Goal: Task Accomplishment & Management: Manage account settings

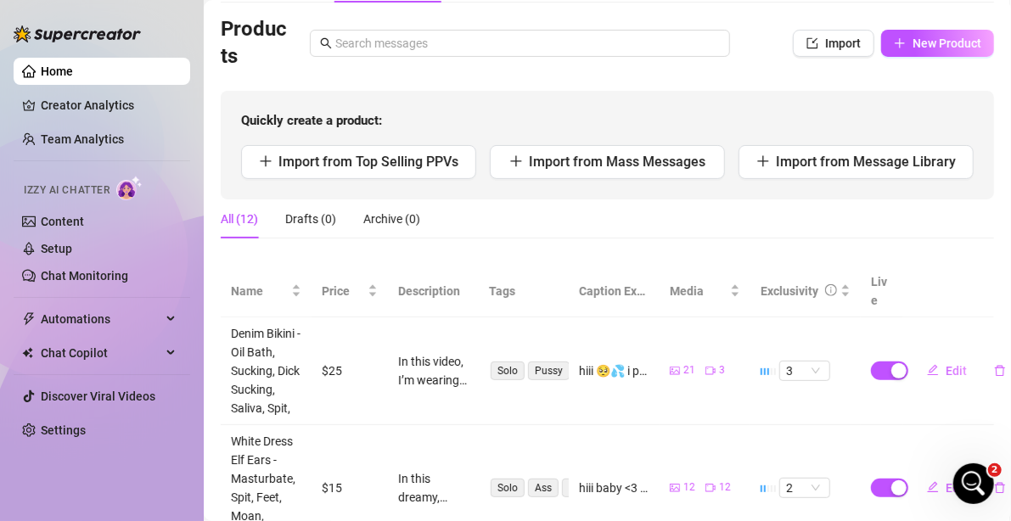
scroll to position [85, 0]
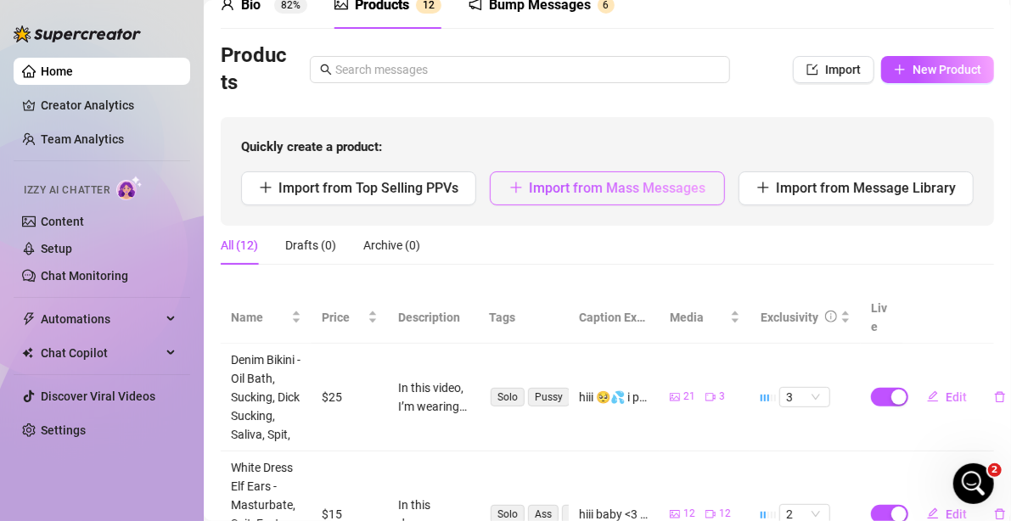
click at [597, 198] on button "Import from Mass Messages" at bounding box center [607, 188] width 235 height 34
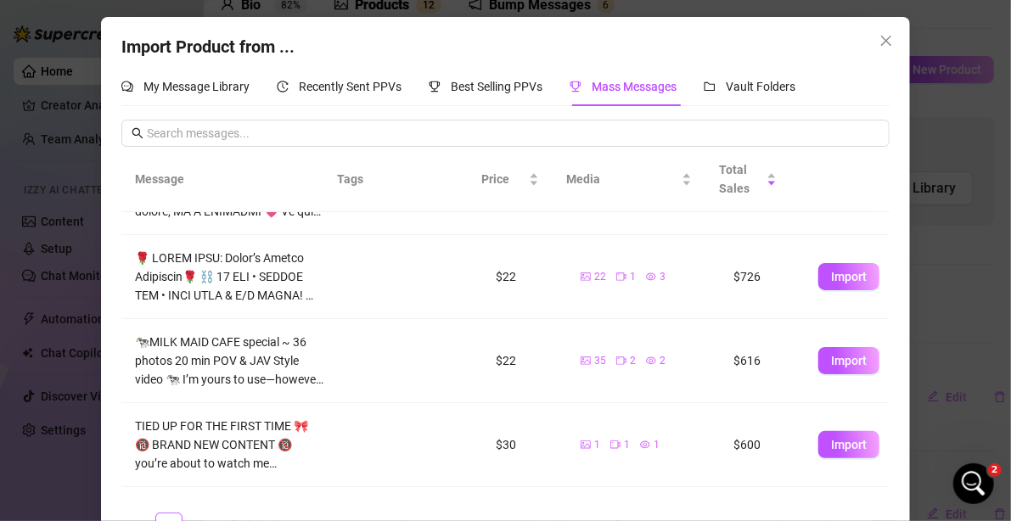
scroll to position [299, 0]
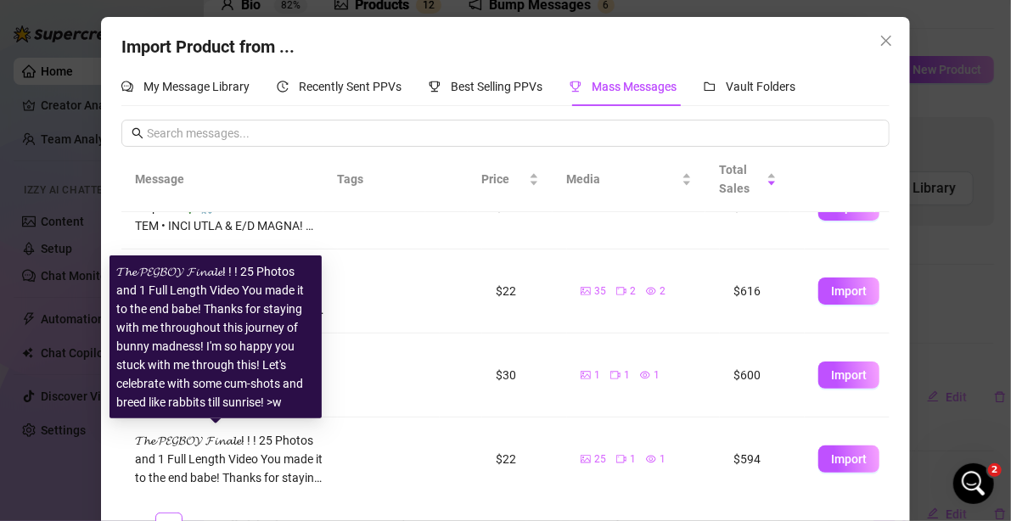
click at [272, 448] on div "𝓣𝓱𝓮 𝓟𝓔𝓖𝓑𝓞𝓨 𝓕𝓲𝓷𝓪𝓵𝓮! ! ! 25 Photos and 1 Full Length Video You made it to the end…" at bounding box center [229, 459] width 189 height 56
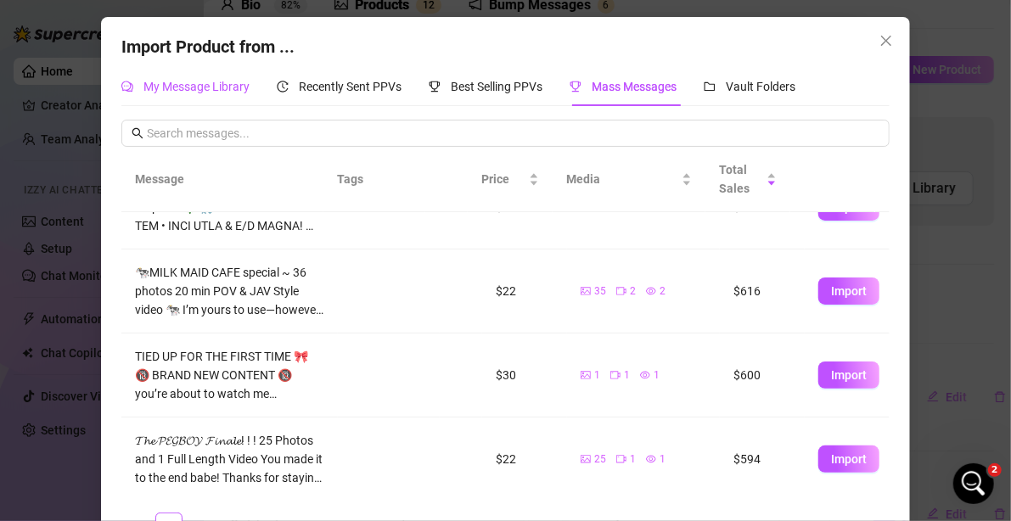
click at [199, 91] on span "My Message Library" at bounding box center [196, 87] width 106 height 14
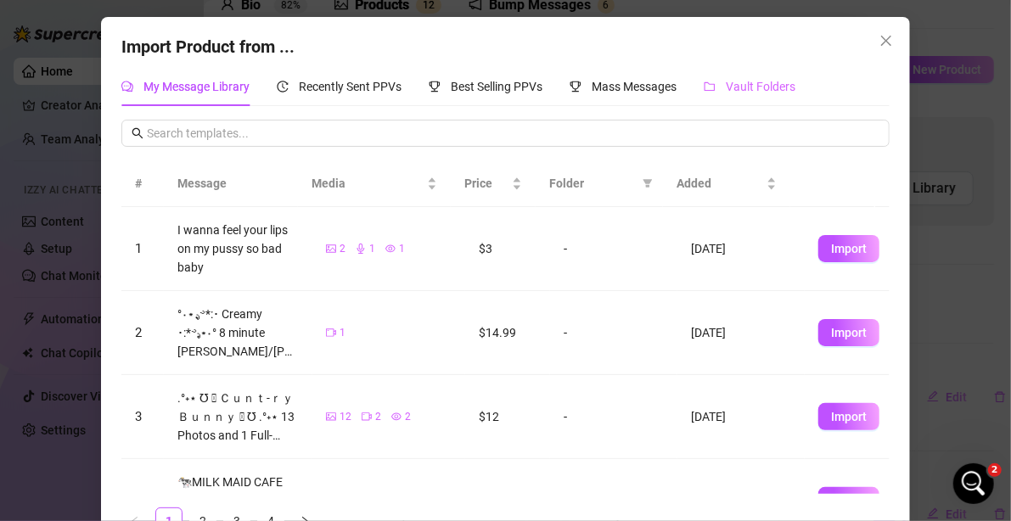
click at [759, 67] on div "Vault Folders" at bounding box center [749, 86] width 92 height 39
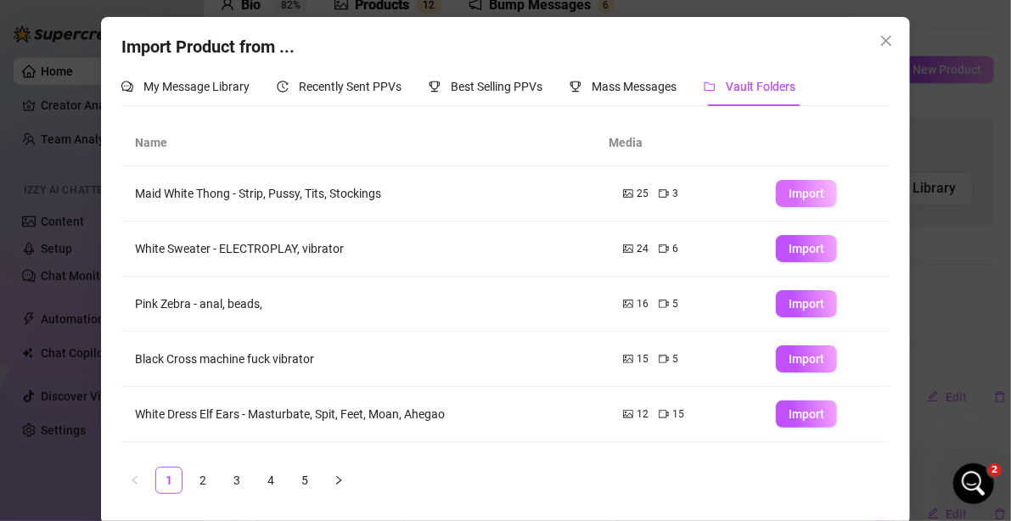
click at [788, 196] on span "Import" at bounding box center [806, 194] width 36 height 14
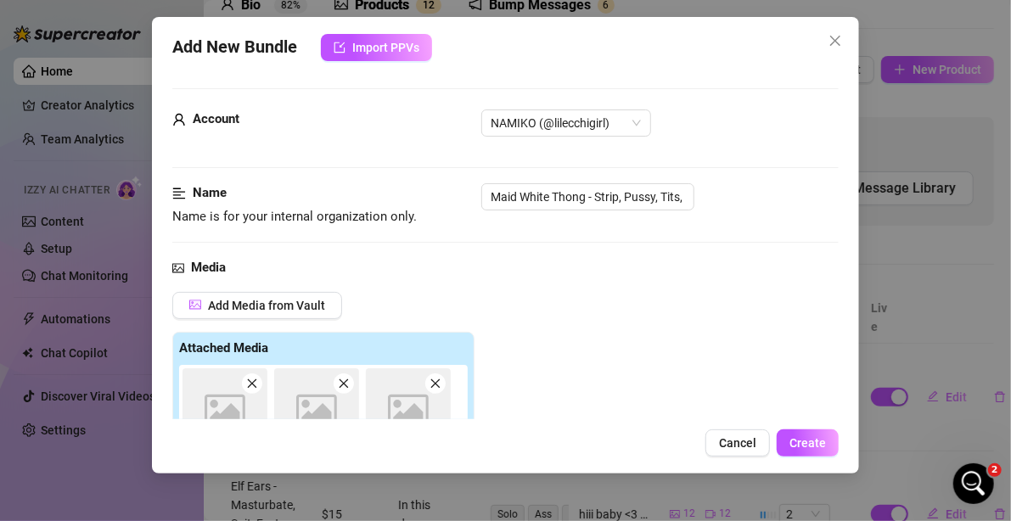
scroll to position [309, 0]
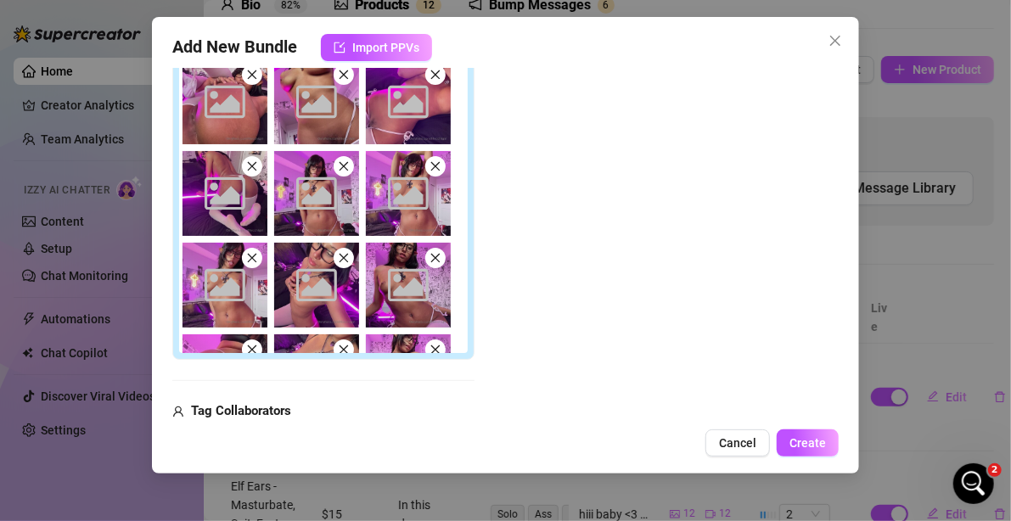
type textarea "Type your message here..."
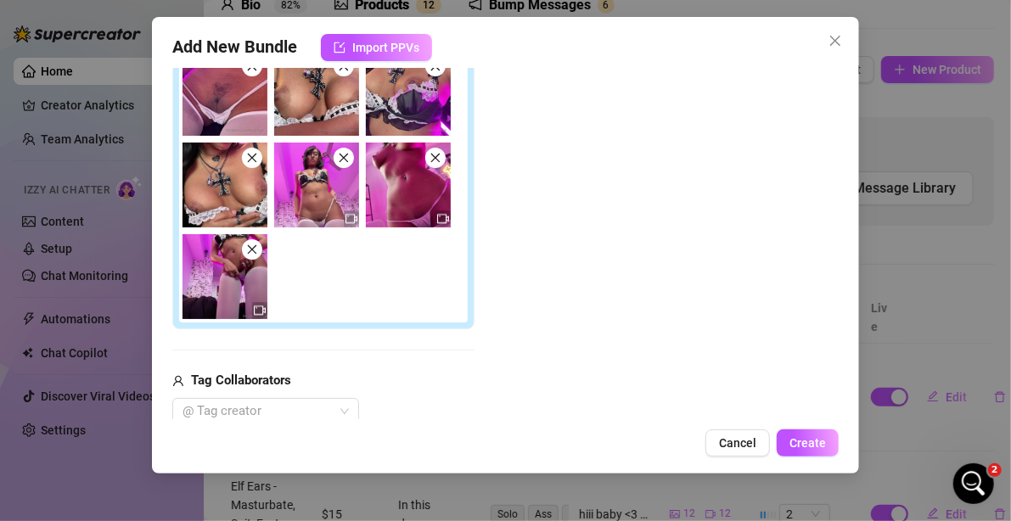
scroll to position [509, 0]
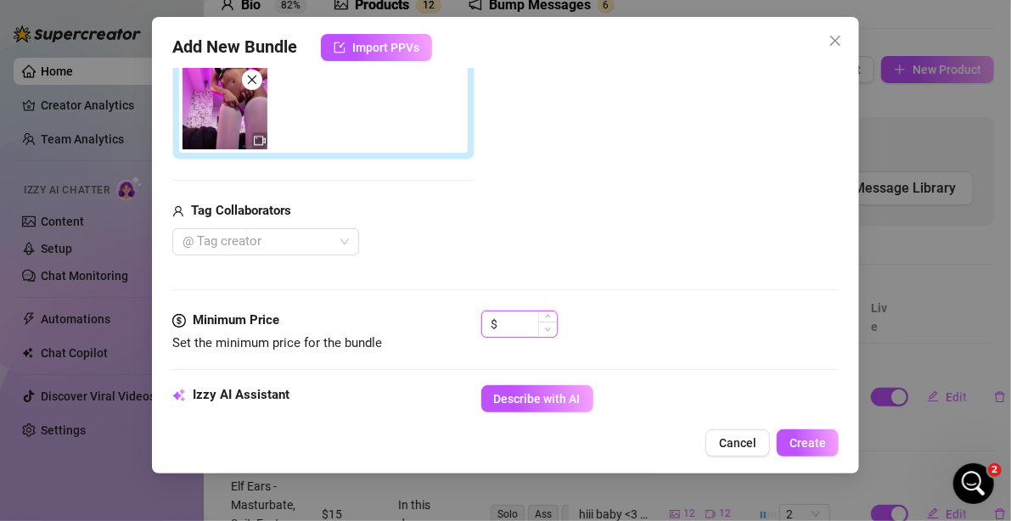
type input "0"
click at [538, 330] on span "Decrease Value" at bounding box center [547, 329] width 19 height 15
click at [527, 319] on input "0" at bounding box center [529, 323] width 55 height 25
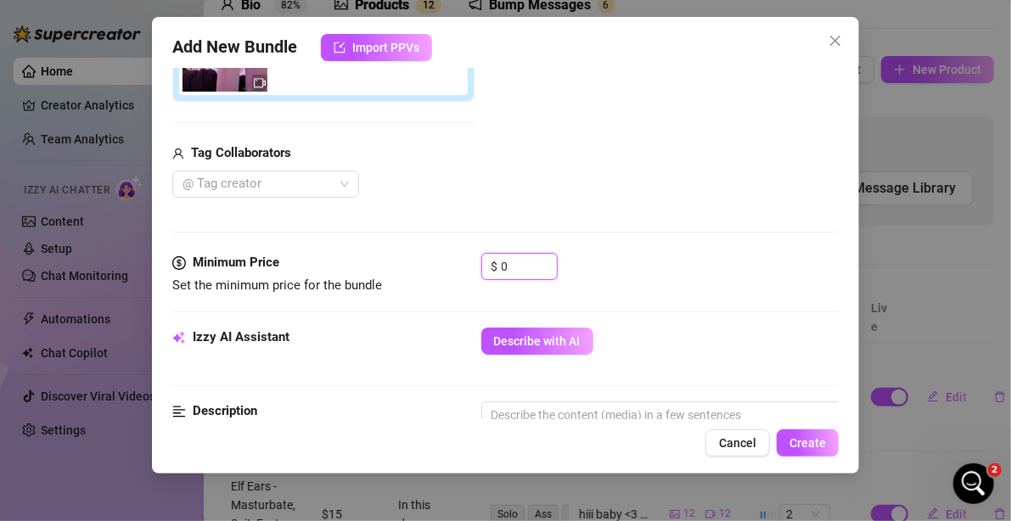
scroll to position [594, 0]
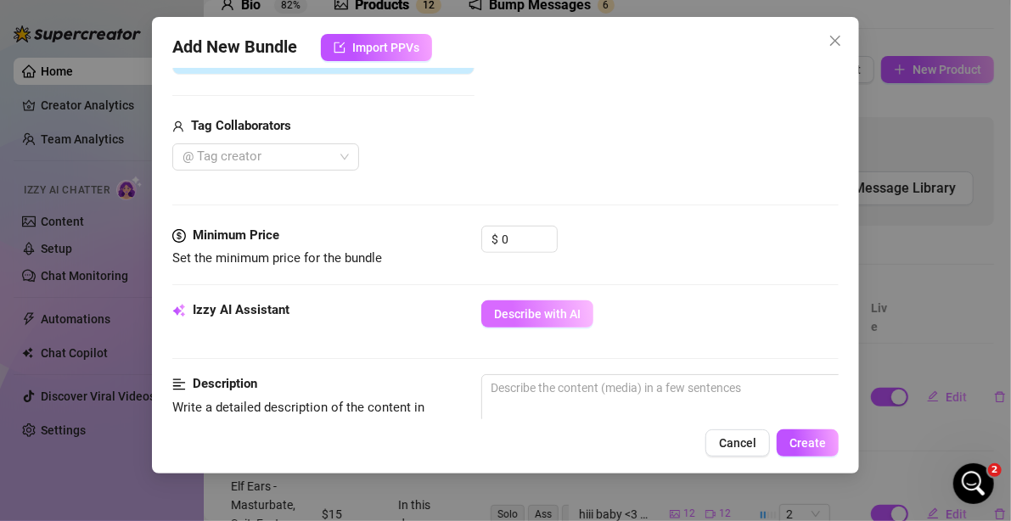
click at [559, 300] on button "Describe with AI" at bounding box center [537, 313] width 112 height 27
click at [513, 231] on input "0" at bounding box center [529, 239] width 55 height 25
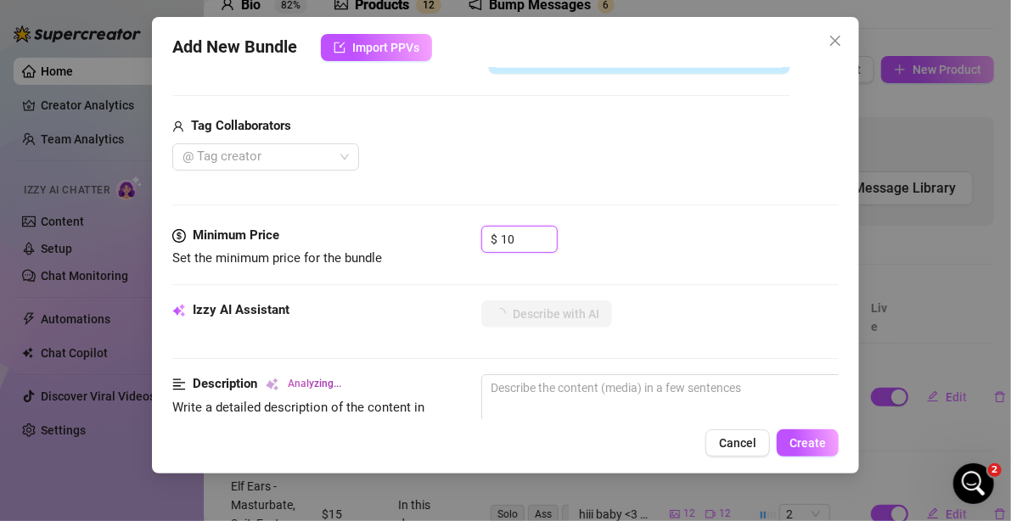
type input "10"
click at [569, 143] on div "@ Tag creator" at bounding box center [481, 156] width 618 height 27
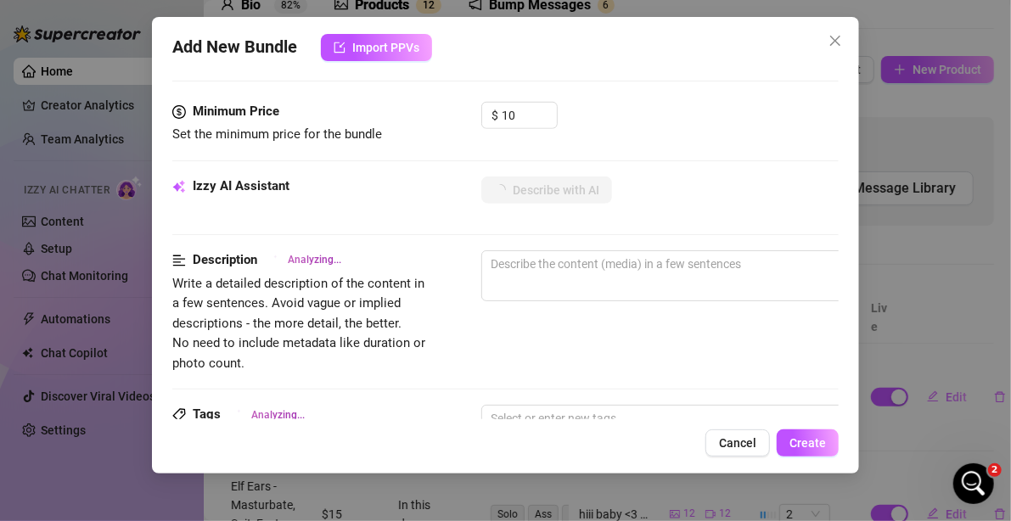
scroll to position [764, 0]
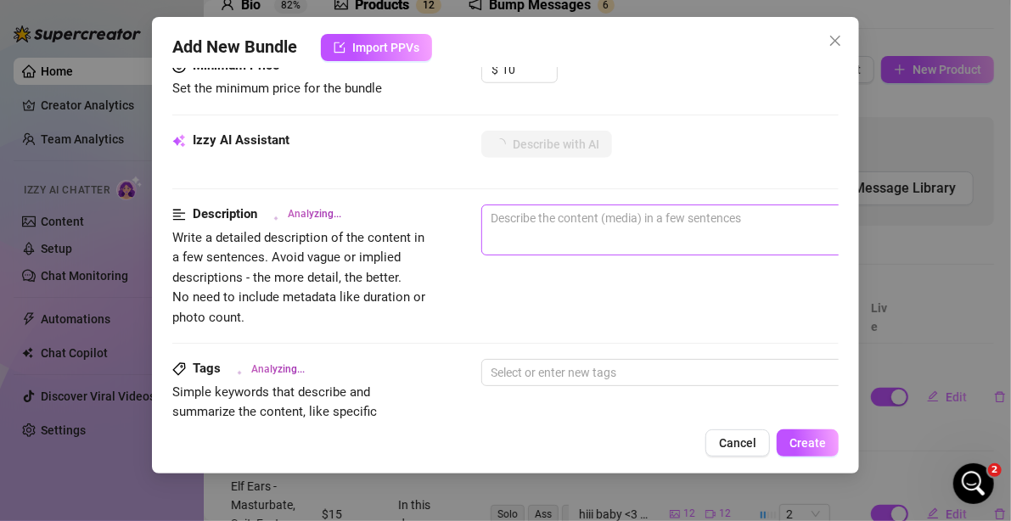
click at [597, 233] on span "0 / 1000" at bounding box center [778, 230] width 594 height 51
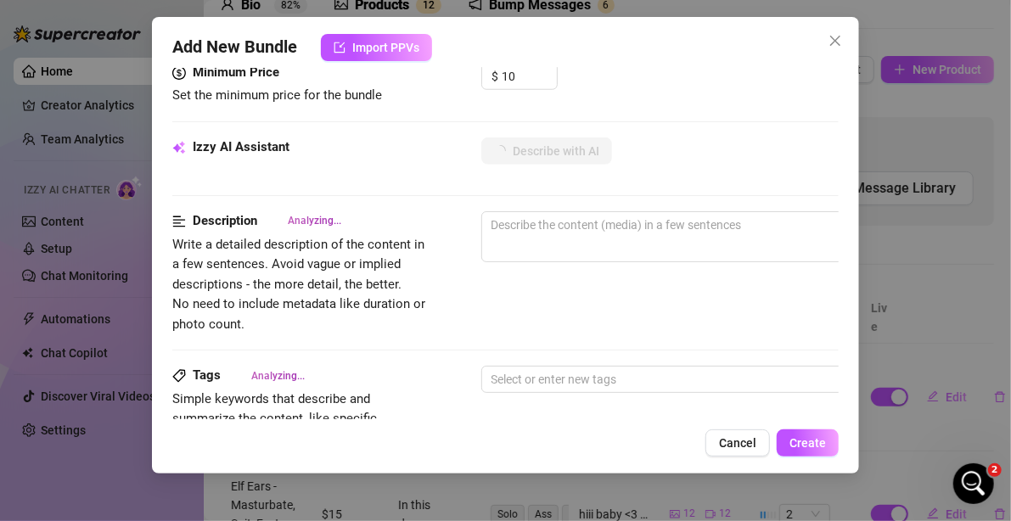
scroll to position [679, 0]
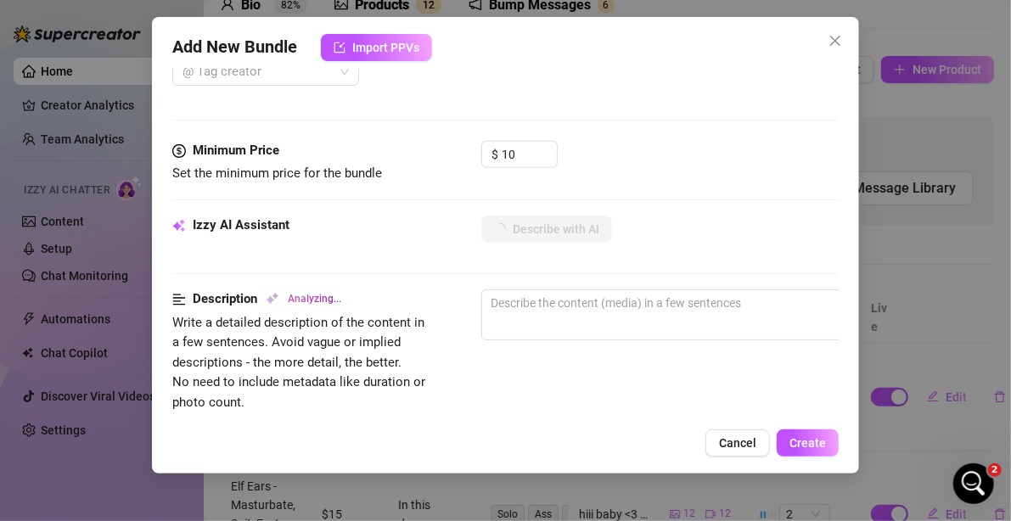
type textarea "[PERSON_NAME]"
type textarea "Namiko teases"
type textarea "Namiko teases in"
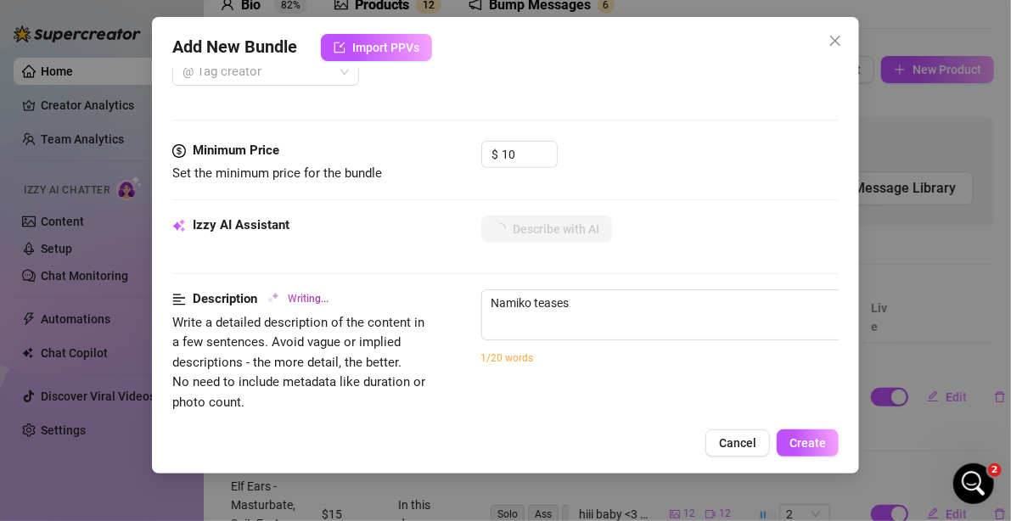
type textarea "Namiko teases in"
type textarea "Namiko teases in a"
type textarea "Namiko teases in a black"
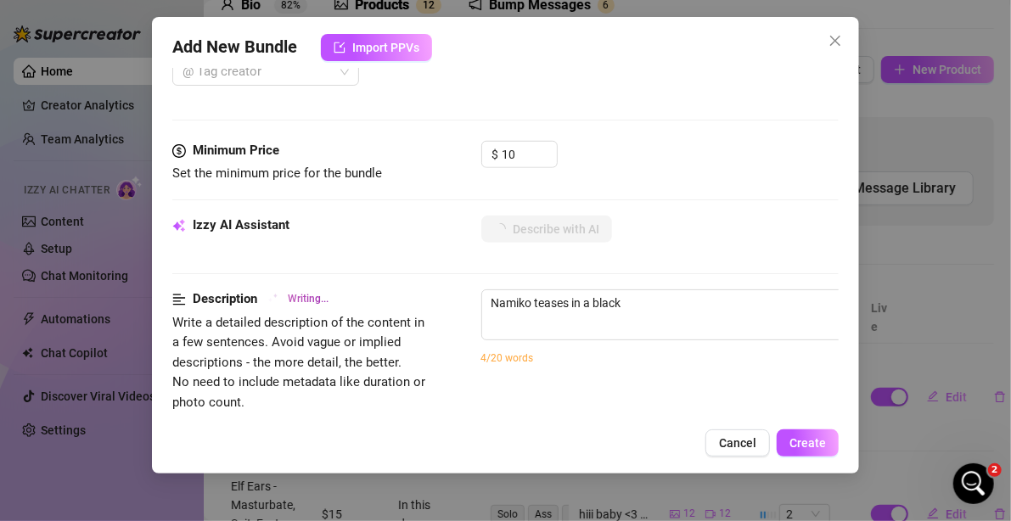
type textarea "Namiko teases in a black lace"
type textarea "Namiko teases in a black lace bra"
type textarea "Namiko teases in a black lace bra with"
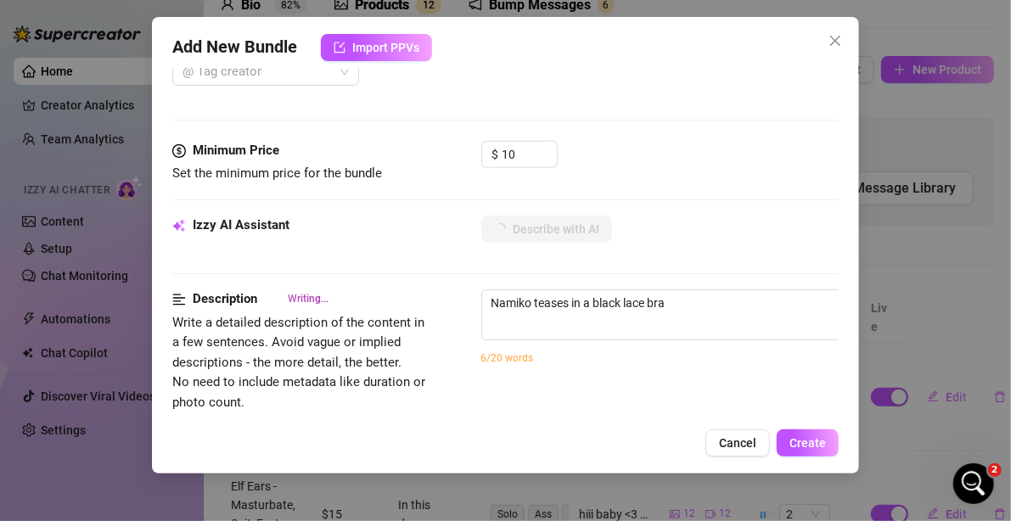
type textarea "Namiko teases in a black lace bra with"
type textarea "Namiko teases in a black lace bra with frilly"
type textarea "Namiko teases in a black lace bra with frilly white"
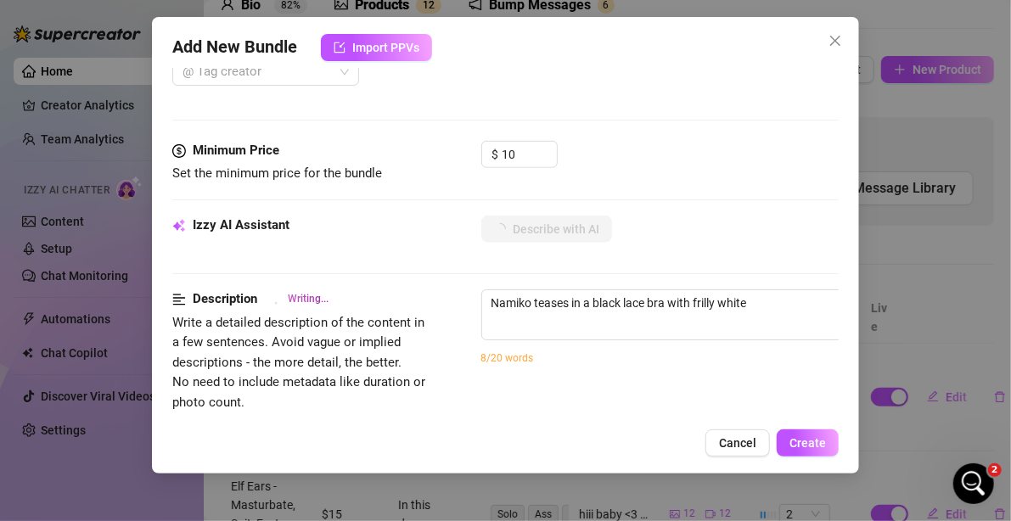
type textarea "Namiko teases in a black lace bra with frilly white trim,"
type textarea "Namiko teases in a black lace bra with frilly white trim, matching"
type textarea "Namiko teases in a black lace bra with frilly white trim, matching white"
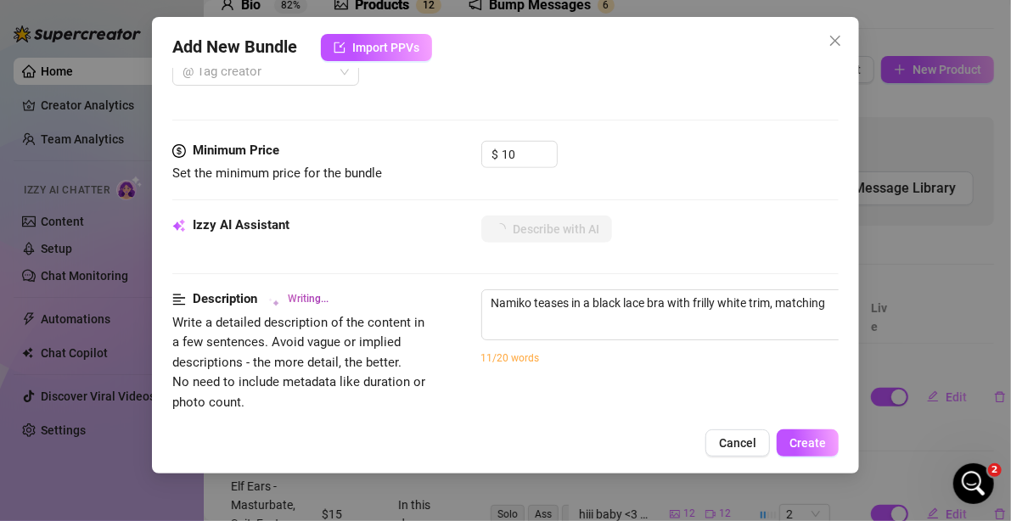
type textarea "Namiko teases in a black lace bra with frilly white trim, matching white"
type textarea "Namiko teases in a black lace bra with frilly white trim, matching white thong,"
type textarea "Namiko teases in a black lace bra with frilly white trim, matching white thong,…"
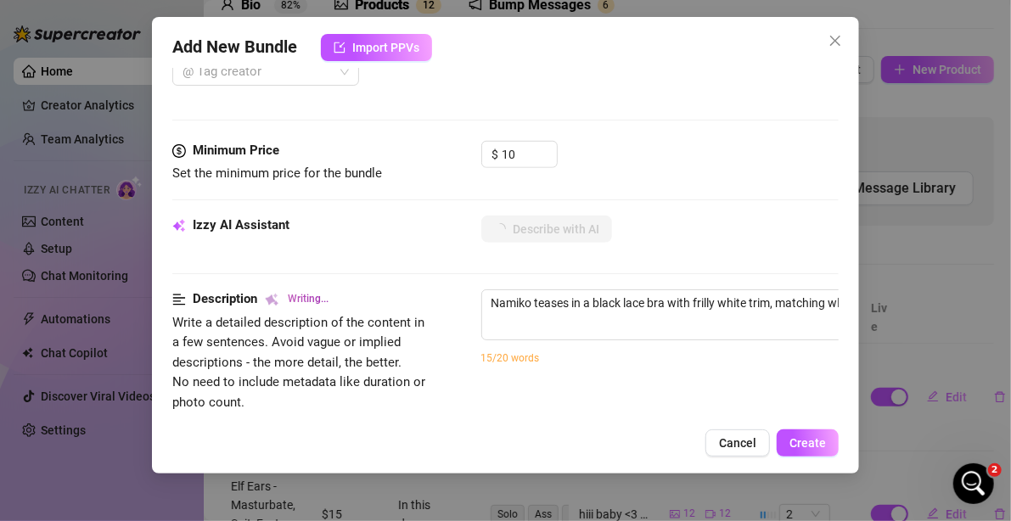
type textarea "Namiko teases in a black lace bra with frilly white trim, matching white thong,…"
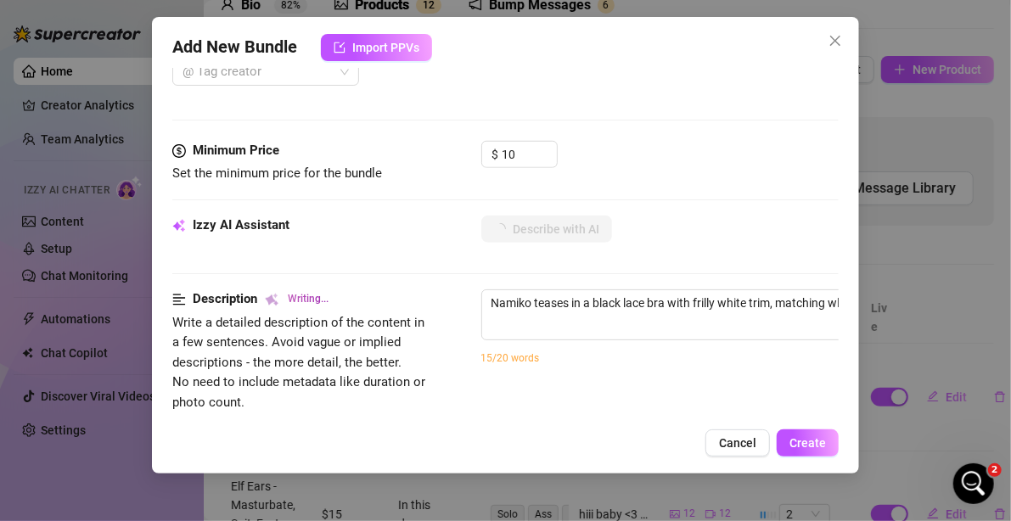
type textarea "Namiko teases in a black lace bra with frilly white trim, matching white thong,…"
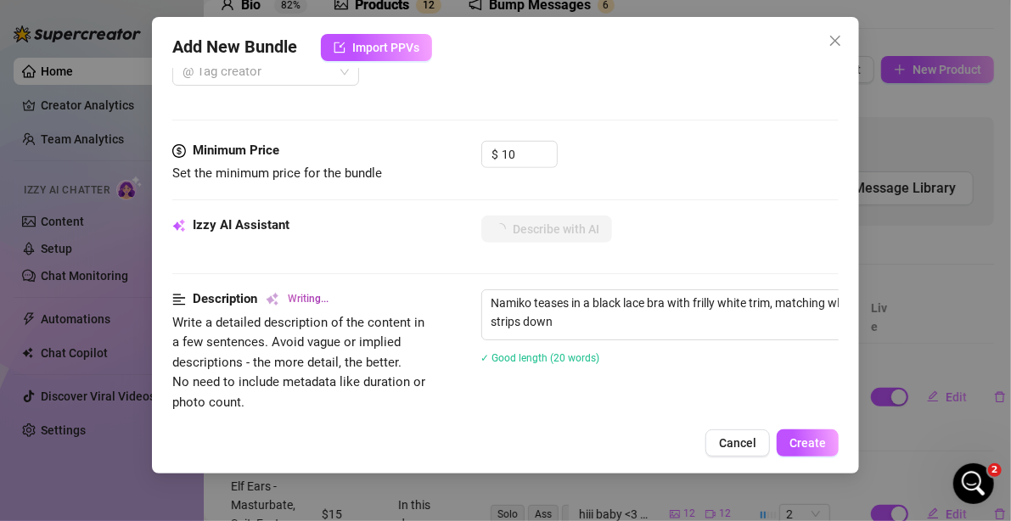
type textarea "Namiko teases in a black lace bra with frilly white trim, matching white thong,…"
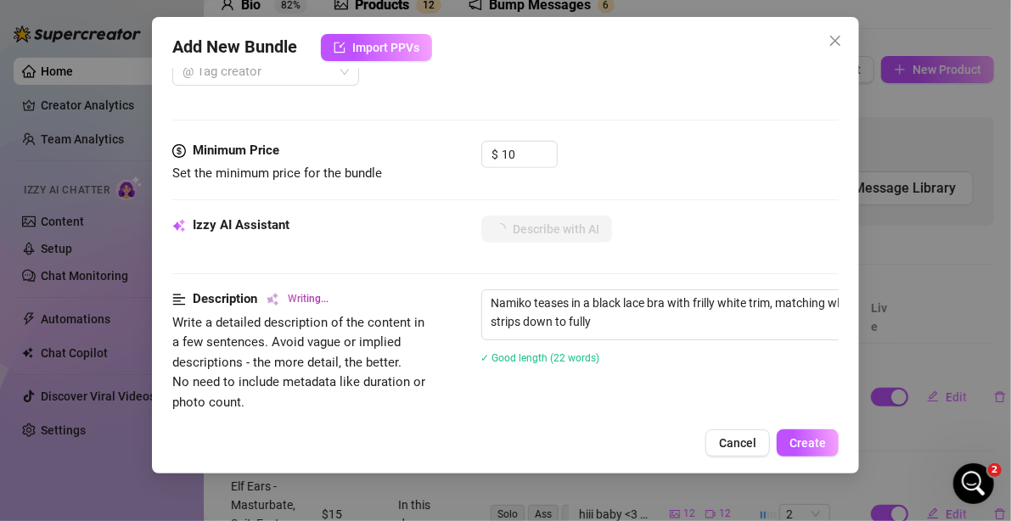
type textarea "Namiko teases in a black lace bra with frilly white trim, matching white thong,…"
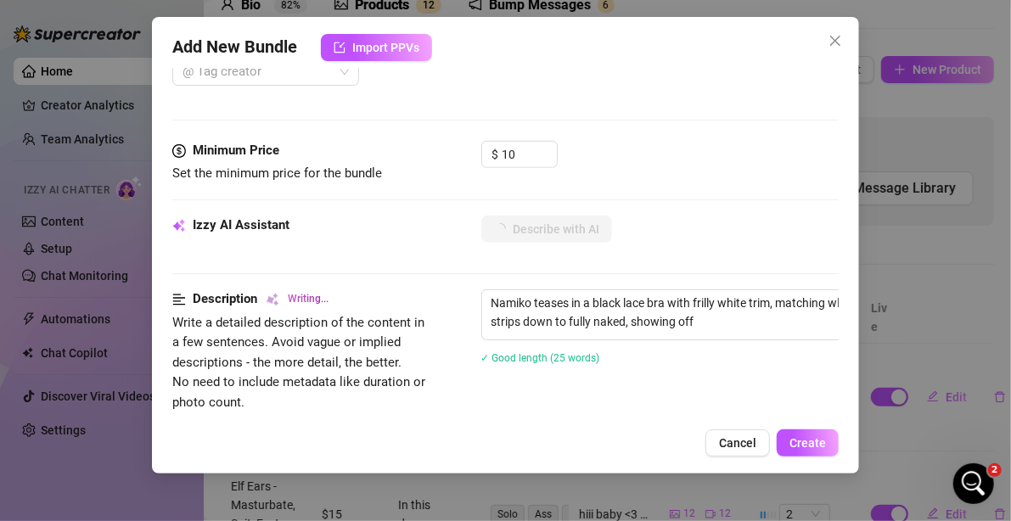
type textarea "Namiko teases in a black lace bra with frilly white trim, matching white thong,…"
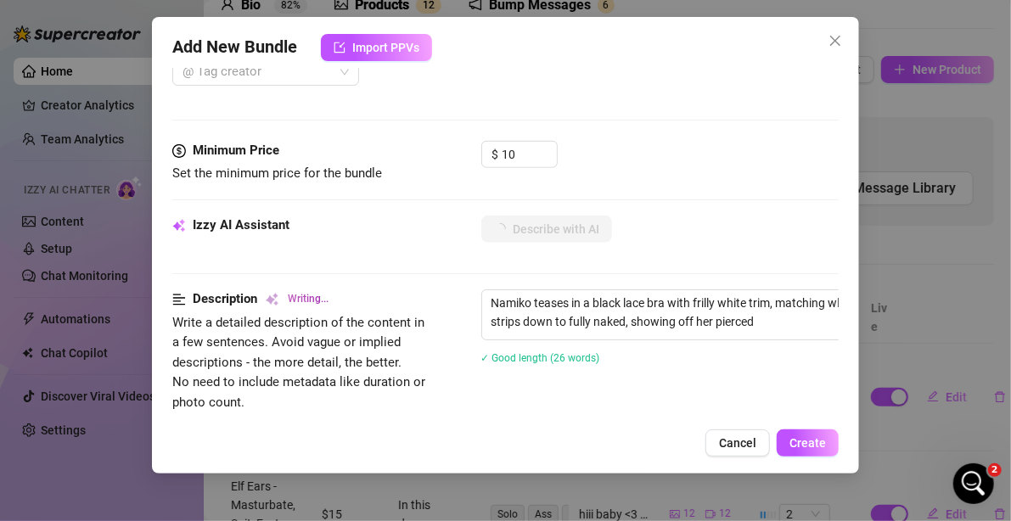
type textarea "Namiko teases in a black lace bra with frilly white trim, matching white thong,…"
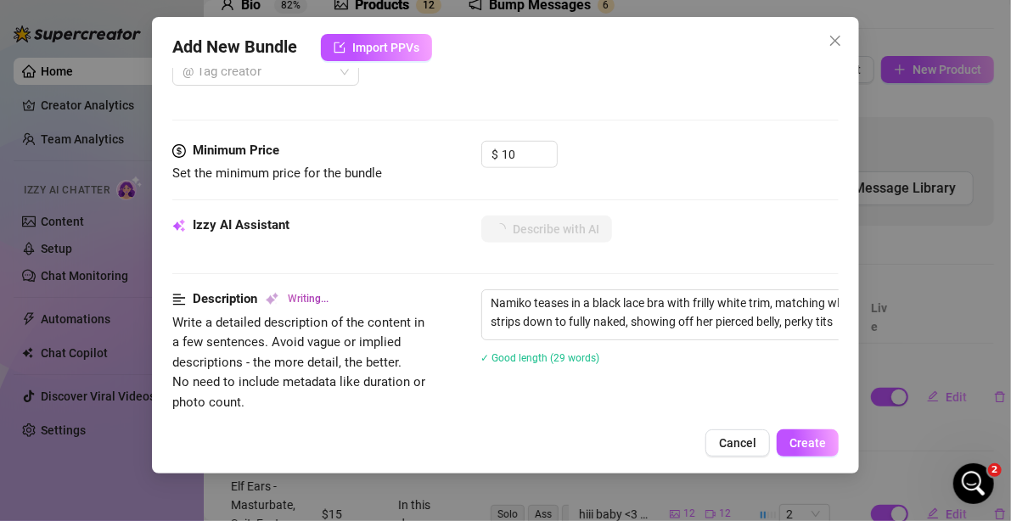
type textarea "Namiko teases in a black lace bra with frilly white trim, matching white thong,…"
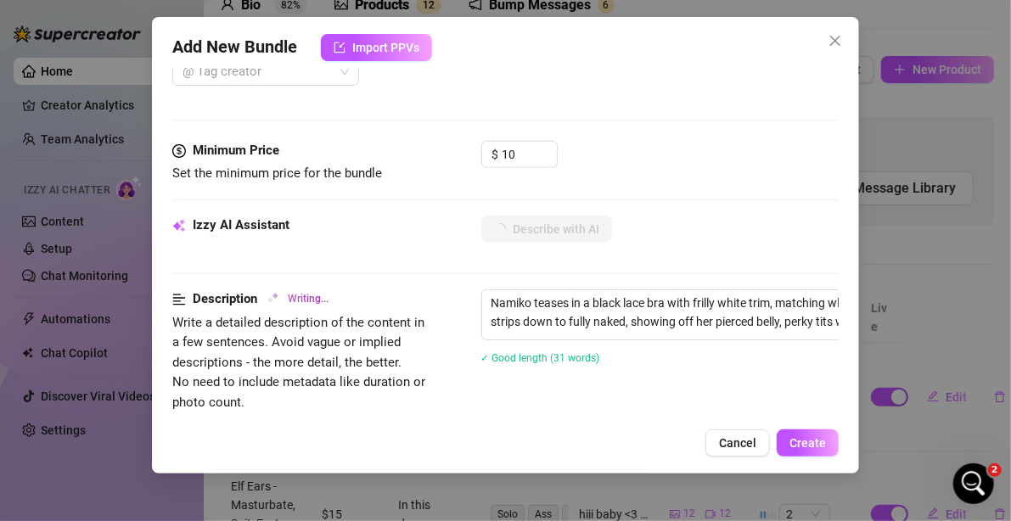
type textarea "Namiko teases in a black lace bra with frilly white trim, matching white thong,…"
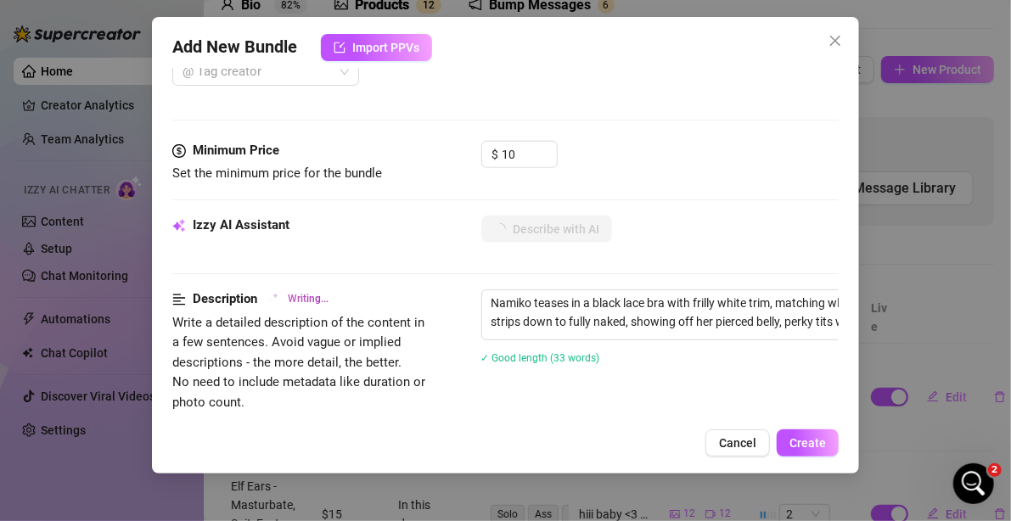
type textarea "Namiko teases in a black lace bra with frilly white trim, matching white thong,…"
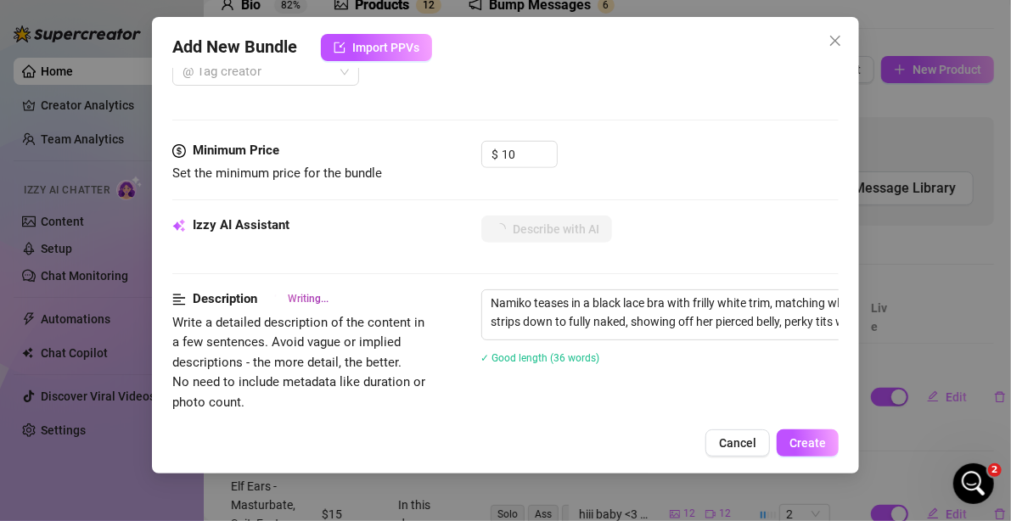
type textarea "Namiko teases in a black lace bra with frilly white trim, matching white thong,…"
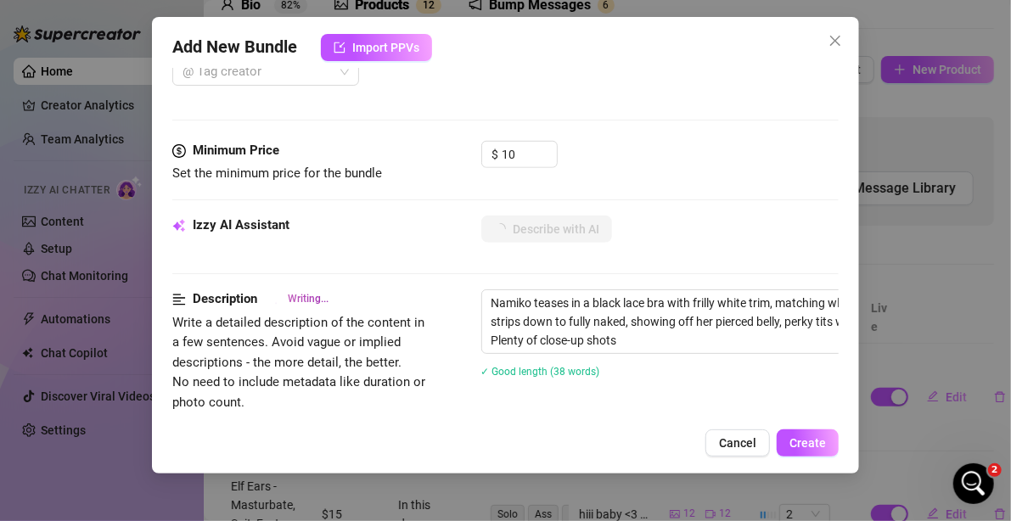
type textarea "Namiko teases in a black lace bra with frilly white trim, matching white thong,…"
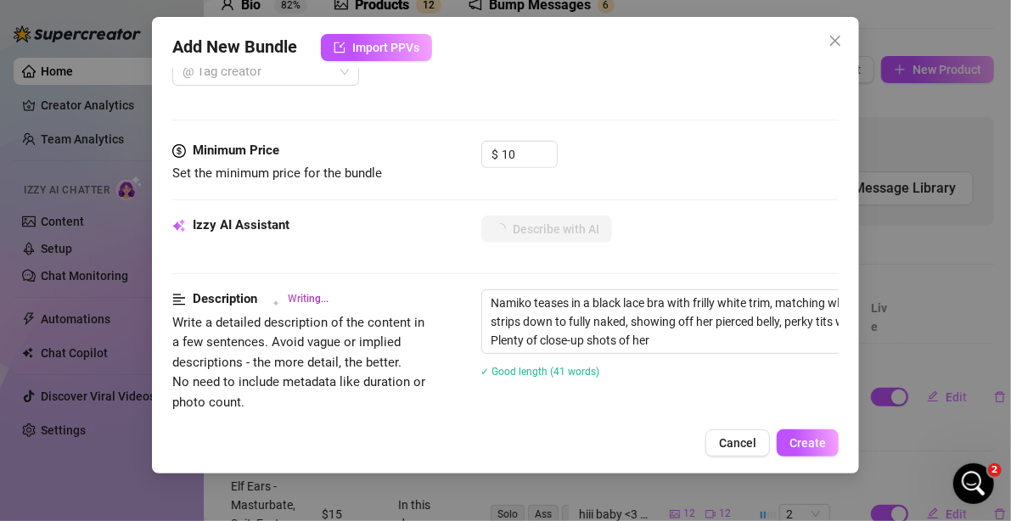
type textarea "Namiko teases in a black lace bra with frilly white trim, matching white thong,…"
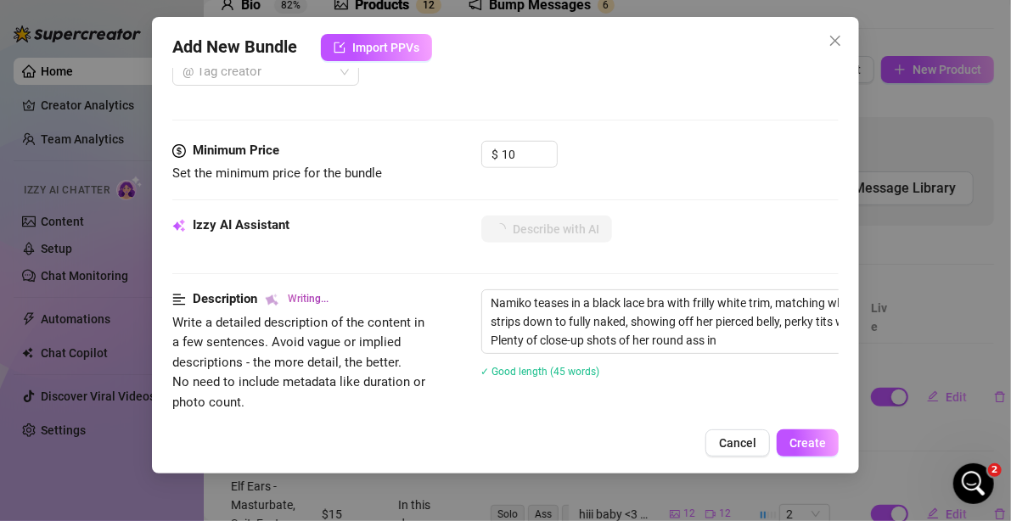
type textarea "Namiko teases in a black lace bra with frilly white trim, matching white thong,…"
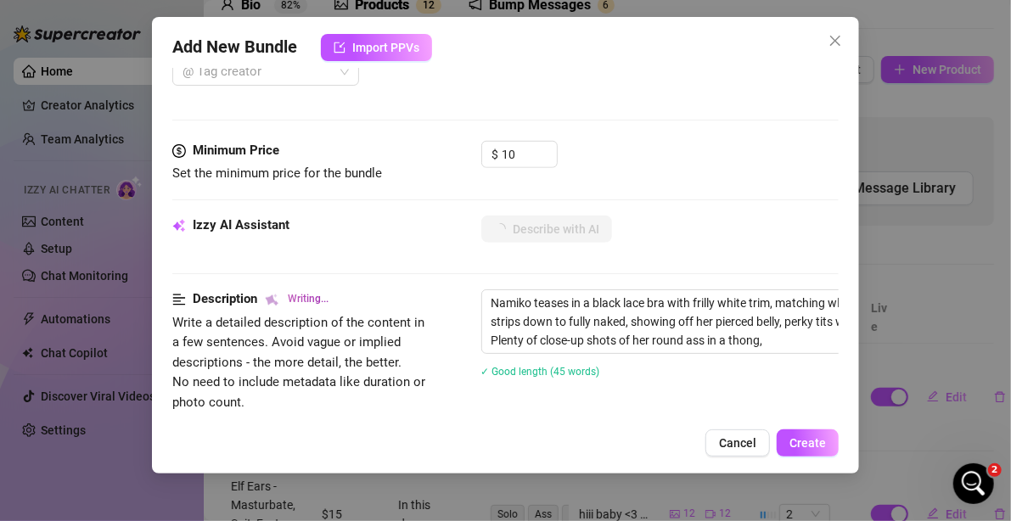
type textarea "Namiko teases in a black lace bra with frilly white trim, matching white thong,…"
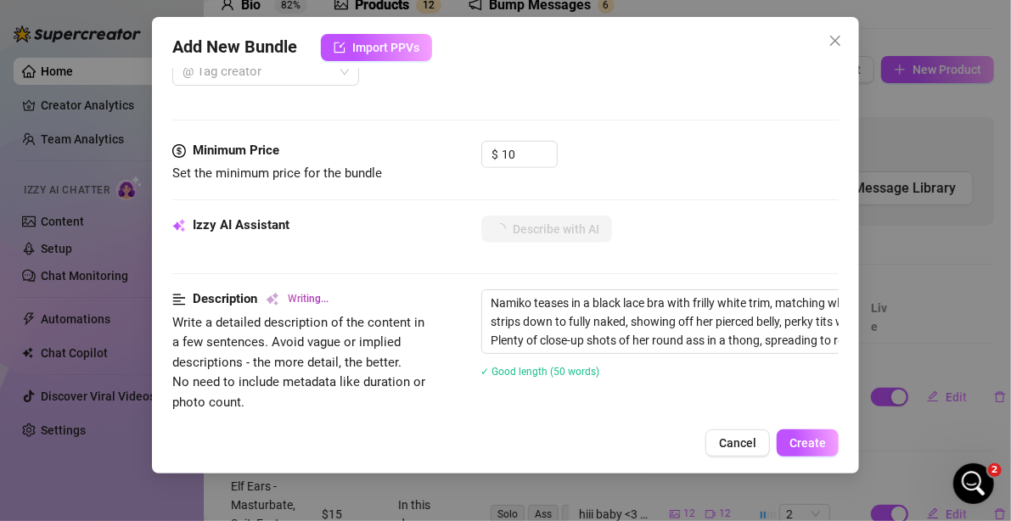
type textarea "Namiko teases in a black lace bra with frilly white trim, matching white thong,…"
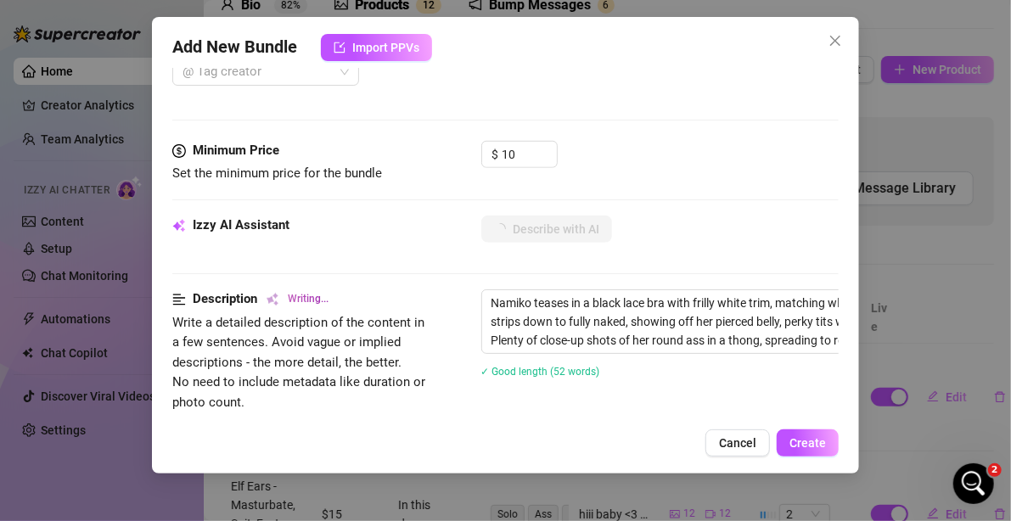
type textarea "Namiko teases in a black lace bra with frilly white trim, matching white thong,…"
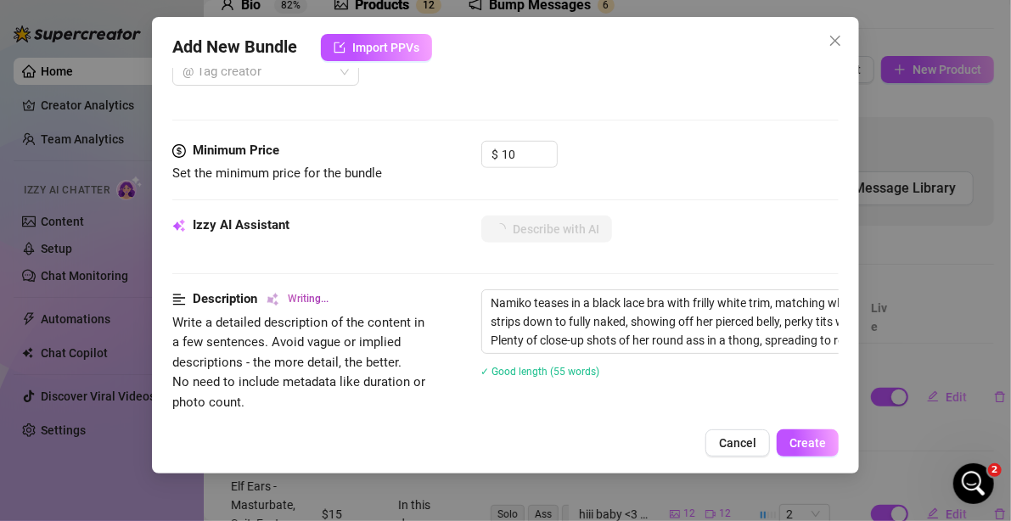
type textarea "Namiko teases in a black lace bra with frilly white trim, matching white thong,…"
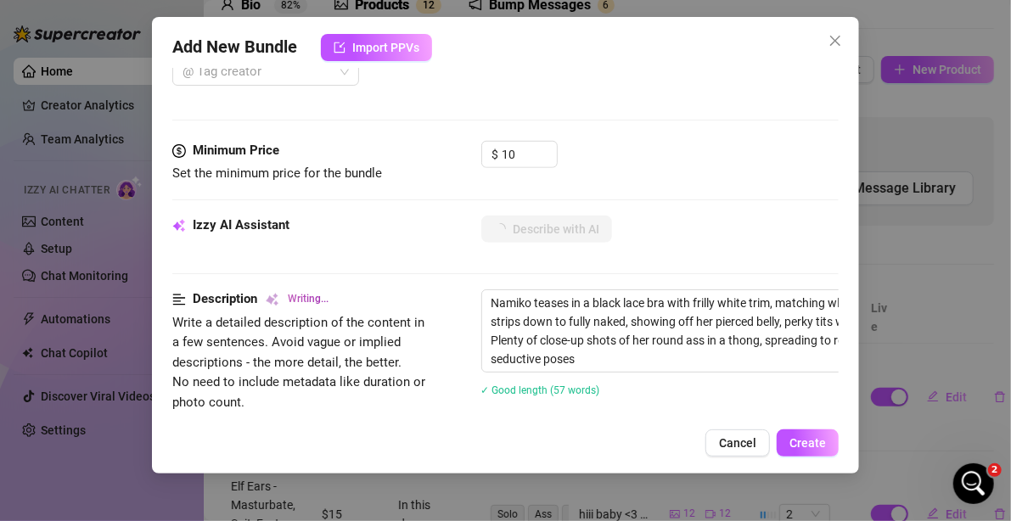
type textarea "Namiko teases in a black lace bra with frilly white trim, matching white thong,…"
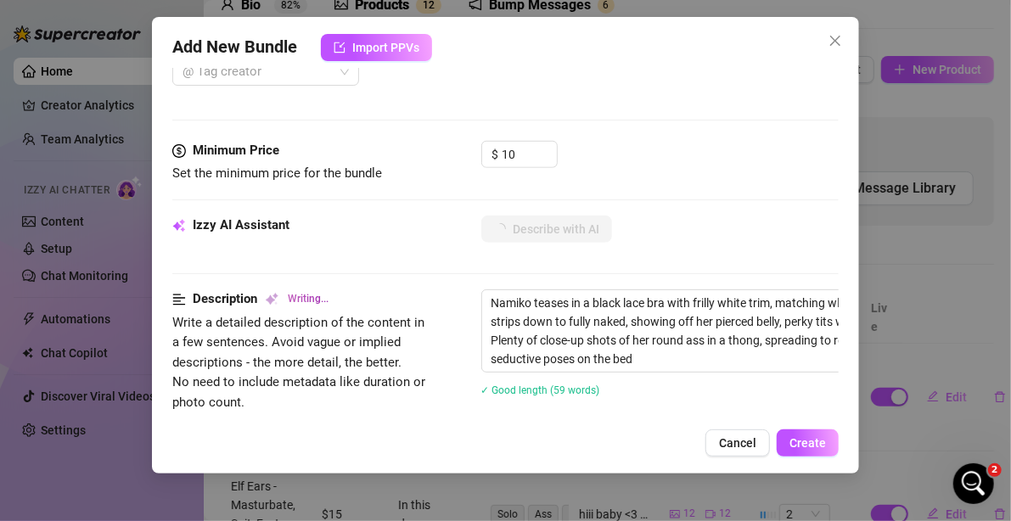
type textarea "Namiko teases in a black lace bra with frilly white trim, matching white thong,…"
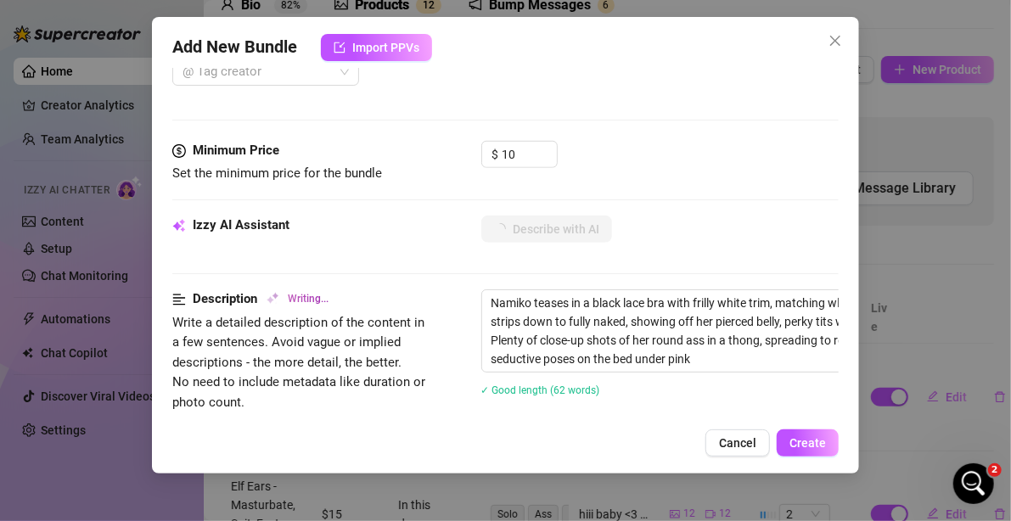
type textarea "Namiko teases in a black lace bra with frilly white trim, matching white thong,…"
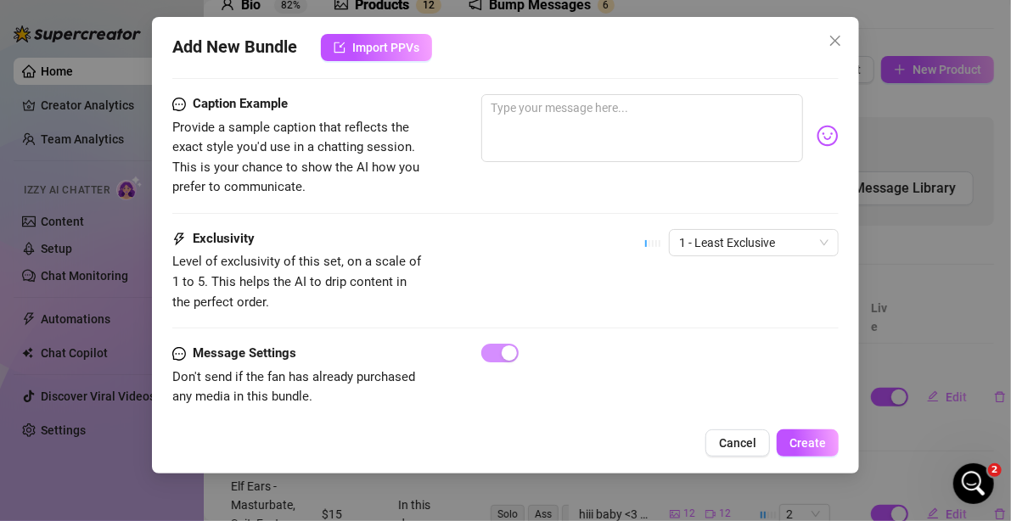
scroll to position [1292, 0]
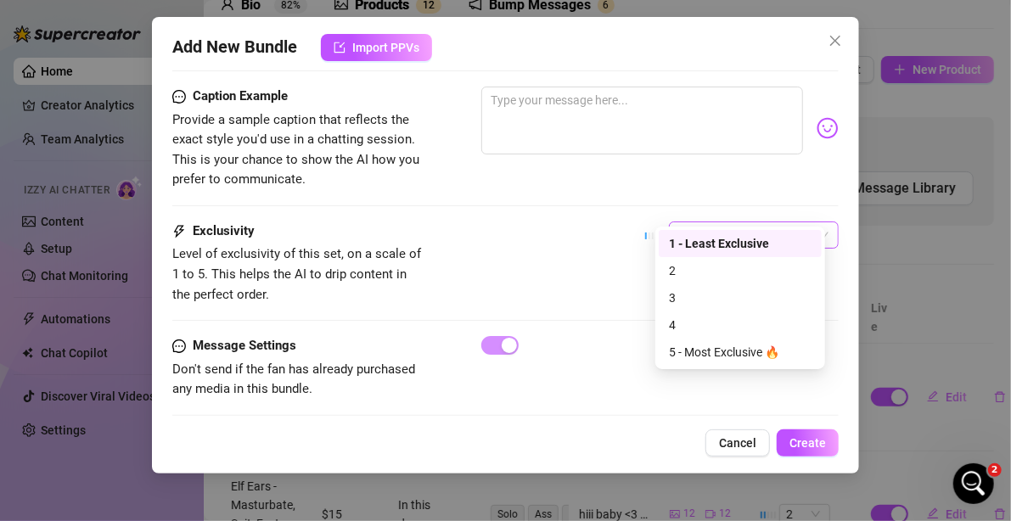
click at [734, 222] on span "1 - Least Exclusive" at bounding box center [753, 234] width 149 height 25
click at [703, 271] on div "2" at bounding box center [740, 270] width 143 height 19
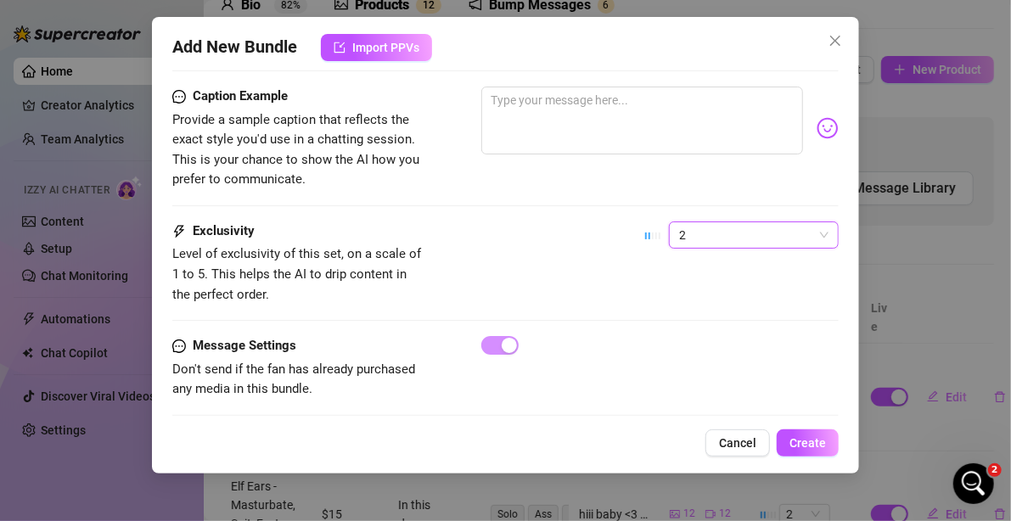
click at [535, 251] on div "Exclusivity Level of exclusivity of this set, on a scale of 1 to 5. This helps …" at bounding box center [505, 262] width 667 height 83
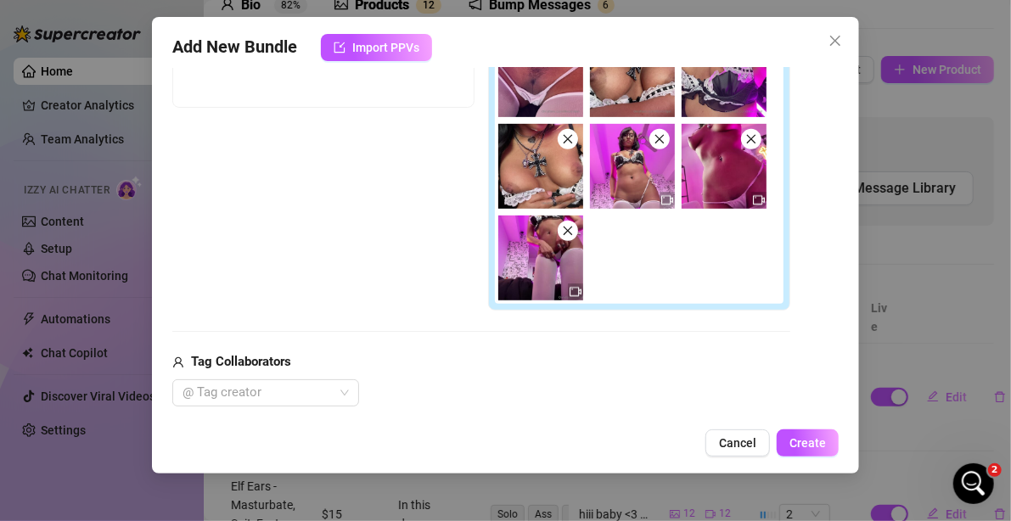
scroll to position [0, 0]
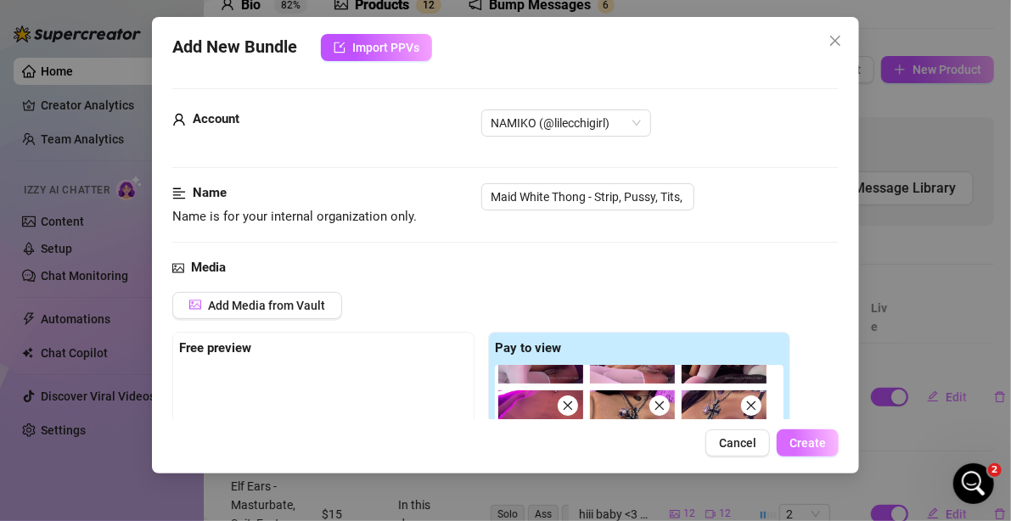
click at [803, 437] on span "Create" at bounding box center [807, 443] width 36 height 14
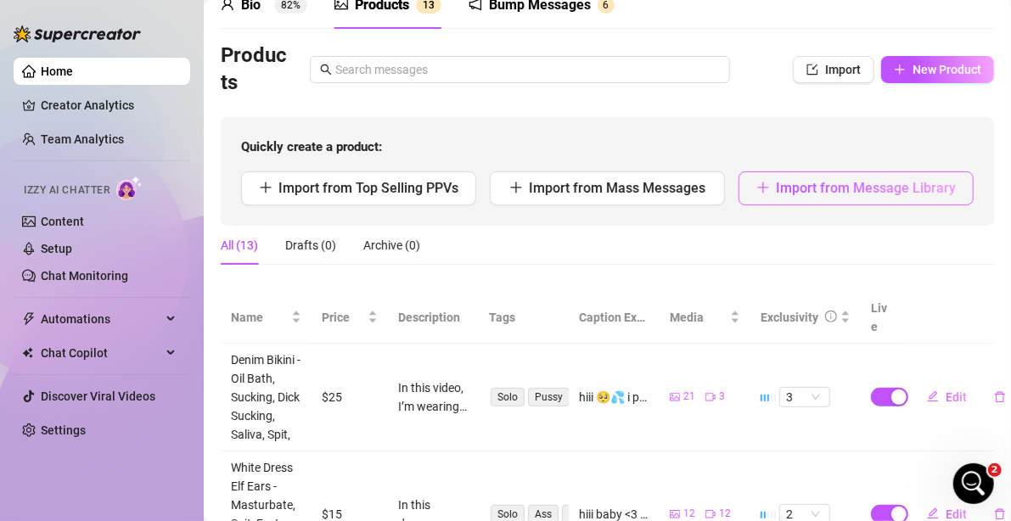
click at [877, 188] on span "Import from Message Library" at bounding box center [866, 188] width 180 height 16
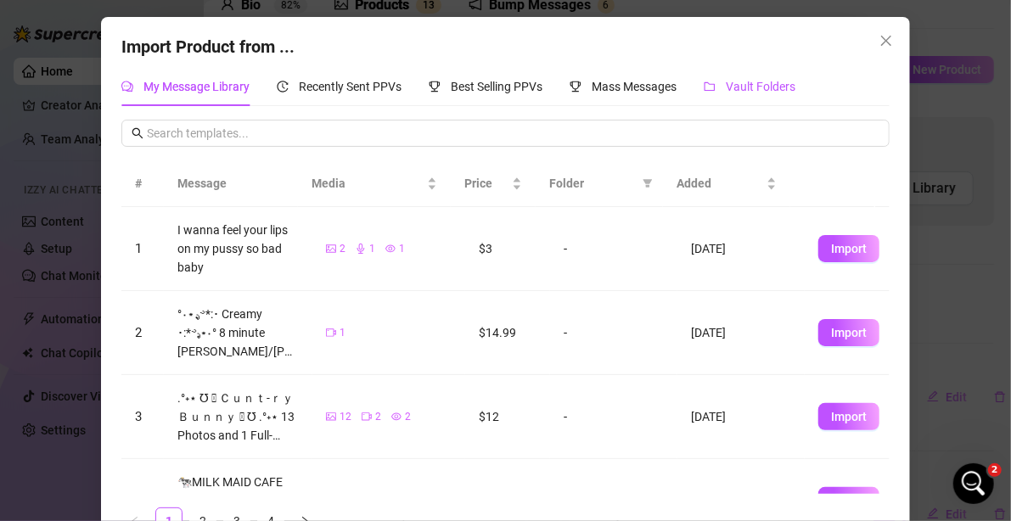
click at [726, 87] on span "Vault Folders" at bounding box center [761, 87] width 70 height 14
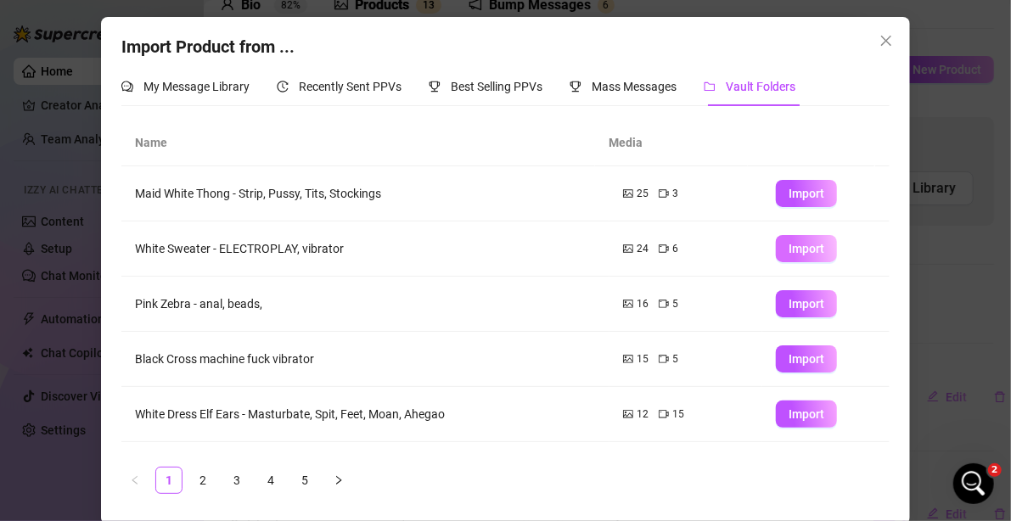
click at [804, 246] on button "Import" at bounding box center [806, 248] width 61 height 27
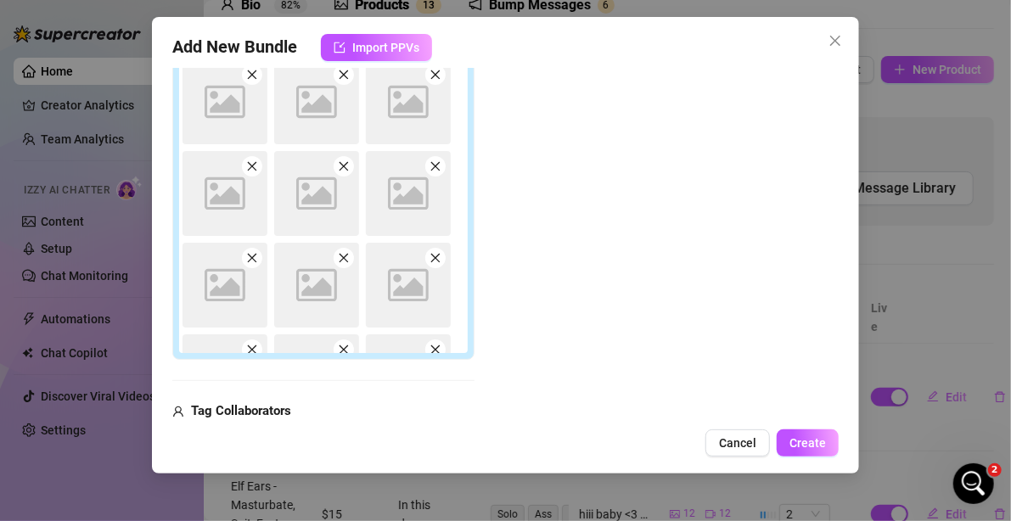
scroll to position [309, 0]
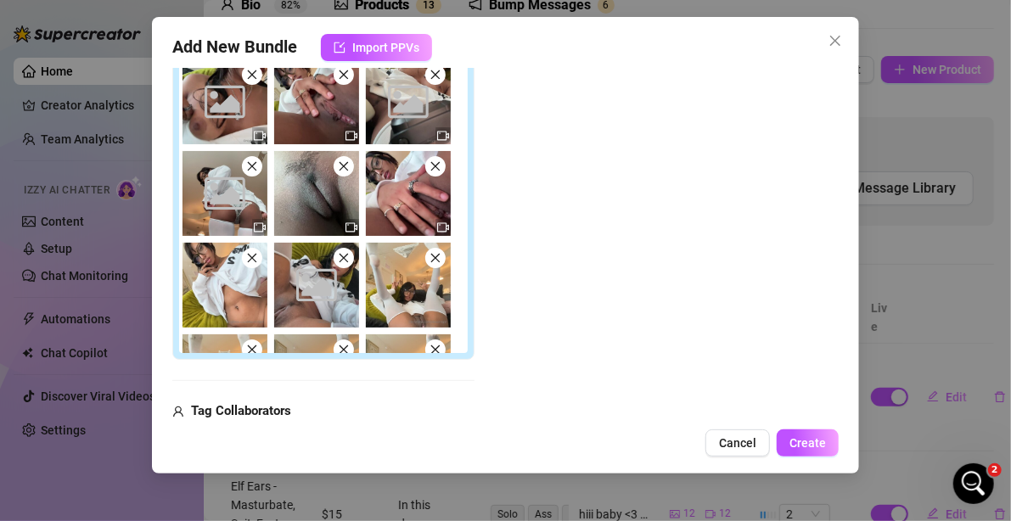
type textarea "Type your message here..."
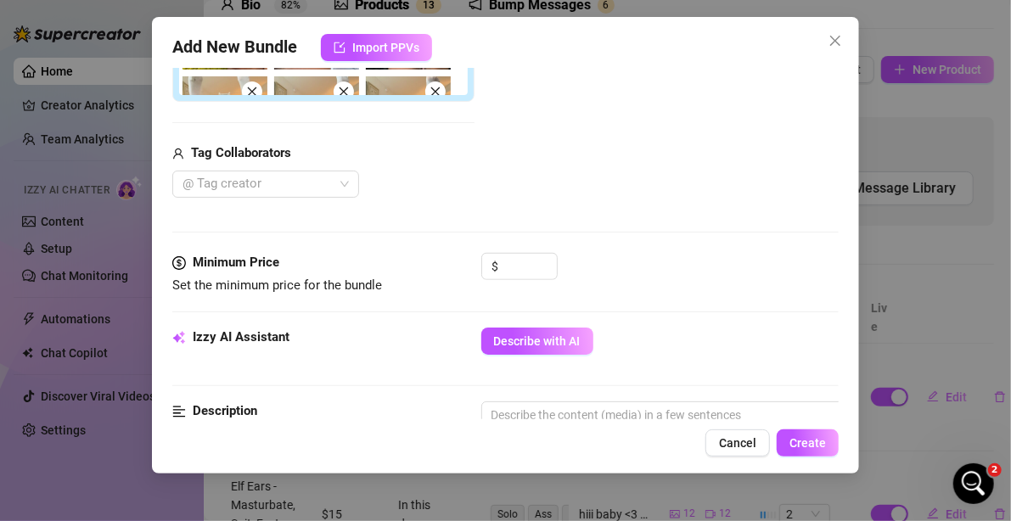
scroll to position [594, 0]
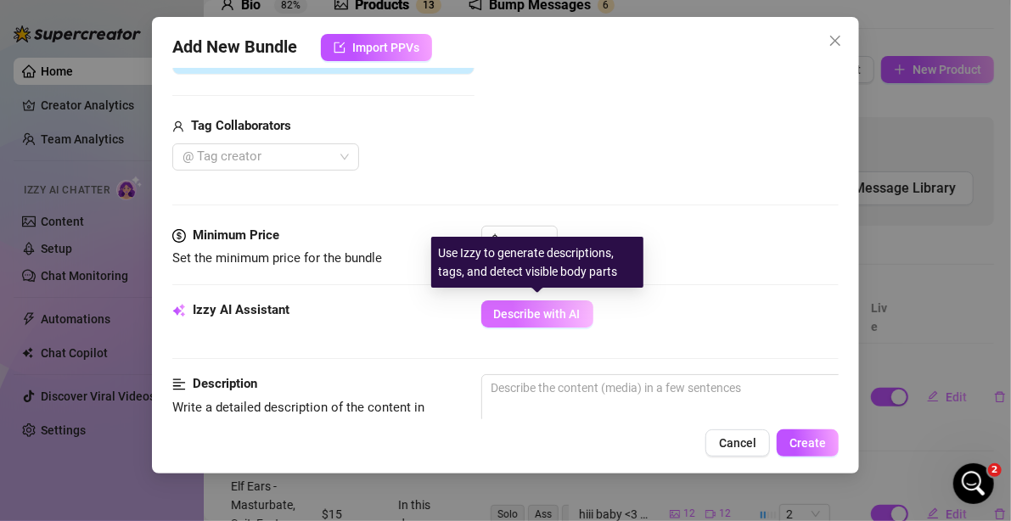
click at [529, 316] on span "Describe with AI" at bounding box center [537, 314] width 87 height 14
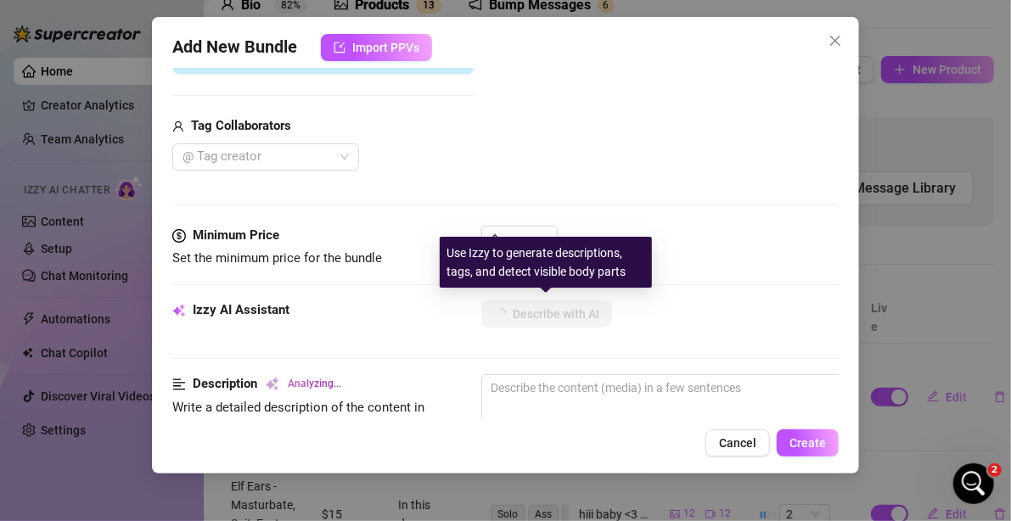
click at [518, 248] on div "Use Izzy to generate descriptions, tags, and detect visible body parts" at bounding box center [546, 262] width 212 height 51
click at [515, 237] on div "Use Izzy to generate descriptions, tags, and detect visible body parts" at bounding box center [546, 262] width 212 height 51
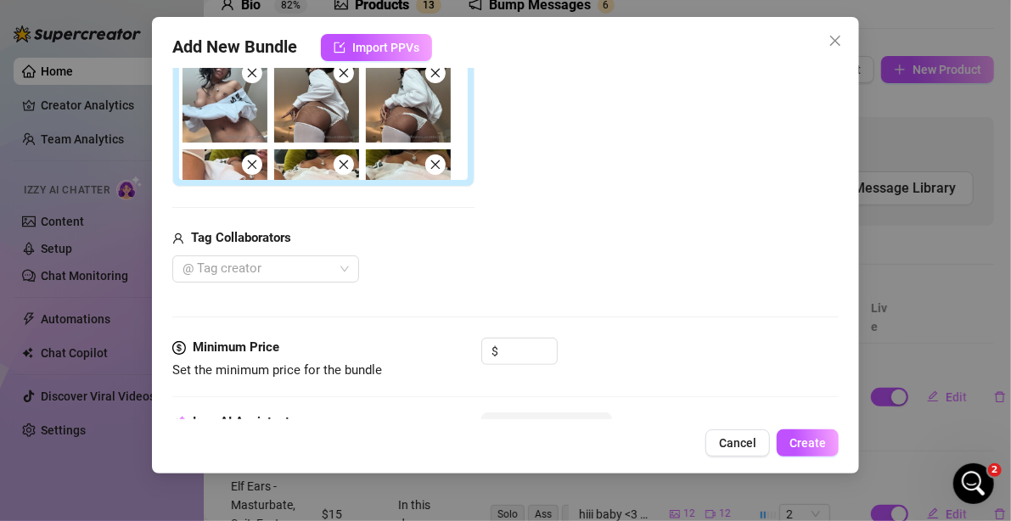
scroll to position [509, 0]
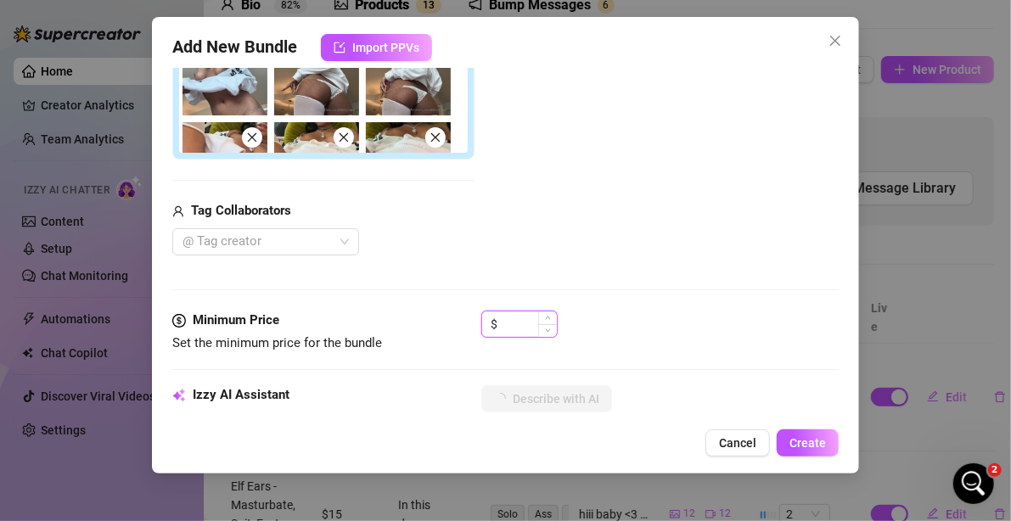
click at [516, 322] on input at bounding box center [529, 323] width 55 height 25
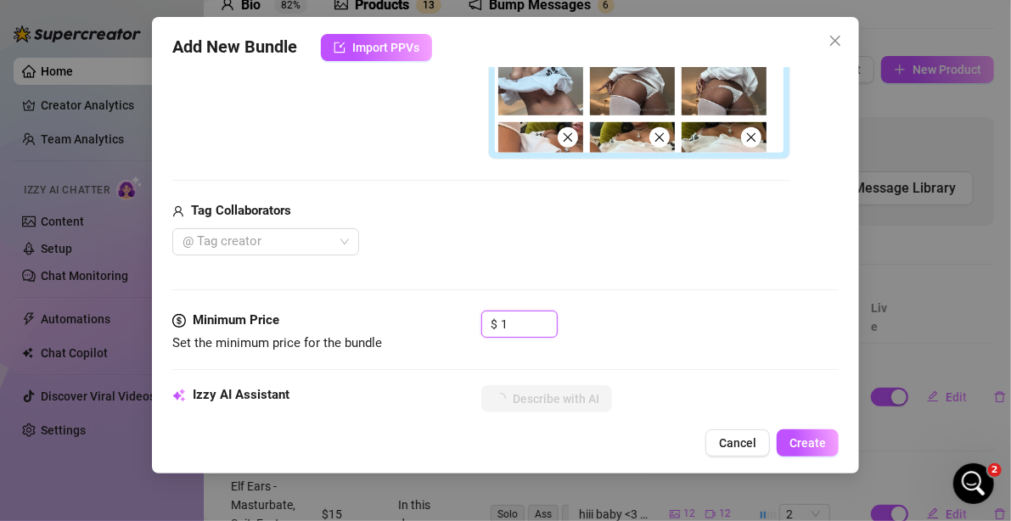
type input "15"
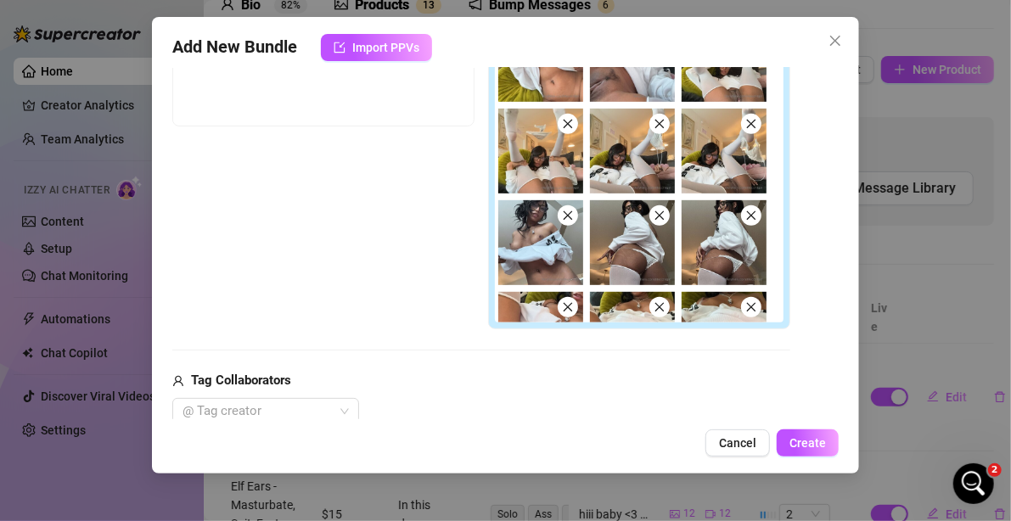
type textarea "[PERSON_NAME]"
type textarea "Namiko teases"
type textarea "Namiko teases in"
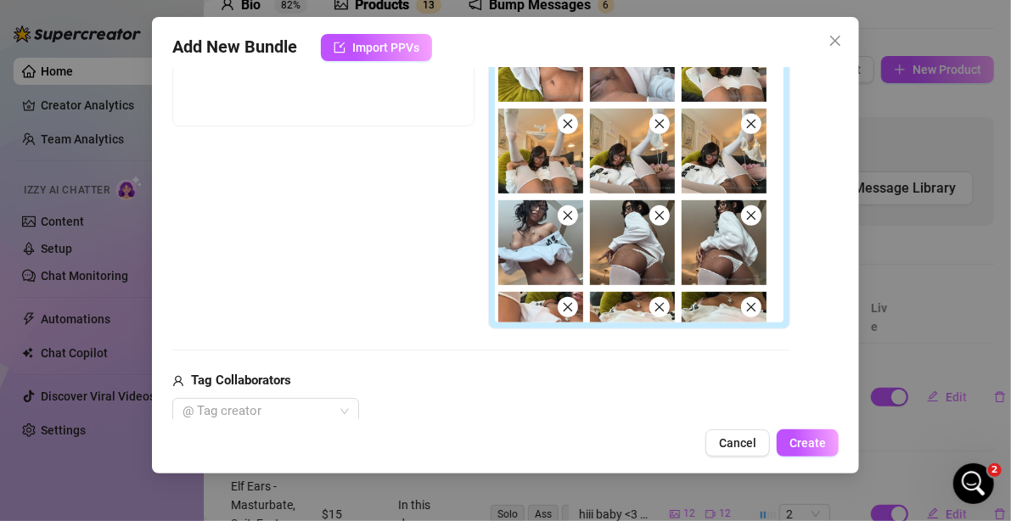
type textarea "Namiko teases in"
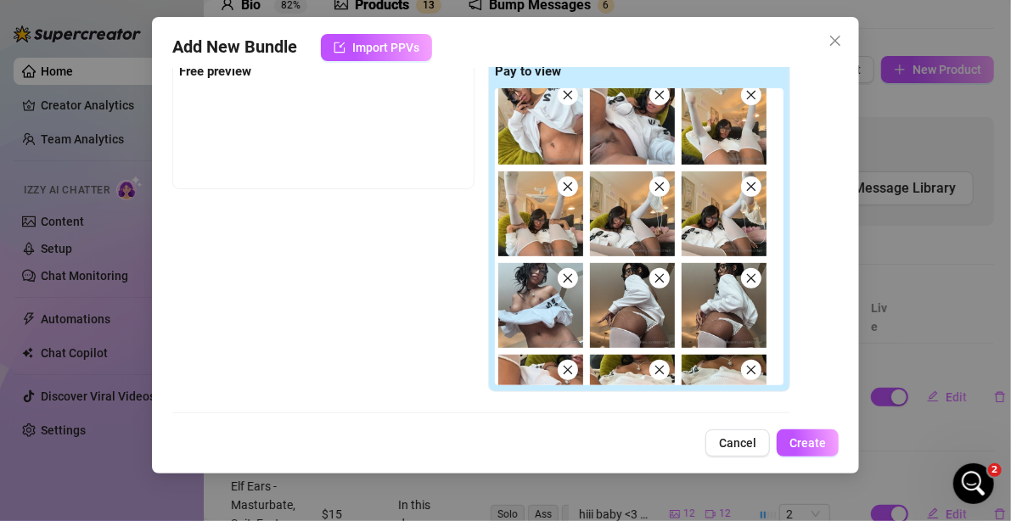
type textarea "Namiko teases in a"
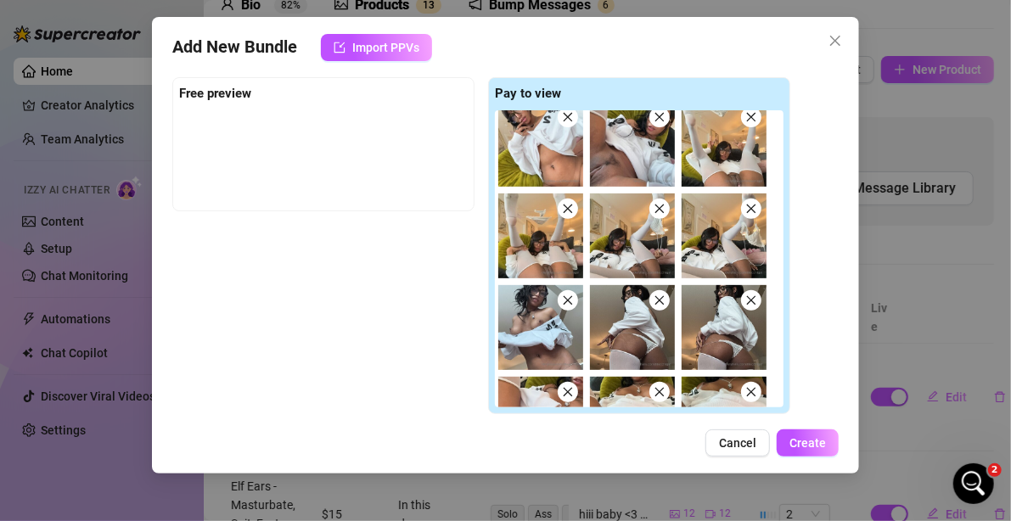
type textarea "Namiko teases in a loose"
type textarea "Namiko teases in a loose white"
type textarea "Namiko teases in a loose white sweater"
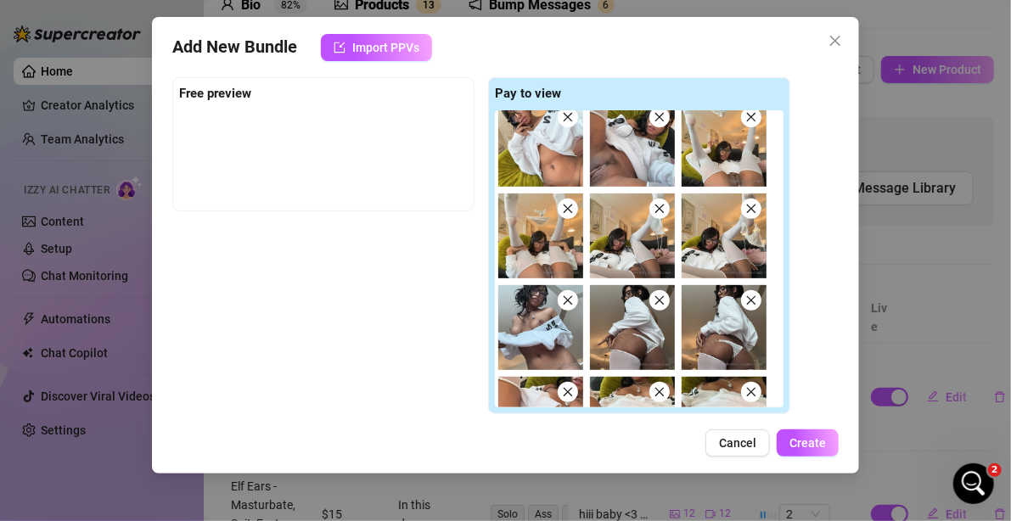
type textarea "Namiko teases in a loose white sweater"
type textarea "Namiko teases in a loose white sweater and"
type textarea "Namiko teases in a loose white sweater and thigh-high"
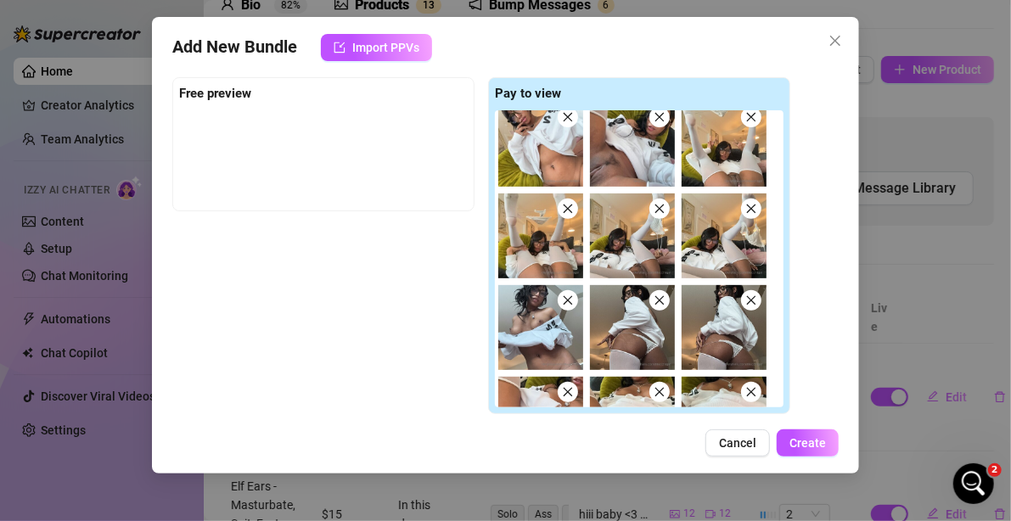
type textarea "Namiko teases in a loose white sweater and thigh-high white"
type textarea "Namiko teases in a loose white sweater and thigh-high white stockings,"
type textarea "Namiko teases in a loose white sweater and thigh-high white stockings, flashing"
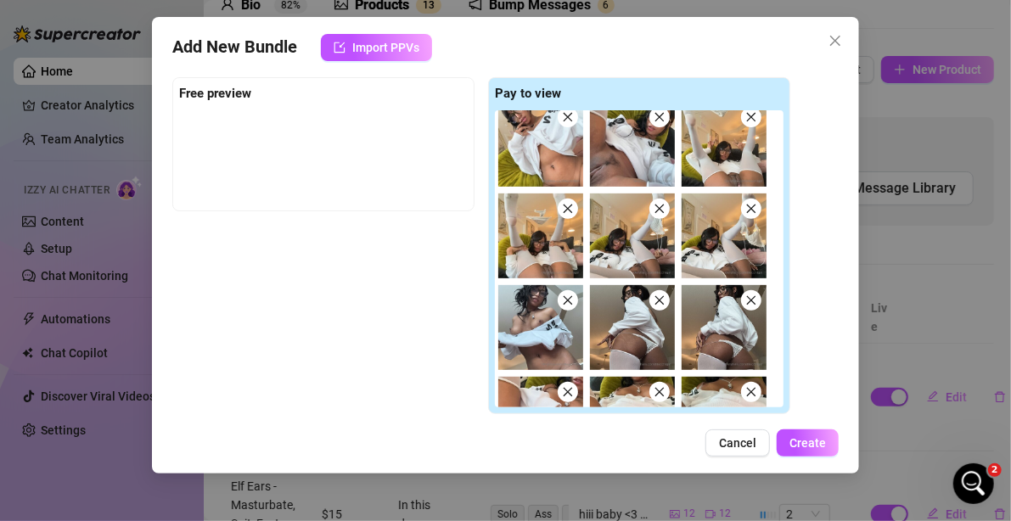
type textarea "Namiko teases in a loose white sweater and thigh-high white stockings, flashing"
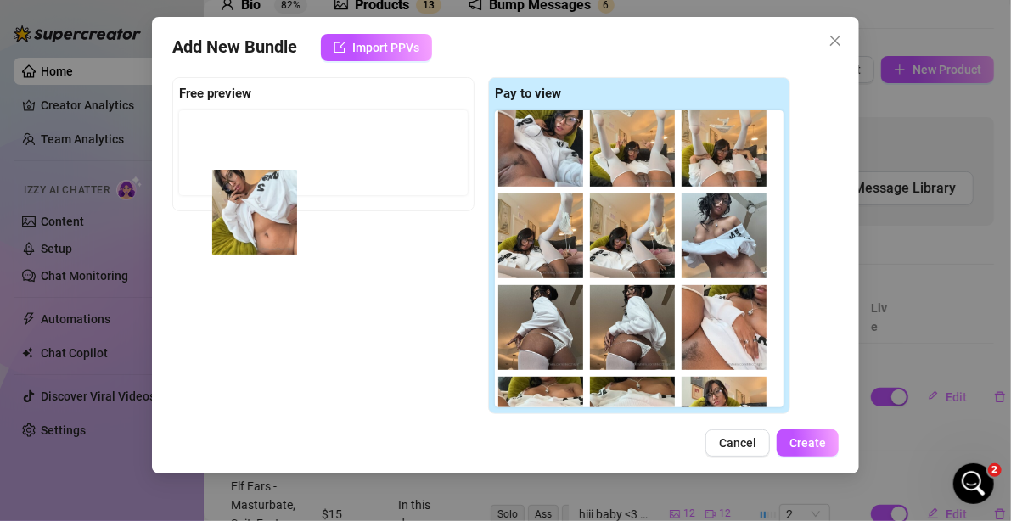
type textarea "Namiko teases in a loose white sweater and thigh-high white stockings, flashing…"
type textarea "Namiko teases in a loose white sweater and thigh-high white stockings, [MEDICAL…"
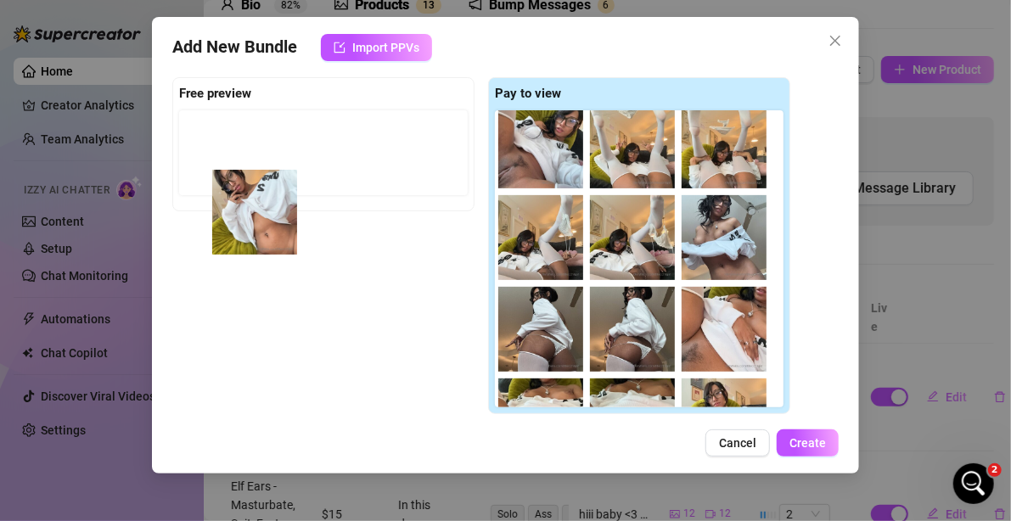
drag, startPoint x: 534, startPoint y: 153, endPoint x: 256, endPoint y: 199, distance: 281.3
click at [256, 199] on div "Free preview Pay to view" at bounding box center [481, 246] width 618 height 338
type textarea "Namiko teases in a loose white sweater and thigh-high white stockings, flashing…"
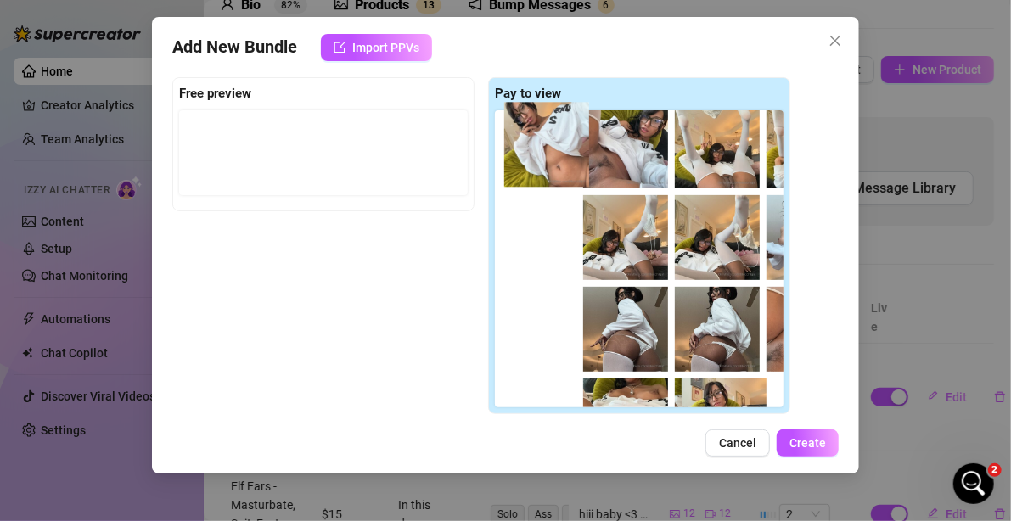
type textarea "Namiko teases in a loose white sweater and thigh-high white stockings, flashing…"
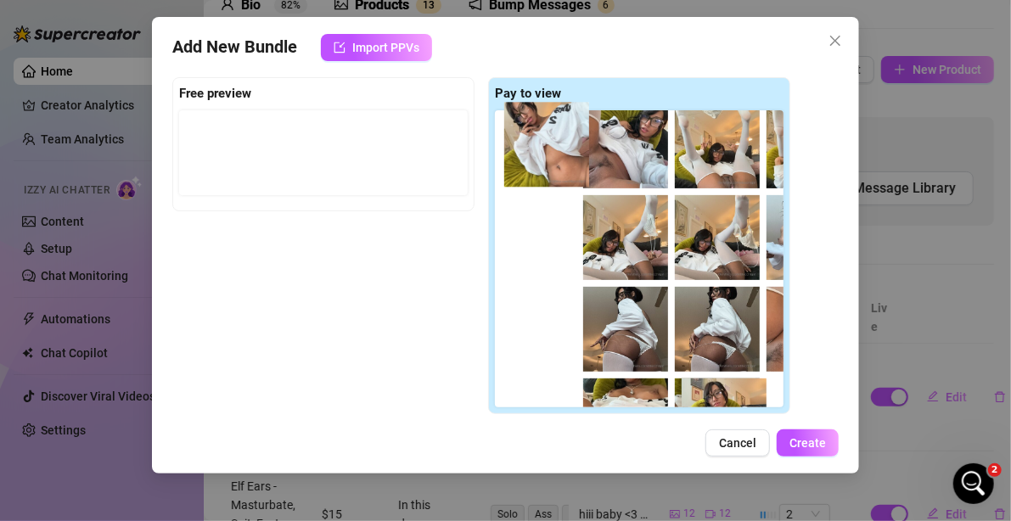
type textarea "Namiko teases in a loose white sweater and thigh-high white stockings, flashing…"
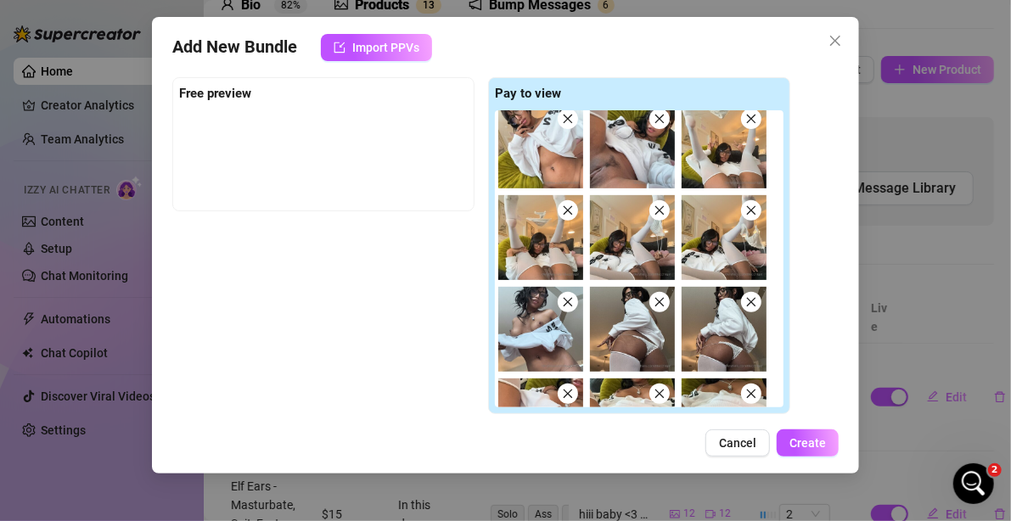
type textarea "Namiko teases in a loose white sweater and thigh-high white stockings, flashing…"
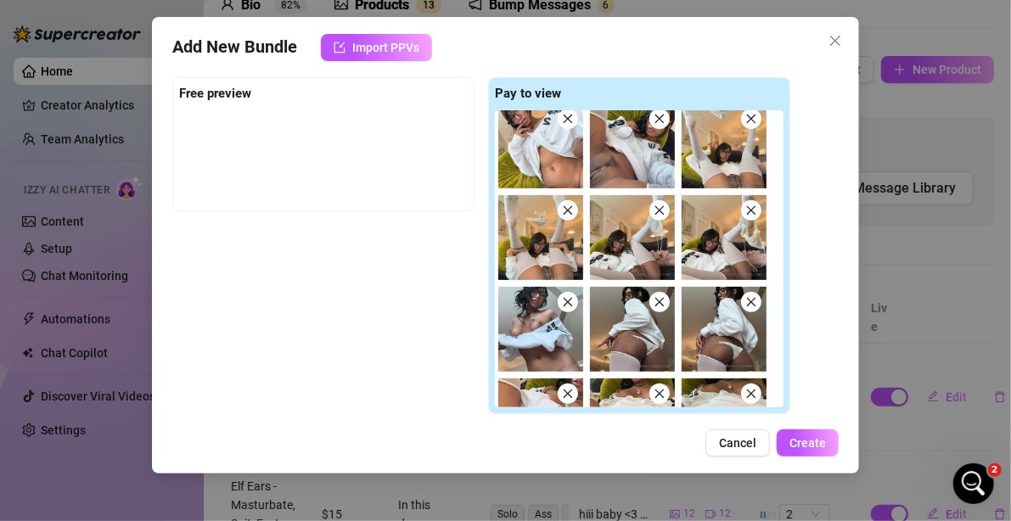
type textarea "Namiko teases in a loose white sweater and thigh-high white stockings, flashing…"
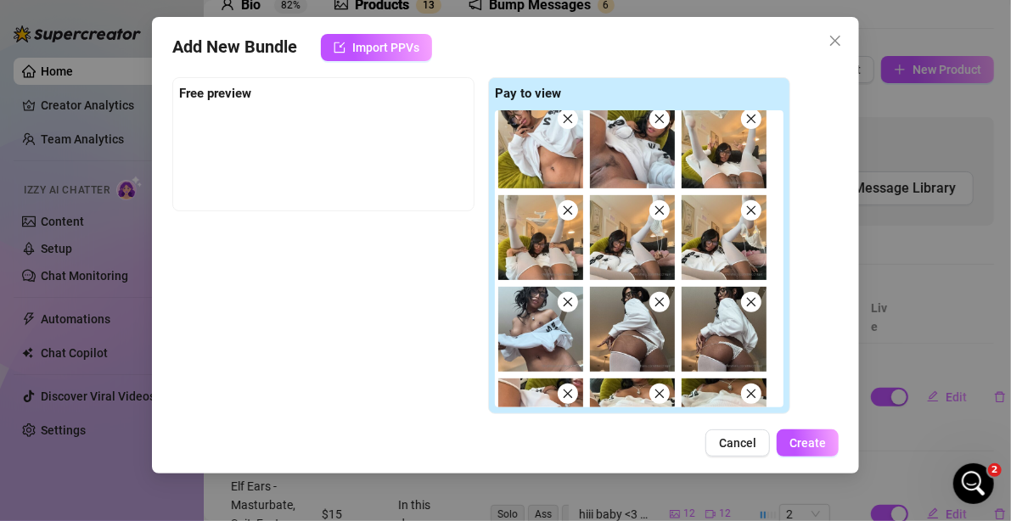
type textarea "Namiko teases in a loose white sweater and thigh-high white stockings, [MEDICAL…"
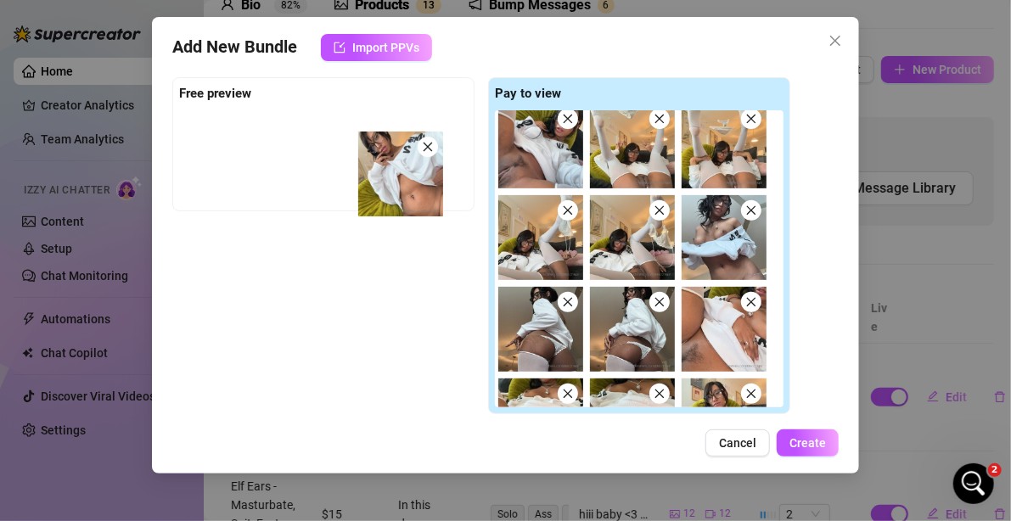
type textarea "Namiko teases in a loose white sweater and thigh-high white stockings, flashing…"
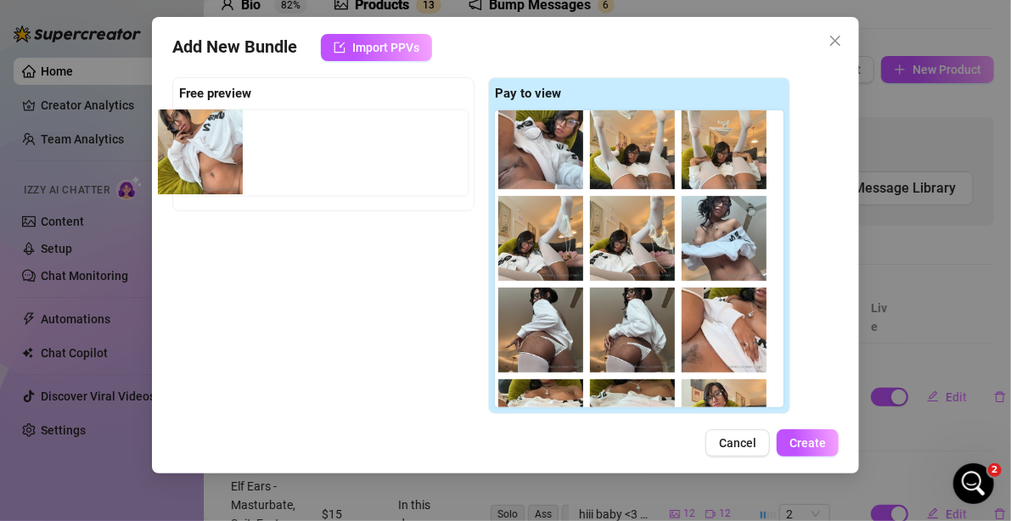
type textarea "Namiko teases in a loose white sweater and thigh-high white stockings, flashing…"
type textarea "Namiko teases in a loose white sweater and thigh-high white stockings, [MEDICAL…"
drag, startPoint x: 541, startPoint y: 165, endPoint x: 212, endPoint y: 166, distance: 329.3
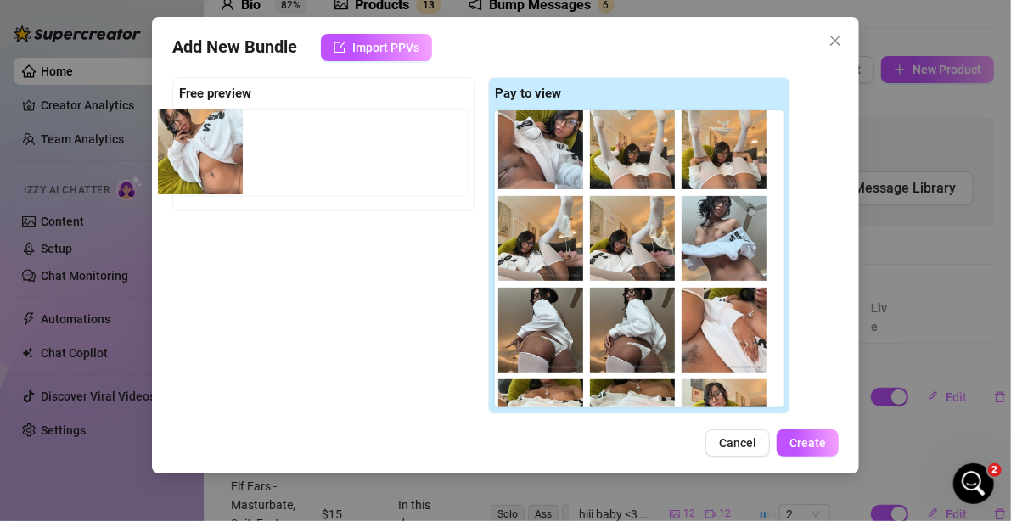
click at [212, 166] on div "Free preview Pay to view" at bounding box center [481, 246] width 618 height 338
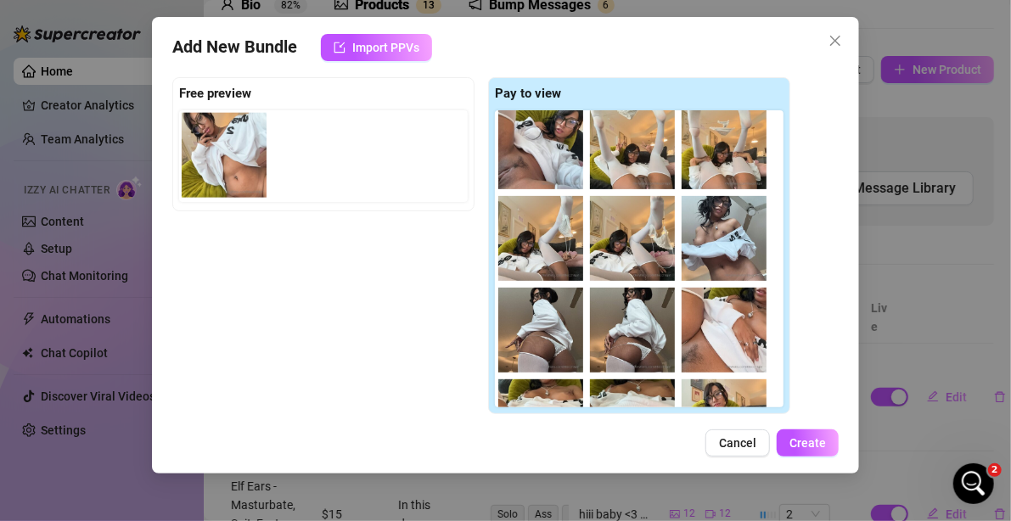
type textarea "Namiko teases in a loose white sweater and thigh-high white stockings, flashing…"
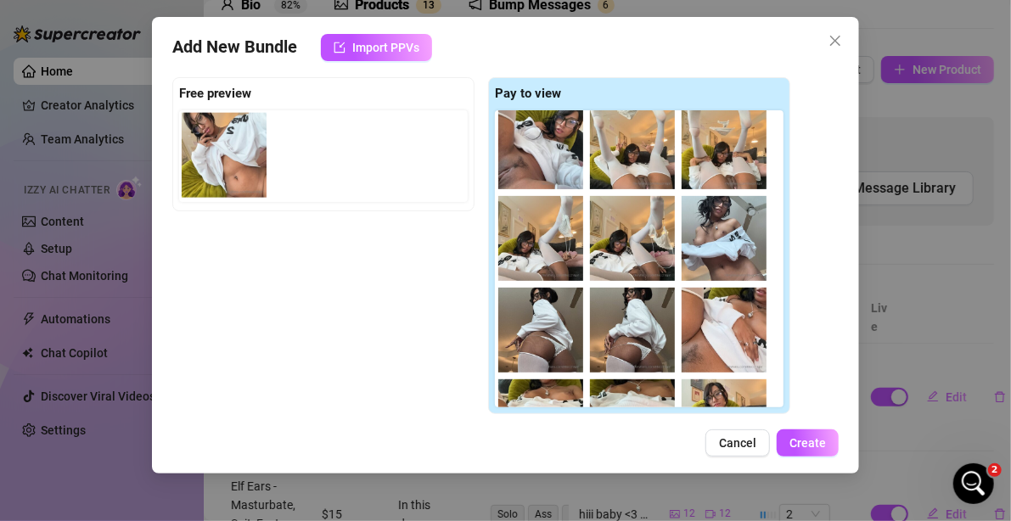
type textarea "Namiko teases in a loose white sweater and thigh-high white stockings, flashing…"
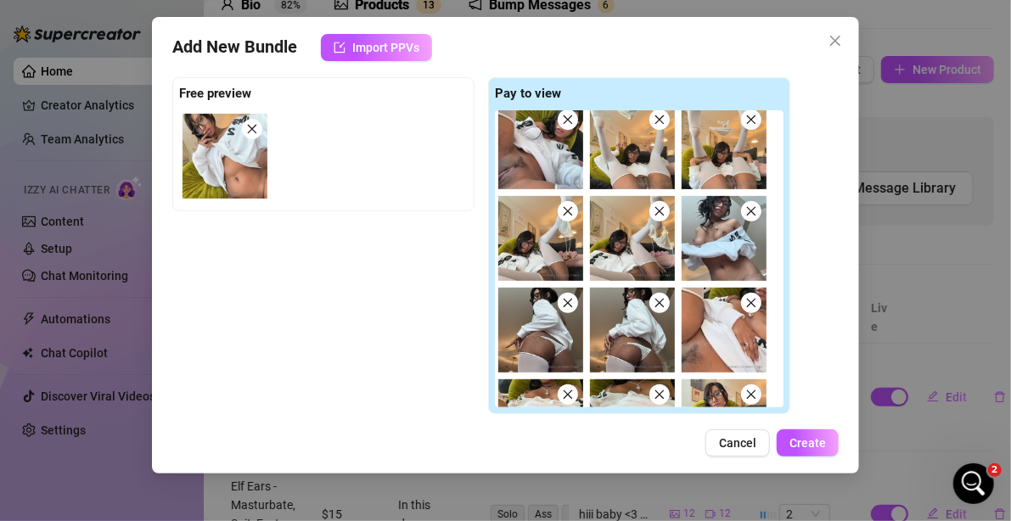
type textarea "Namiko teases in a loose white sweater and thigh-high white stockings, flashing…"
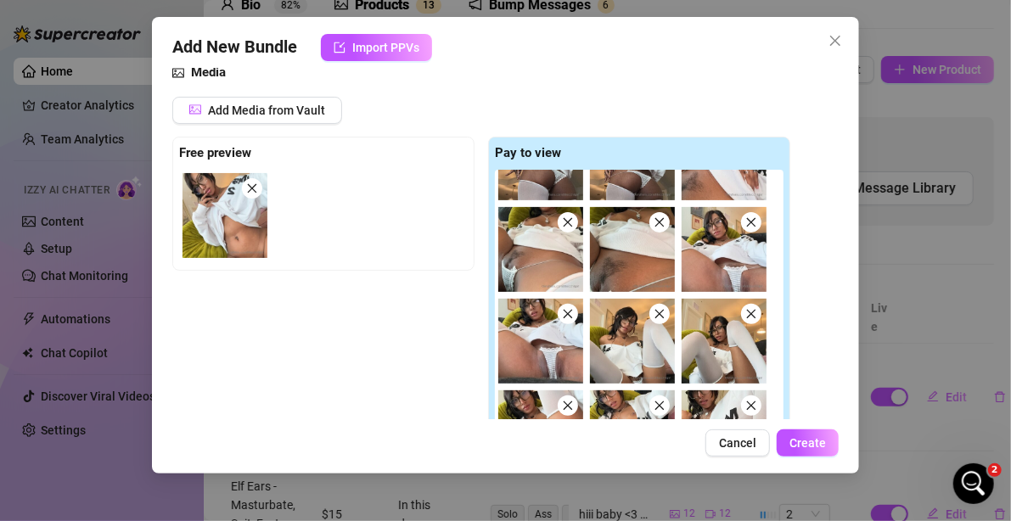
scroll to position [170, 0]
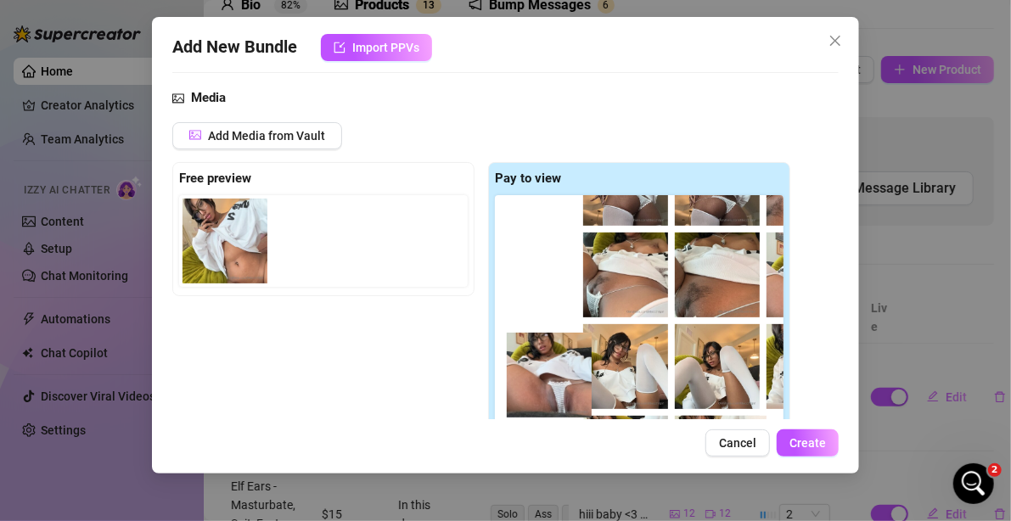
click at [542, 375] on div at bounding box center [642, 343] width 295 height 297
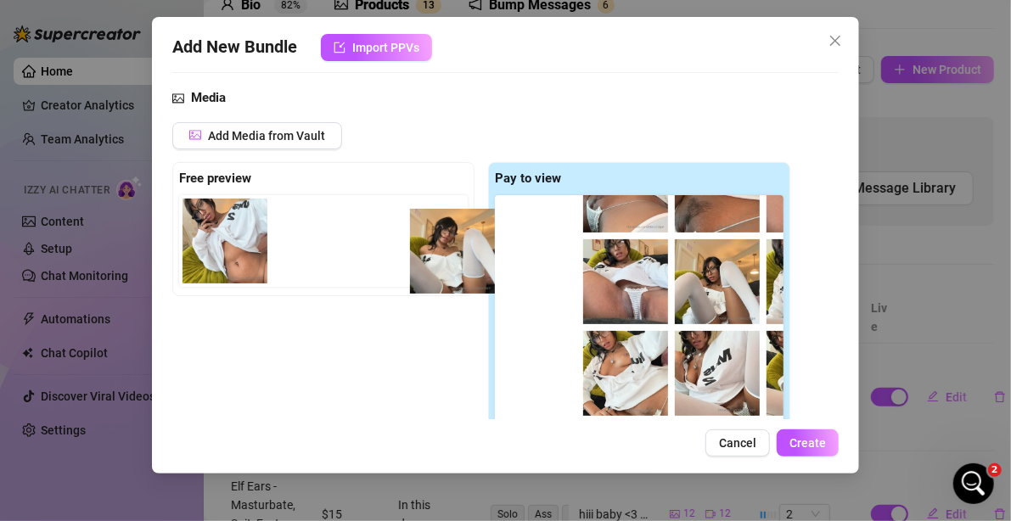
scroll to position [505, 0]
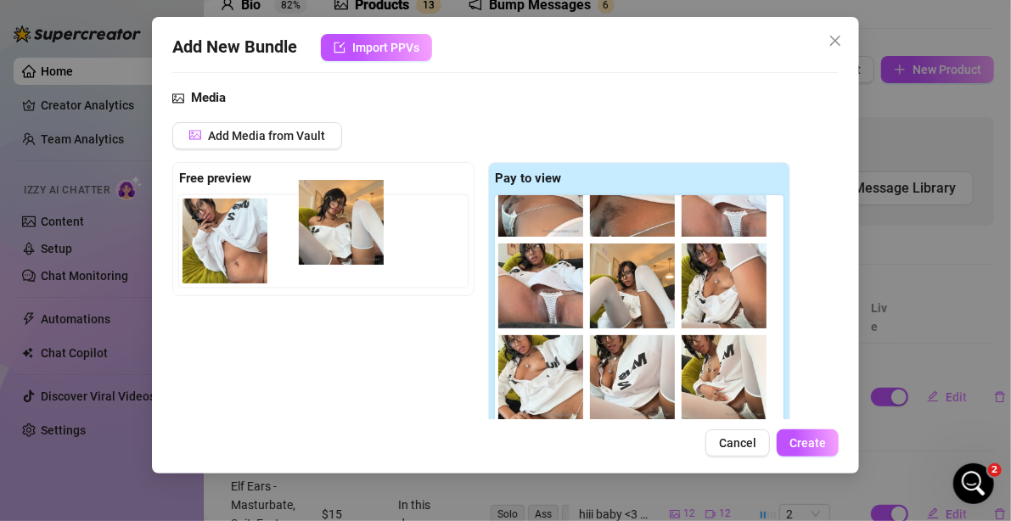
drag, startPoint x: 571, startPoint y: 338, endPoint x: 339, endPoint y: 246, distance: 249.9
click at [339, 246] on div "Free preview Pay to view" at bounding box center [481, 331] width 618 height 338
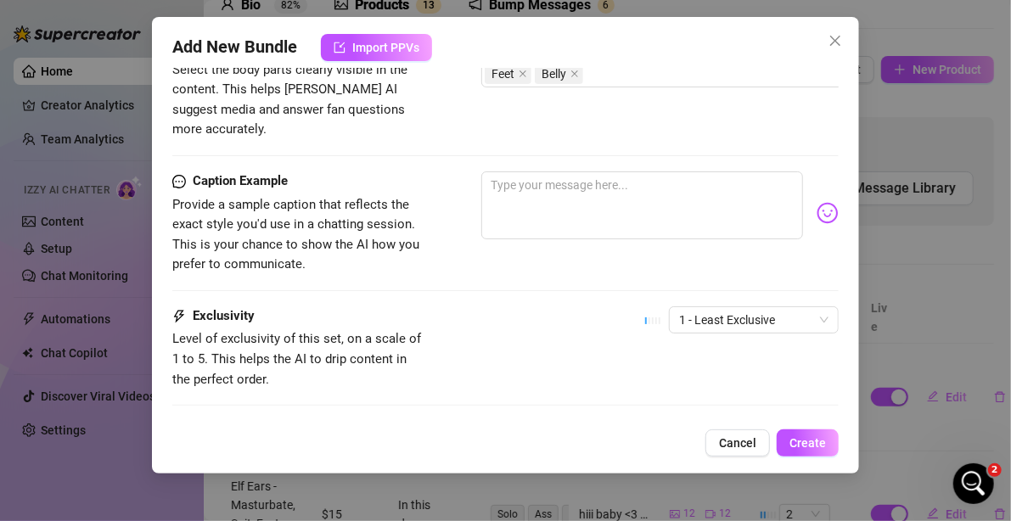
scroll to position [1188, 0]
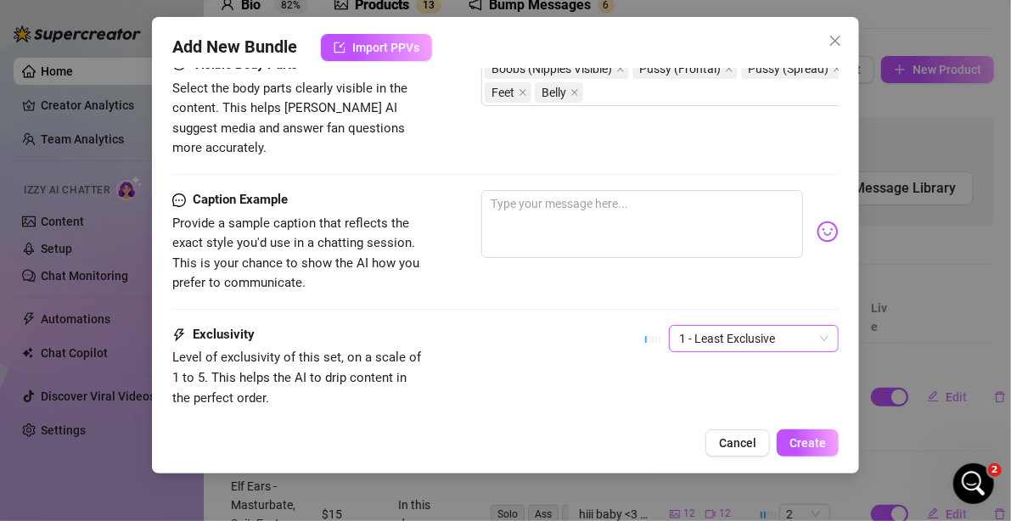
click at [700, 326] on span "1 - Least Exclusive" at bounding box center [753, 338] width 149 height 25
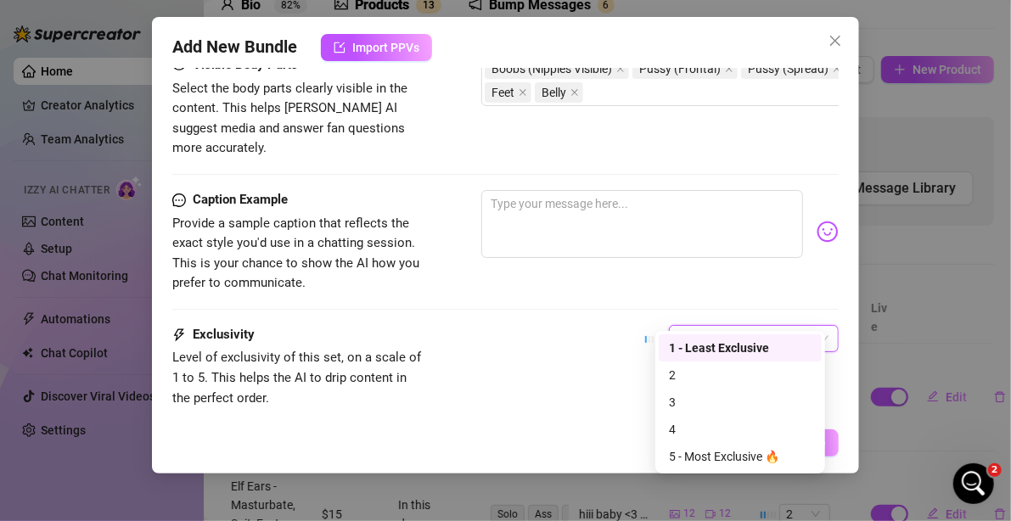
click at [697, 353] on div "1 - Least Exclusive" at bounding box center [740, 348] width 143 height 19
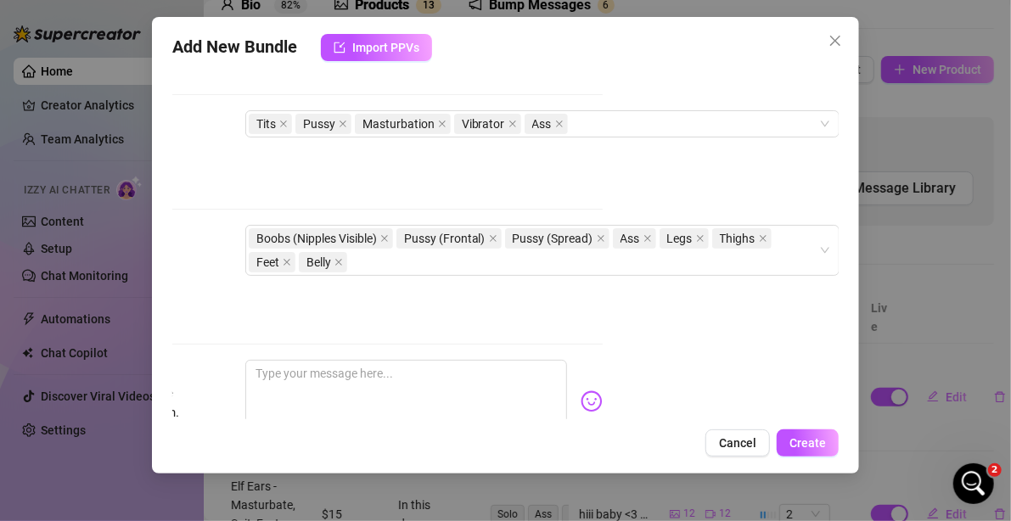
scroll to position [1018, 249]
click at [671, 388] on div "Account NAMIKO (@lilecchigirl) Name Name is for your internal organization only…" at bounding box center [505, 243] width 667 height 351
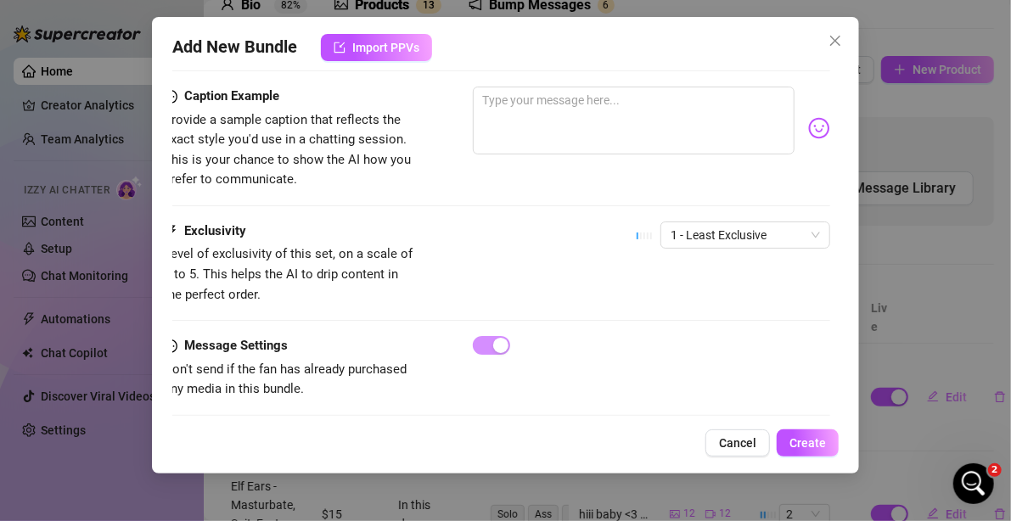
scroll to position [1292, 0]
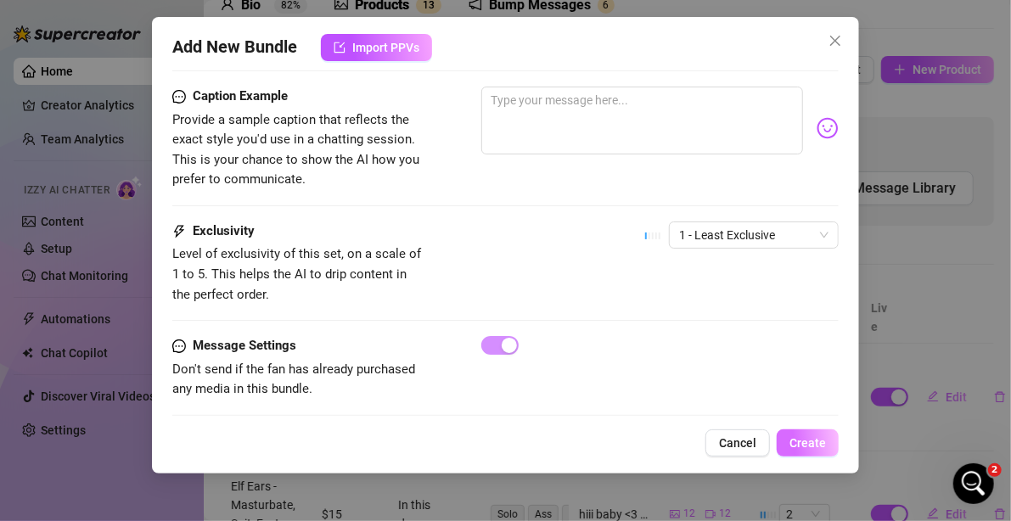
click at [818, 440] on span "Create" at bounding box center [807, 443] width 36 height 14
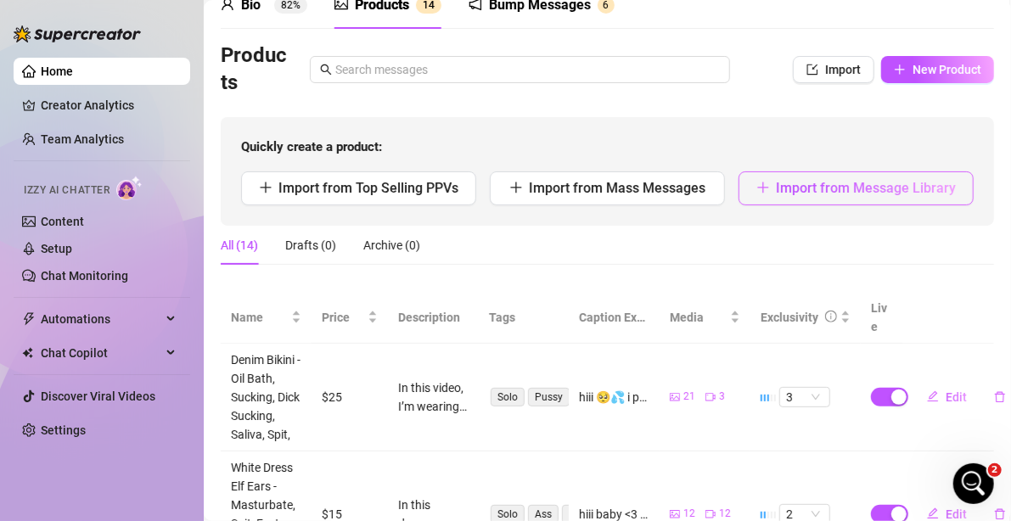
click at [788, 180] on span "Import from Message Library" at bounding box center [866, 188] width 180 height 16
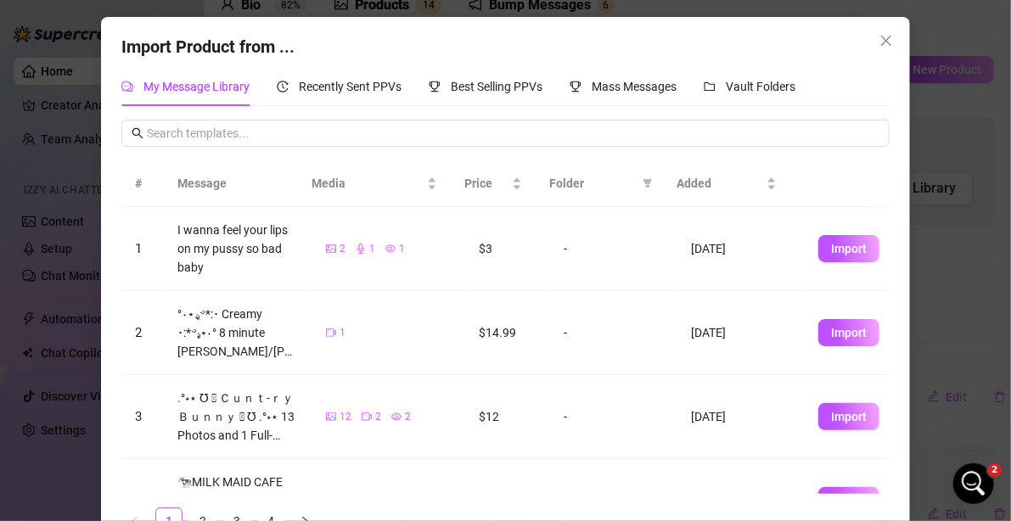
click at [659, 53] on div "Import Product from ..." at bounding box center [505, 47] width 768 height 26
click at [731, 87] on span "Vault Folders" at bounding box center [761, 87] width 70 height 14
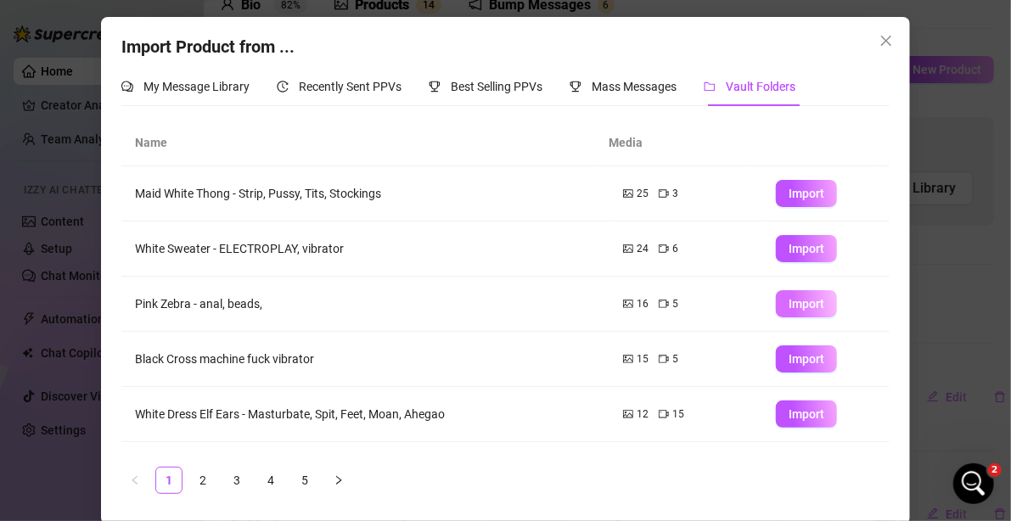
click at [798, 292] on button "Import" at bounding box center [806, 303] width 61 height 27
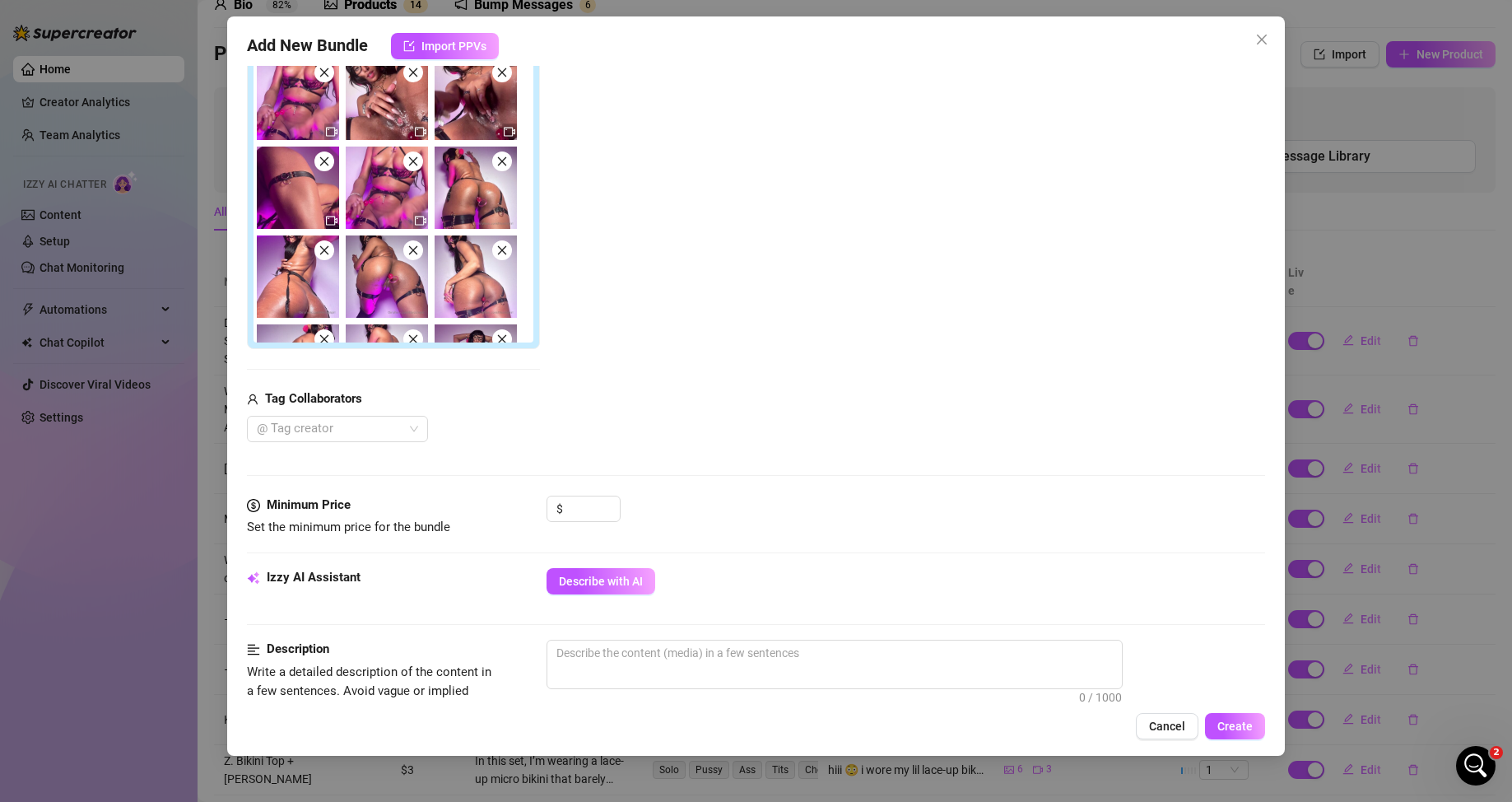
scroll to position [633, 0]
click at [575, 504] on input at bounding box center [593, 508] width 53 height 24
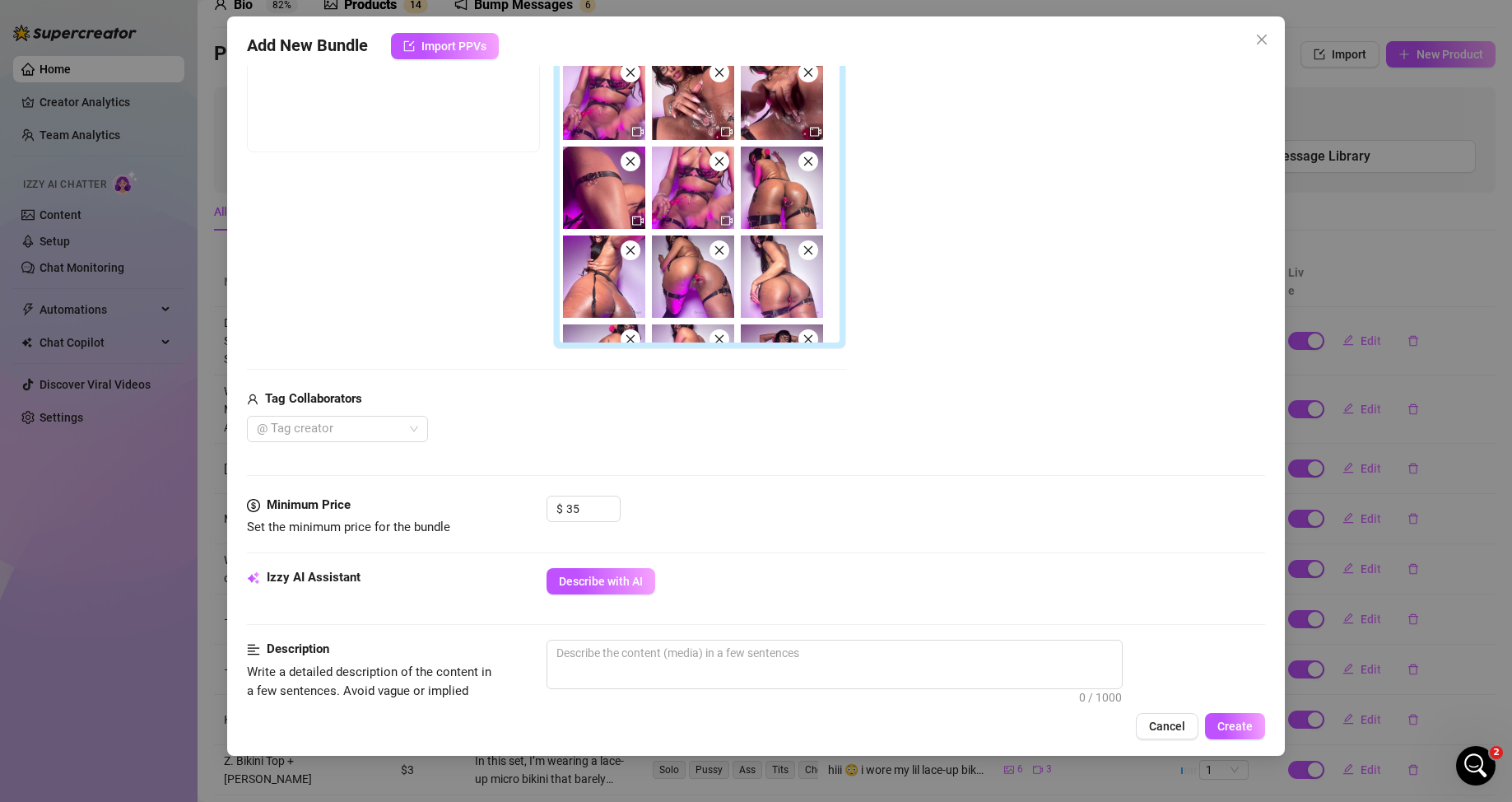
click at [678, 443] on div "Media Add Media from Vault Free preview Pay to view Tag Collaborators @ Tag cre…" at bounding box center [756, 223] width 1019 height 545
click at [619, 504] on div "Izzy AI Assistant Describe with AI" at bounding box center [756, 589] width 1019 height 41
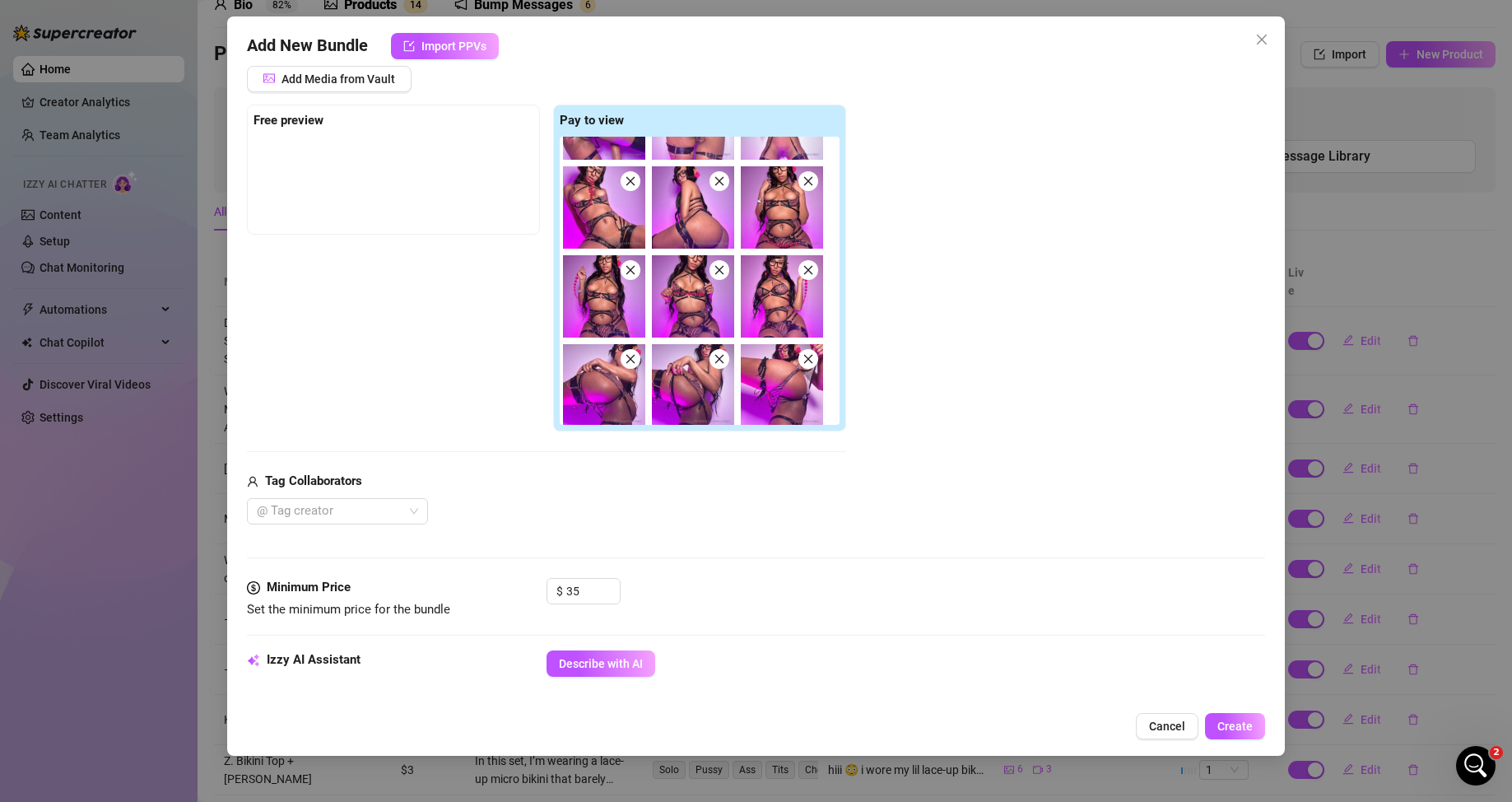
scroll to position [335, 0]
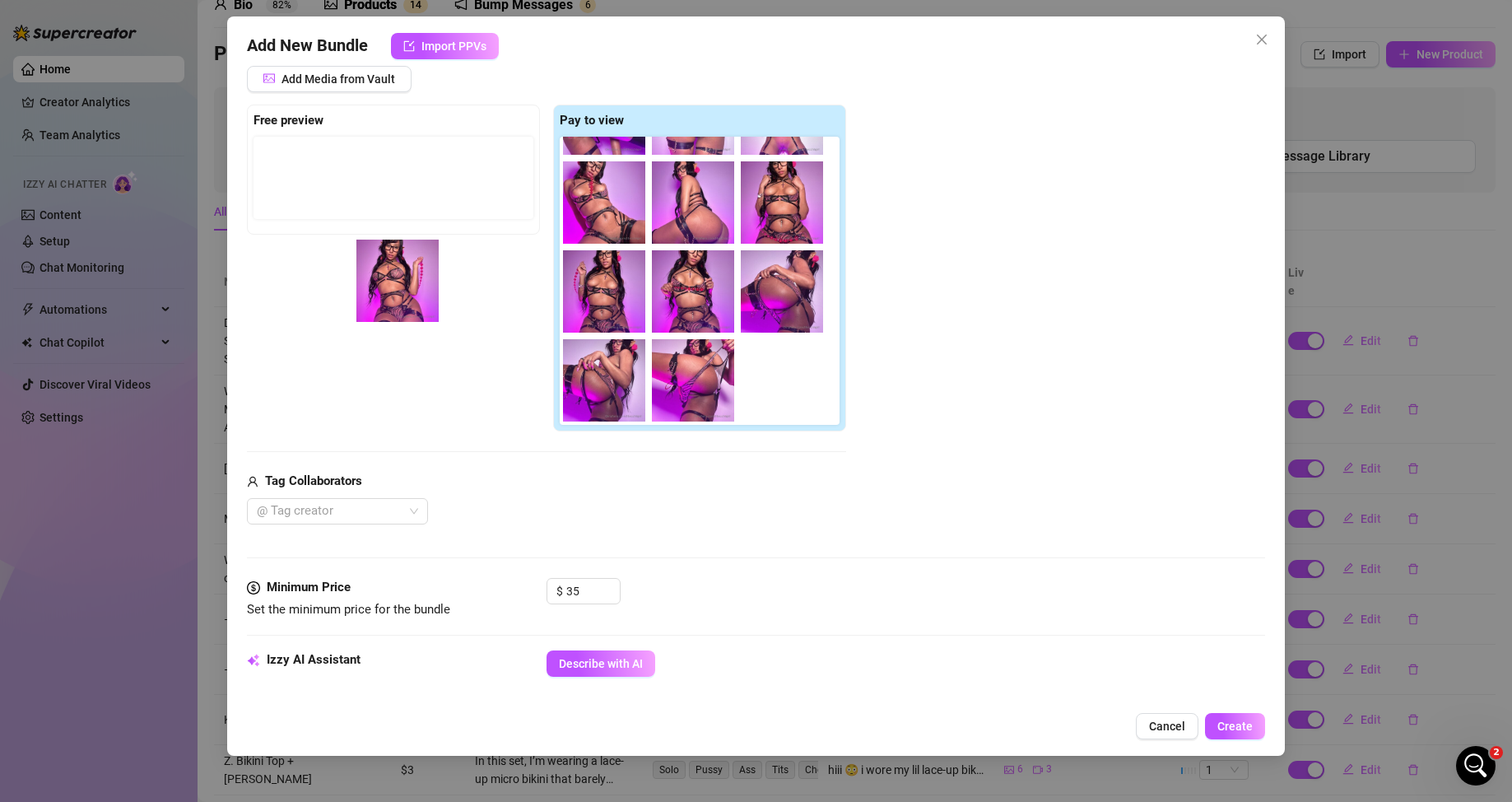
drag, startPoint x: 772, startPoint y: 305, endPoint x: 386, endPoint y: 301, distance: 386.0
click at [386, 301] on div "Free preview Pay to view" at bounding box center [547, 269] width 599 height 328
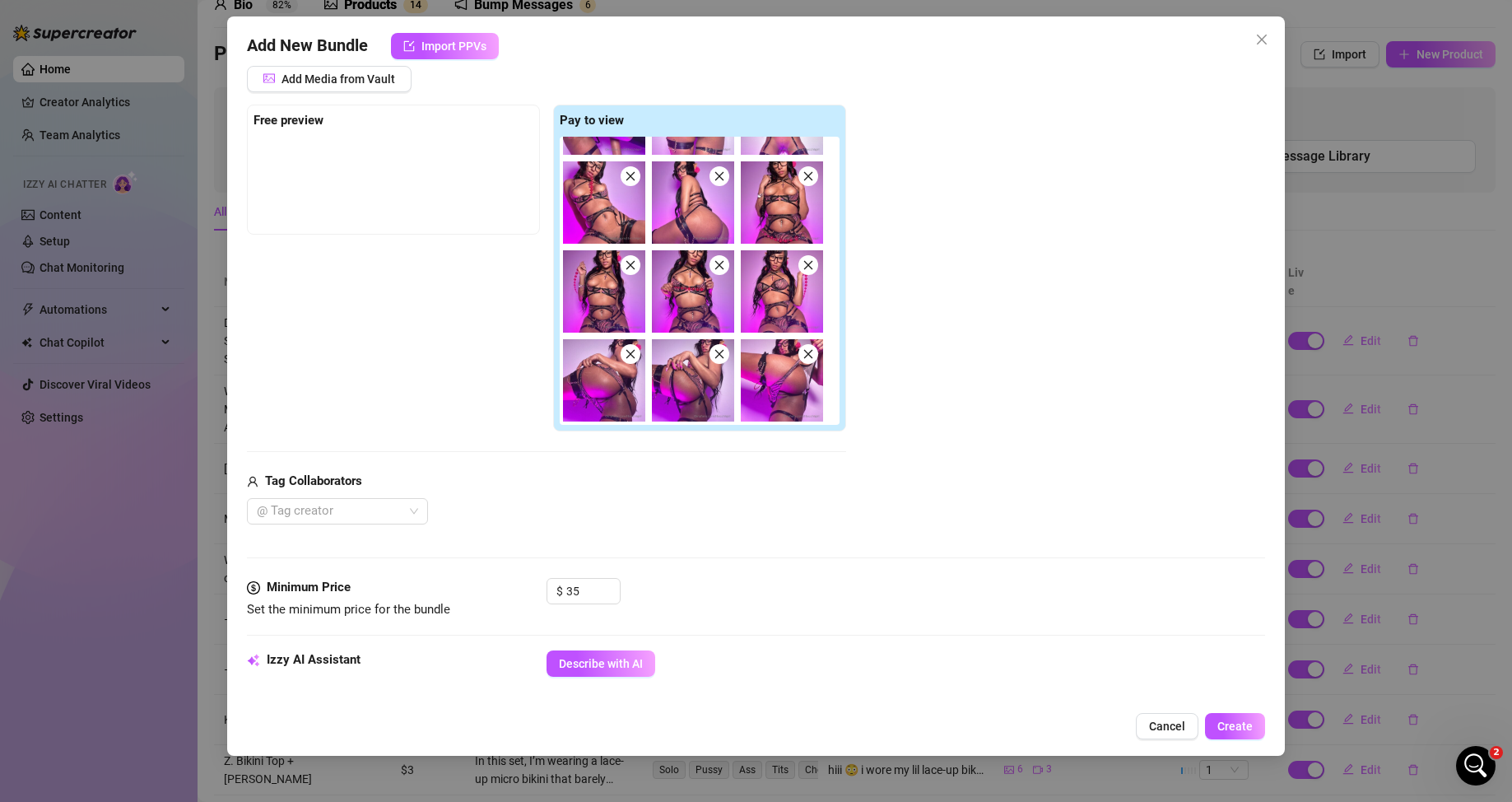
drag, startPoint x: 608, startPoint y: 391, endPoint x: 592, endPoint y: 388, distance: 16.3
click at [592, 388] on div at bounding box center [702, 280] width 286 height 288
click at [592, 388] on img at bounding box center [603, 380] width 82 height 82
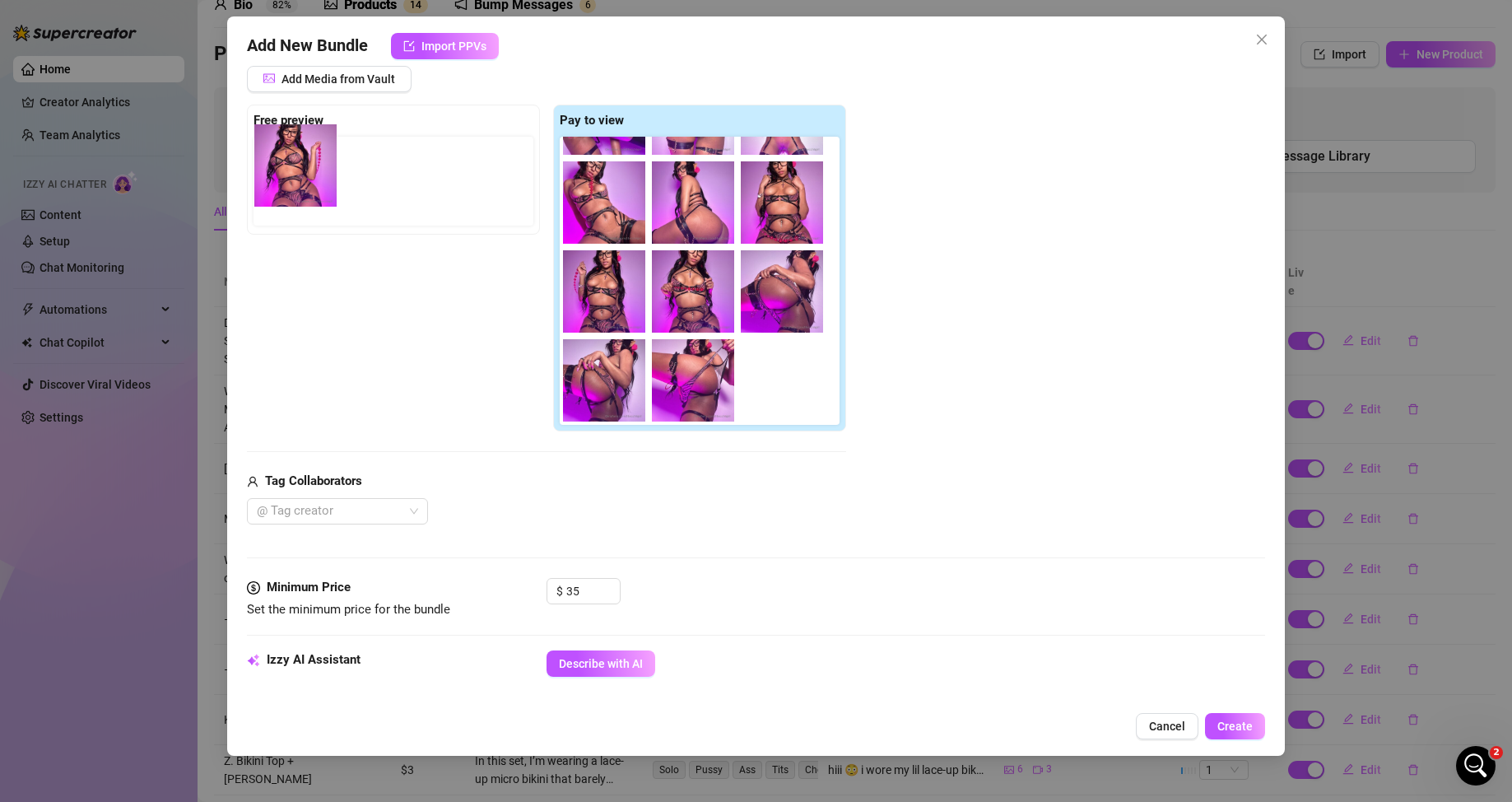
drag, startPoint x: 800, startPoint y: 307, endPoint x: 307, endPoint y: 186, distance: 507.6
click at [307, 186] on div "Free preview Pay to view" at bounding box center [547, 269] width 599 height 328
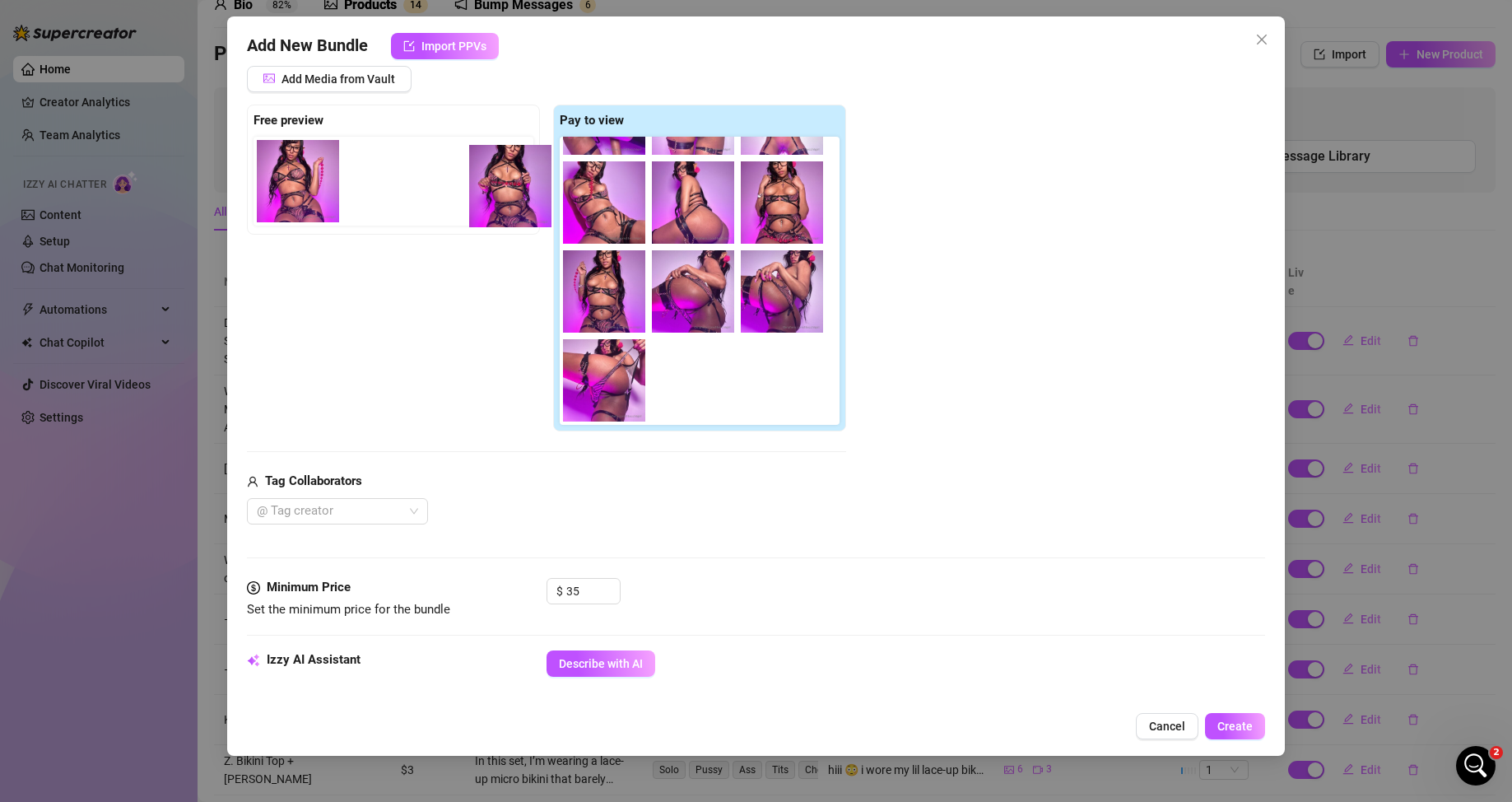
scroll to position [328, 0]
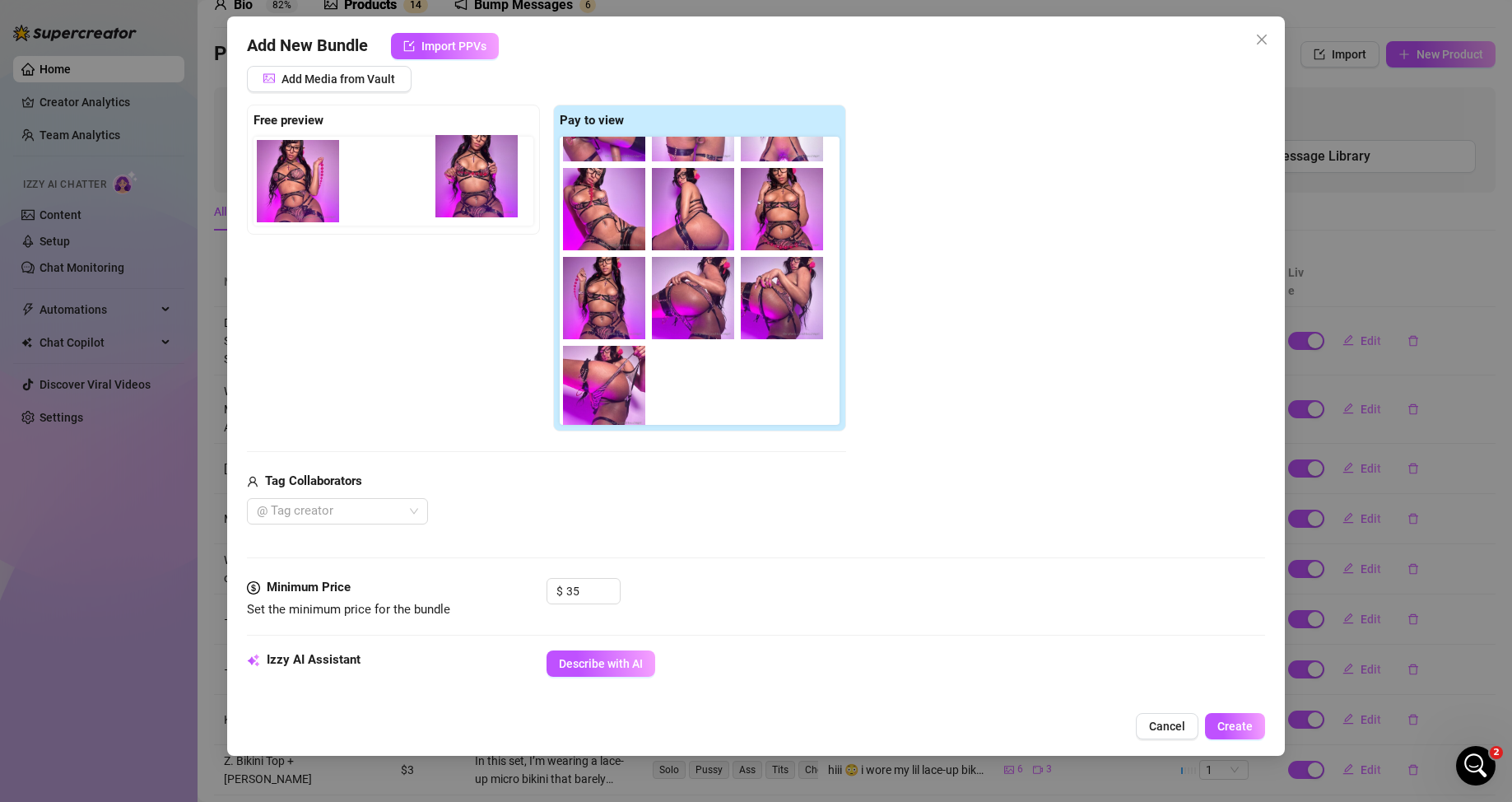
drag, startPoint x: 595, startPoint y: 288, endPoint x: 379, endPoint y: 173, distance: 244.7
click at [379, 173] on div "Free preview Pay to view" at bounding box center [547, 269] width 599 height 328
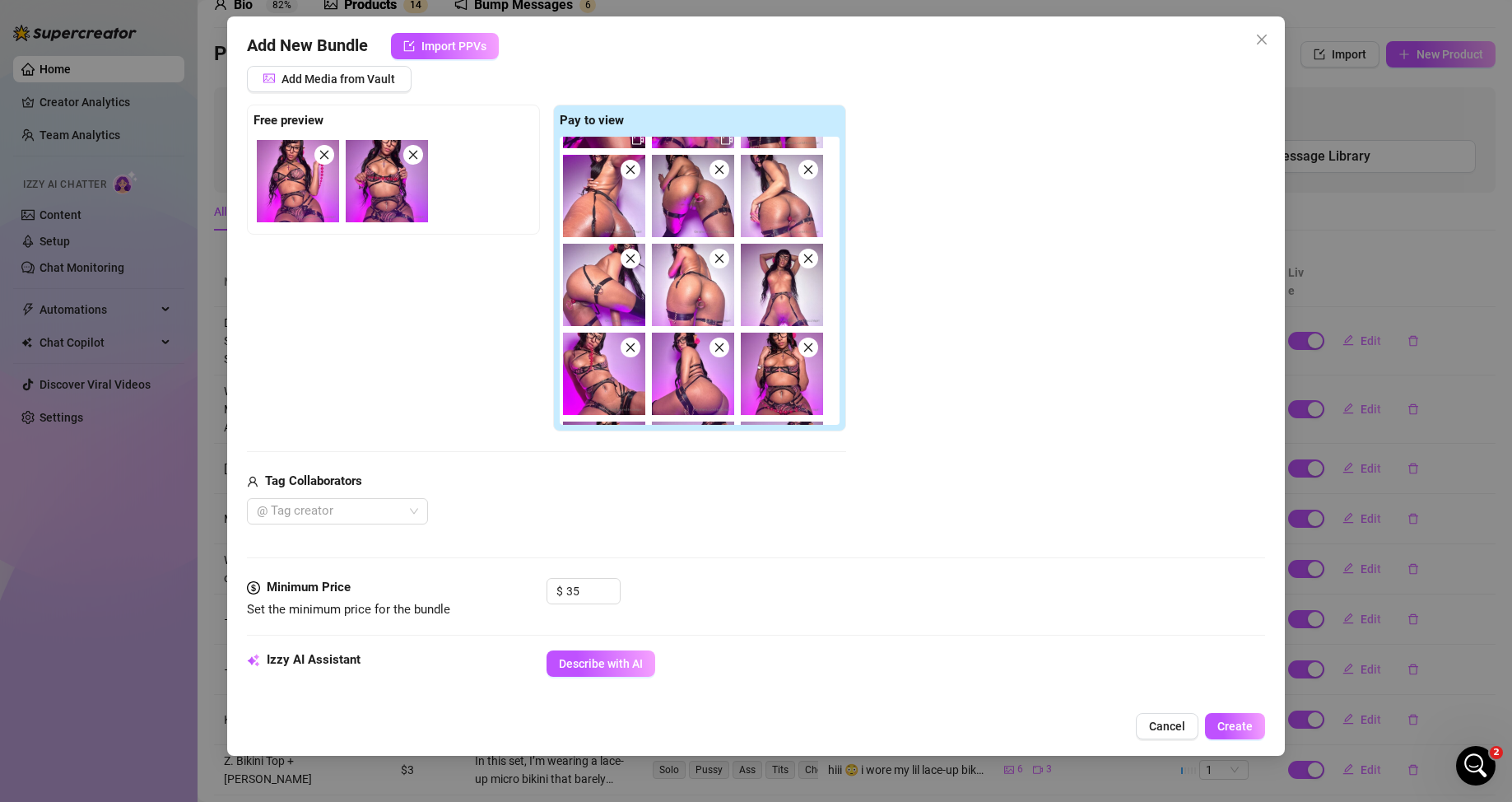
scroll to position [164, 0]
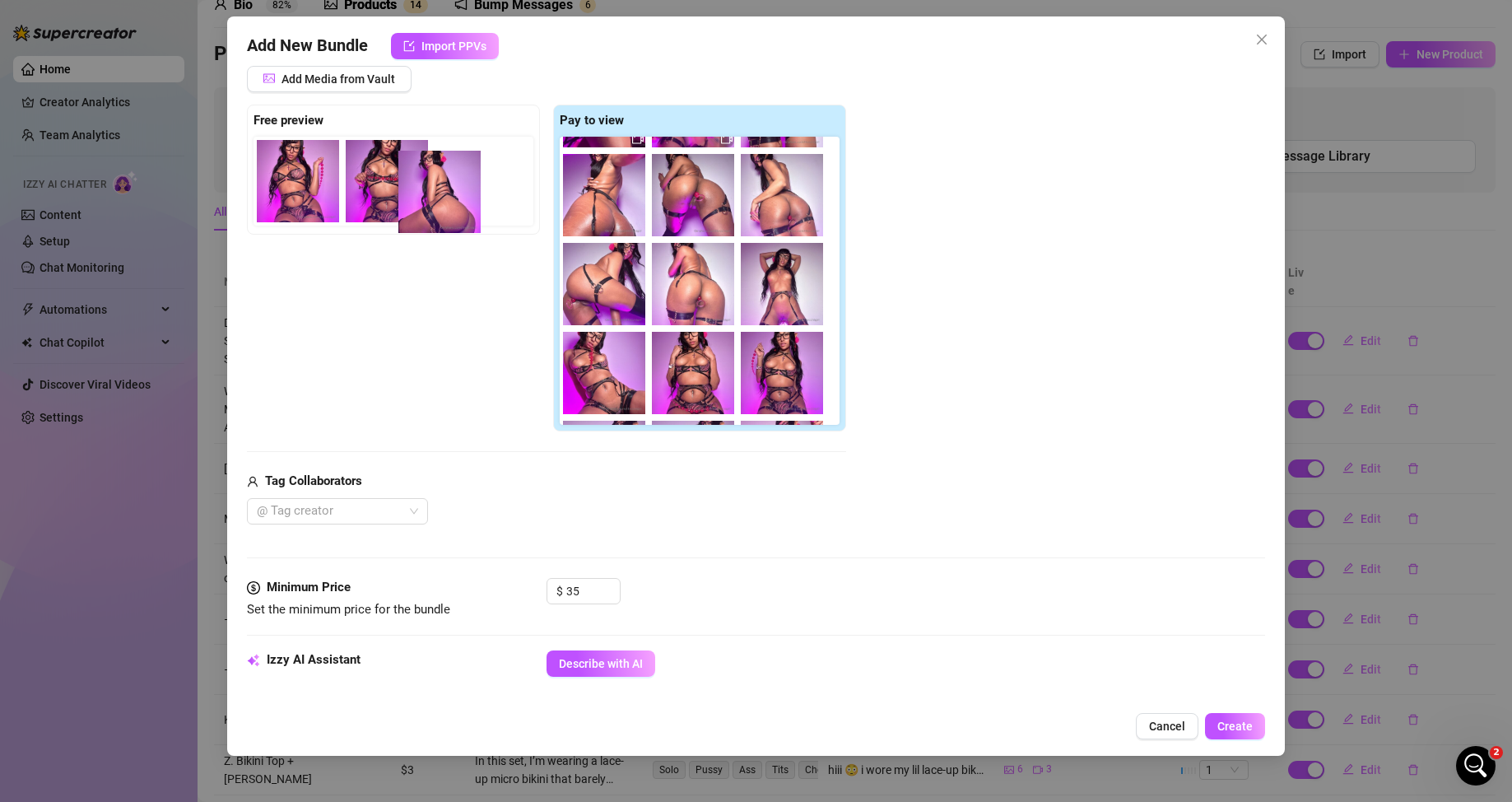
drag, startPoint x: 705, startPoint y: 389, endPoint x: 473, endPoint y: 206, distance: 295.5
click at [473, 206] on div "Free preview Pay to view" at bounding box center [547, 269] width 599 height 328
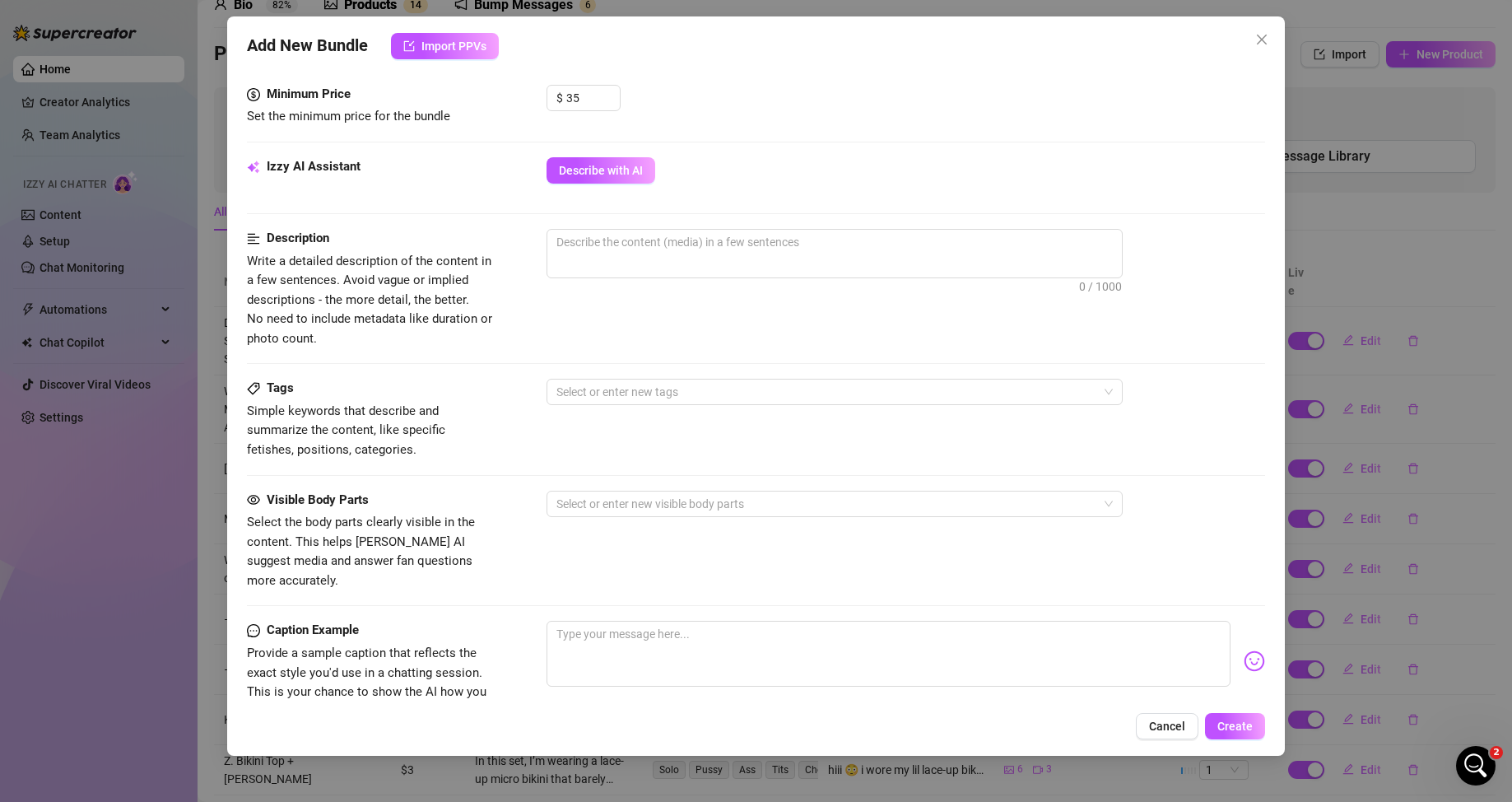
scroll to position [711, 0]
click at [625, 176] on button "Describe with AI" at bounding box center [600, 169] width 109 height 26
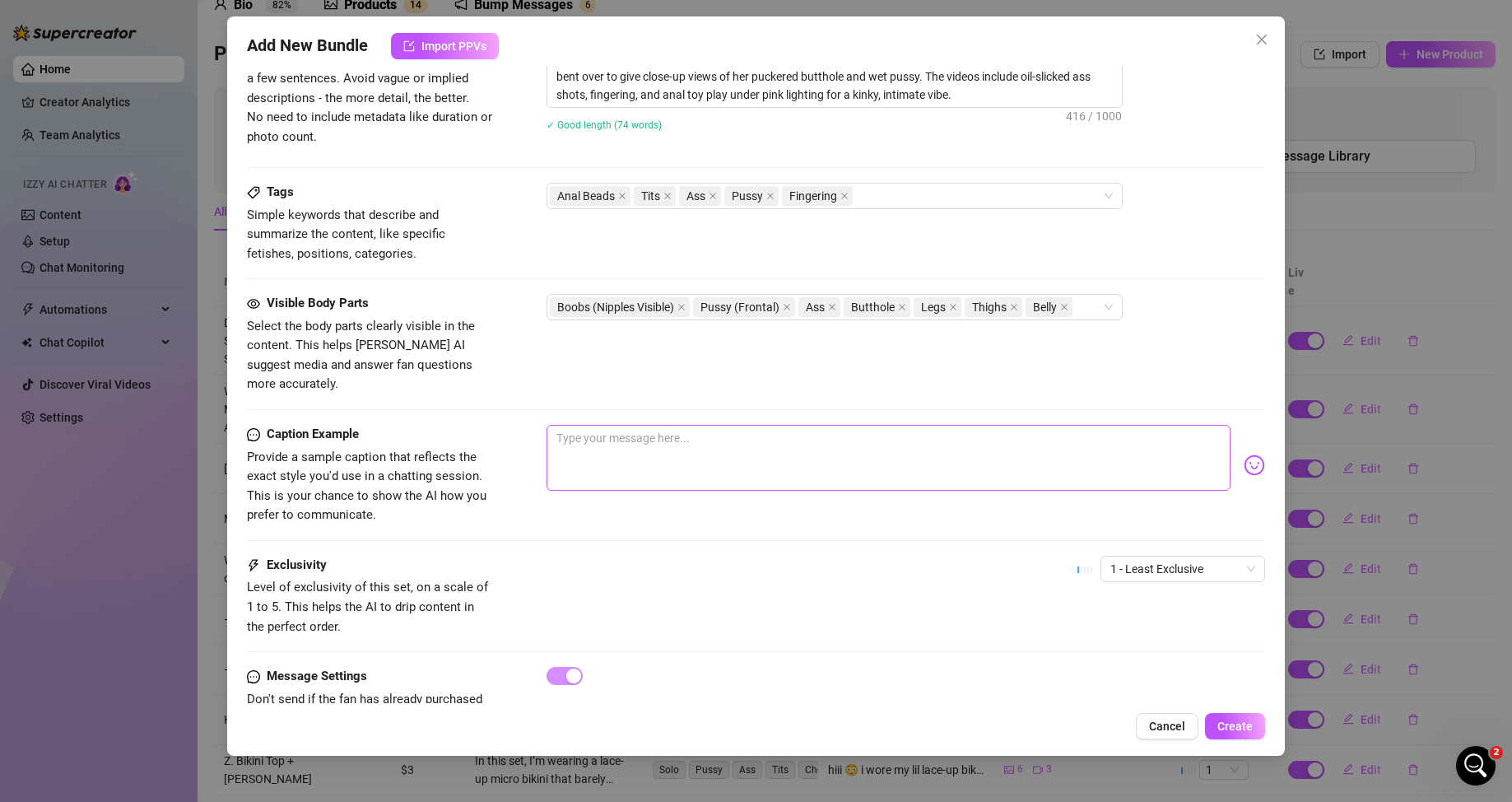
scroll to position [948, 0]
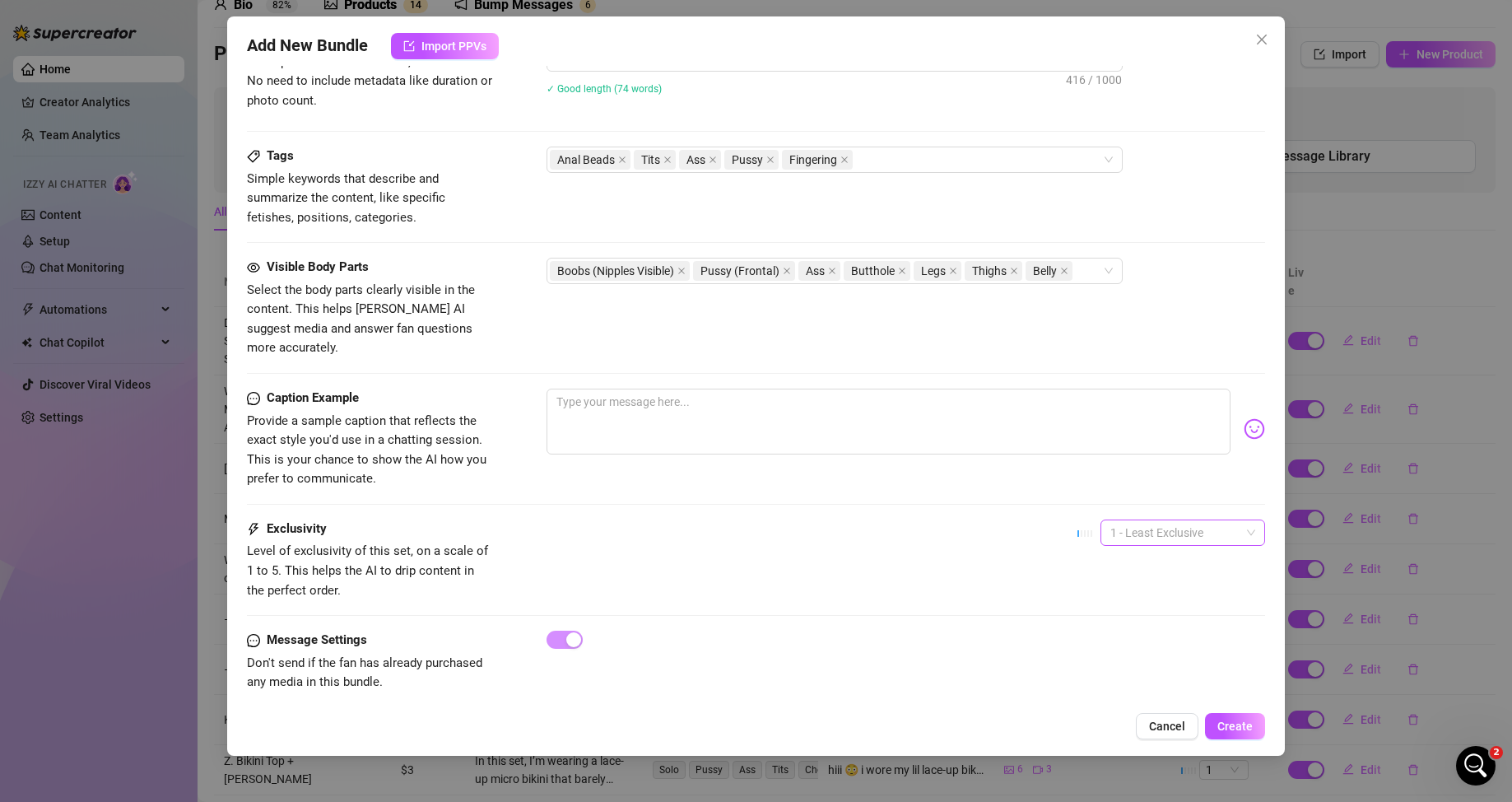
click at [980, 504] on span "1 - Least Exclusive" at bounding box center [1182, 531] width 145 height 24
click at [980, 504] on div "4" at bounding box center [1169, 625] width 139 height 18
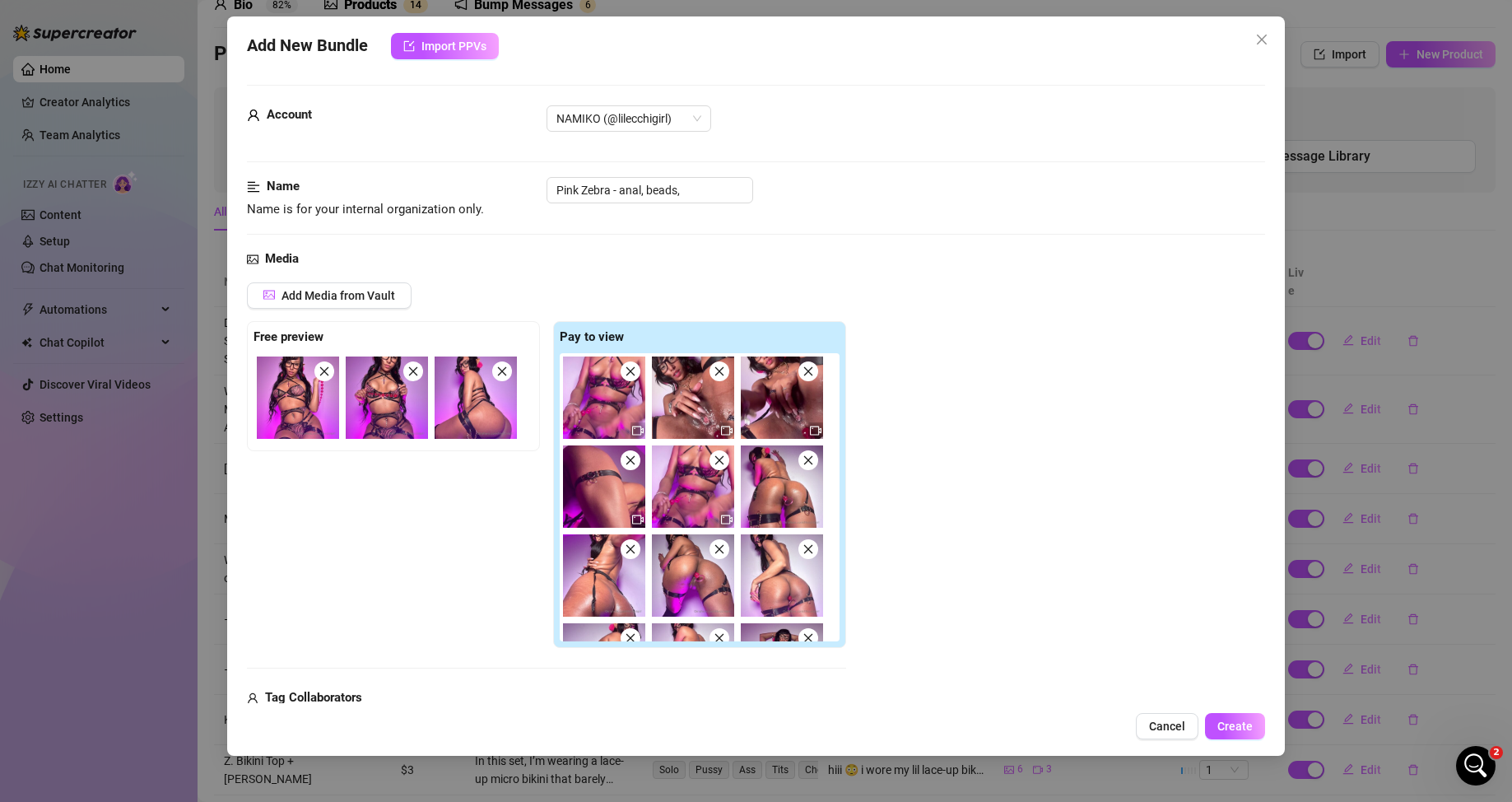
scroll to position [0, 0]
click at [980, 504] on span "Create" at bounding box center [1235, 726] width 35 height 14
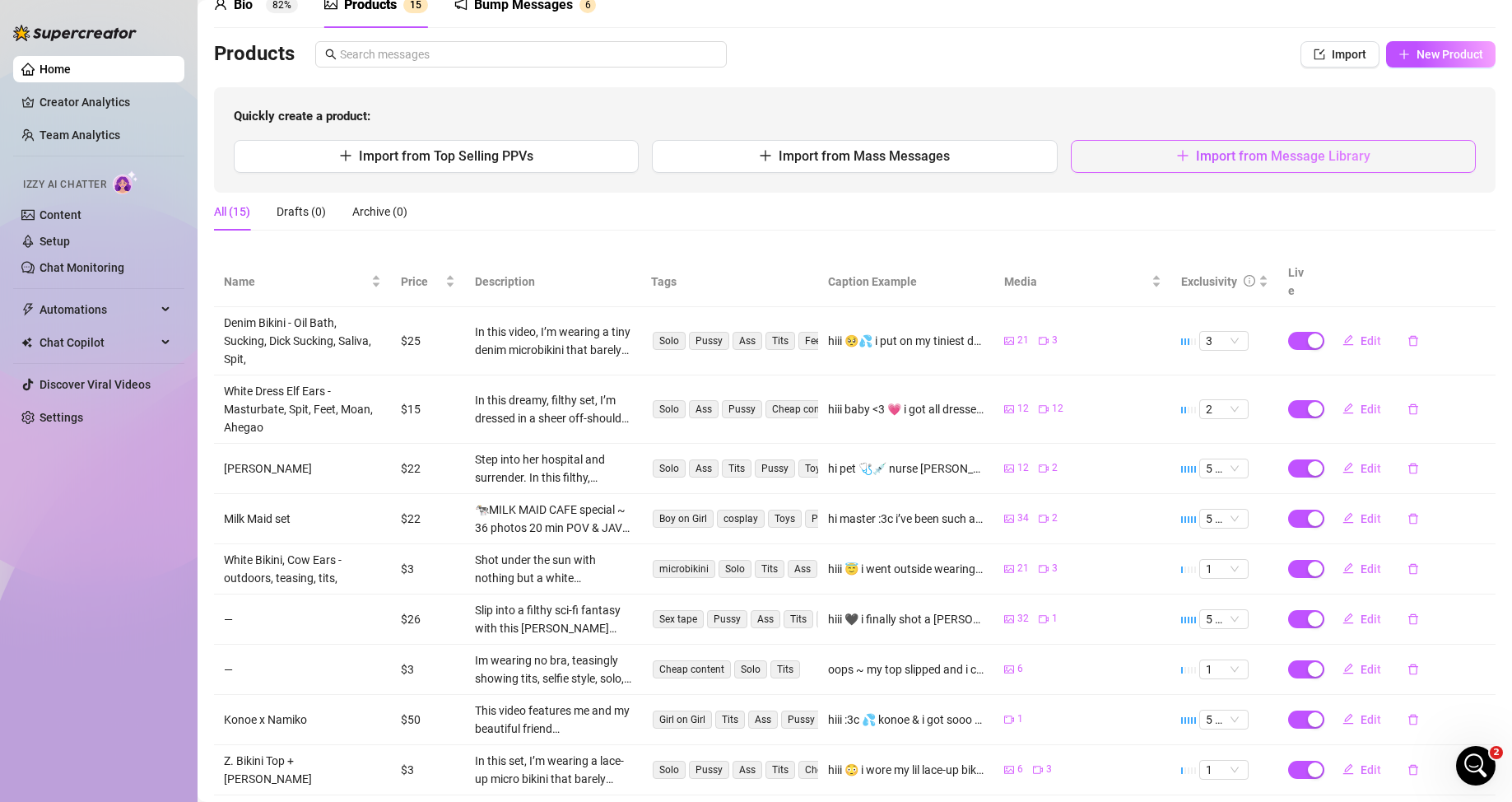
click at [980, 169] on button "Import from Message Library" at bounding box center [1273, 156] width 405 height 33
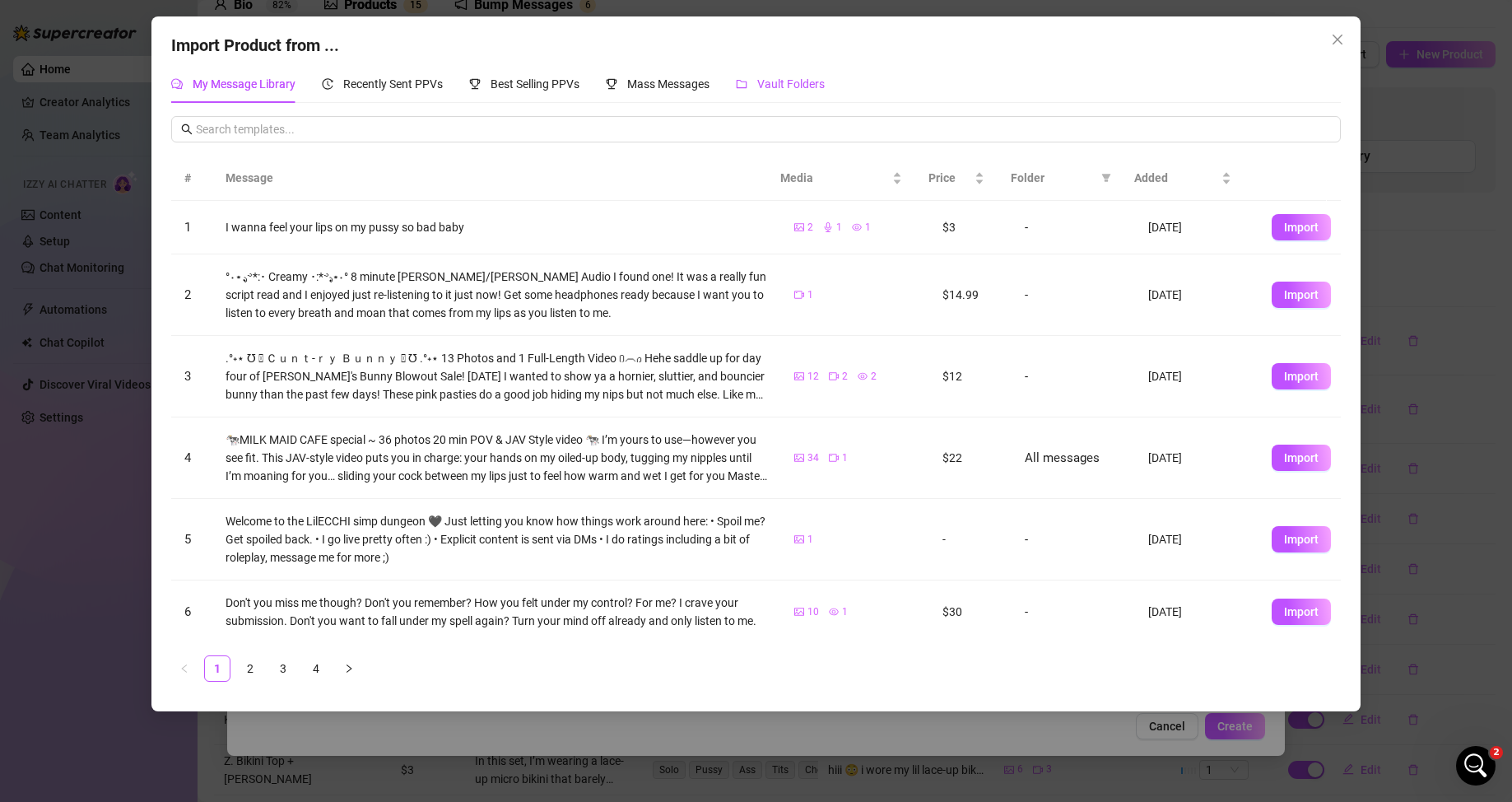
click at [802, 88] on span "Vault Folders" at bounding box center [791, 84] width 68 height 14
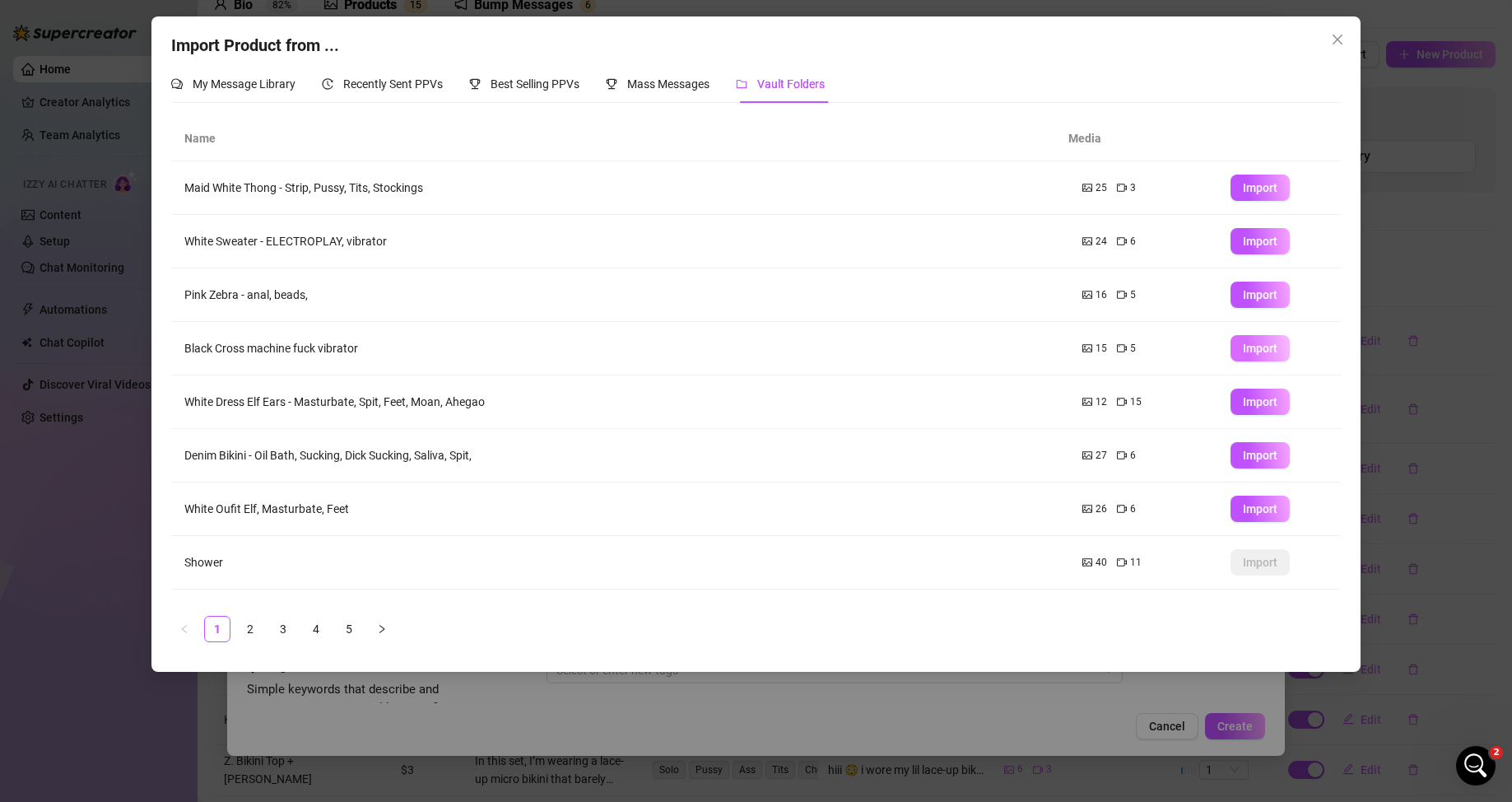
click at [980, 346] on span "Import" at bounding box center [1260, 348] width 35 height 14
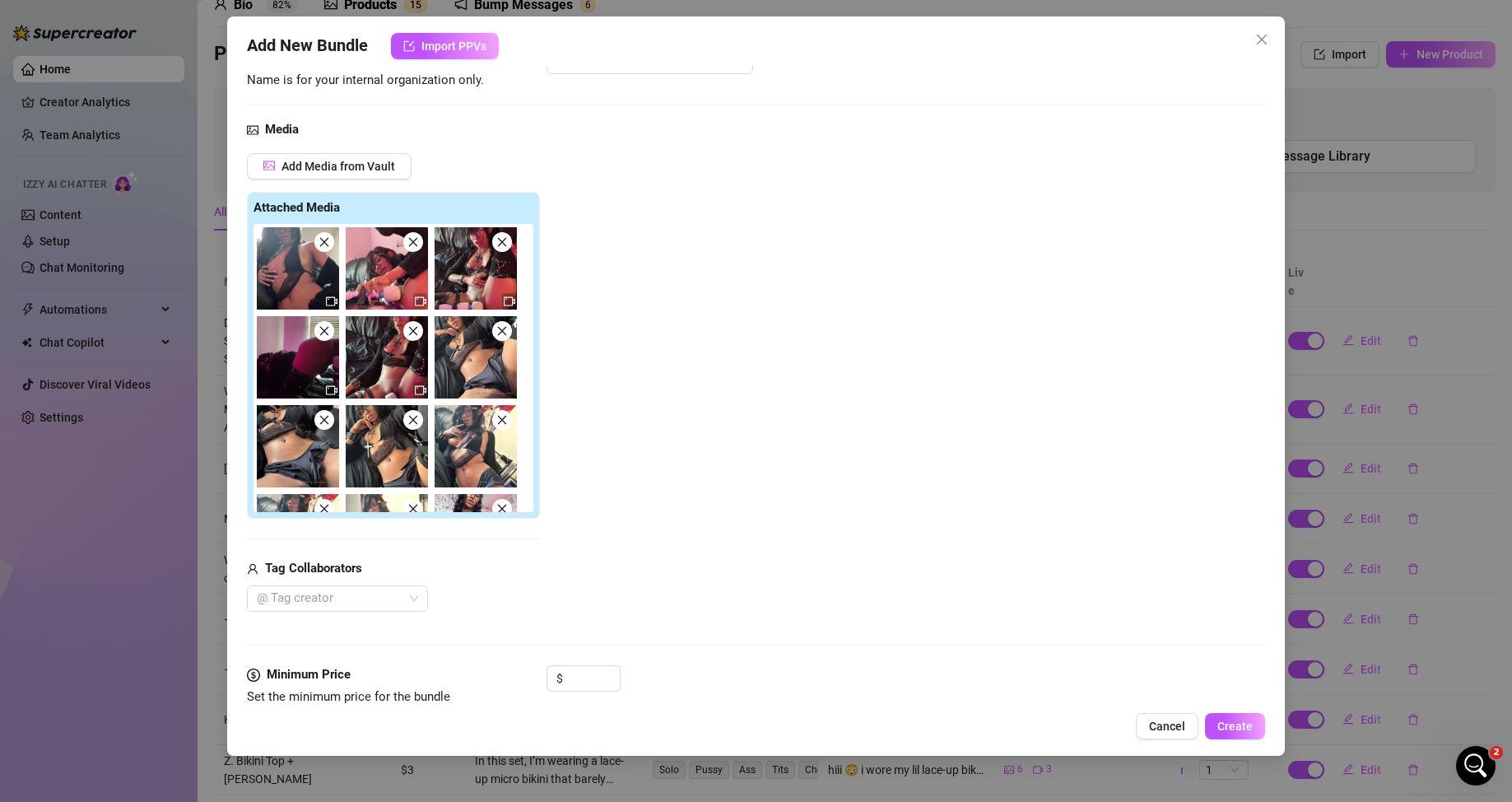
scroll to position [329, 0]
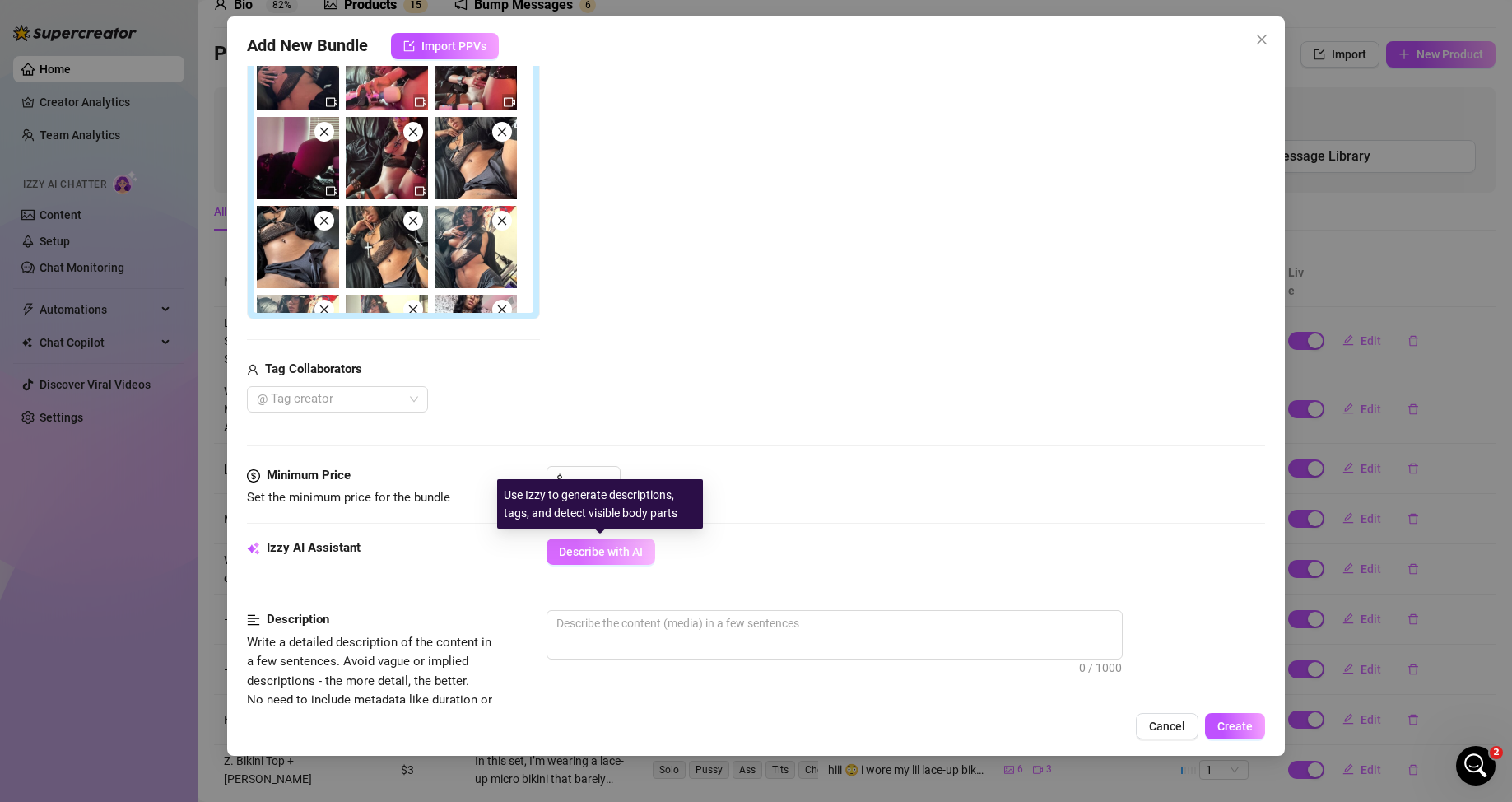
click at [590, 504] on span "Describe with AI" at bounding box center [600, 552] width 84 height 14
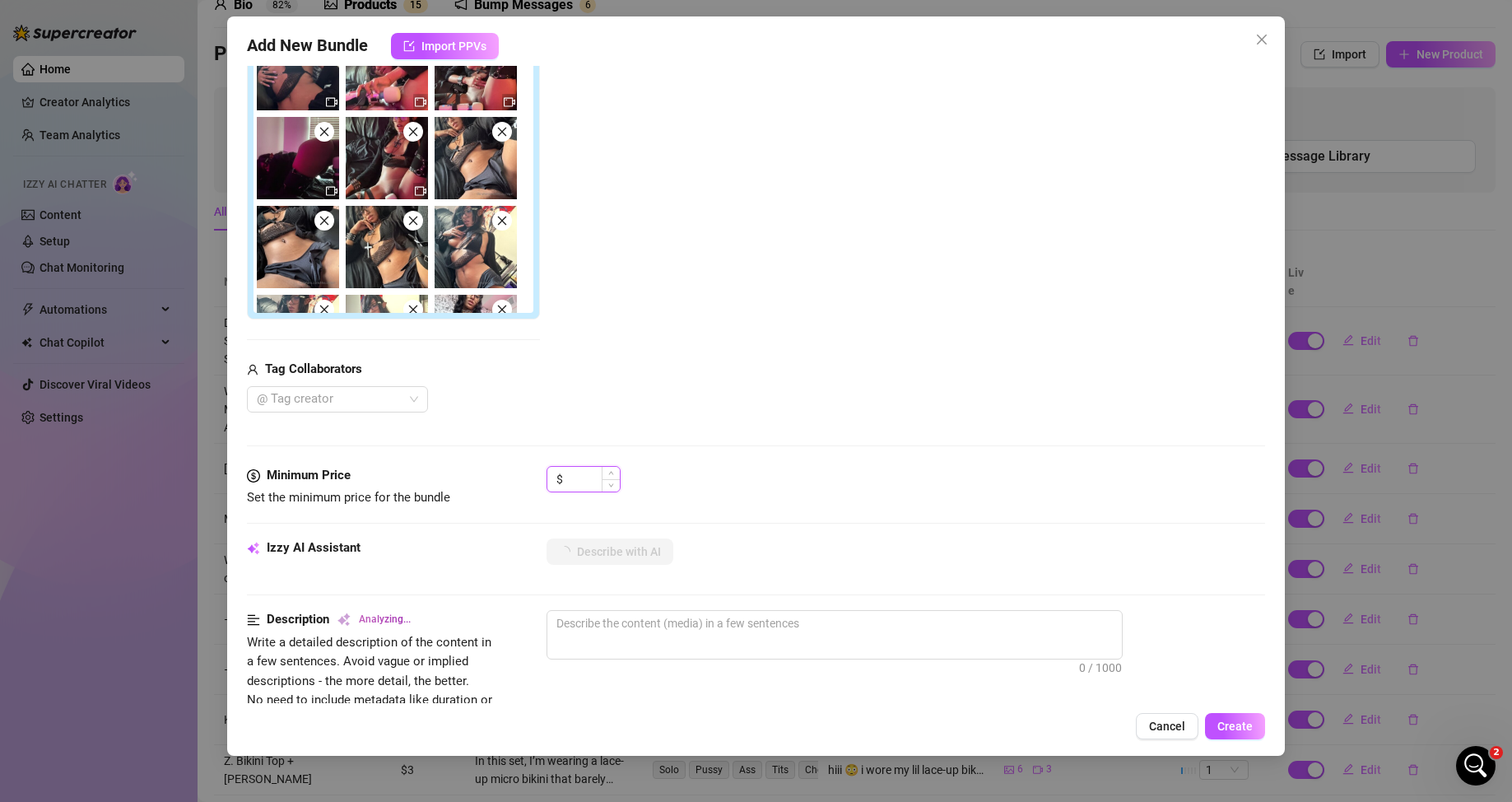
click at [593, 471] on input at bounding box center [593, 478] width 53 height 24
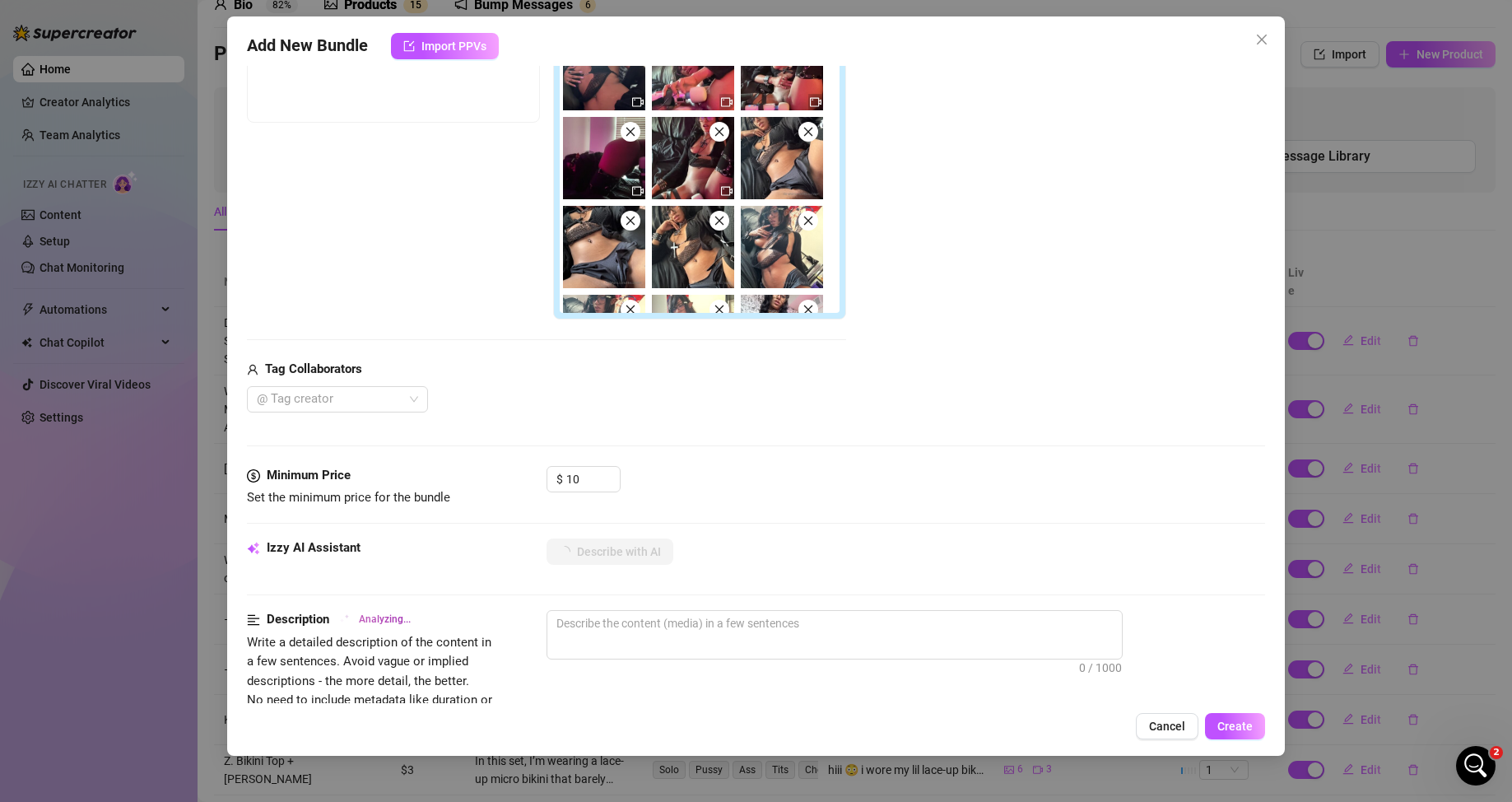
click at [725, 428] on div "Media Add Media from Vault Free preview Pay to view Tag Collaborators @ Tag cre…" at bounding box center [756, 194] width 1019 height 545
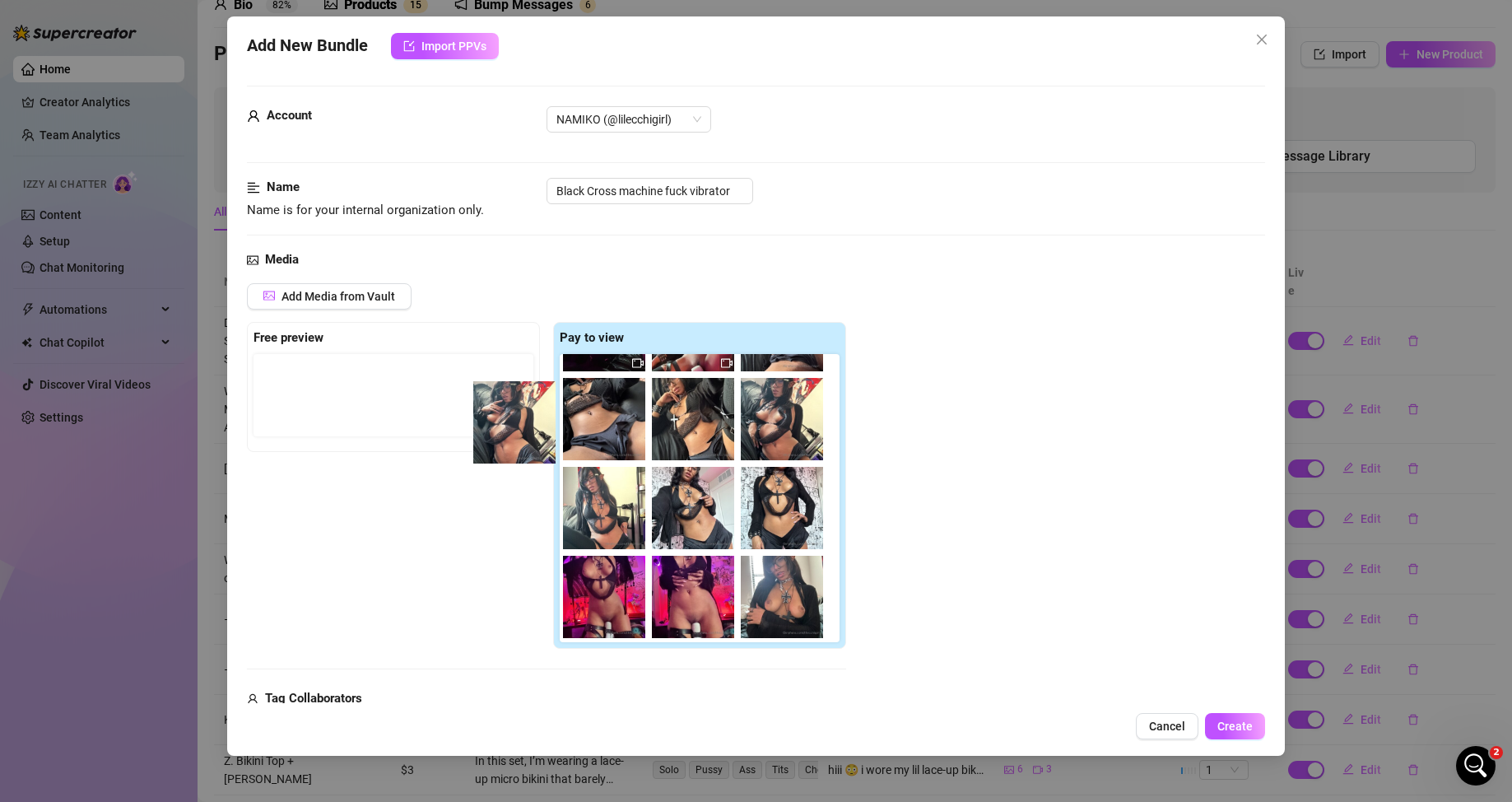
scroll to position [157, 0]
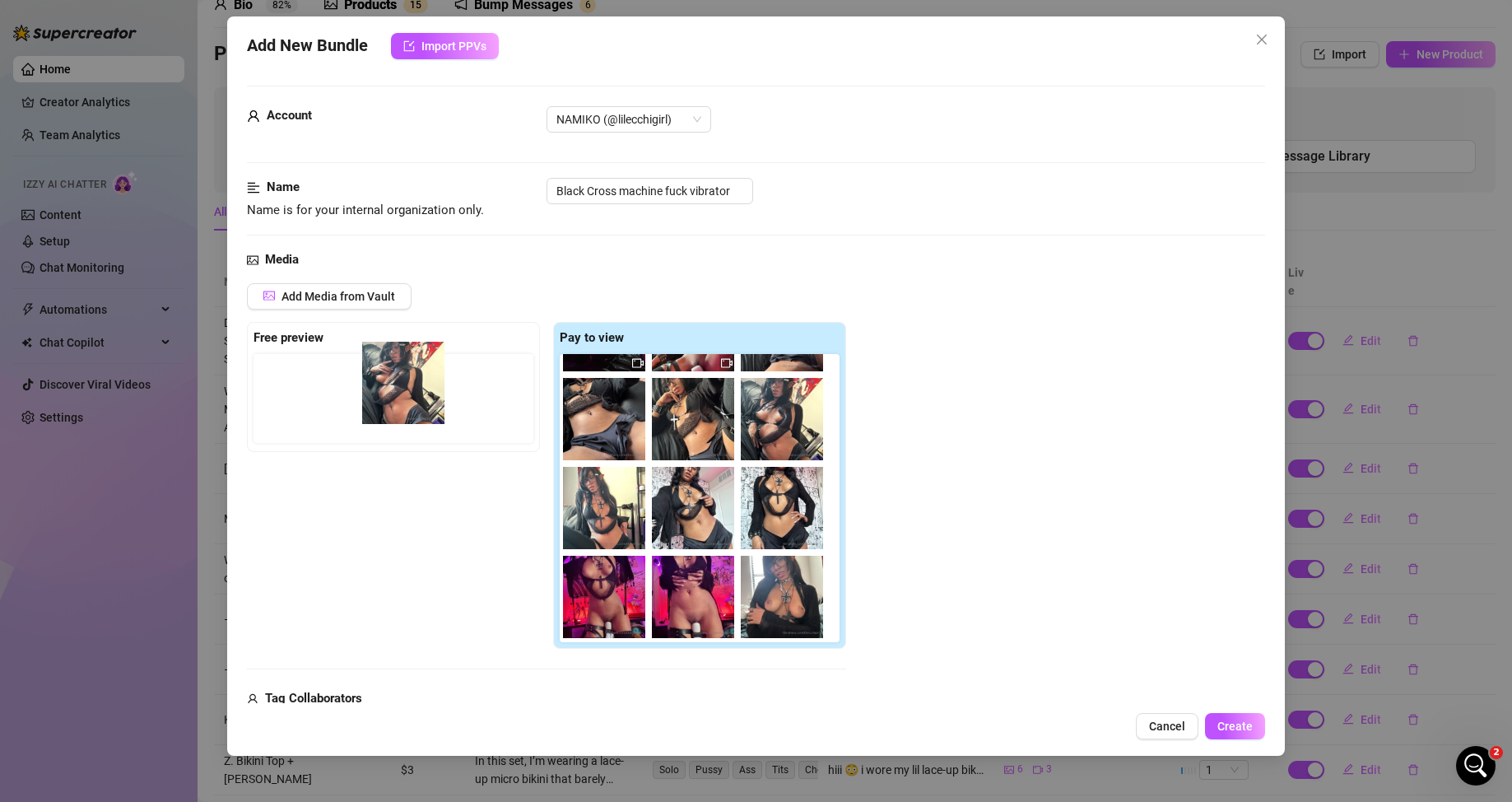
drag, startPoint x: 785, startPoint y: 427, endPoint x: 378, endPoint y: 405, distance: 407.6
click at [378, 405] on div "Free preview Pay to view" at bounding box center [547, 486] width 599 height 328
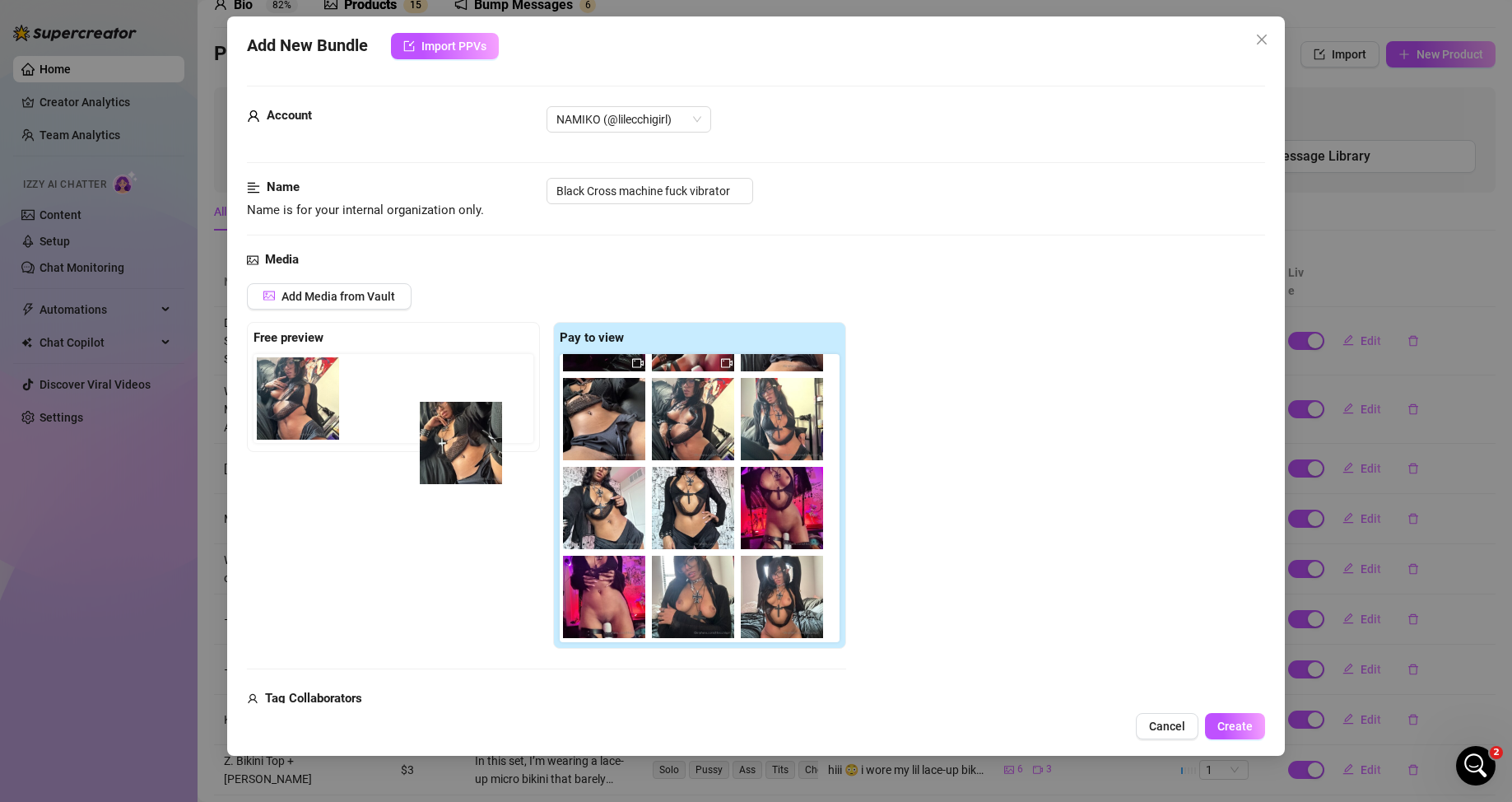
drag, startPoint x: 594, startPoint y: 465, endPoint x: 465, endPoint y: 417, distance: 137.6
click at [460, 419] on div "Free preview Pay to view" at bounding box center [547, 486] width 599 height 328
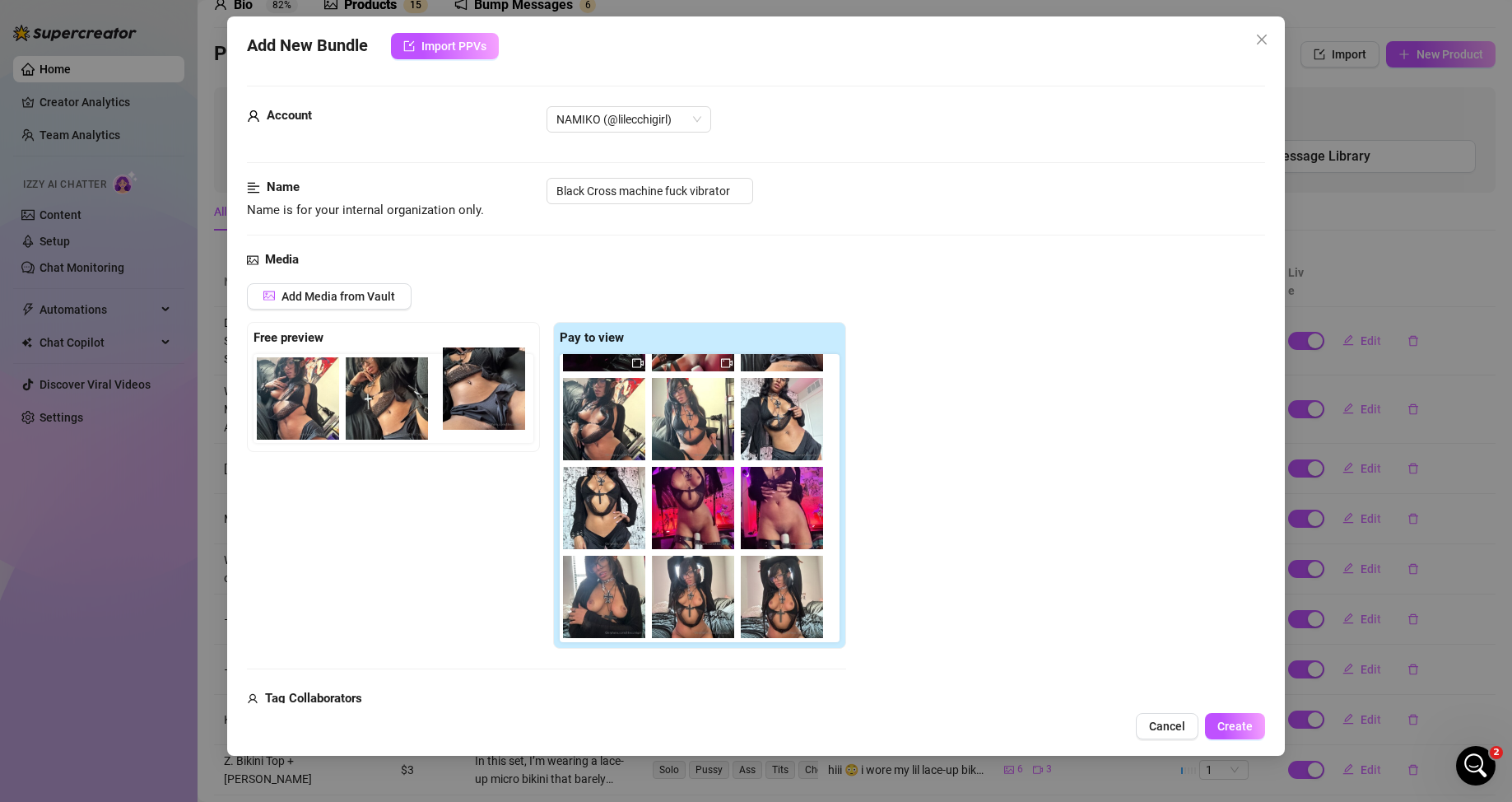
drag, startPoint x: 498, startPoint y: 428, endPoint x: 495, endPoint y: 410, distance: 18.2
click at [495, 410] on div "Free preview Pay to view" at bounding box center [547, 486] width 599 height 328
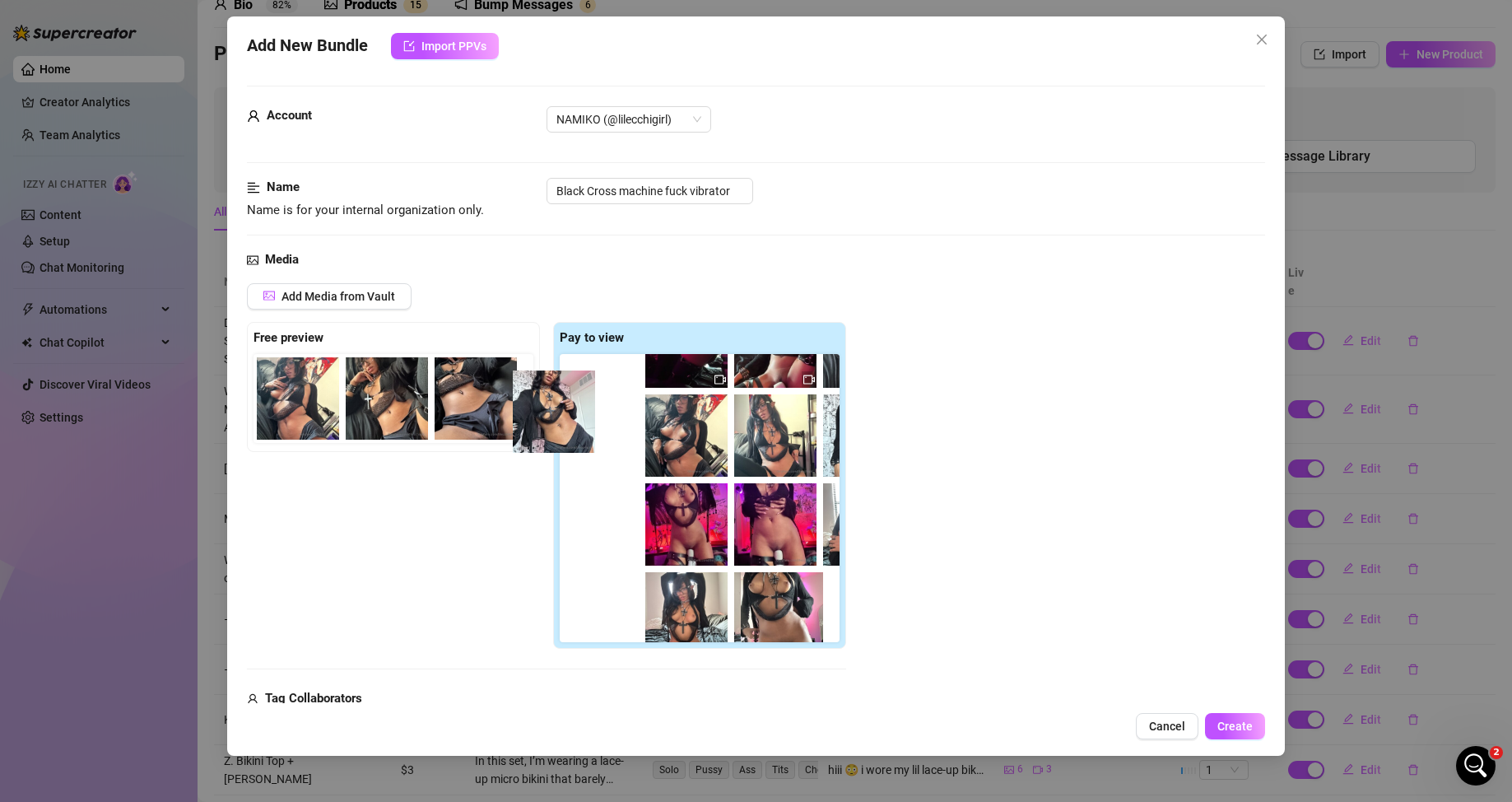
scroll to position [131, 0]
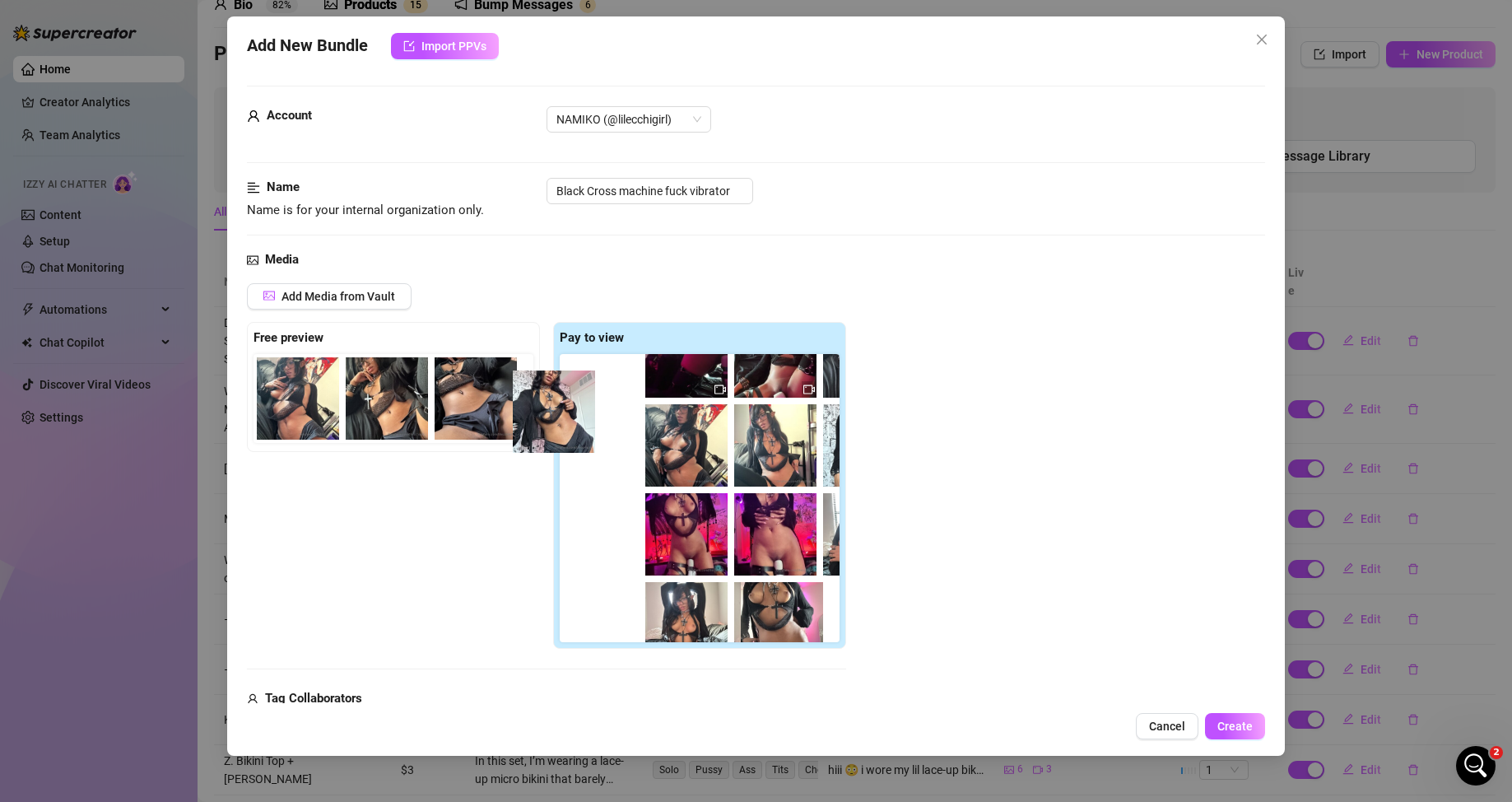
drag, startPoint x: 797, startPoint y: 437, endPoint x: 561, endPoint y: 448, distance: 236.3
click at [520, 417] on div "Free preview Pay to view" at bounding box center [547, 486] width 599 height 328
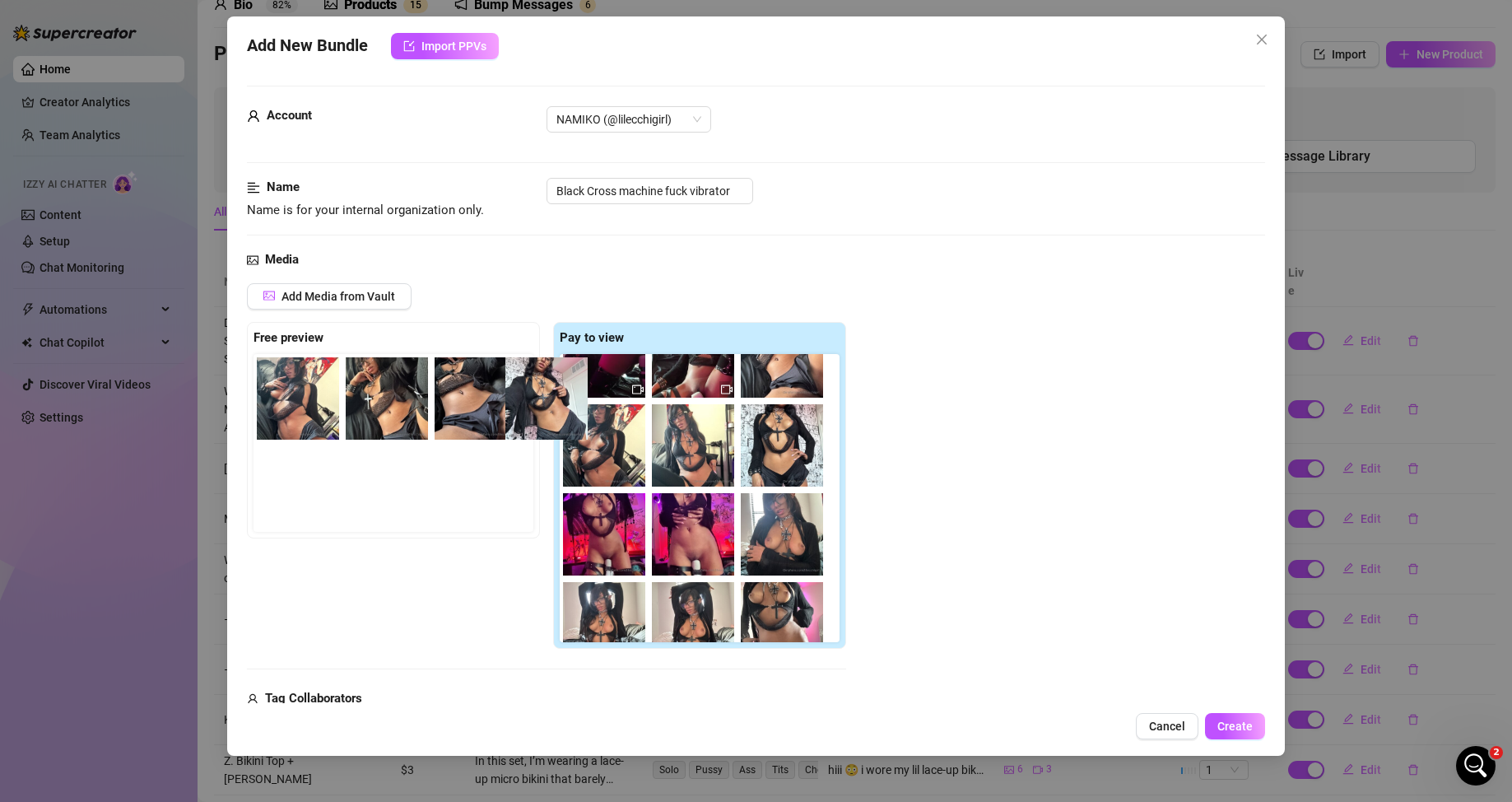
scroll to position [0, 0]
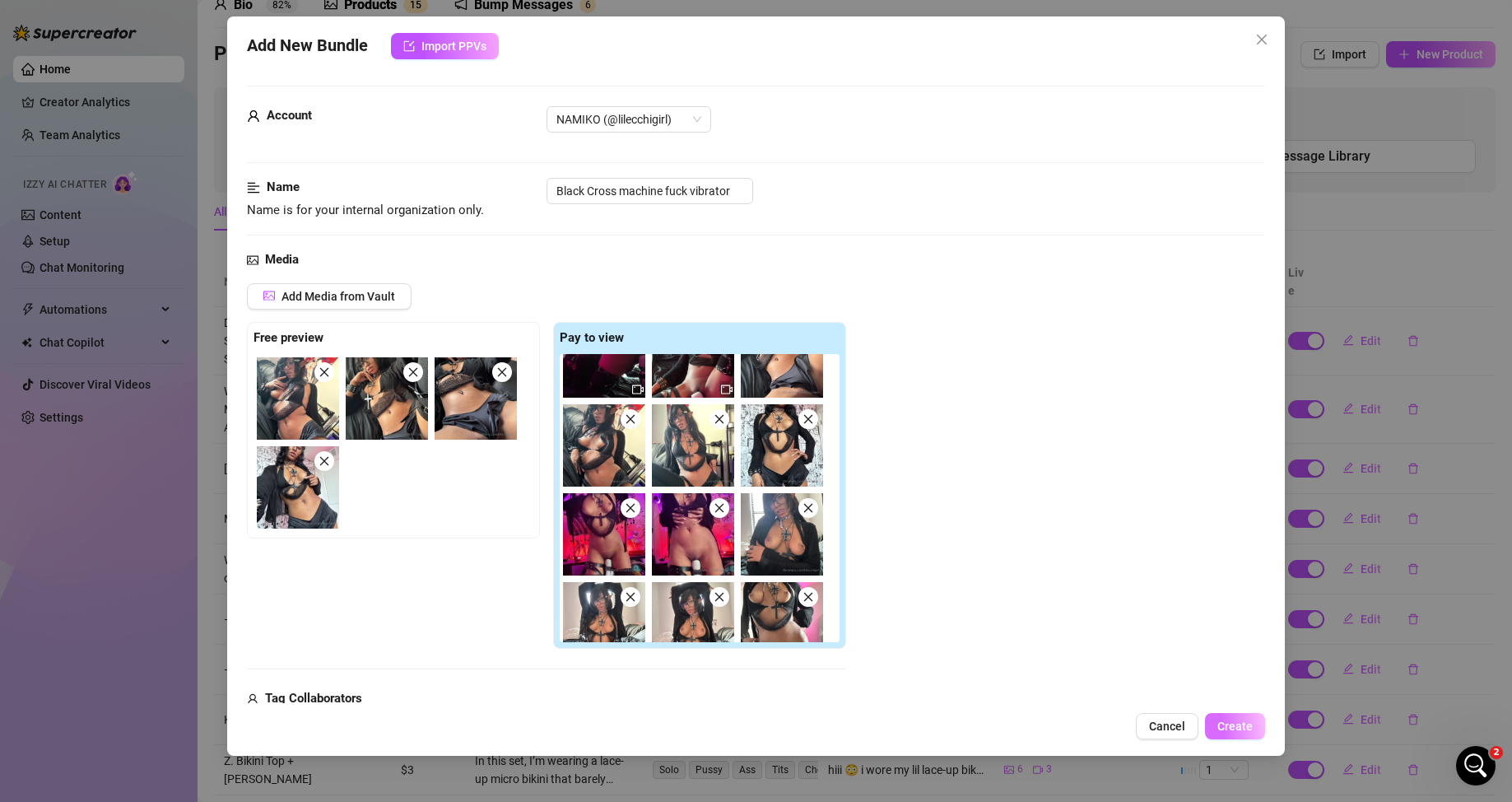
click at [980, 504] on span "Create" at bounding box center [1235, 726] width 35 height 14
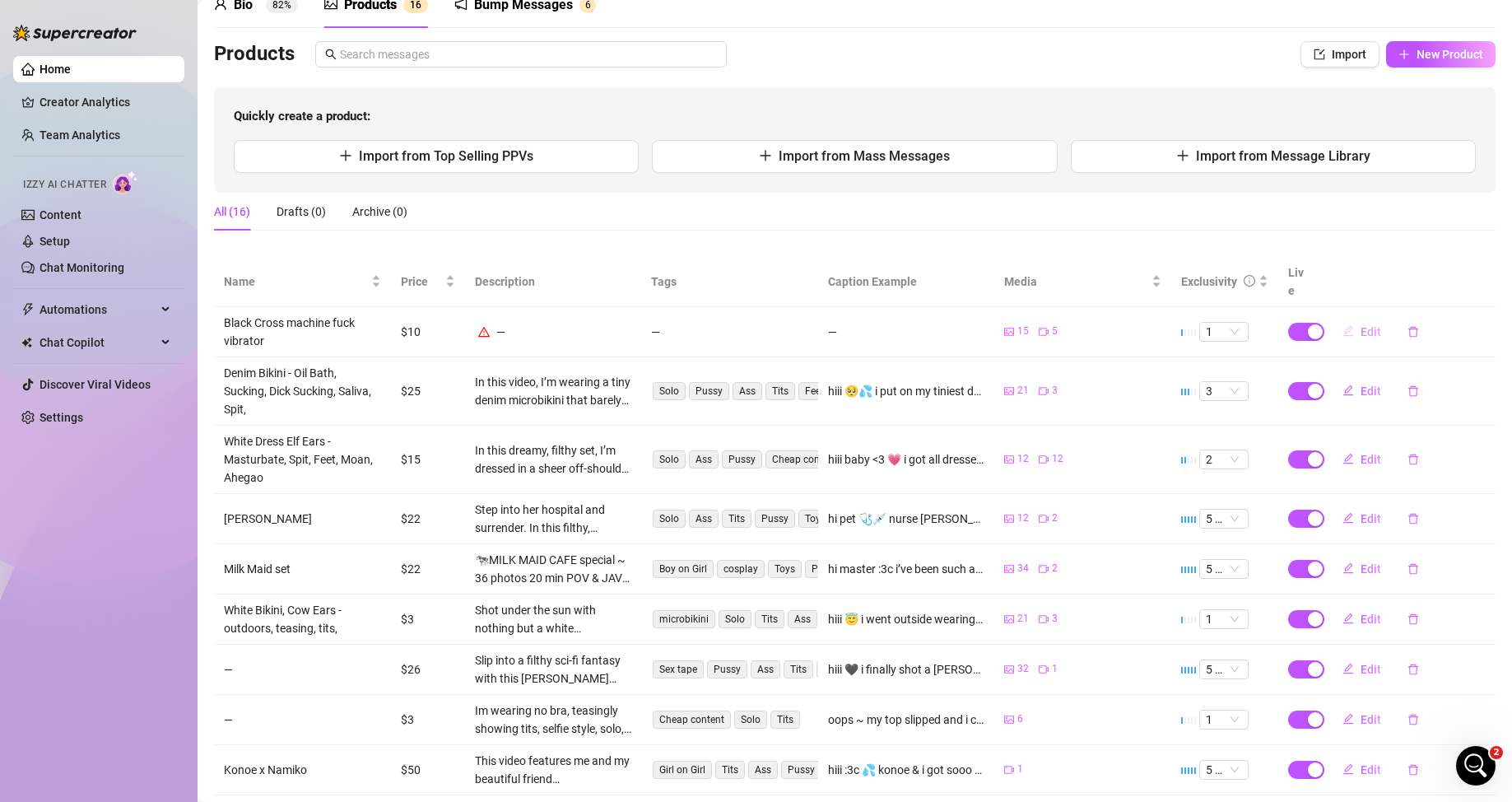
click at [980, 318] on button "Edit" at bounding box center [1361, 331] width 65 height 26
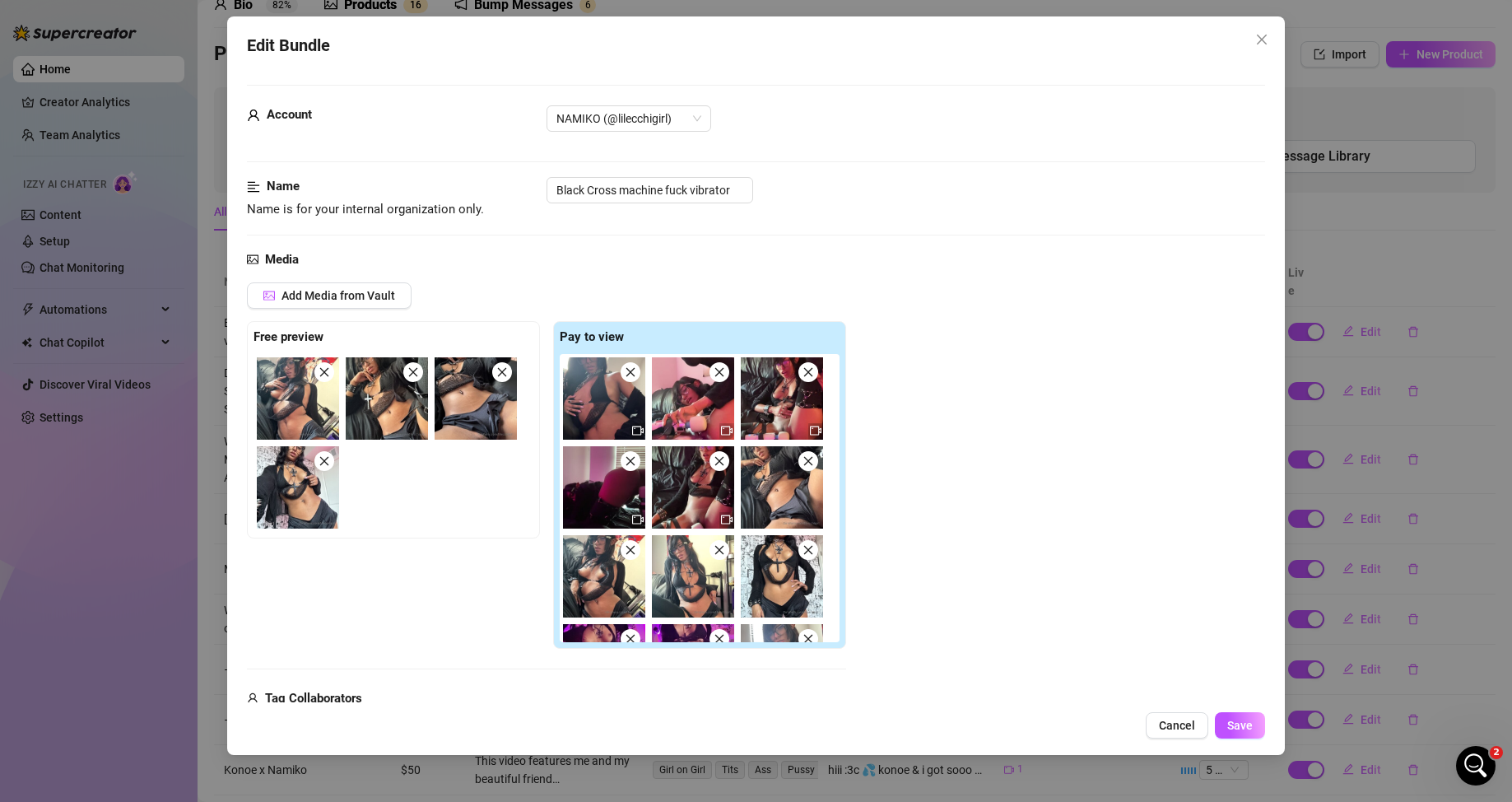
scroll to position [494, 0]
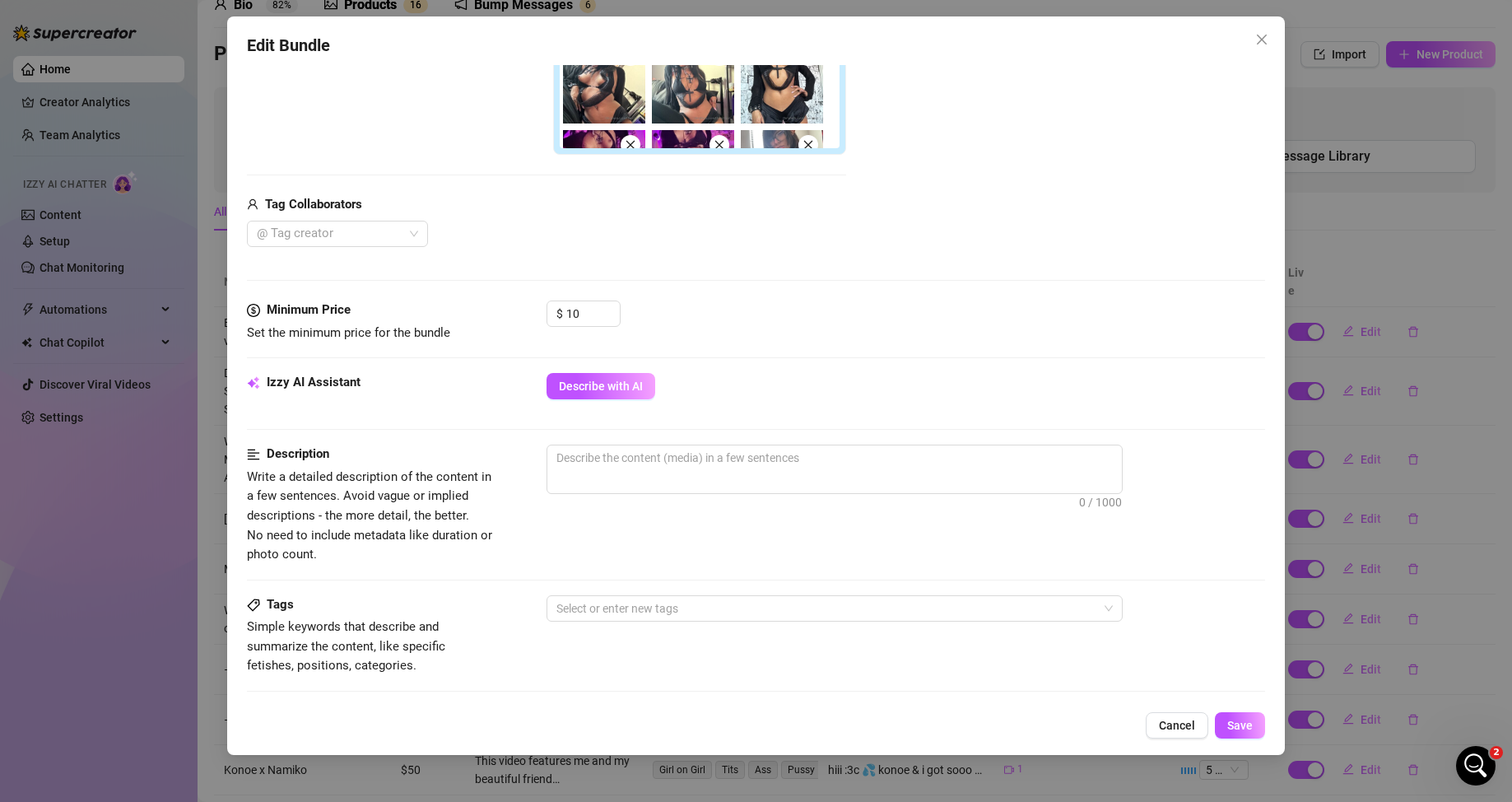
click at [593, 343] on div "Minimum Price Set the minimum price for the bundle $ 10" at bounding box center [756, 337] width 1019 height 73
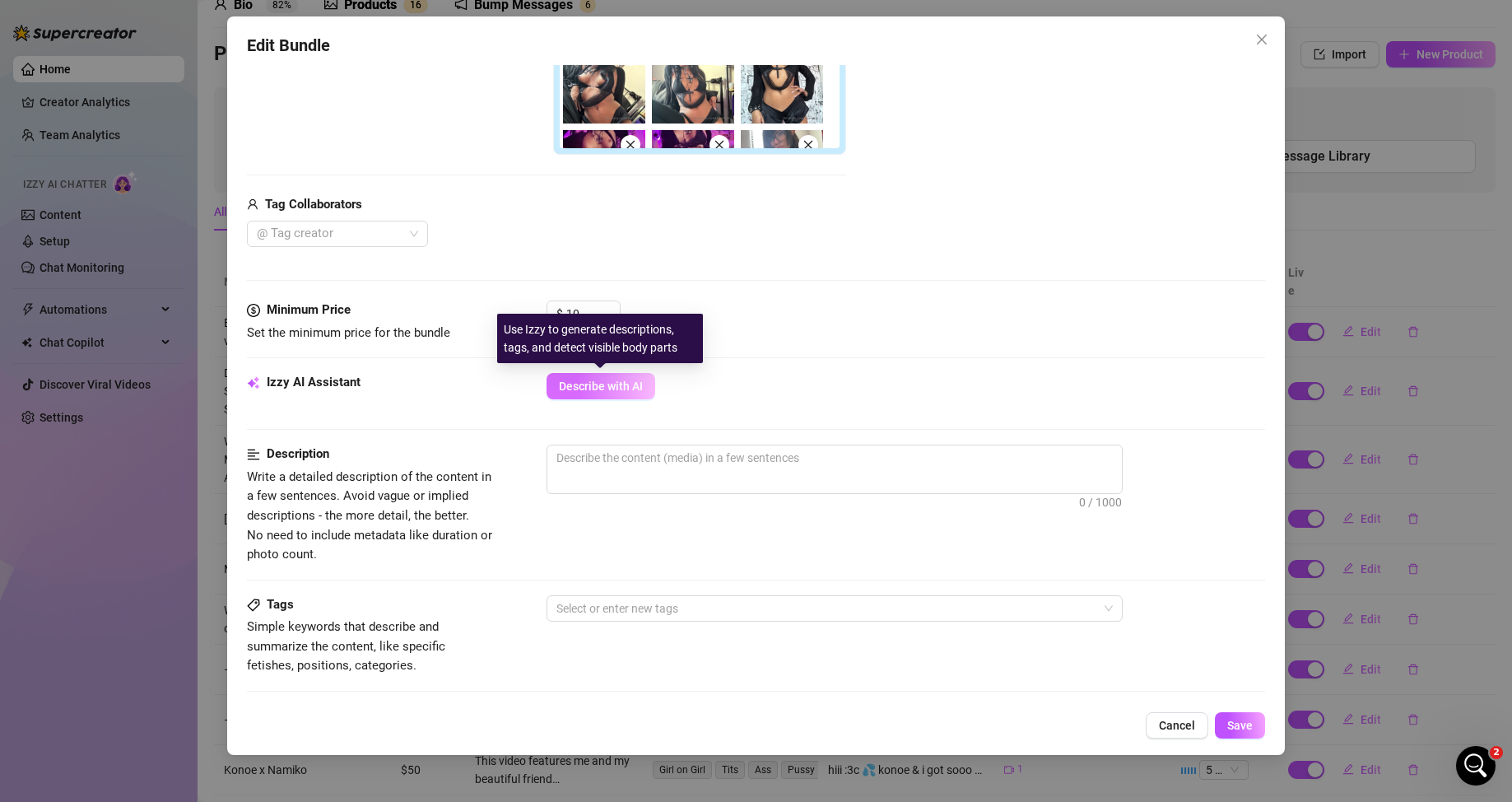
click at [597, 381] on span "Describe with AI" at bounding box center [600, 386] width 84 height 14
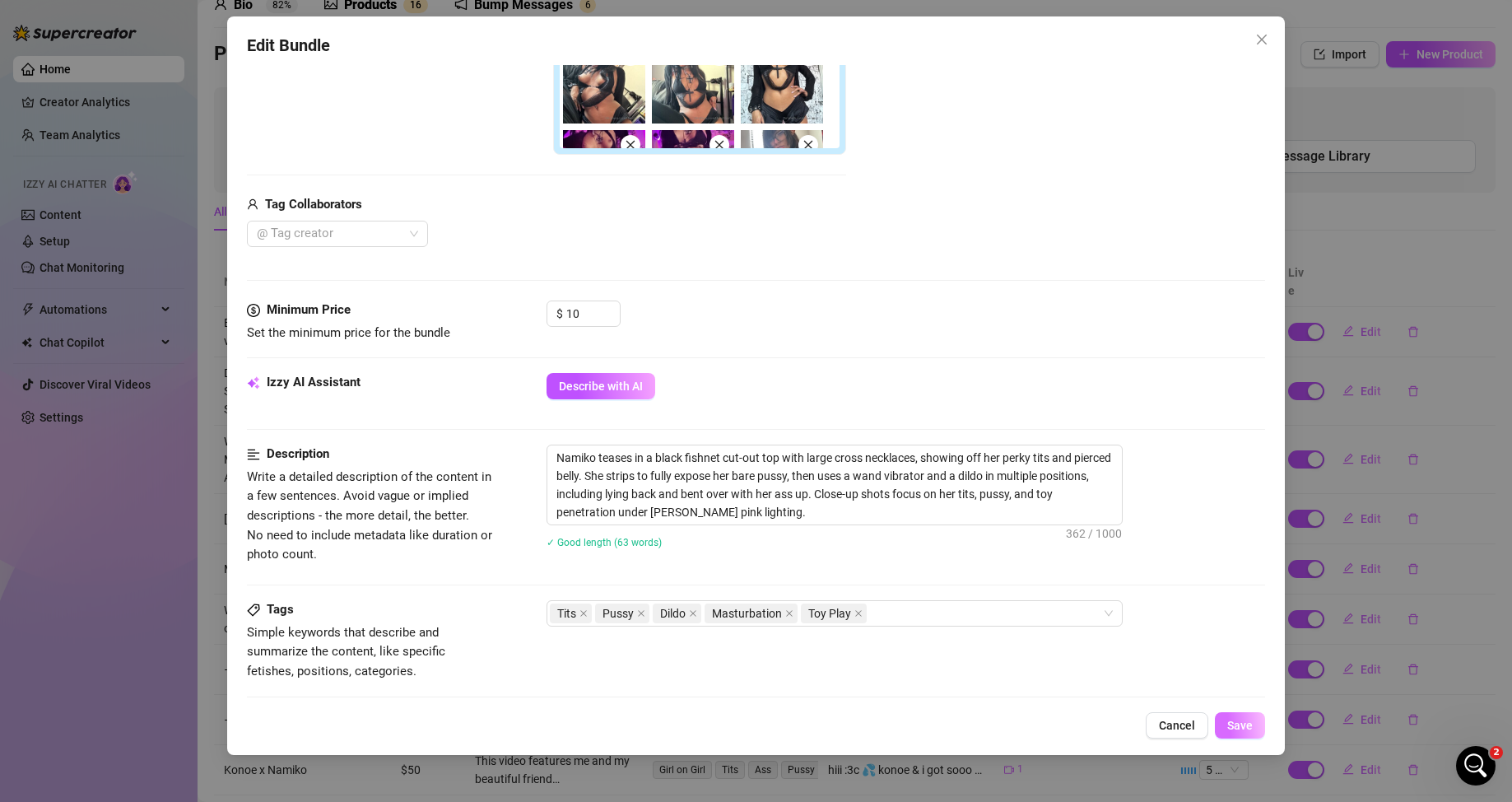
click at [980, 504] on span "Save" at bounding box center [1239, 725] width 25 height 14
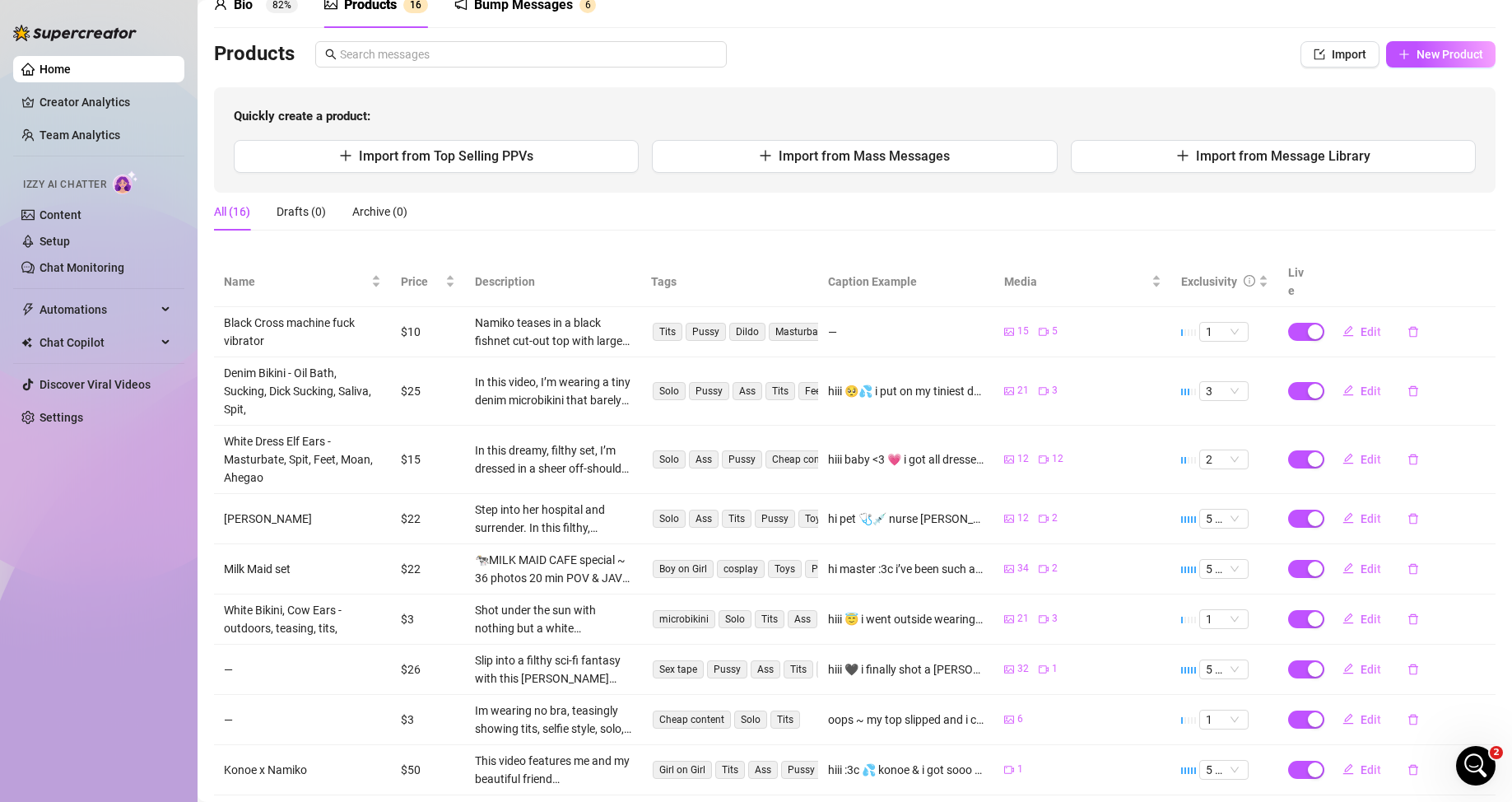
click at [867, 323] on div "—" at bounding box center [907, 332] width 157 height 18
click at [980, 163] on span "Import from Message Library" at bounding box center [1283, 156] width 175 height 16
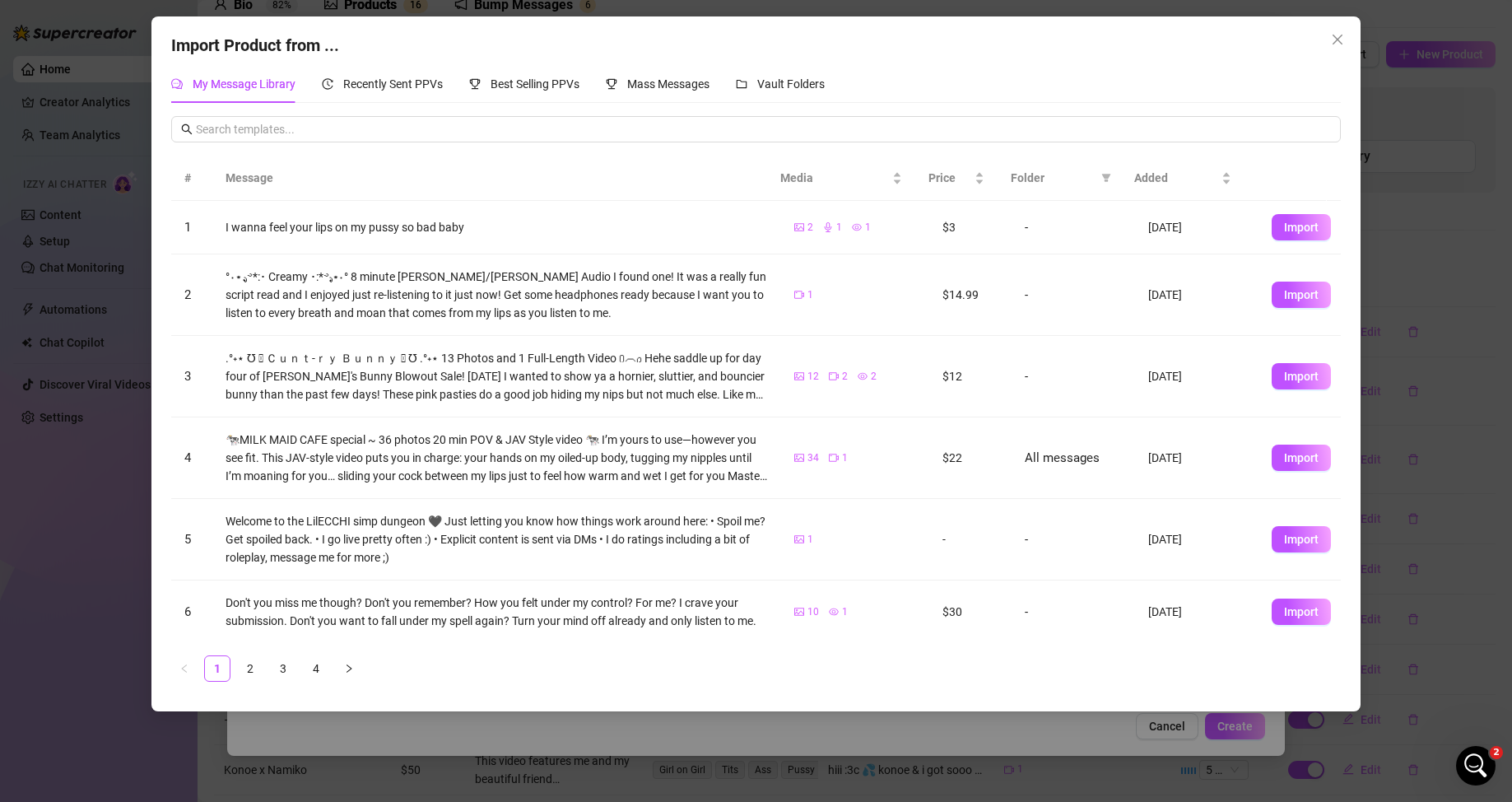
click at [520, 302] on div "°‧⋆.ೃ࿔*:･ Creamy ･:*࿔.ೃ⋆‧° 8 minute [PERSON_NAME]/[PERSON_NAME] Audio I found o…" at bounding box center [498, 295] width 543 height 54
click at [581, 313] on div "°‧⋆.ೃ࿔*:･ Creamy ･:*࿔.ೃ⋆‧° 8 minute [PERSON_NAME]/[PERSON_NAME] Audio I found o…" at bounding box center [498, 295] width 543 height 54
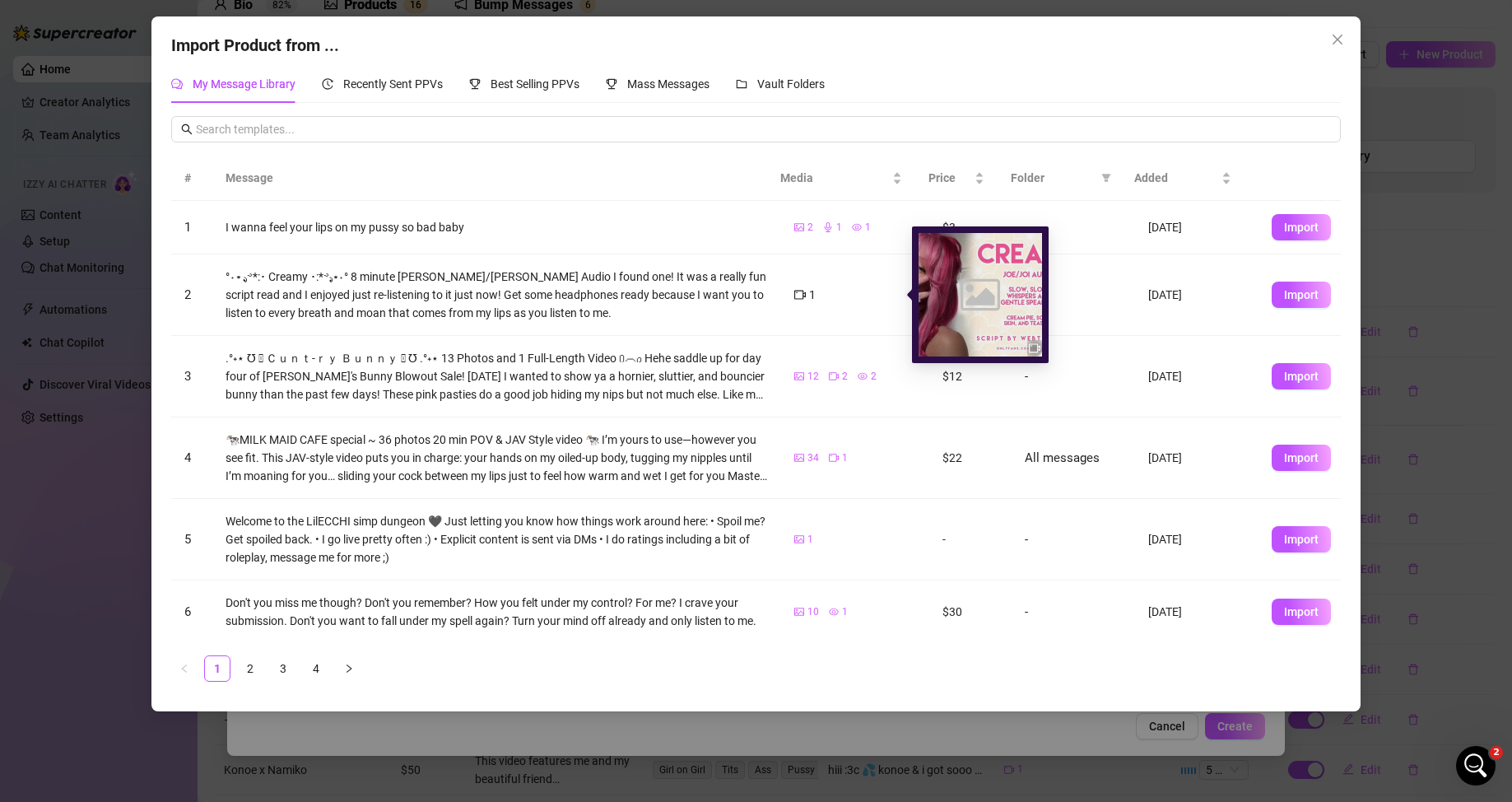
click at [794, 294] on icon "video-camera" at bounding box center [800, 295] width 12 height 9
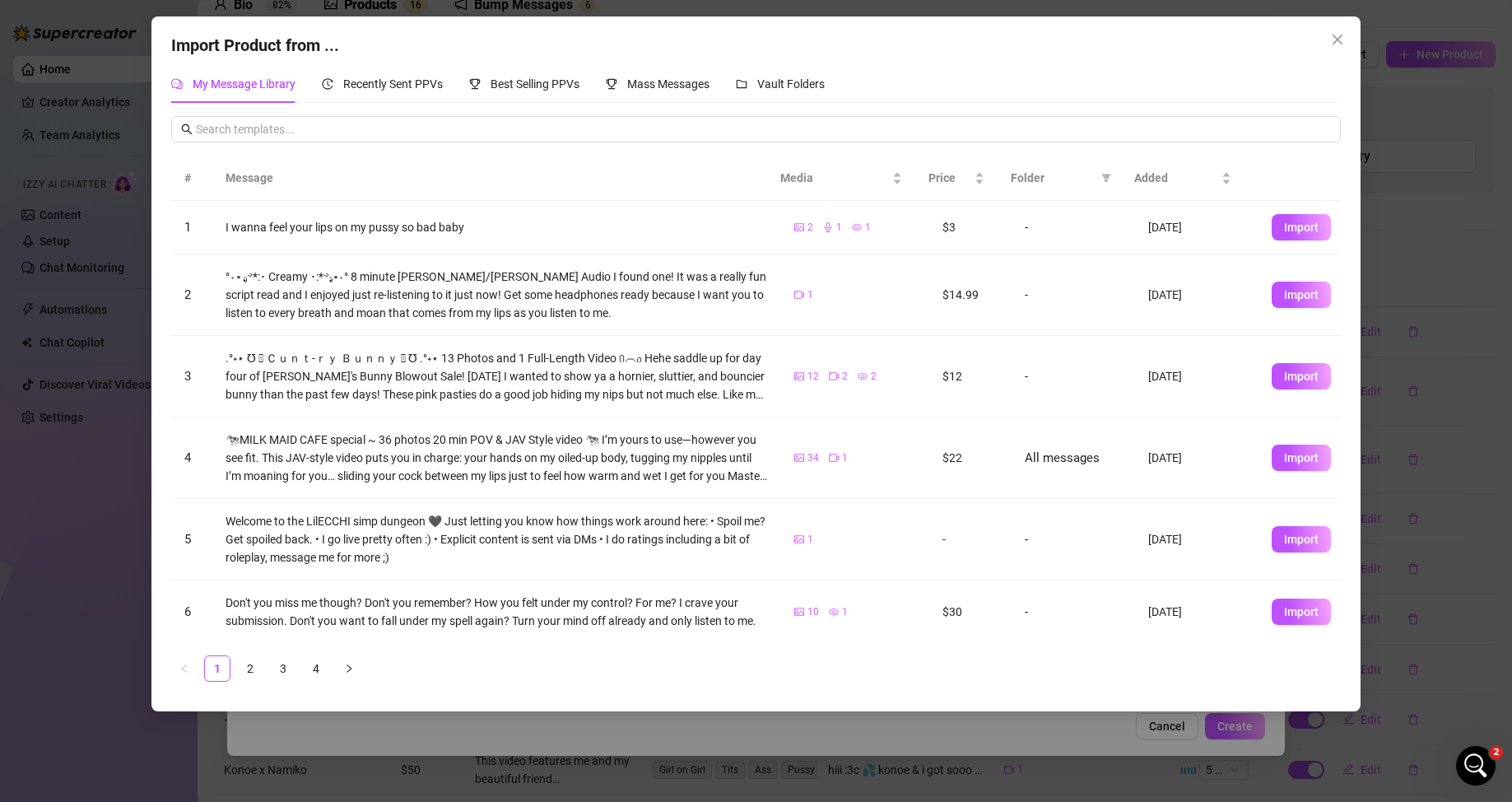
click at [980, 297] on td "-" at bounding box center [1073, 295] width 123 height 81
click at [980, 301] on span "Import" at bounding box center [1302, 295] width 35 height 14
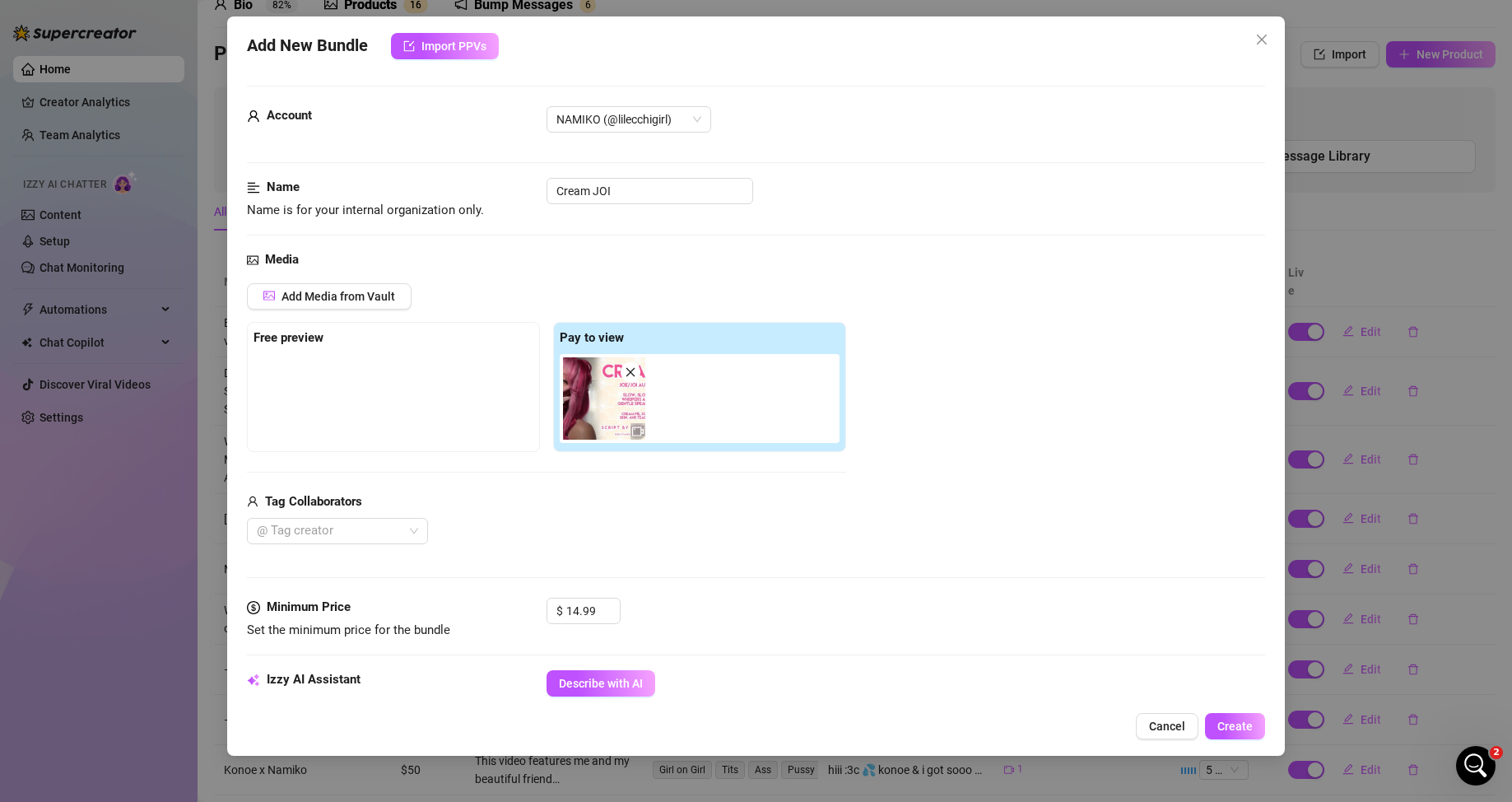
scroll to position [165, 0]
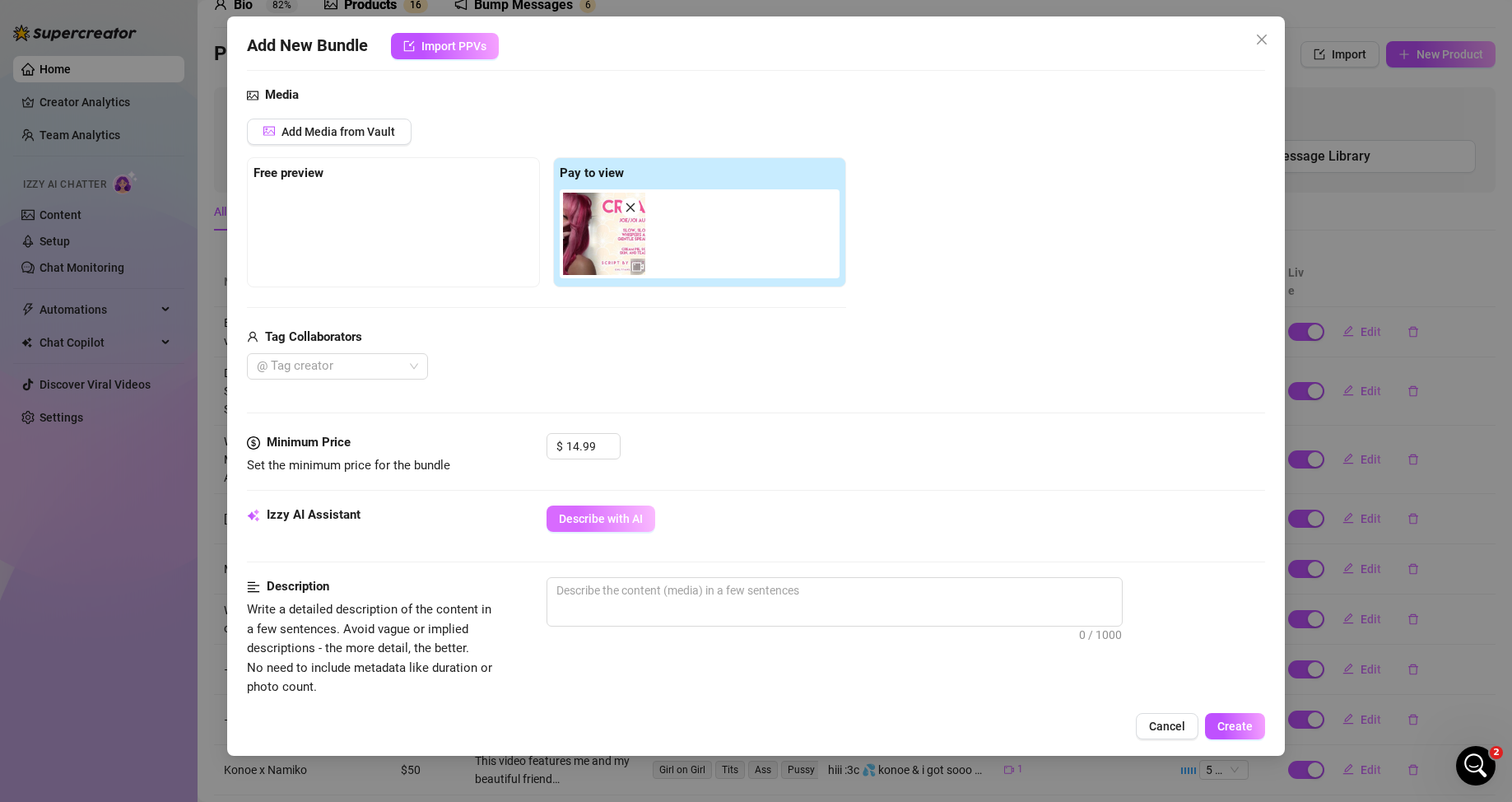
click at [608, 504] on span "Describe with AI" at bounding box center [600, 519] width 84 height 14
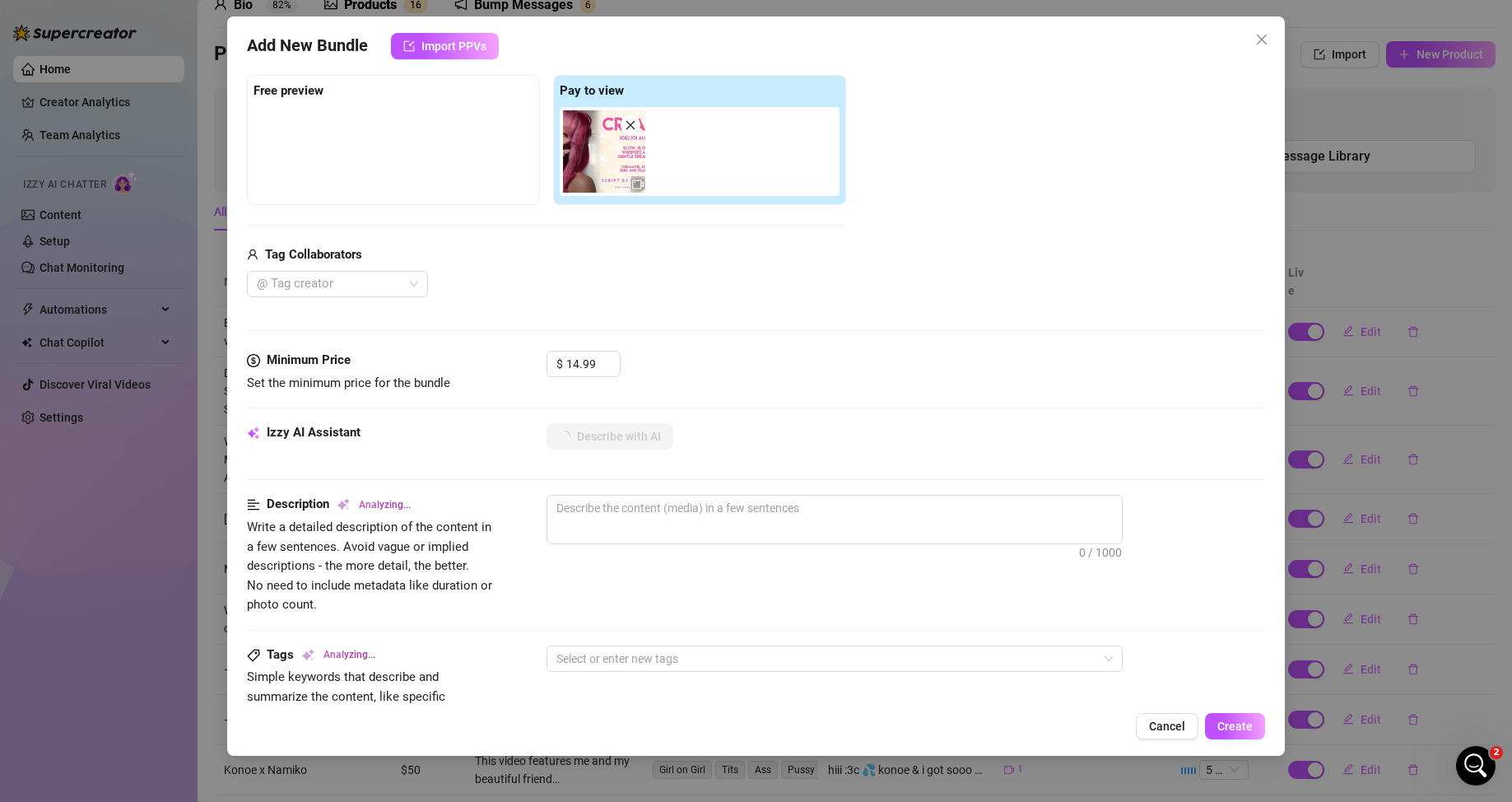
scroll to position [329, 0]
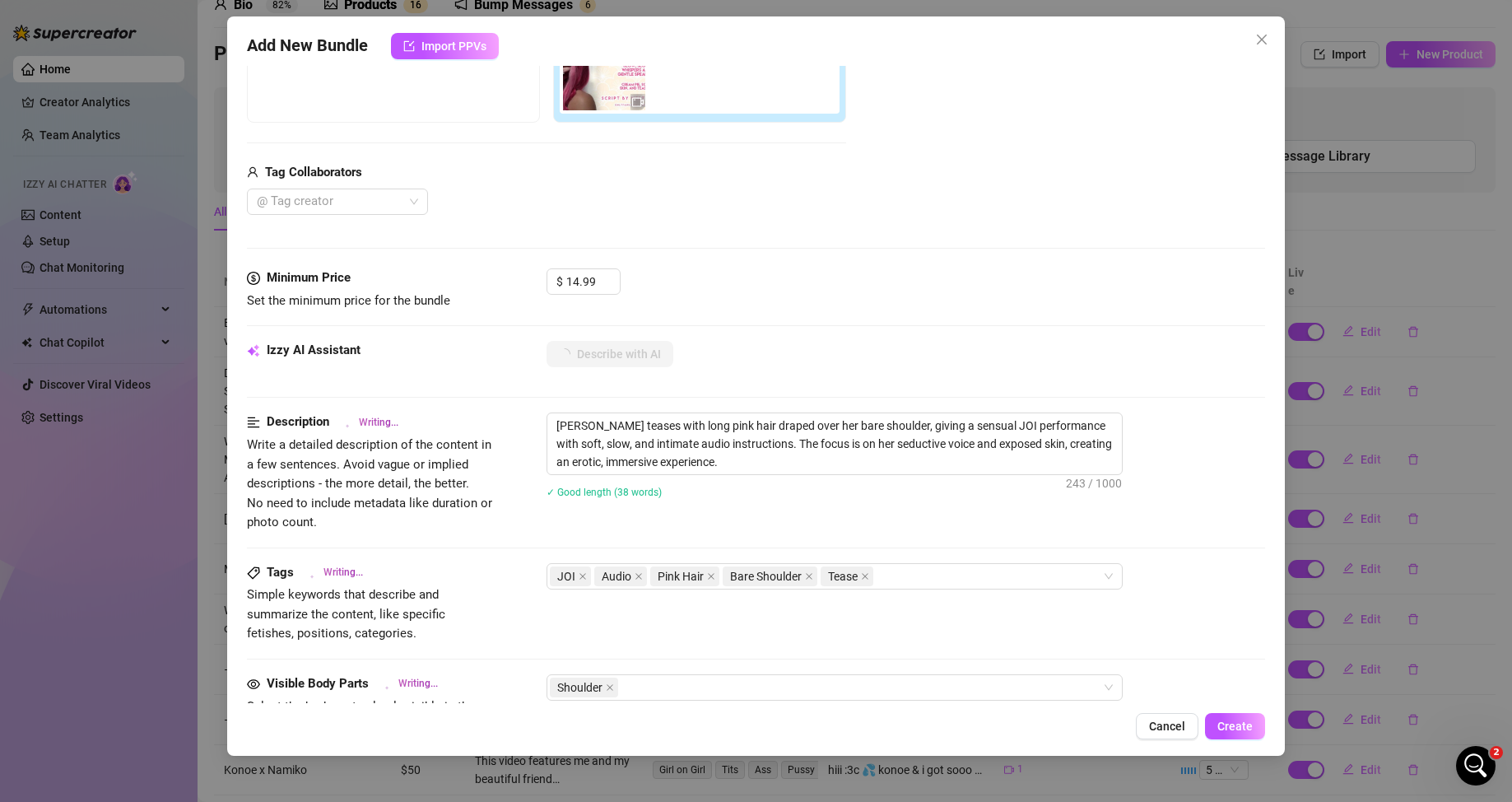
click at [823, 369] on div "Izzy AI Assistant Describe with AI" at bounding box center [756, 361] width 1019 height 41
click at [820, 384] on div "Izzy AI Assistant Describe with AI" at bounding box center [756, 376] width 1019 height 72
click at [796, 464] on textarea "[PERSON_NAME] teases with long pink hair draped over her bare shoulder, giving …" at bounding box center [834, 443] width 574 height 61
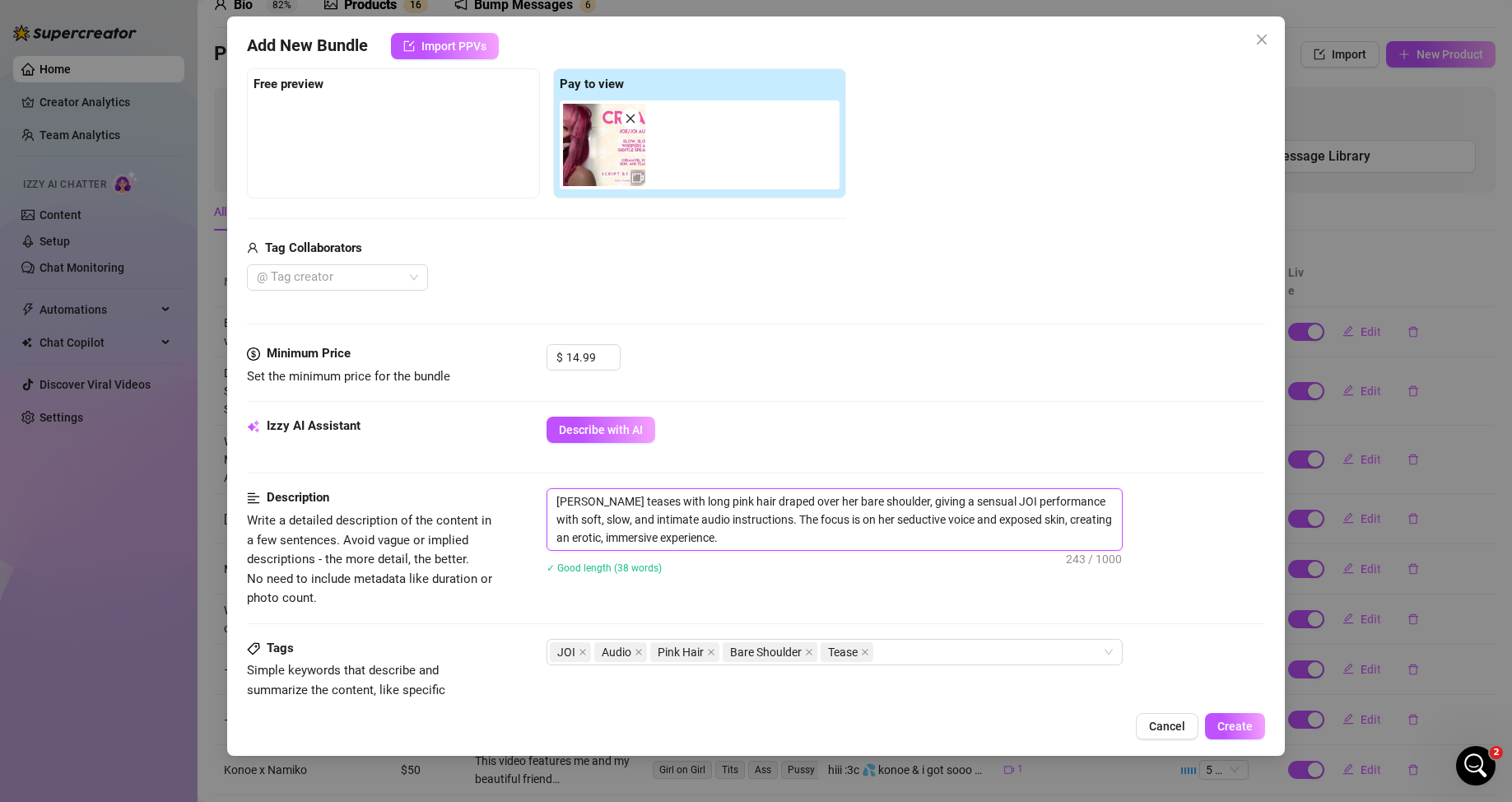
scroll to position [82, 0]
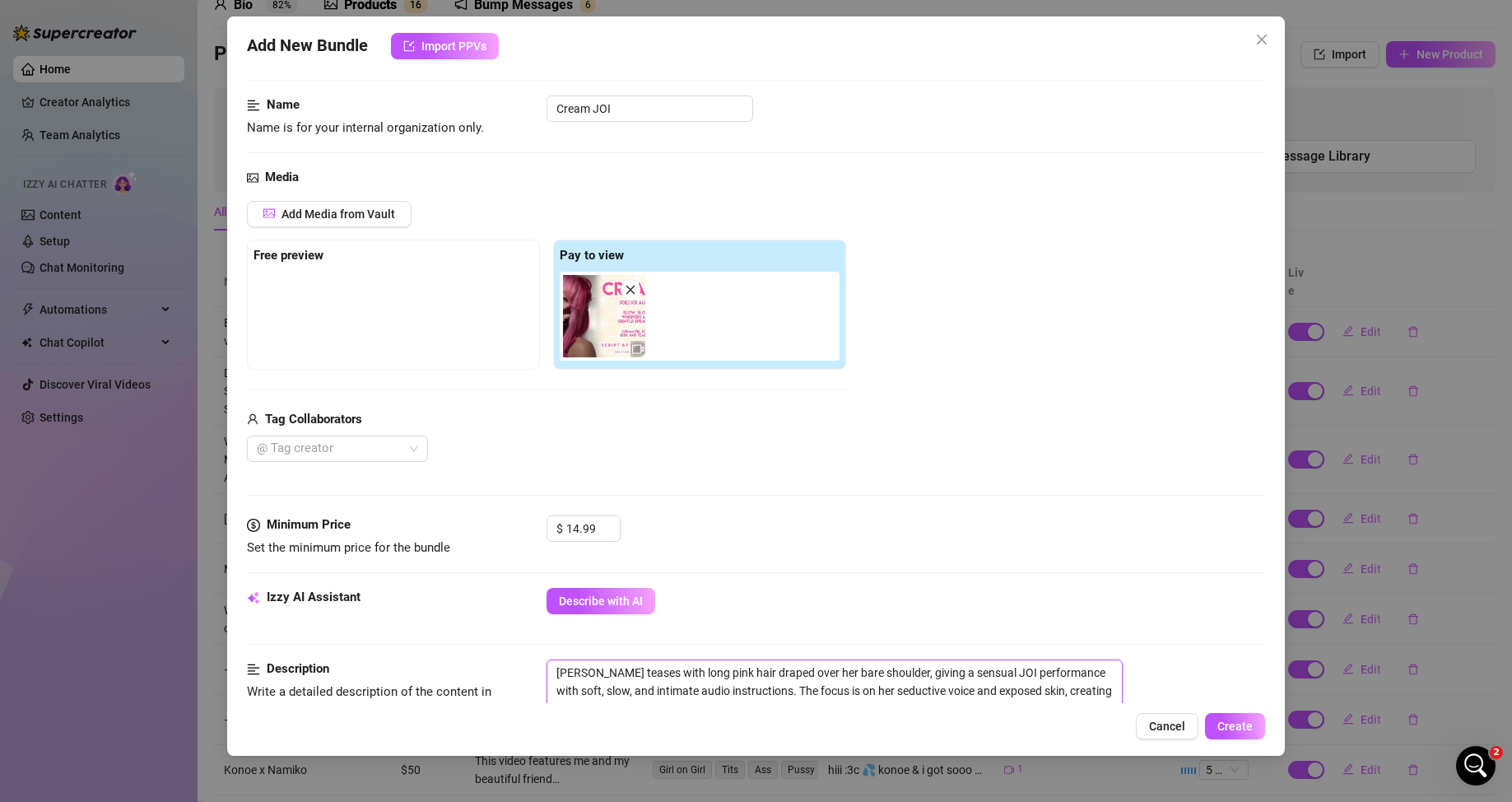
click at [617, 327] on img at bounding box center [603, 315] width 82 height 82
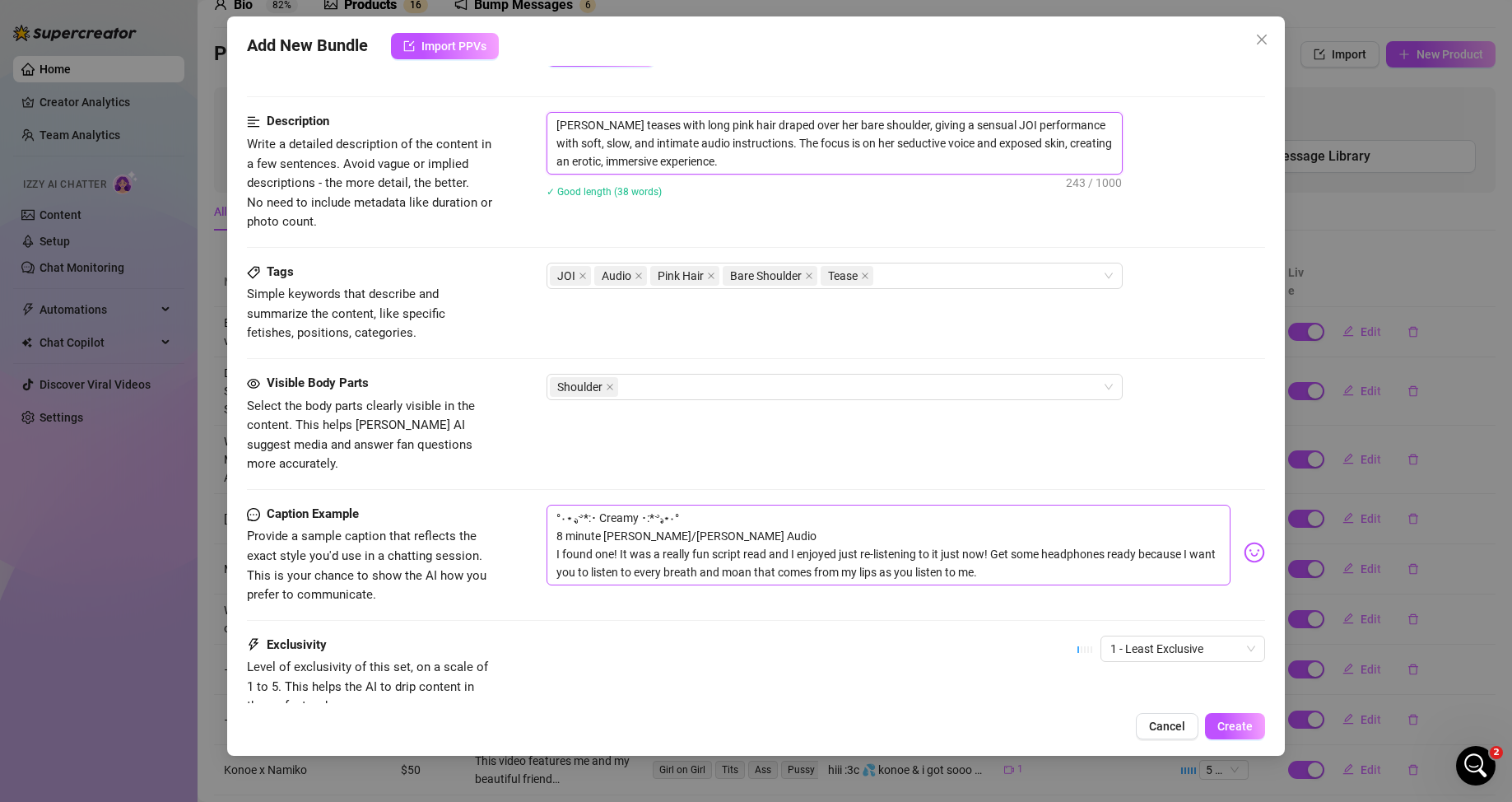
scroll to position [658, 0]
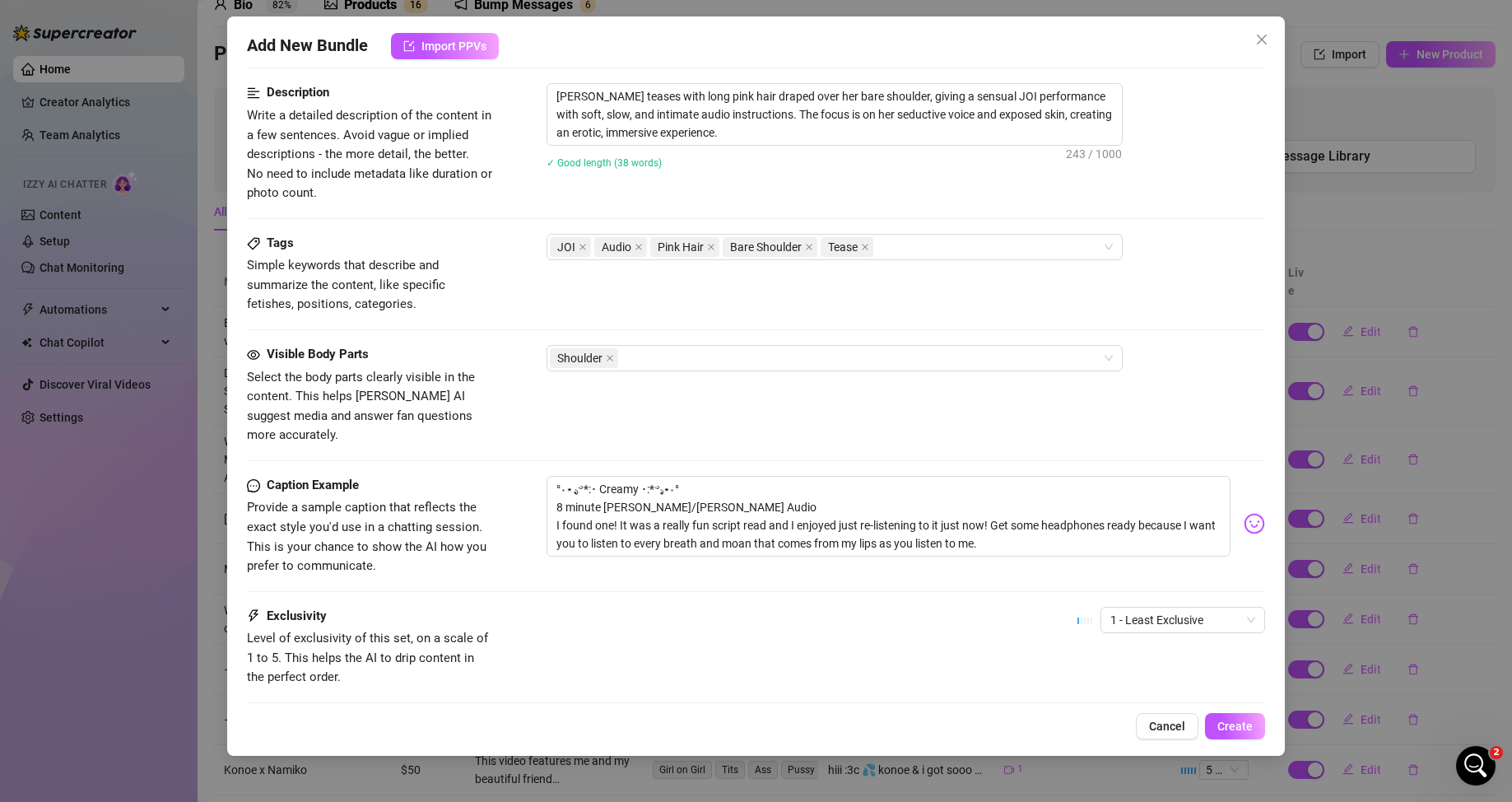
click at [980, 504] on div "Add New Bundle Import PPVs Account NAMIKO (@lilecchigirl) Name Name is for your…" at bounding box center [756, 386] width 1058 height 739
click at [980, 504] on button "Create" at bounding box center [1235, 725] width 60 height 26
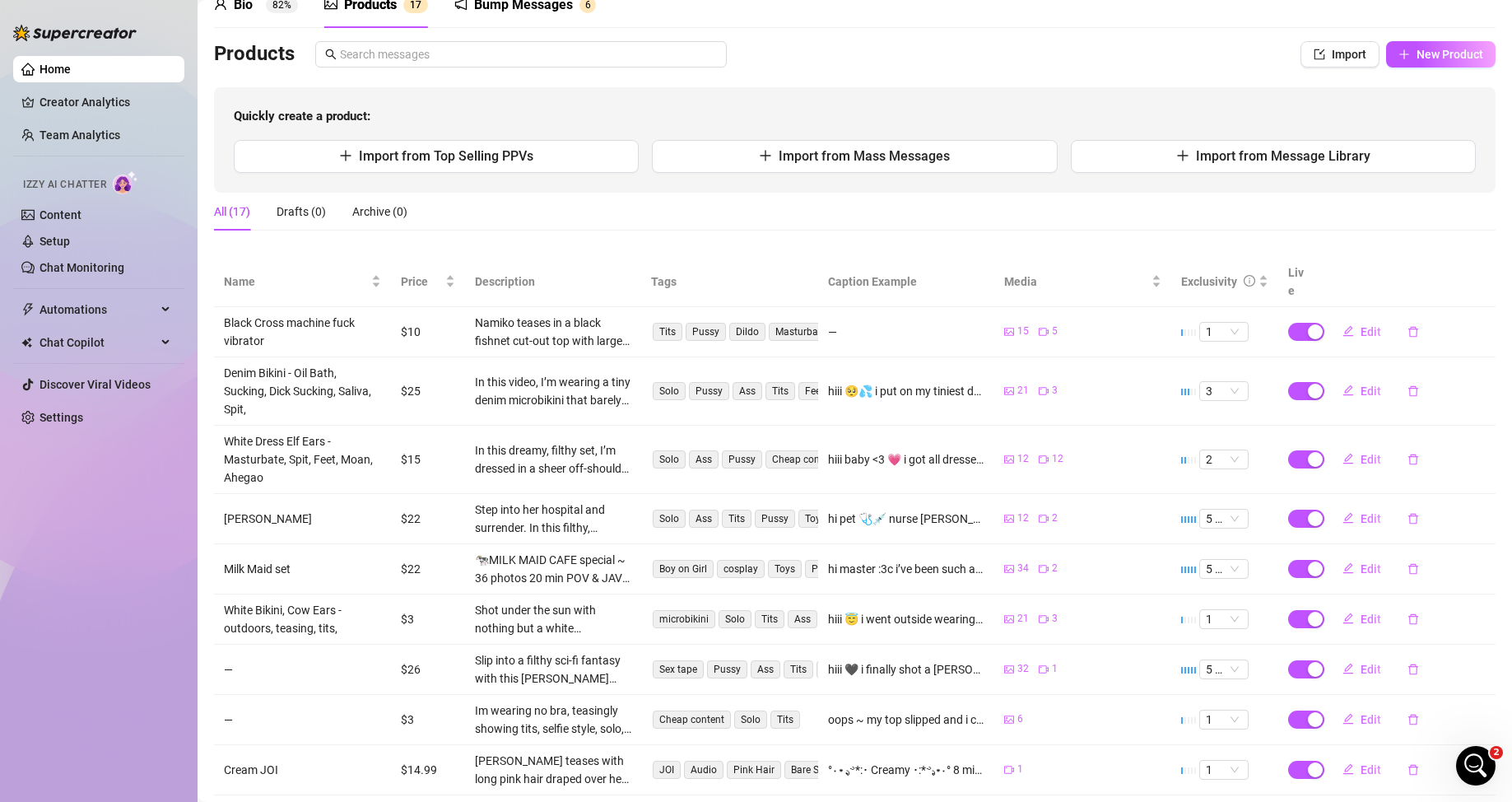
click at [772, 234] on div "All (17) Drafts (0) Archive (0)" at bounding box center [854, 218] width 1281 height 51
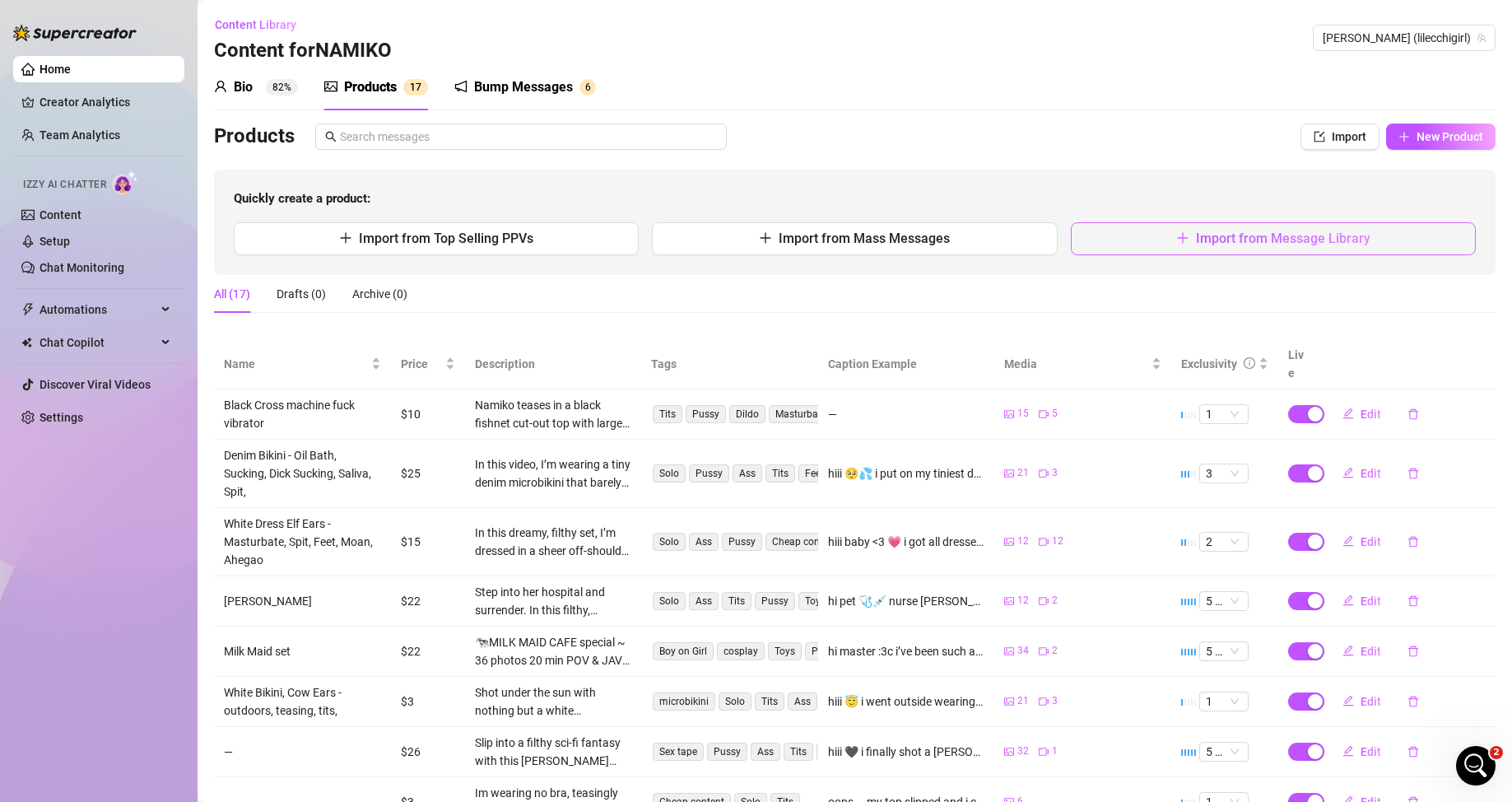
click at [980, 244] on span "Import from Message Library" at bounding box center [1283, 239] width 175 height 16
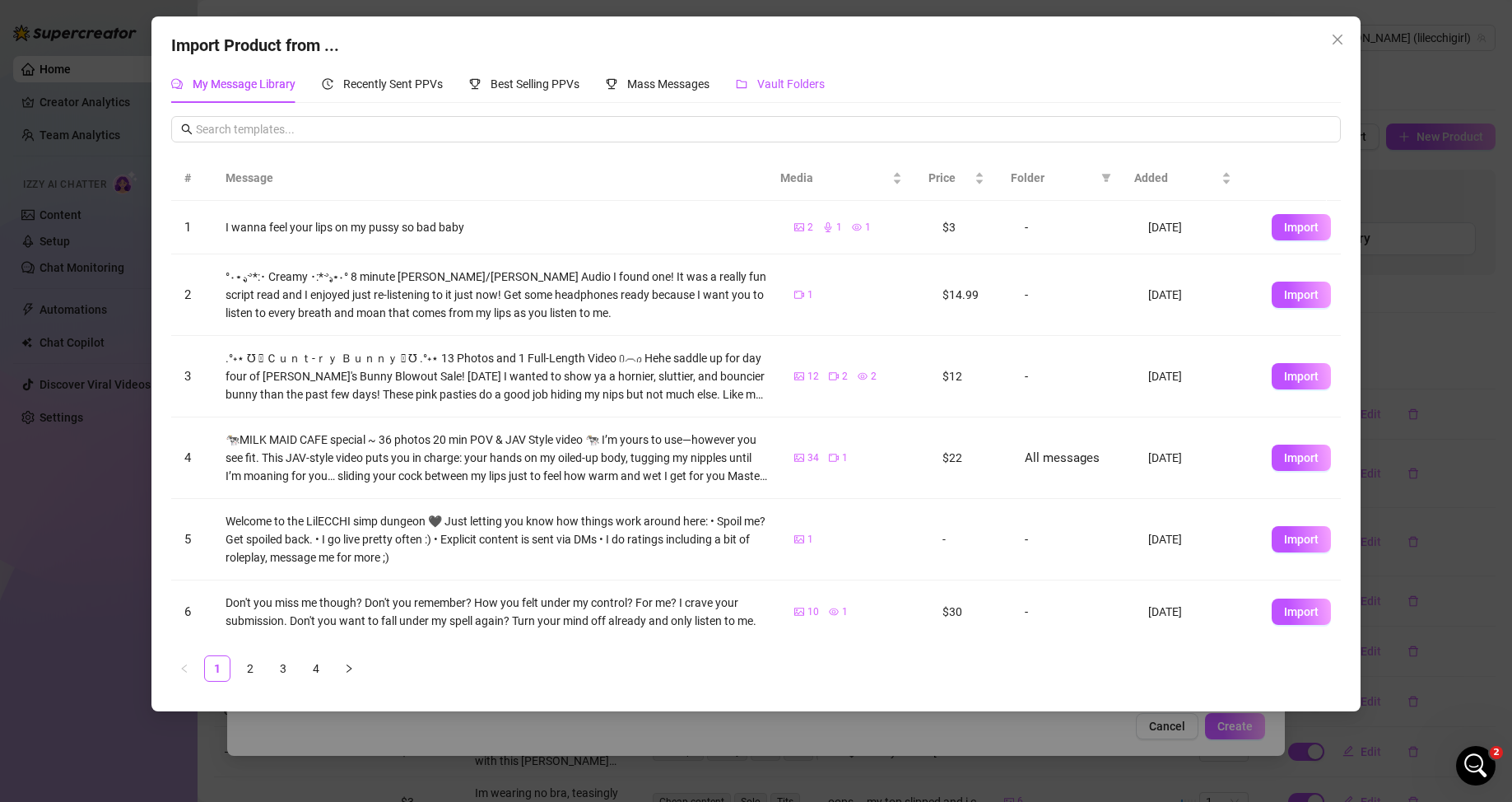
click at [813, 79] on span "Vault Folders" at bounding box center [791, 84] width 68 height 14
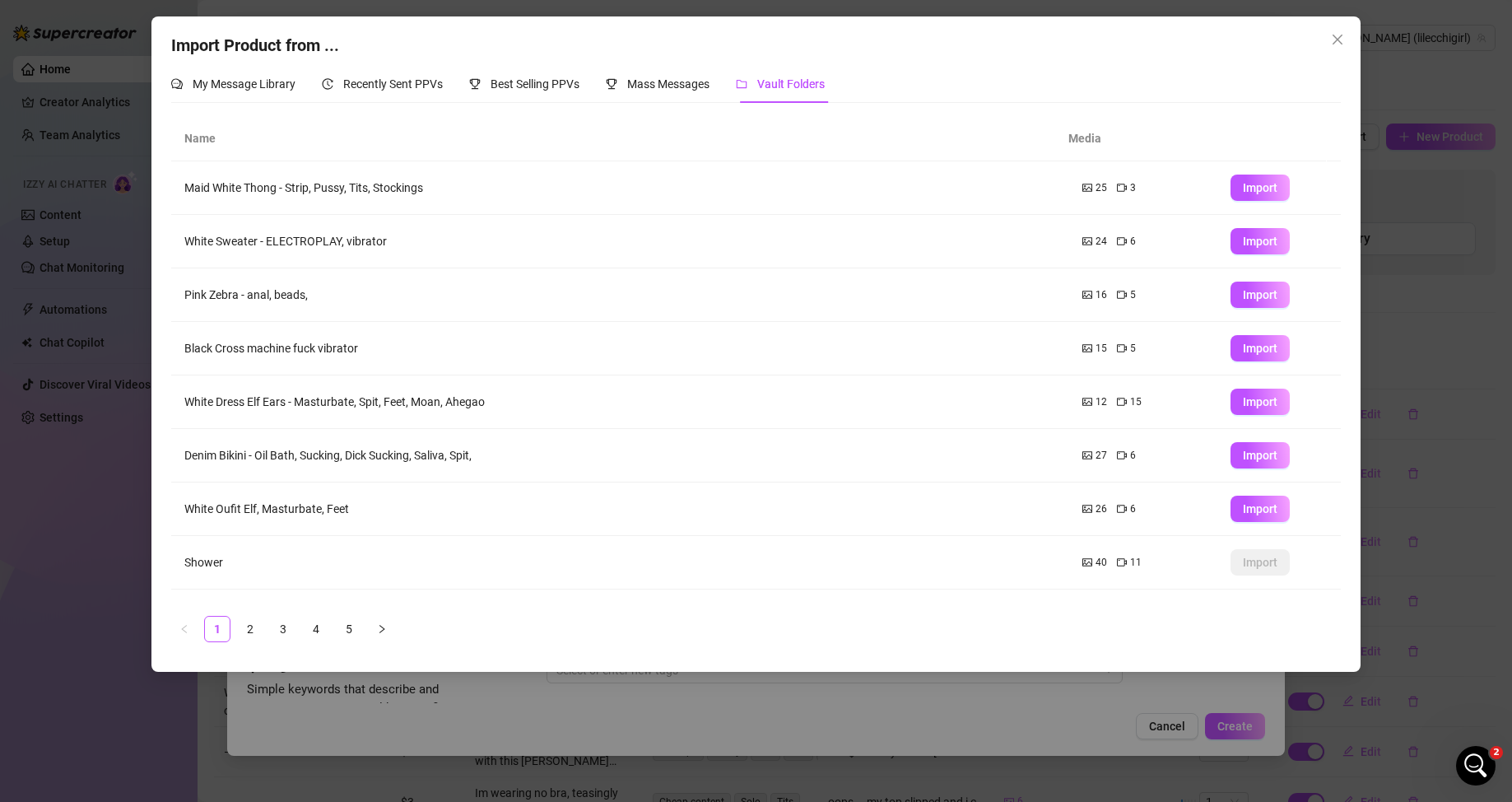
scroll to position [94, 0]
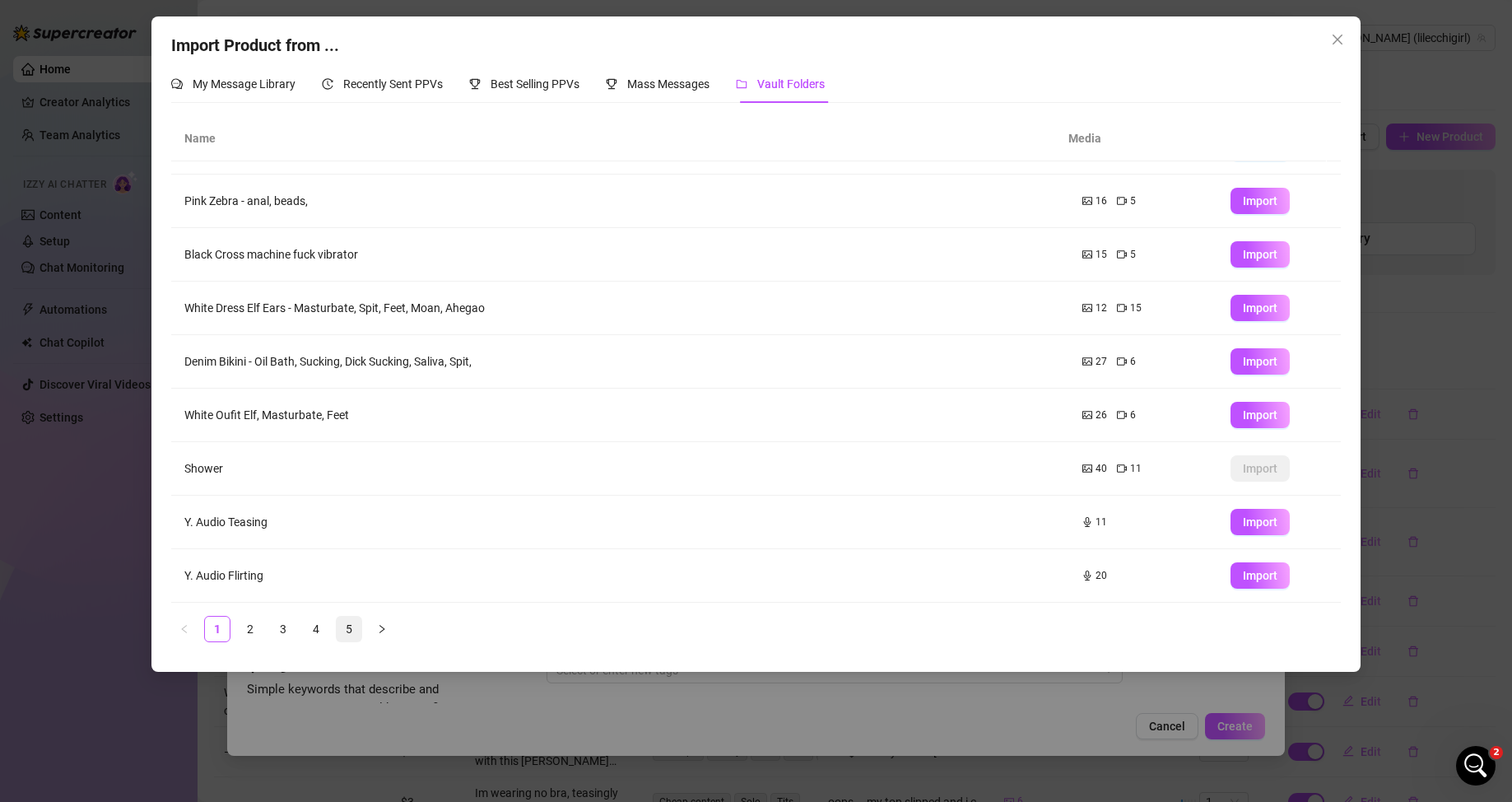
click at [352, 504] on link "5" at bounding box center [348, 628] width 24 height 24
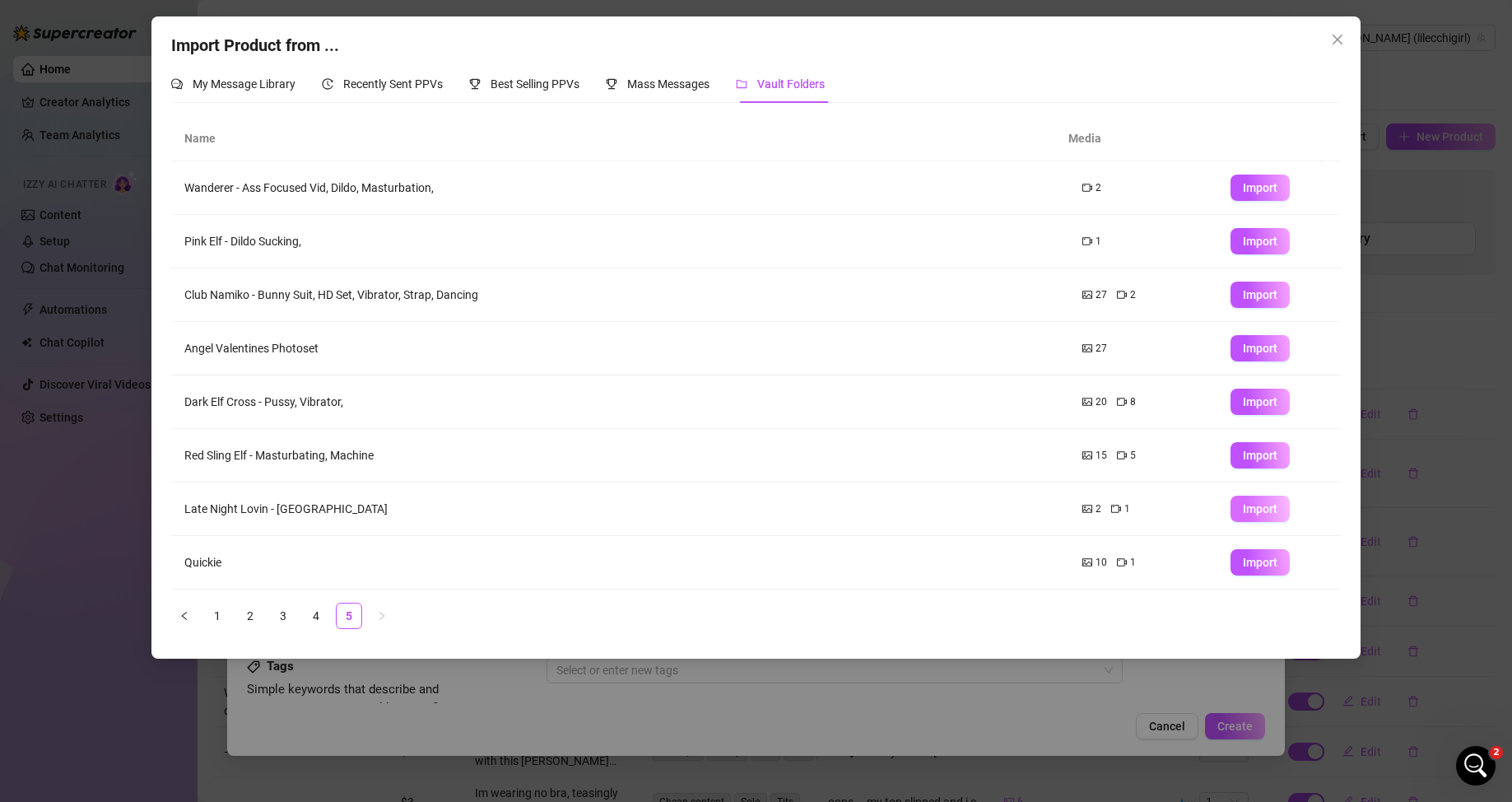
click at [980, 504] on span "Import" at bounding box center [1260, 509] width 35 height 14
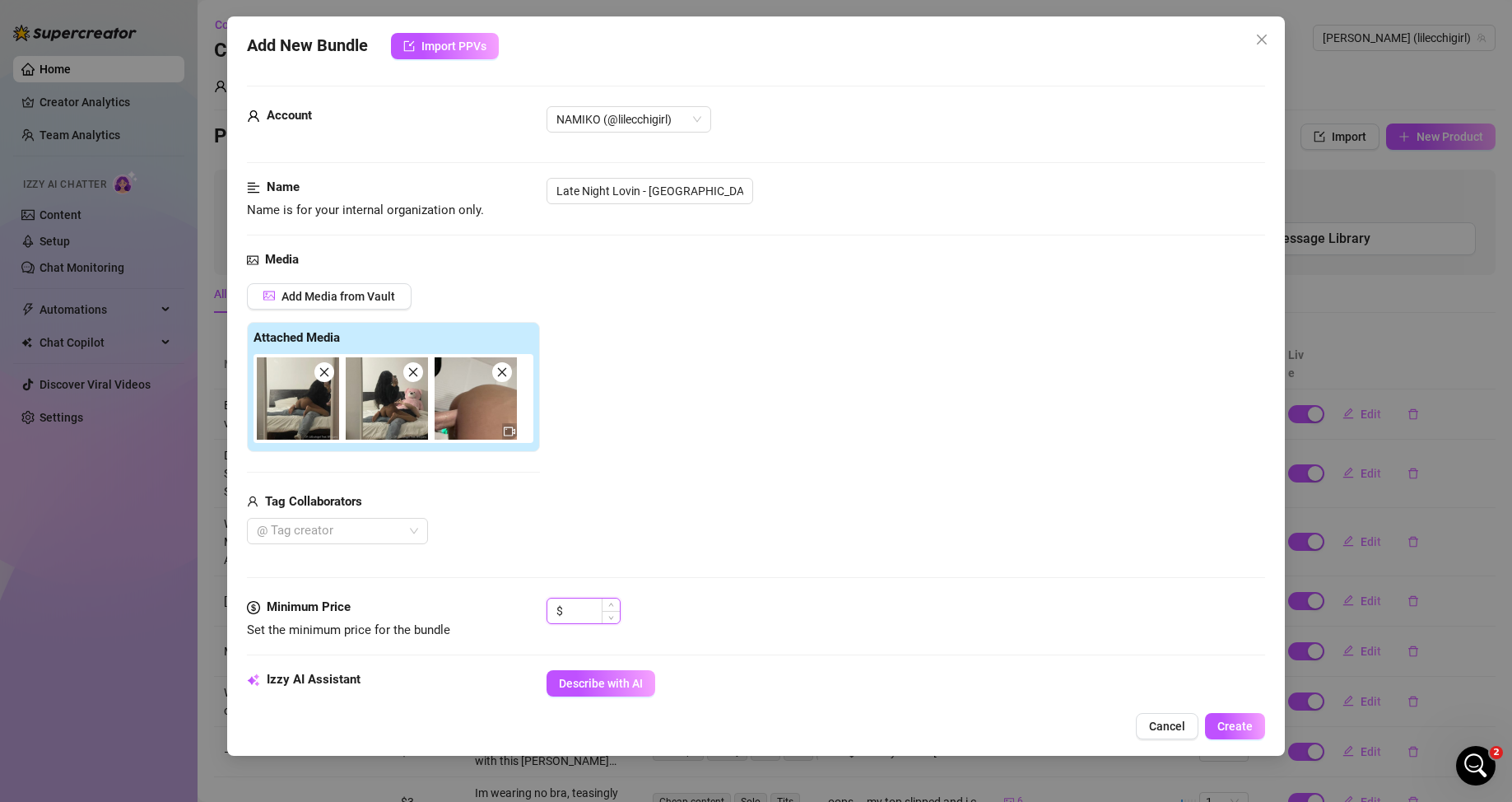
click at [585, 504] on input at bounding box center [593, 610] width 53 height 24
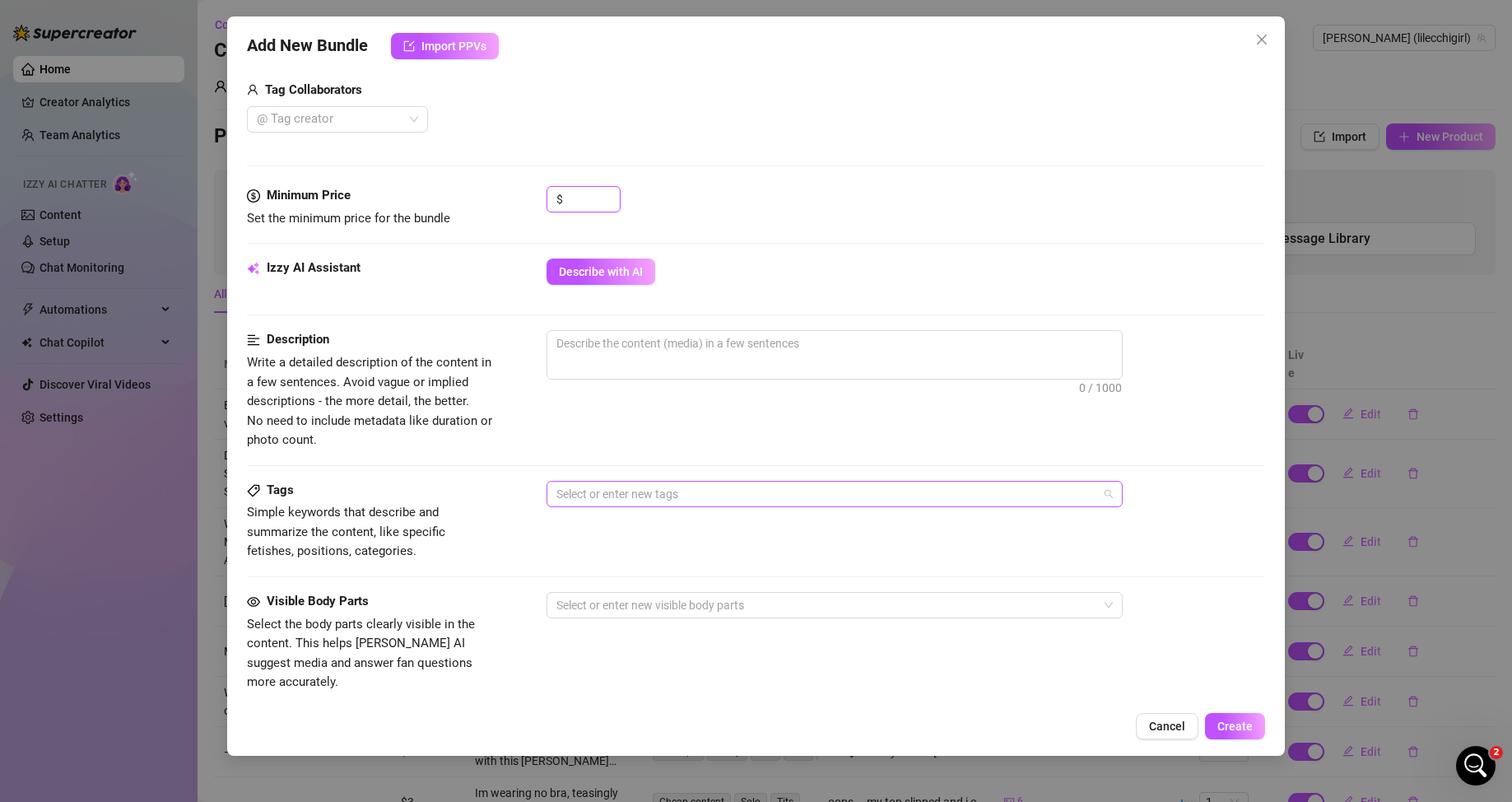
click at [649, 501] on div at bounding box center [825, 494] width 552 height 23
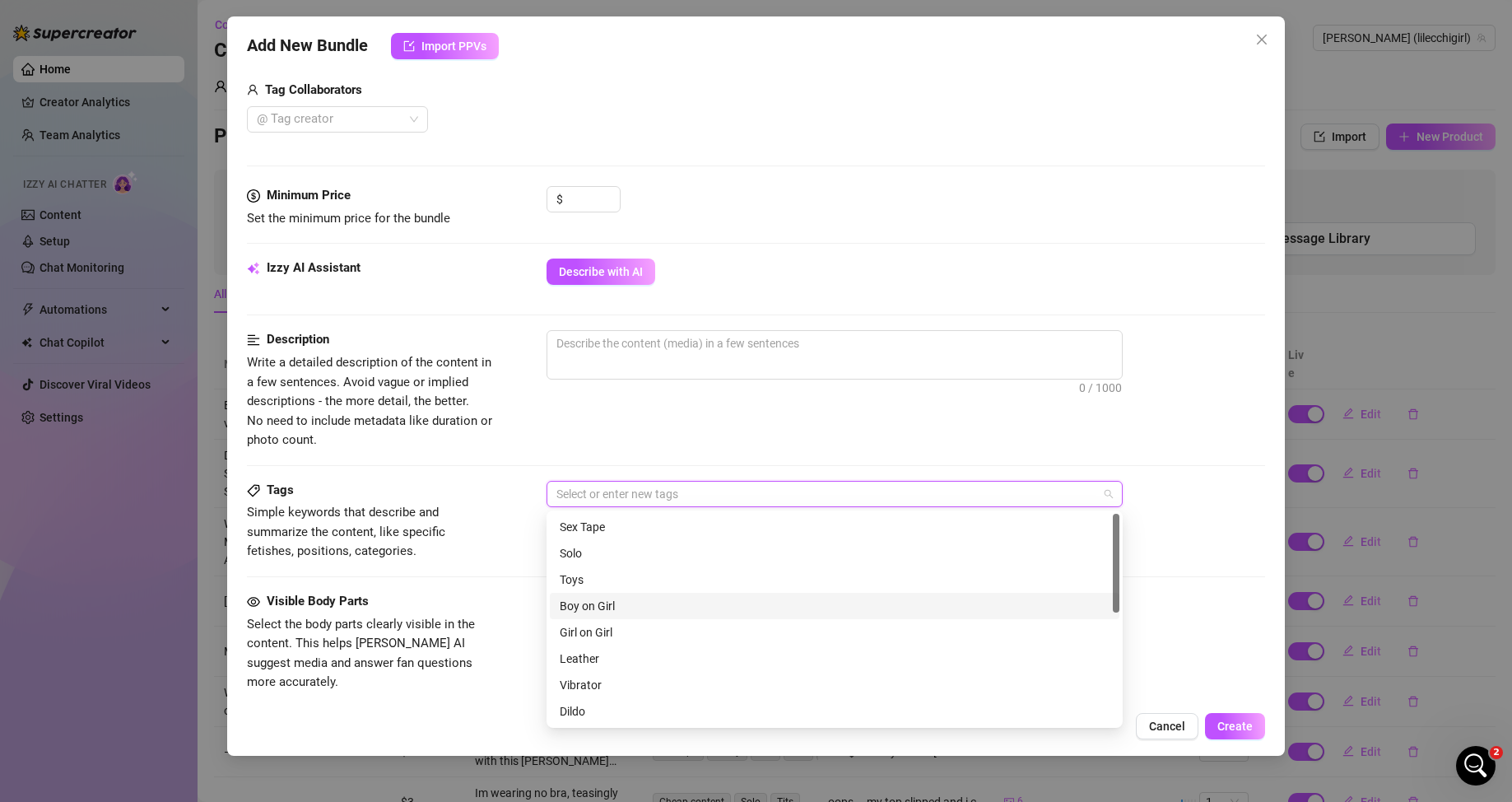
click at [615, 504] on div "Boy on Girl" at bounding box center [834, 605] width 550 height 18
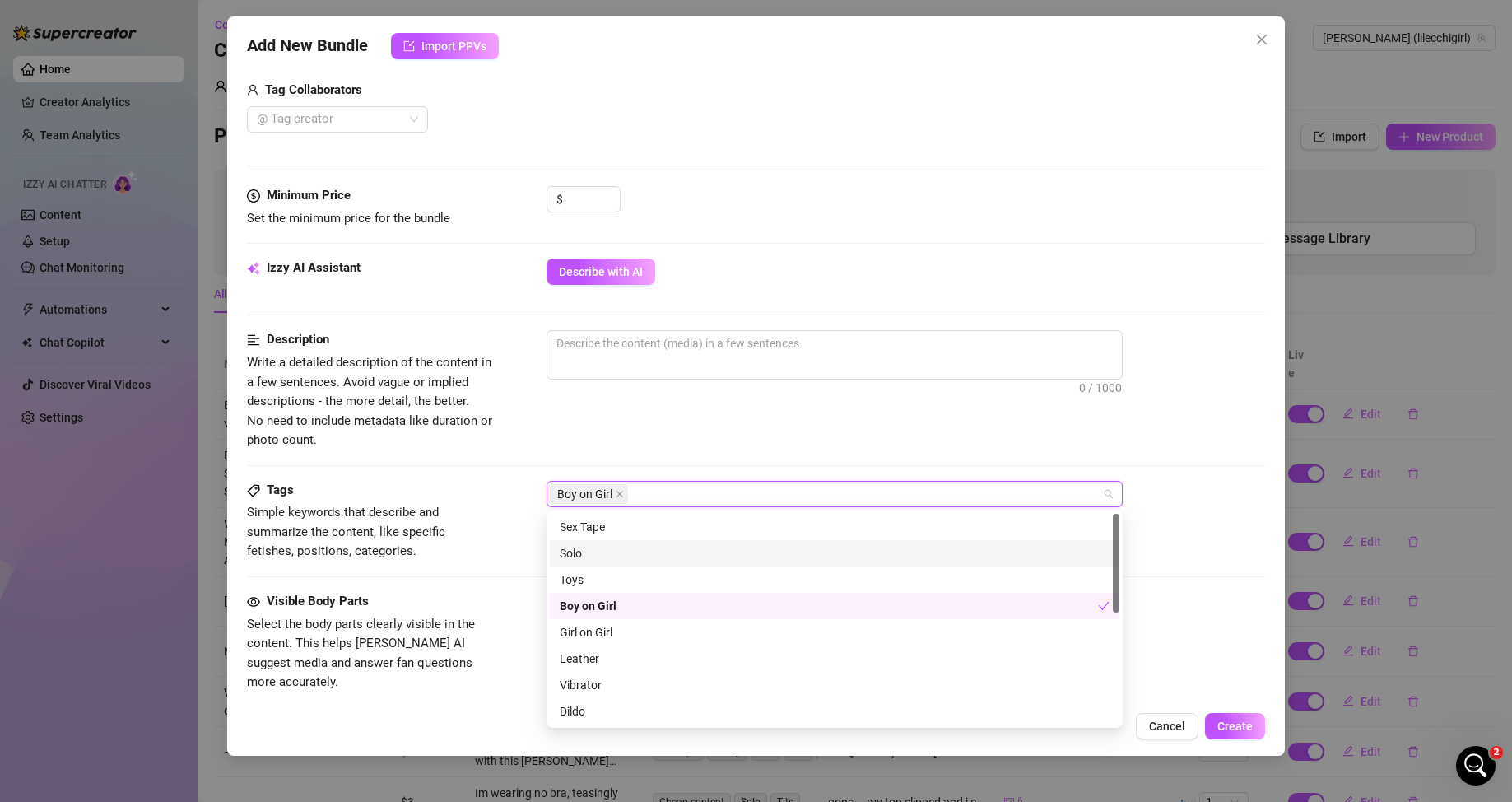
click at [656, 380] on div "0 / 1000" at bounding box center [906, 376] width 720 height 94
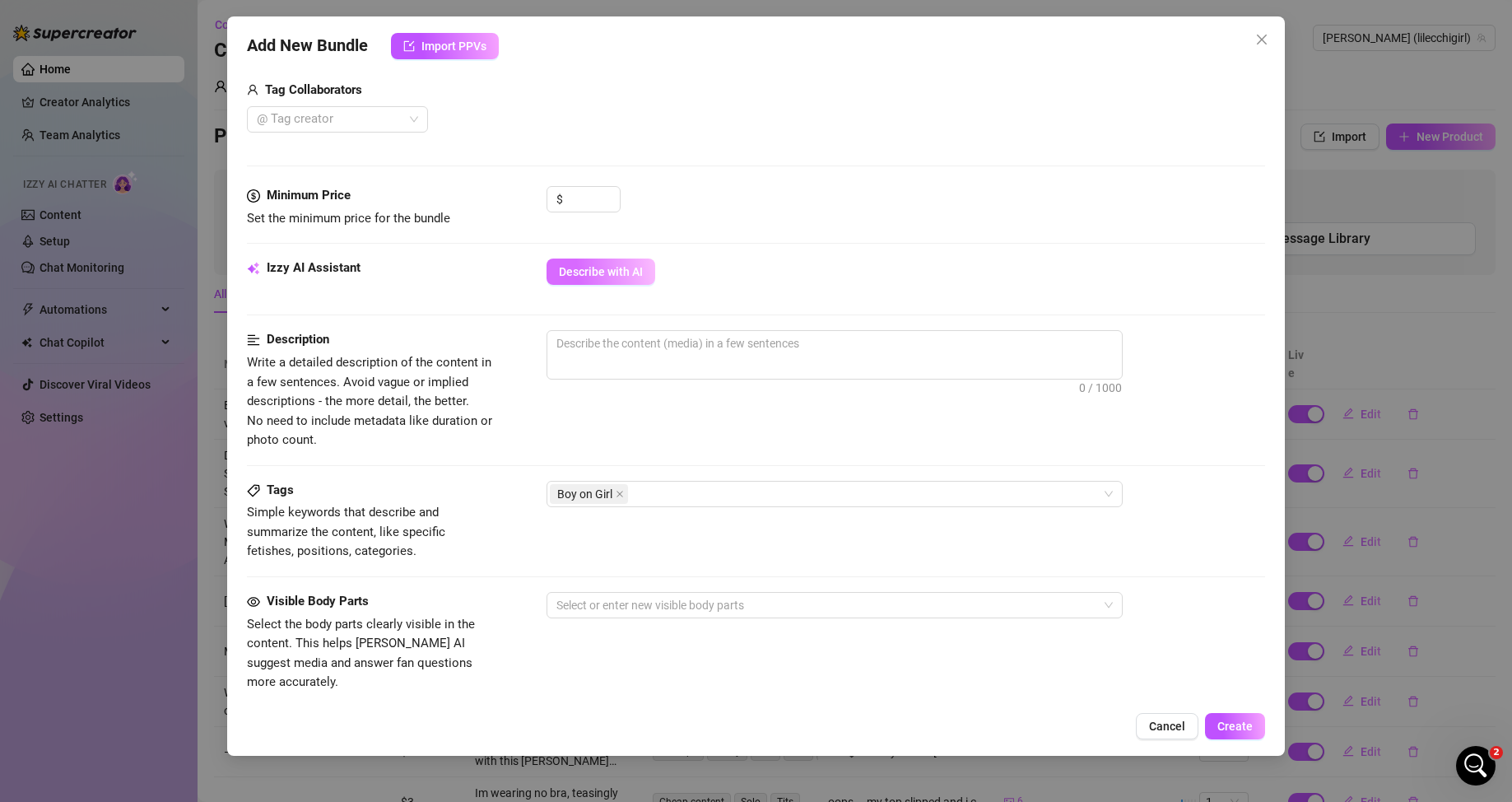
click at [584, 268] on span "Describe with AI" at bounding box center [600, 272] width 84 height 14
click at [586, 193] on input at bounding box center [593, 199] width 53 height 24
click at [727, 504] on div at bounding box center [825, 605] width 552 height 23
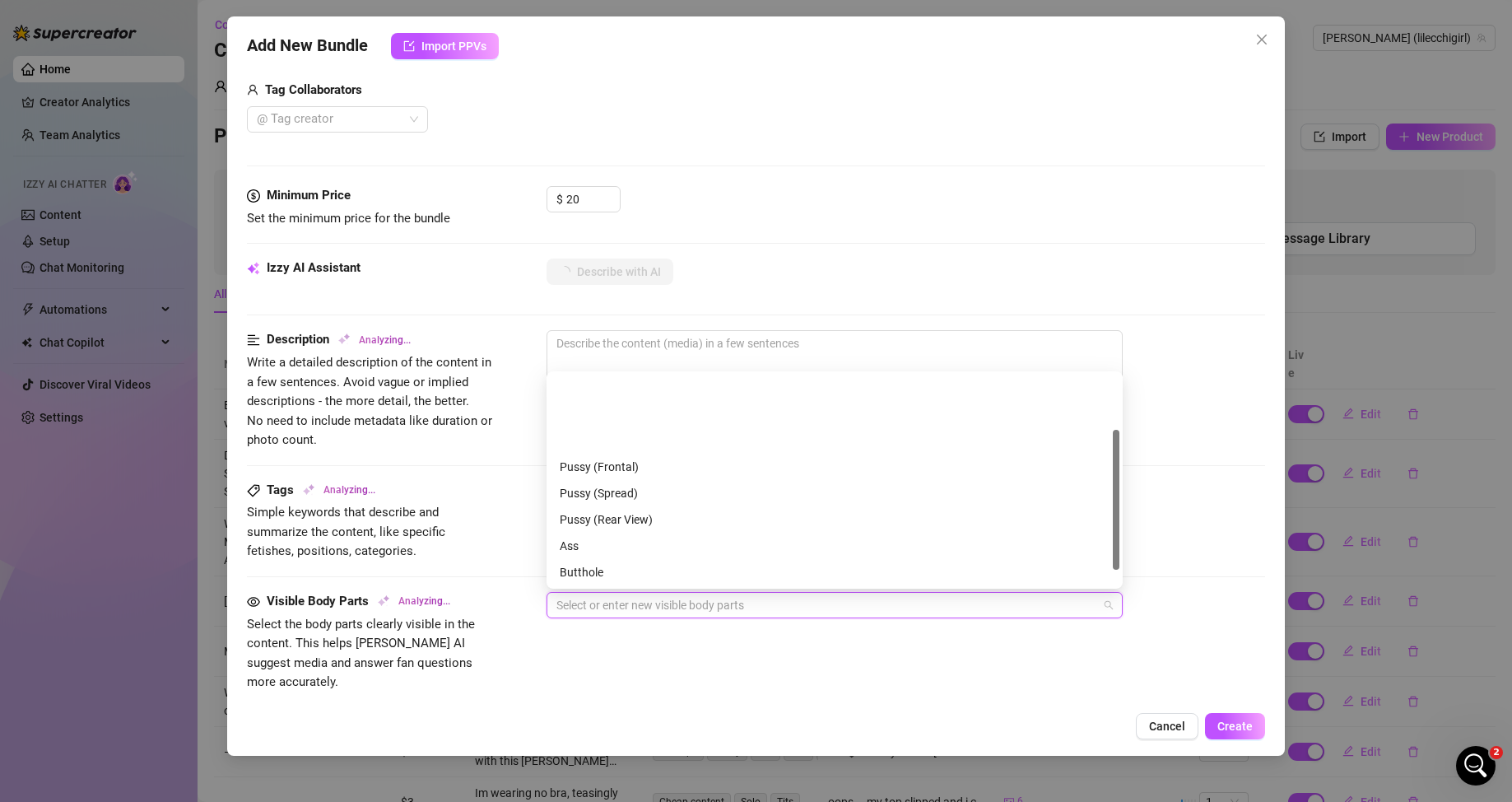
scroll to position [82, 0]
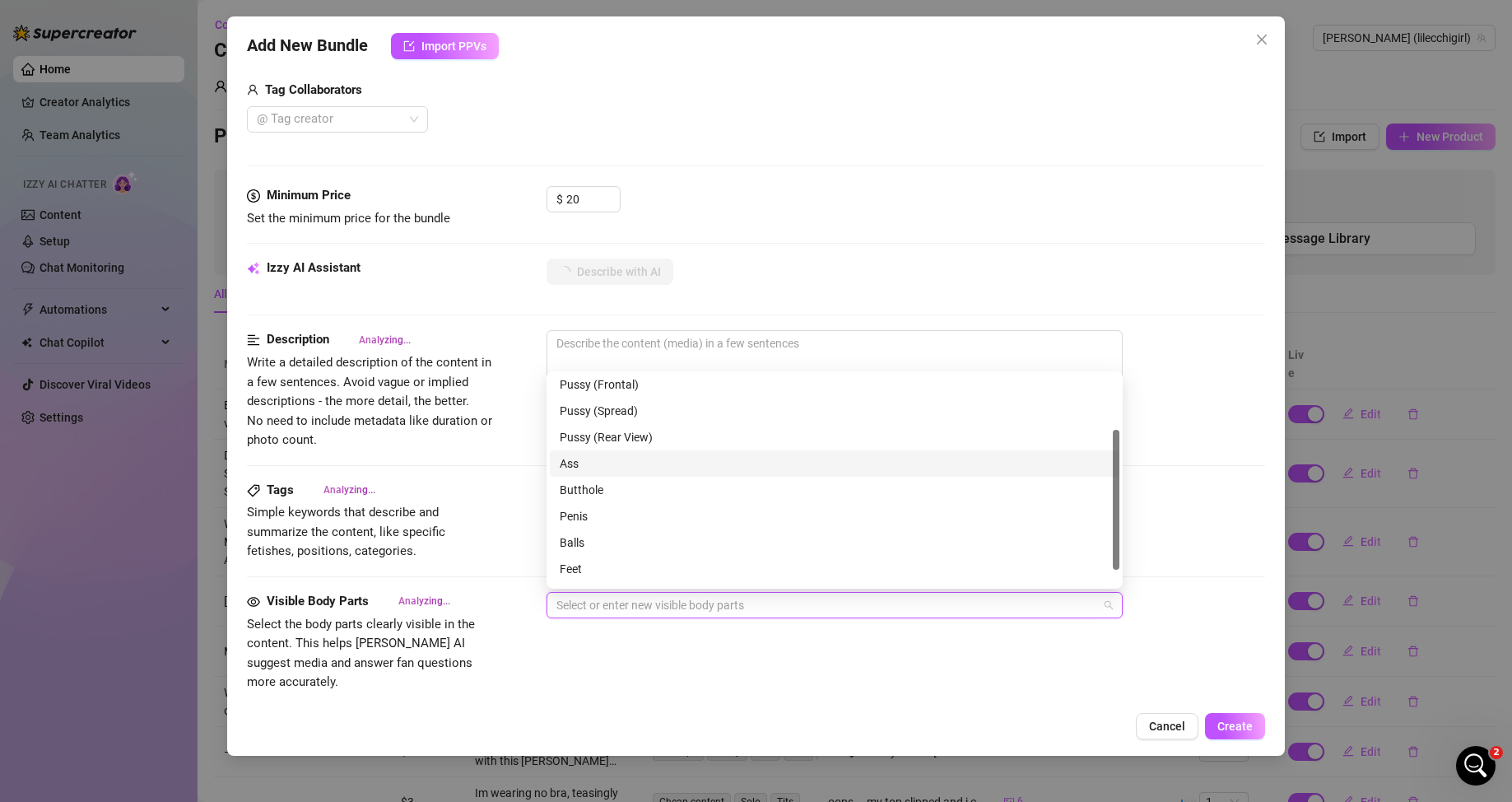
click at [600, 460] on div "Ass" at bounding box center [834, 463] width 550 height 18
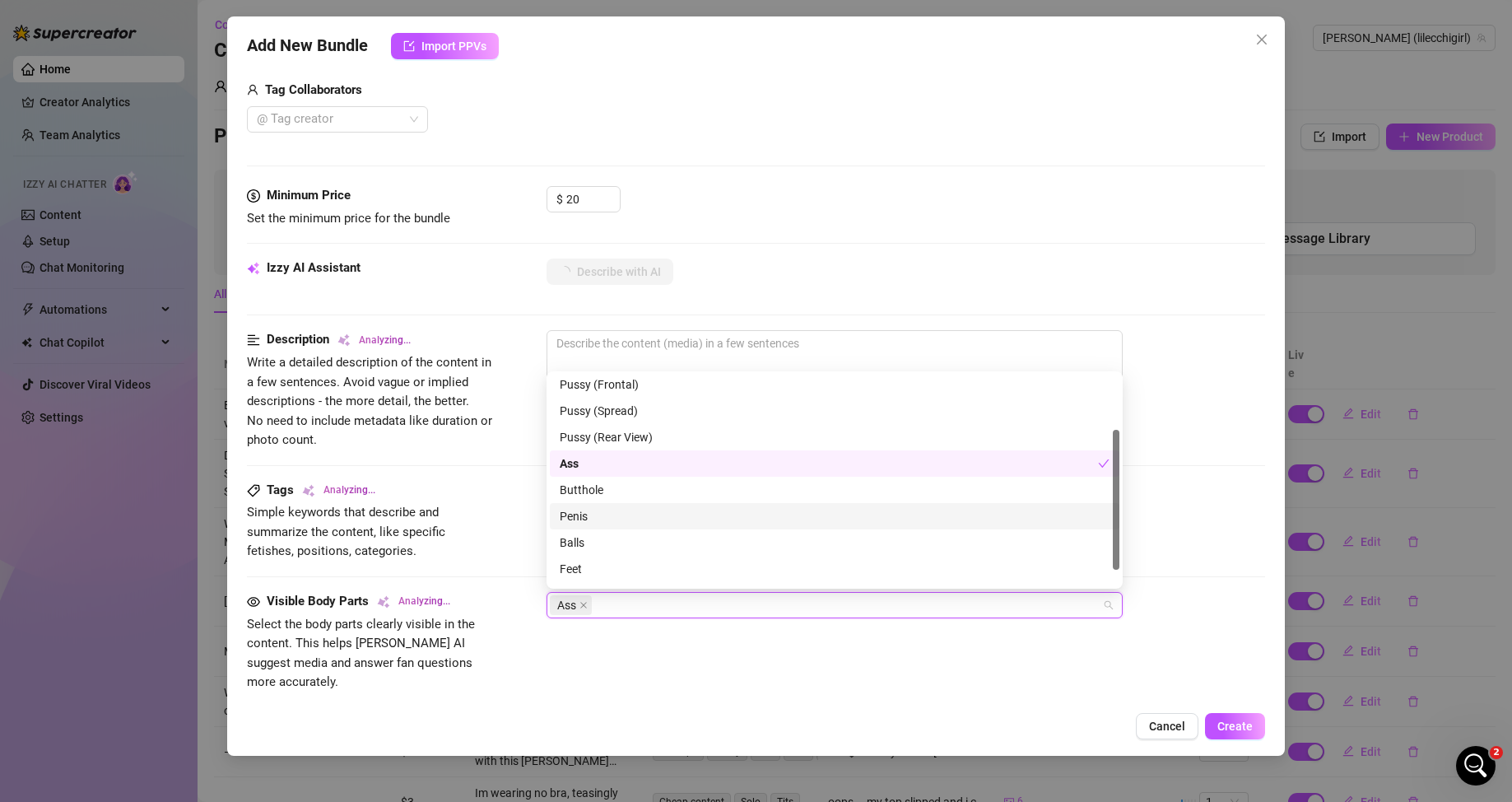
click at [608, 504] on div "Penis" at bounding box center [834, 516] width 550 height 18
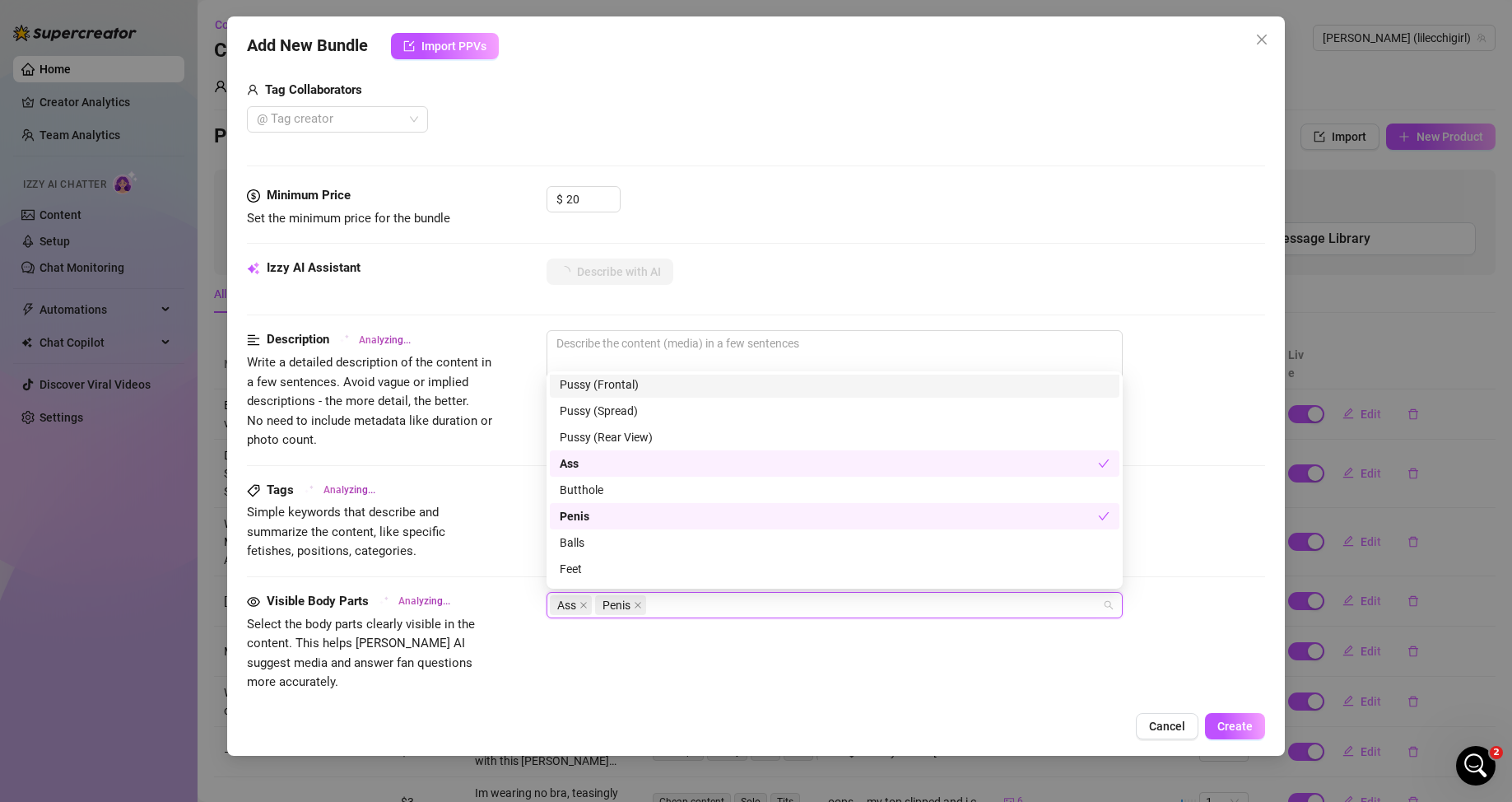
click at [799, 197] on div "$ 20" at bounding box center [906, 207] width 720 height 41
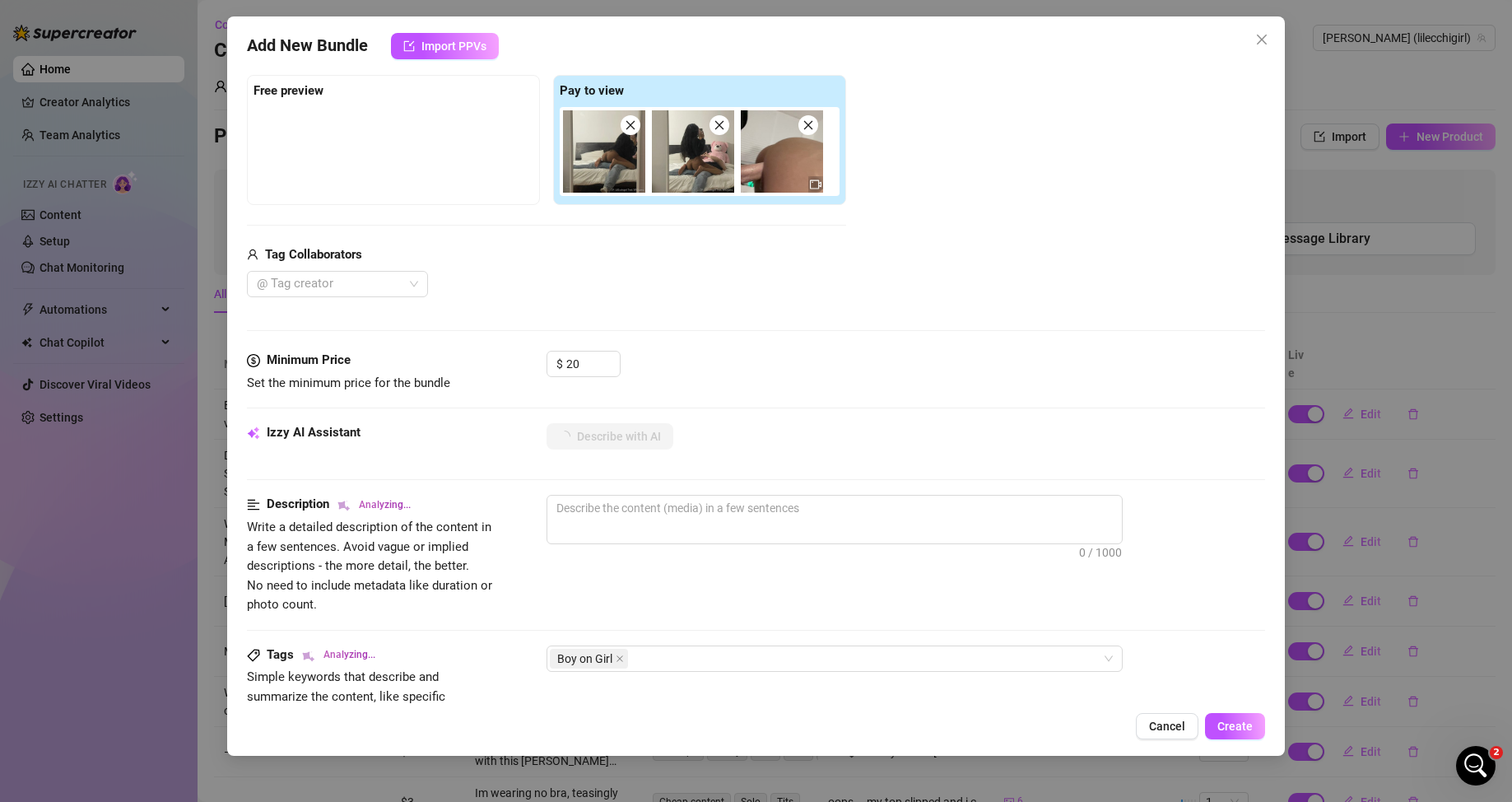
scroll to position [329, 0]
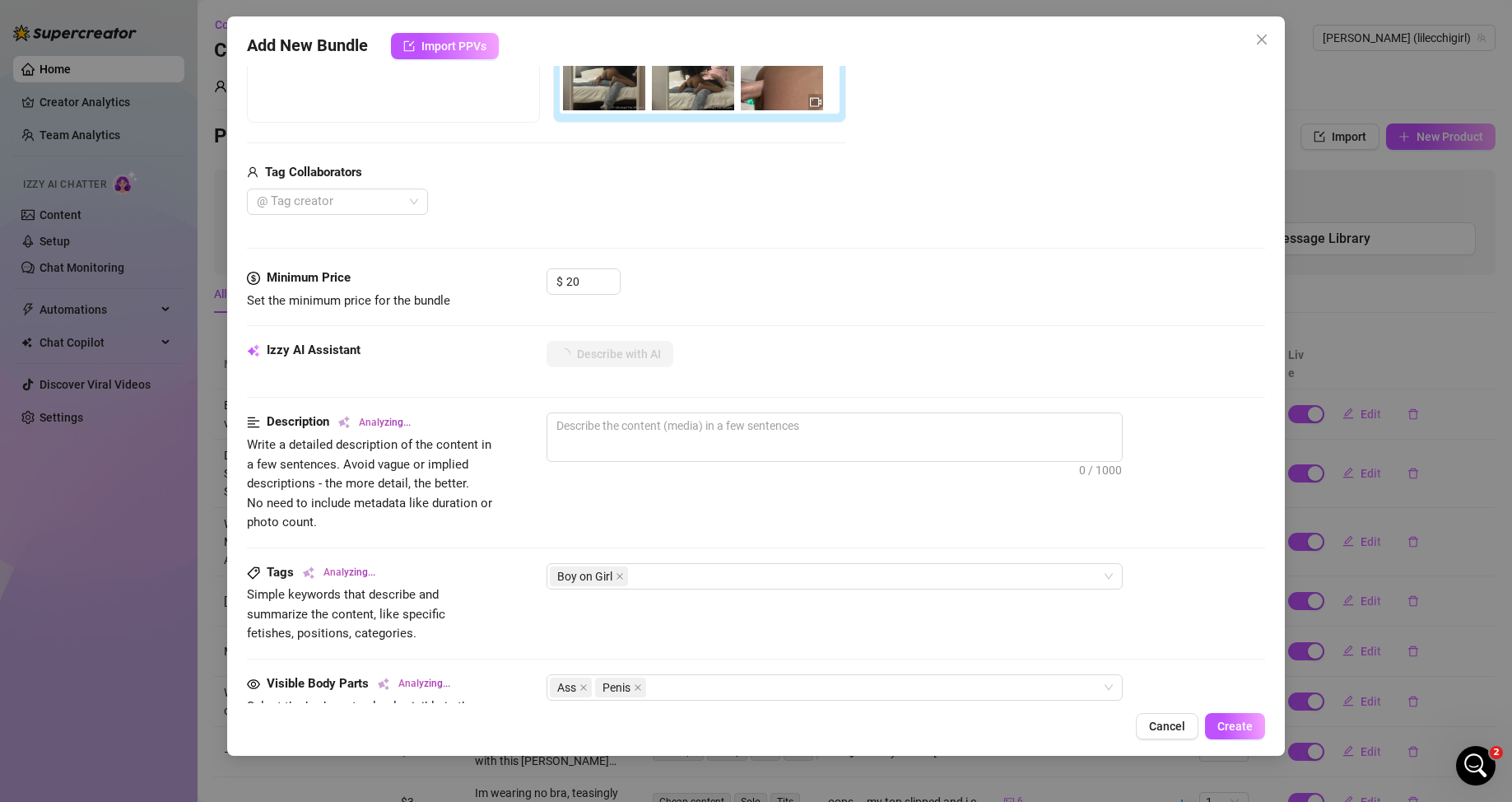
click at [768, 90] on img at bounding box center [782, 69] width 82 height 82
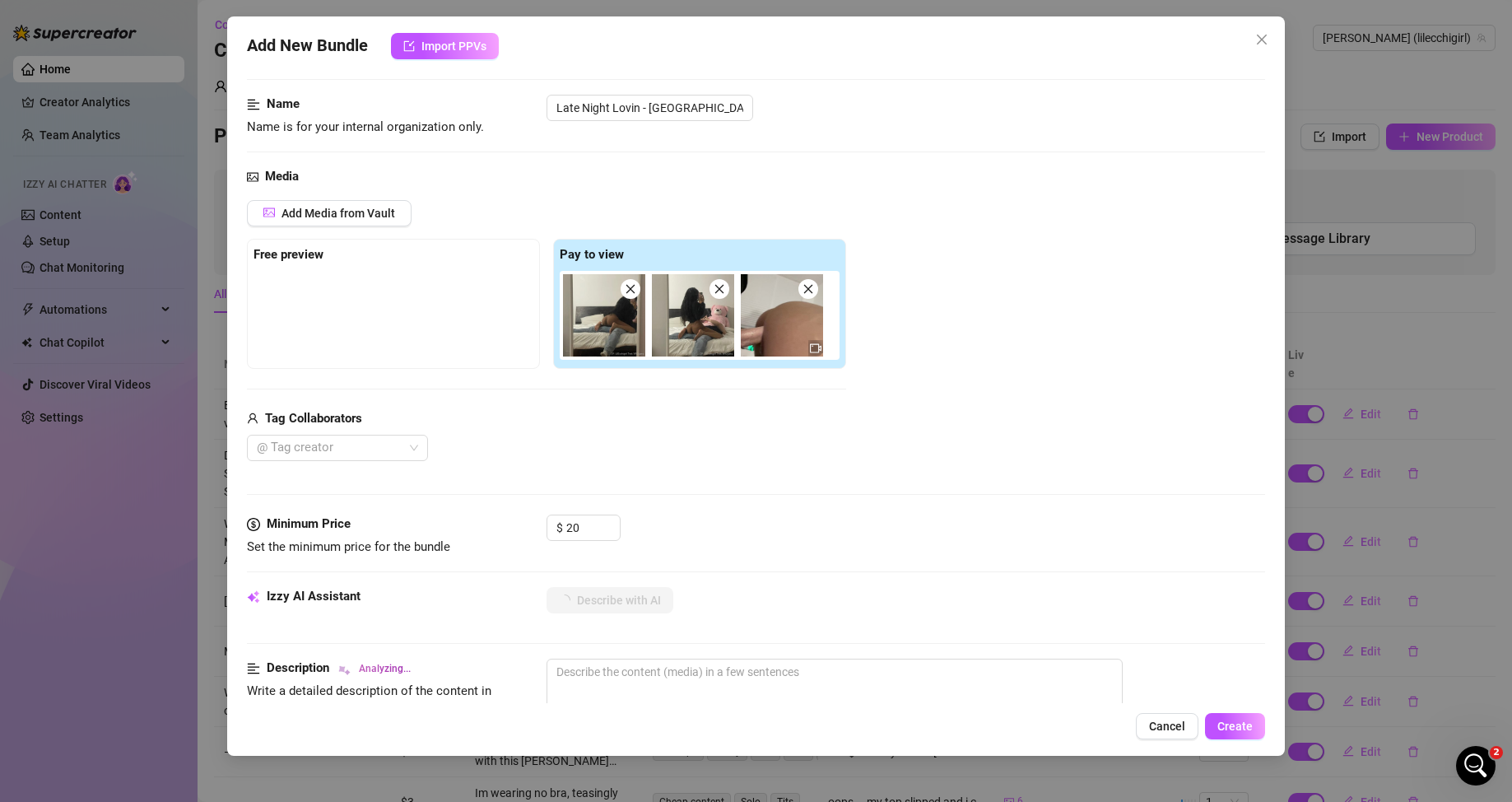
scroll to position [82, 0]
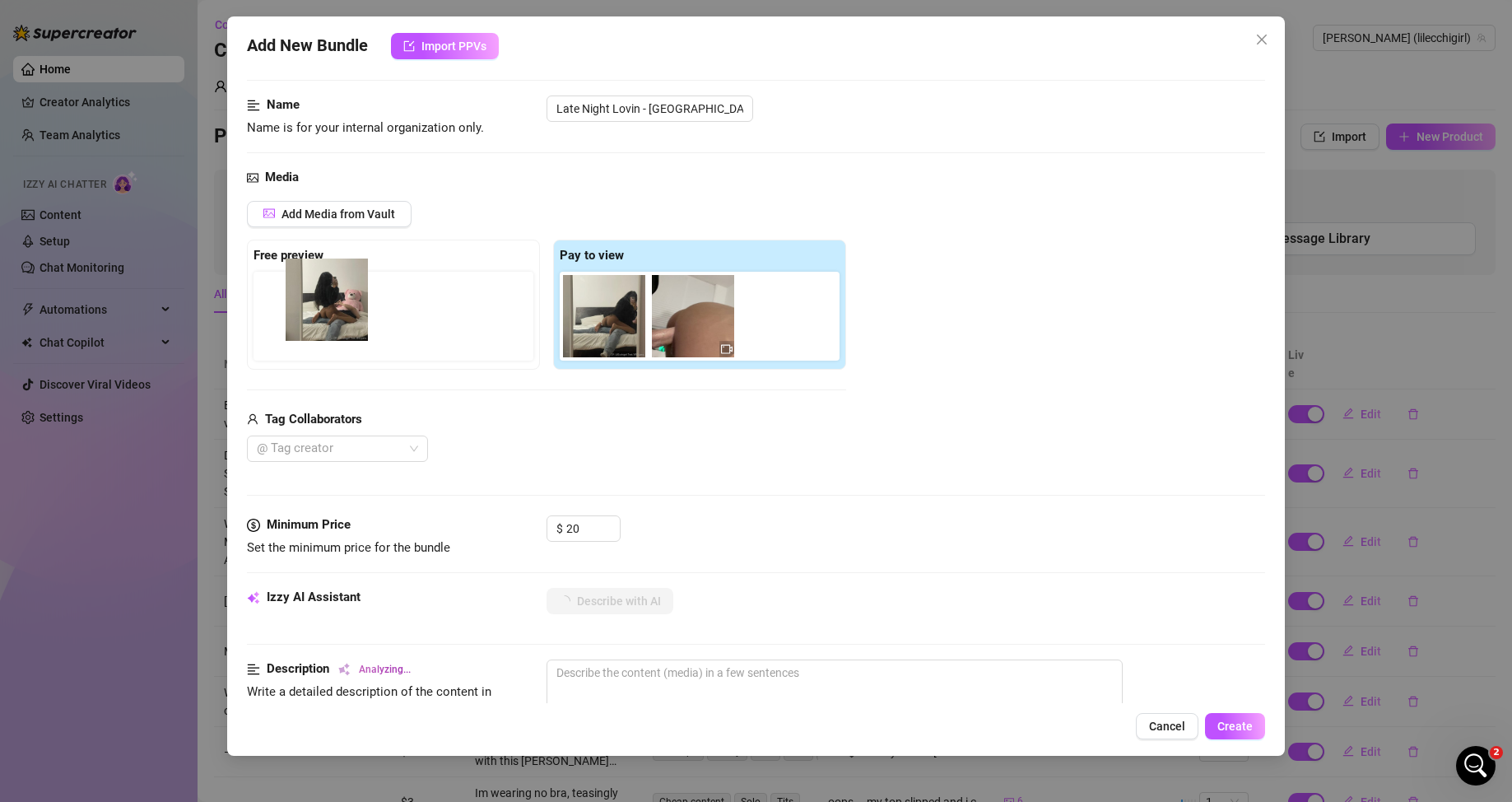
drag, startPoint x: 541, startPoint y: 352, endPoint x: 345, endPoint y: 312, distance: 200.0
click at [345, 312] on div "Free preview Pay to view" at bounding box center [547, 305] width 599 height 130
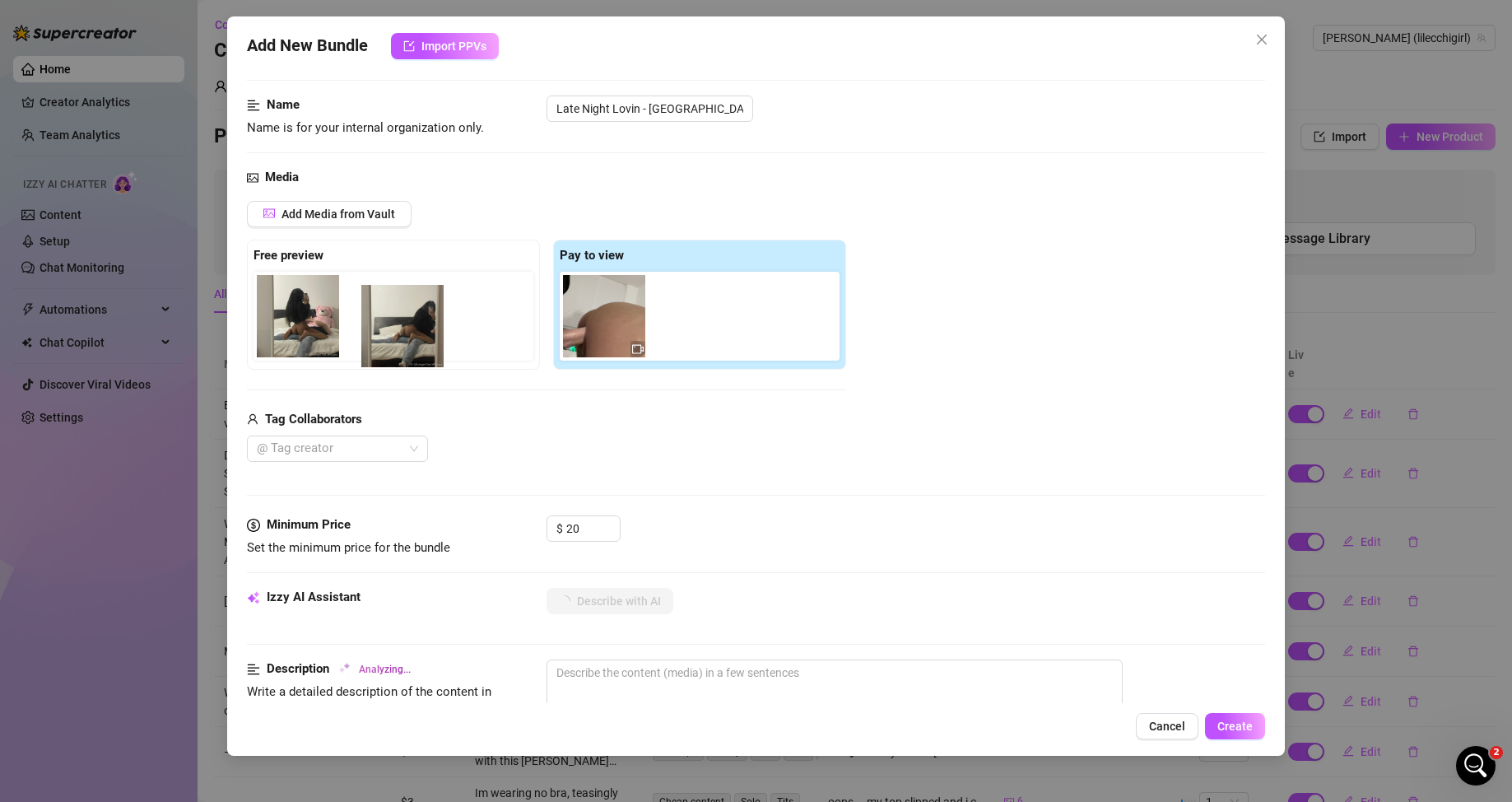
drag, startPoint x: 598, startPoint y: 312, endPoint x: 390, endPoint y: 327, distance: 208.5
click at [389, 326] on div "Free preview Pay to view" at bounding box center [547, 305] width 599 height 130
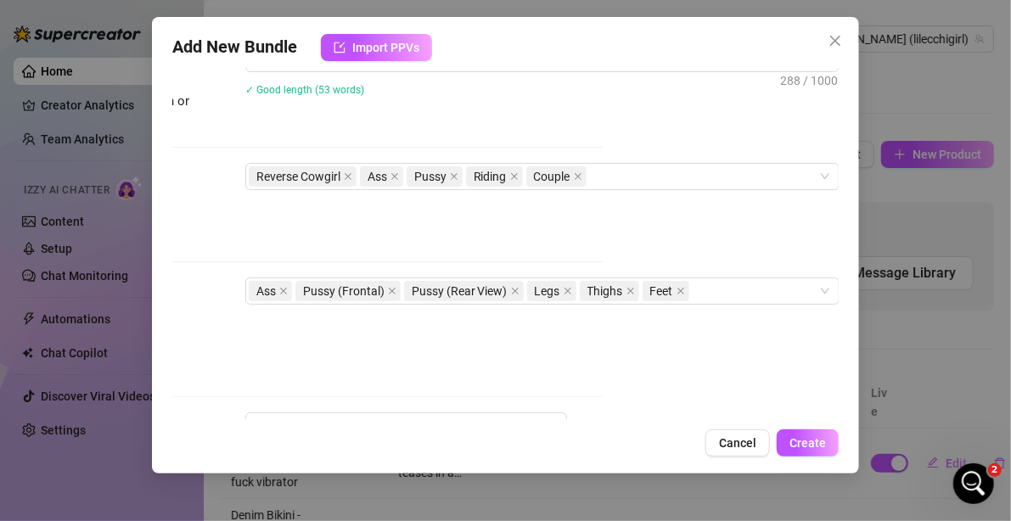
scroll to position [764, 248]
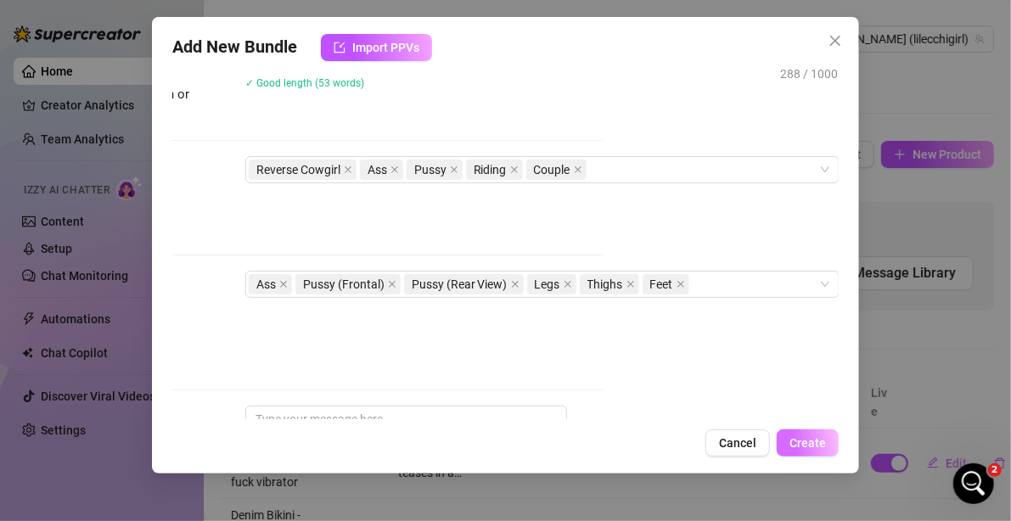
click at [792, 437] on span "Create" at bounding box center [807, 443] width 36 height 14
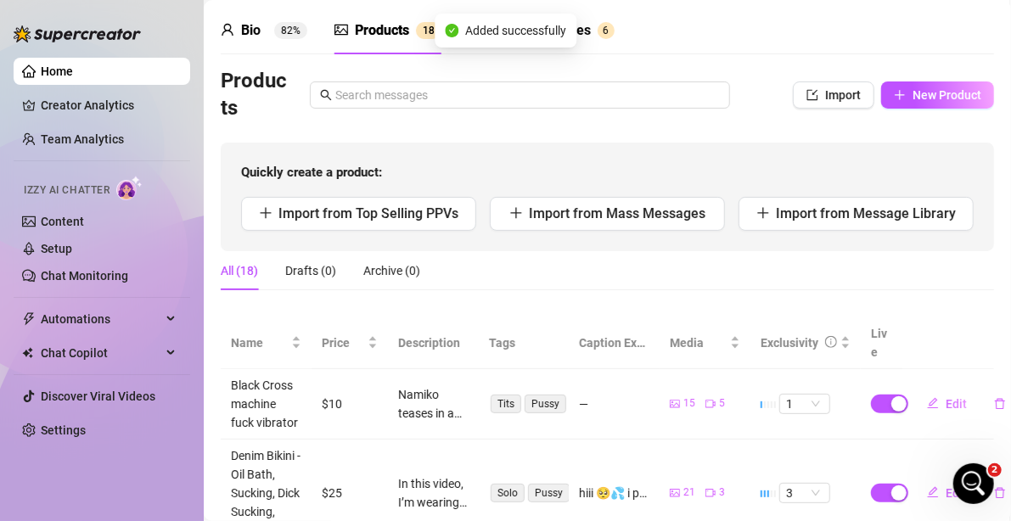
scroll to position [85, 0]
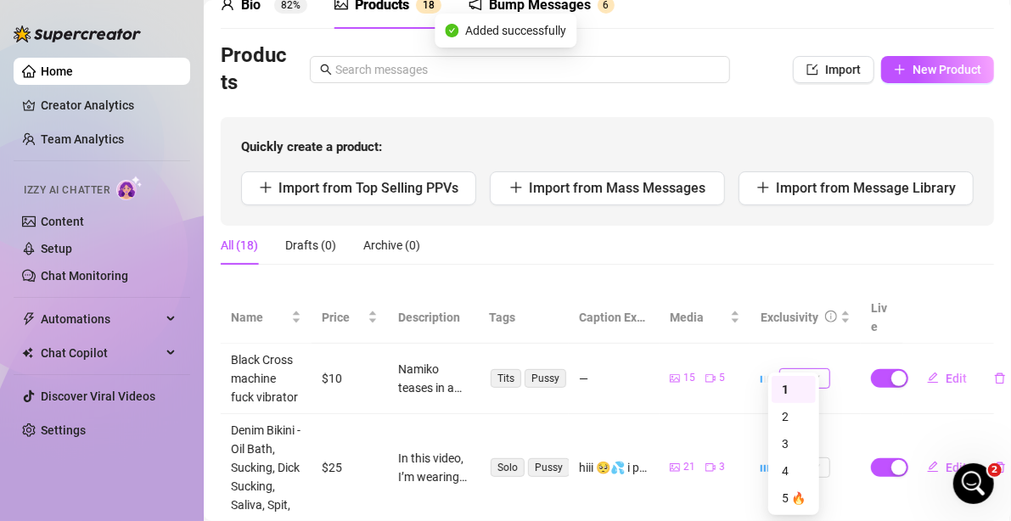
click at [812, 368] on div "1" at bounding box center [804, 378] width 51 height 20
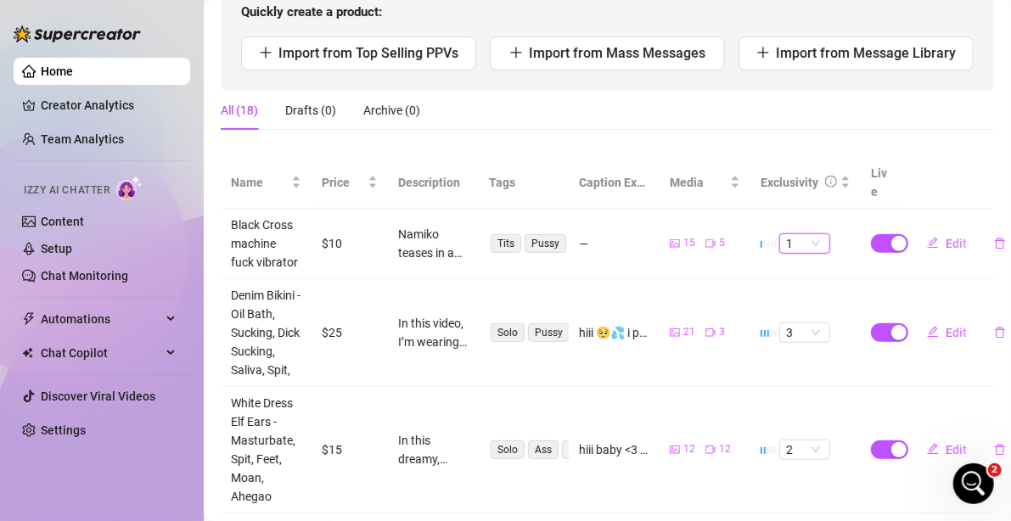
scroll to position [720, 0]
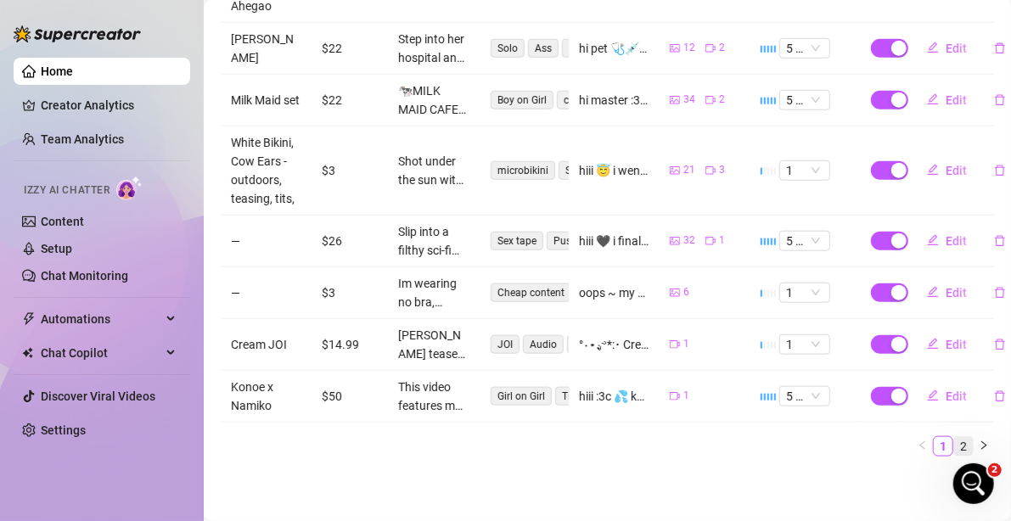
click at [954, 437] on link "2" at bounding box center [963, 446] width 19 height 19
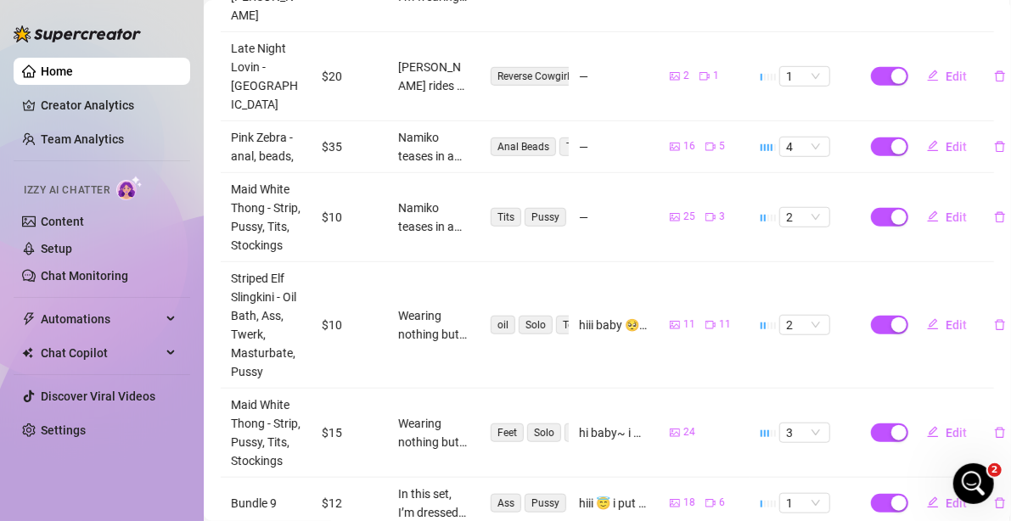
scroll to position [655, 0]
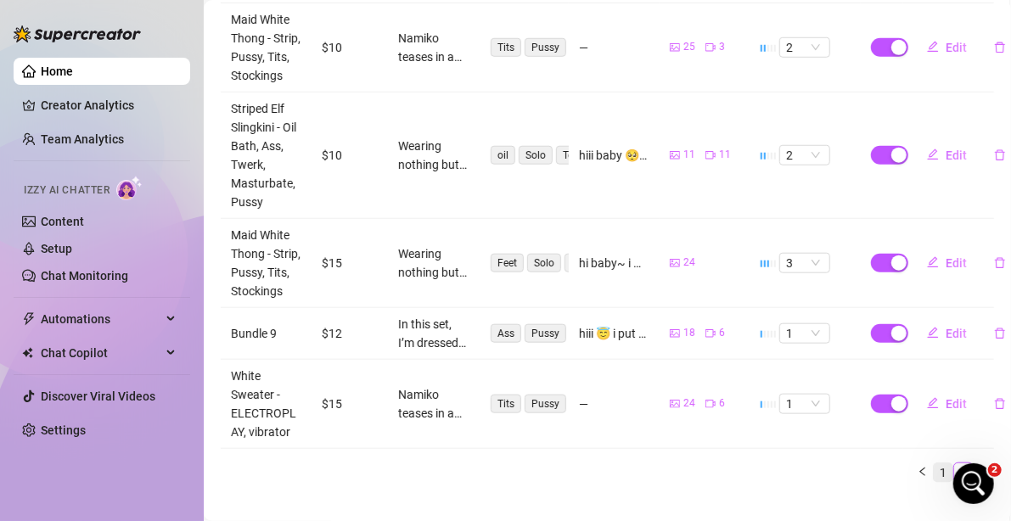
click at [933, 463] on link "1" at bounding box center [942, 472] width 19 height 19
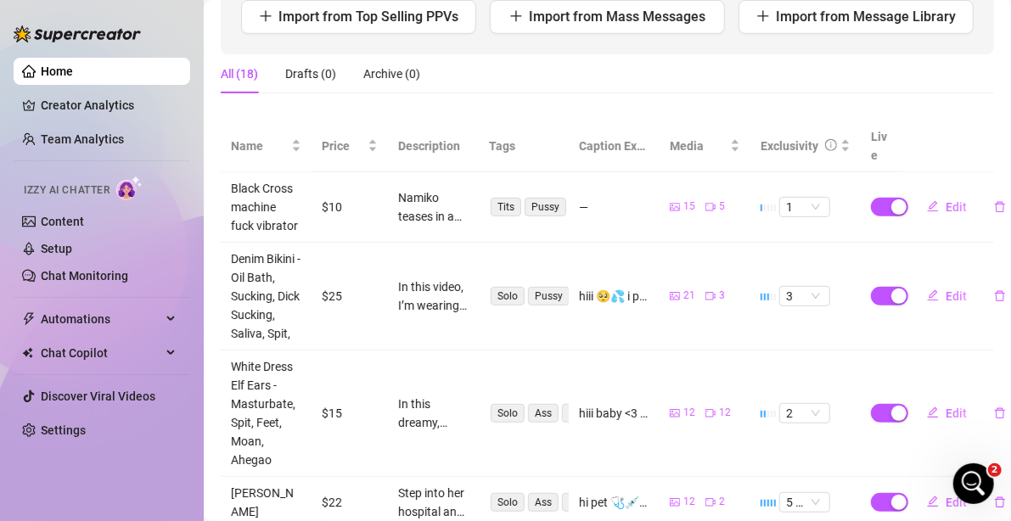
scroll to position [231, 0]
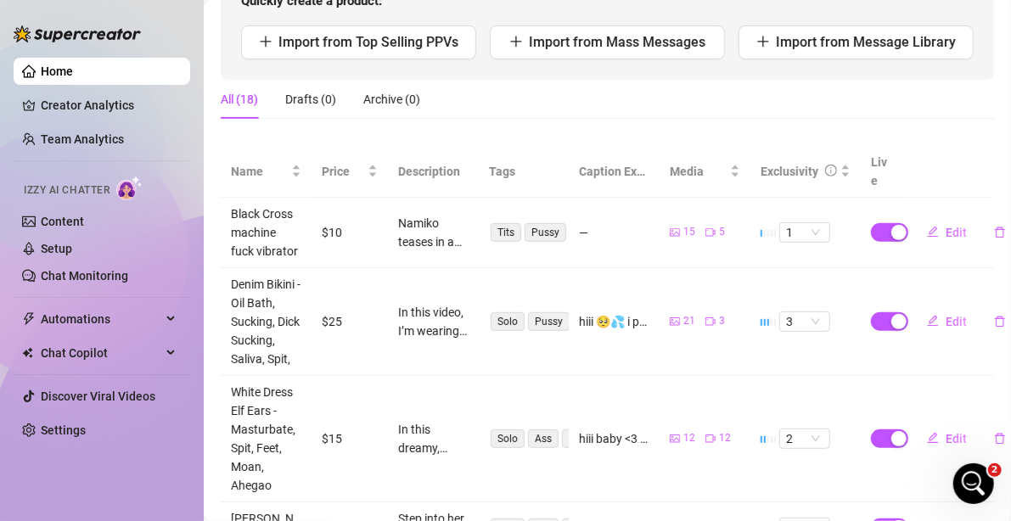
click at [486, 107] on div "All (18) Drafts (0) Archive (0)" at bounding box center [607, 99] width 773 height 39
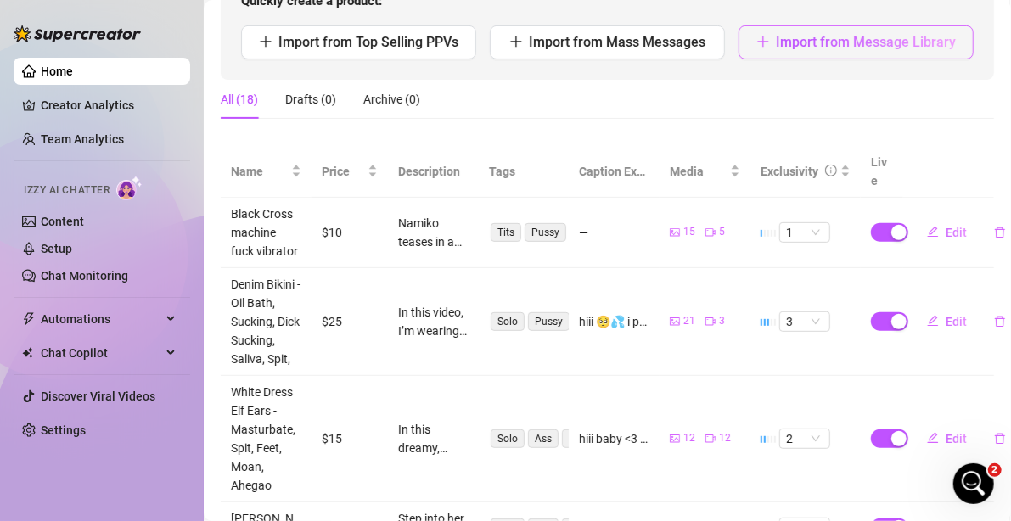
click at [902, 42] on span "Import from Message Library" at bounding box center [866, 42] width 180 height 16
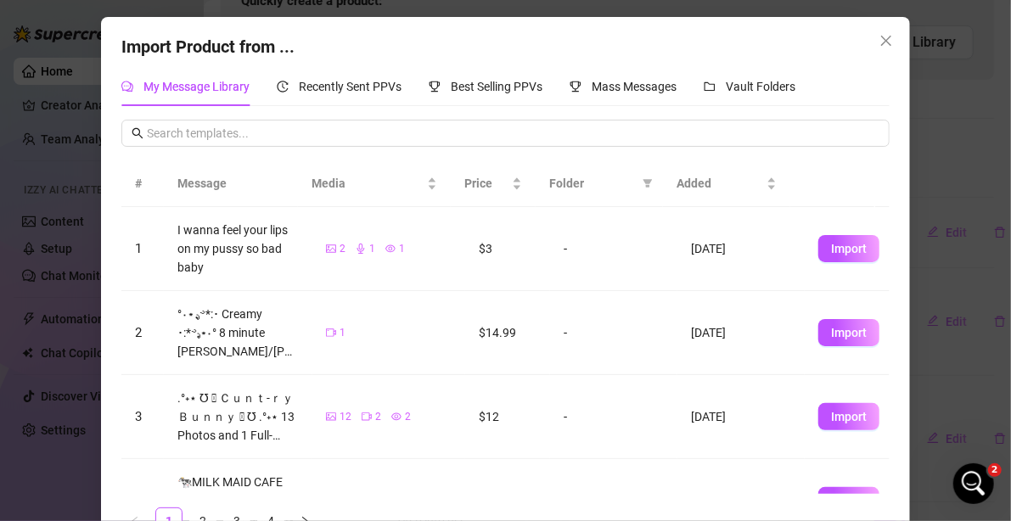
click at [637, 112] on div "My Message Library Recently Sent PPVs Best Selling PPVs Mass Messages Vault Fol…" at bounding box center [505, 307] width 768 height 481
click at [631, 73] on div "Mass Messages" at bounding box center [622, 86] width 107 height 39
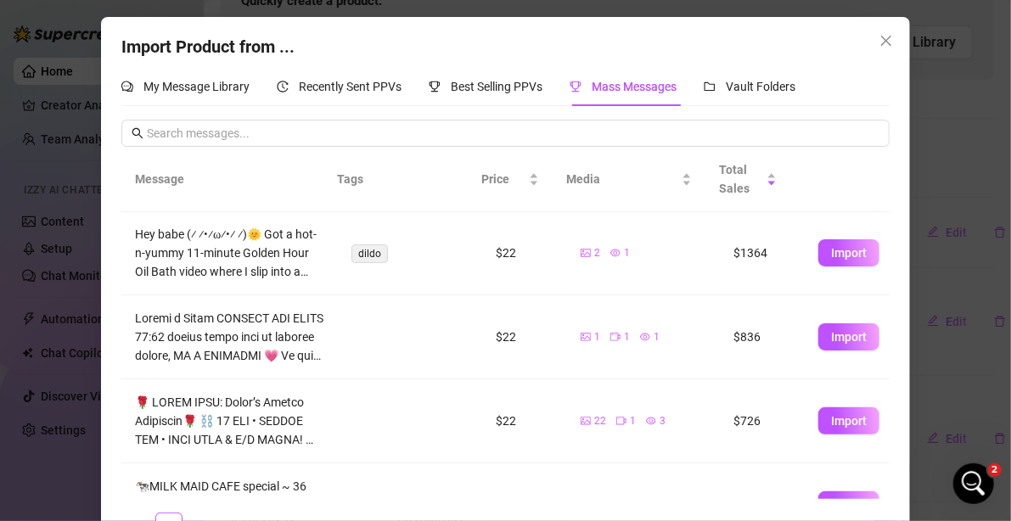
scroll to position [0, 0]
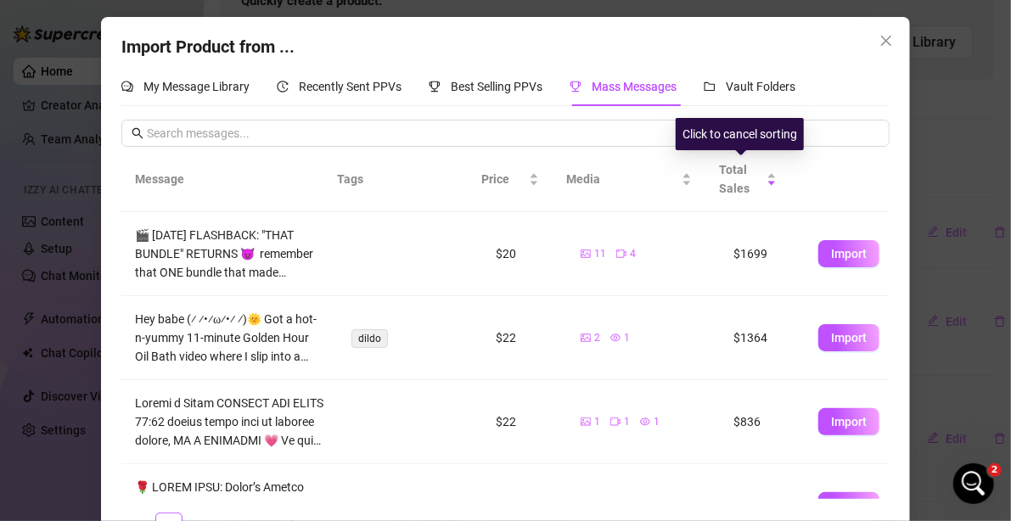
click at [759, 109] on div "My Message Library Recently Sent PPVs Best Selling PPVs Mass Messages Vault Fol…" at bounding box center [505, 310] width 768 height 486
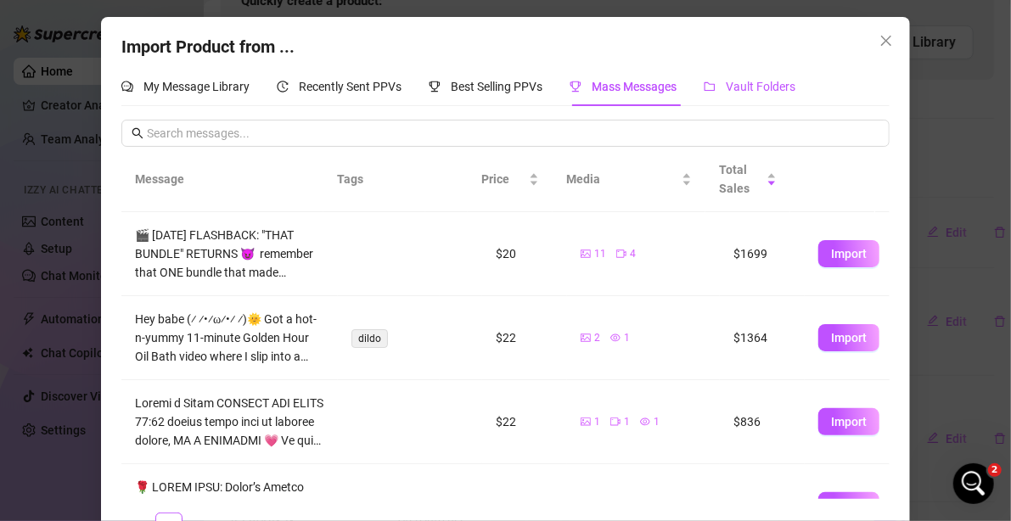
click at [756, 91] on span "Vault Folders" at bounding box center [761, 87] width 70 height 14
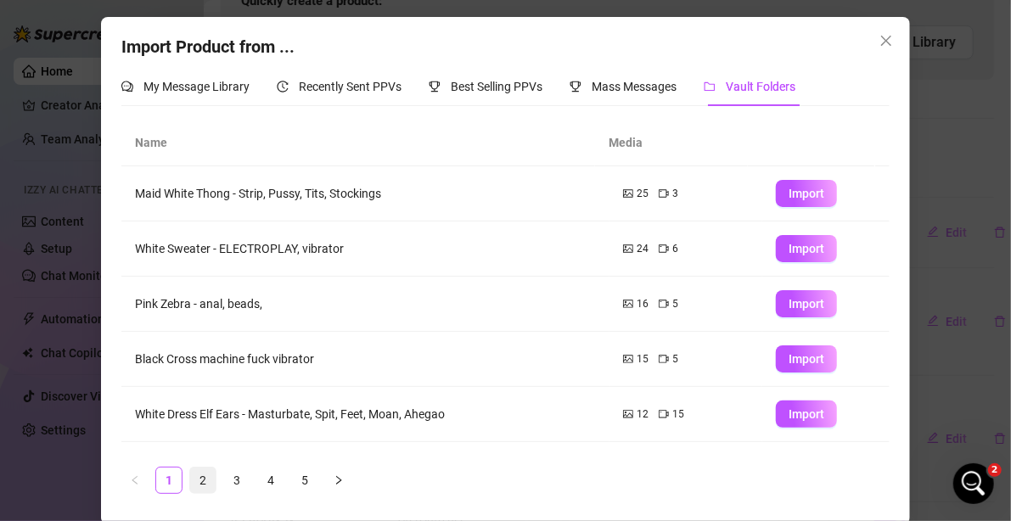
click at [199, 485] on link "2" at bounding box center [202, 480] width 25 height 25
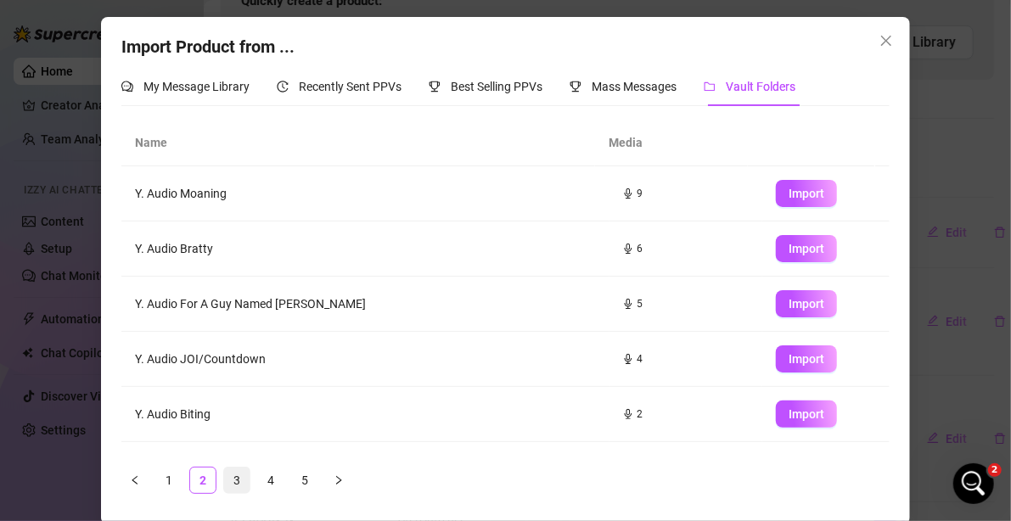
click at [232, 481] on link "3" at bounding box center [236, 480] width 25 height 25
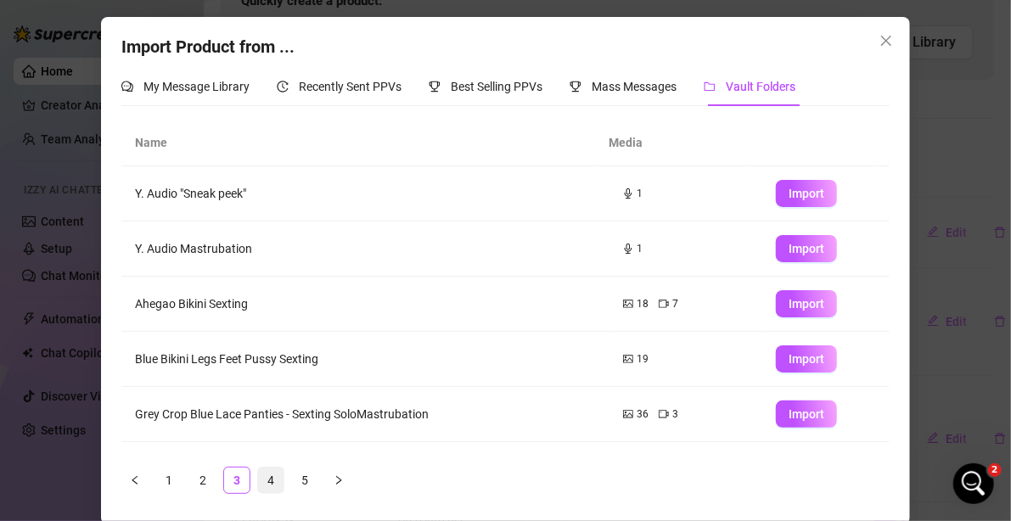
click at [269, 484] on link "4" at bounding box center [270, 480] width 25 height 25
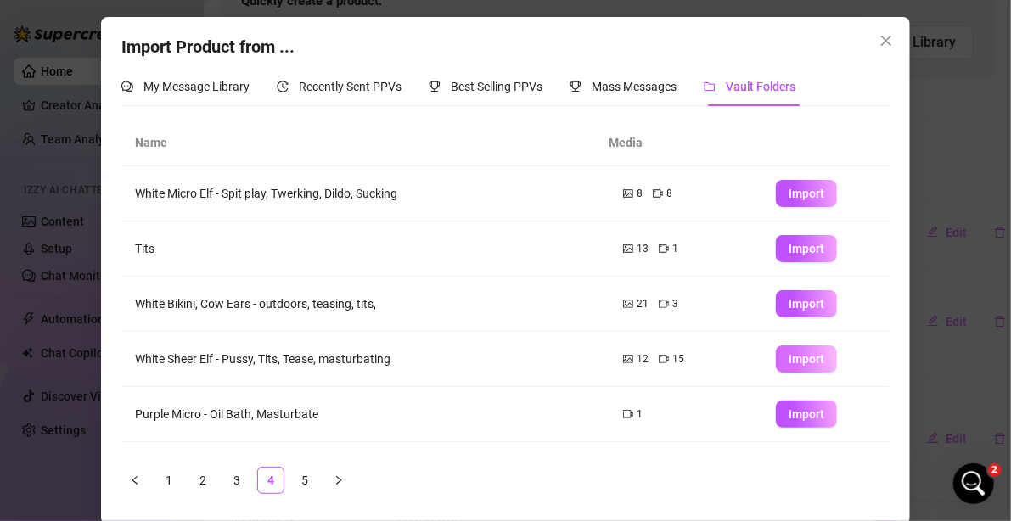
click at [788, 358] on span "Import" at bounding box center [806, 359] width 36 height 14
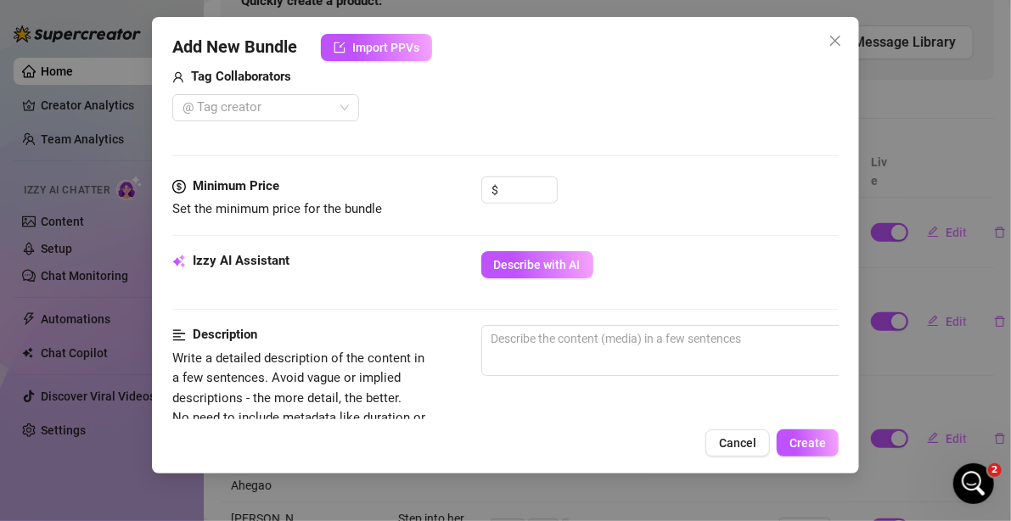
scroll to position [648, 0]
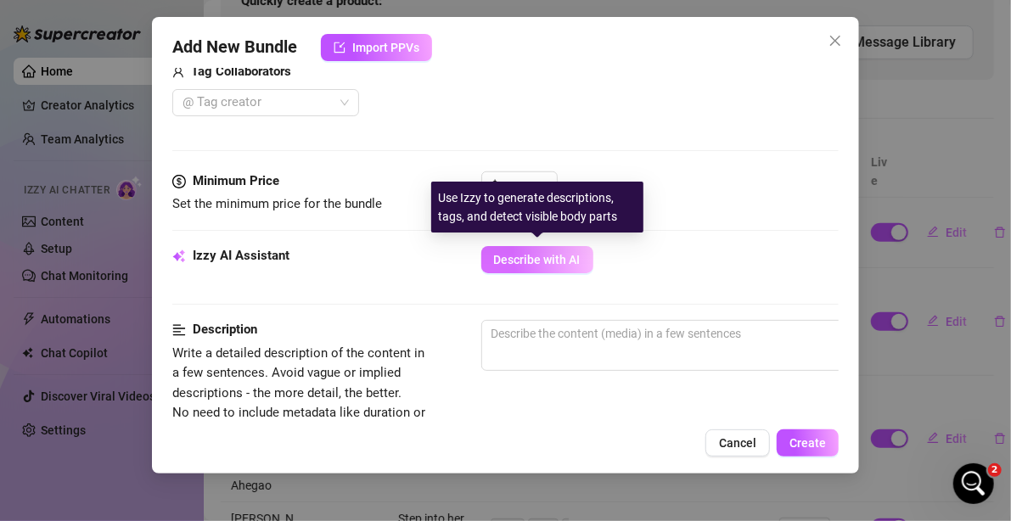
click at [519, 261] on span "Describe with AI" at bounding box center [537, 260] width 87 height 14
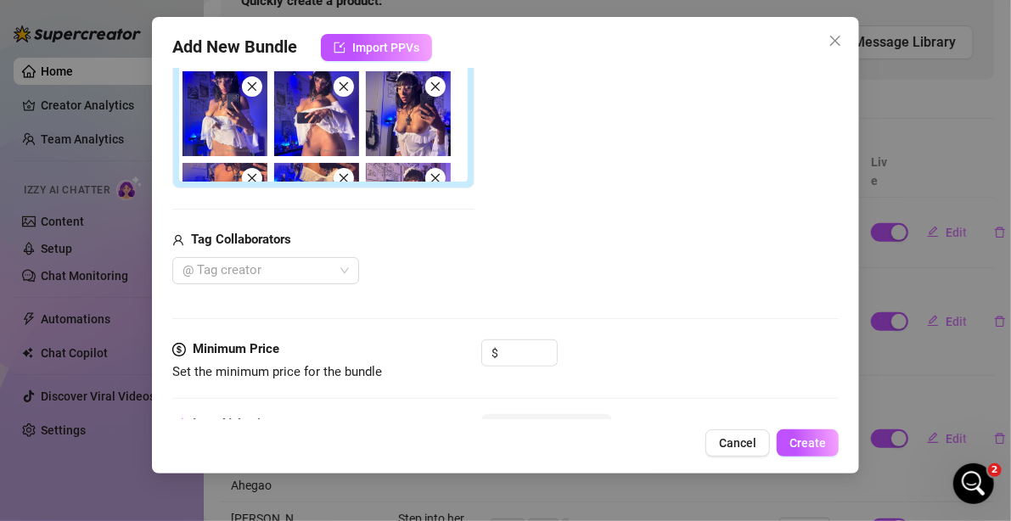
scroll to position [479, 0]
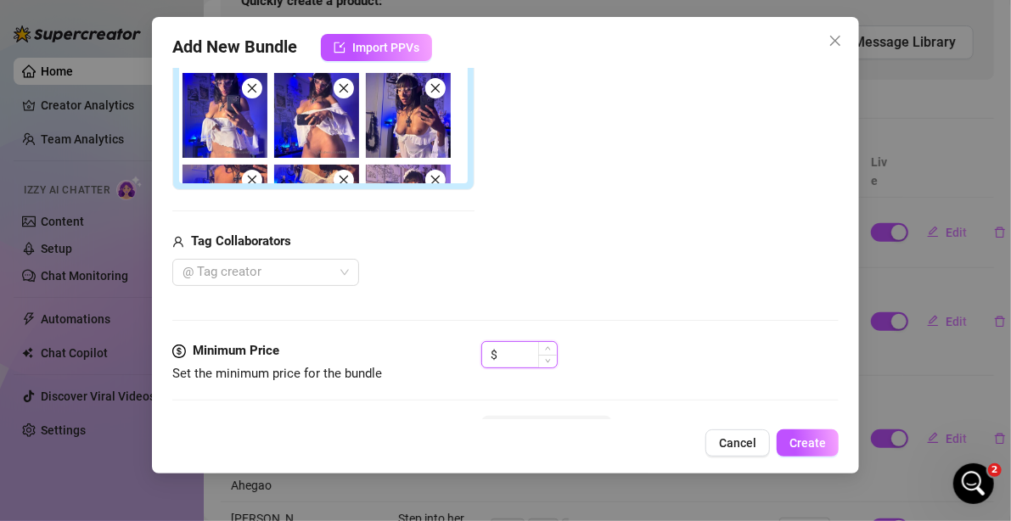
click at [515, 351] on input at bounding box center [529, 354] width 55 height 25
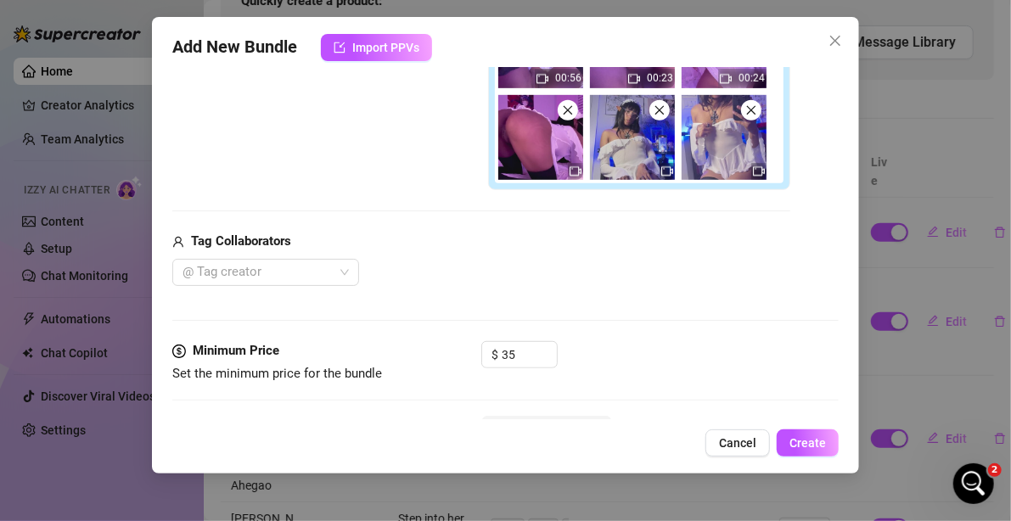
click at [530, 299] on div "Media Add Media from Vault Free preview Pay to view 00:19 00:36 00:21 00:19 00:…" at bounding box center [505, 60] width 667 height 562
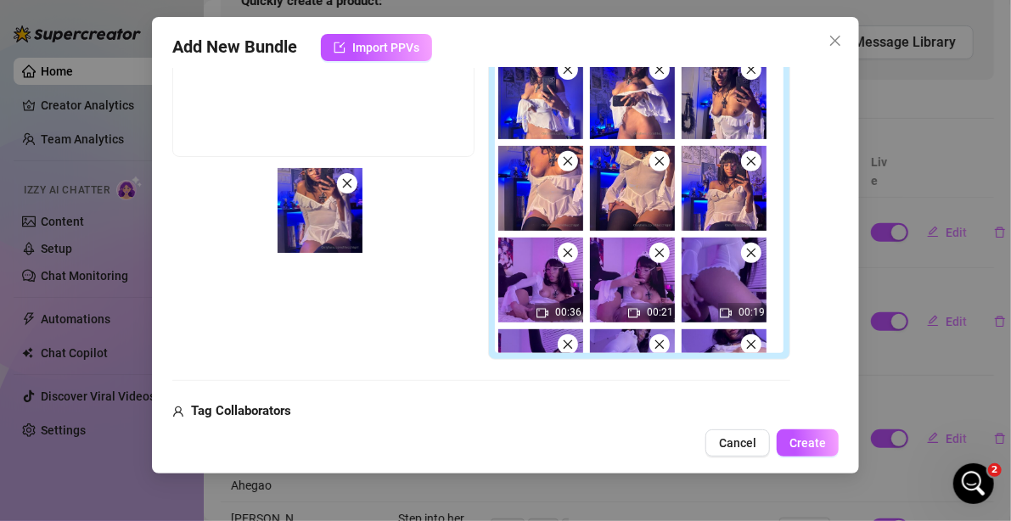
scroll to position [188, 0]
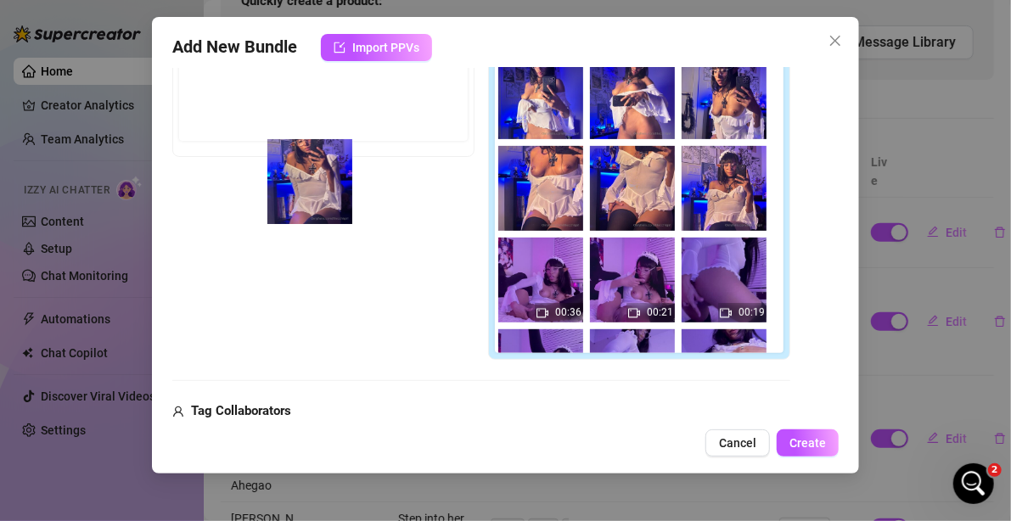
drag, startPoint x: 538, startPoint y: 293, endPoint x: 608, endPoint y: 209, distance: 109.1
click at [298, 178] on div "Free preview Pay to view 00:19 00:36 00:21 00:19 00:28 00:07 00:22 00:06 00:02 …" at bounding box center [481, 192] width 618 height 338
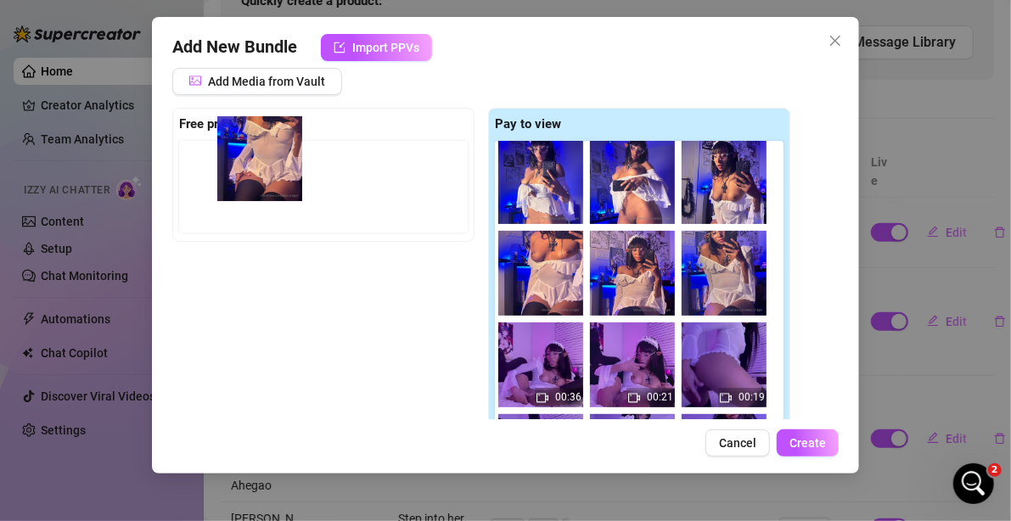
scroll to position [188, 0]
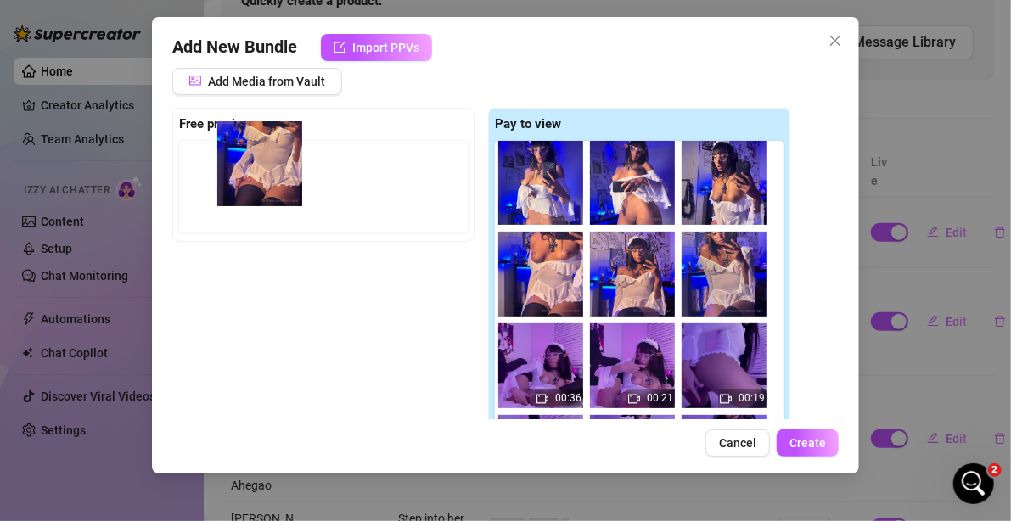
drag, startPoint x: 625, startPoint y: 270, endPoint x: 283, endPoint y: 183, distance: 353.6
click at [255, 177] on div "Free preview Pay to view 00:19 00:36 00:21 00:19 00:28 00:07 00:22 00:06 00:02 …" at bounding box center [481, 277] width 618 height 338
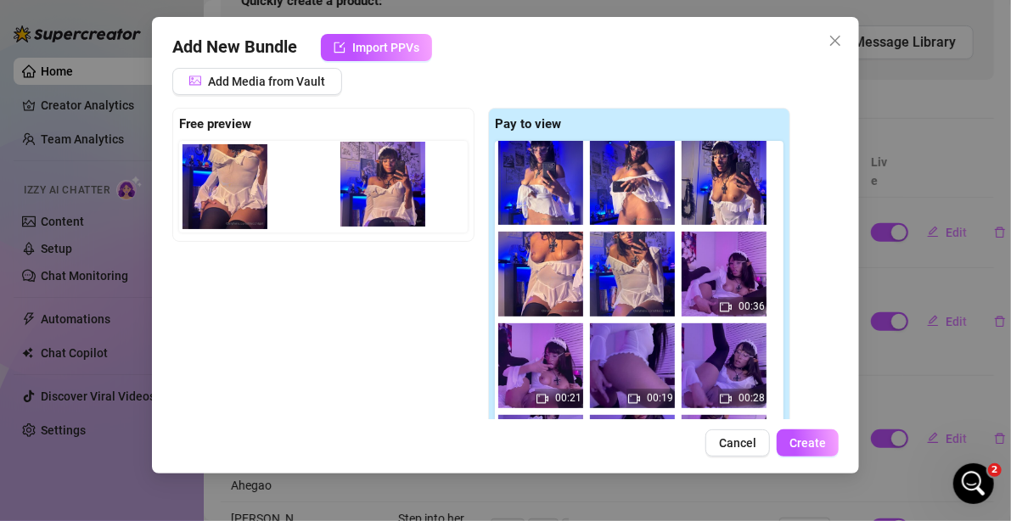
drag, startPoint x: 512, startPoint y: 251, endPoint x: 397, endPoint y: 214, distance: 120.5
click at [364, 185] on div "Free preview Pay to view 00:19 00:36 00:21 00:19 00:28 00:07 00:22 00:06 00:02 …" at bounding box center [481, 277] width 618 height 338
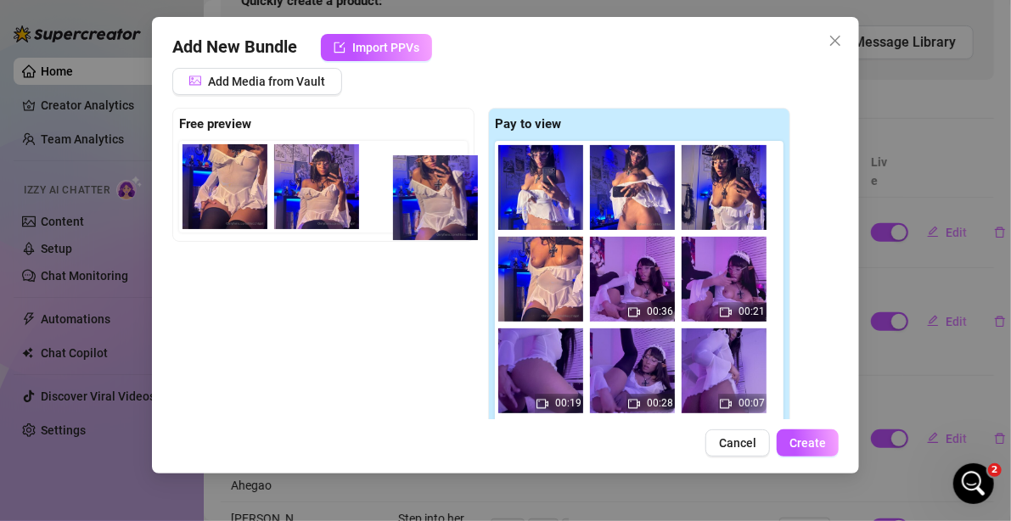
drag, startPoint x: 624, startPoint y: 283, endPoint x: 418, endPoint y: 193, distance: 224.6
click at [417, 199] on div "Free preview Pay to view 00:19 00:36 00:21 00:19 00:28 00:07 00:22 00:06 00:02 …" at bounding box center [481, 277] width 618 height 338
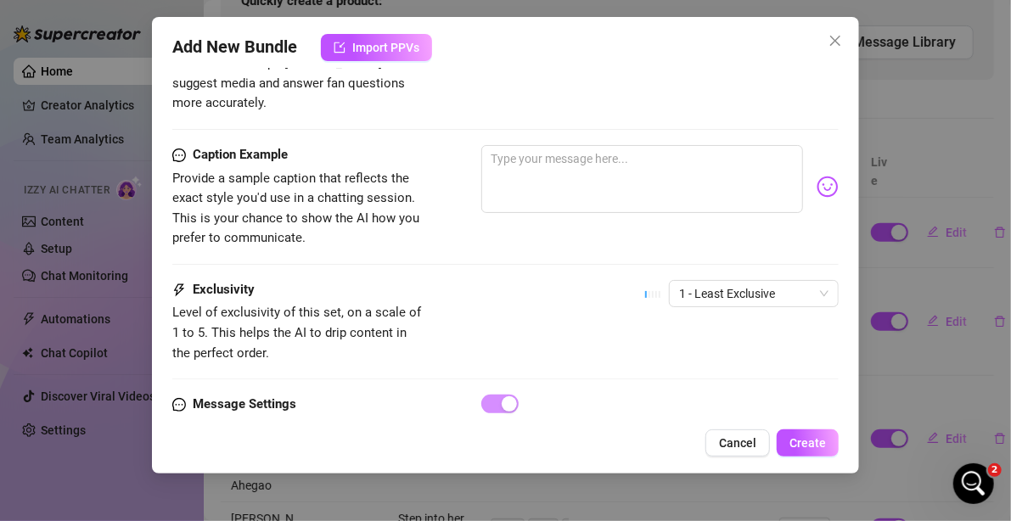
scroll to position [1225, 0]
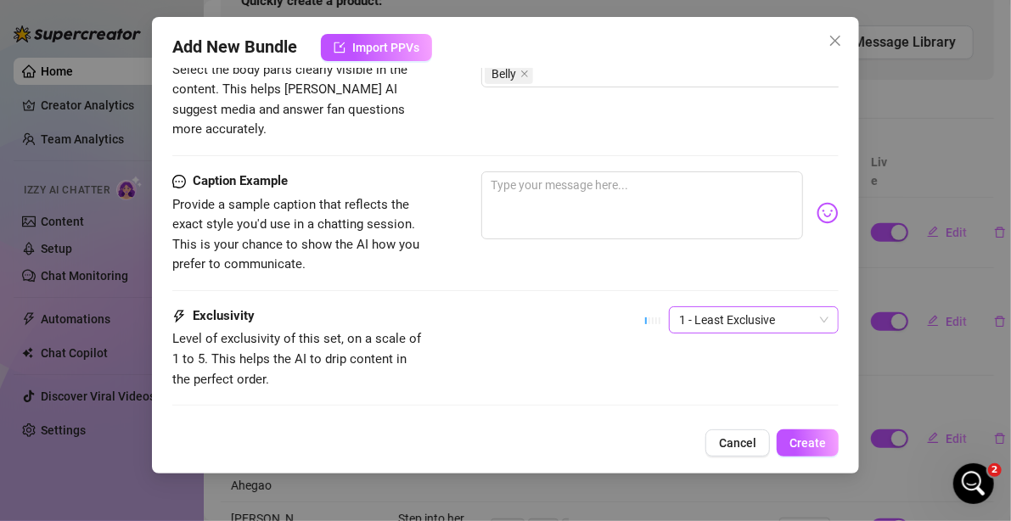
click at [733, 307] on span "1 - Least Exclusive" at bounding box center [753, 319] width 149 height 25
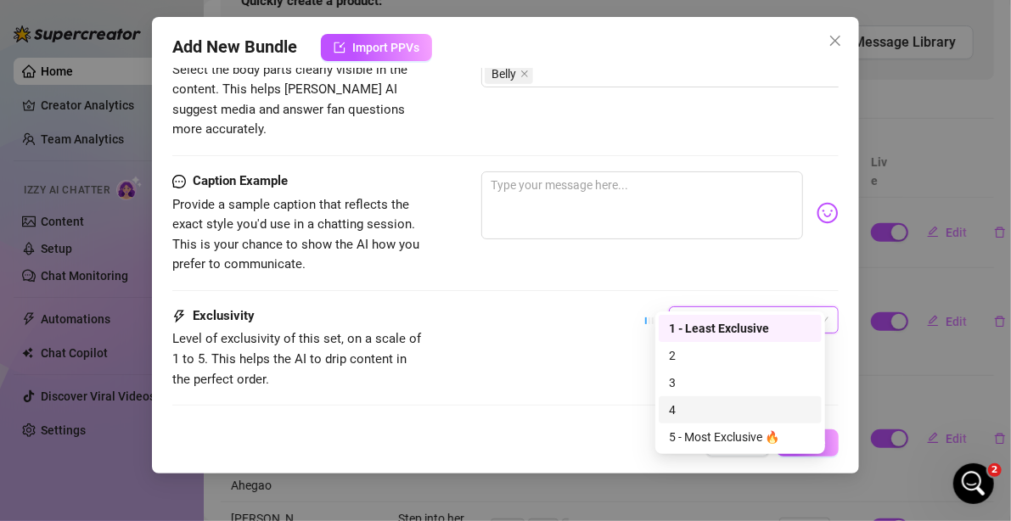
click at [729, 412] on div "4" at bounding box center [740, 410] width 143 height 19
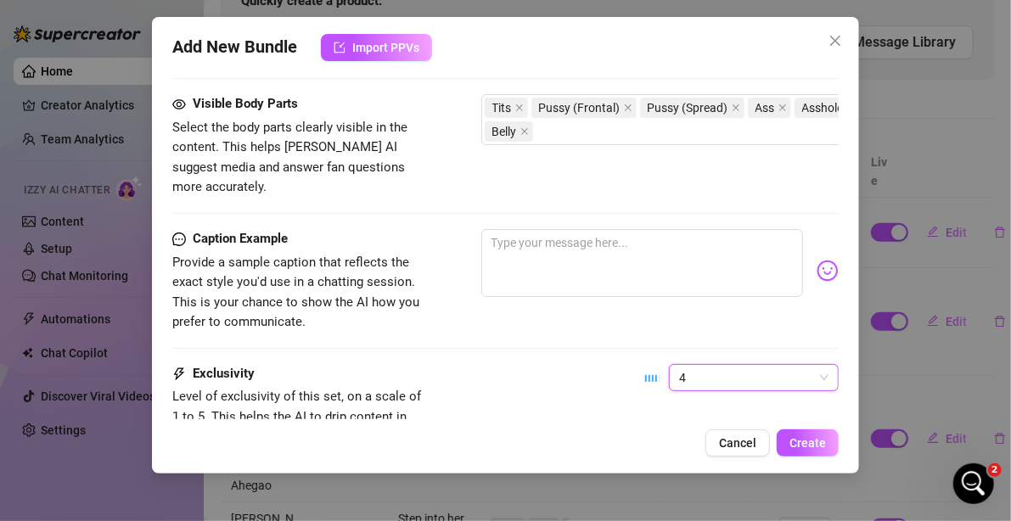
scroll to position [1310, 0]
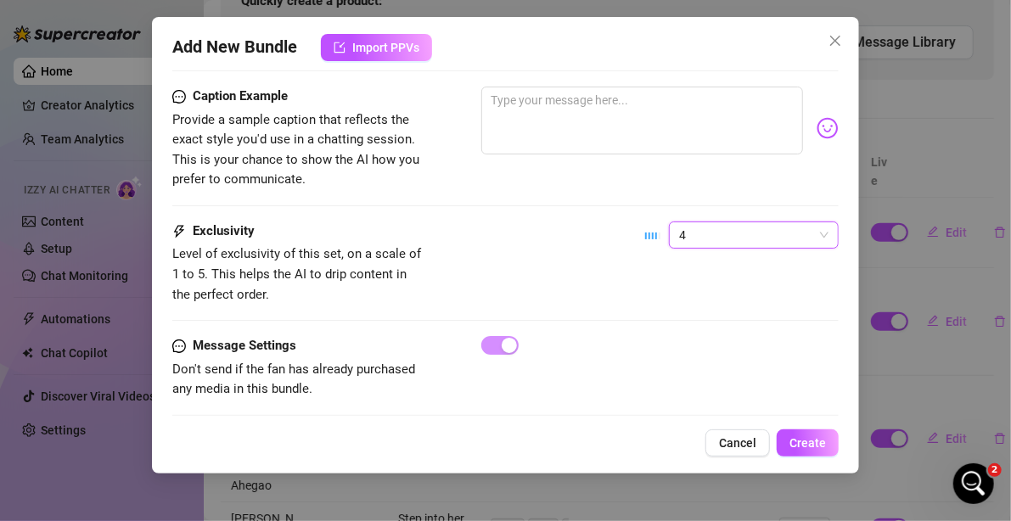
click at [759, 222] on span "4" at bounding box center [753, 234] width 149 height 25
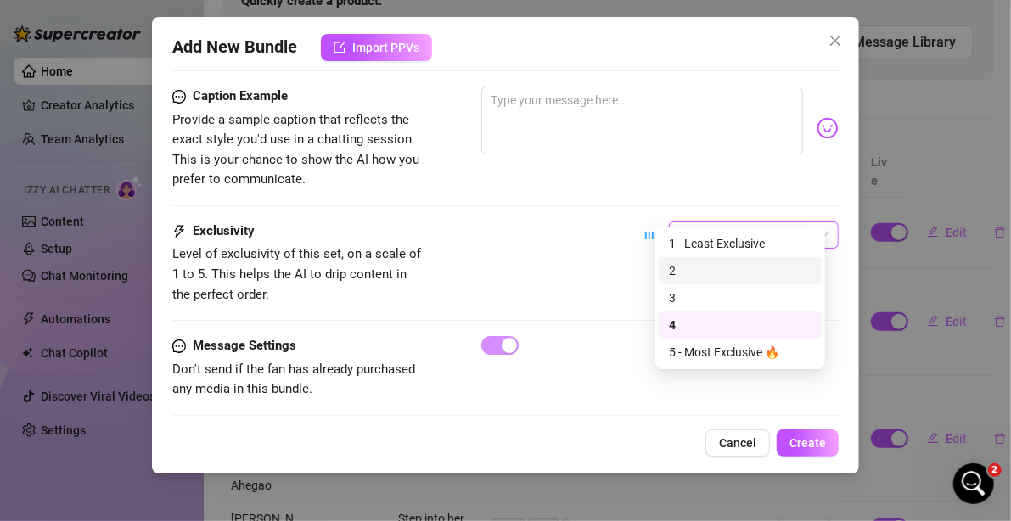
click at [726, 275] on div "2" at bounding box center [740, 270] width 143 height 19
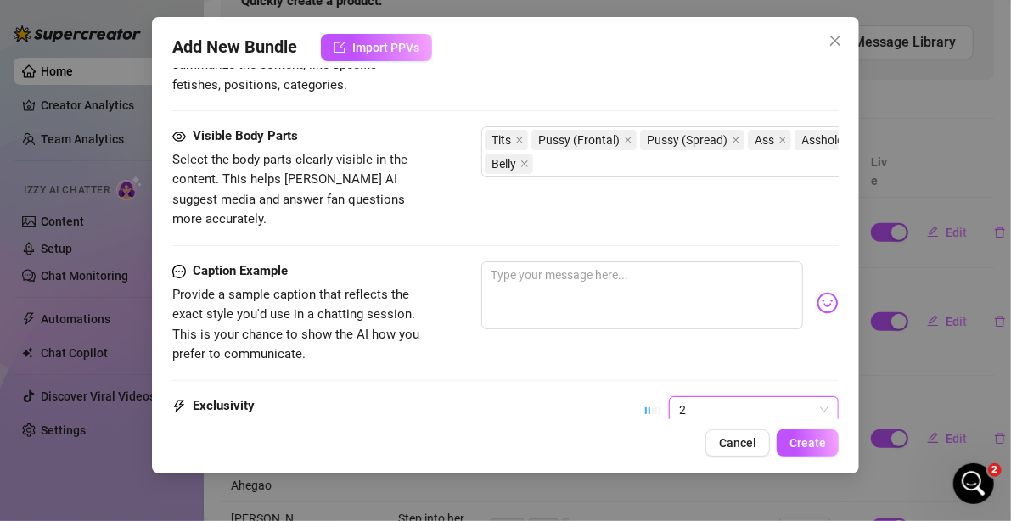
scroll to position [1141, 0]
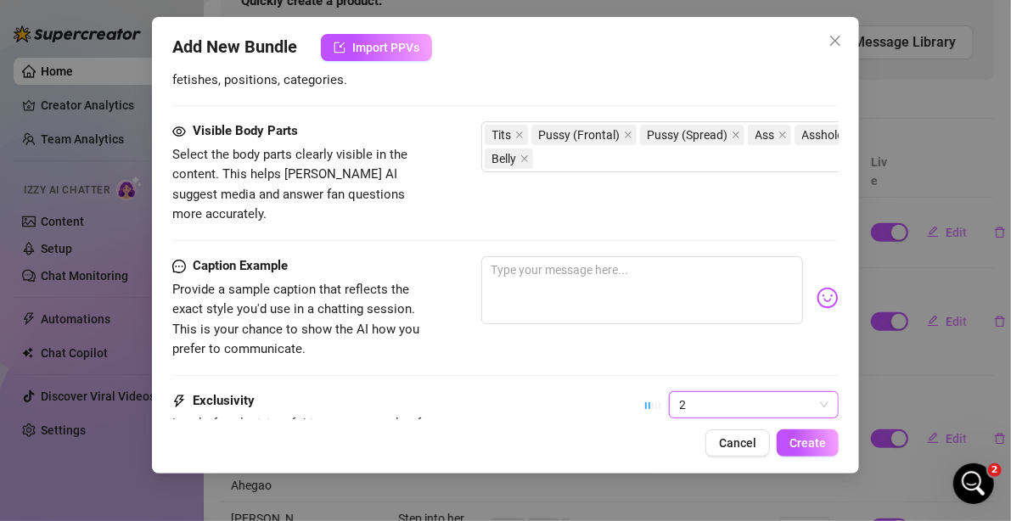
click at [726, 399] on div "2 2" at bounding box center [741, 412] width 193 height 42
click at [714, 392] on span "2" at bounding box center [753, 404] width 149 height 25
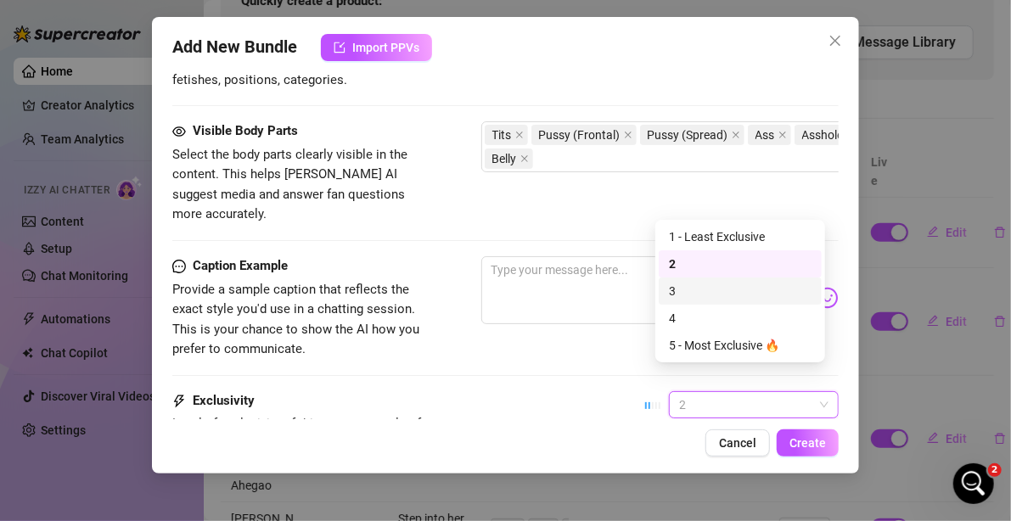
click at [678, 291] on div "3" at bounding box center [740, 291] width 143 height 19
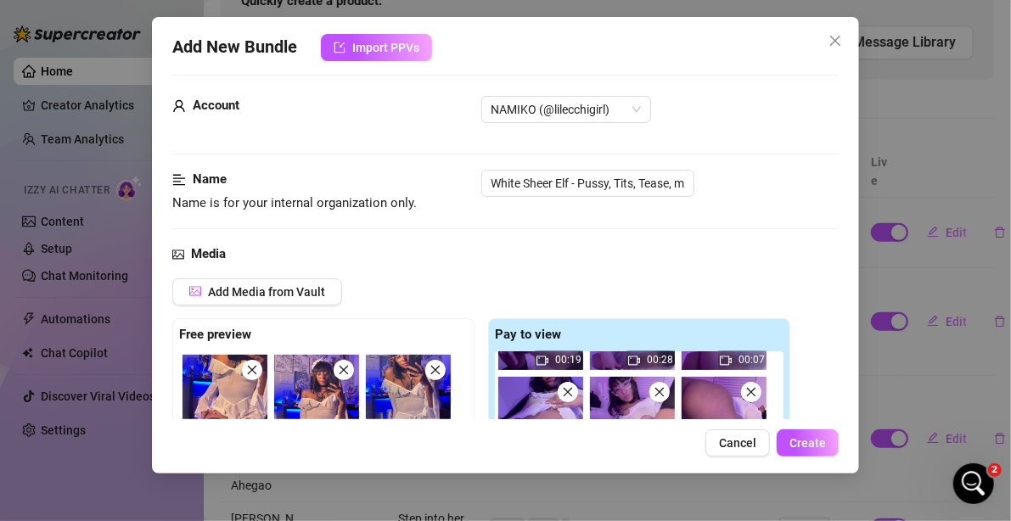
scroll to position [0, 0]
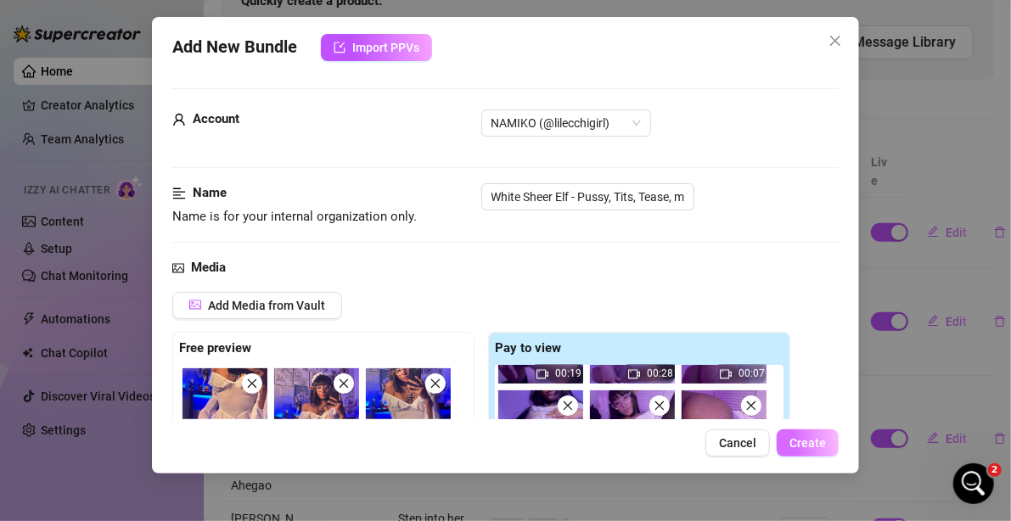
click at [804, 450] on button "Create" at bounding box center [807, 442] width 62 height 27
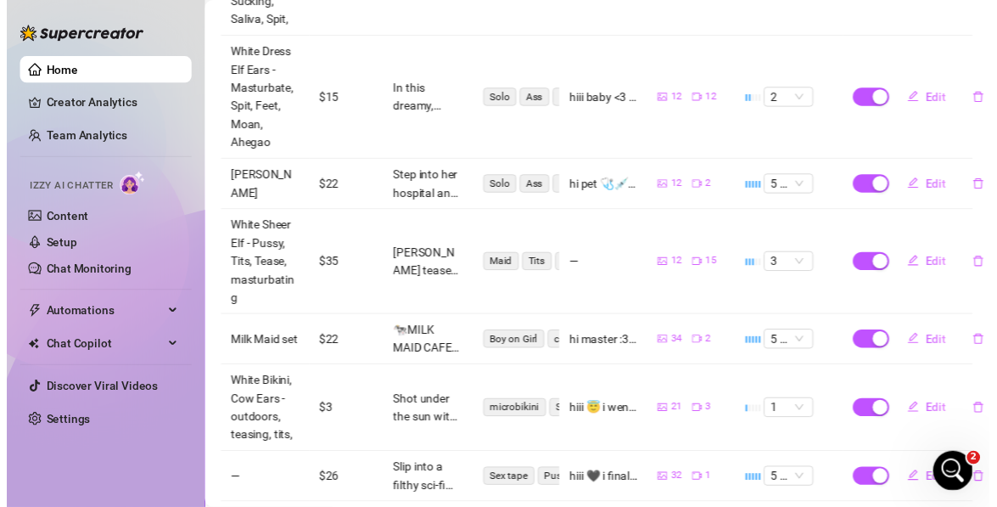
scroll to position [485, 0]
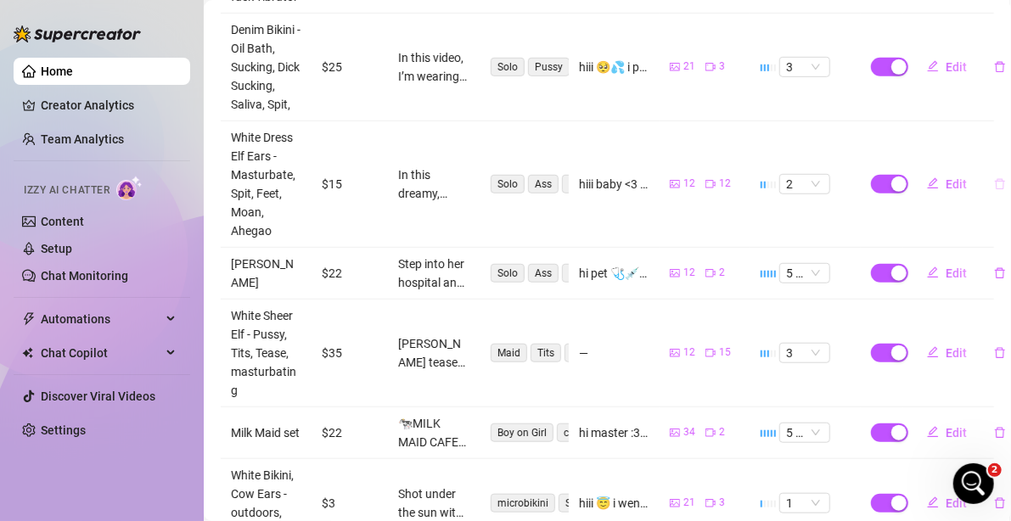
click at [988, 190] on button "button" at bounding box center [999, 184] width 39 height 27
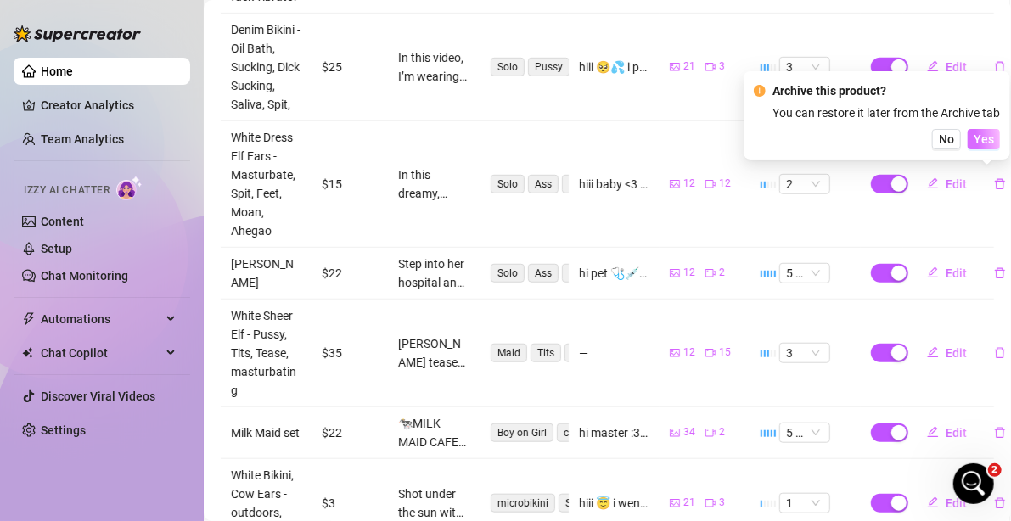
click at [990, 132] on span "Yes" at bounding box center [983, 139] width 20 height 14
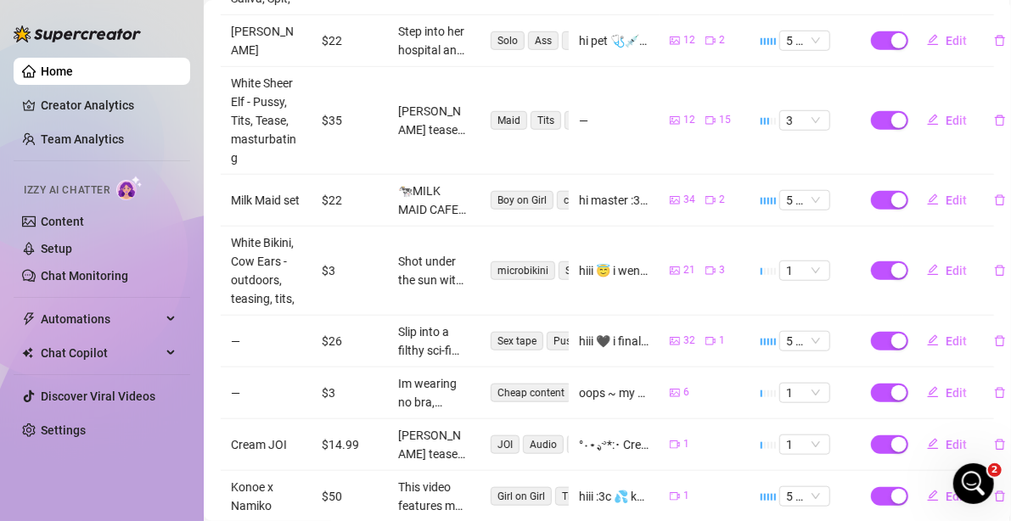
scroll to position [702, 0]
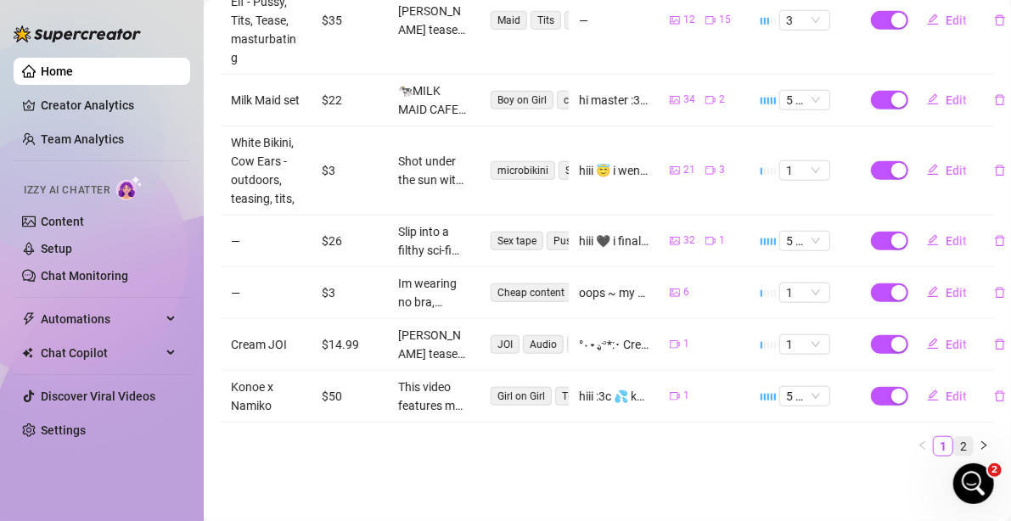
click at [954, 437] on link "2" at bounding box center [963, 446] width 19 height 19
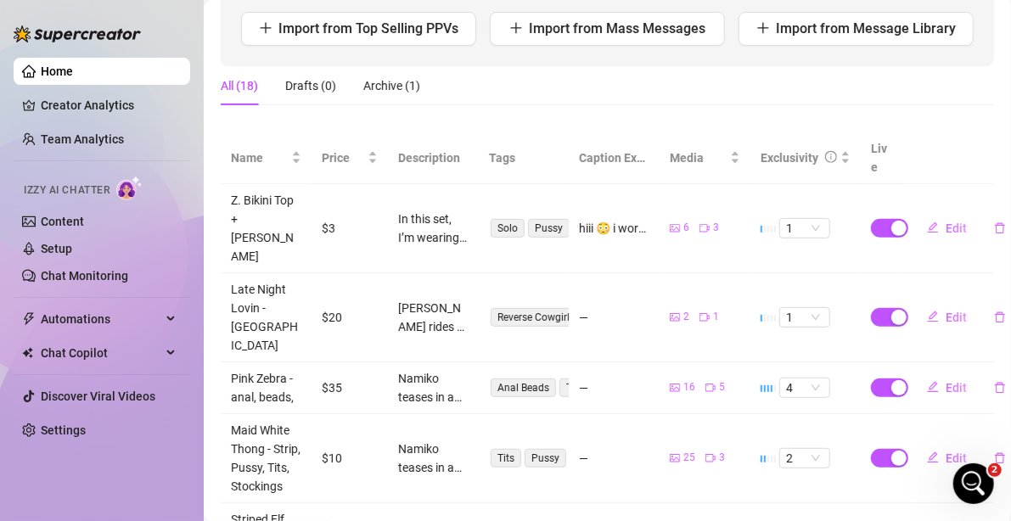
scroll to position [231, 0]
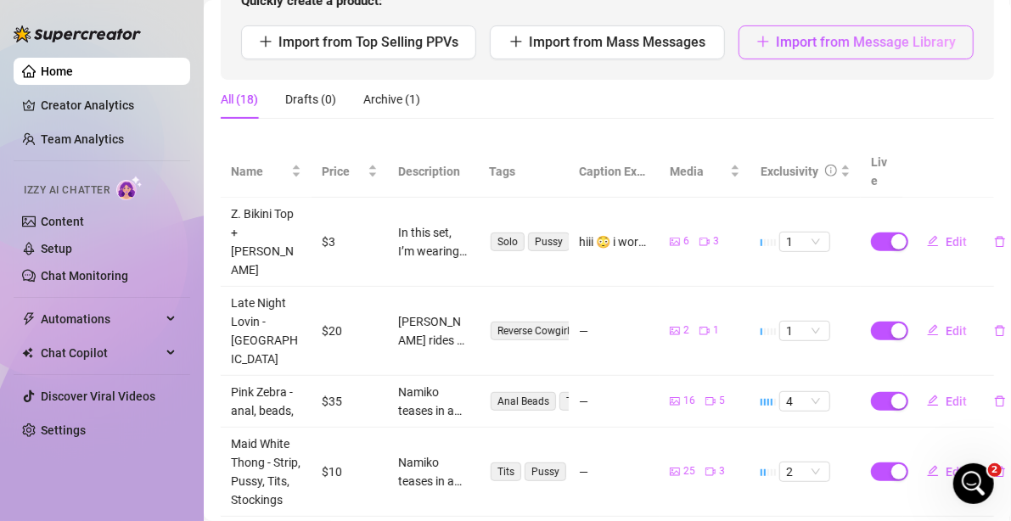
click at [788, 43] on span "Import from Message Library" at bounding box center [866, 42] width 180 height 16
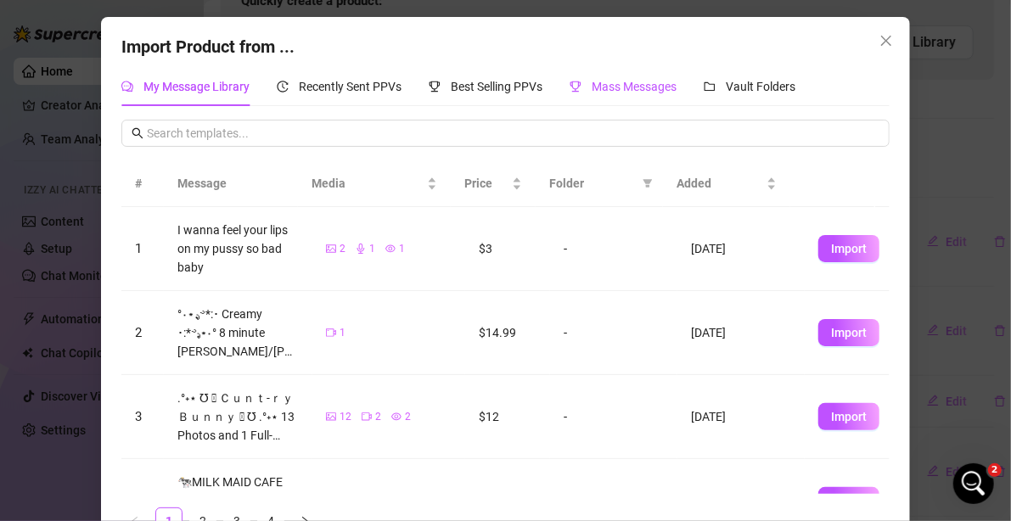
click at [612, 92] on span "Mass Messages" at bounding box center [633, 87] width 85 height 14
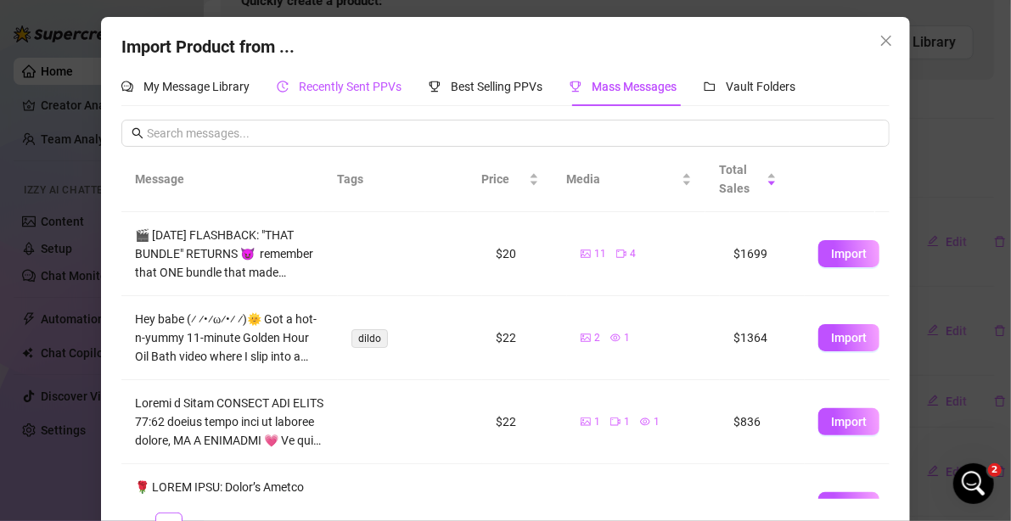
click at [364, 81] on span "Recently Sent PPVs" at bounding box center [350, 87] width 103 height 14
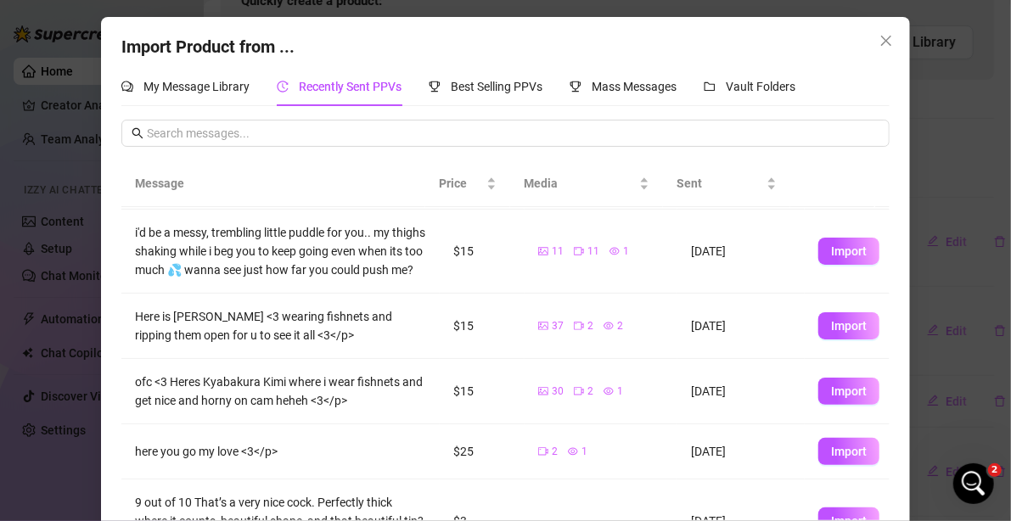
scroll to position [85, 0]
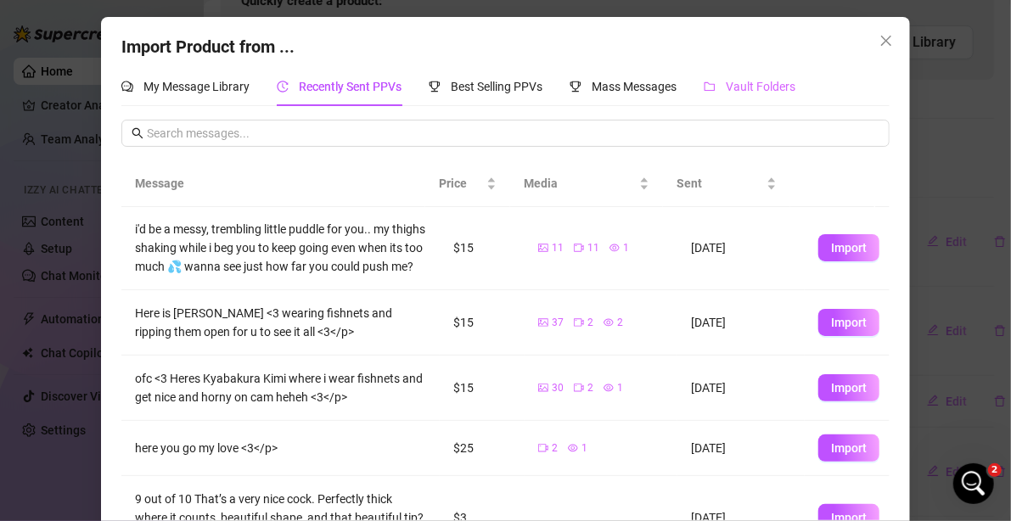
click at [720, 75] on div "Vault Folders" at bounding box center [749, 86] width 92 height 39
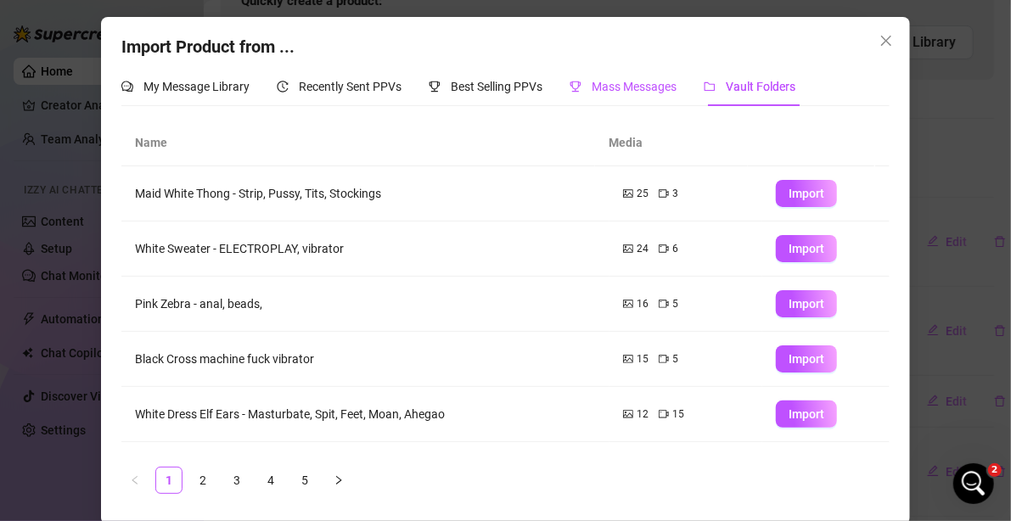
click at [596, 83] on span "Mass Messages" at bounding box center [633, 87] width 85 height 14
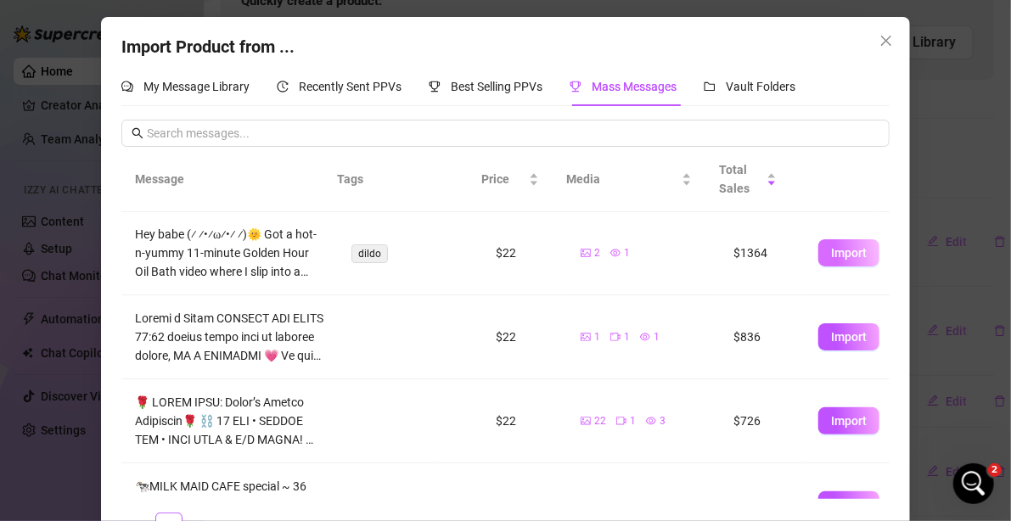
click at [831, 255] on span "Import" at bounding box center [849, 253] width 36 height 14
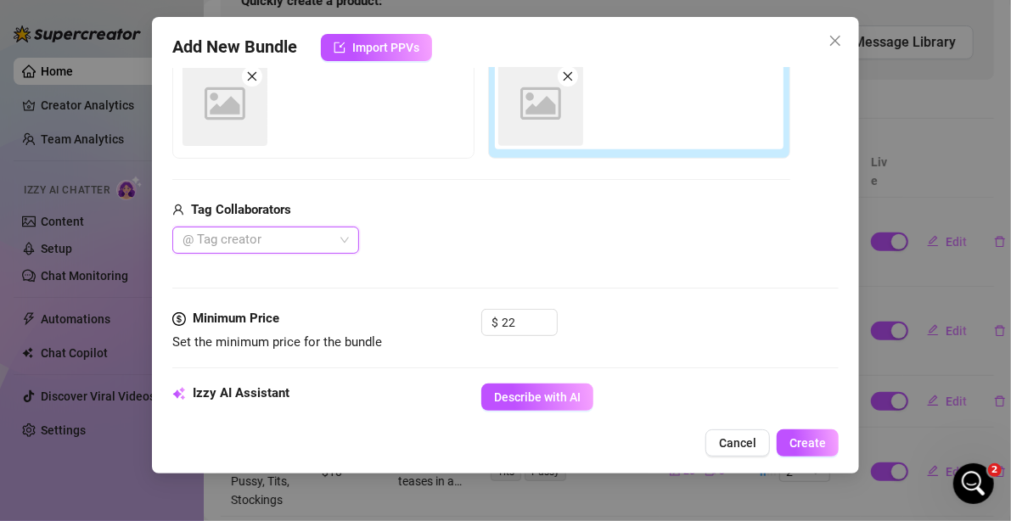
scroll to position [309, 0]
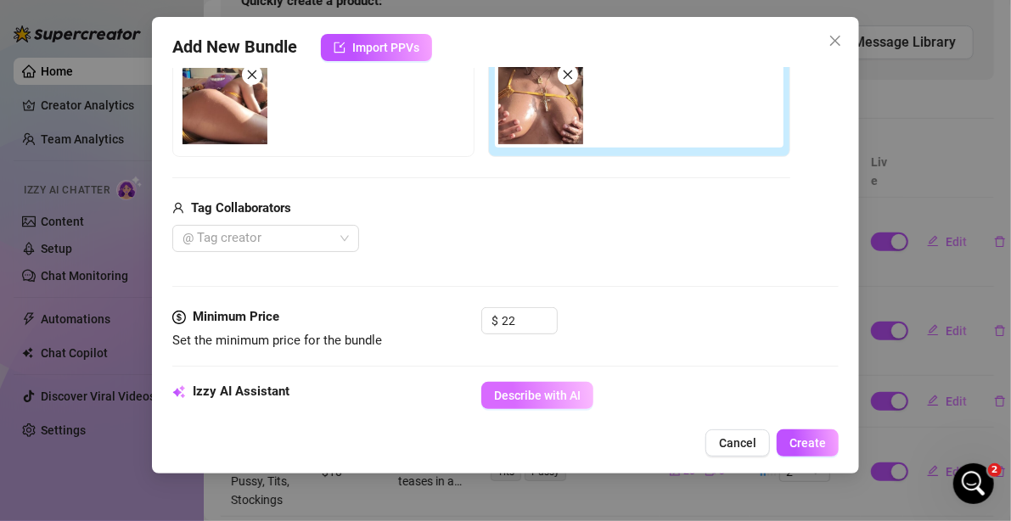
click at [558, 395] on span "Describe with AI" at bounding box center [537, 396] width 87 height 14
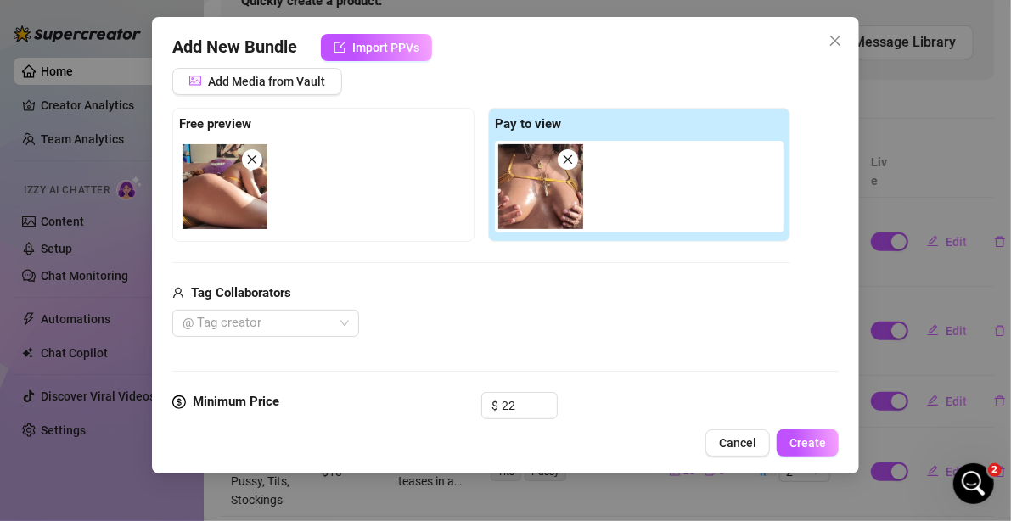
scroll to position [479, 0]
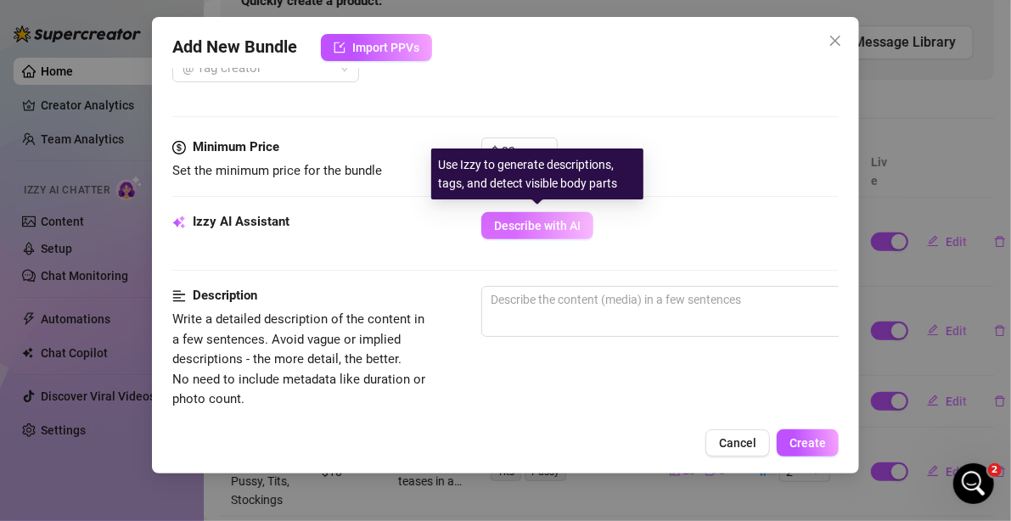
click at [497, 219] on span "Describe with AI" at bounding box center [537, 226] width 87 height 14
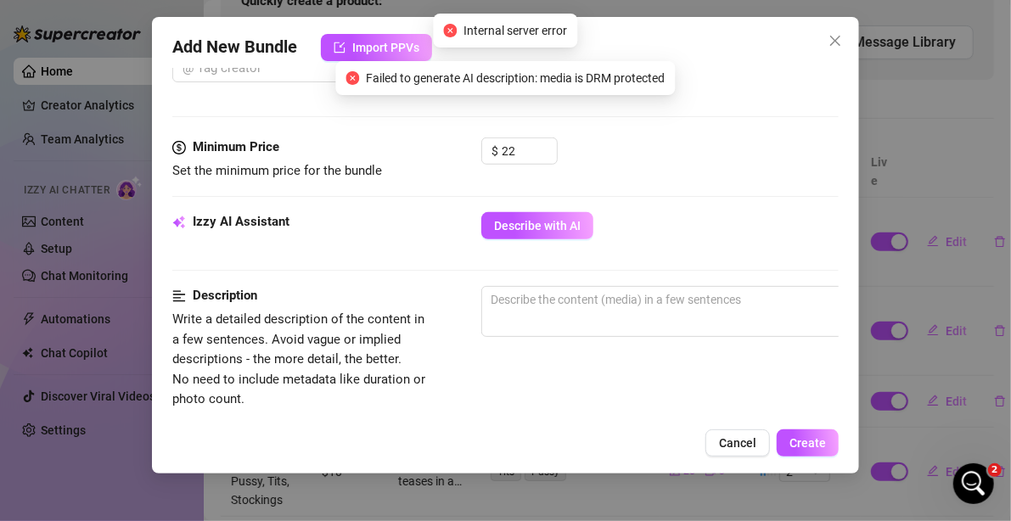
click at [529, 78] on span "Failed to generate AI description: media is DRM protected" at bounding box center [516, 78] width 299 height 19
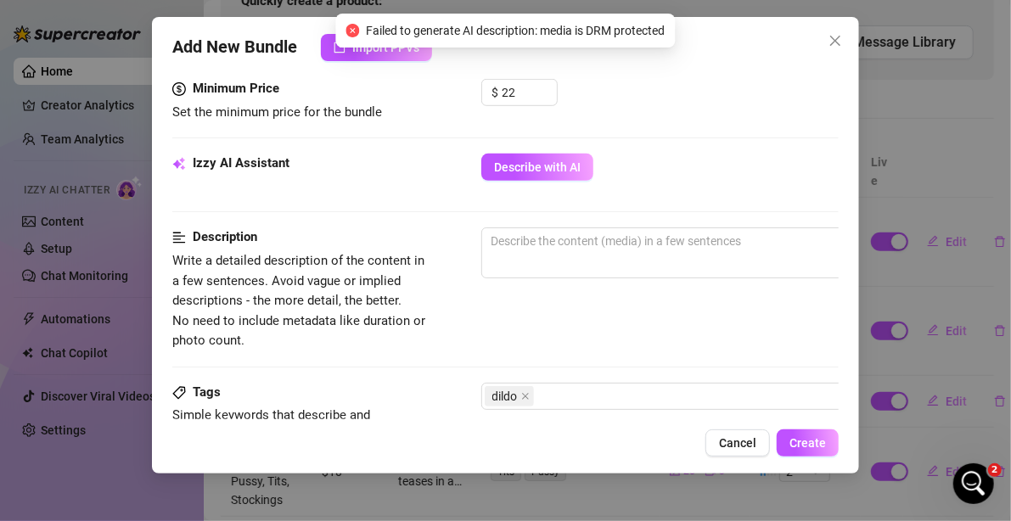
scroll to position [563, 0]
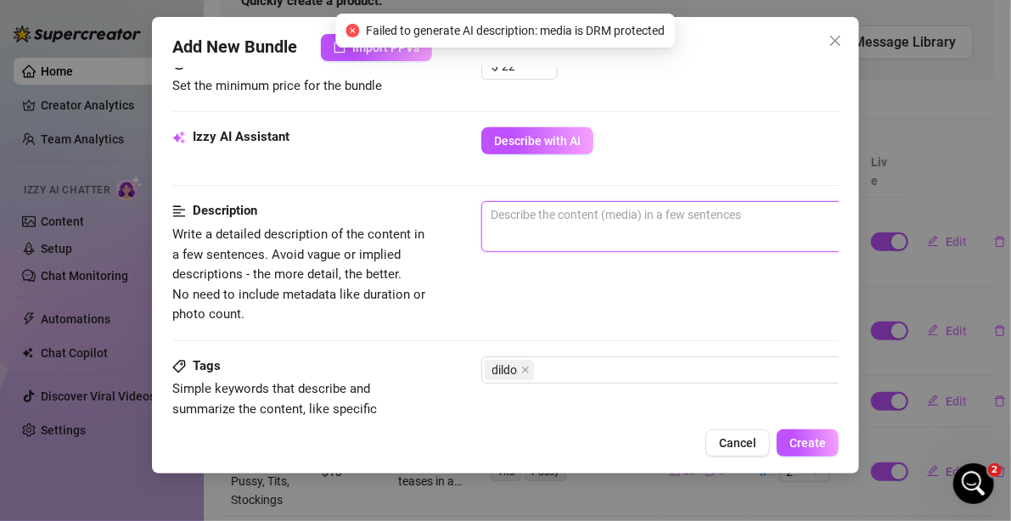
click at [547, 207] on textarea at bounding box center [778, 214] width 592 height 25
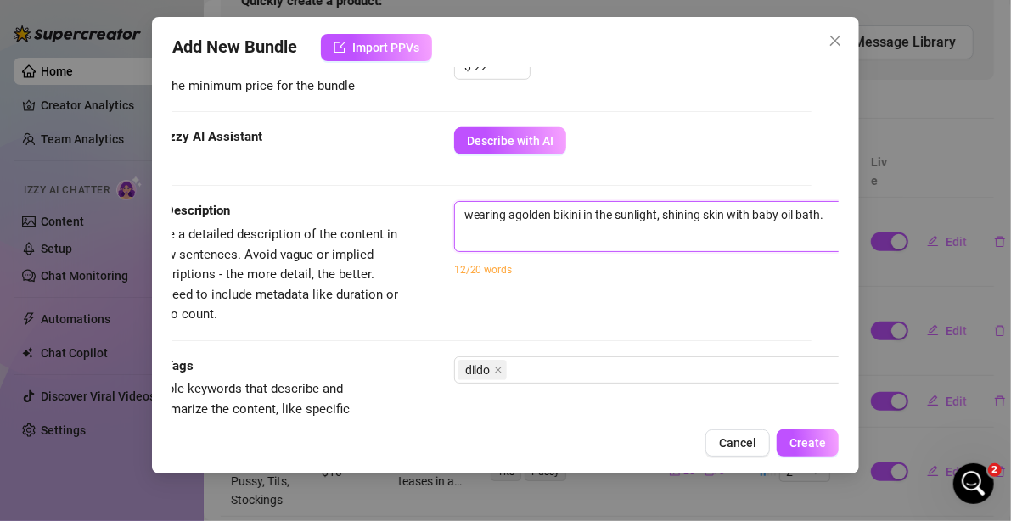
scroll to position [563, 28]
click at [507, 214] on textarea "wearing agolden bikini in the sunlight, shining skin with baby oil bath." at bounding box center [750, 214] width 592 height 25
click at [512, 213] on textarea "wearing agolden bikini in the sunlight, shining skin with baby oil bath." at bounding box center [750, 214] width 592 height 25
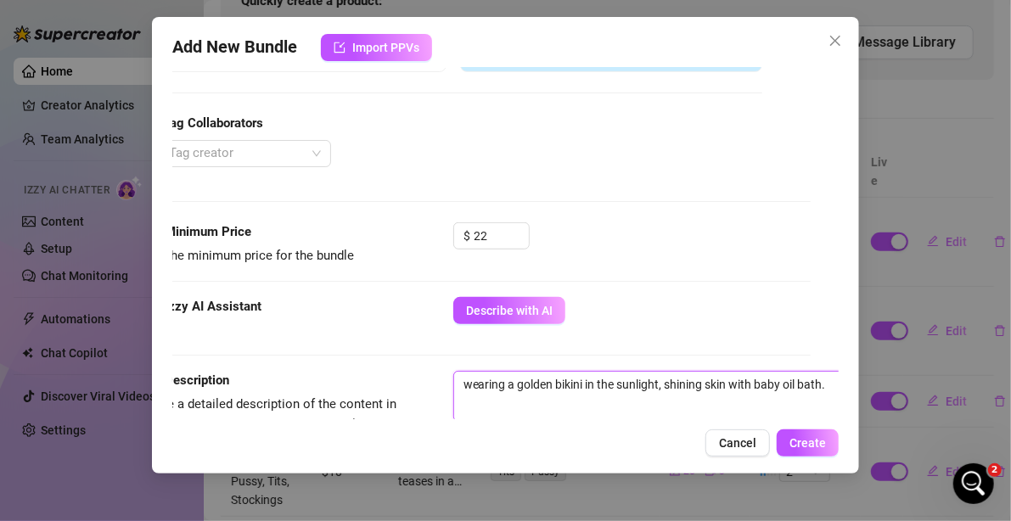
scroll to position [139, 28]
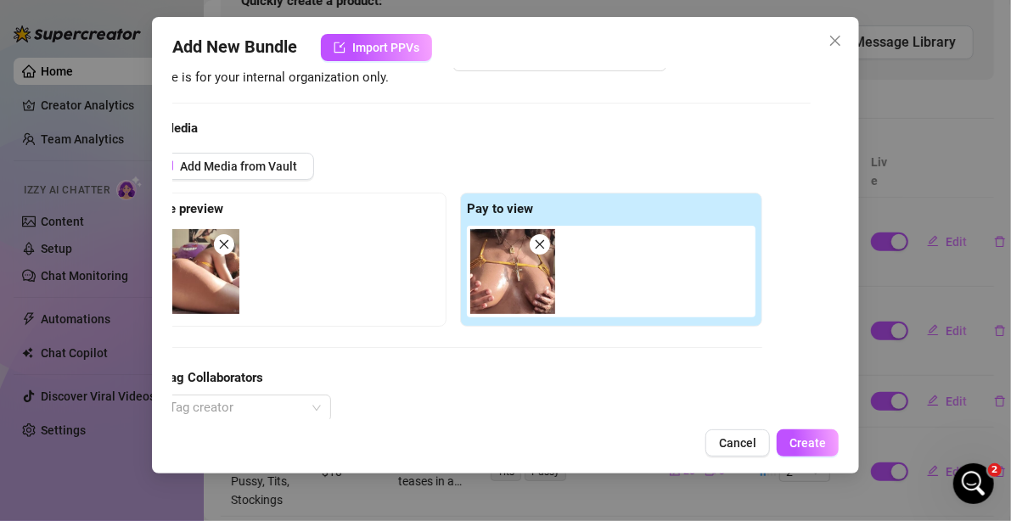
click at [524, 261] on img at bounding box center [512, 271] width 85 height 85
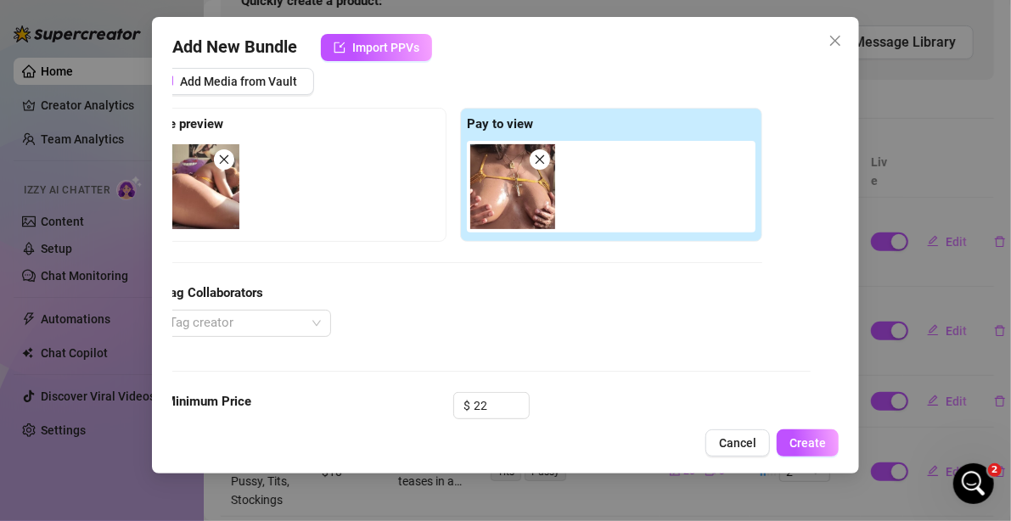
scroll to position [378, 28]
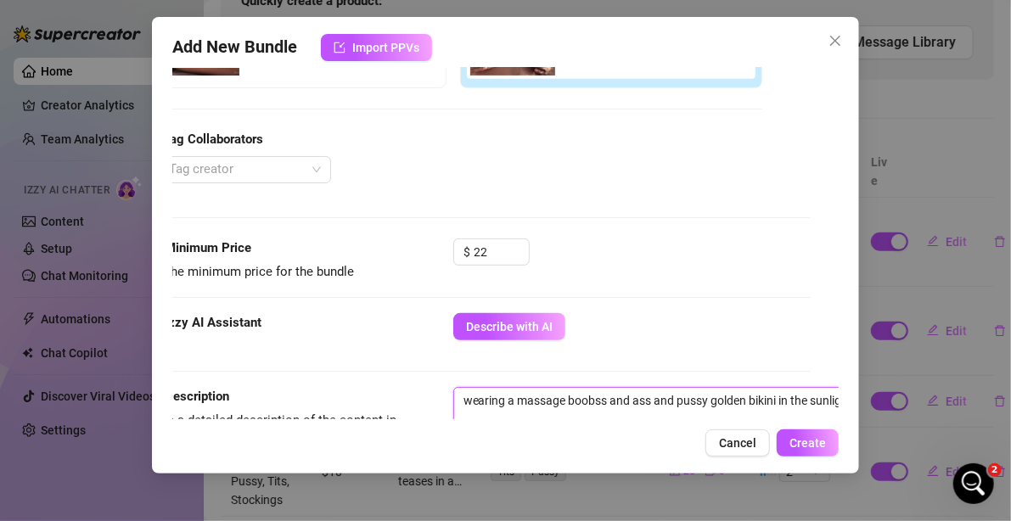
click at [607, 395] on textarea "wearing a massage boobss and ass and pussy golden bikini in the sunlight, shini…" at bounding box center [750, 400] width 592 height 25
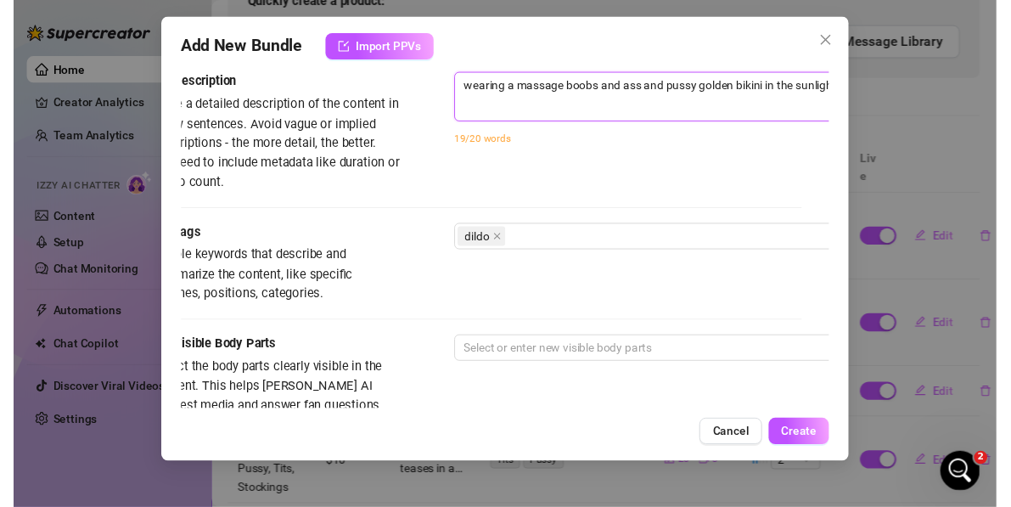
scroll to position [717, 28]
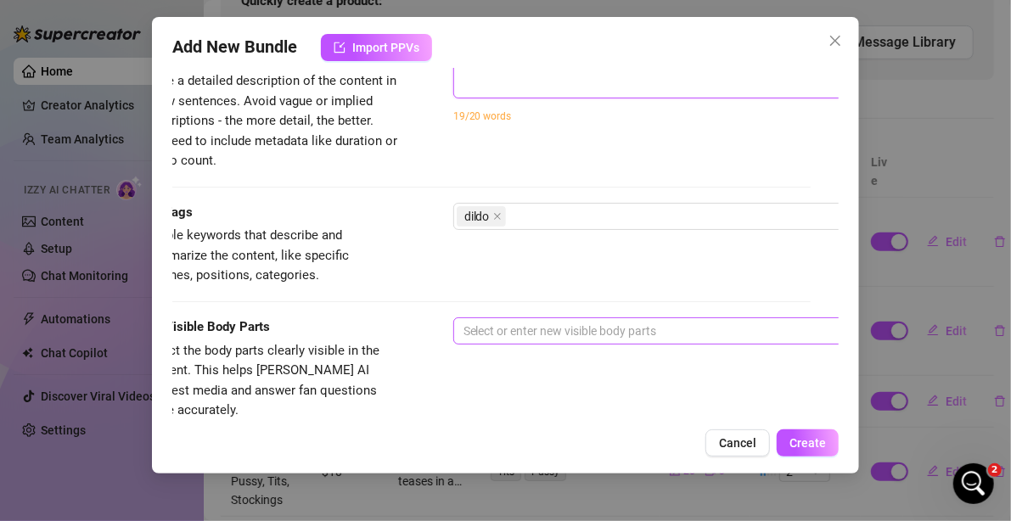
click at [603, 327] on div at bounding box center [741, 331] width 569 height 24
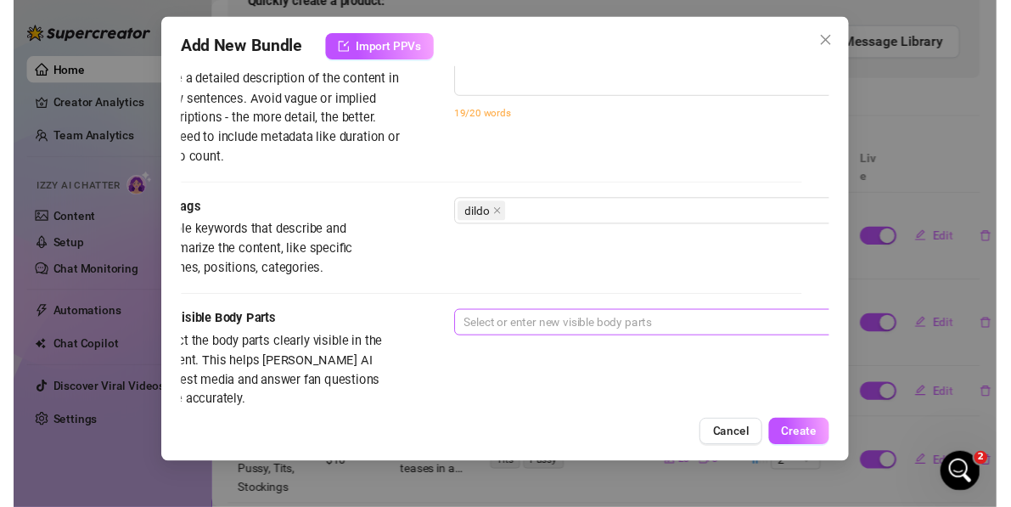
scroll to position [830, 0]
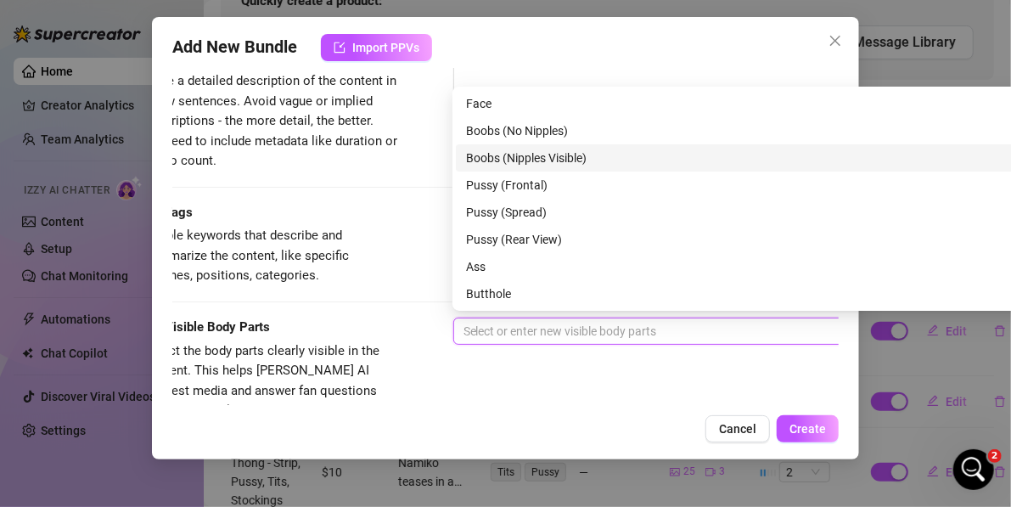
click at [549, 163] on div "Boobs (Nipples Visible)" at bounding box center [749, 158] width 567 height 19
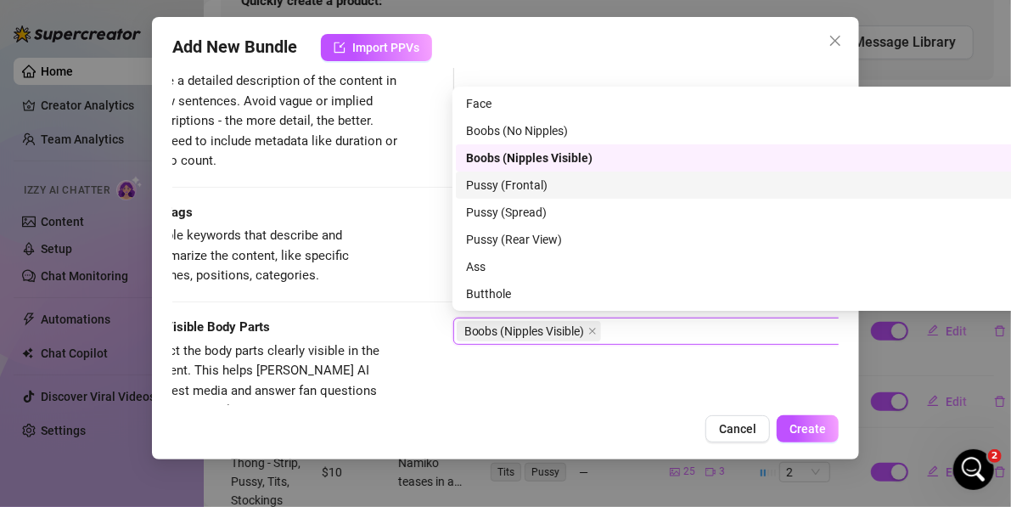
click at [547, 188] on div "Pussy (Frontal)" at bounding box center [749, 185] width 567 height 19
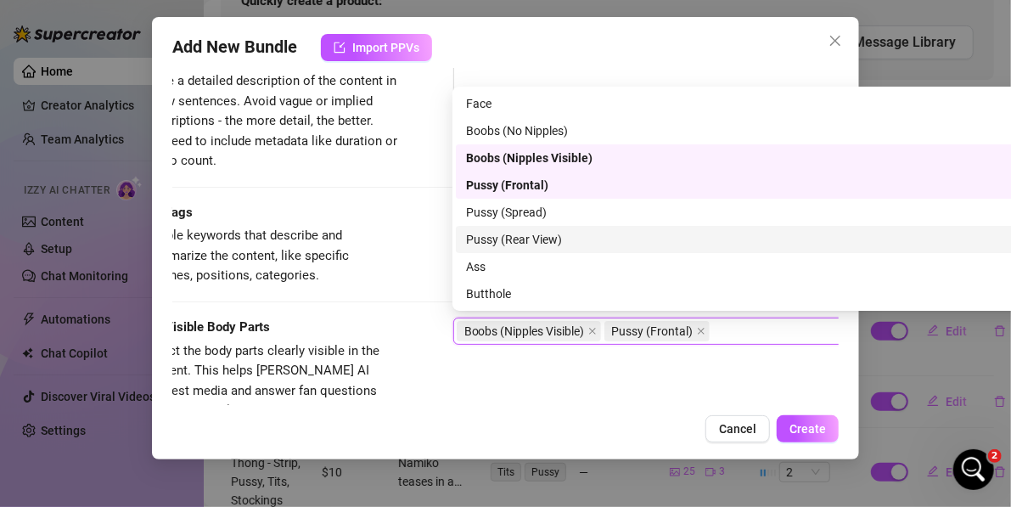
click at [558, 238] on div "Pussy (Rear View)" at bounding box center [749, 239] width 567 height 19
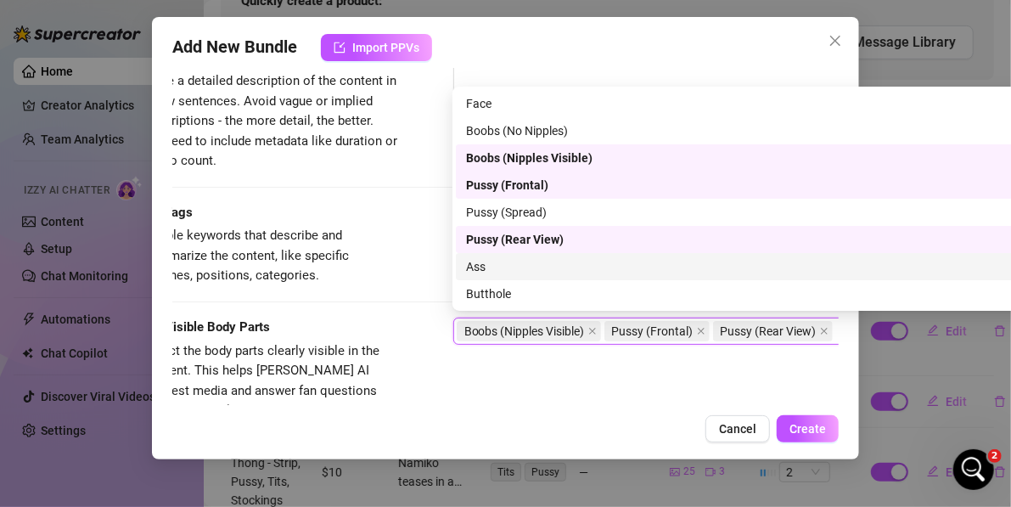
click at [544, 270] on div "Ass" at bounding box center [749, 266] width 567 height 19
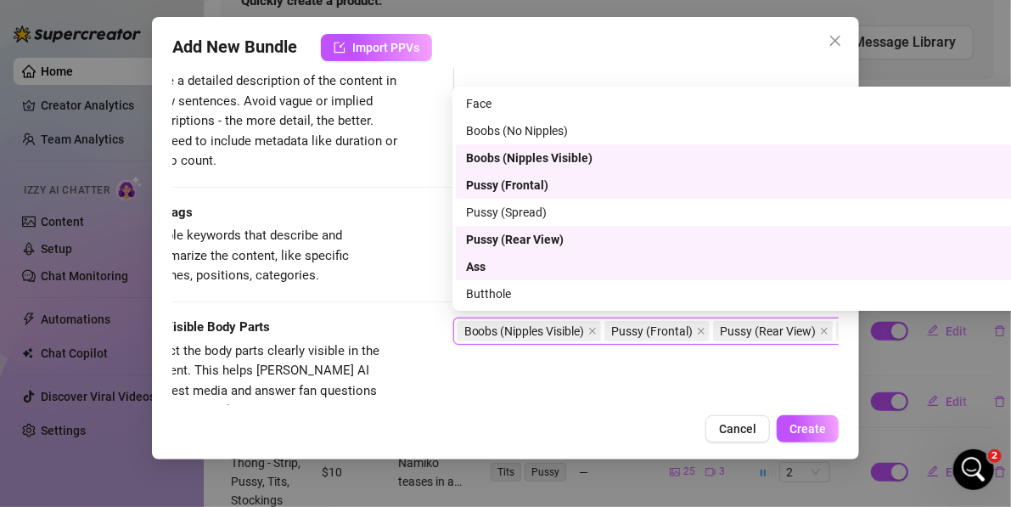
scroll to position [85, 0]
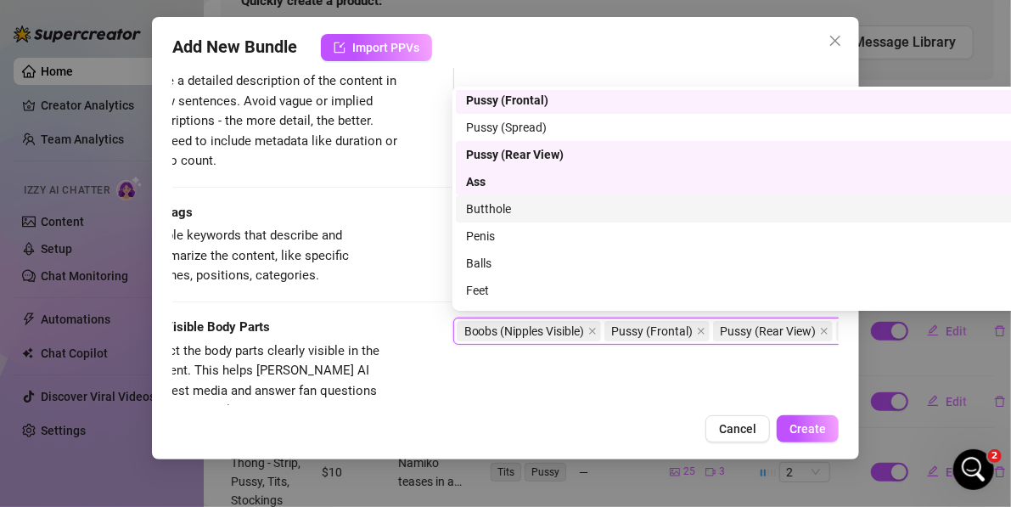
click at [530, 214] on div "Butthole" at bounding box center [749, 208] width 567 height 19
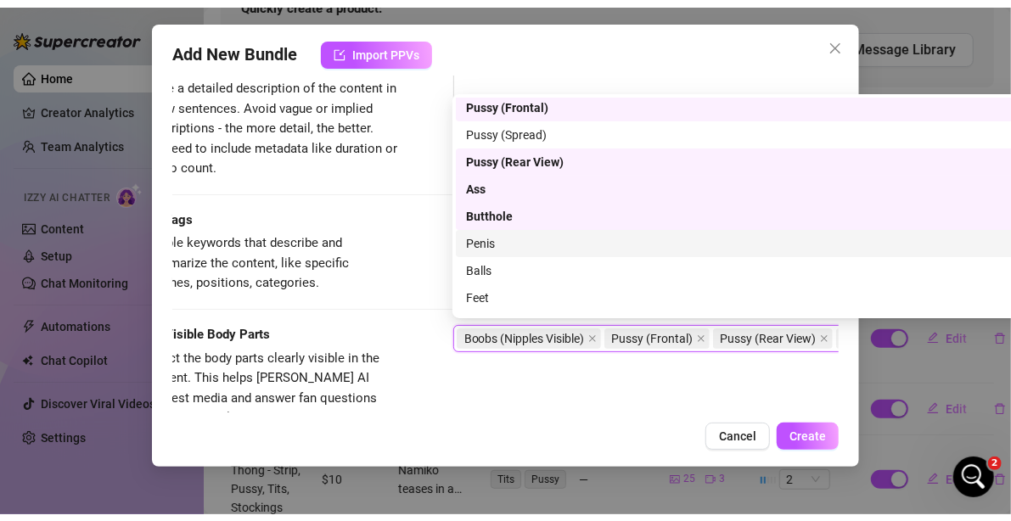
scroll to position [109, 0]
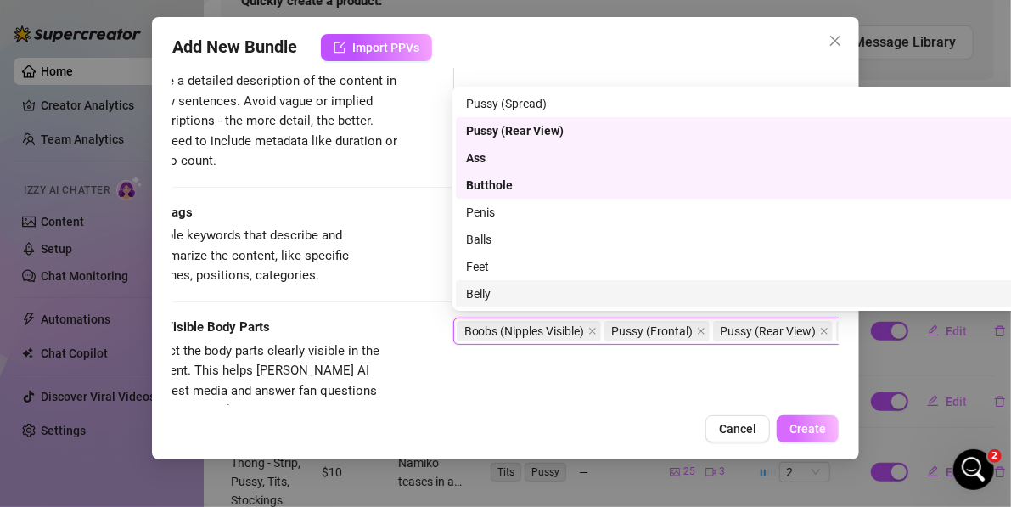
click at [816, 434] on button "Create" at bounding box center [807, 428] width 62 height 27
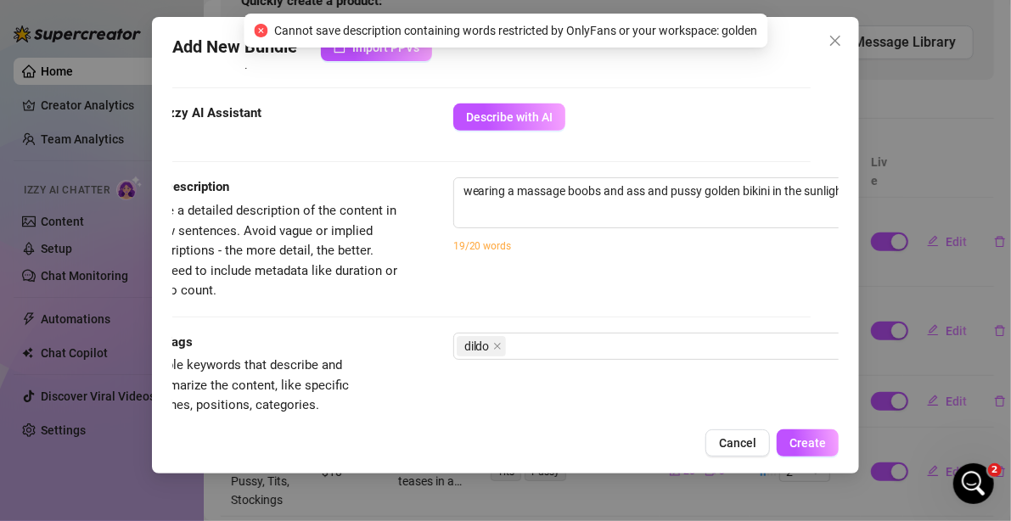
scroll to position [547, 28]
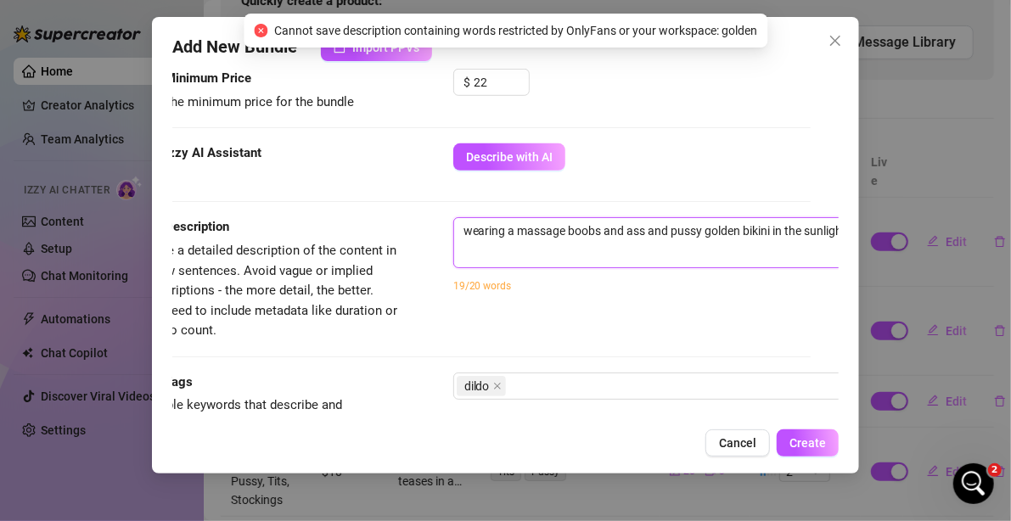
click at [709, 224] on textarea "wearing a massage boobs and ass and pussy golden bikini in the sunlight, shinin…" at bounding box center [750, 230] width 592 height 25
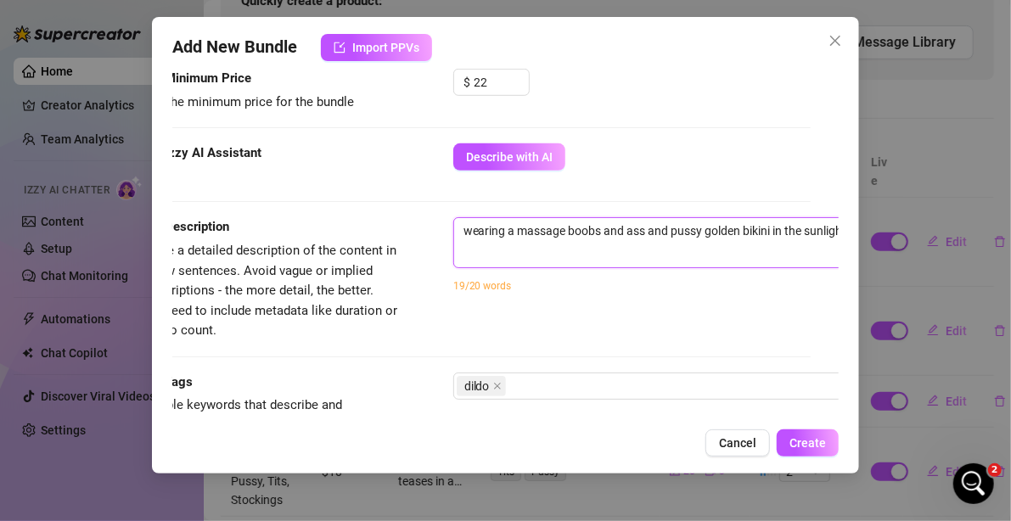
click at [709, 224] on textarea "wearing a massage boobs and ass and pussy golden bikini in the sunlight, shinin…" at bounding box center [750, 230] width 592 height 25
click at [824, 436] on span "Create" at bounding box center [807, 443] width 36 height 14
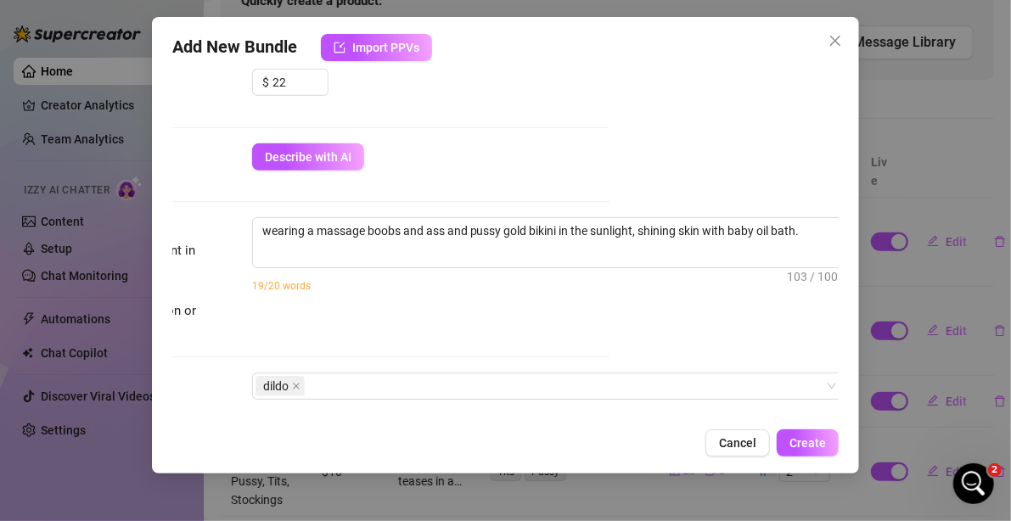
scroll to position [547, 249]
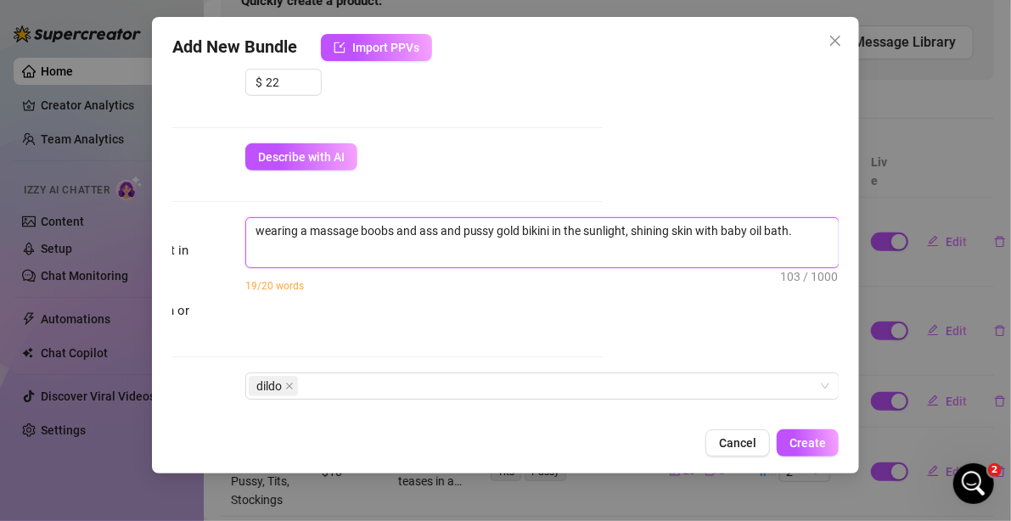
click at [499, 232] on textarea "wearing a massage boobs and ass and pussy gold bikini in the sunlight, shining …" at bounding box center [542, 230] width 592 height 25
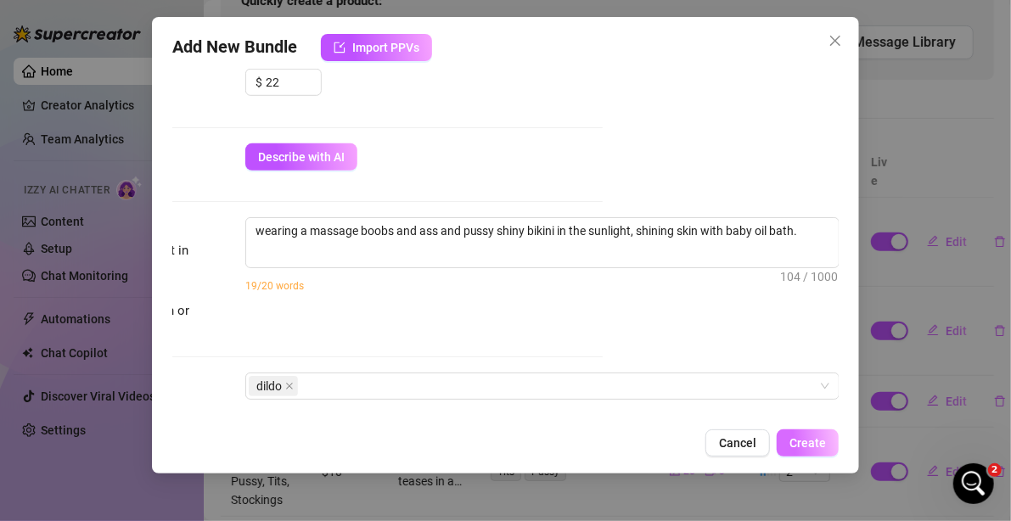
click at [816, 439] on span "Create" at bounding box center [807, 443] width 36 height 14
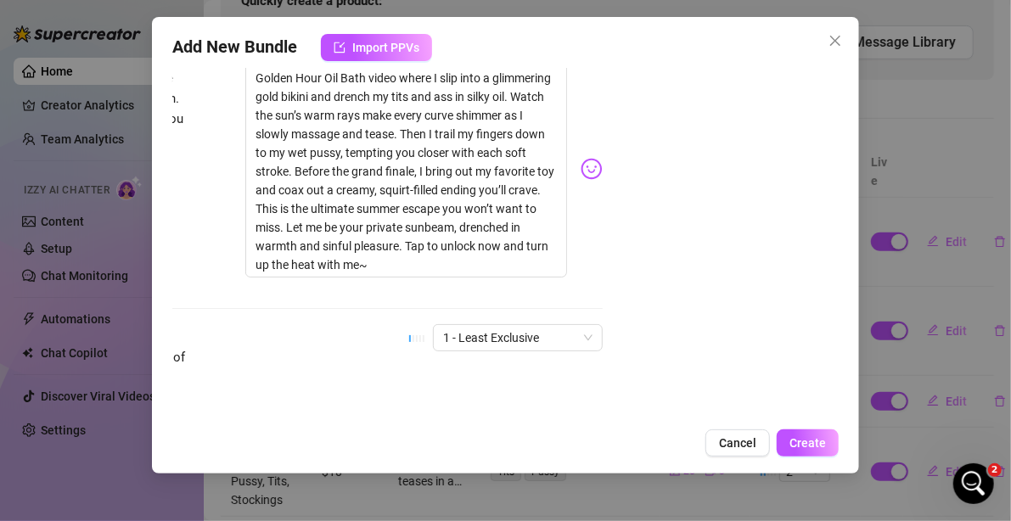
scroll to position [973, 249]
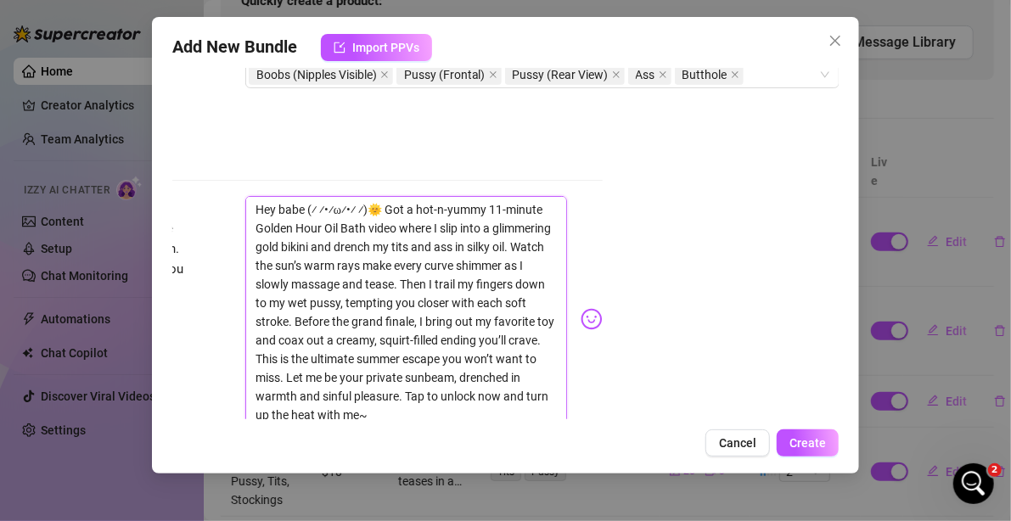
click at [307, 204] on textarea "Hey babe (⁄ ⁄•⁄ω⁄•⁄ ⁄)🌞 Got a hot-n-yummy 11-minute Golden Hour Oil Bath video …" at bounding box center [406, 312] width 322 height 232
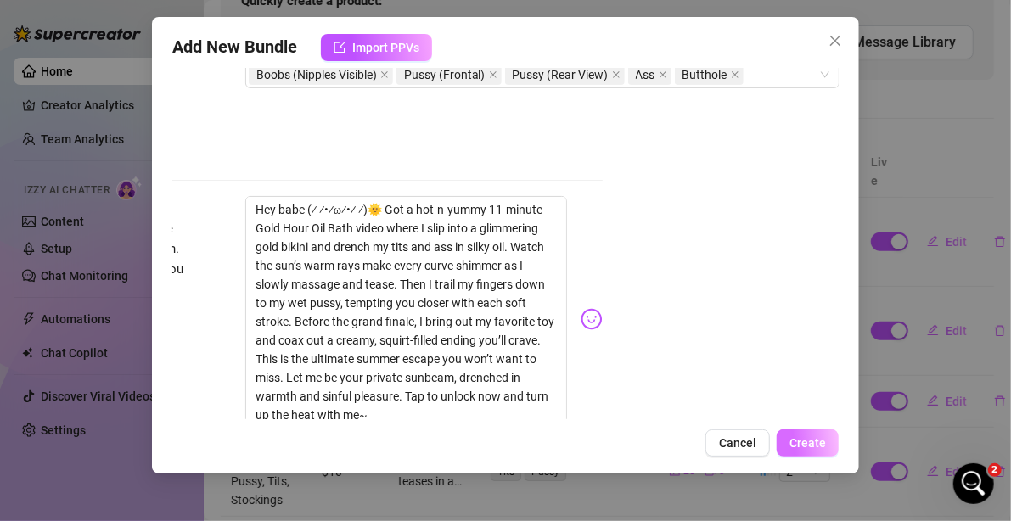
click at [809, 440] on span "Create" at bounding box center [807, 443] width 36 height 14
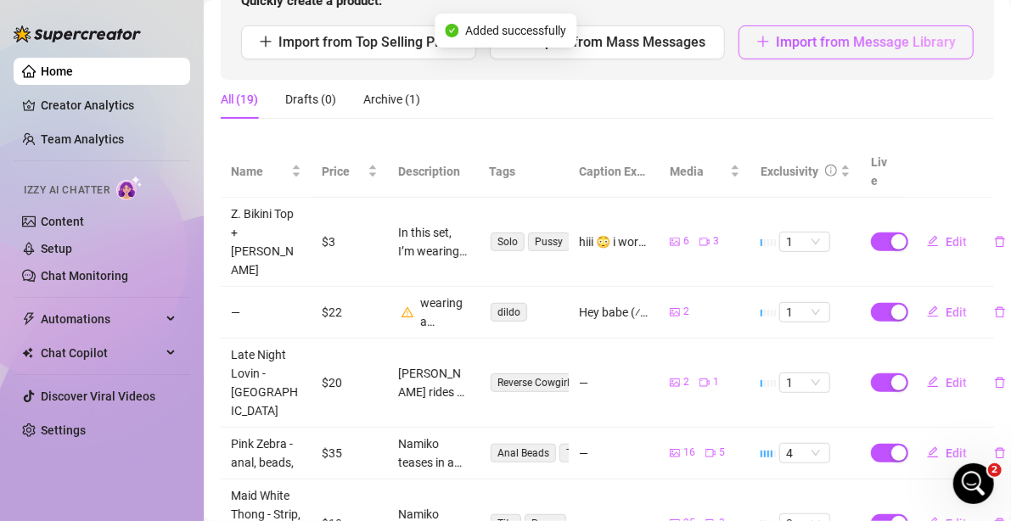
click at [860, 43] on span "Import from Message Library" at bounding box center [866, 42] width 180 height 16
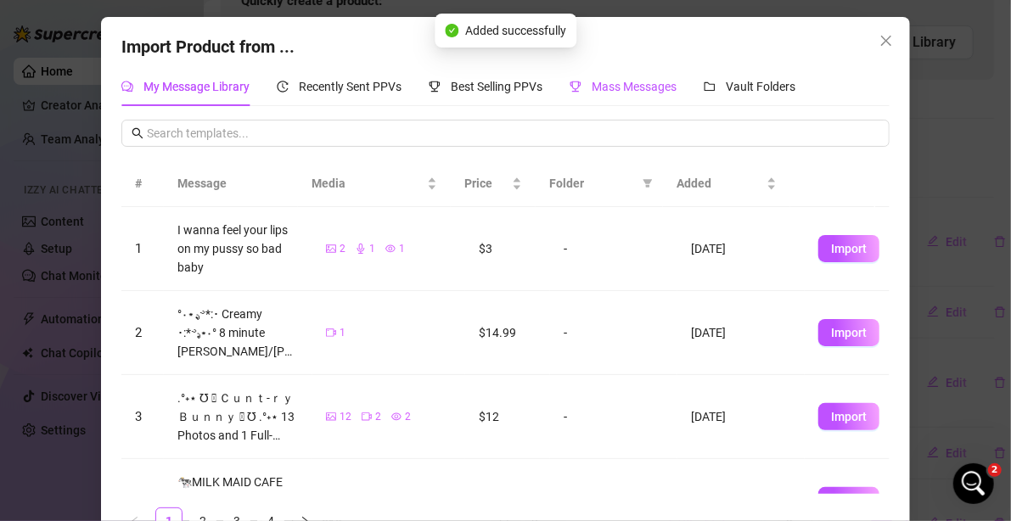
click at [623, 78] on div "Mass Messages" at bounding box center [622, 86] width 107 height 19
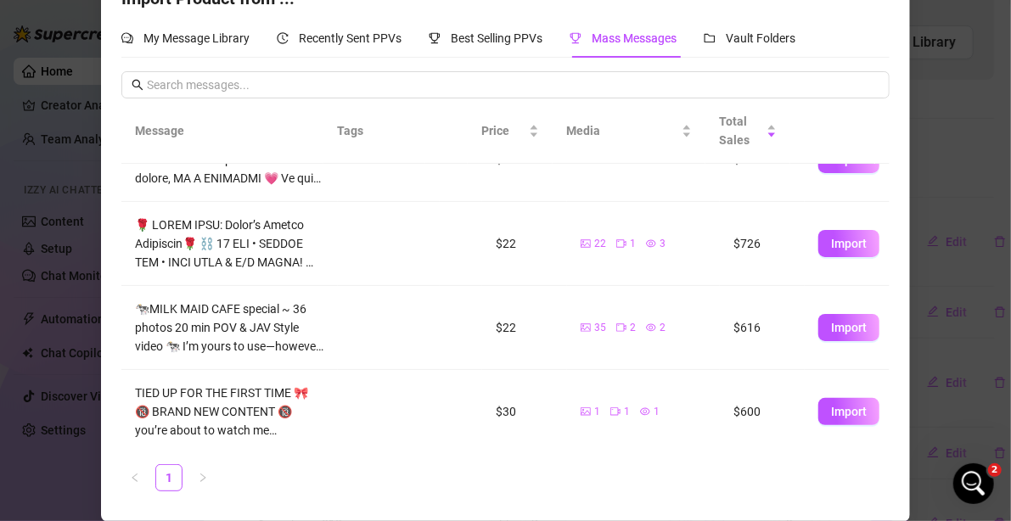
scroll to position [129, 0]
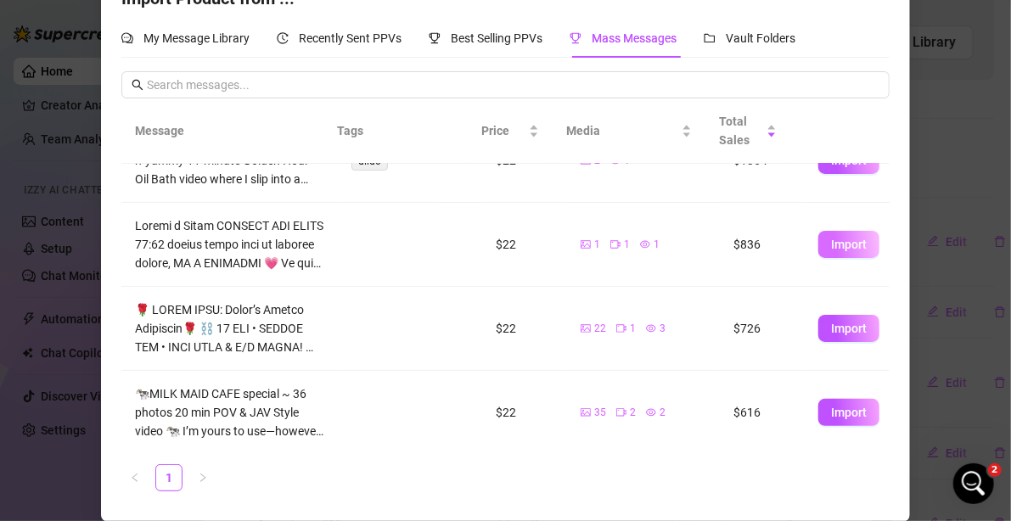
click at [818, 252] on button "Import" at bounding box center [848, 244] width 61 height 27
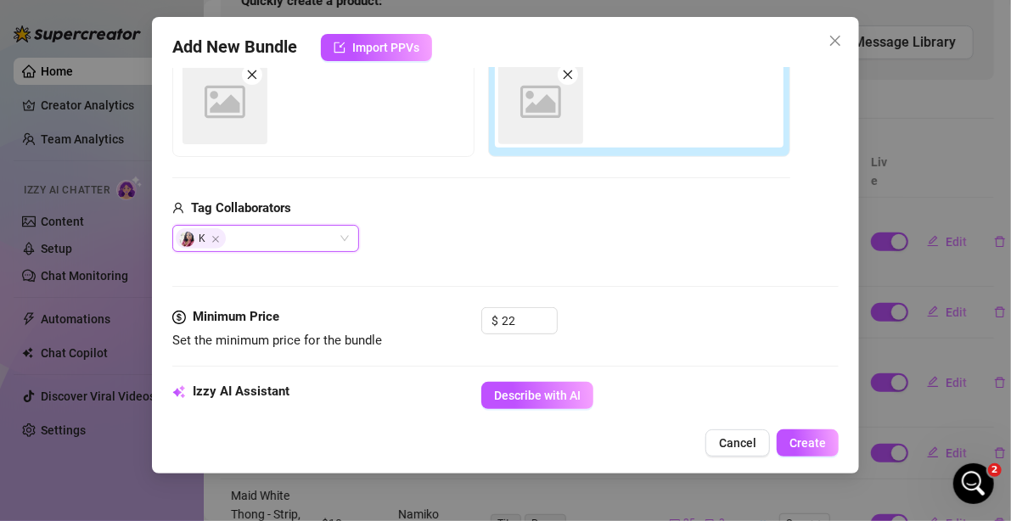
scroll to position [31, 0]
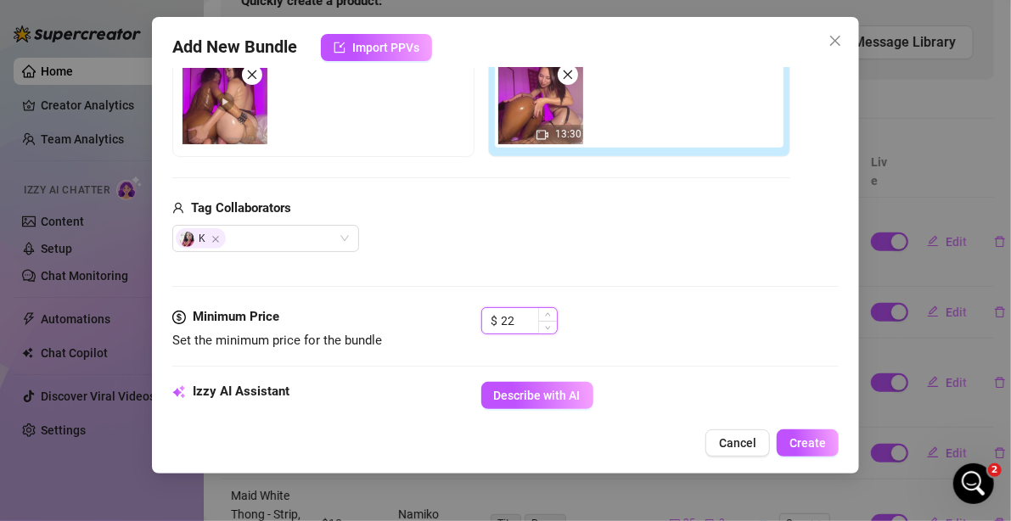
click at [535, 330] on input "22" at bounding box center [529, 320] width 55 height 25
click at [624, 258] on div "Media Add Media from Vault Free preview Pay to view 13:30 Tag Collaborators K" at bounding box center [505, 128] width 667 height 358
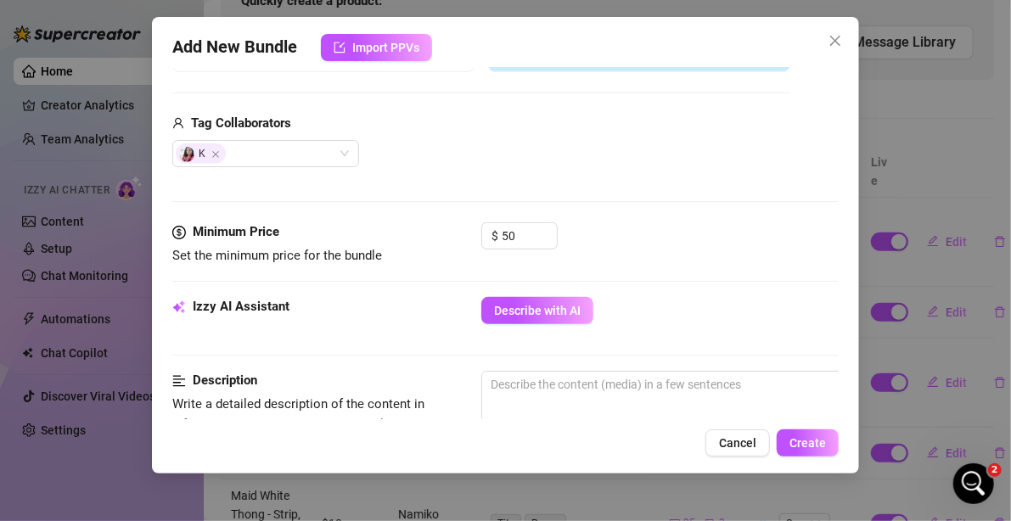
scroll to position [479, 0]
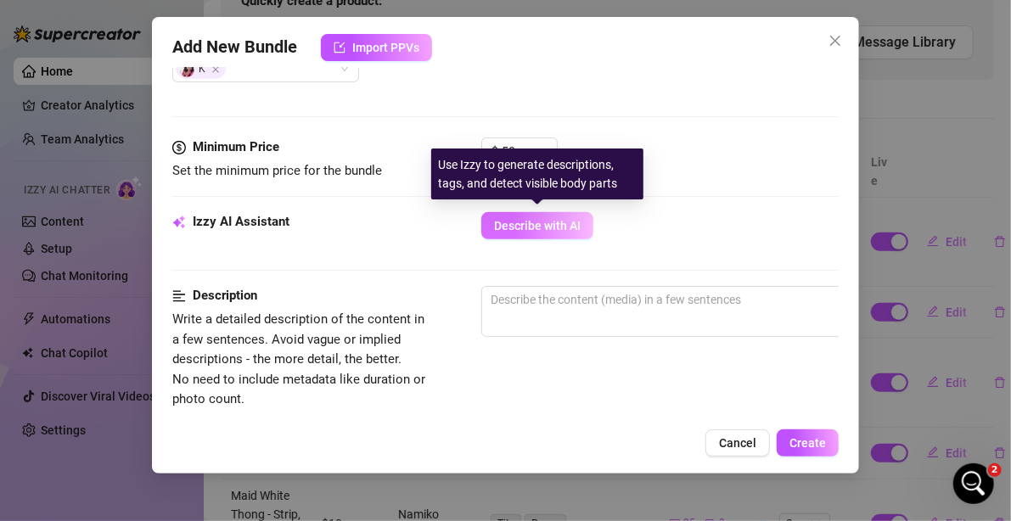
click at [542, 230] on span "Describe with AI" at bounding box center [537, 226] width 87 height 14
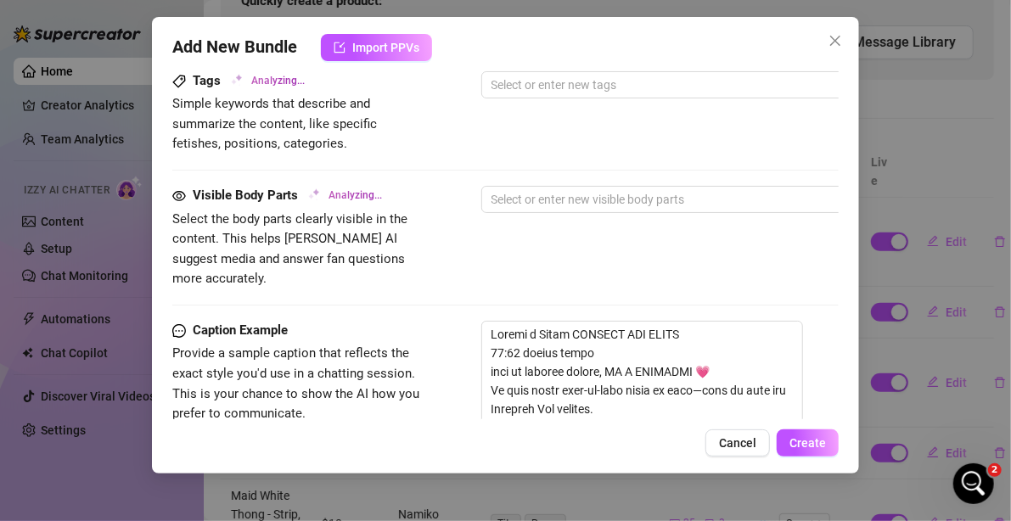
scroll to position [764, 0]
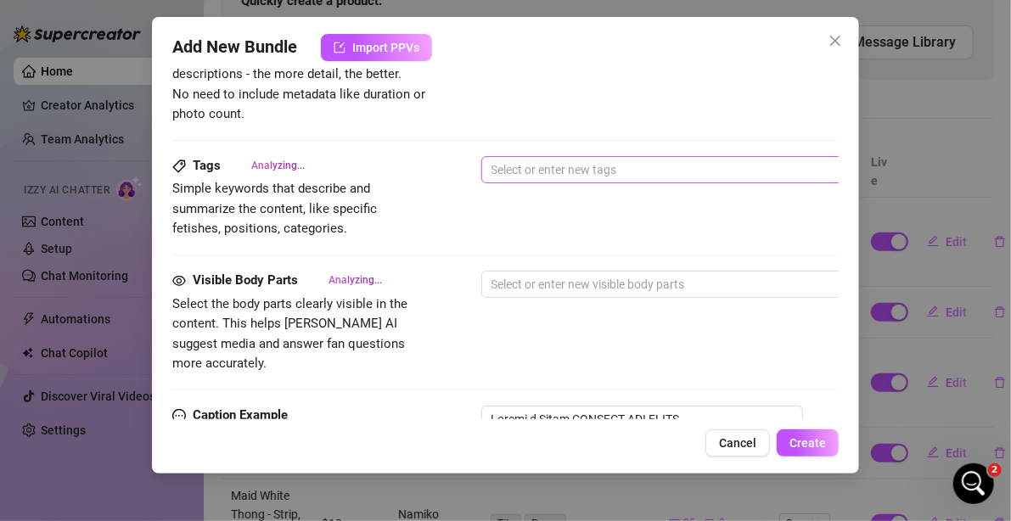
click at [578, 171] on div at bounding box center [769, 170] width 569 height 24
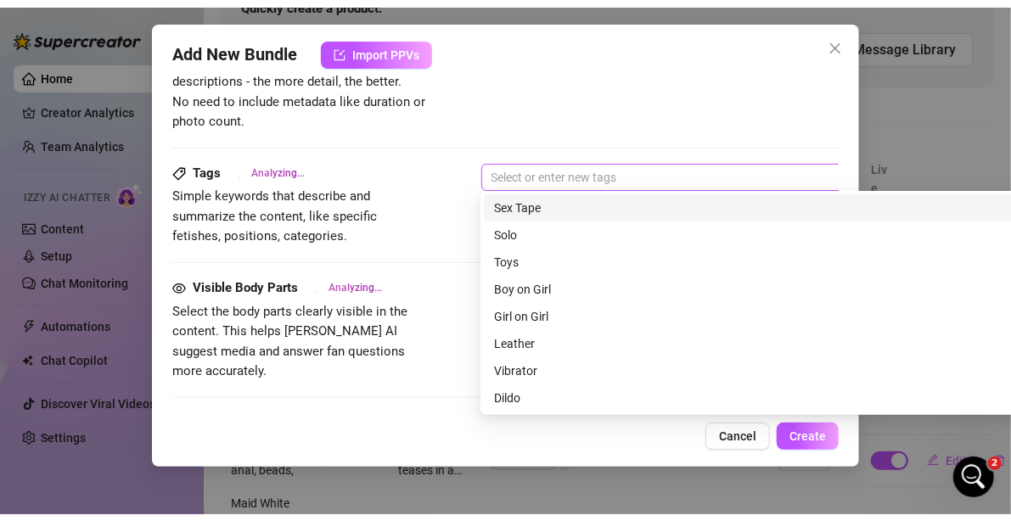
scroll to position [830, 0]
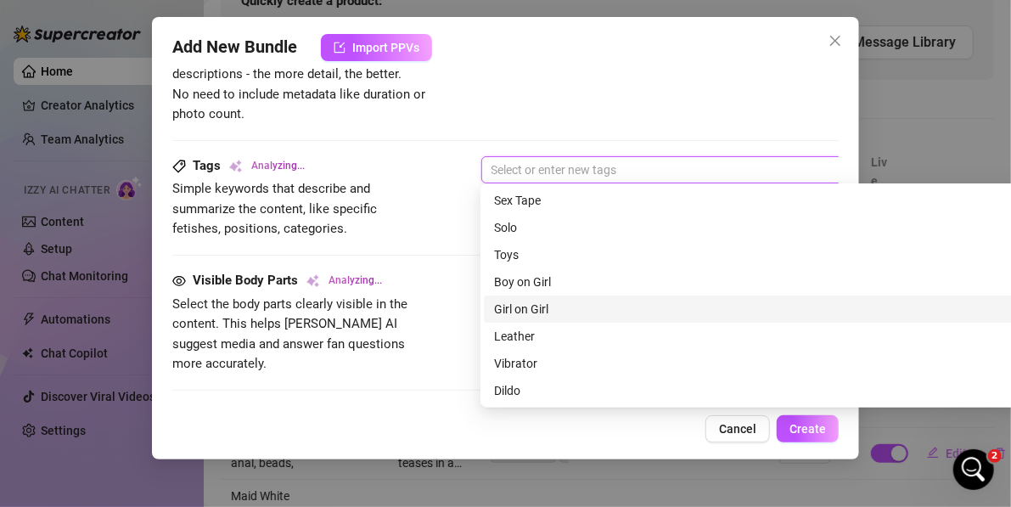
click at [586, 301] on div "Girl on Girl" at bounding box center [777, 309] width 567 height 19
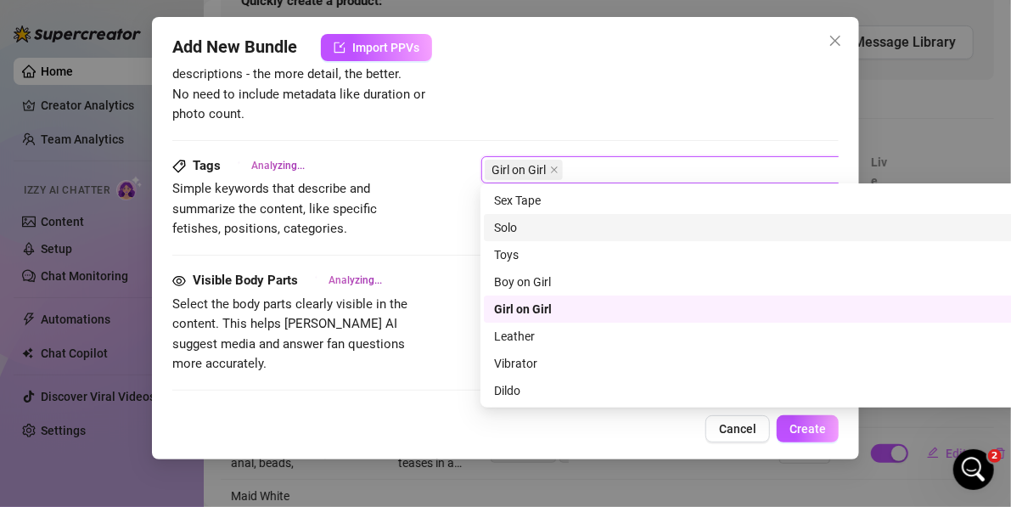
click at [420, 217] on span "Simple keywords that describe and summarize the content, like specific fetishes…" at bounding box center [299, 209] width 255 height 60
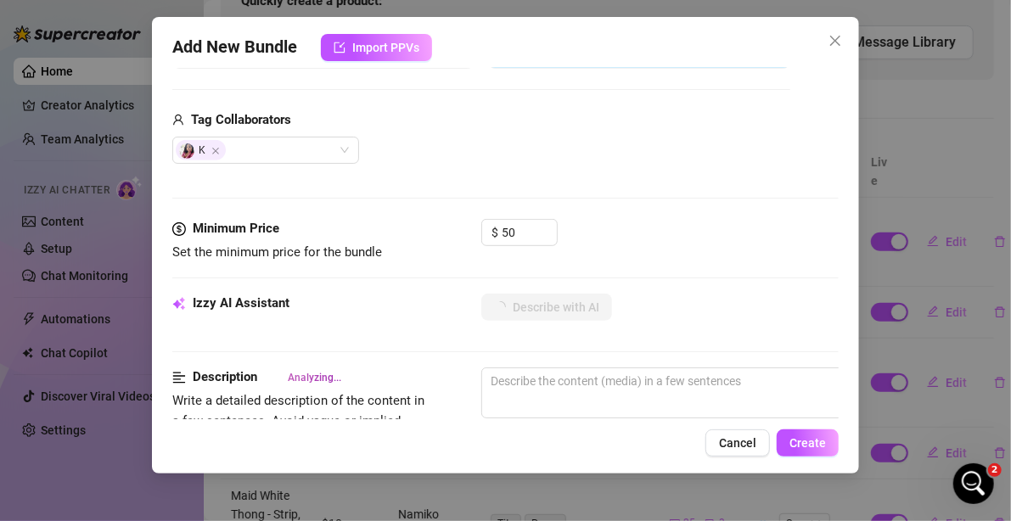
scroll to position [424, 0]
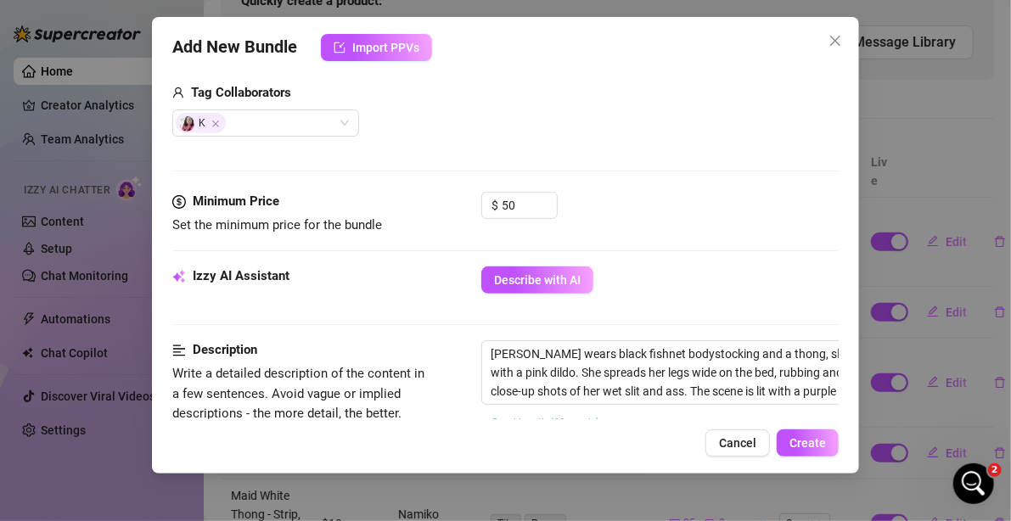
click at [544, 126] on div "K" at bounding box center [481, 122] width 618 height 27
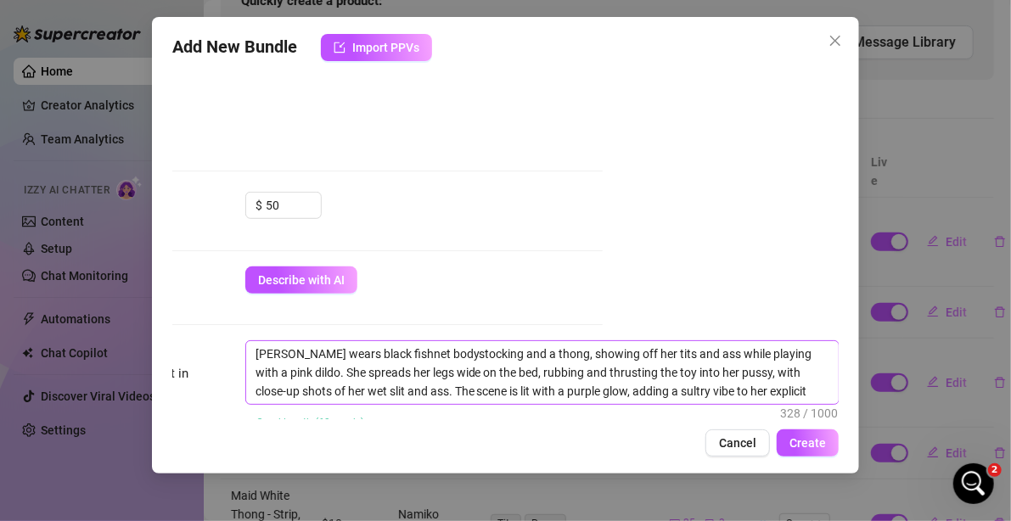
scroll to position [509, 249]
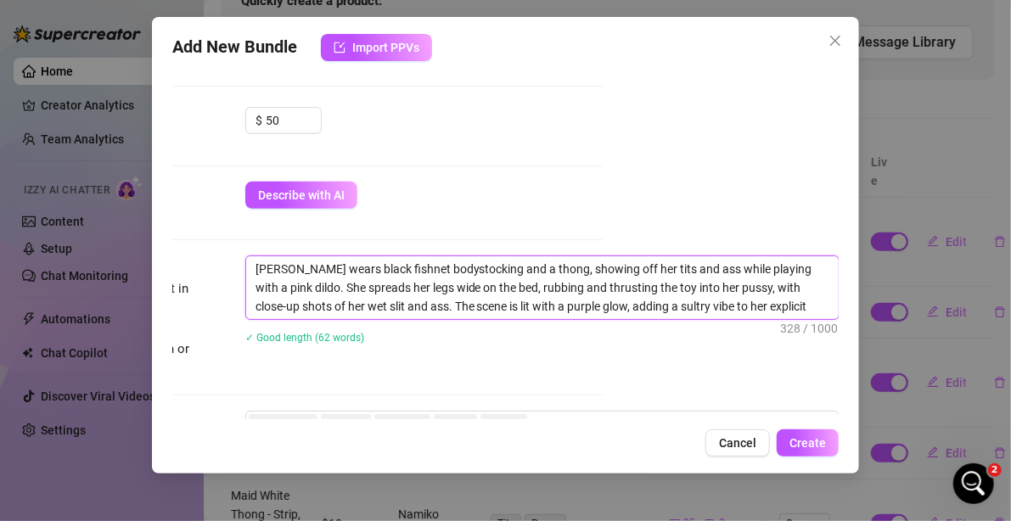
drag, startPoint x: 745, startPoint y: 289, endPoint x: 745, endPoint y: 340, distance: 51.8
click at [745, 340] on div "[PERSON_NAME] wears black fishnet bodystocking and a thong, showing off her tit…" at bounding box center [542, 310] width 594 height 110
click at [711, 290] on textarea "[PERSON_NAME] wears black fishnet bodystocking and a thong, showing off her tit…" at bounding box center [542, 287] width 592 height 63
click at [748, 305] on textarea "[PERSON_NAME] wears black fishnet bodystocking and a thong, showing off her tit…" at bounding box center [542, 287] width 592 height 63
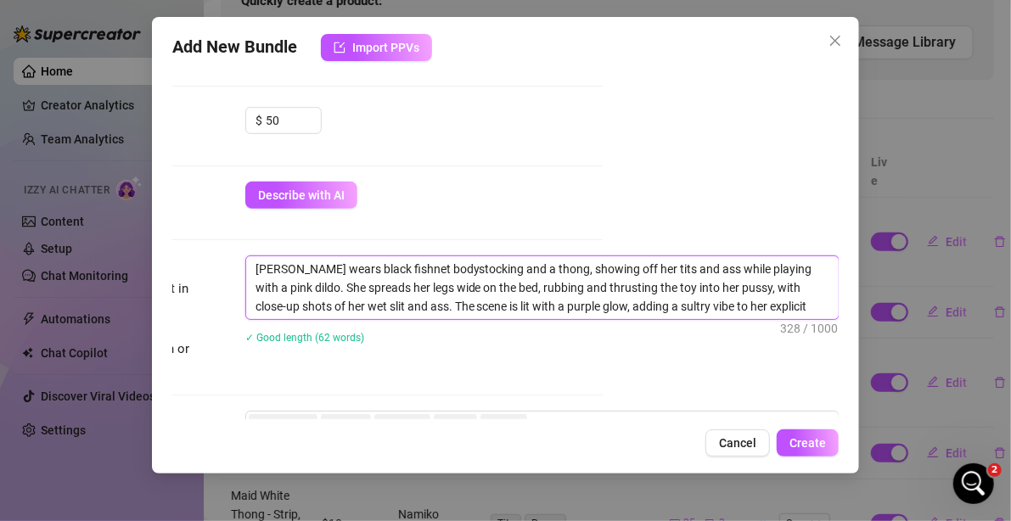
click at [726, 303] on textarea "[PERSON_NAME] wears black fishnet bodystocking and a thong, showing off her tit…" at bounding box center [542, 287] width 592 height 63
click at [442, 291] on textarea "[PERSON_NAME] wears black fishnet bodystocking and a thong, showing off her tit…" at bounding box center [542, 287] width 592 height 63
click at [363, 268] on textarea "[PERSON_NAME] wears black fishnet bodystocking and a thong, showing off her tit…" at bounding box center [542, 287] width 592 height 63
click at [290, 285] on textarea "[PERSON_NAME] wears black fishnet bodystocking and a thong, showing off her tit…" at bounding box center [542, 287] width 592 height 63
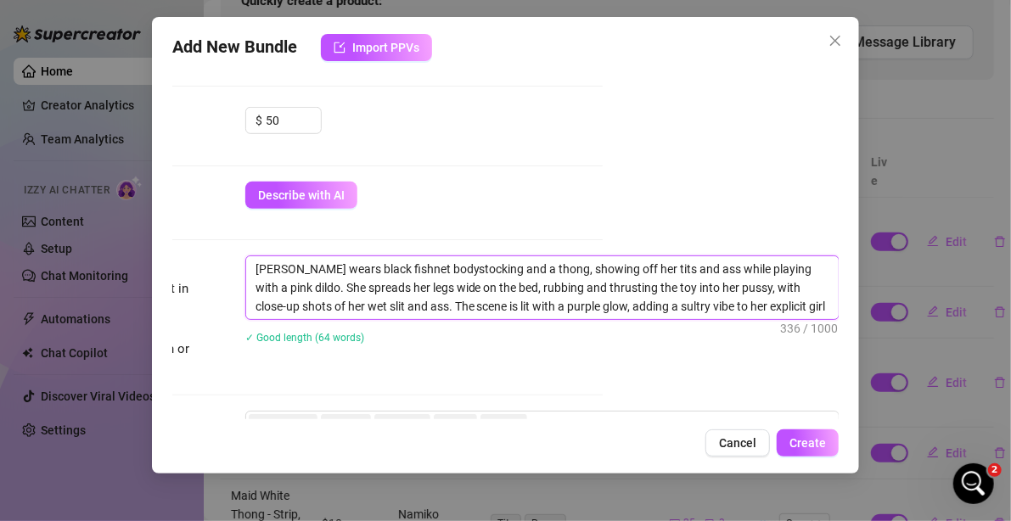
click at [272, 279] on textarea "[PERSON_NAME] wears black fishnet bodystocking and a thong, showing off her tit…" at bounding box center [542, 287] width 592 height 63
click at [283, 263] on textarea "[PERSON_NAME] wears black fishnet bodystocking and a thong, showing off her tit…" at bounding box center [542, 287] width 592 height 63
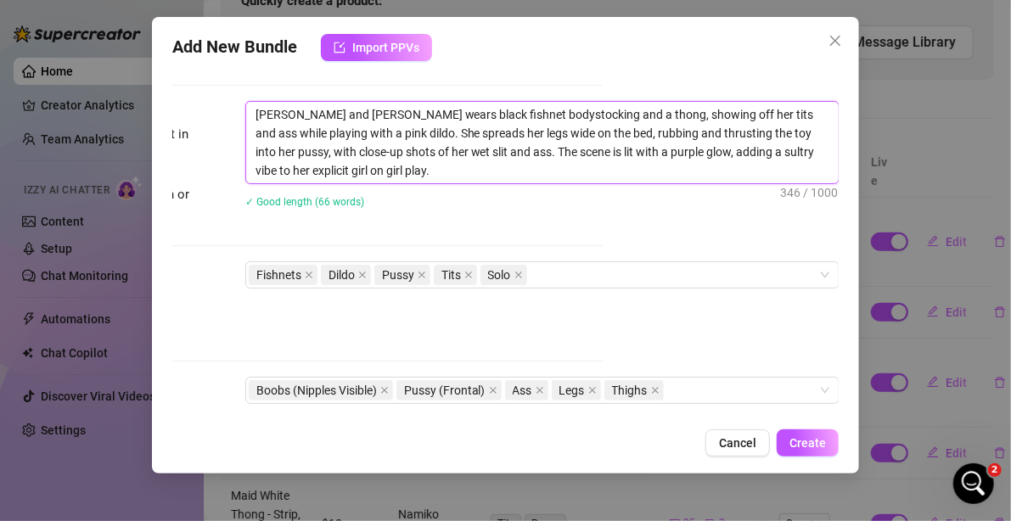
scroll to position [679, 249]
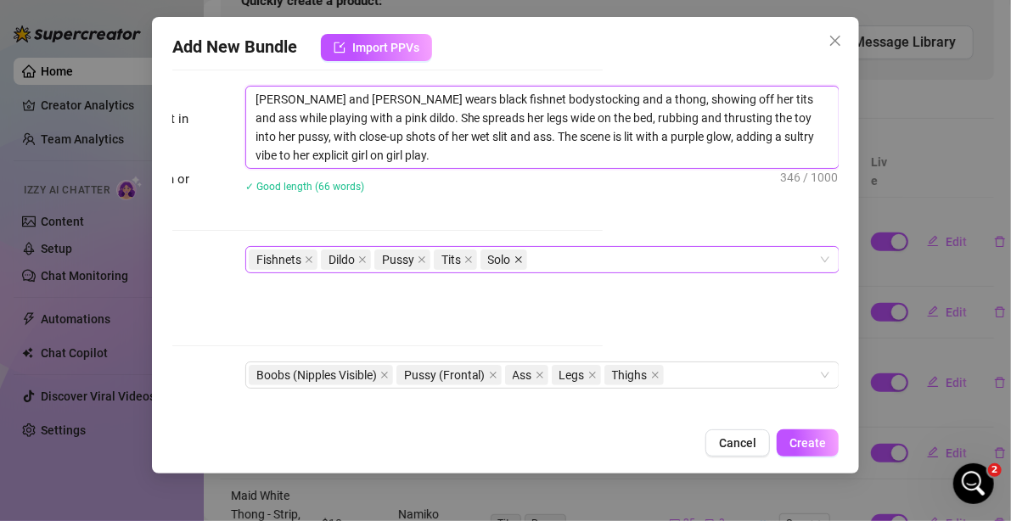
click at [515, 259] on icon "close" at bounding box center [518, 260] width 7 height 7
click at [507, 256] on div "Fishnets Dildo Pussy Tits" at bounding box center [533, 260] width 569 height 24
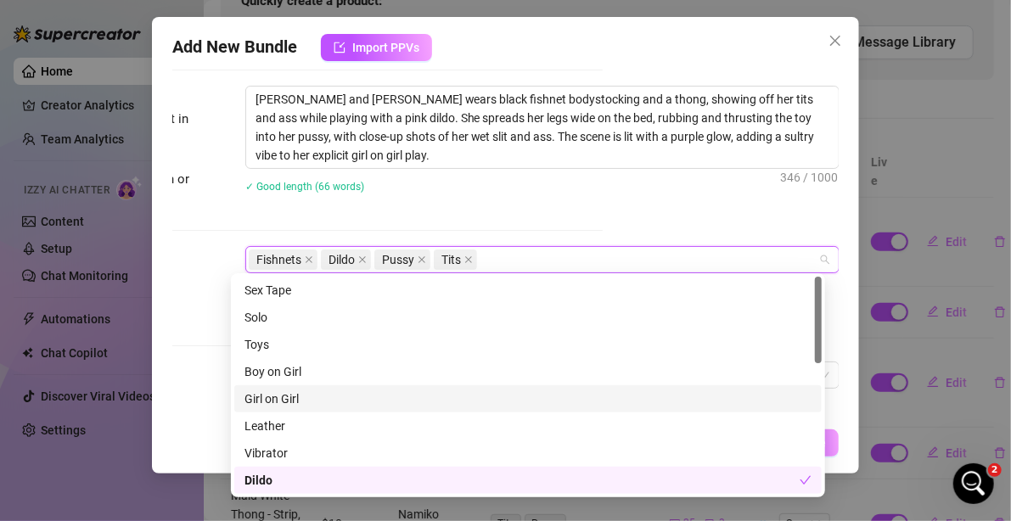
click at [297, 397] on div "Girl on Girl" at bounding box center [527, 399] width 567 height 19
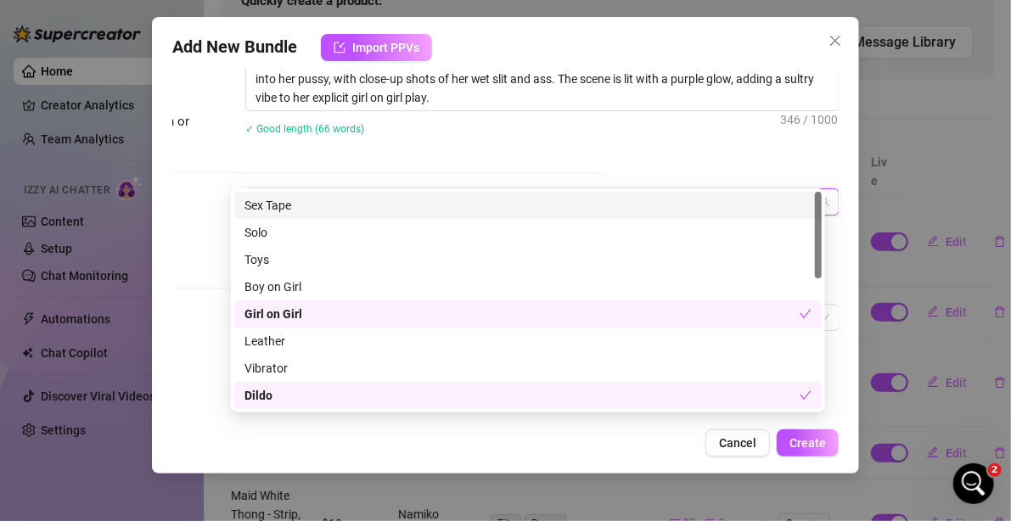
scroll to position [764, 249]
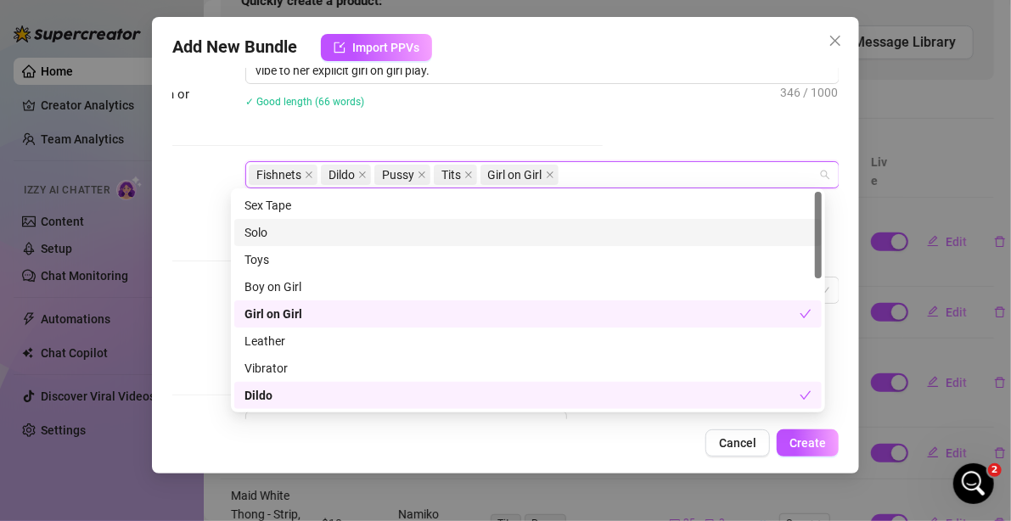
click at [211, 244] on div "Tags Simple keywords that describe and summarize the content, like specific fet…" at bounding box center [269, 218] width 667 height 115
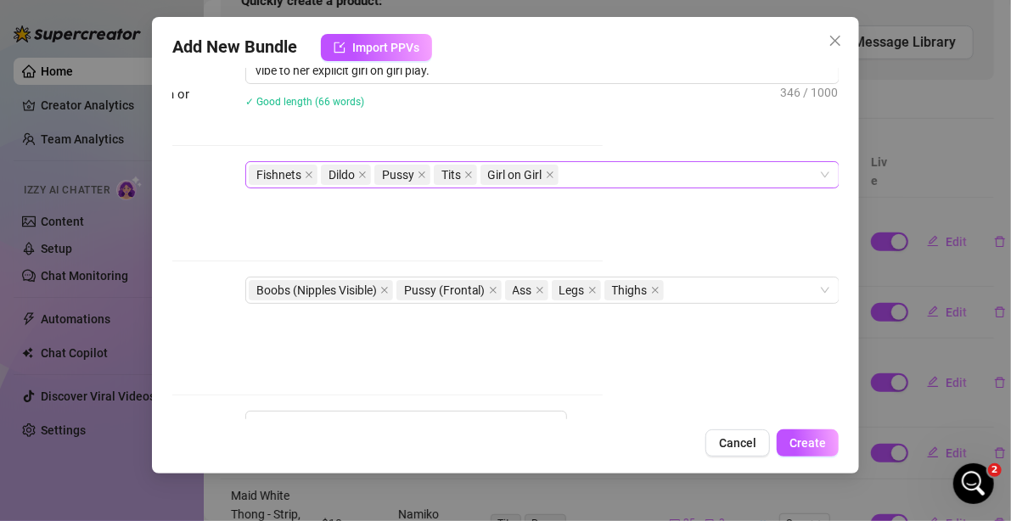
click at [593, 163] on div "Fishnets Dildo Pussy Tits Girl on Girl" at bounding box center [533, 175] width 569 height 24
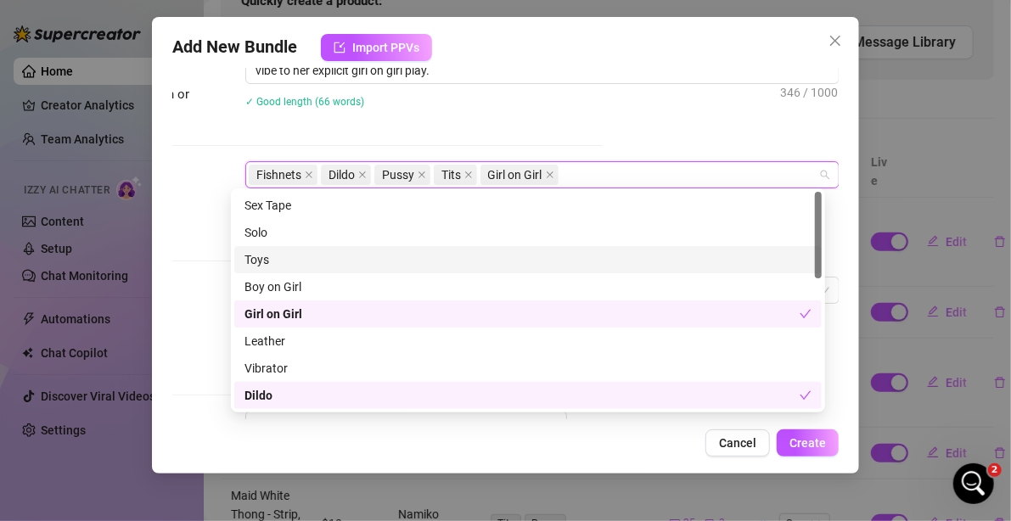
click at [261, 266] on div "Toys" at bounding box center [527, 259] width 567 height 19
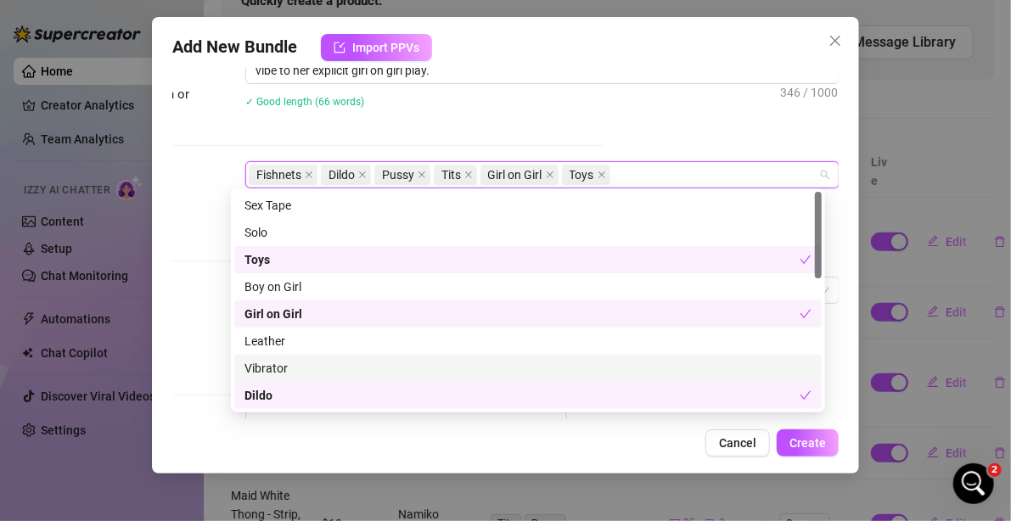
click at [289, 365] on div "Vibrator" at bounding box center [527, 368] width 567 height 19
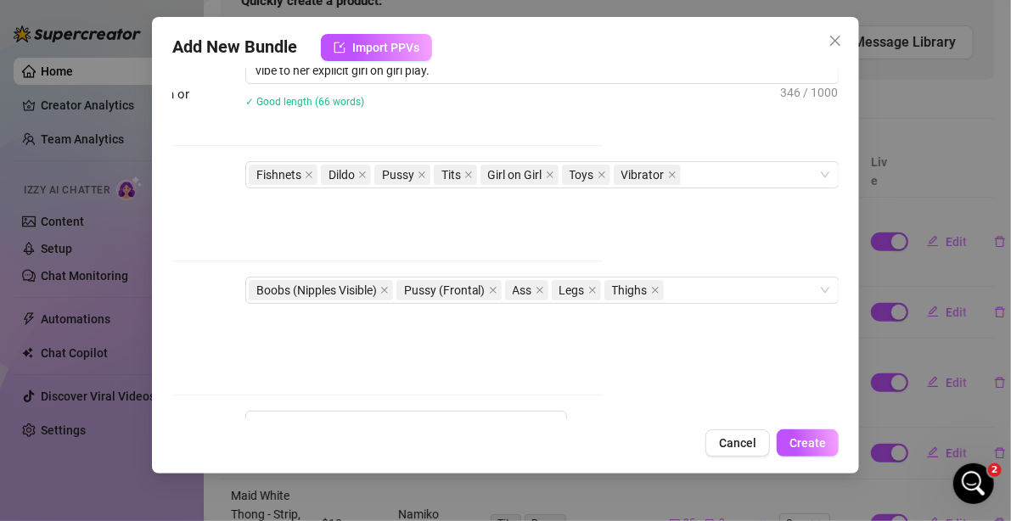
click at [206, 298] on div "Visible Body Parts Select the body parts clearly visible in the content. This h…" at bounding box center [269, 329] width 667 height 104
click at [693, 287] on div "Boobs (Nipples Visible) Pussy (Frontal) Ass Legs Thighs" at bounding box center [533, 290] width 569 height 24
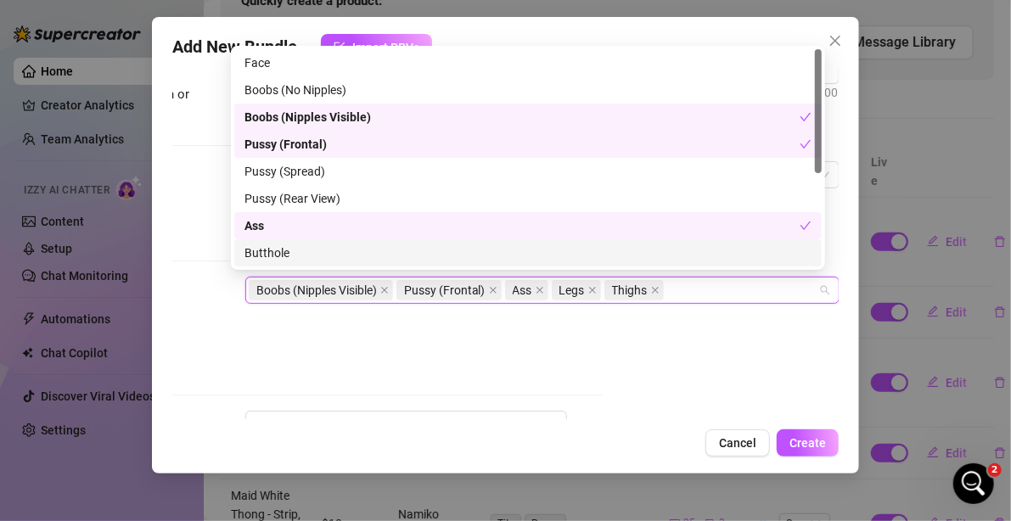
click at [288, 249] on div "Butthole" at bounding box center [527, 253] width 567 height 19
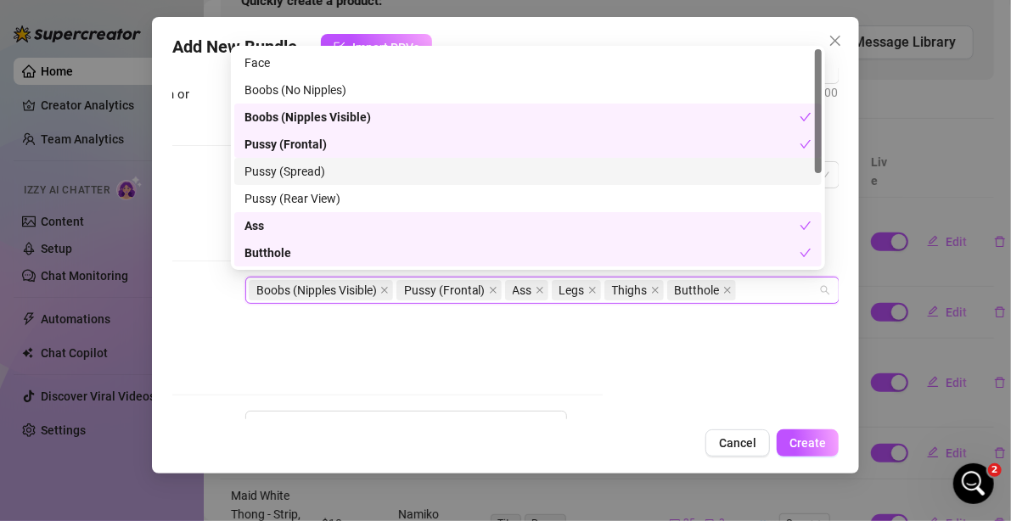
click at [302, 182] on div "Pussy (Spread)" at bounding box center [527, 171] width 587 height 27
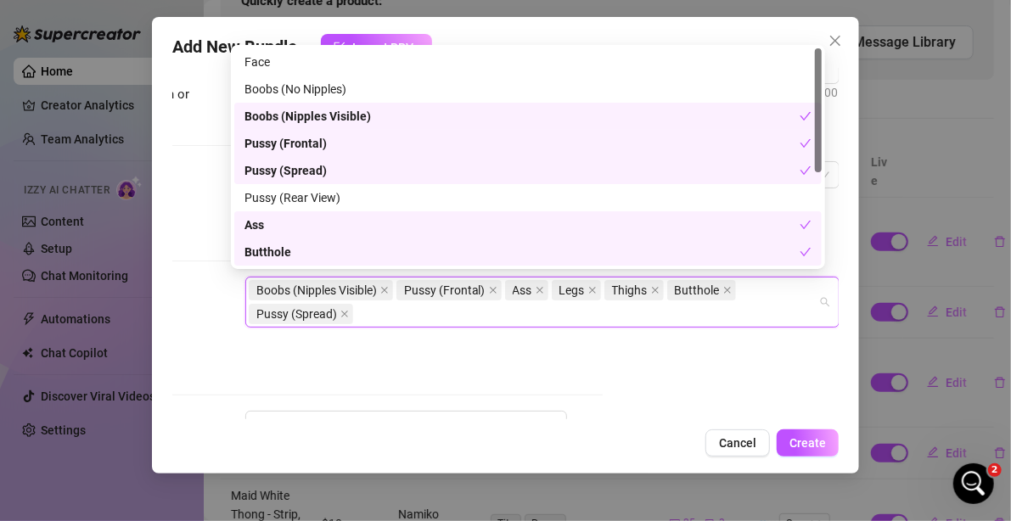
click at [300, 198] on div "Pussy (Rear View)" at bounding box center [527, 197] width 567 height 19
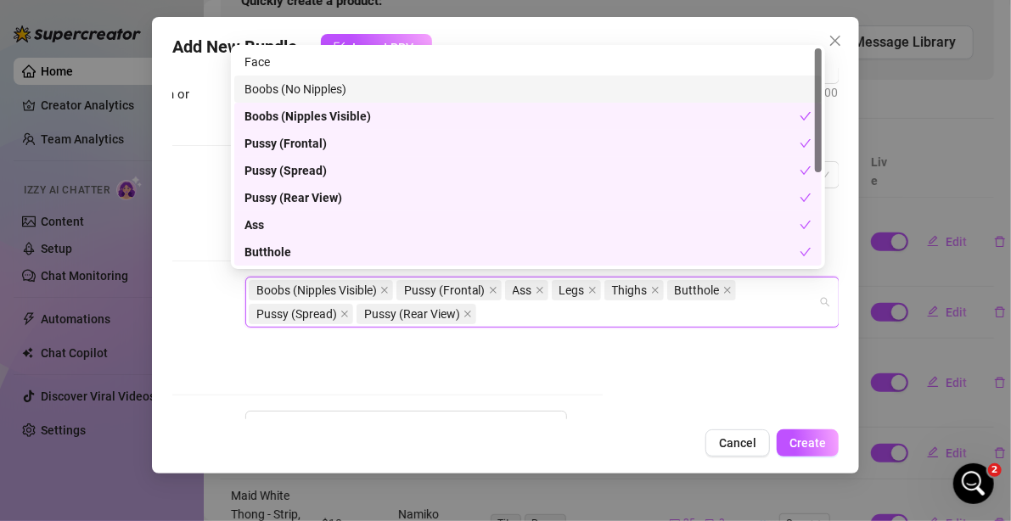
click at [289, 88] on div "Boobs (No Nipples)" at bounding box center [527, 89] width 567 height 19
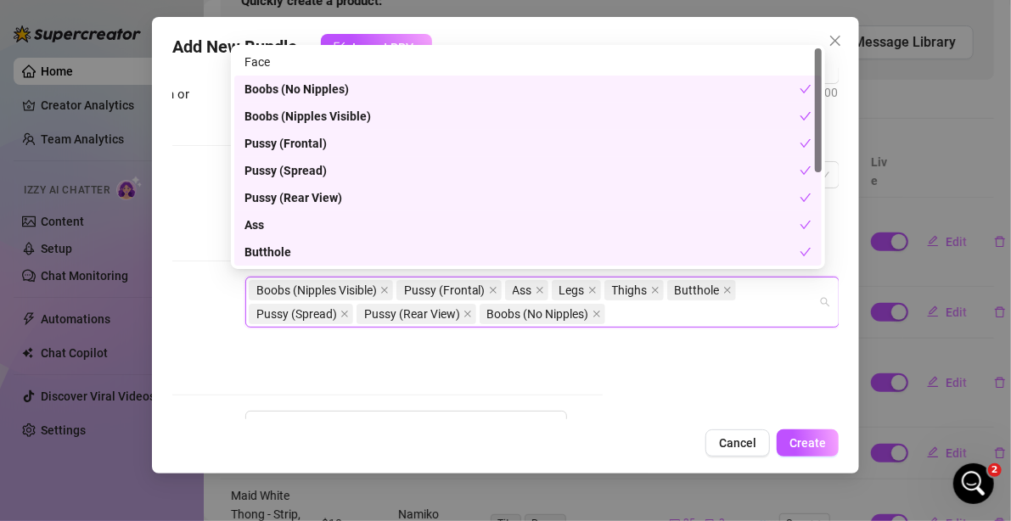
click at [290, 95] on div "Boobs (No Nipples)" at bounding box center [521, 89] width 555 height 19
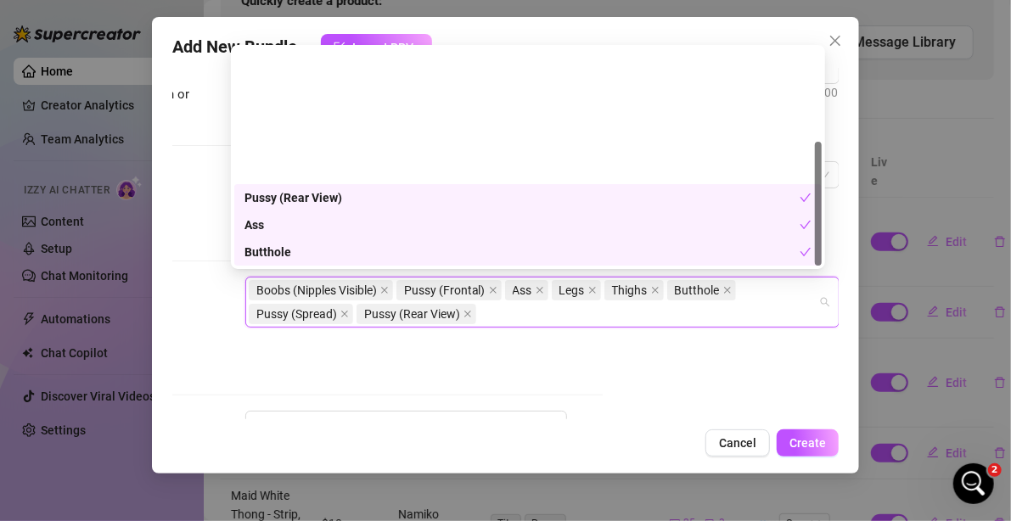
scroll to position [163, 0]
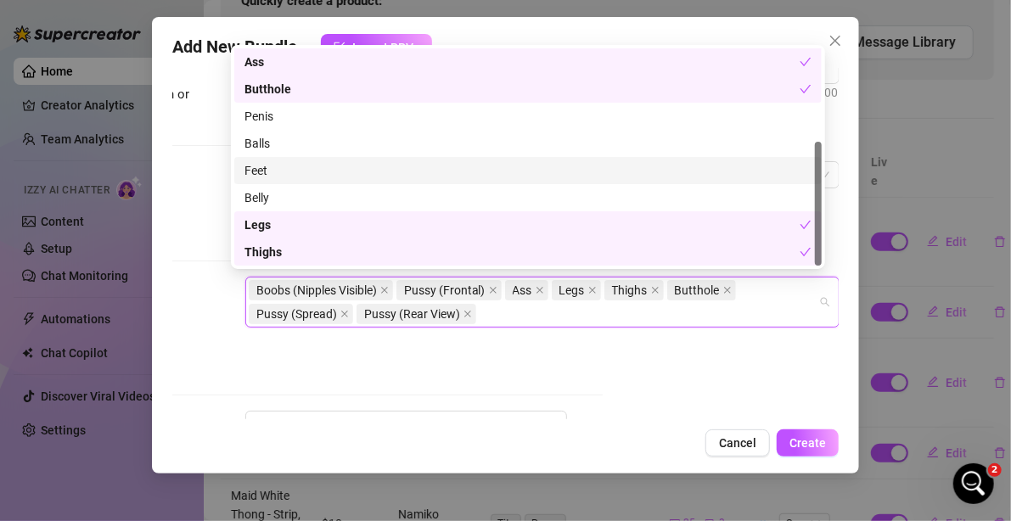
click at [254, 175] on div "Feet" at bounding box center [527, 170] width 567 height 19
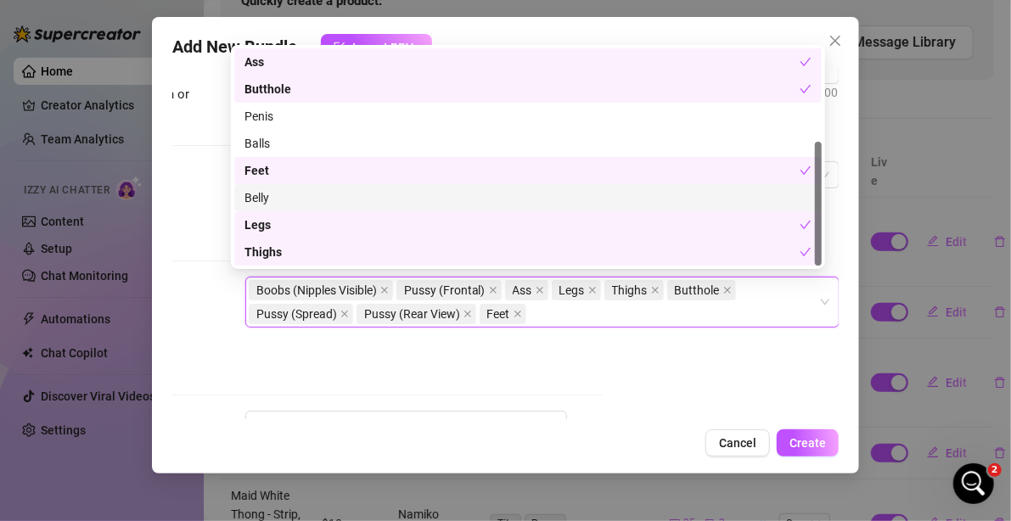
click at [222, 217] on div "Tags Simple keywords that describe and summarize the content, like specific fet…" at bounding box center [269, 202] width 667 height 83
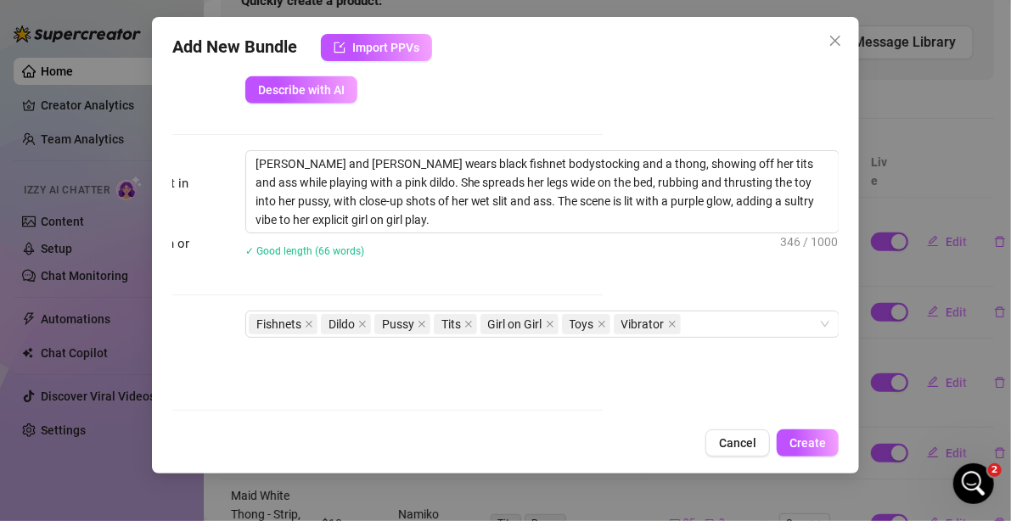
scroll to position [509, 249]
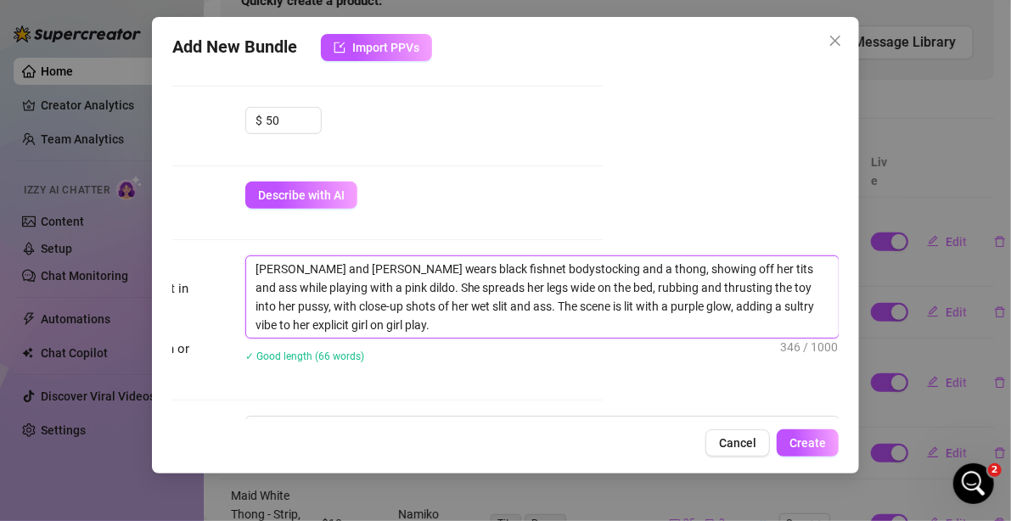
click at [490, 325] on textarea "[PERSON_NAME] and [PERSON_NAME] wears black fishnet bodystocking and a thong, s…" at bounding box center [542, 296] width 592 height 81
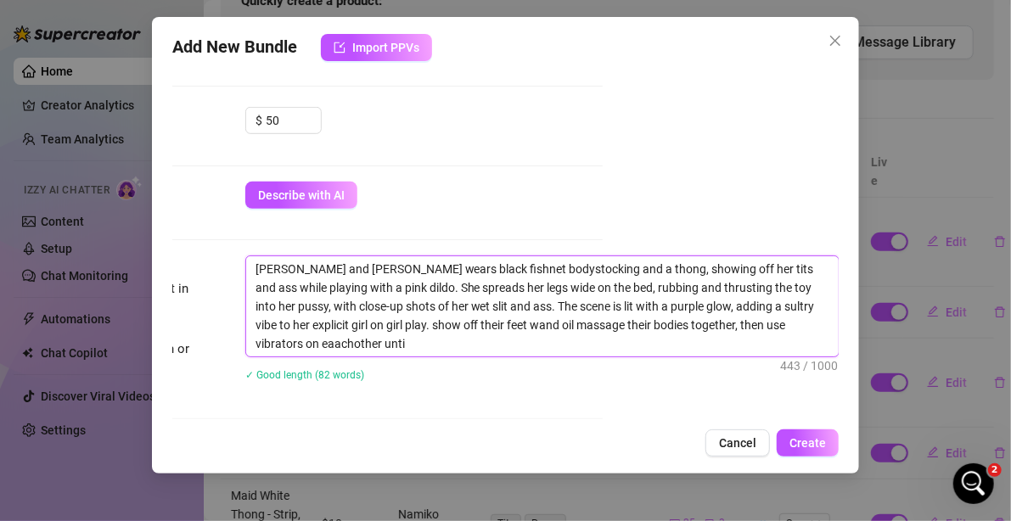
scroll to position [0, 0]
click at [759, 319] on textarea "[PERSON_NAME] and [PERSON_NAME] wears black fishnet bodystocking and a thong, s…" at bounding box center [542, 306] width 592 height 100
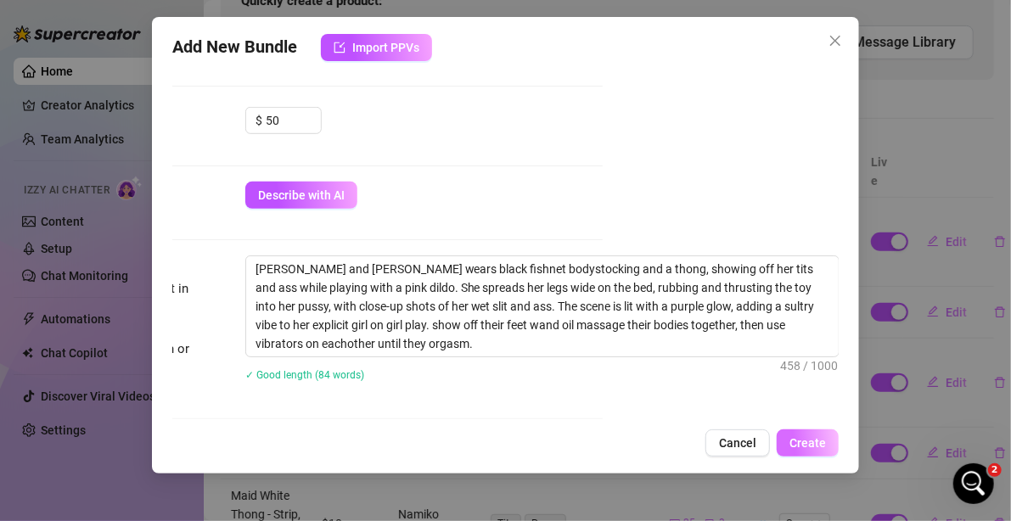
click at [827, 440] on button "Create" at bounding box center [807, 442] width 62 height 27
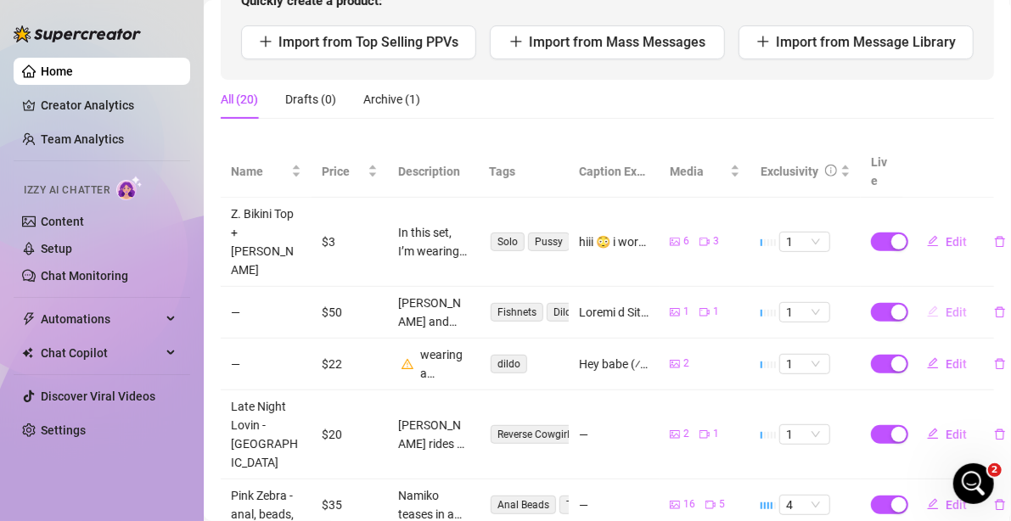
click at [945, 305] on span "Edit" at bounding box center [955, 312] width 21 height 14
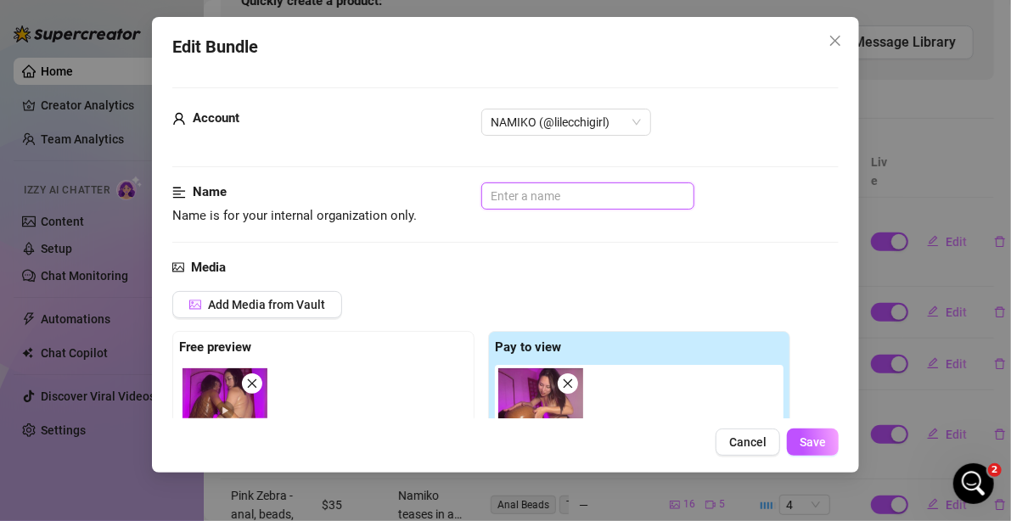
click at [535, 182] on input "text" at bounding box center [587, 195] width 213 height 27
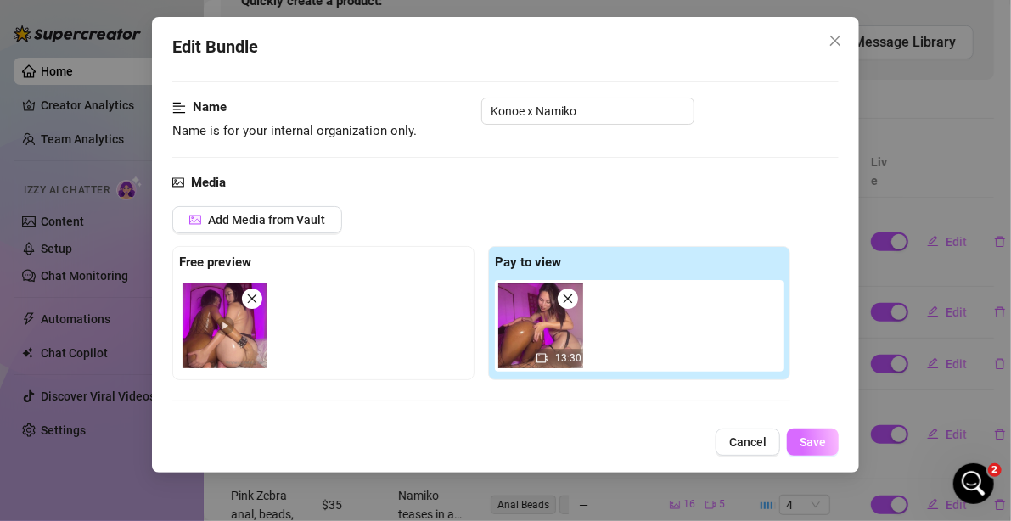
click at [809, 435] on span "Save" at bounding box center [812, 442] width 26 height 14
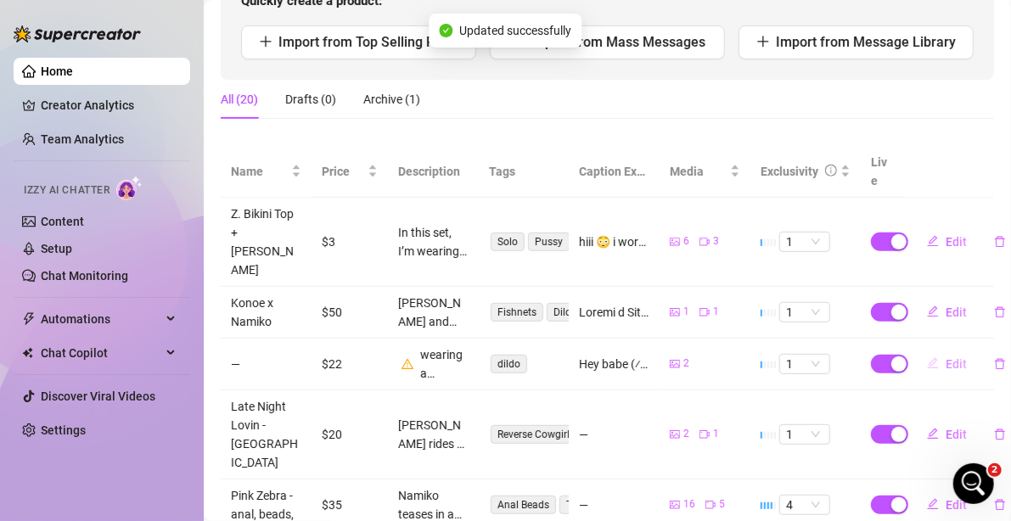
click at [927, 357] on icon "edit" at bounding box center [933, 363] width 12 height 12
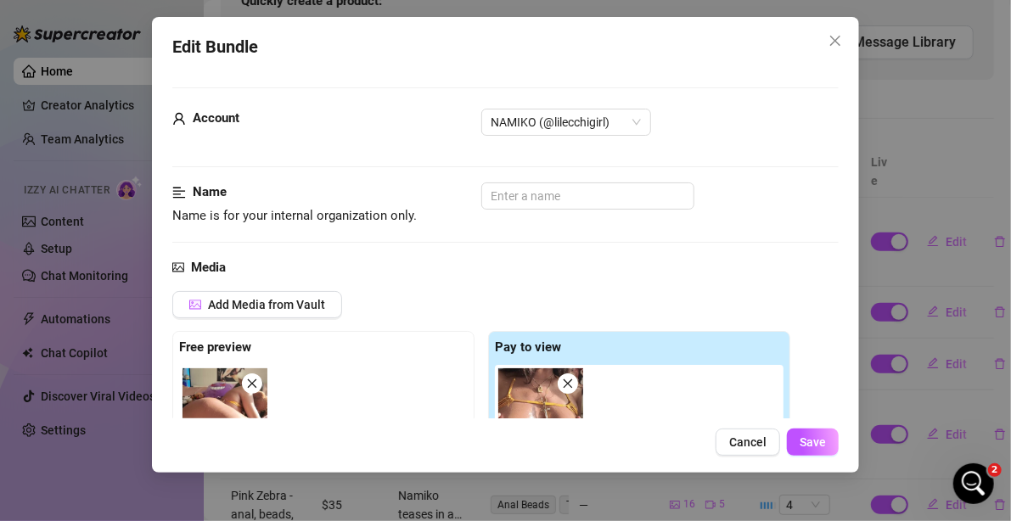
click at [541, 175] on div "Account NAMIKO (@lilecchigirl)" at bounding box center [505, 146] width 667 height 74
click at [541, 188] on input "text" at bounding box center [587, 195] width 213 height 27
click at [811, 433] on button "Save" at bounding box center [813, 442] width 52 height 27
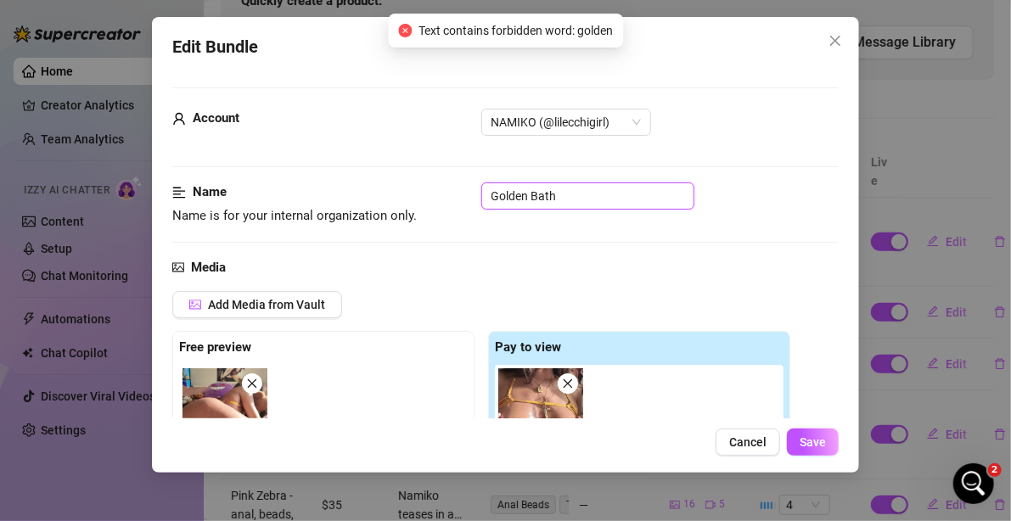
click at [514, 193] on input "Golden Bath" at bounding box center [587, 195] width 213 height 27
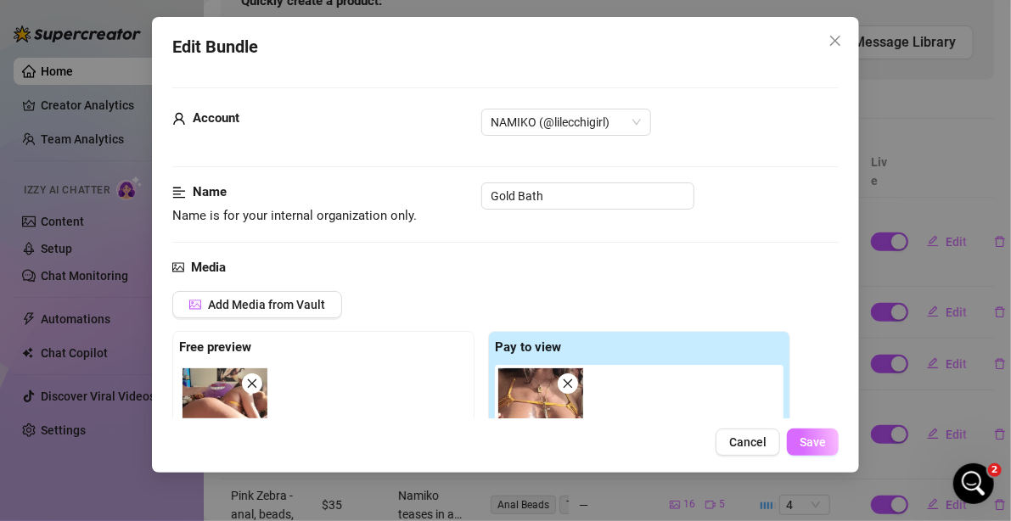
click at [798, 436] on button "Save" at bounding box center [813, 442] width 52 height 27
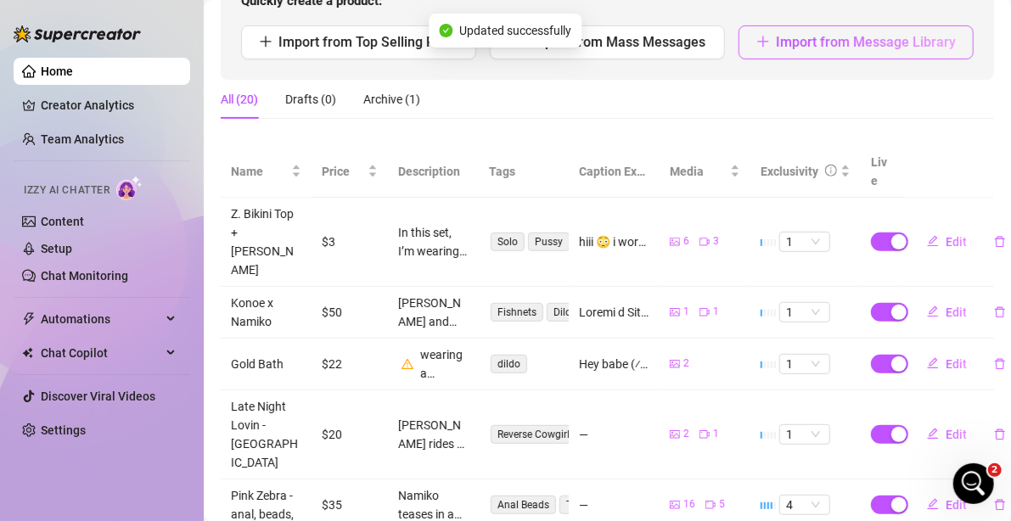
click at [872, 45] on span "Import from Message Library" at bounding box center [866, 42] width 180 height 16
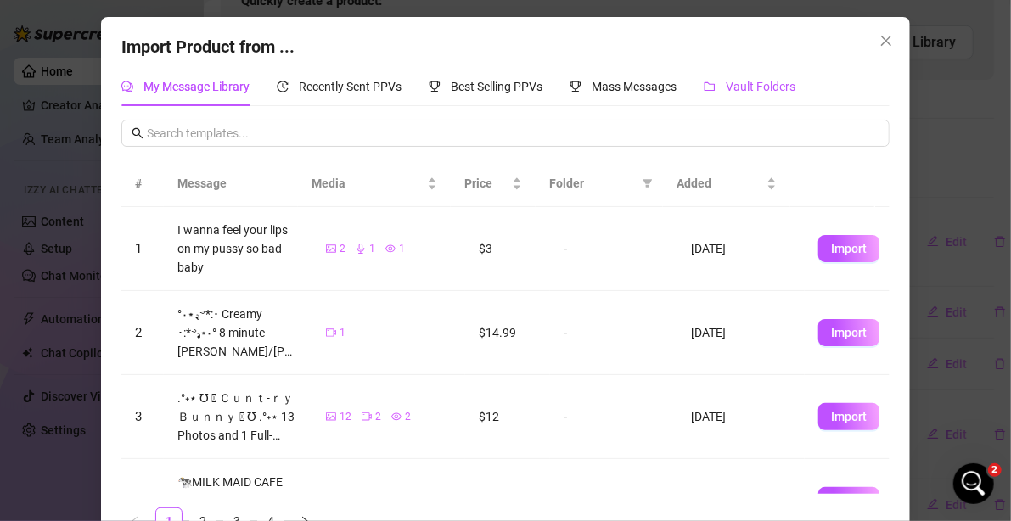
click at [709, 88] on icon "folder" at bounding box center [709, 87] width 12 height 12
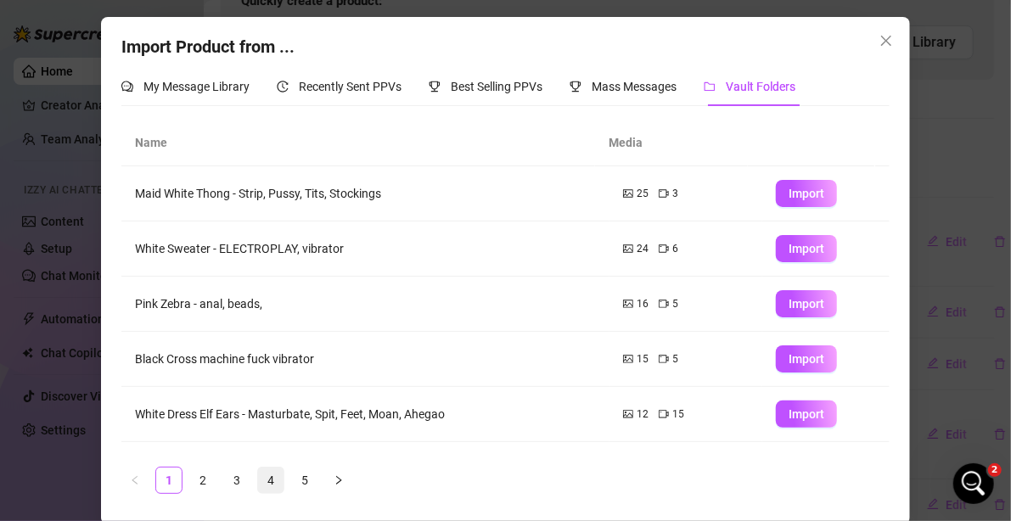
click at [259, 471] on link "4" at bounding box center [270, 480] width 25 height 25
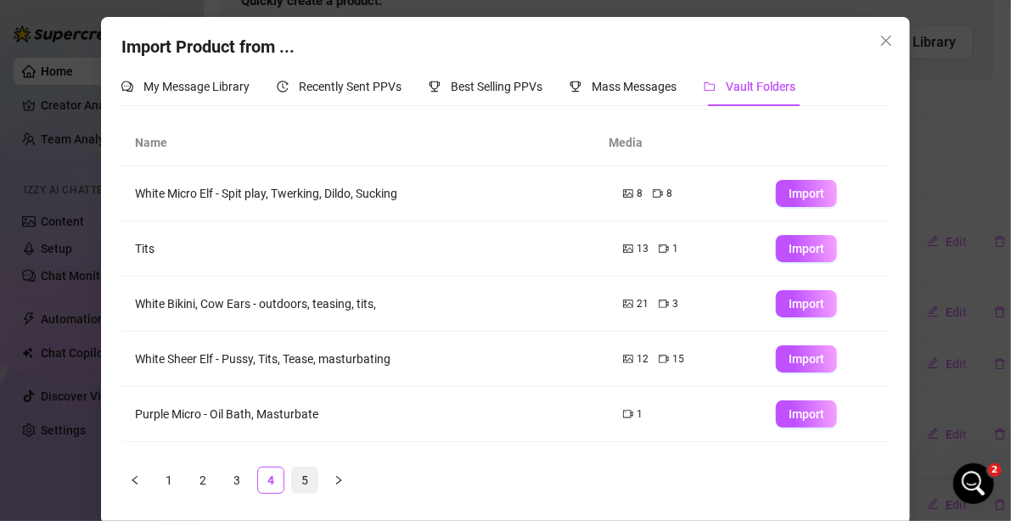
click at [300, 483] on link "5" at bounding box center [304, 480] width 25 height 25
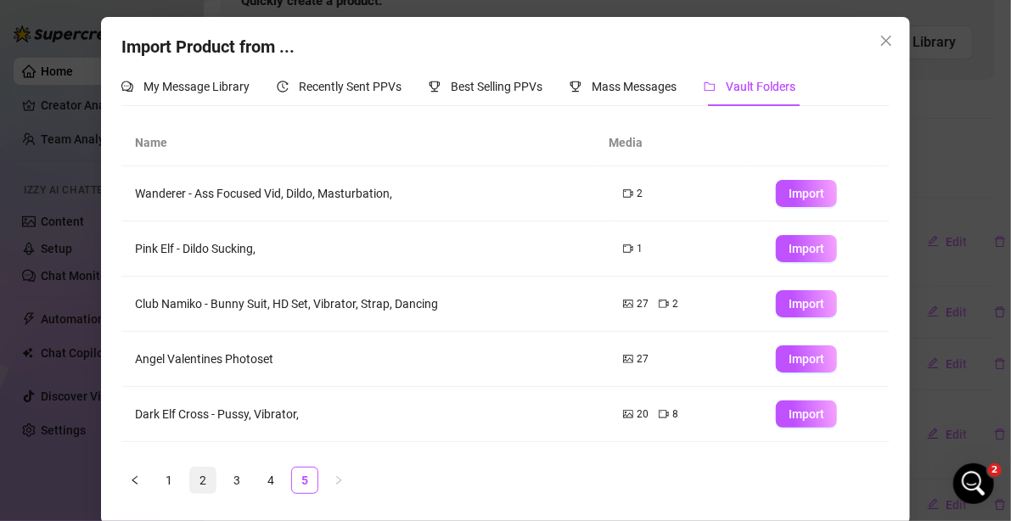
click at [203, 485] on link "2" at bounding box center [202, 480] width 25 height 25
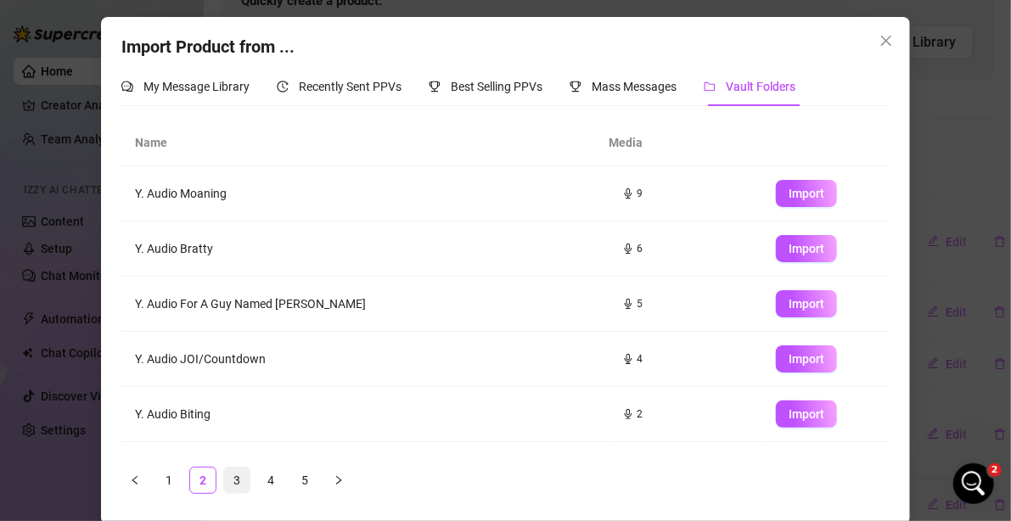
click at [235, 479] on link "3" at bounding box center [236, 480] width 25 height 25
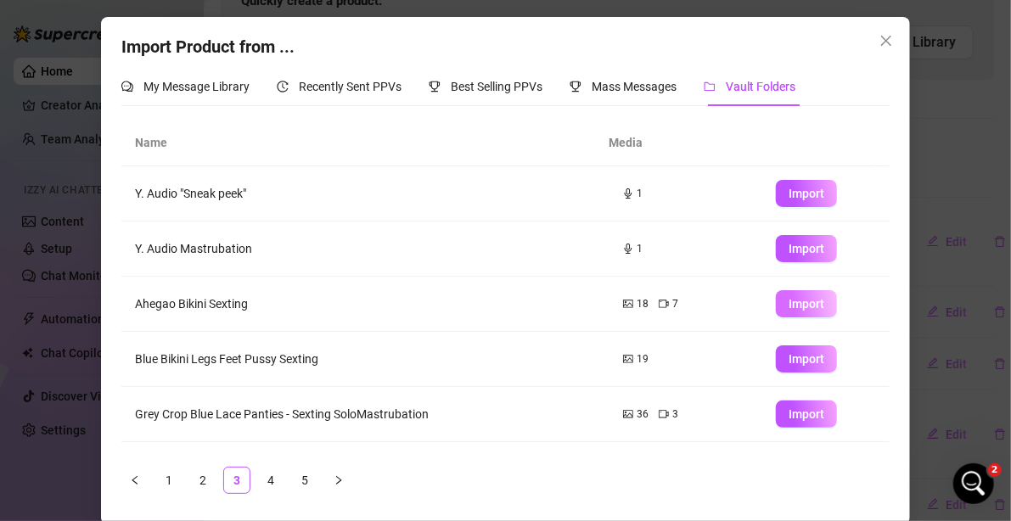
click at [788, 297] on span "Import" at bounding box center [806, 304] width 36 height 14
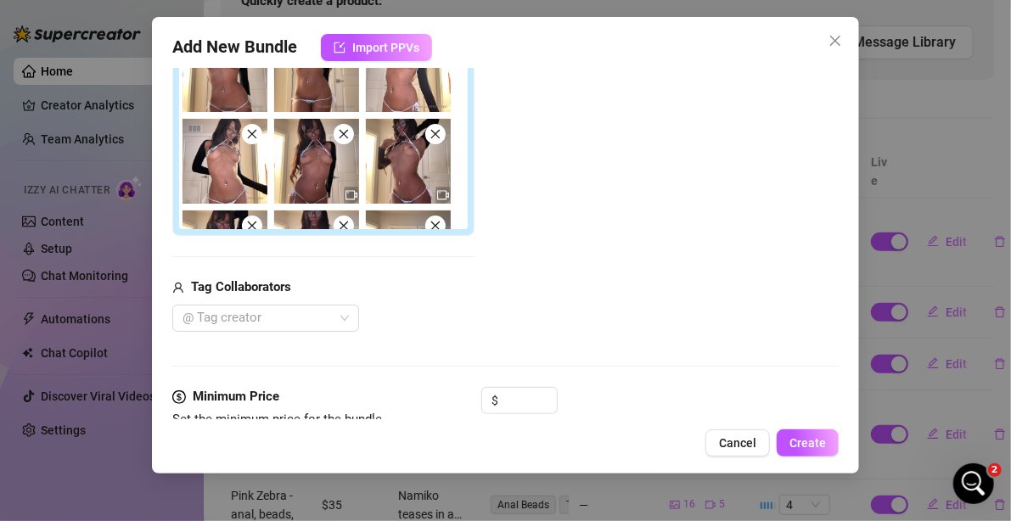
scroll to position [509, 0]
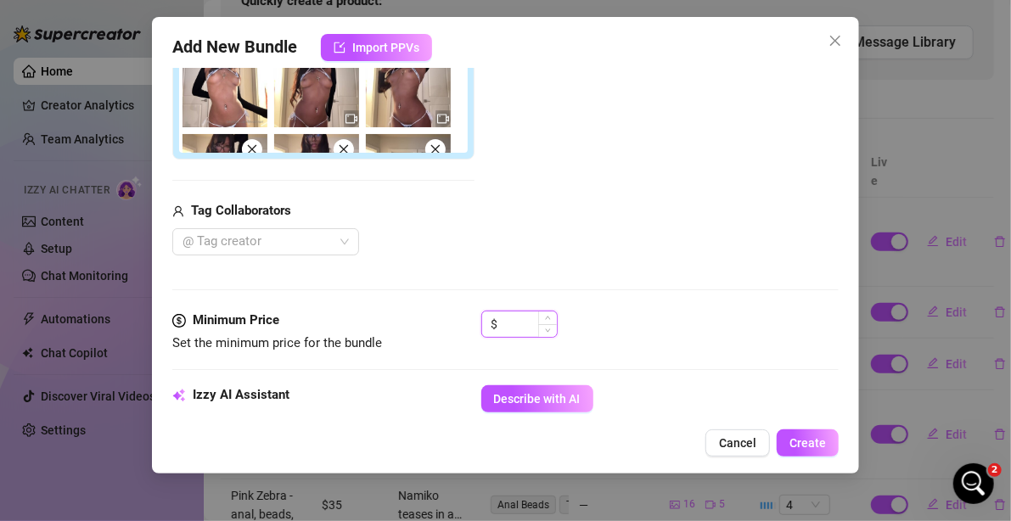
click at [526, 315] on input at bounding box center [529, 323] width 55 height 25
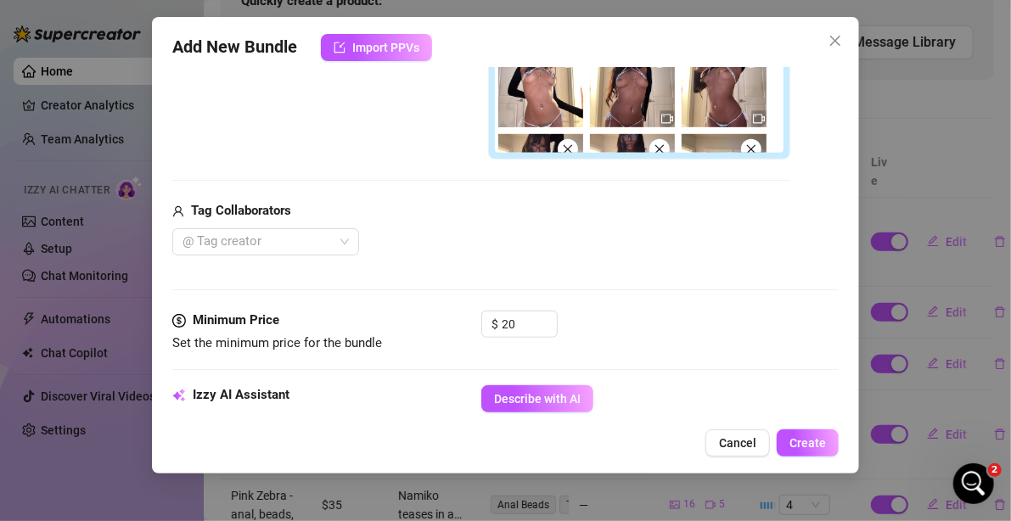
click at [652, 229] on div "@ Tag creator" at bounding box center [481, 241] width 618 height 27
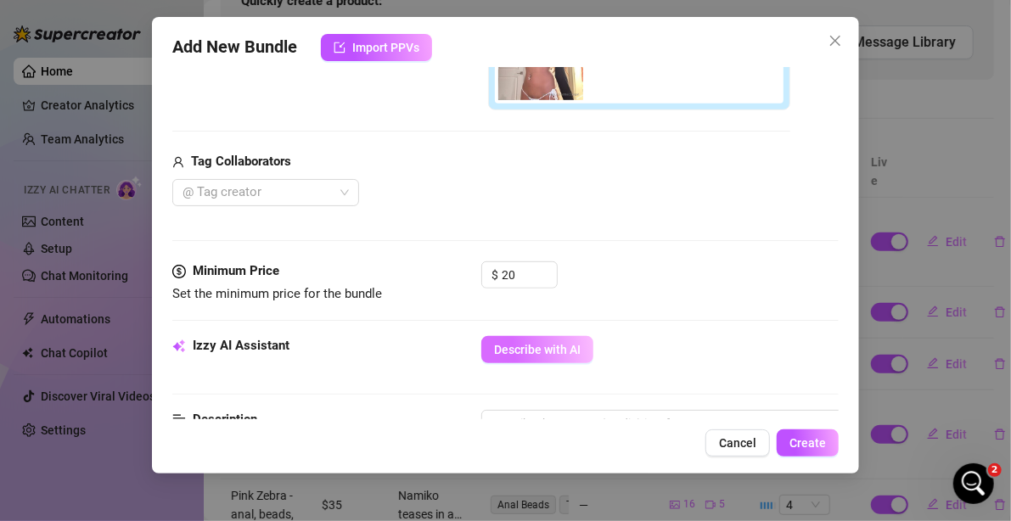
scroll to position [594, 0]
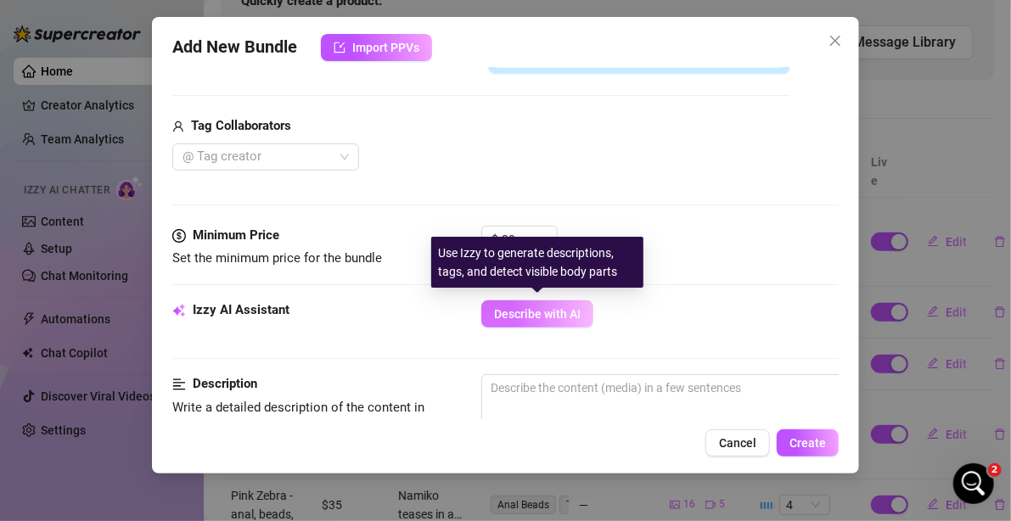
click at [513, 307] on span "Describe with AI" at bounding box center [537, 314] width 87 height 14
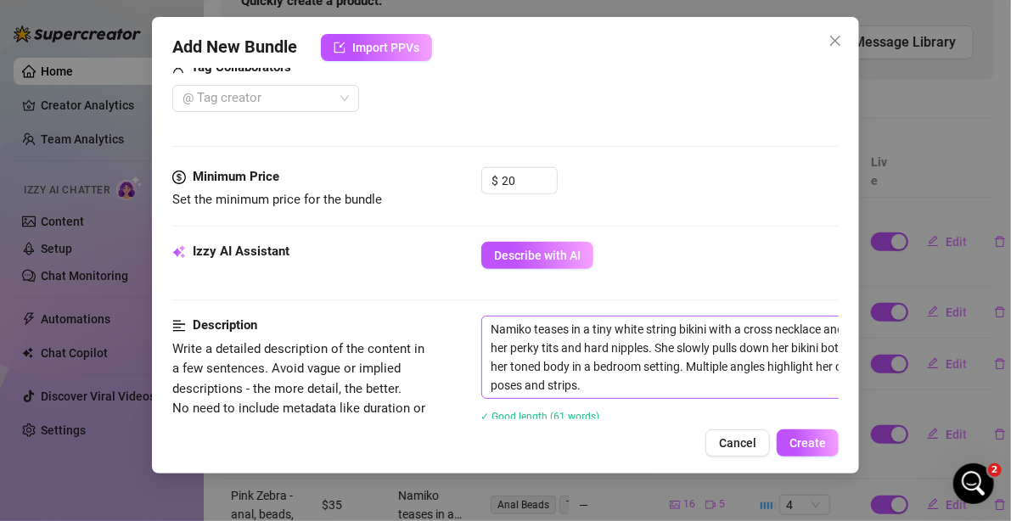
scroll to position [679, 0]
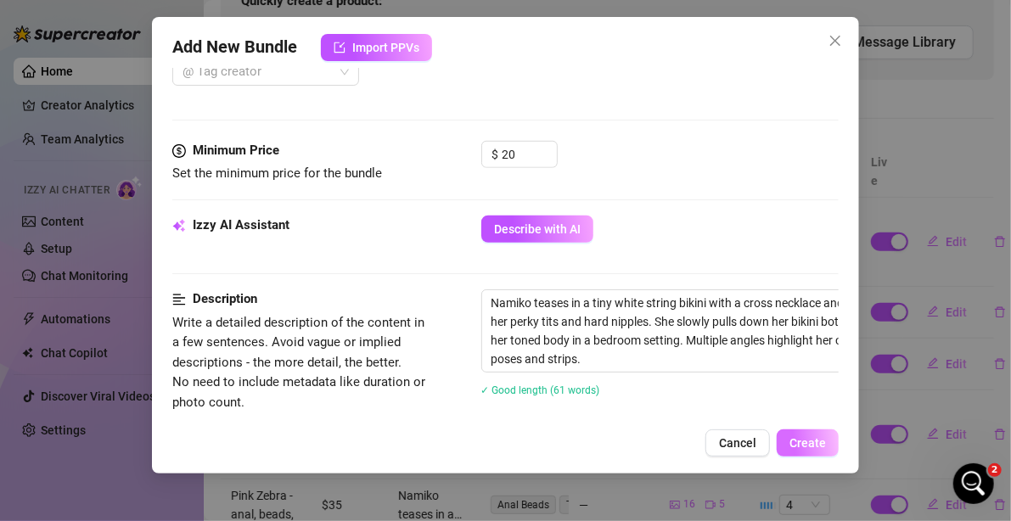
click at [810, 453] on button "Create" at bounding box center [807, 442] width 62 height 27
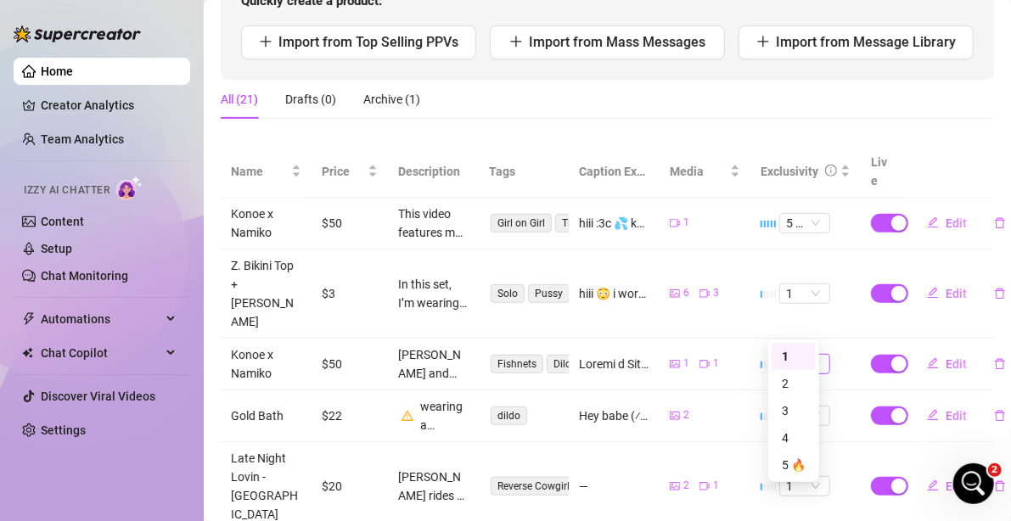
click at [786, 355] on span "1" at bounding box center [804, 364] width 37 height 19
click at [800, 420] on div "3" at bounding box center [793, 410] width 44 height 27
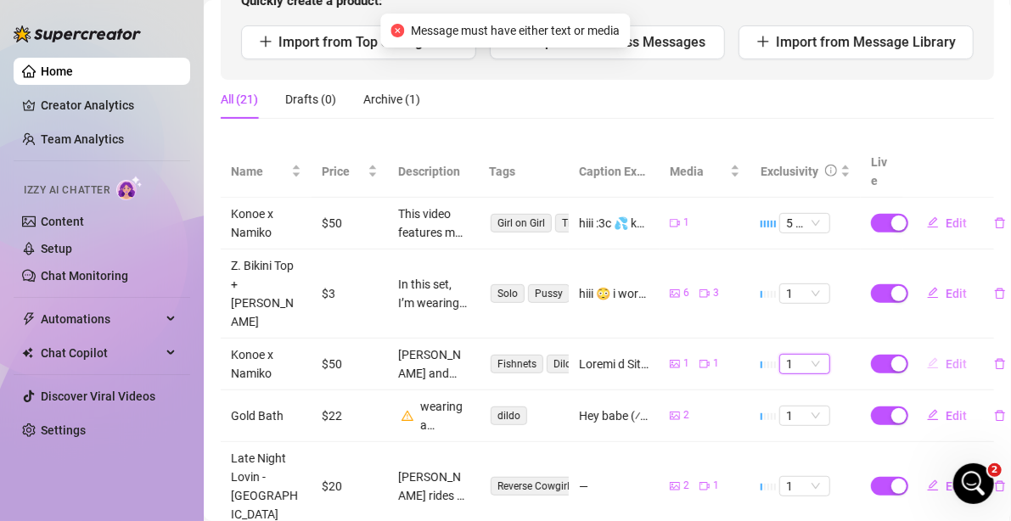
click at [945, 357] on span "Edit" at bounding box center [955, 364] width 21 height 14
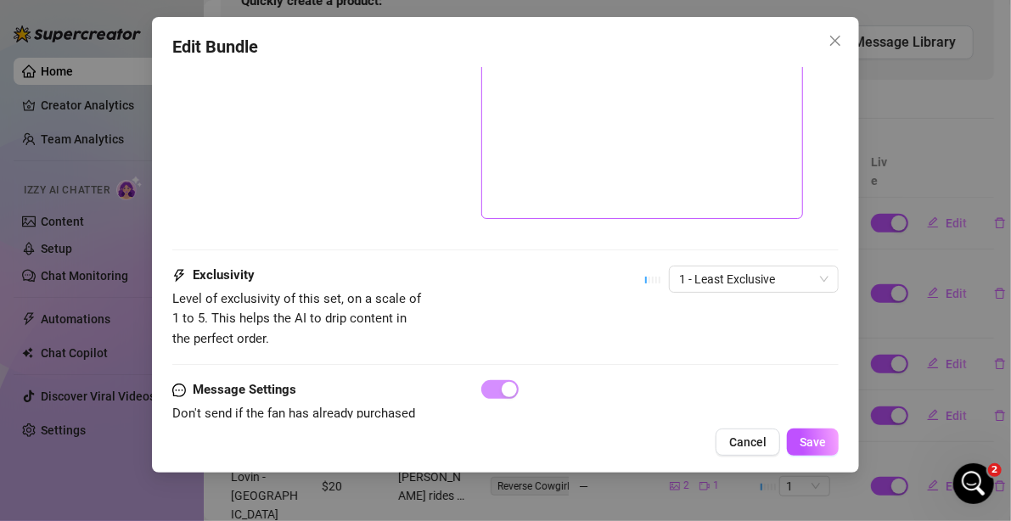
scroll to position [1606, 0]
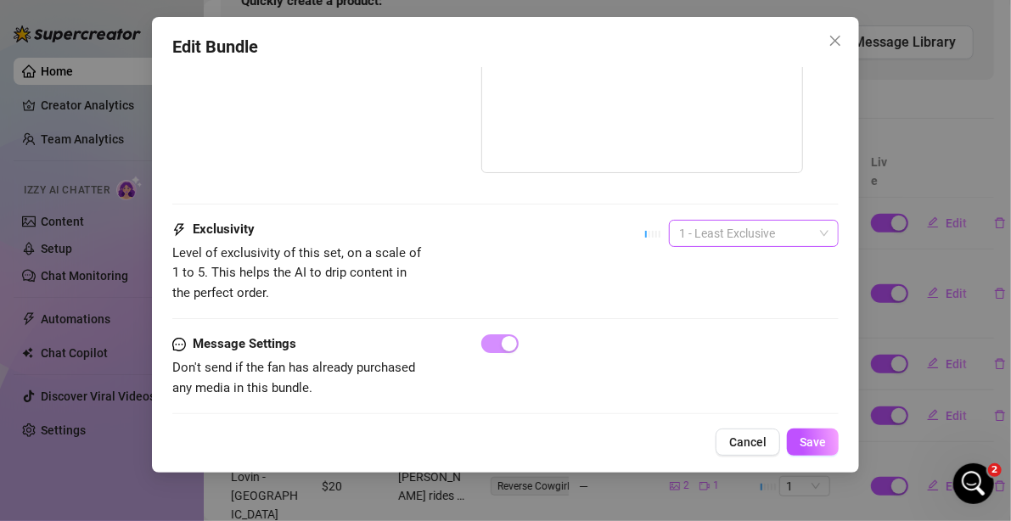
click at [748, 221] on span "1 - Least Exclusive" at bounding box center [753, 233] width 149 height 25
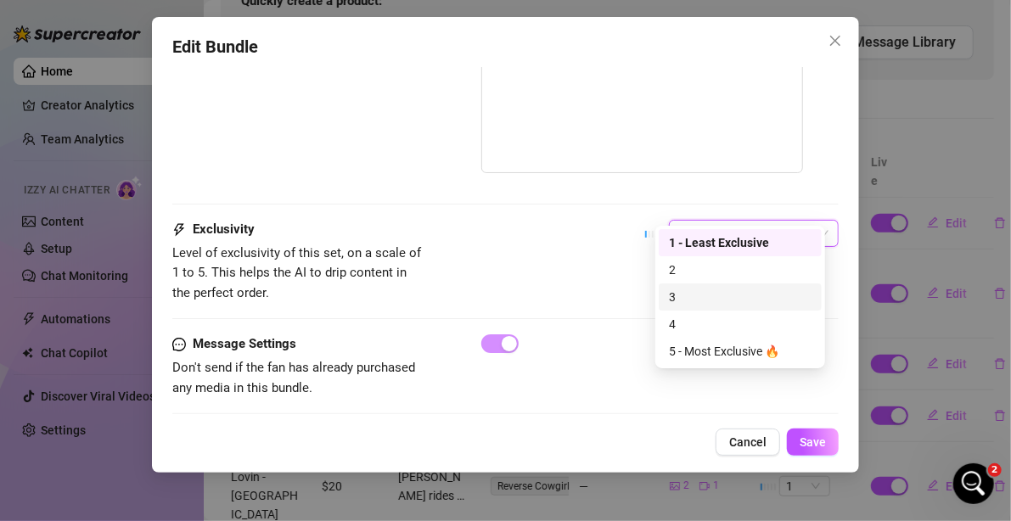
click at [715, 308] on div "3" at bounding box center [740, 296] width 163 height 27
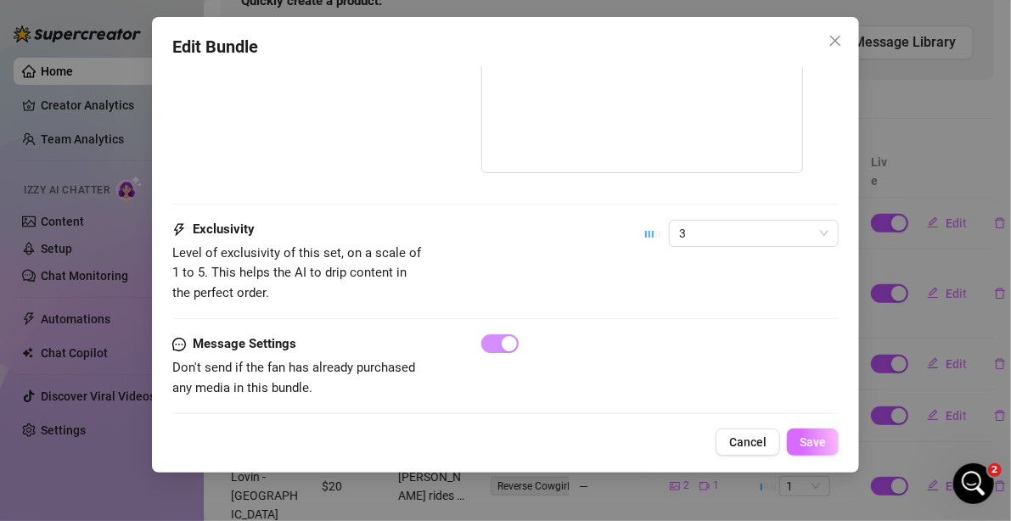
click at [807, 440] on span "Save" at bounding box center [812, 442] width 26 height 14
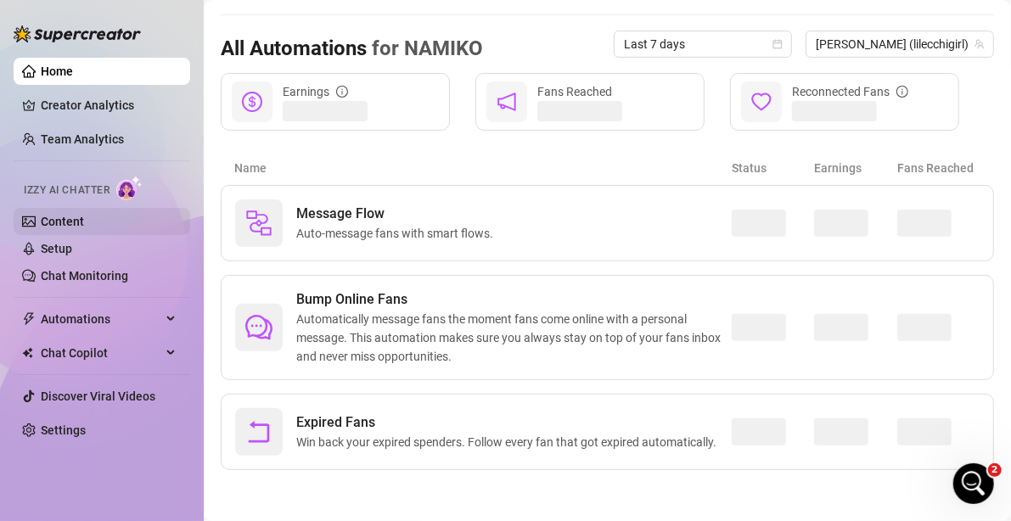
scroll to position [154, 0]
click at [76, 227] on link "Content" at bounding box center [62, 222] width 43 height 14
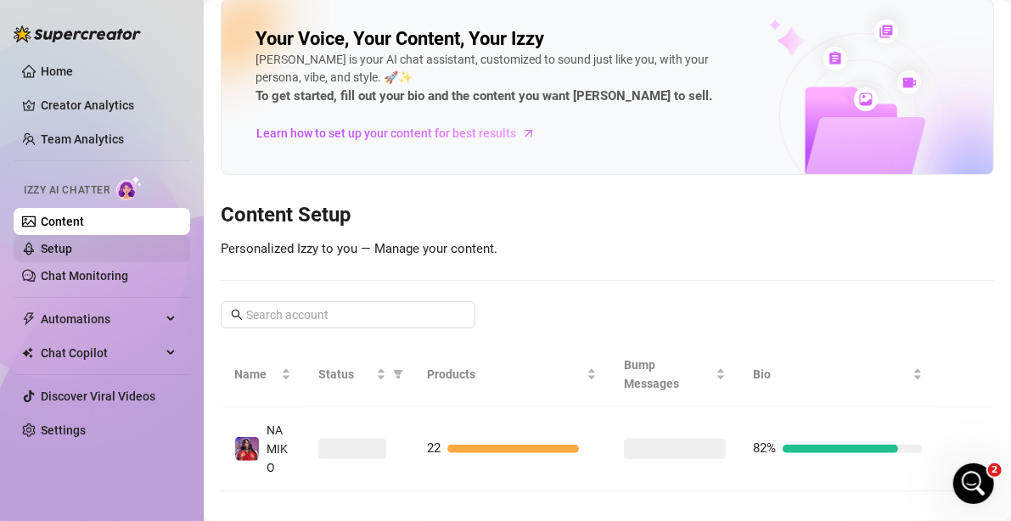
scroll to position [64, 0]
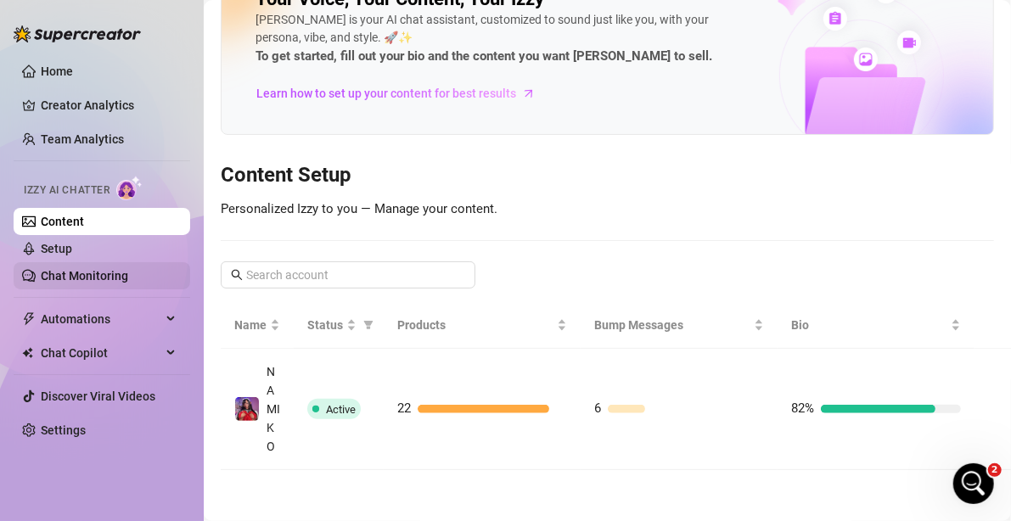
click at [91, 270] on link "Chat Monitoring" at bounding box center [84, 276] width 87 height 14
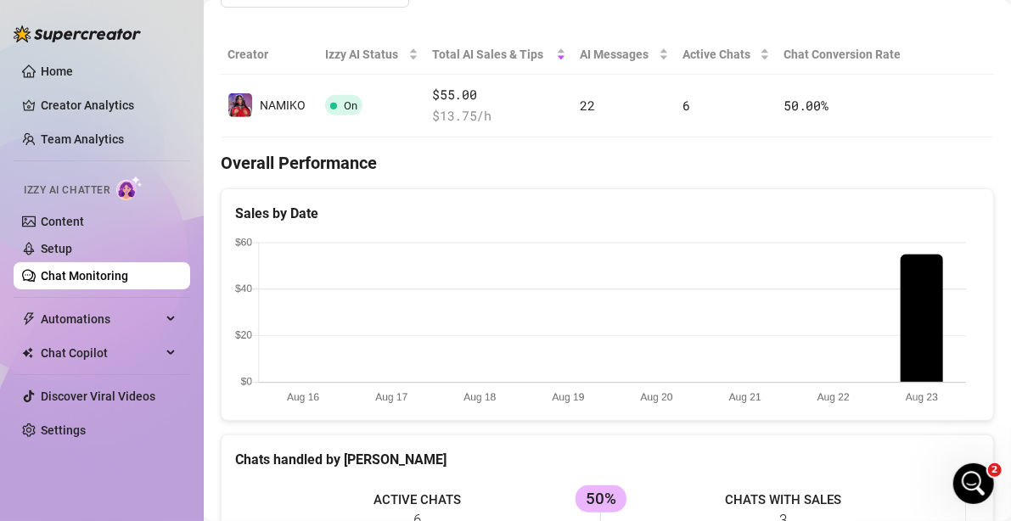
scroll to position [570, 0]
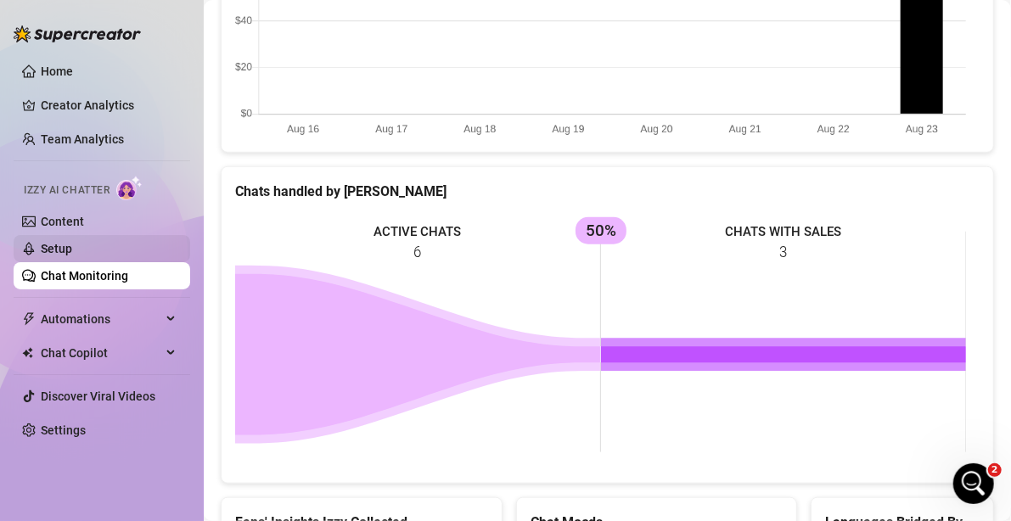
click at [72, 245] on link "Setup" at bounding box center [56, 249] width 31 height 14
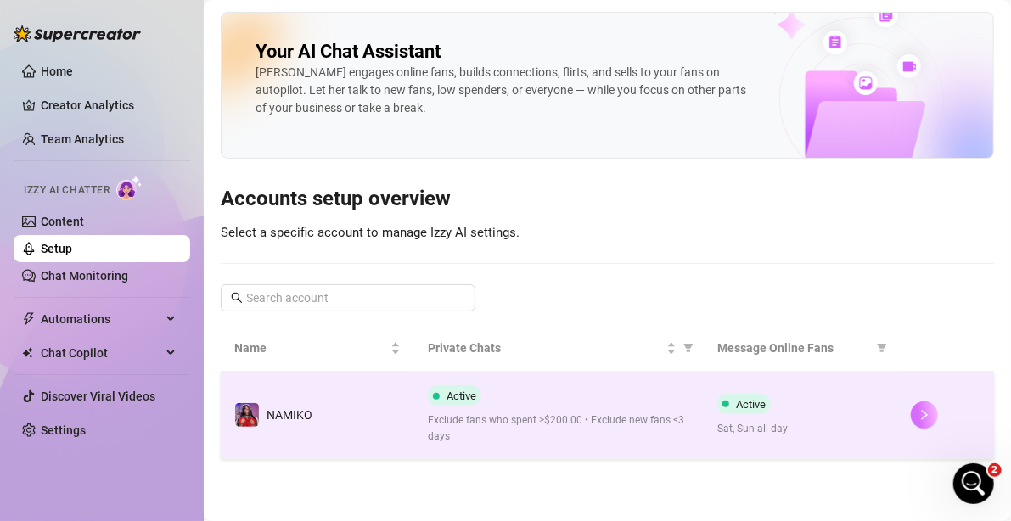
click at [919, 405] on button "button" at bounding box center [924, 414] width 27 height 27
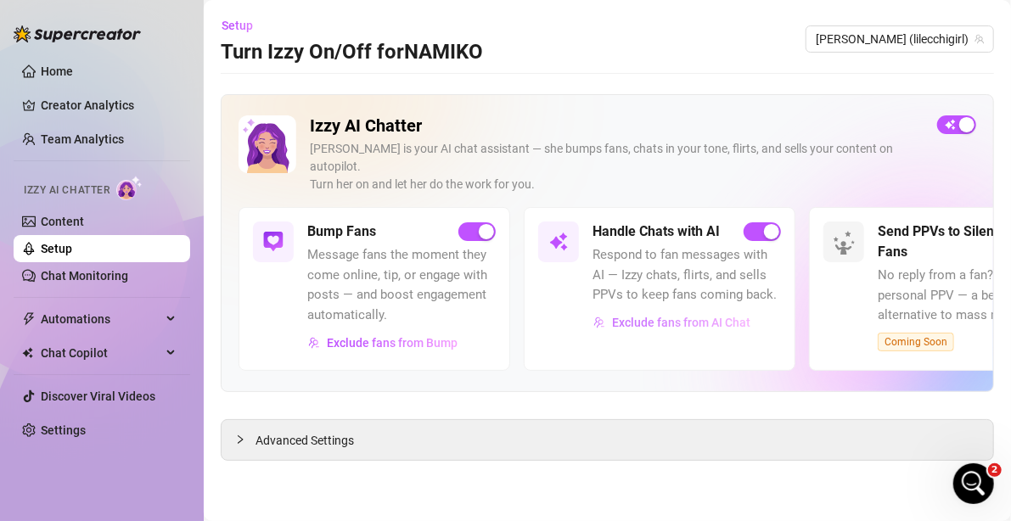
click at [654, 316] on span "Exclude fans from AI Chat" at bounding box center [681, 323] width 138 height 14
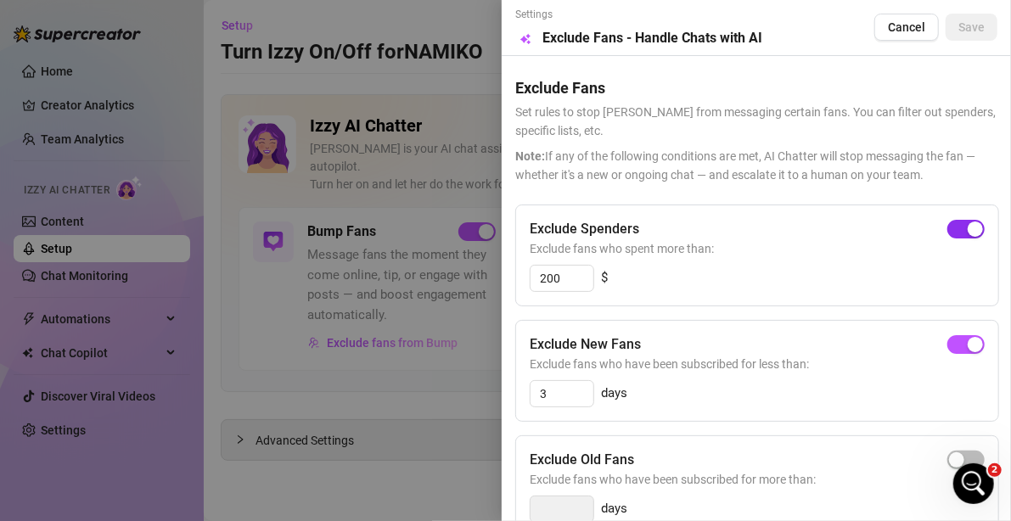
click at [967, 221] on div "button" at bounding box center [974, 228] width 15 height 15
click at [951, 233] on span "button" at bounding box center [965, 229] width 37 height 19
click at [568, 277] on input "300" at bounding box center [561, 278] width 63 height 25
click at [950, 217] on div "Exclude Spenders Exclude fans who spent more than: $" at bounding box center [757, 256] width 484 height 102
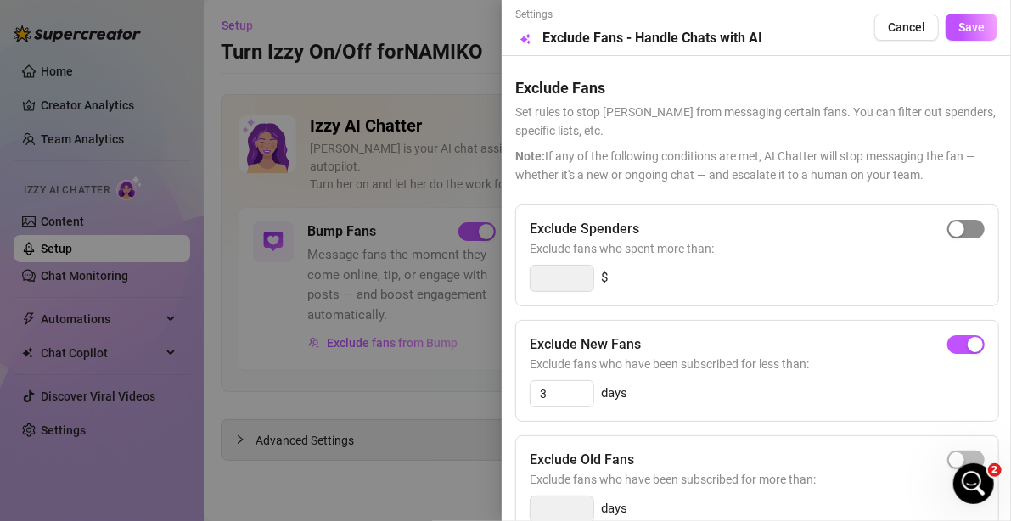
click at [947, 238] on span "button" at bounding box center [965, 229] width 37 height 19
click at [558, 280] on input "300" at bounding box center [561, 278] width 63 height 25
click at [958, 25] on span "Save" at bounding box center [971, 27] width 26 height 14
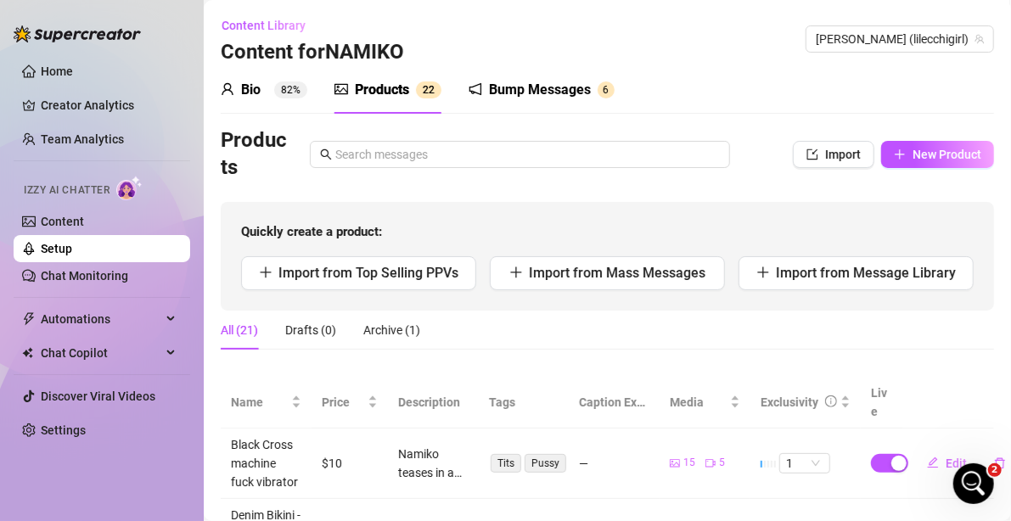
click at [493, 109] on div "Bump Messages 6" at bounding box center [541, 90] width 146 height 48
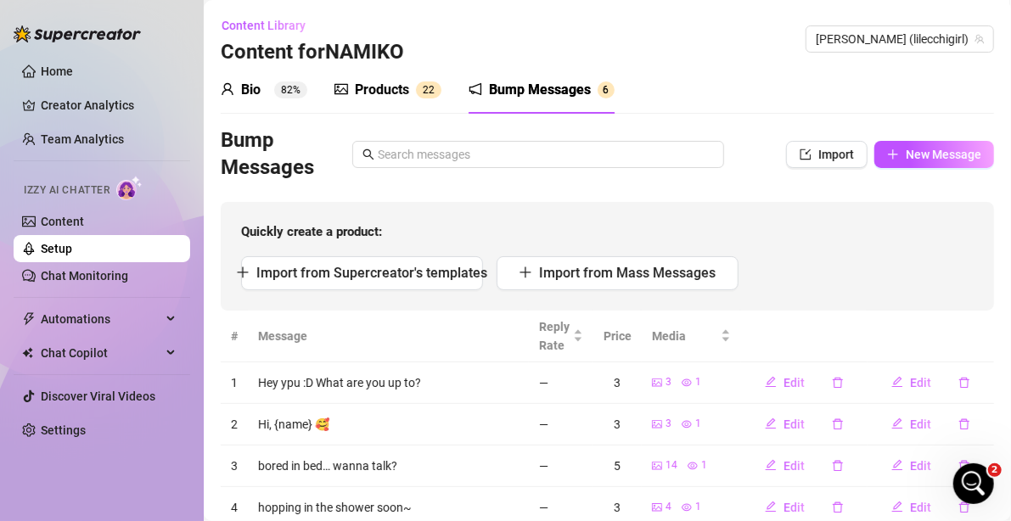
click at [283, 94] on sup "82%" at bounding box center [290, 89] width 33 height 17
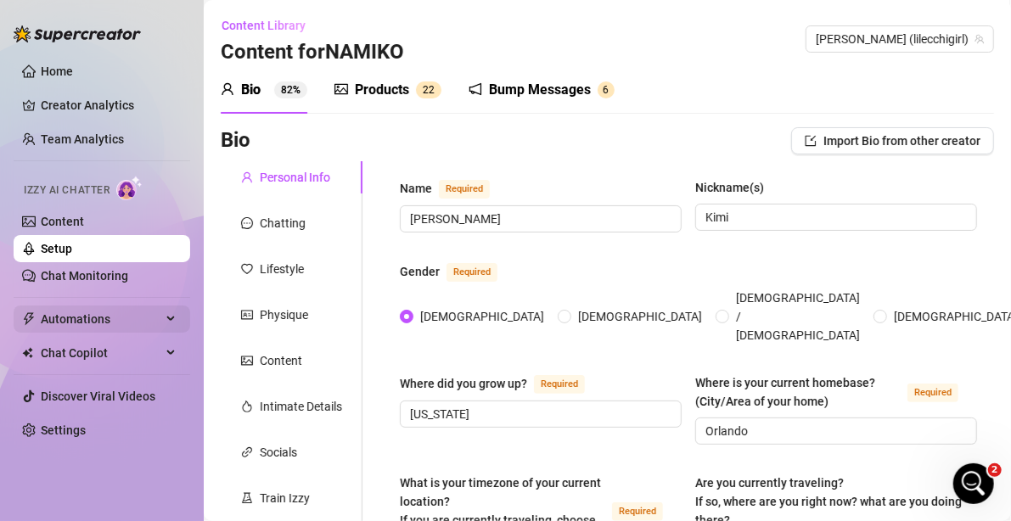
click at [115, 319] on span "Automations" at bounding box center [101, 318] width 121 height 27
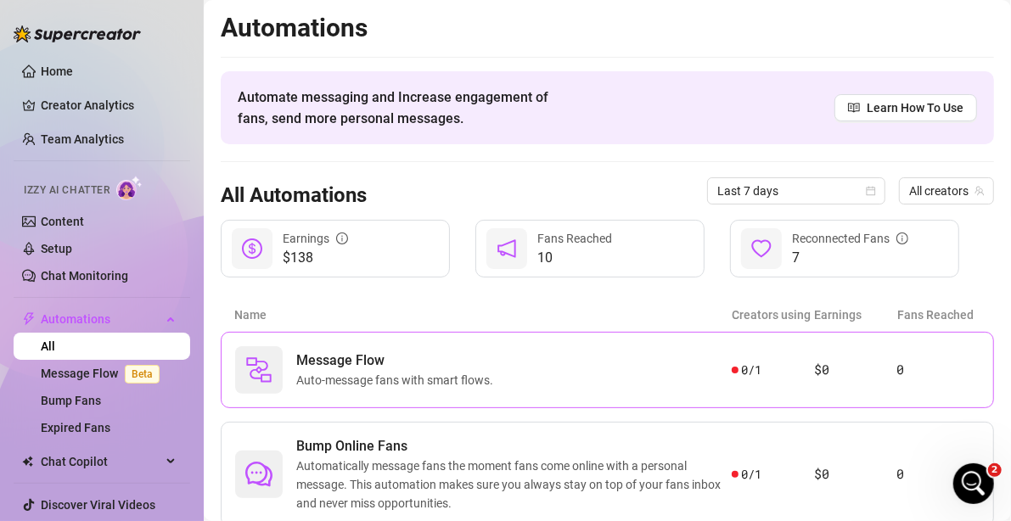
click at [502, 367] on div "Message Flow Auto-message fans with smart flows." at bounding box center [483, 370] width 496 height 48
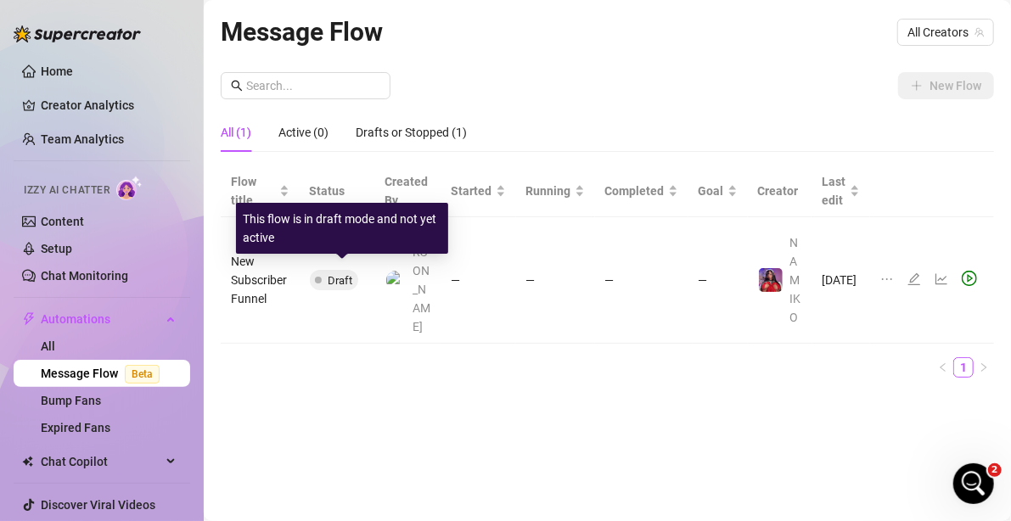
click at [338, 275] on span "Draft" at bounding box center [340, 280] width 25 height 13
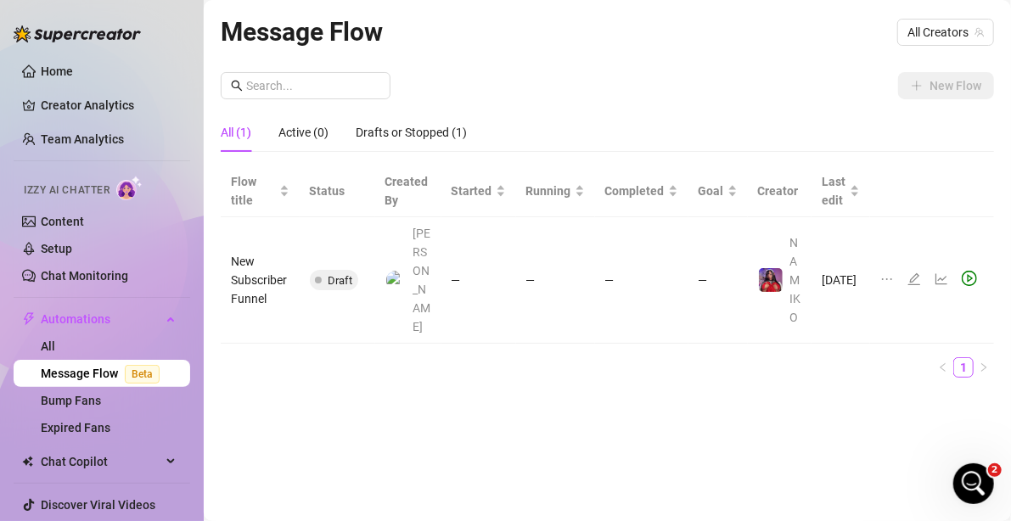
click at [681, 278] on td "—" at bounding box center [641, 280] width 93 height 126
click at [485, 95] on div "New Flow" at bounding box center [607, 85] width 773 height 27
click at [917, 20] on span "All Creators" at bounding box center [945, 32] width 76 height 25
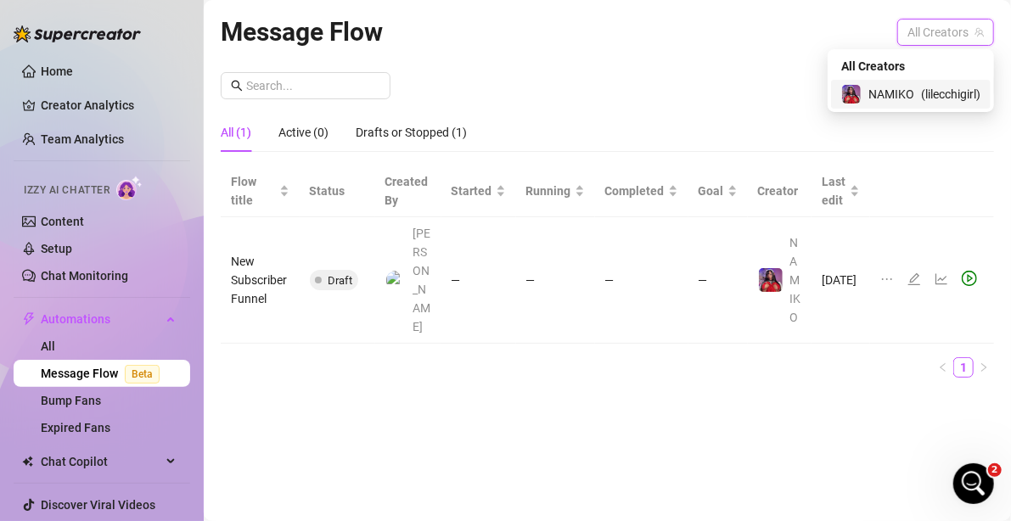
click at [899, 98] on span "NAMIKO" at bounding box center [891, 94] width 46 height 19
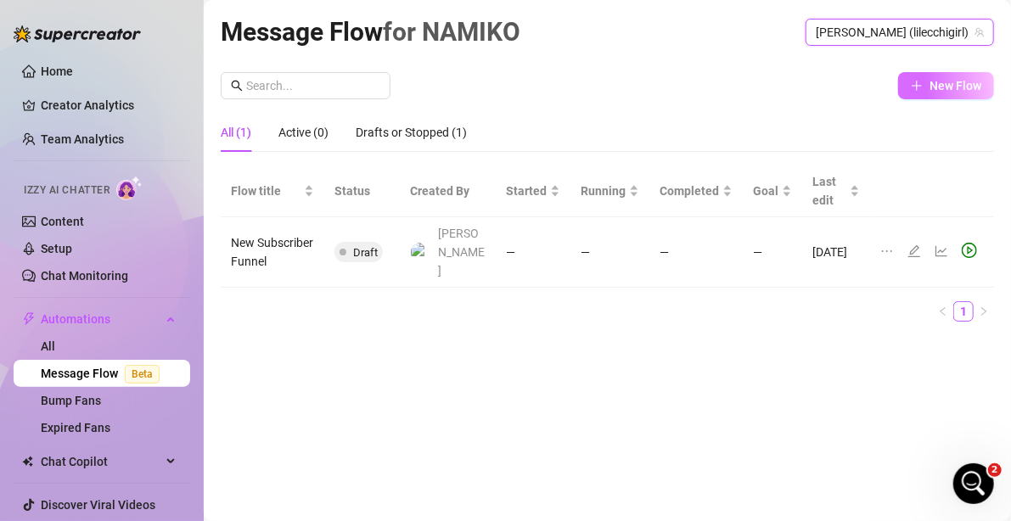
click at [952, 73] on button "New Flow" at bounding box center [946, 85] width 96 height 27
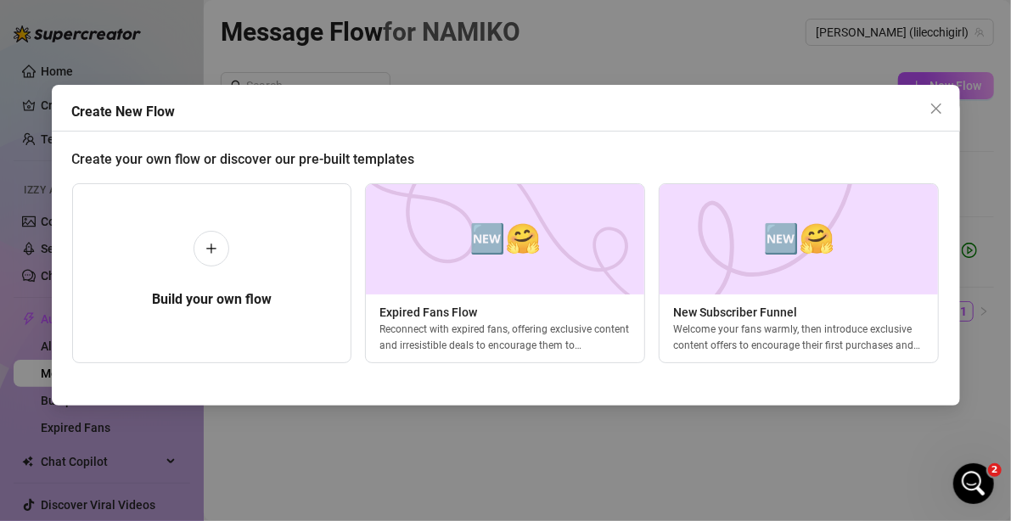
drag, startPoint x: 851, startPoint y: 406, endPoint x: 887, endPoint y: 394, distance: 37.6
click at [895, 394] on div "Create New Flow Create your own flow or discover our pre-built templates Build …" at bounding box center [506, 245] width 908 height 321
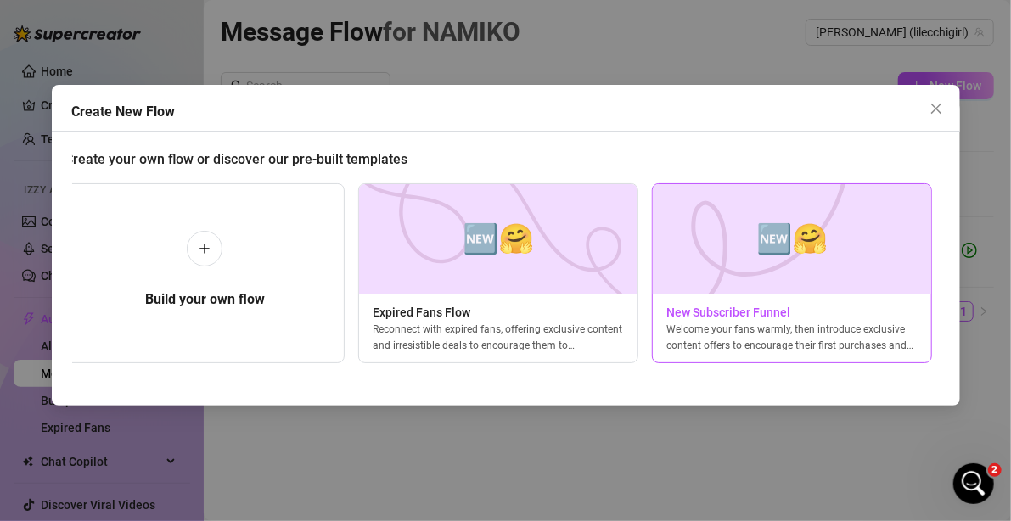
click at [836, 253] on img at bounding box center [792, 239] width 280 height 110
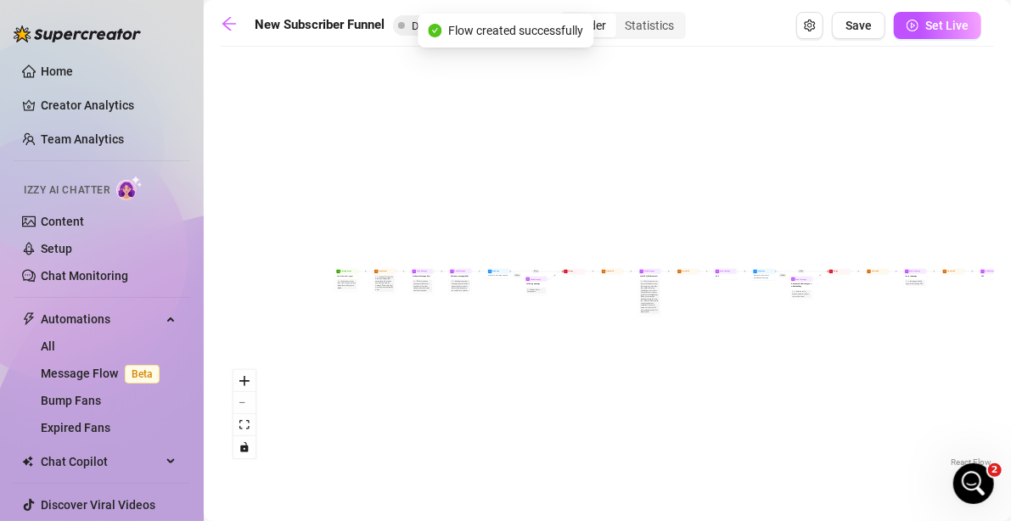
drag, startPoint x: 357, startPoint y: 263, endPoint x: 790, endPoint y: 372, distance: 446.2
click at [790, 372] on div "If True If True If True If False If False If False If True If False Merge Merge…" at bounding box center [607, 263] width 773 height 416
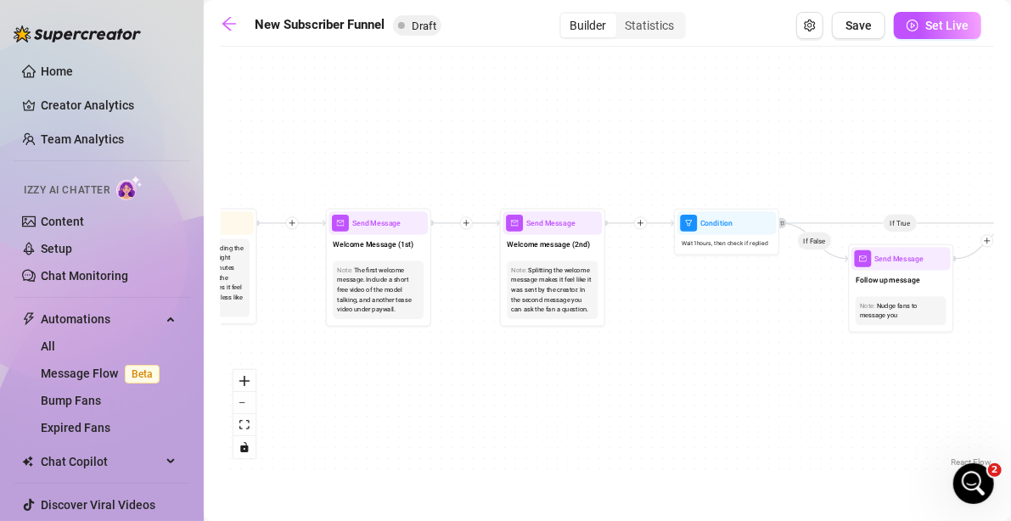
drag, startPoint x: 451, startPoint y: 341, endPoint x: 775, endPoint y: 384, distance: 326.2
click at [775, 384] on div "If True If True If True If False If False If False If True If False Merge Merge…" at bounding box center [607, 263] width 773 height 416
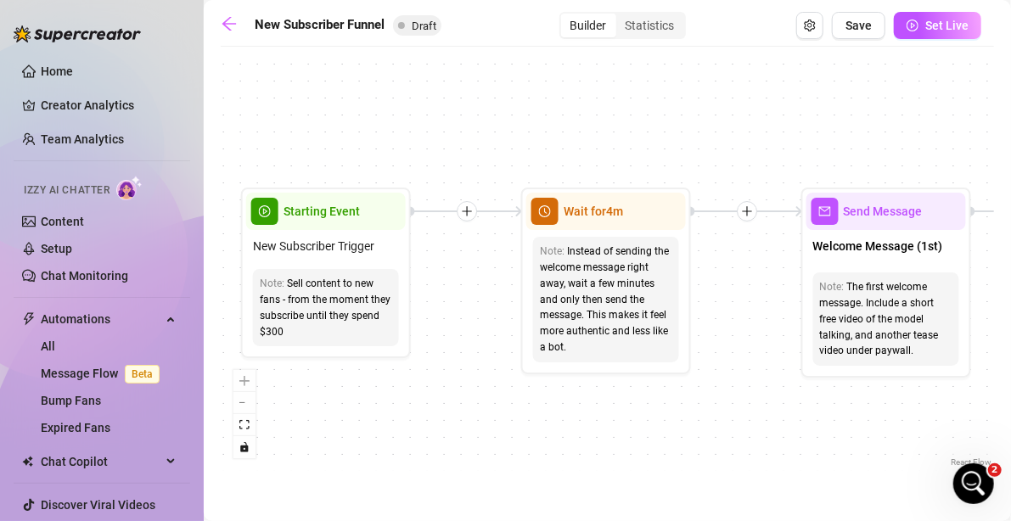
drag, startPoint x: 537, startPoint y: 358, endPoint x: 717, endPoint y: 342, distance: 180.6
click at [717, 342] on div "If True If True If True If False If False If False If True If False Merge Merge…" at bounding box center [607, 263] width 773 height 416
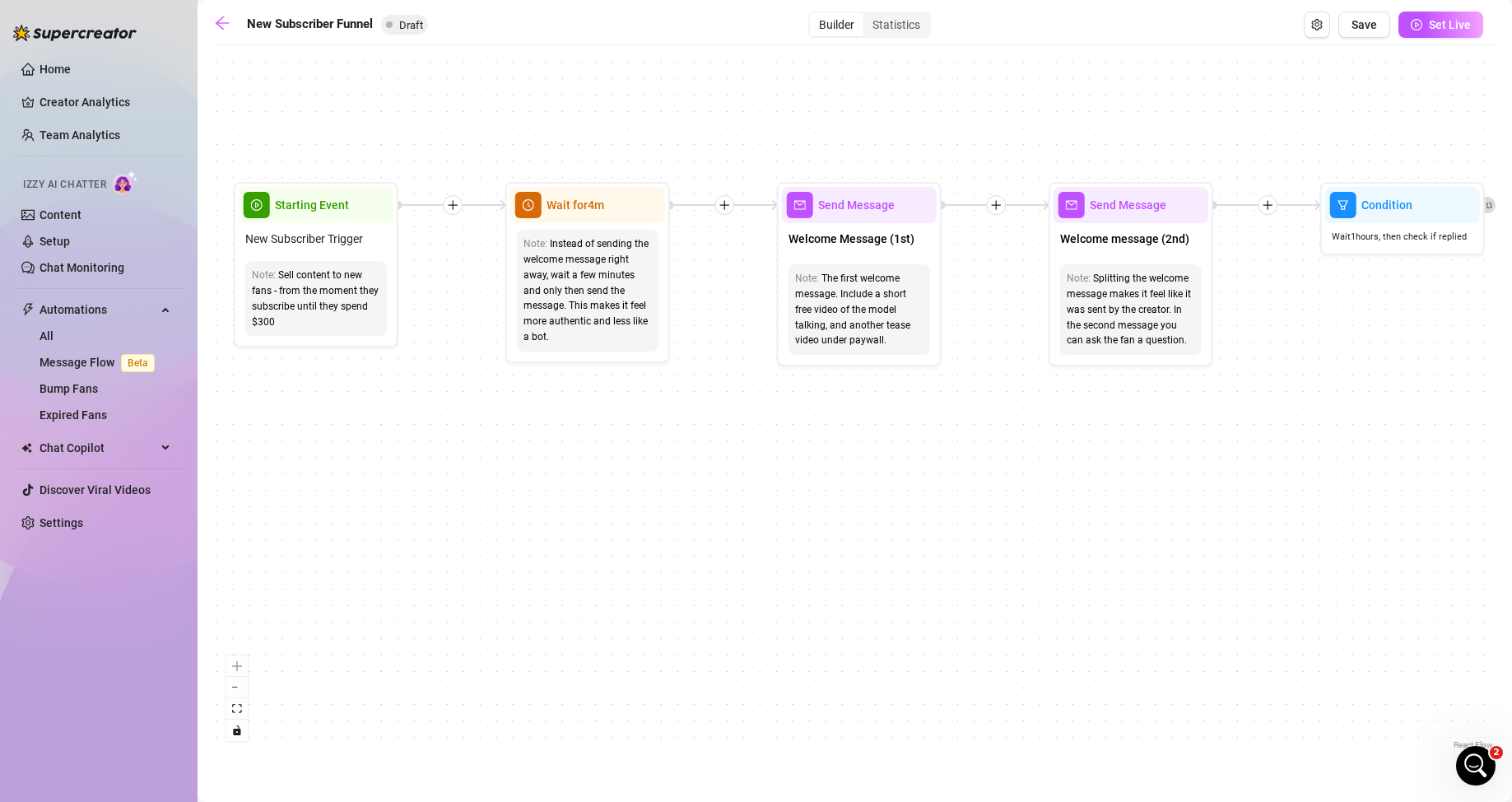
scroll to position [633, 0]
click at [980, 504] on div "Open Intercom Messenger" at bounding box center [1473, 763] width 54 height 54
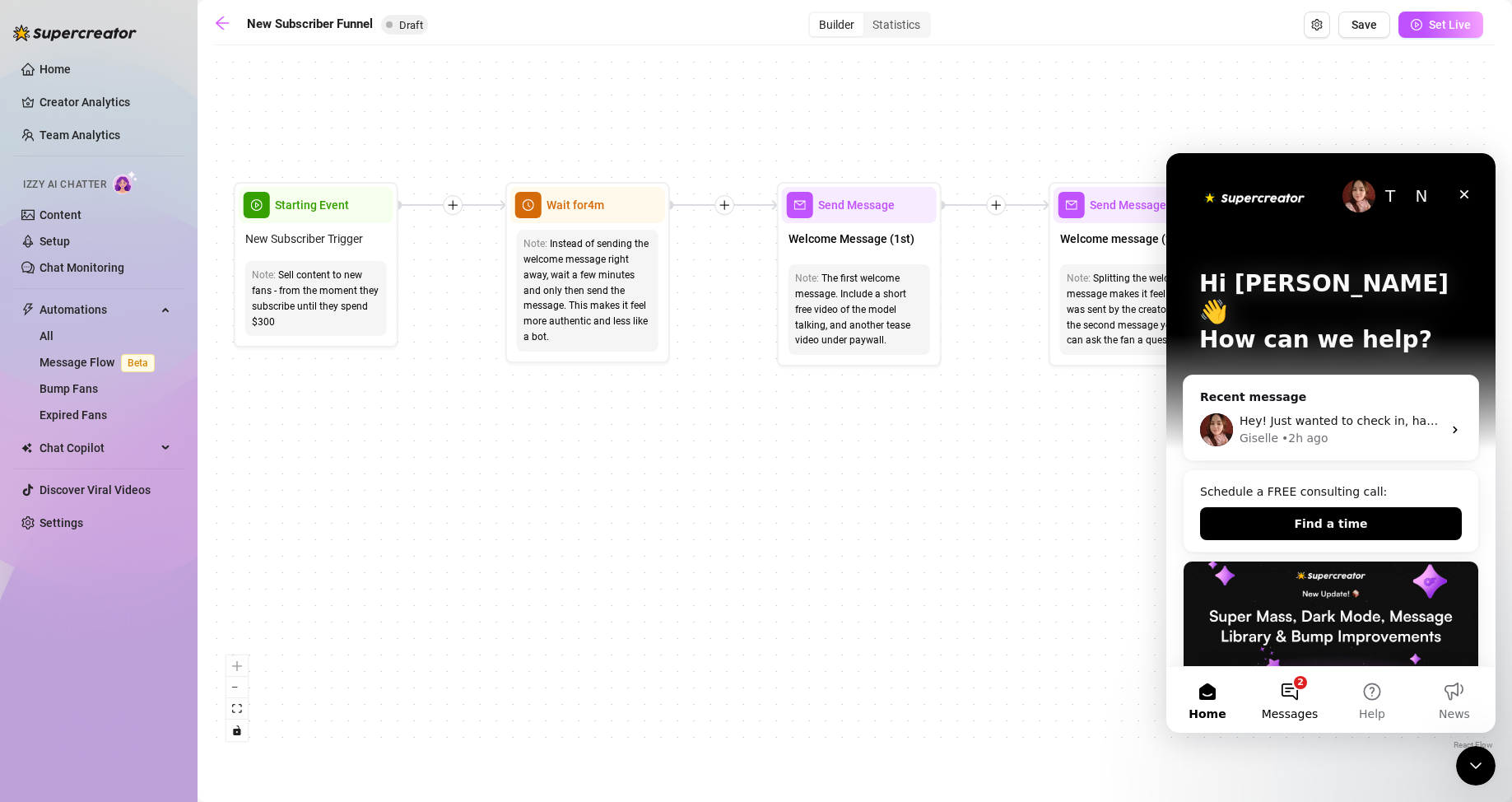
click at [980, 504] on span "Messages" at bounding box center [1290, 714] width 57 height 12
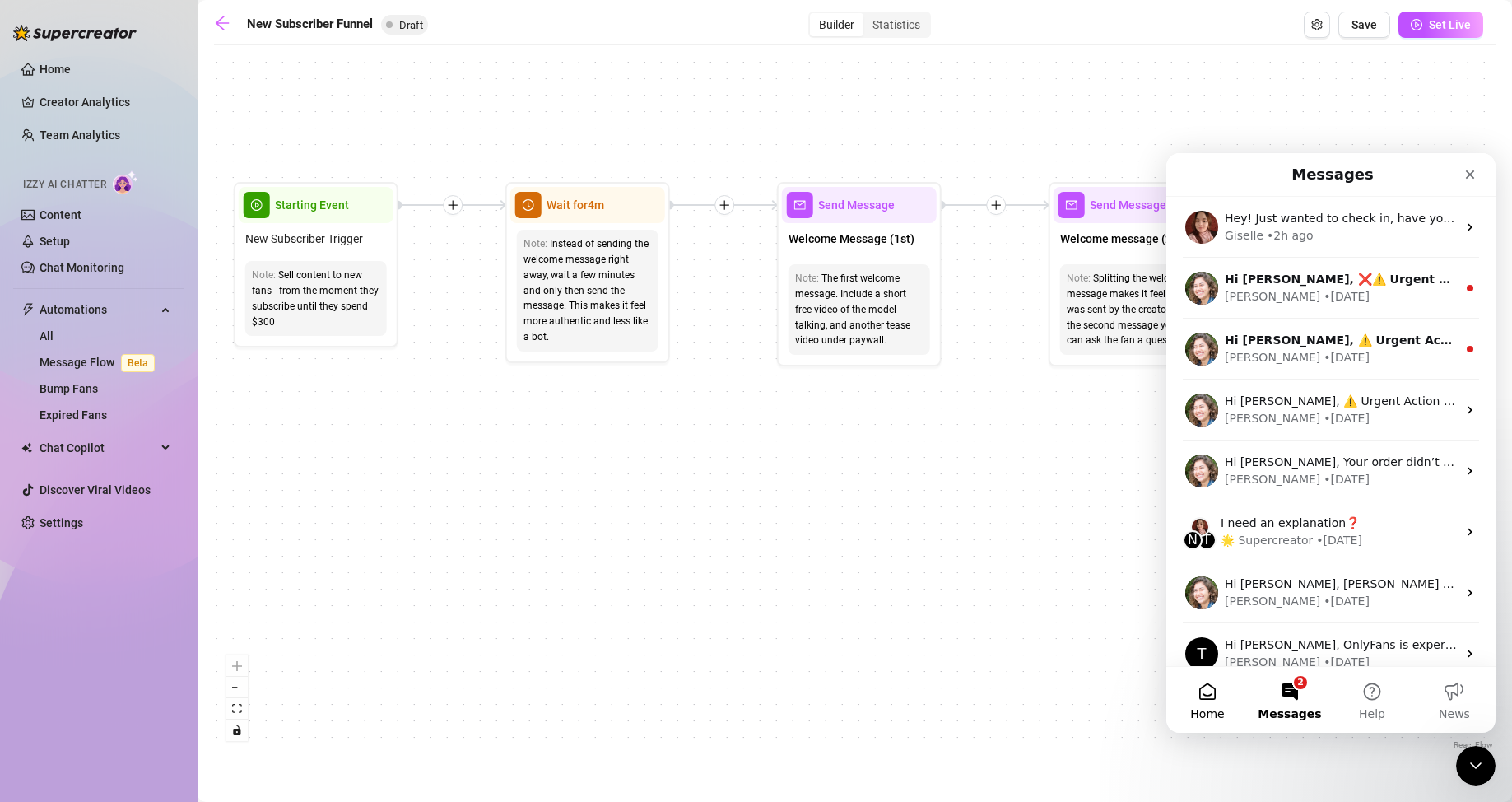
click at [980, 504] on span "Home" at bounding box center [1206, 714] width 34 height 12
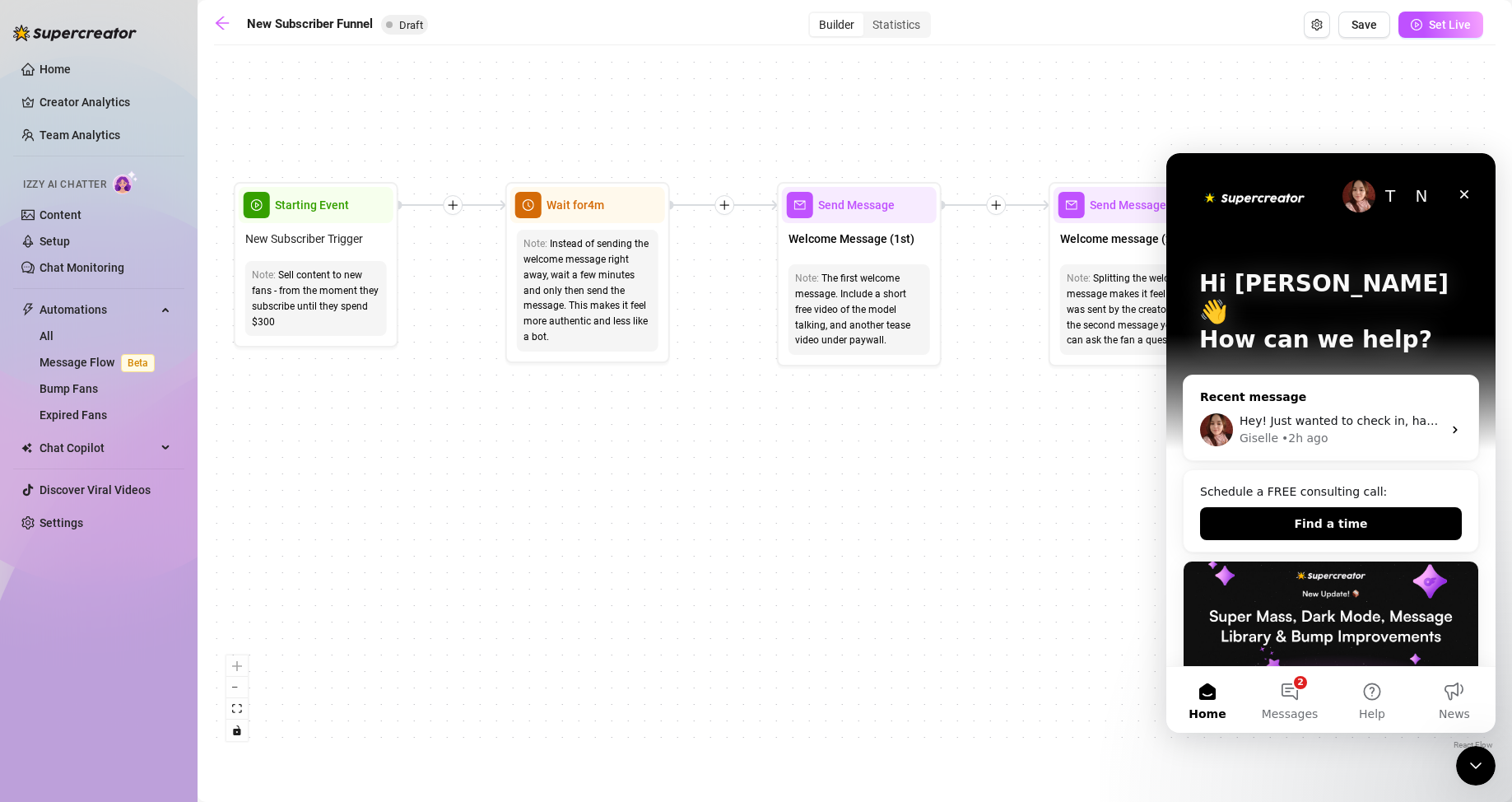
click at [980, 400] on div "Hey! Just wanted to check in, have you tried contacting our payment processor t…" at bounding box center [1331, 430] width 295 height 61
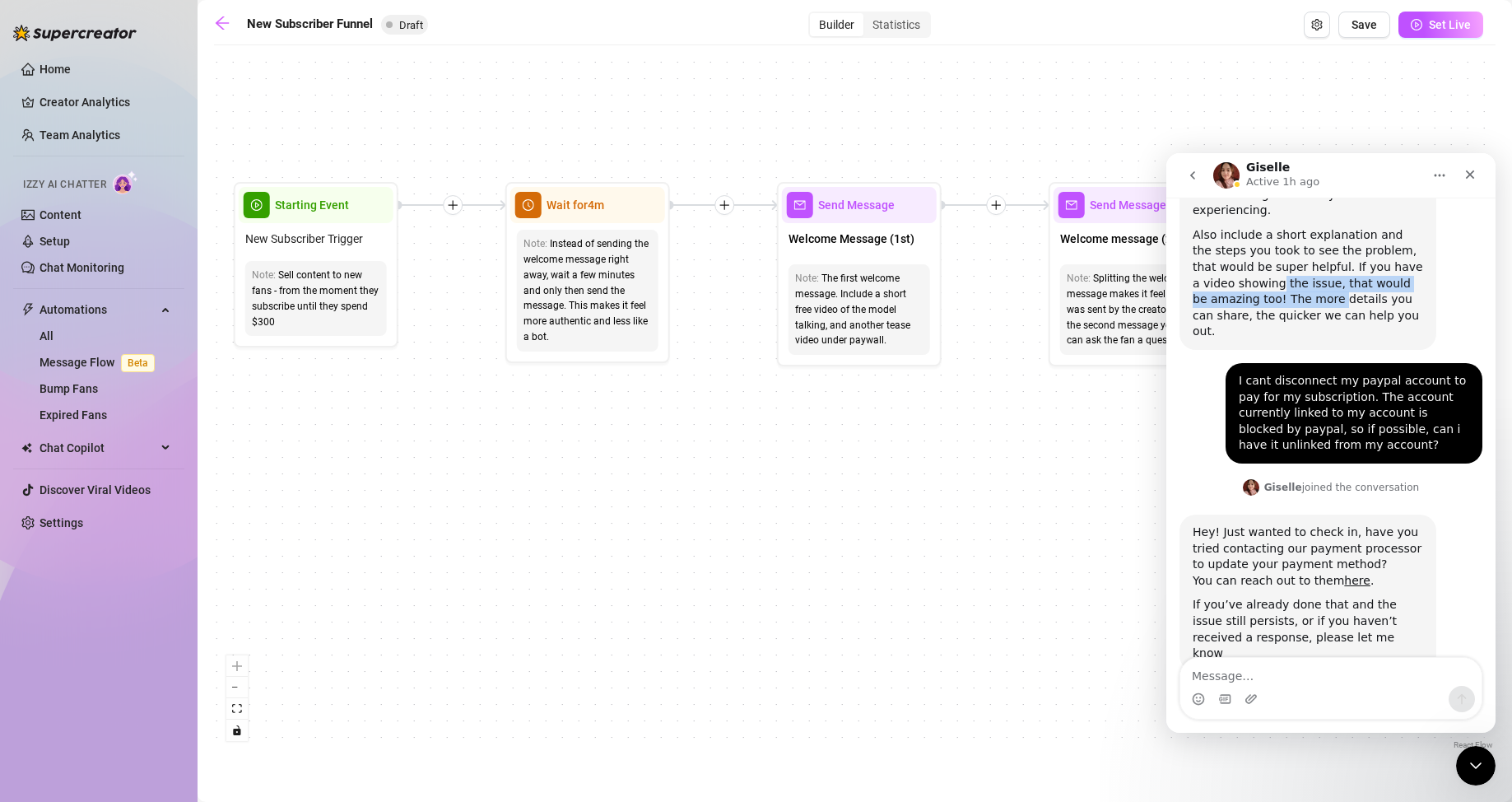
drag, startPoint x: 1245, startPoint y: 264, endPoint x: 1315, endPoint y: 376, distance: 132.1
click at [980, 341] on div "Hey, What brings you here [DATE]? [PERSON_NAME] • 5h ago Report Bug 🐛 Namiko • …" at bounding box center [1331, 161] width 303 height 1093
click at [980, 372] on div "I cant disconnect my paypal account to pay for my subscription. The account cur…" at bounding box center [1354, 412] width 231 height 80
click at [980, 176] on button "go back" at bounding box center [1193, 176] width 31 height 31
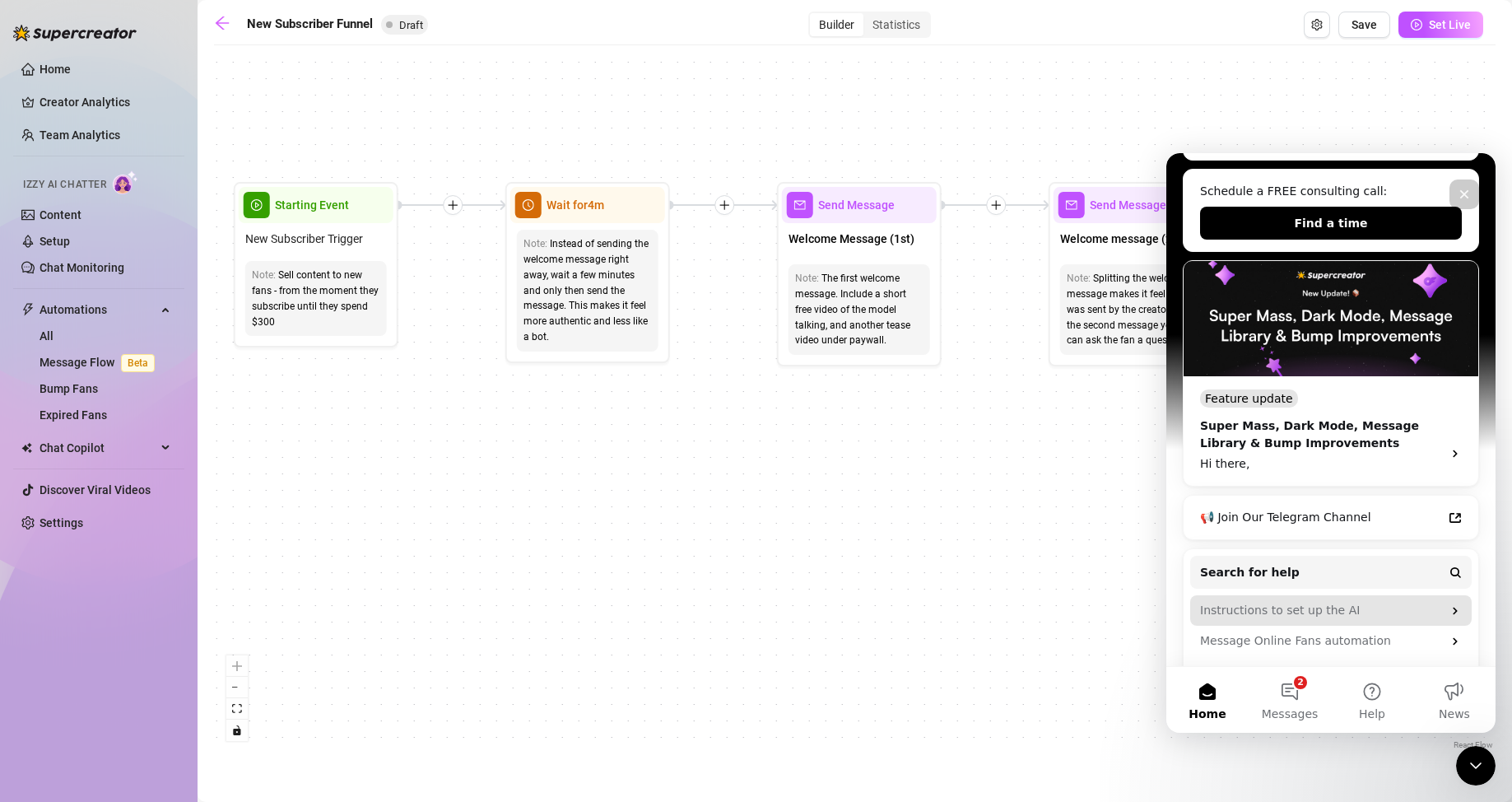
scroll to position [329, 0]
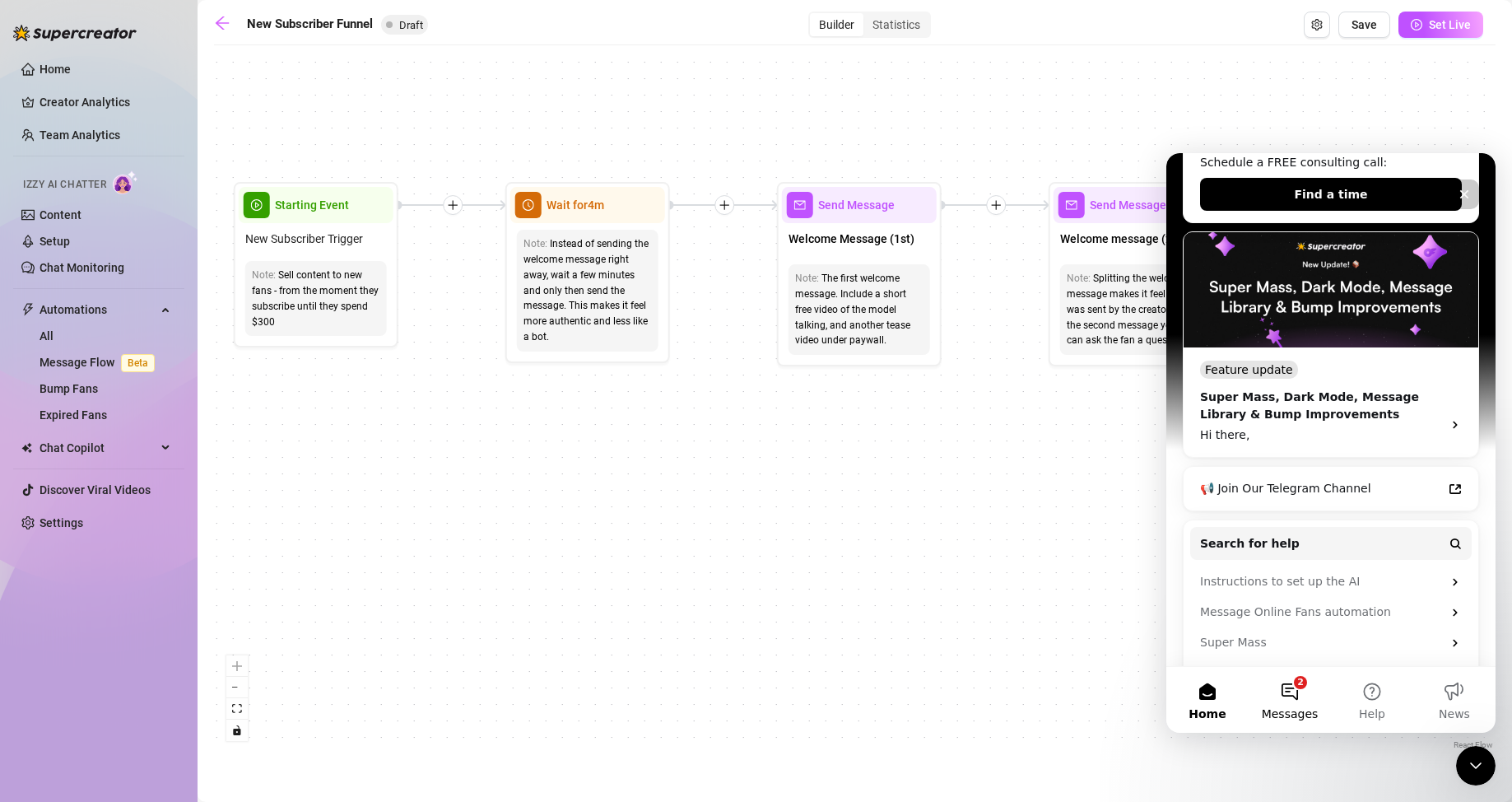
click at [980, 504] on button "2 Messages" at bounding box center [1289, 699] width 82 height 66
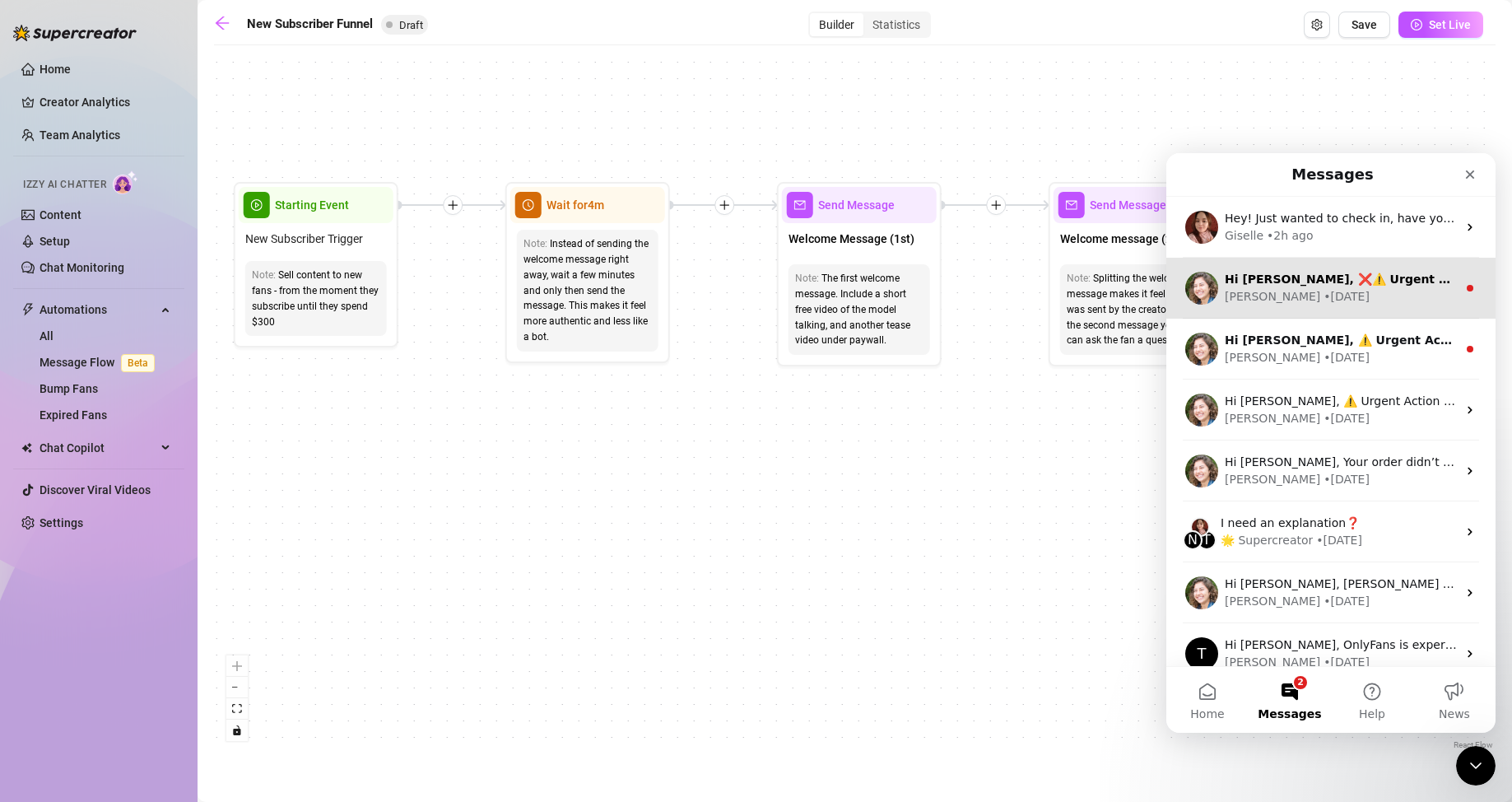
click at [980, 302] on div "[PERSON_NAME] • [DATE]" at bounding box center [1340, 297] width 232 height 17
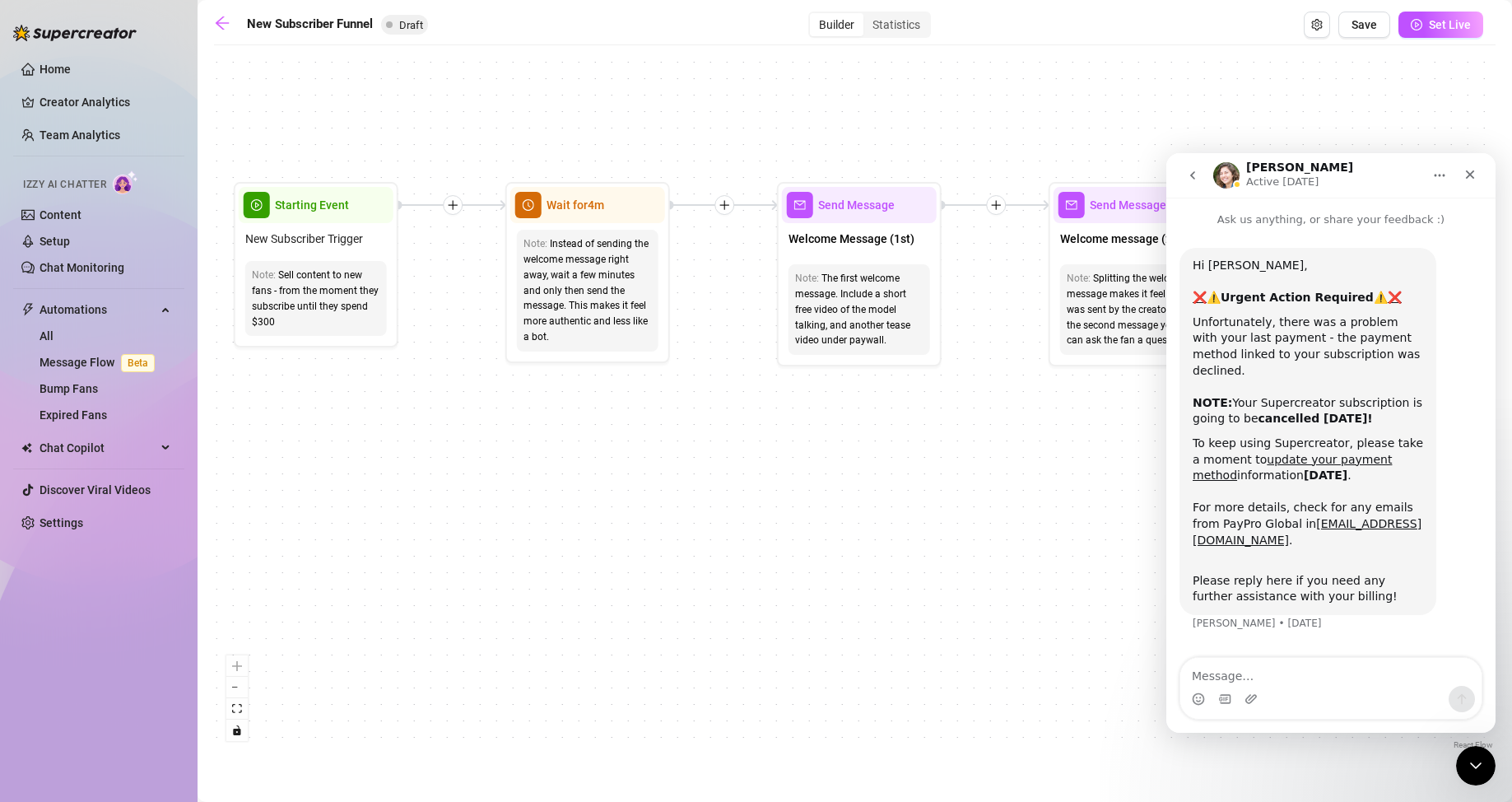
click at [980, 176] on icon "go back" at bounding box center [1192, 176] width 5 height 8
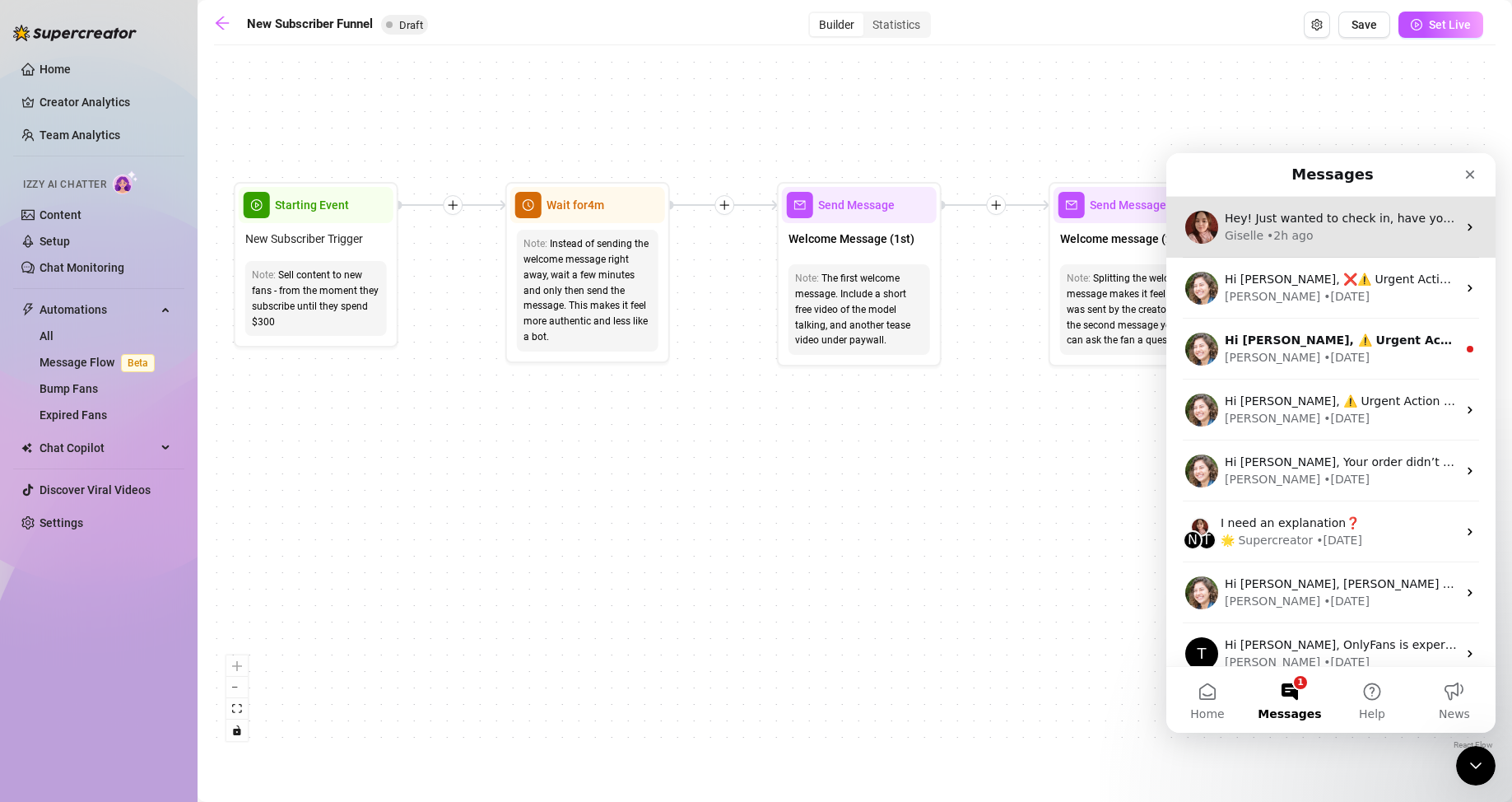
click at [980, 245] on div "Hey! Just wanted to check in, have you tried contacting our payment processor t…" at bounding box center [1330, 227] width 329 height 61
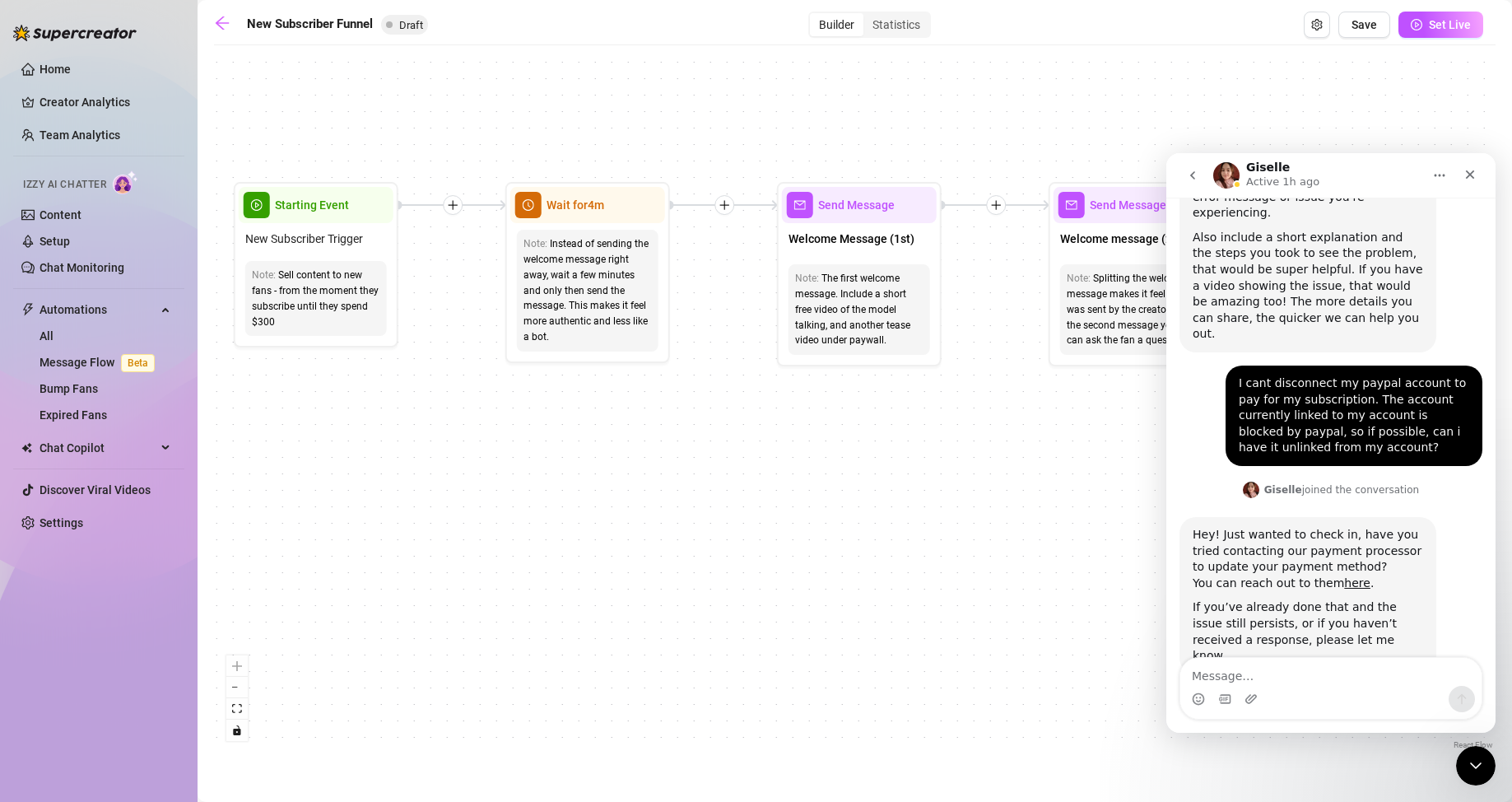
scroll to position [633, 0]
click at [980, 178] on icon "go back" at bounding box center [1192, 176] width 5 height 8
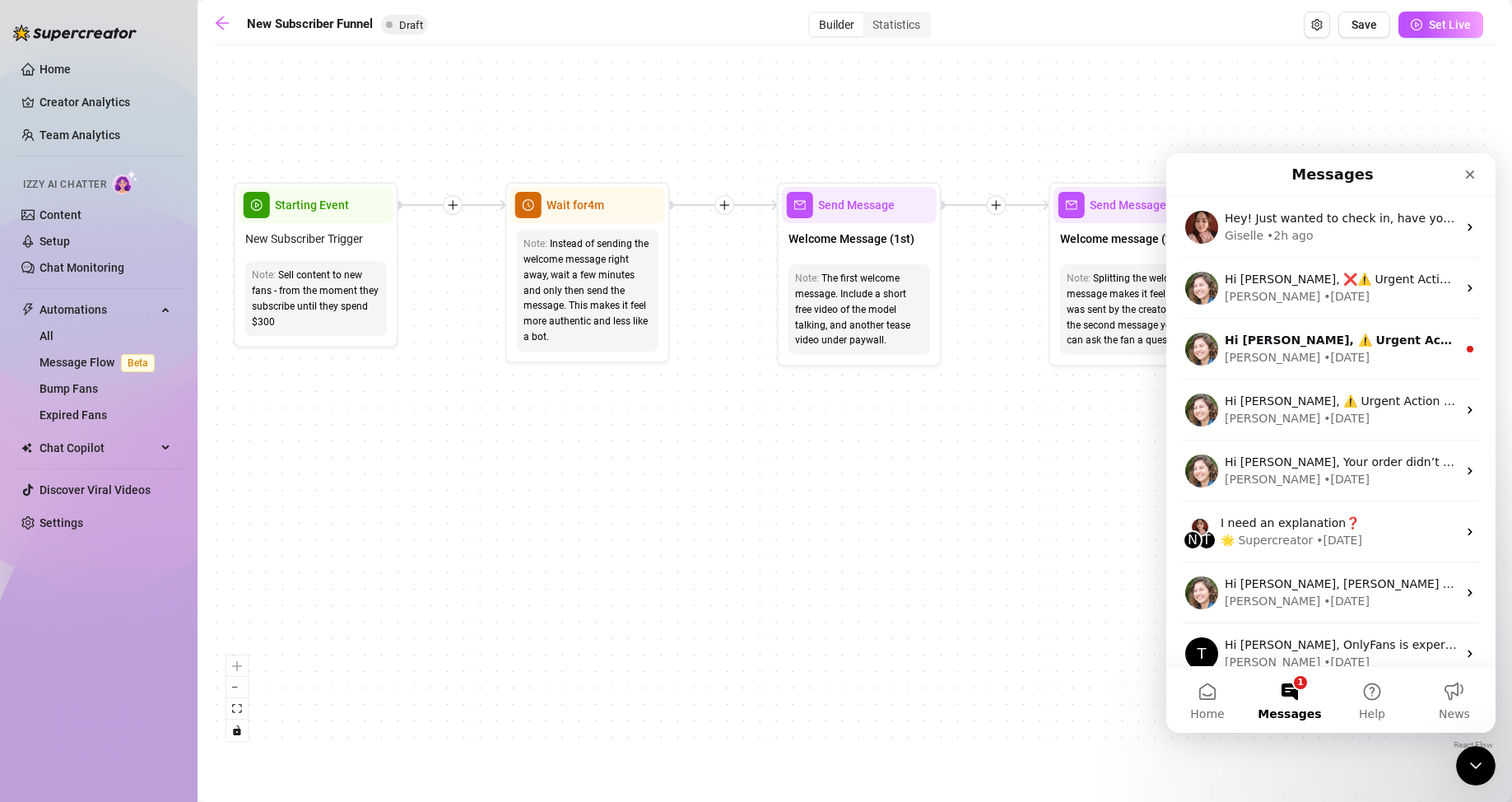
scroll to position [0, 0]
click at [980, 504] on button "Home" at bounding box center [1206, 699] width 82 height 66
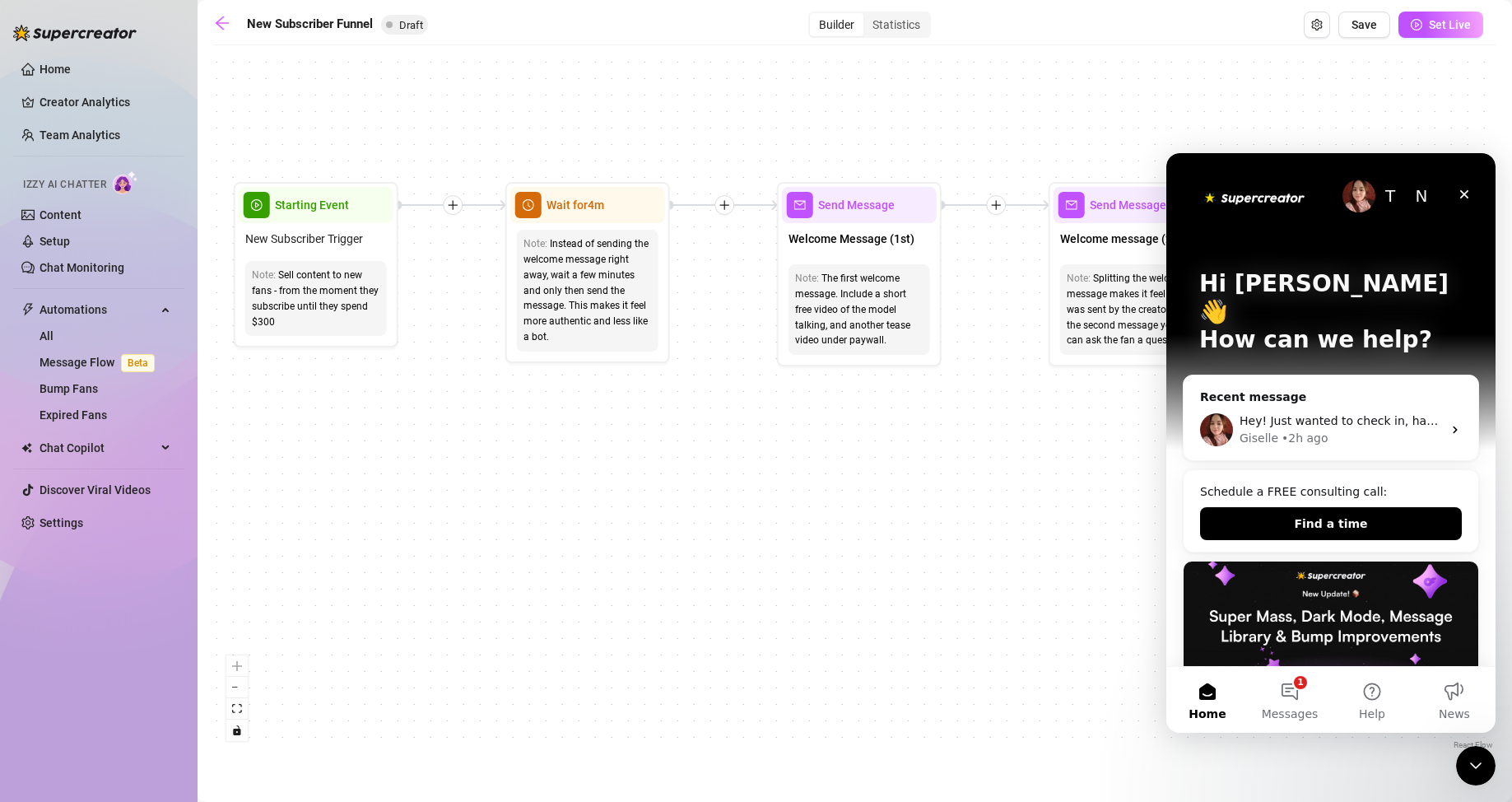
click at [980, 193] on div "N" at bounding box center [1422, 196] width 33 height 33
click at [980, 194] on div "N" at bounding box center [1422, 196] width 33 height 33
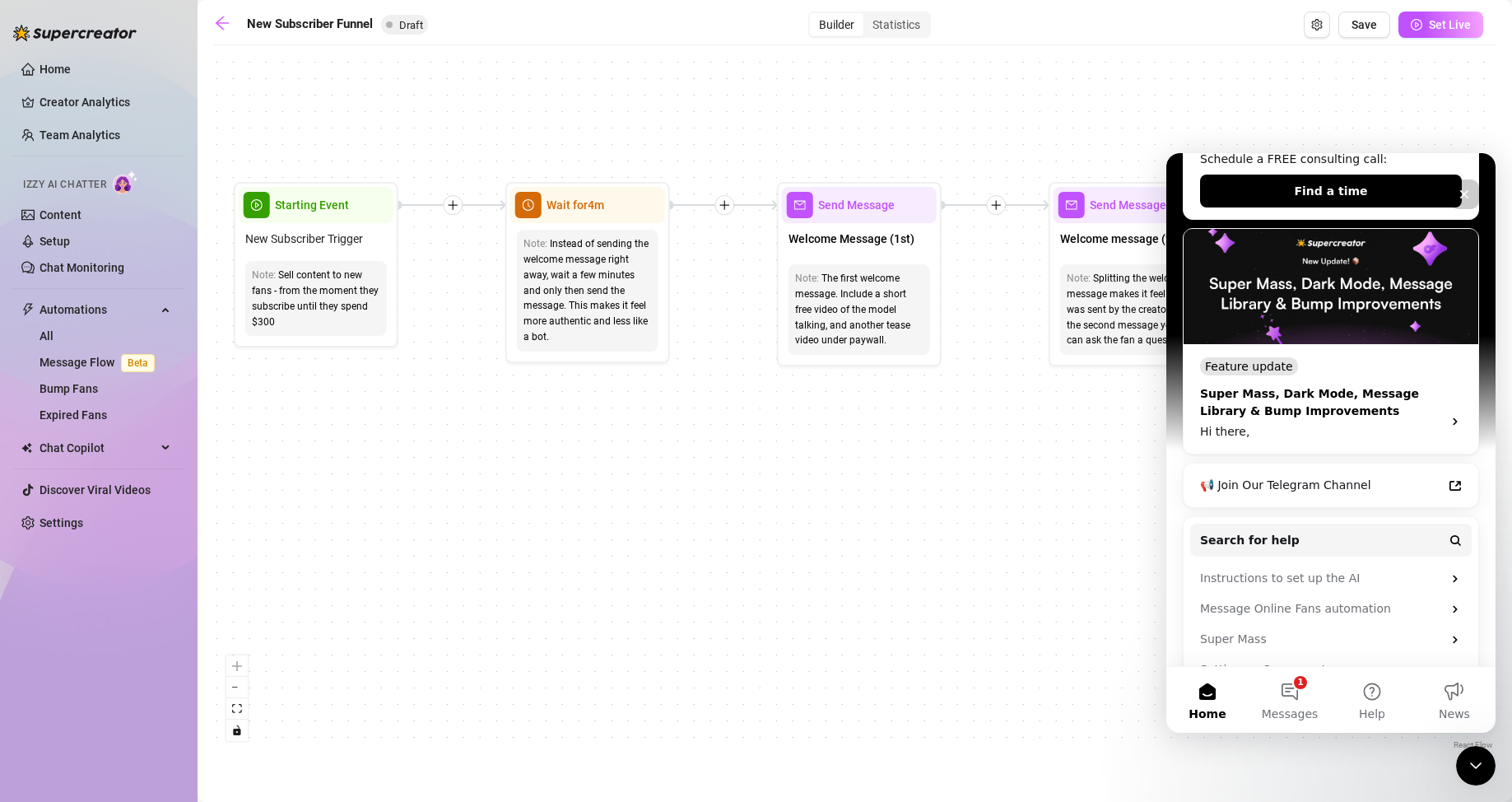
scroll to position [339, 0]
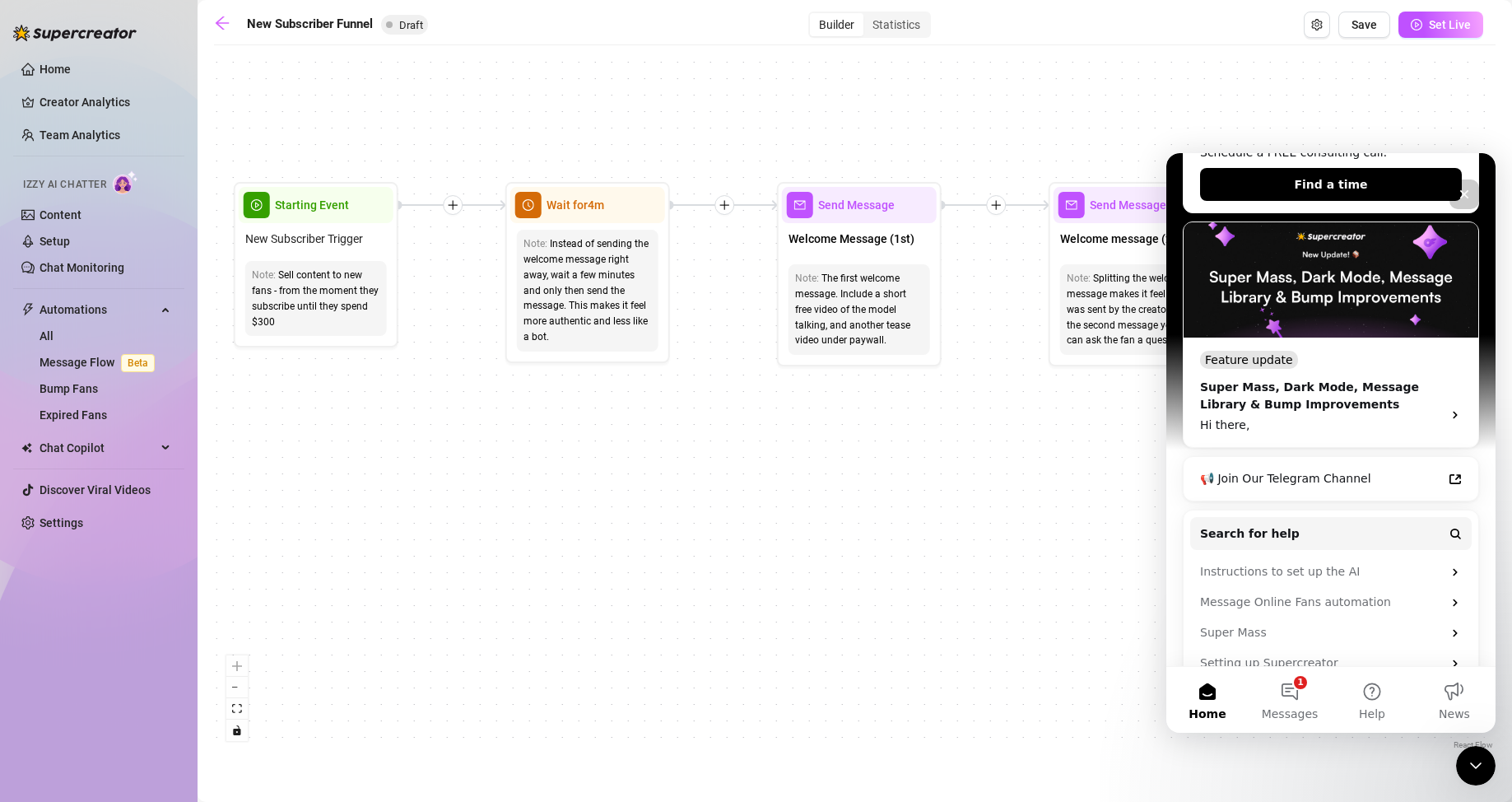
click at [980, 119] on div "If True If True If True If False If False If False If True If False Merge Merge…" at bounding box center [854, 402] width 1281 height 699
click at [980, 504] on icon "Close Intercom Messenger" at bounding box center [1473, 762] width 19 height 19
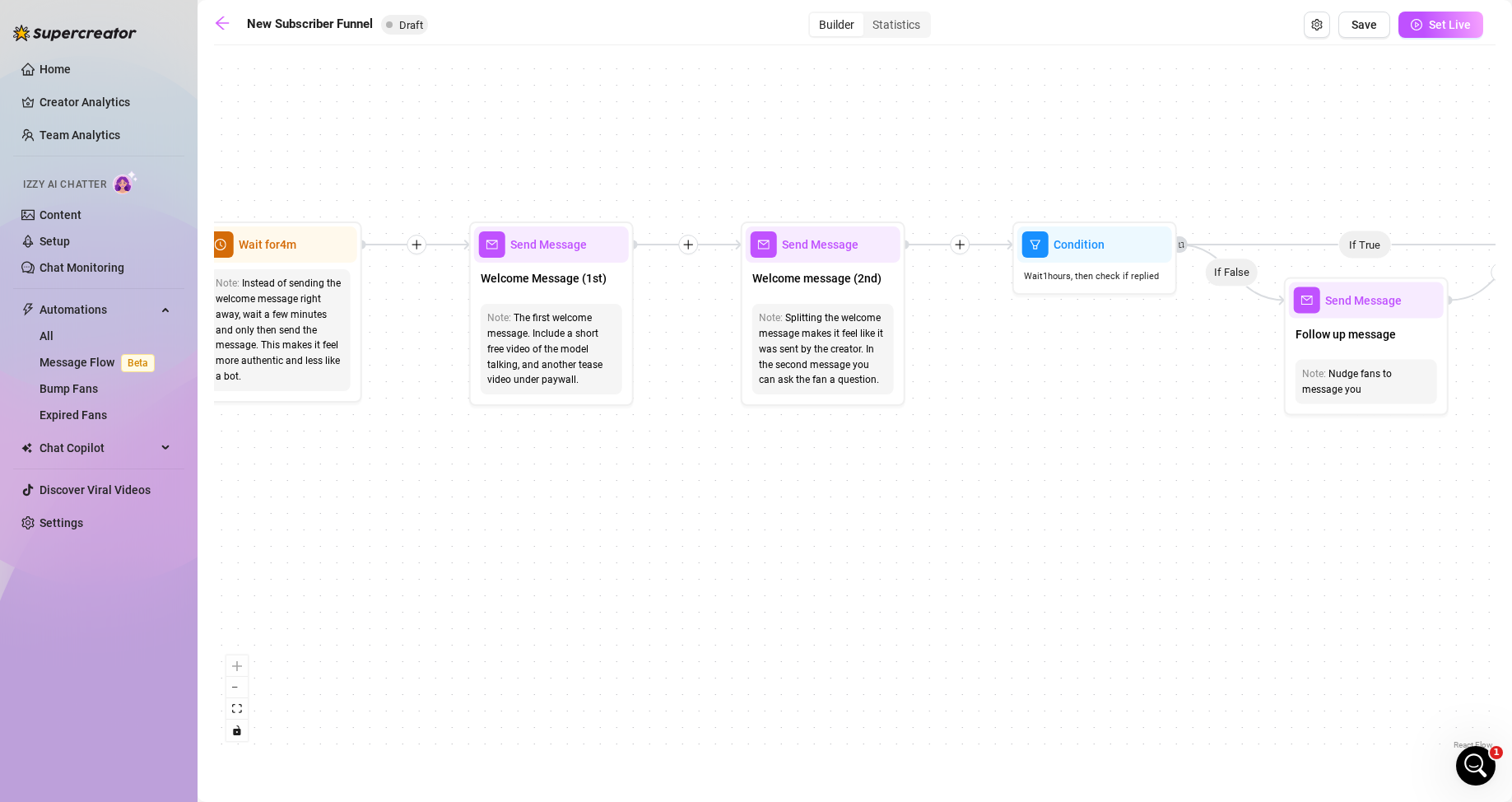
drag, startPoint x: 965, startPoint y: 449, endPoint x: 687, endPoint y: 472, distance: 278.9
click at [687, 472] on div "If True If True If True If False If False If False If True If False Merge Merge…" at bounding box center [854, 402] width 1281 height 699
click at [613, 286] on div "Welcome Message (1st)" at bounding box center [552, 280] width 155 height 35
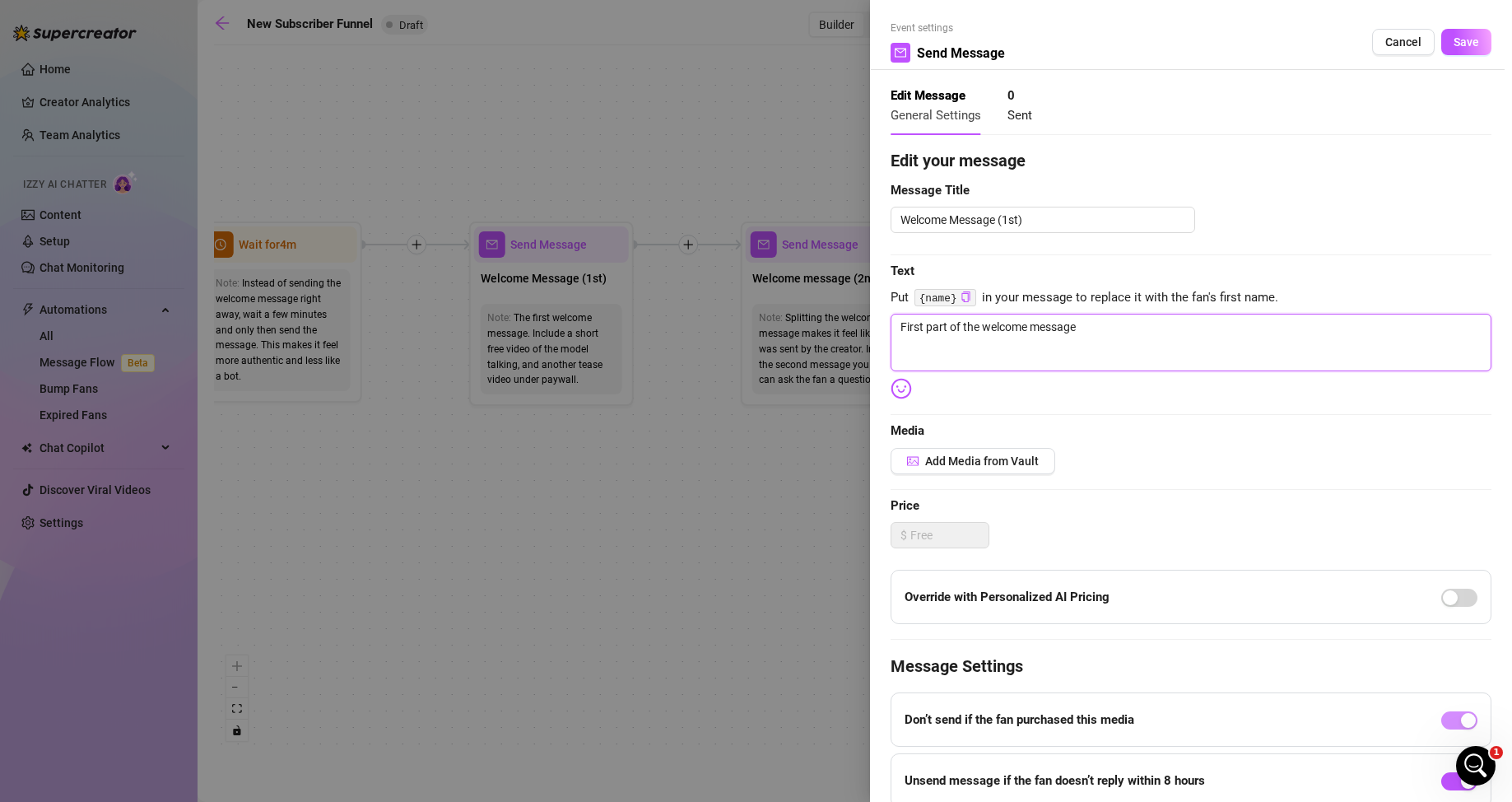
click at [980, 334] on textarea "First part of the welcome message" at bounding box center [1190, 341] width 600 height 57
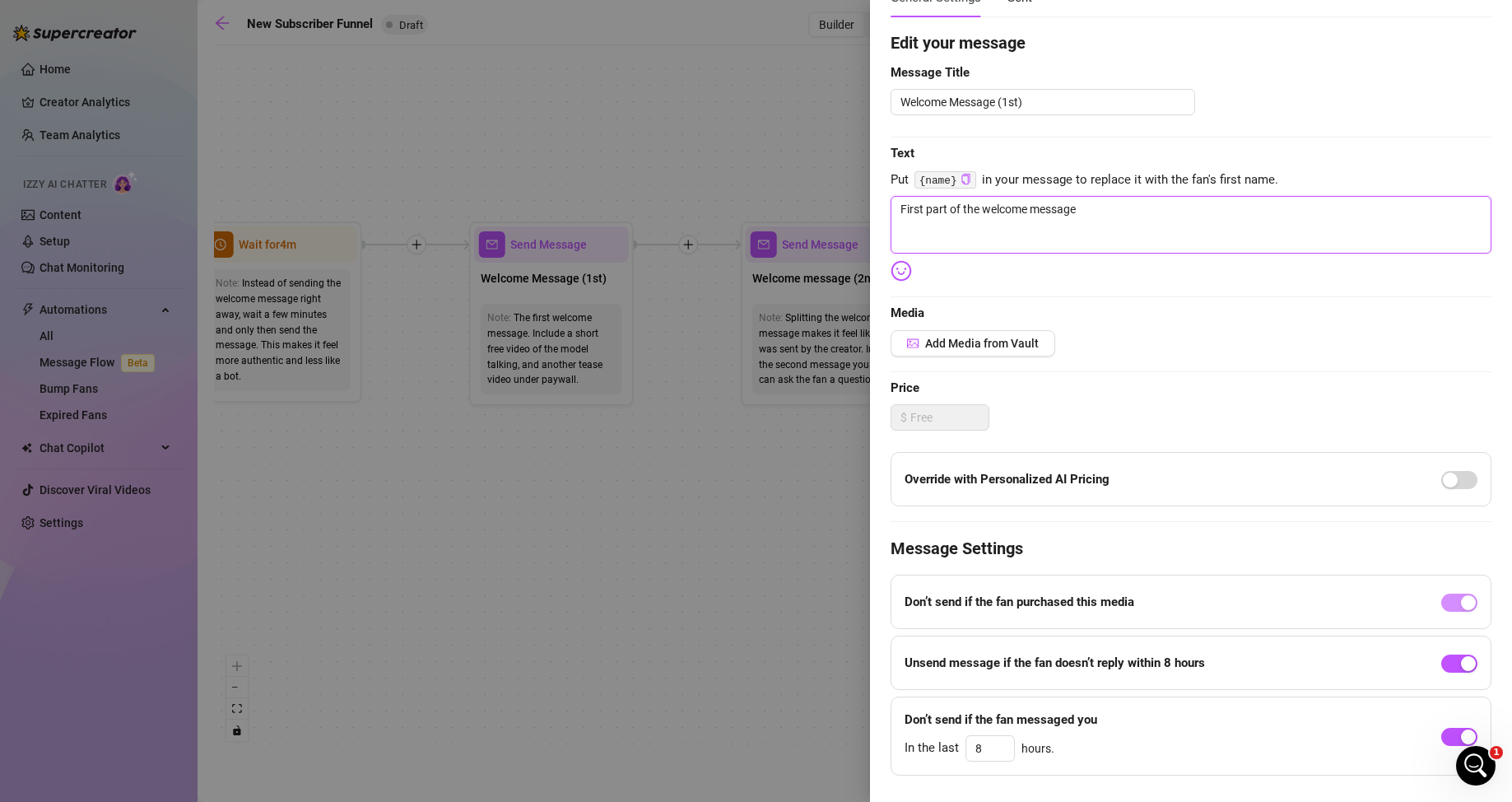
scroll to position [153, 0]
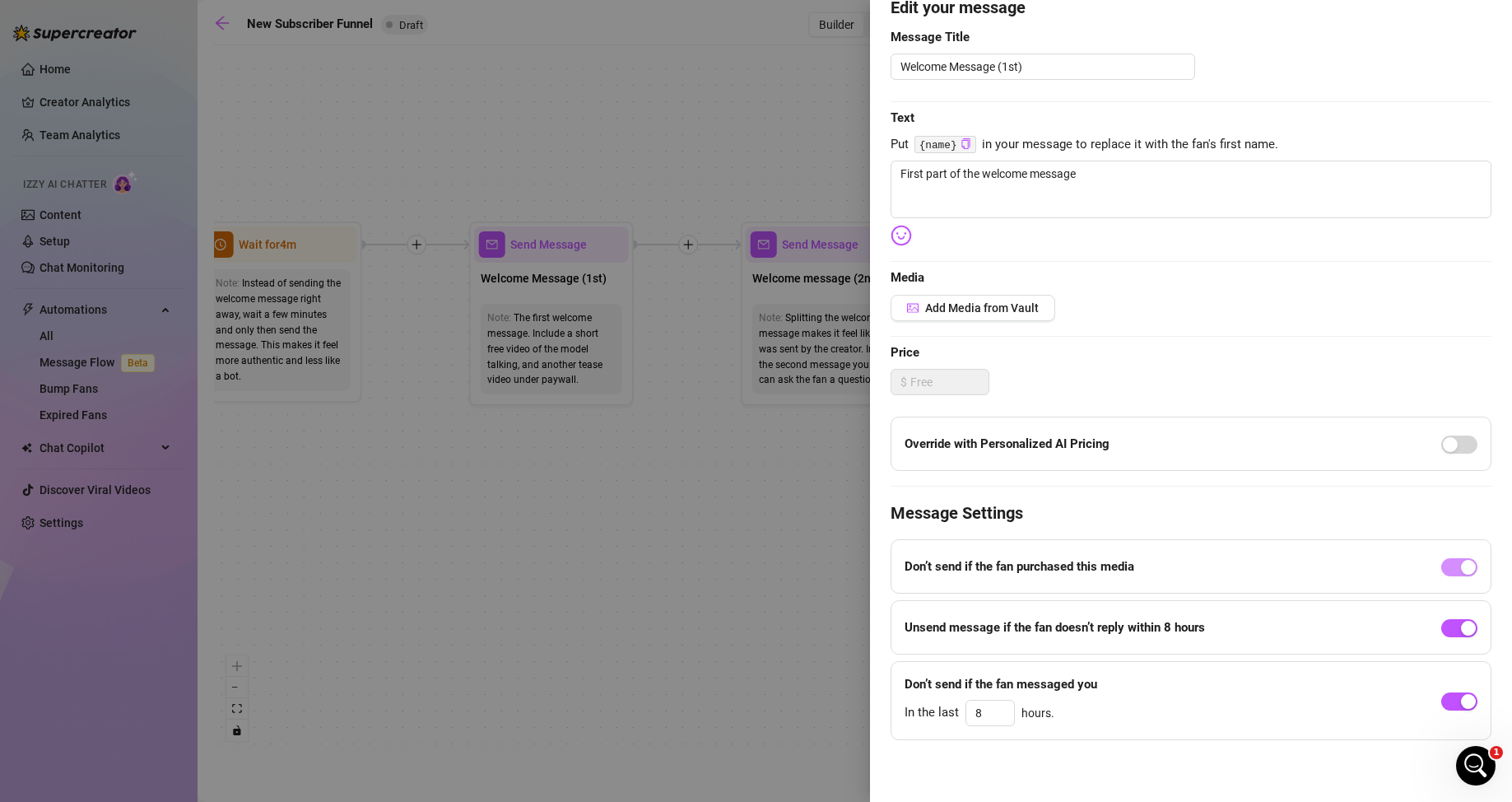
click at [980, 360] on span "Price" at bounding box center [1190, 353] width 600 height 19
click at [980, 362] on span "Price" at bounding box center [1190, 353] width 600 height 19
click at [927, 305] on span "Add Media from Vault" at bounding box center [981, 308] width 113 height 14
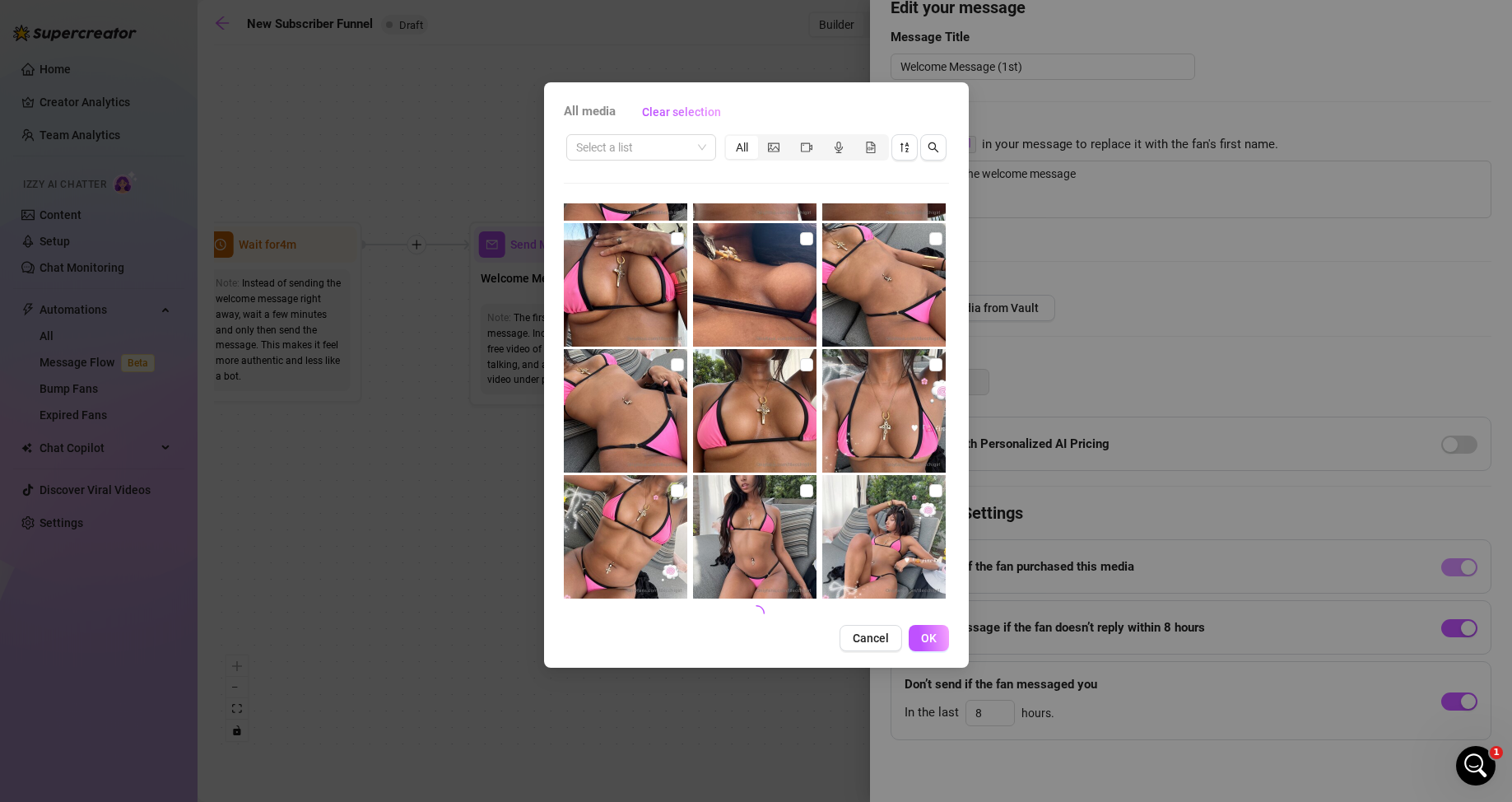
scroll to position [1628, 0]
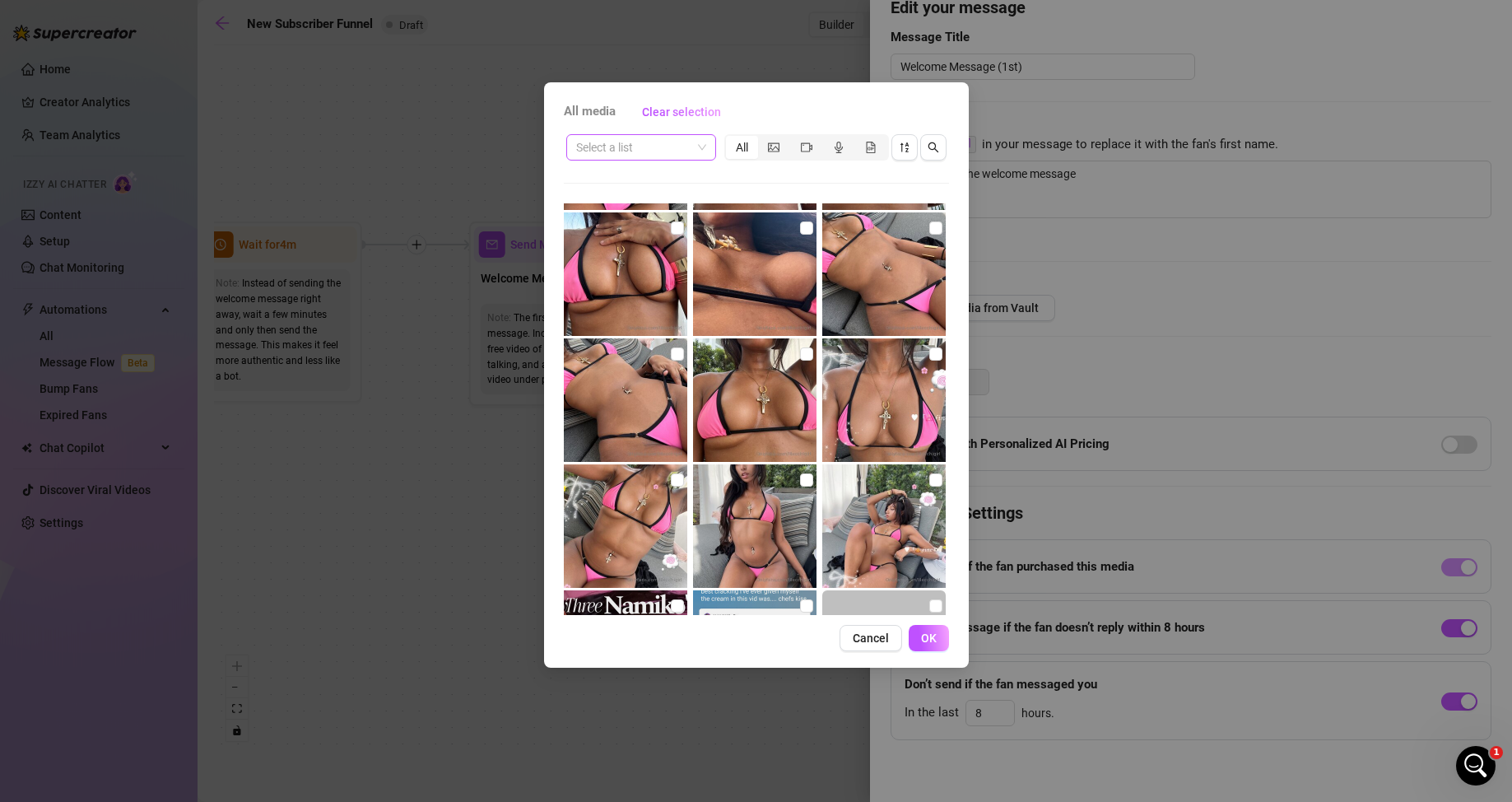
click at [702, 150] on span at bounding box center [641, 146] width 130 height 24
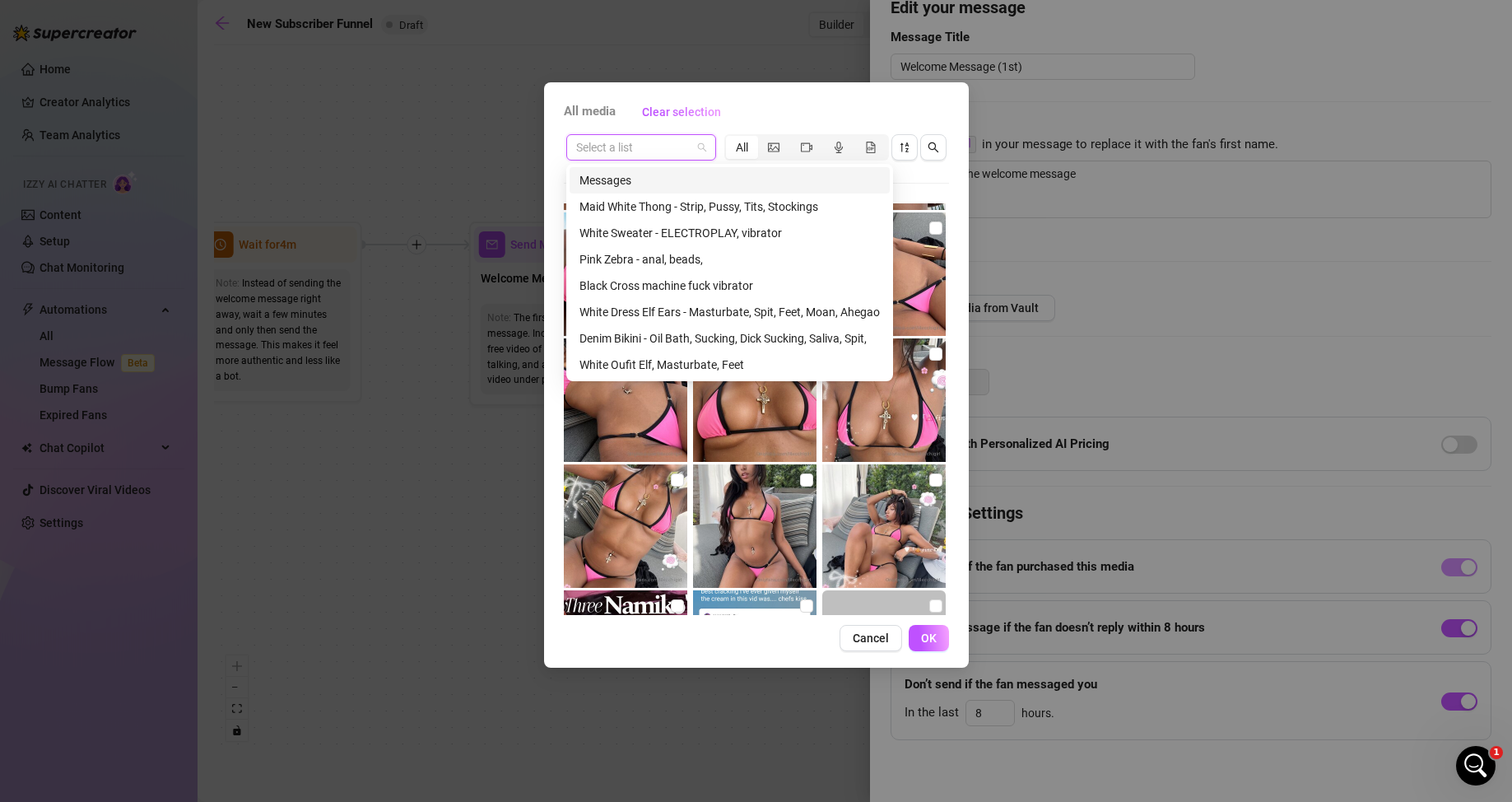
click at [702, 144] on span at bounding box center [641, 146] width 130 height 24
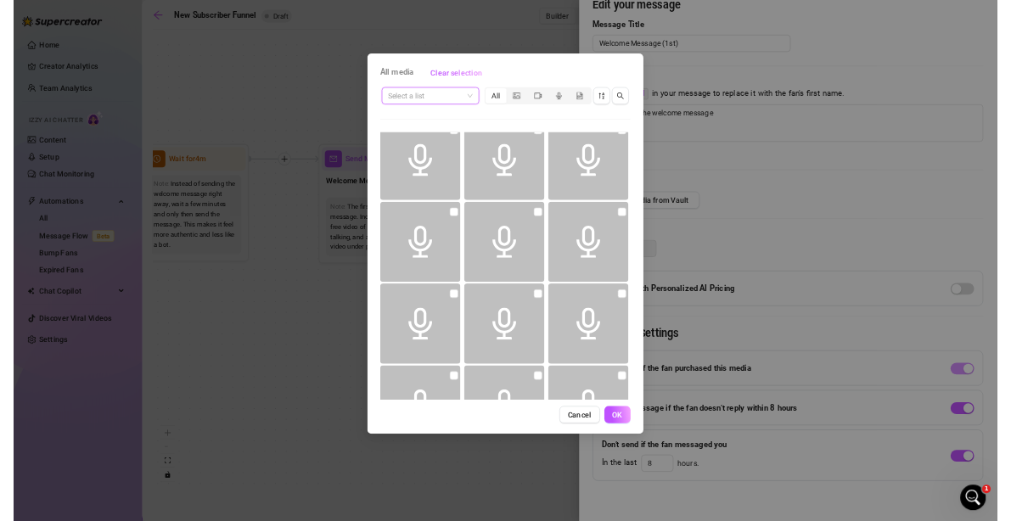
scroll to position [7999, 0]
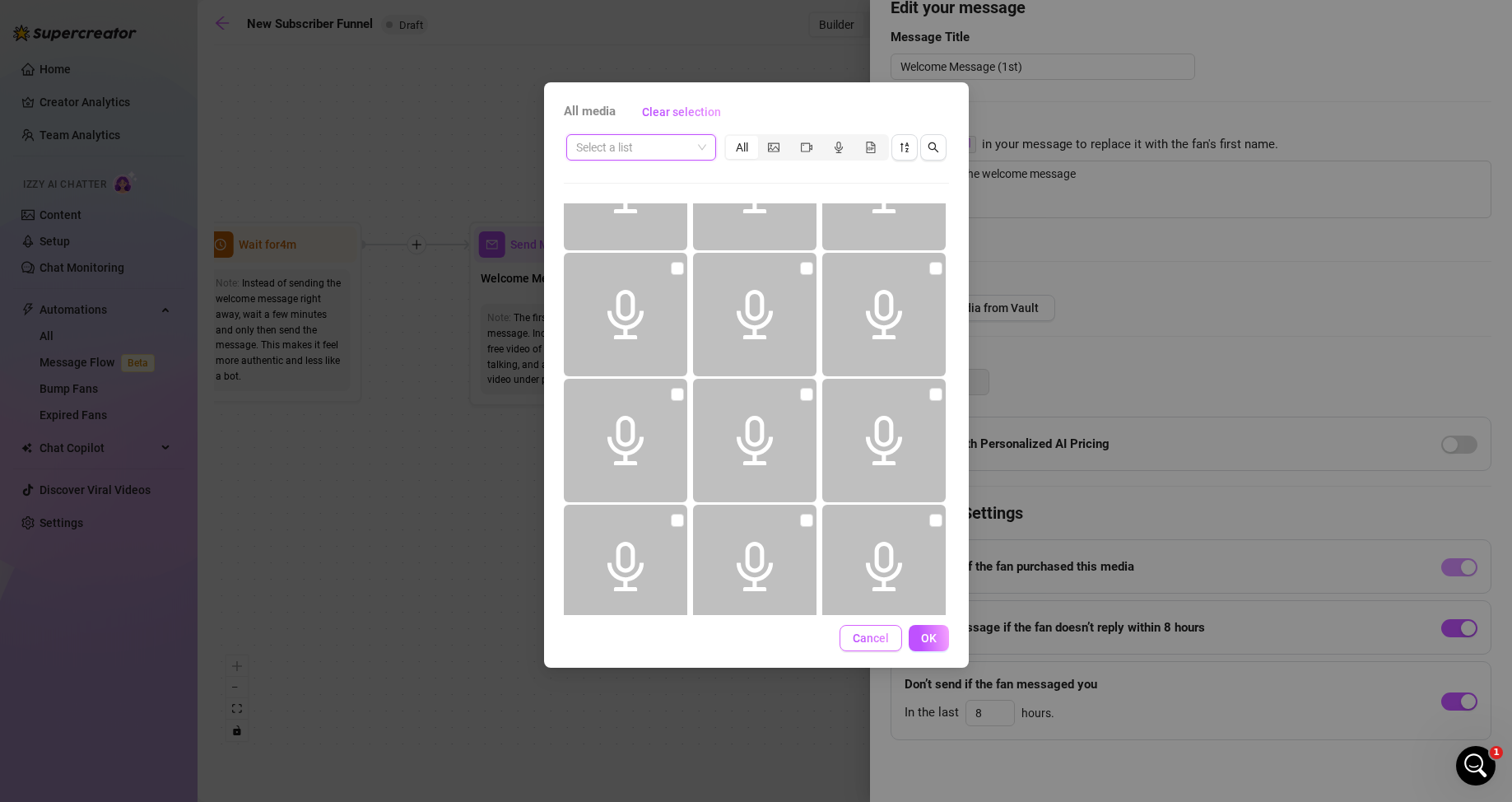
click at [877, 504] on span "Cancel" at bounding box center [870, 638] width 36 height 14
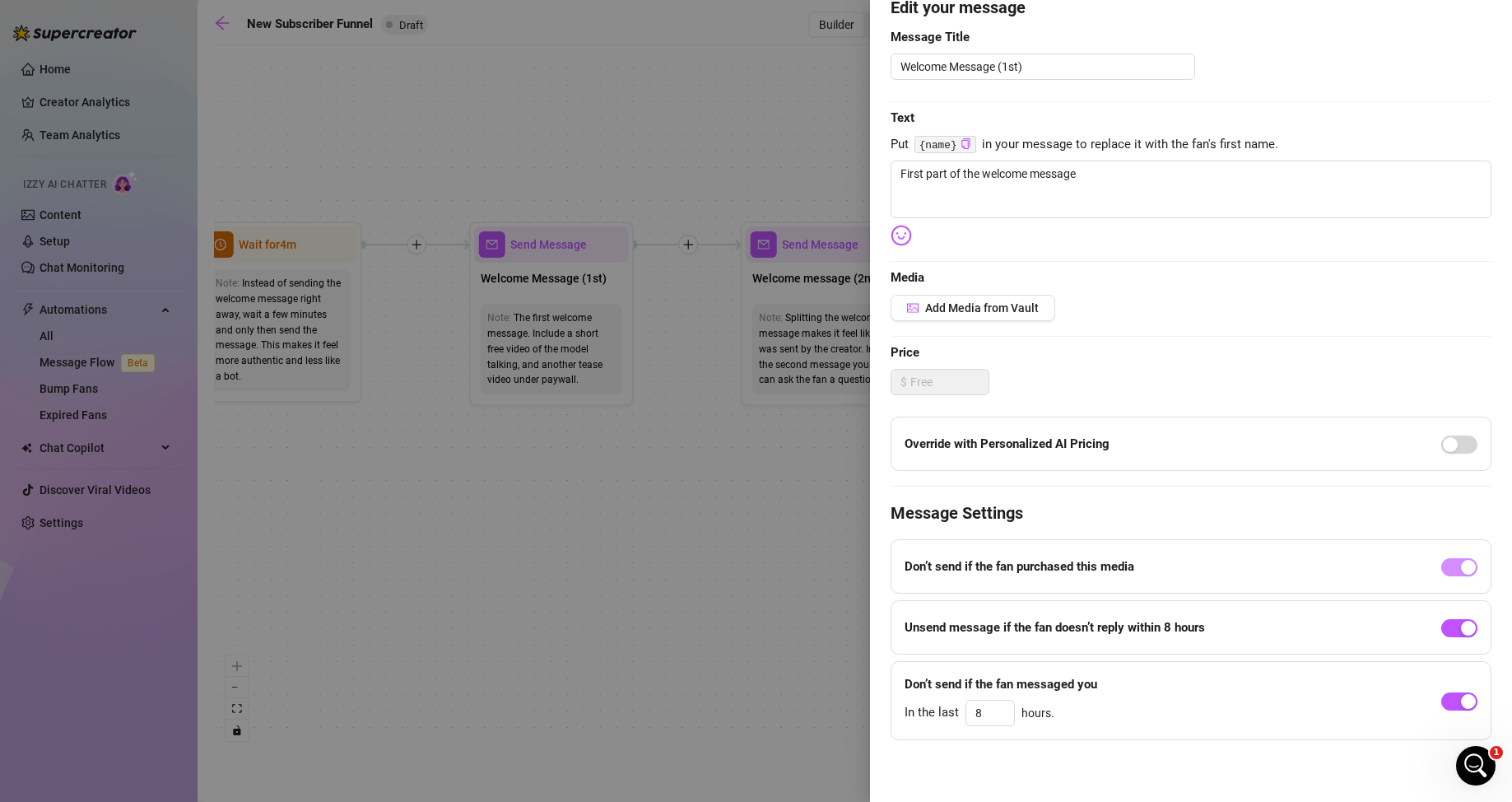
click at [822, 504] on div at bounding box center [756, 401] width 1512 height 802
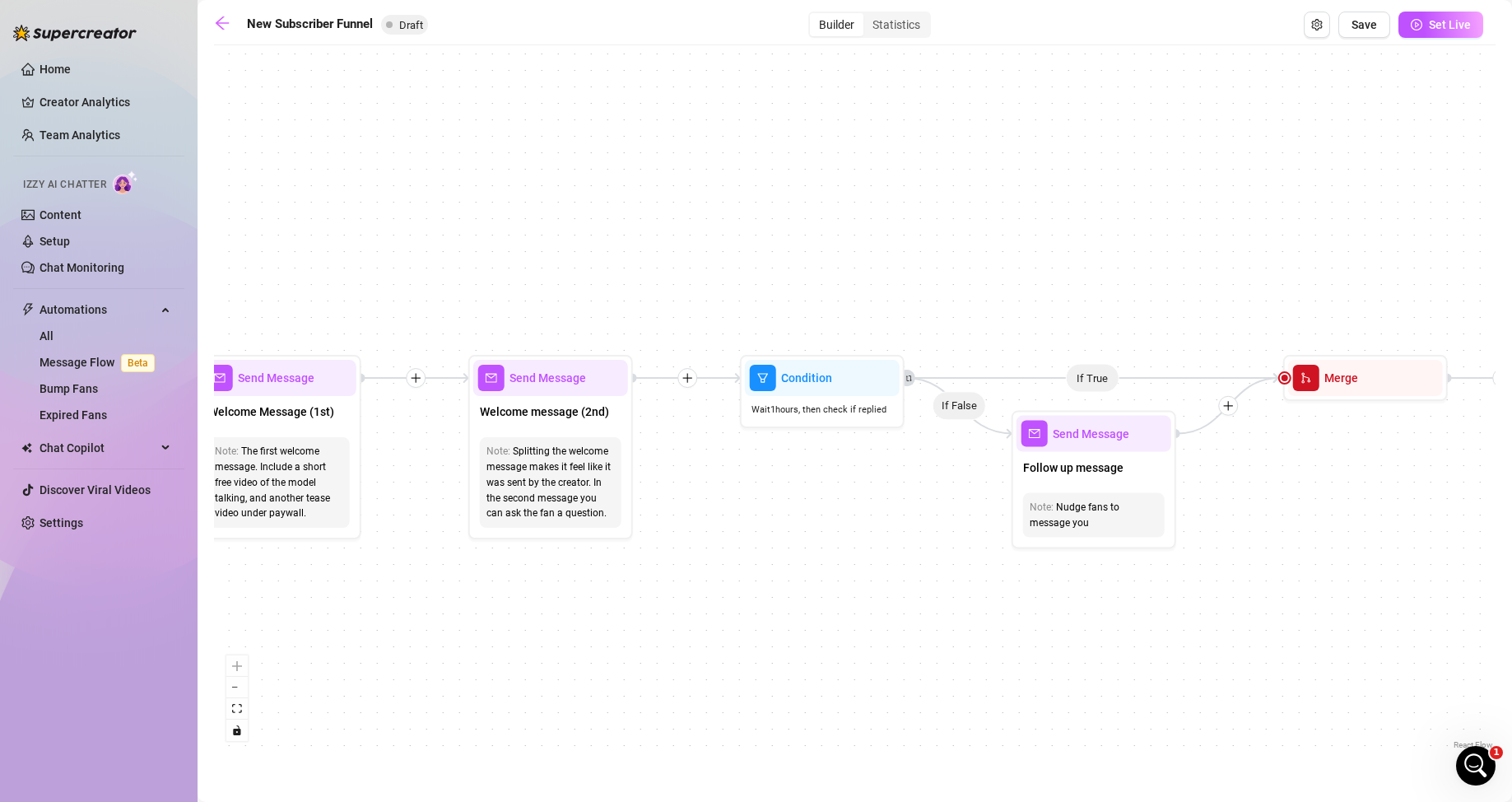
drag, startPoint x: 1002, startPoint y: 442, endPoint x: 729, endPoint y: 575, distance: 303.7
click at [729, 504] on div "If True If True If True If False If False If False If True If False Merge Merge…" at bounding box center [854, 402] width 1281 height 699
click at [884, 41] on div "New Subscriber Funnel Draft Builder Statistics Save Set Live If True If True If…" at bounding box center [854, 382] width 1281 height 741
click at [878, 33] on div "Statistics" at bounding box center [896, 25] width 66 height 23
click at [867, 16] on input "Statistics" at bounding box center [867, 16] width 0 height 0
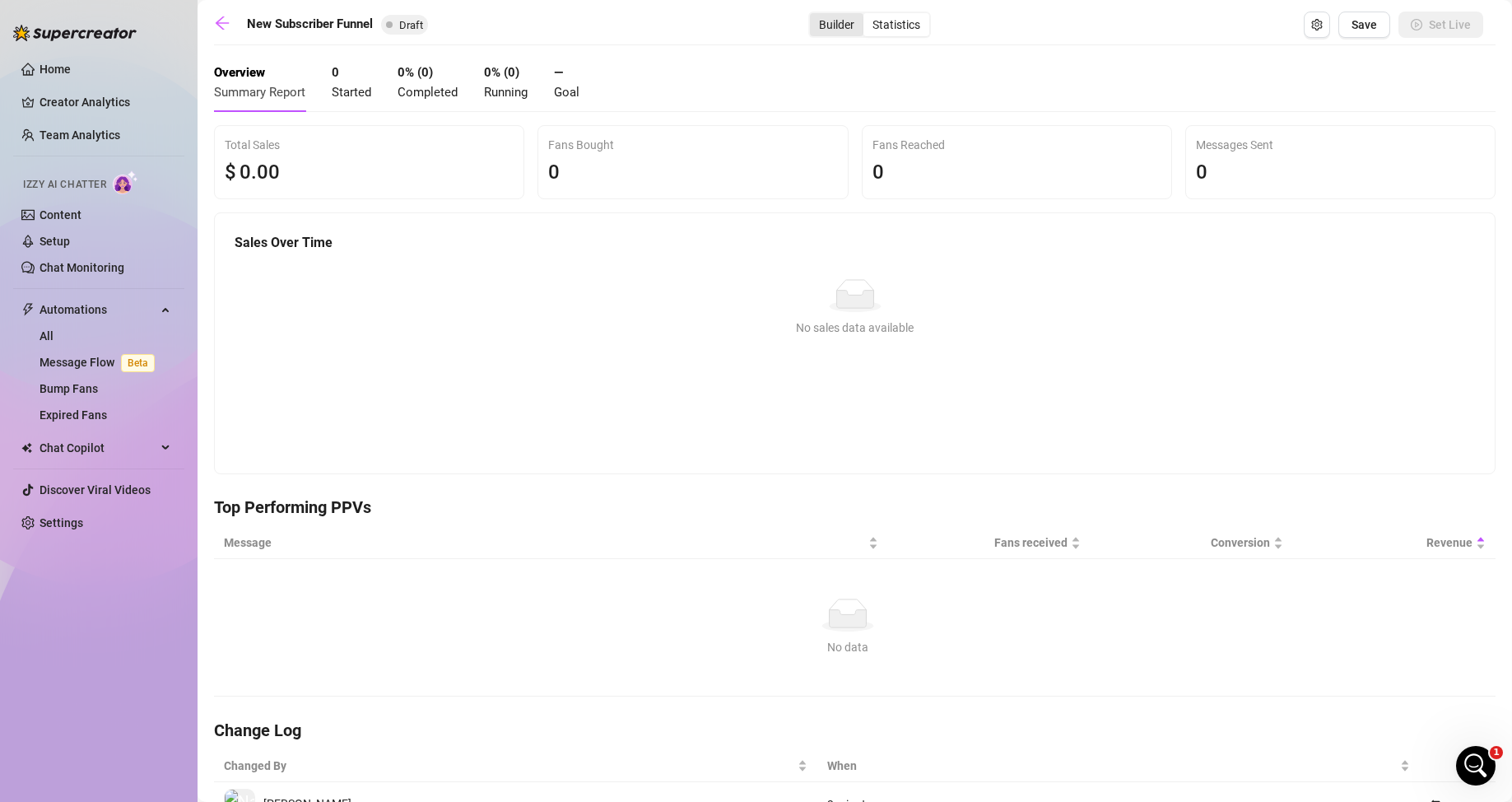
click at [842, 19] on div "Builder" at bounding box center [836, 25] width 53 height 23
click at [814, 16] on input "Builder" at bounding box center [814, 16] width 0 height 0
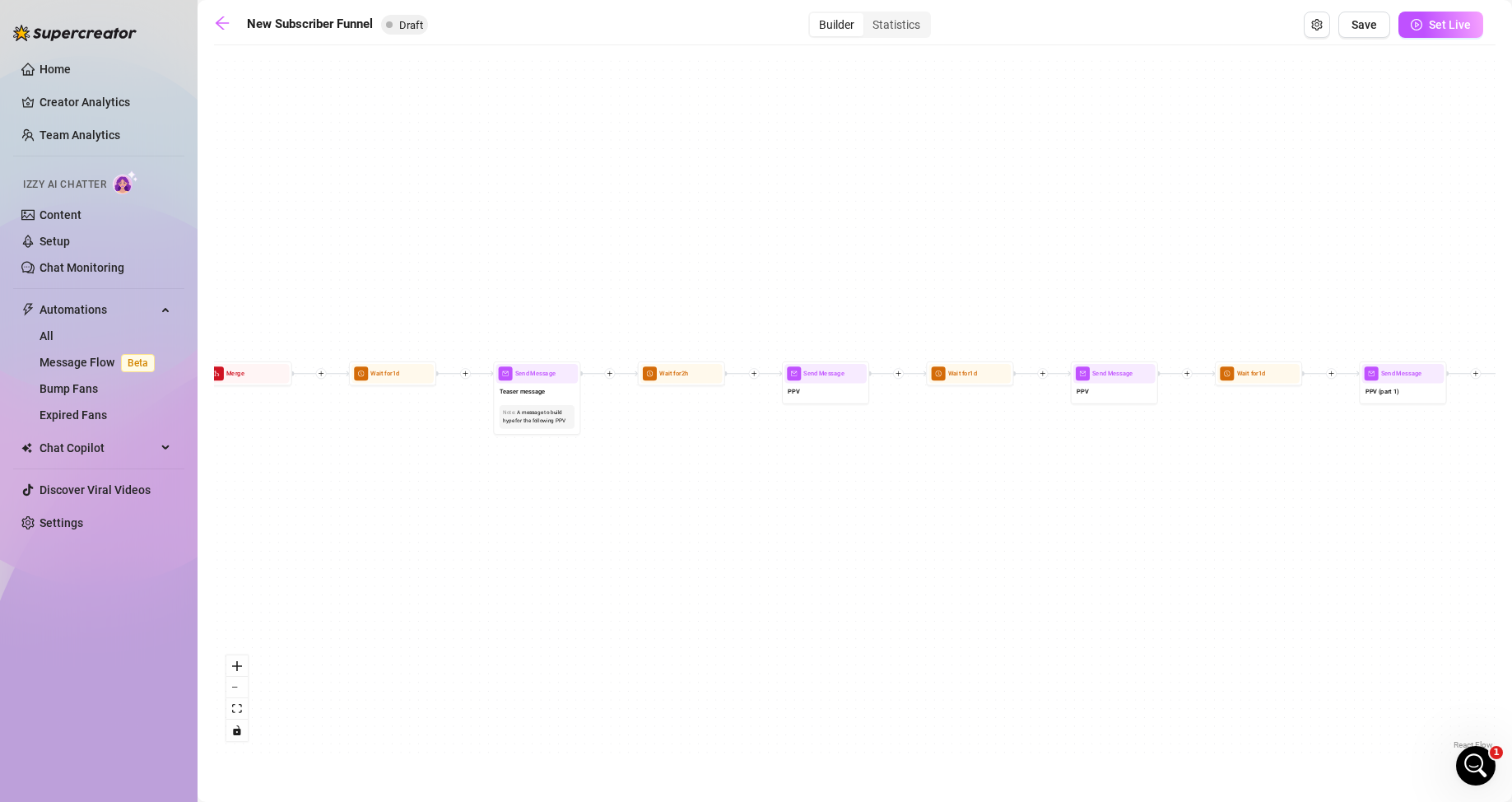
drag, startPoint x: 398, startPoint y: 420, endPoint x: 1038, endPoint y: 554, distance: 653.9
click at [980, 504] on div "If True If False If True If False If True If False If True If False Merge Merge…" at bounding box center [854, 402] width 1281 height 699
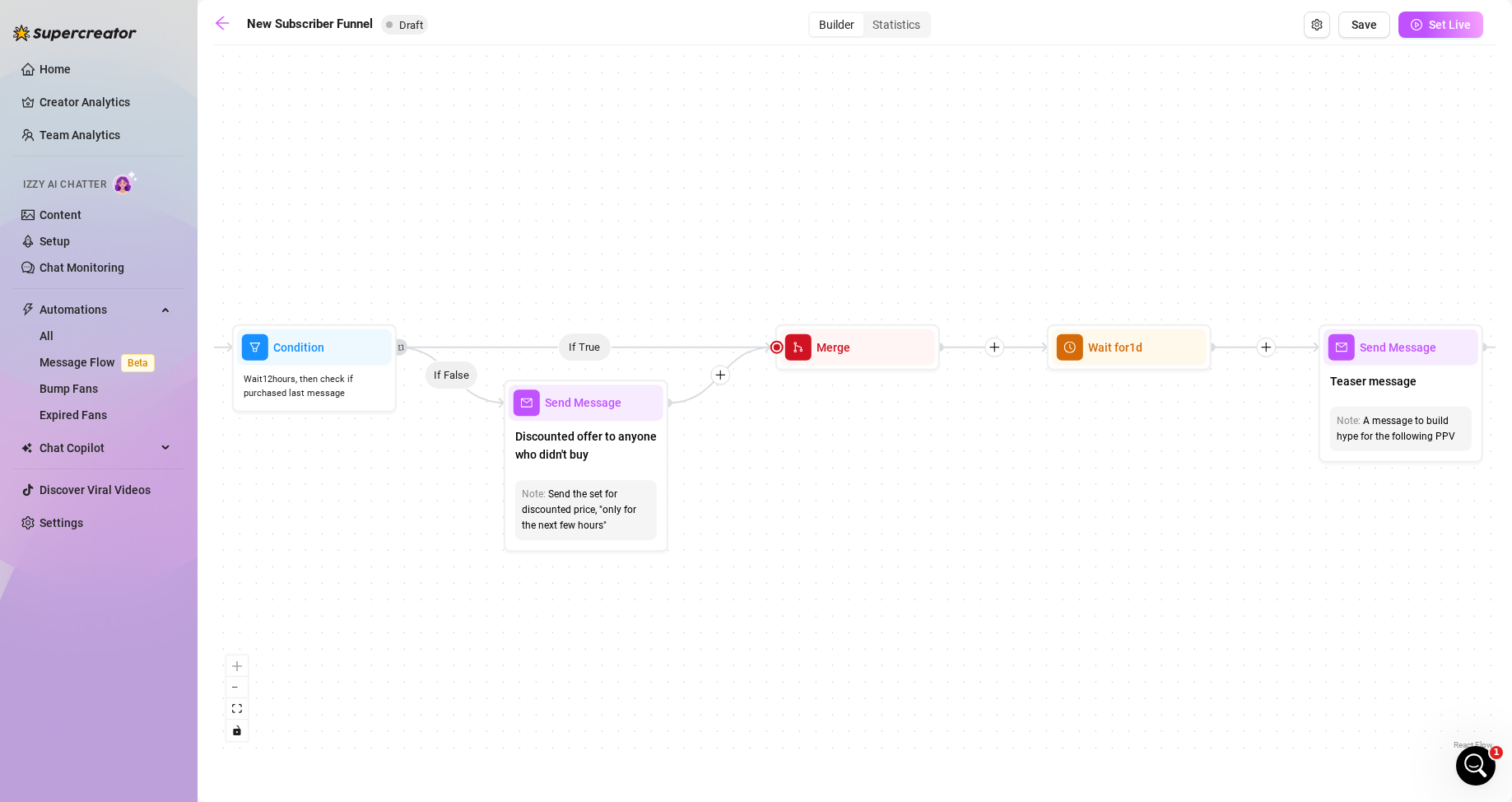
drag, startPoint x: 674, startPoint y: 481, endPoint x: 1473, endPoint y: 470, distance: 799.1
click at [980, 470] on div "If True If False If True If False If True If False If True If False Merge Merge…" at bounding box center [854, 402] width 1281 height 699
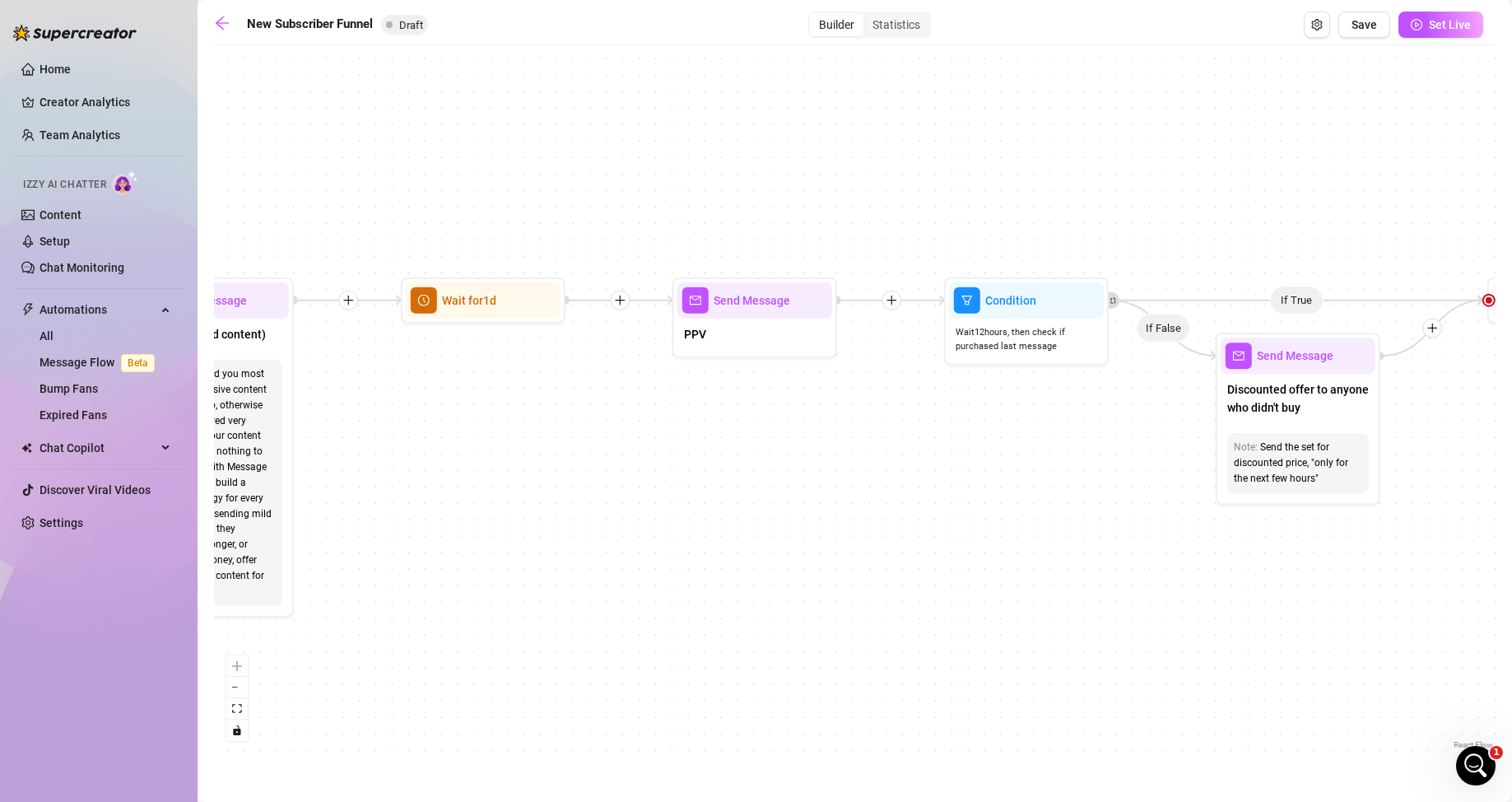
drag, startPoint x: 986, startPoint y: 585, endPoint x: 1138, endPoint y: 555, distance: 154.9
click at [980, 504] on div "If True If False If True If False If True If False If True If False Merge Merge…" at bounding box center [854, 402] width 1281 height 699
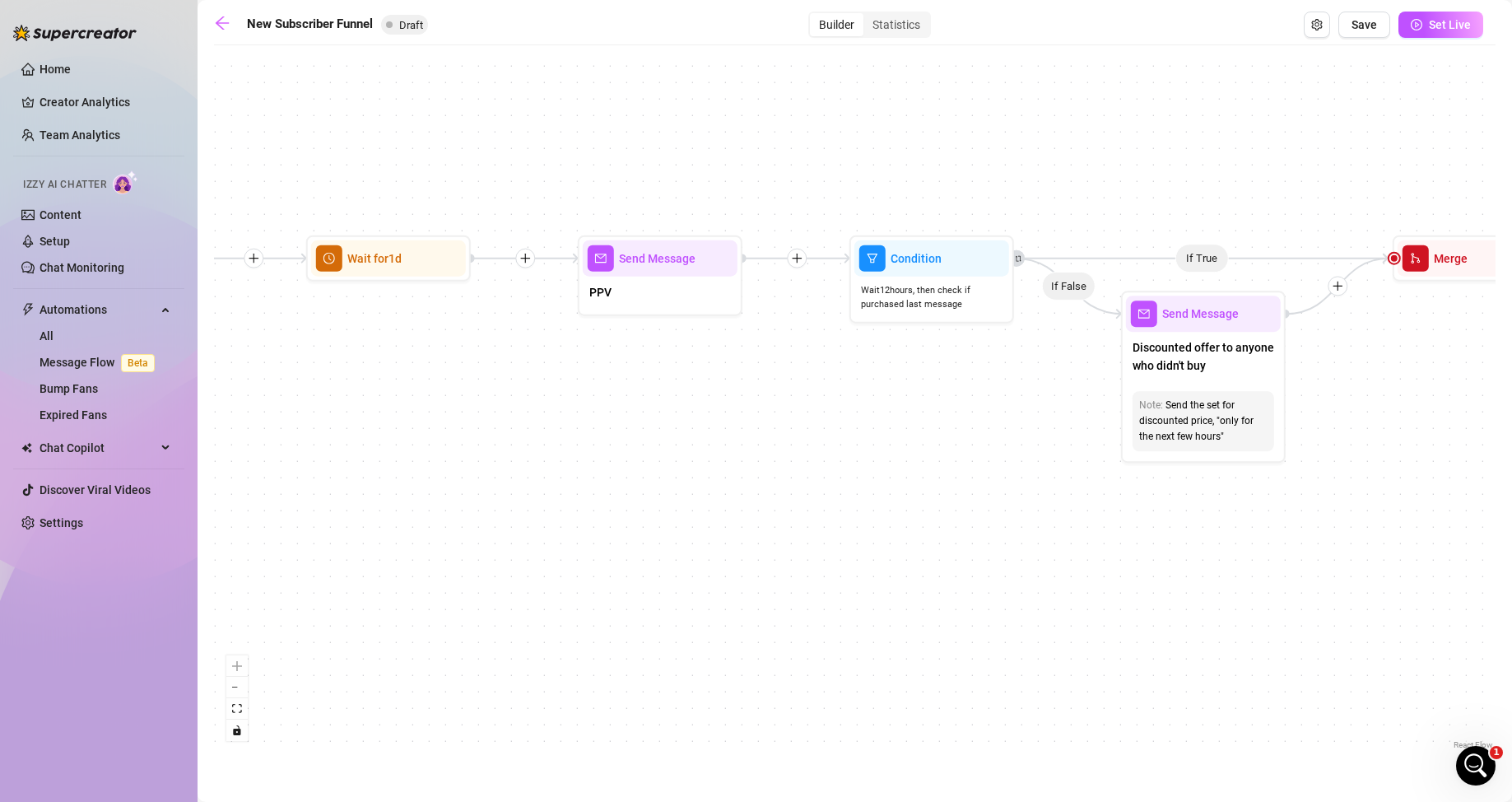
drag, startPoint x: 661, startPoint y: 558, endPoint x: 565, endPoint y: 516, distance: 104.8
click at [565, 504] on div "If True If False If True If False If True If False If True If False Merge Merge…" at bounding box center [854, 402] width 1281 height 699
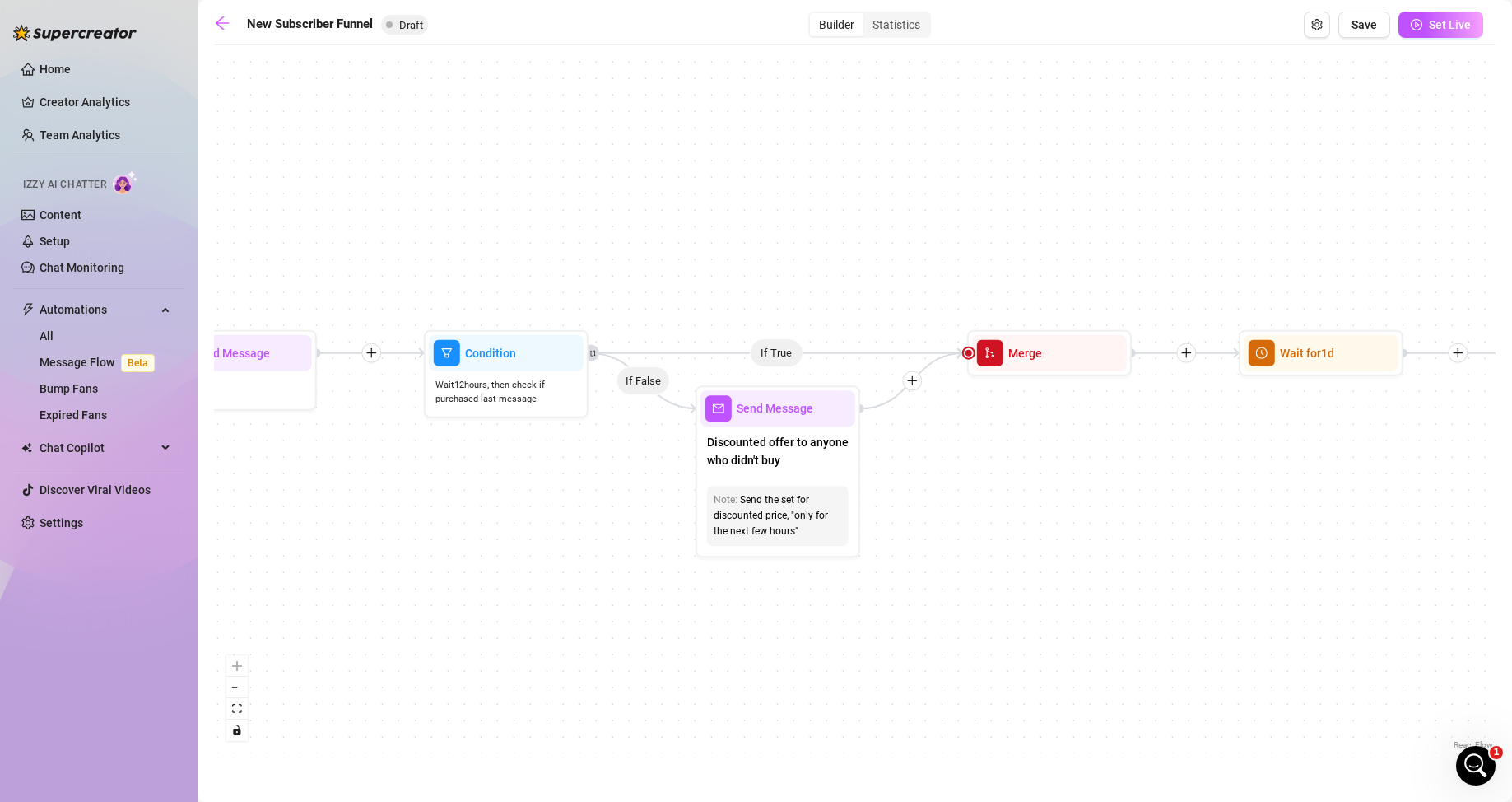
drag, startPoint x: 1291, startPoint y: 529, endPoint x: 873, endPoint y: 617, distance: 427.2
click at [873, 504] on div "If True If False If True If False If True If False If True If False Merge Merge…" at bounding box center [854, 402] width 1281 height 699
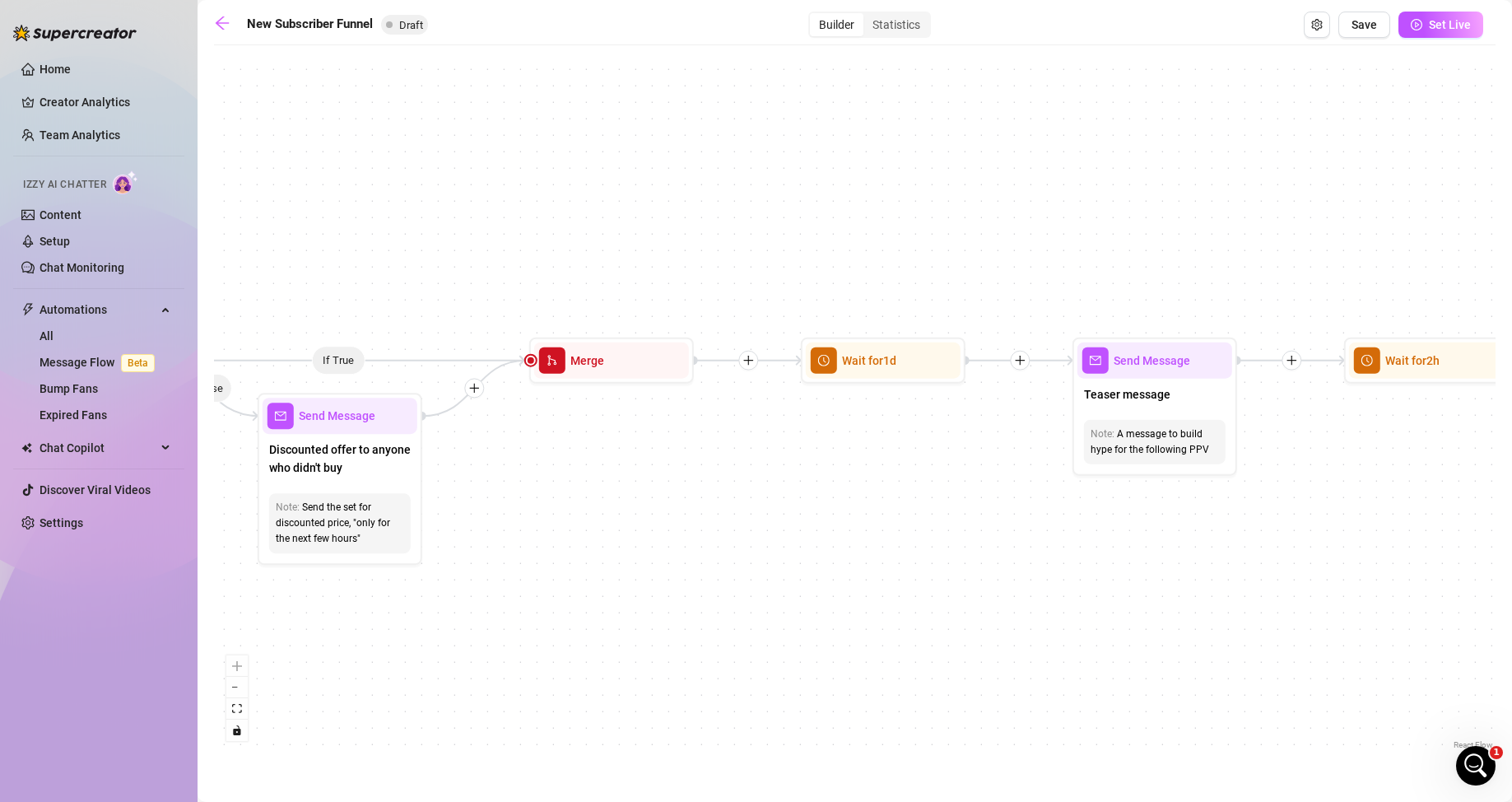
drag, startPoint x: 1038, startPoint y: 529, endPoint x: 726, endPoint y: 535, distance: 312.1
click at [726, 504] on div "If True If False If True If False If True If False If True If False Merge Merge…" at bounding box center [854, 402] width 1281 height 699
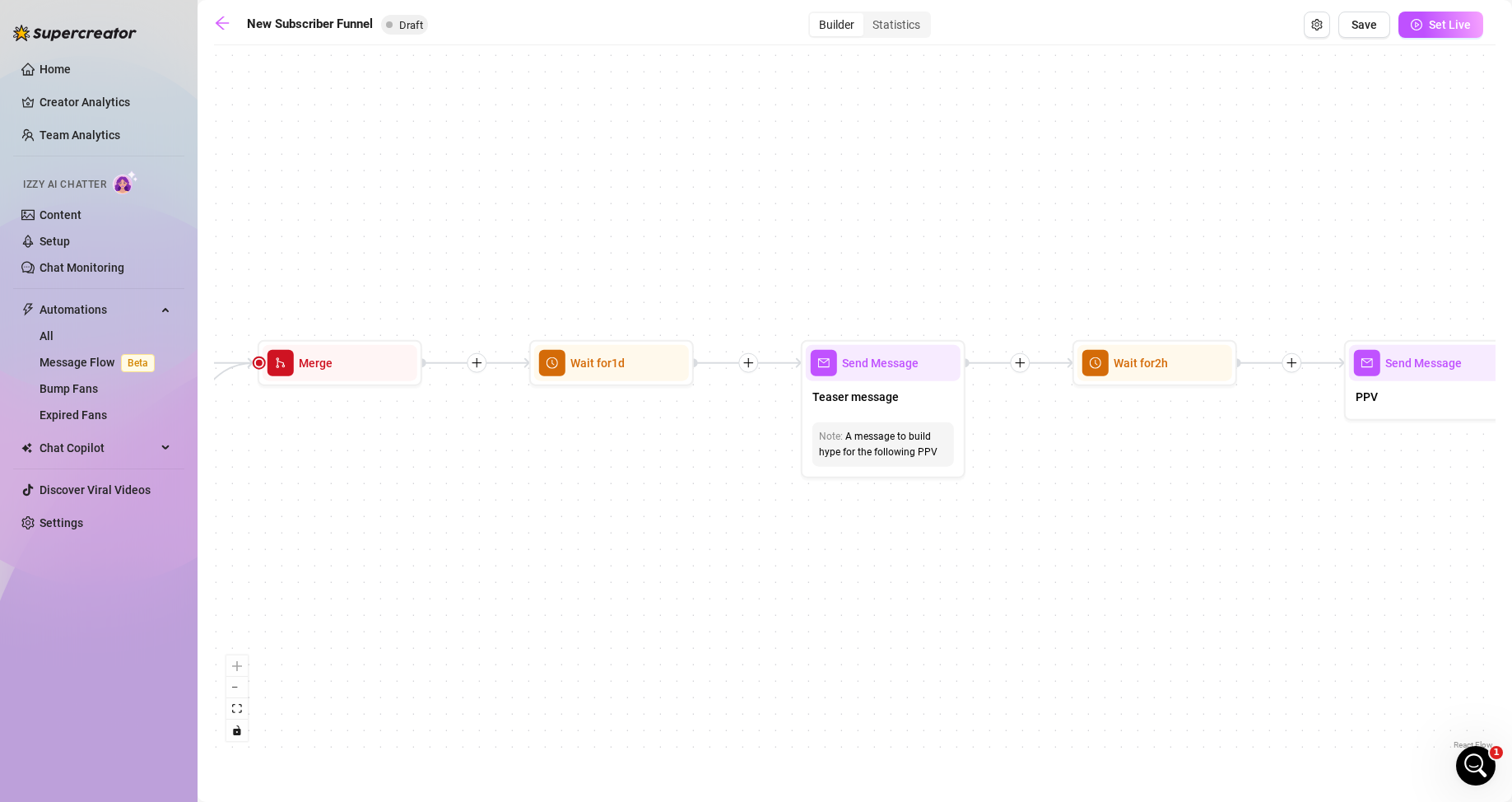
drag, startPoint x: 1077, startPoint y: 648, endPoint x: 869, endPoint y: 641, distance: 208.1
click at [869, 504] on div "If True If False If True If False If True If False If True If False Merge Merge…" at bounding box center [854, 402] width 1281 height 699
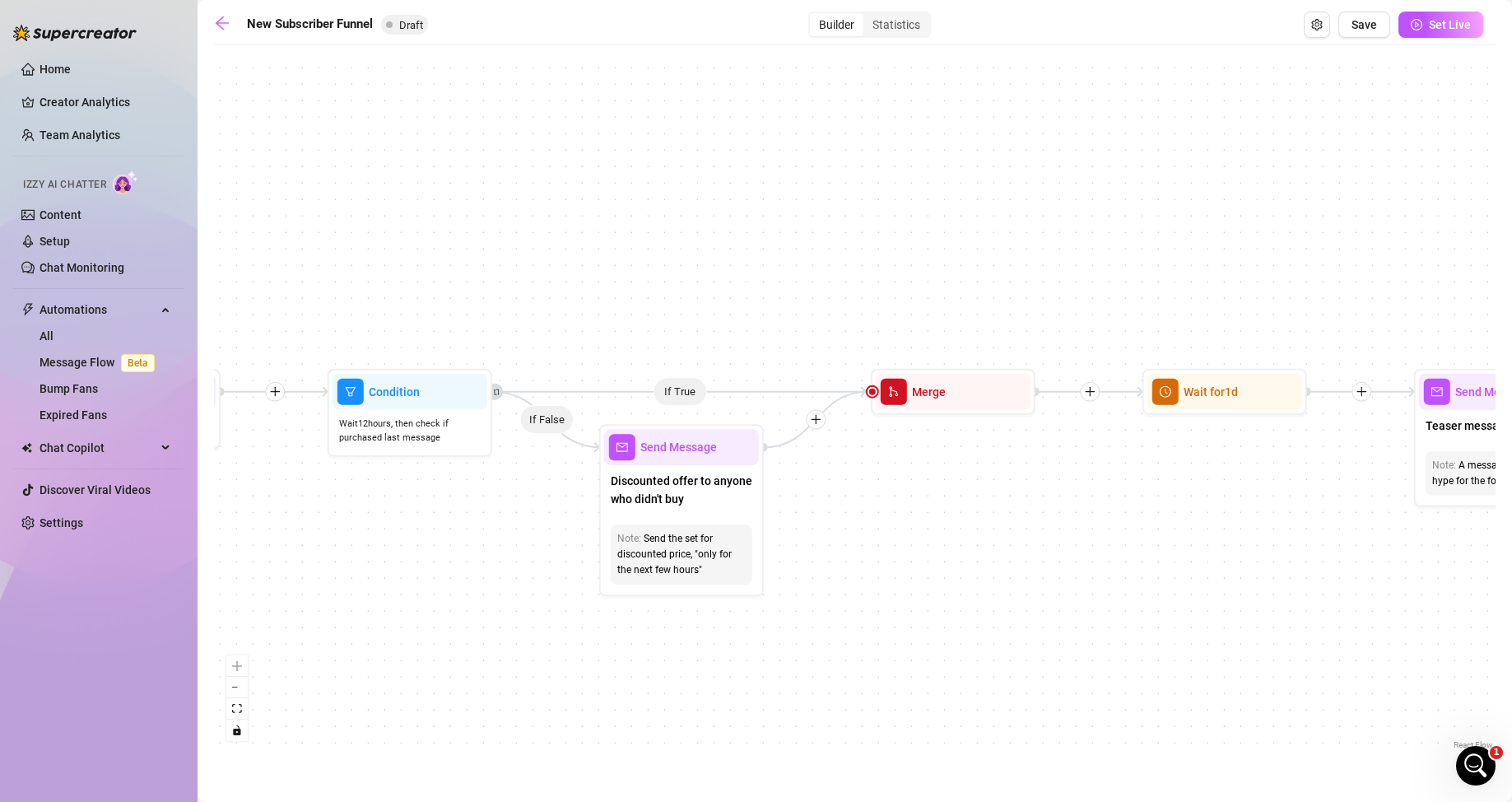
drag, startPoint x: 517, startPoint y: 553, endPoint x: 1139, endPoint y: 585, distance: 622.8
click at [980, 504] on div "If True If False If True If False If True If False If True If False Merge Merge…" at bounding box center [854, 402] width 1281 height 699
click at [980, 396] on icon "plus" at bounding box center [1090, 392] width 12 height 12
click at [980, 298] on div "If True If False If True If False Time Delay Condition Message Tag Fan If True …" at bounding box center [854, 402] width 1281 height 699
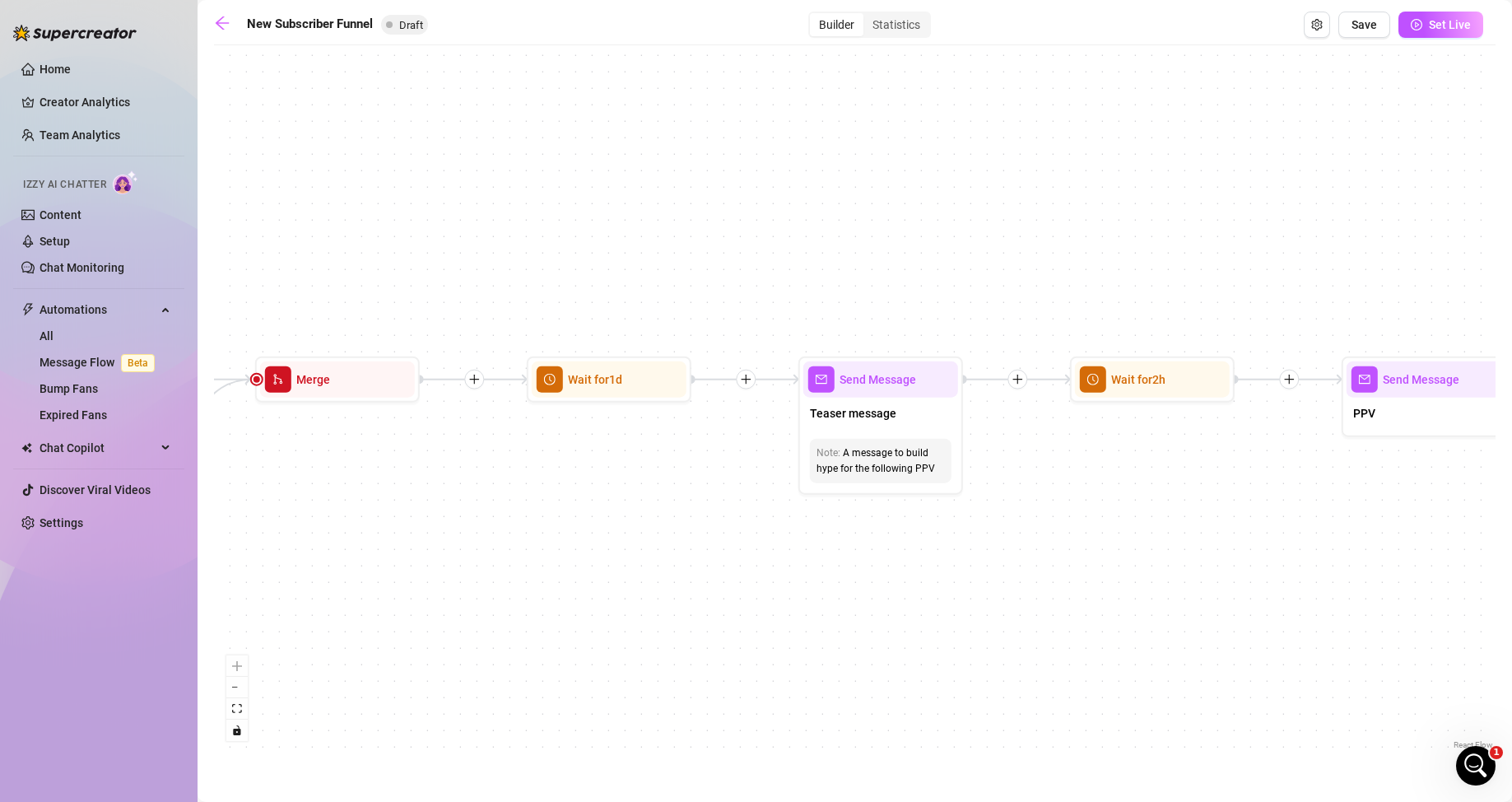
drag, startPoint x: 1120, startPoint y: 313, endPoint x: 633, endPoint y: 296, distance: 487.3
click at [633, 296] on div "If True If False If True If False If True If False If True If False Merge Merge…" at bounding box center [854, 402] width 1281 height 699
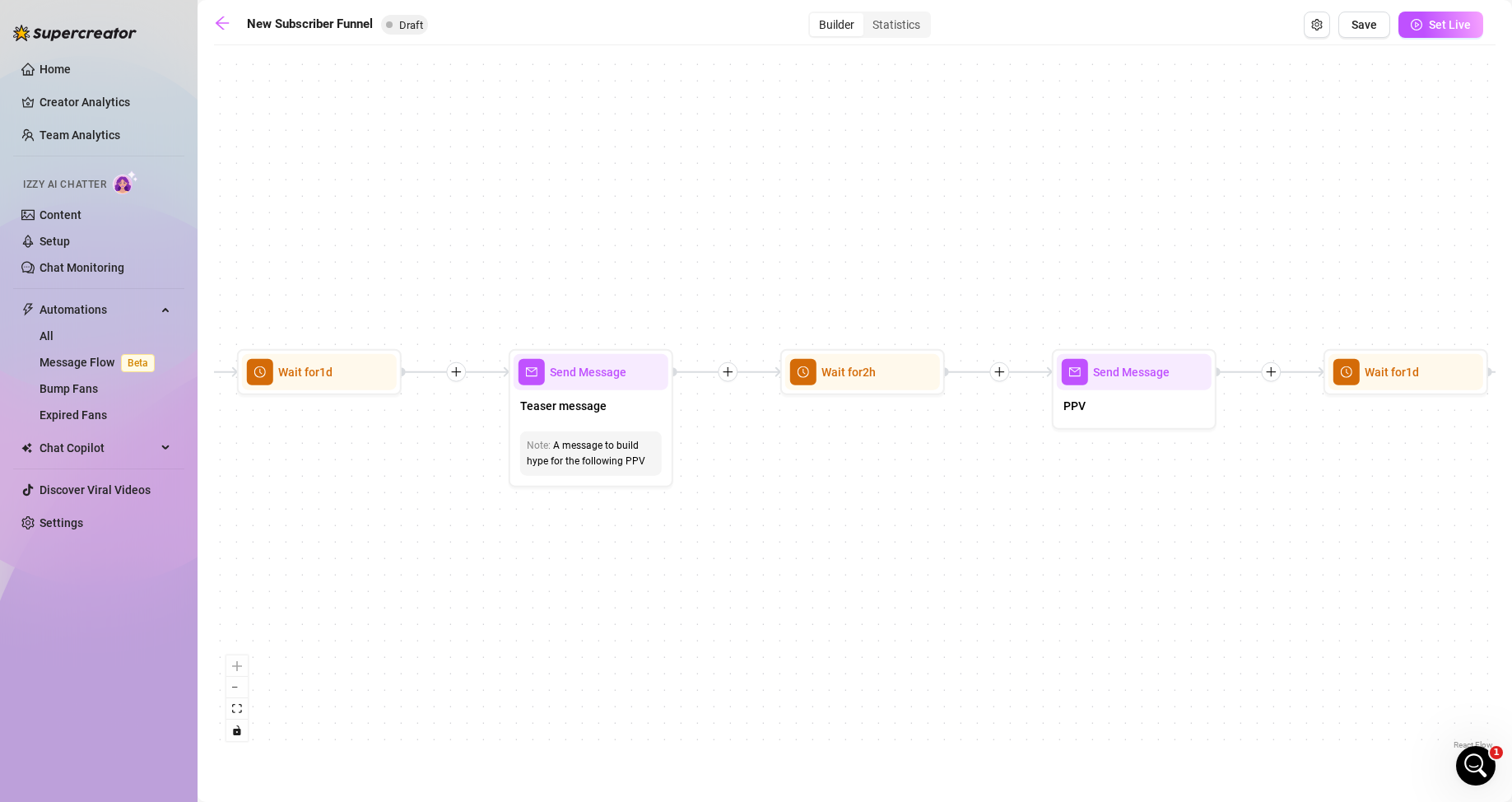
drag, startPoint x: 1036, startPoint y: 483, endPoint x: 772, endPoint y: 479, distance: 264.0
click at [772, 479] on div "If True If False If True If False If True If False If True If False Merge Merge…" at bounding box center [854, 402] width 1281 height 699
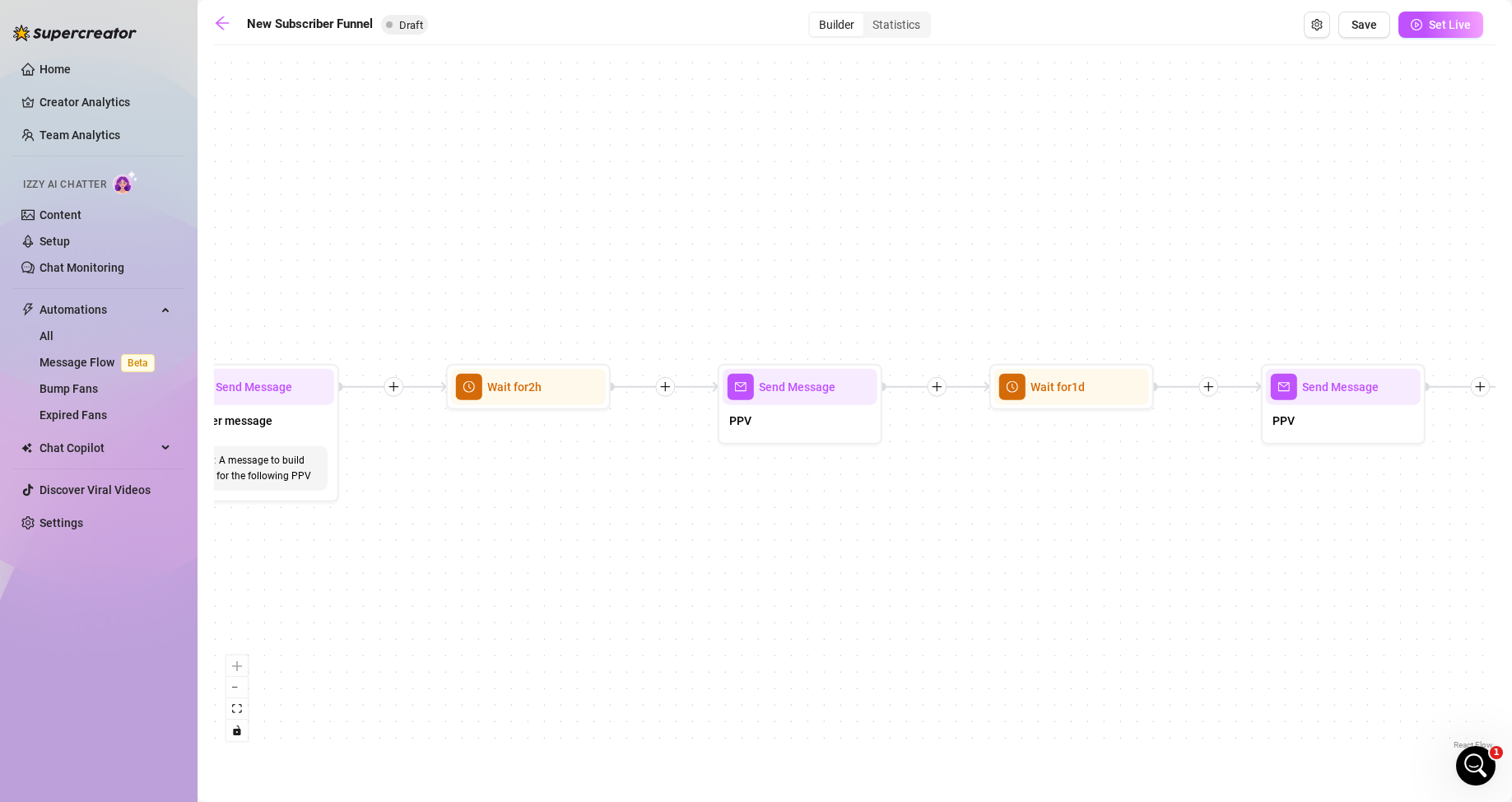
drag, startPoint x: 1280, startPoint y: 541, endPoint x: 788, endPoint y: 556, distance: 492.2
click at [788, 504] on div "If True If False If True If False If True If False If True If False Merge Merge…" at bounding box center [854, 402] width 1281 height 699
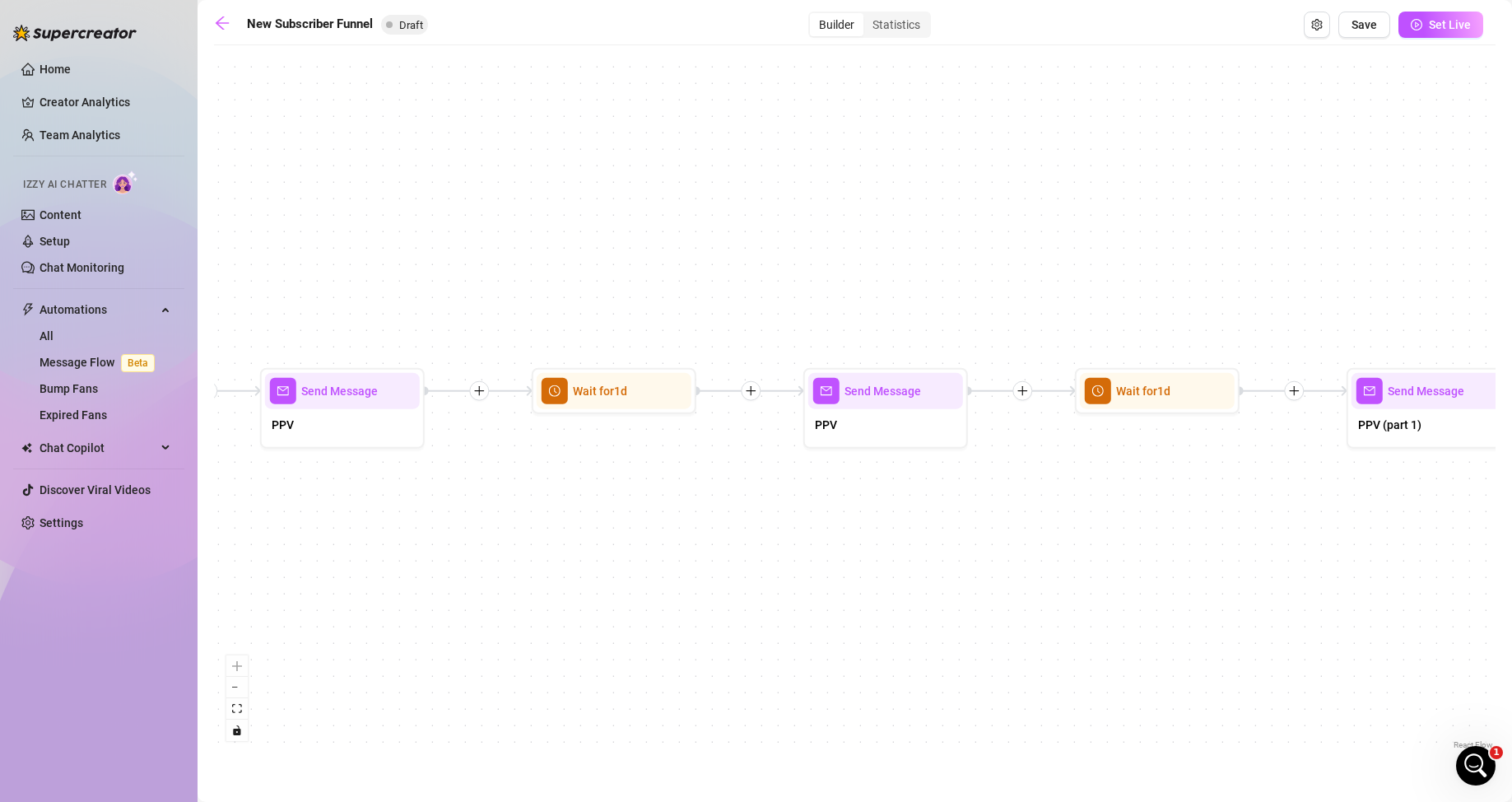
drag, startPoint x: 991, startPoint y: 561, endPoint x: 713, endPoint y: 569, distance: 278.1
click at [713, 504] on div "If True If False If True If False If True If False If True If False Merge Merge…" at bounding box center [854, 402] width 1281 height 699
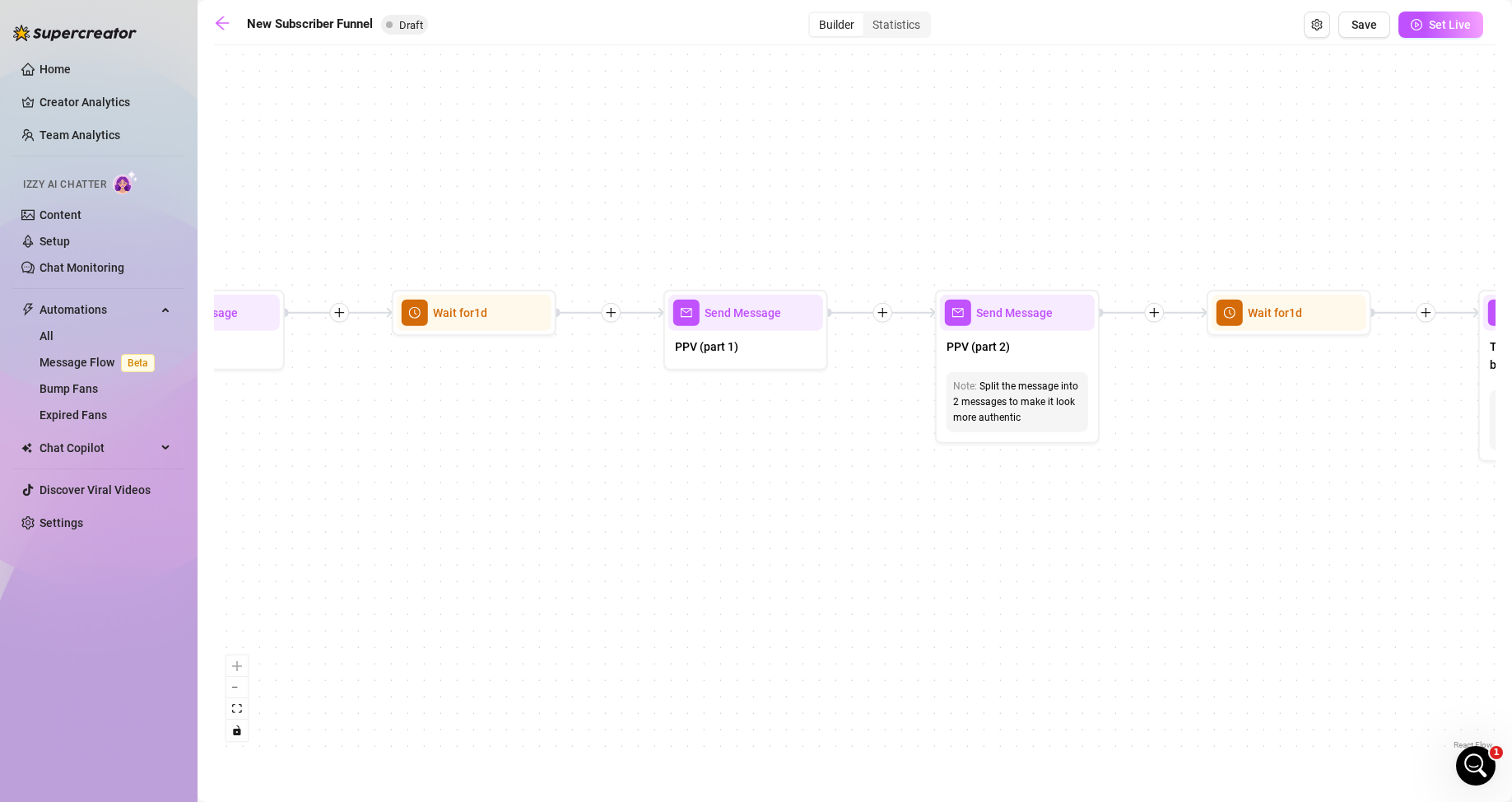
drag, startPoint x: 1199, startPoint y: 579, endPoint x: 641, endPoint y: 493, distance: 564.6
click at [641, 493] on div "If True If False If True If False If True If False If True If False Merge Merge…" at bounding box center [854, 402] width 1281 height 699
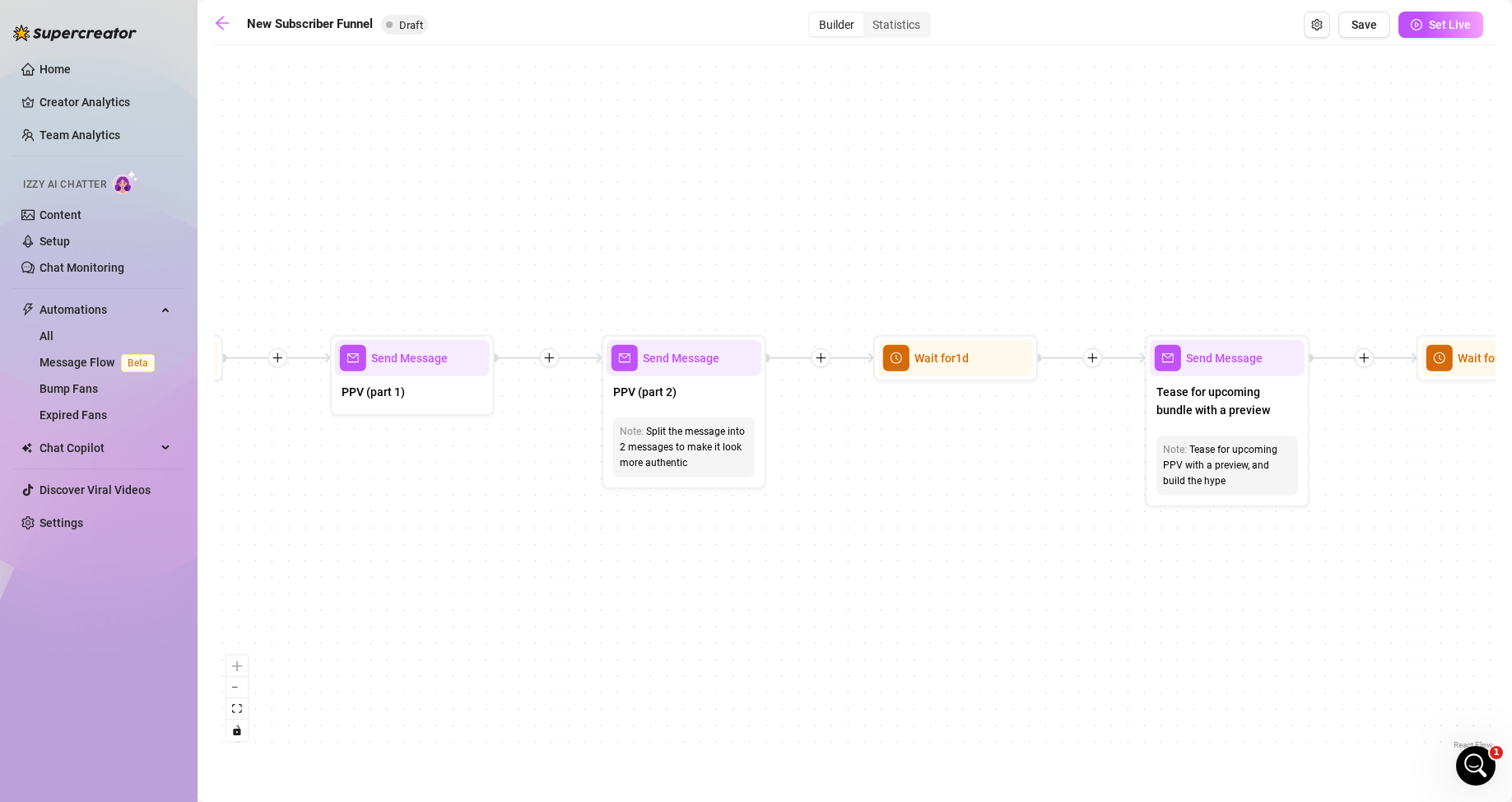
drag, startPoint x: 1117, startPoint y: 486, endPoint x: 834, endPoint y: 530, distance: 286.4
click at [834, 504] on div "If True If False If True If False If True If False If True If False Merge Merge…" at bounding box center [854, 402] width 1281 height 699
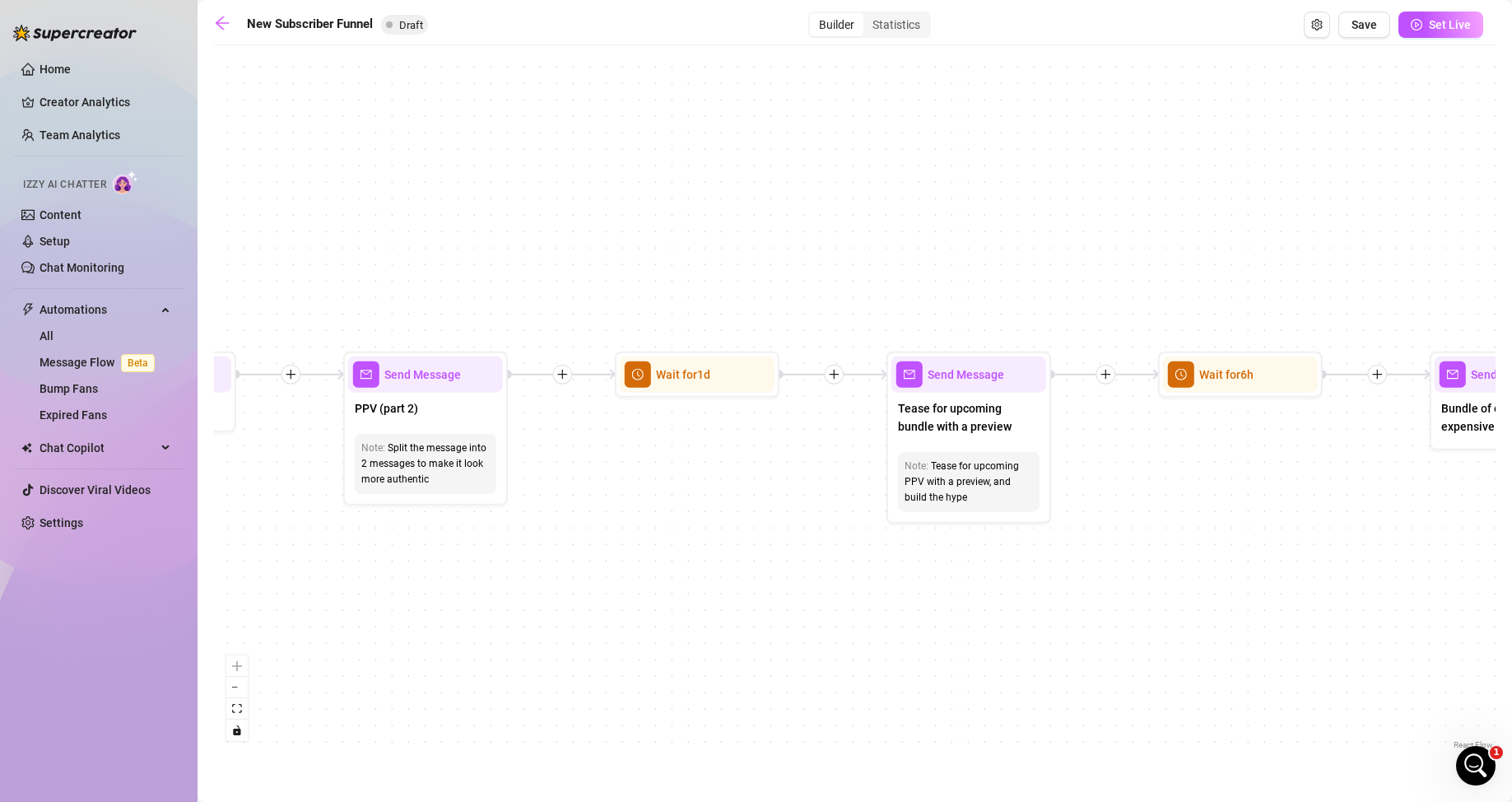
drag, startPoint x: 1116, startPoint y: 573, endPoint x: 857, endPoint y: 590, distance: 259.6
click at [857, 504] on div "If True If False If True If False If True If False If True If False Merge Merge…" at bounding box center [854, 402] width 1281 height 699
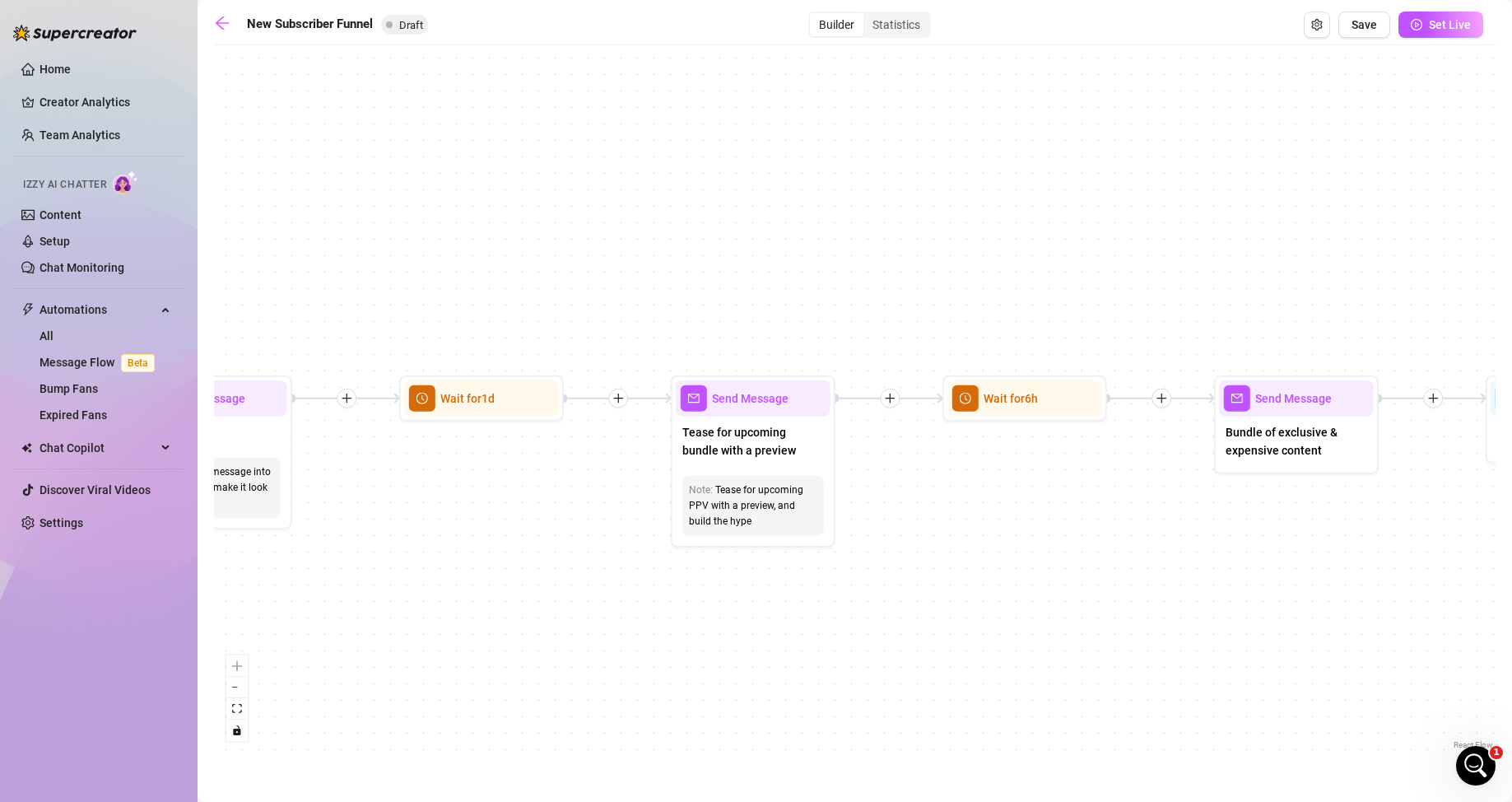
drag, startPoint x: 1189, startPoint y: 521, endPoint x: 974, endPoint y: 545, distance: 216.3
click at [974, 504] on div "If True If False If True If False If True If False If True If False Merge Merge…" at bounding box center [854, 402] width 1281 height 699
click at [228, 16] on icon "arrow-left" at bounding box center [222, 22] width 16 height 16
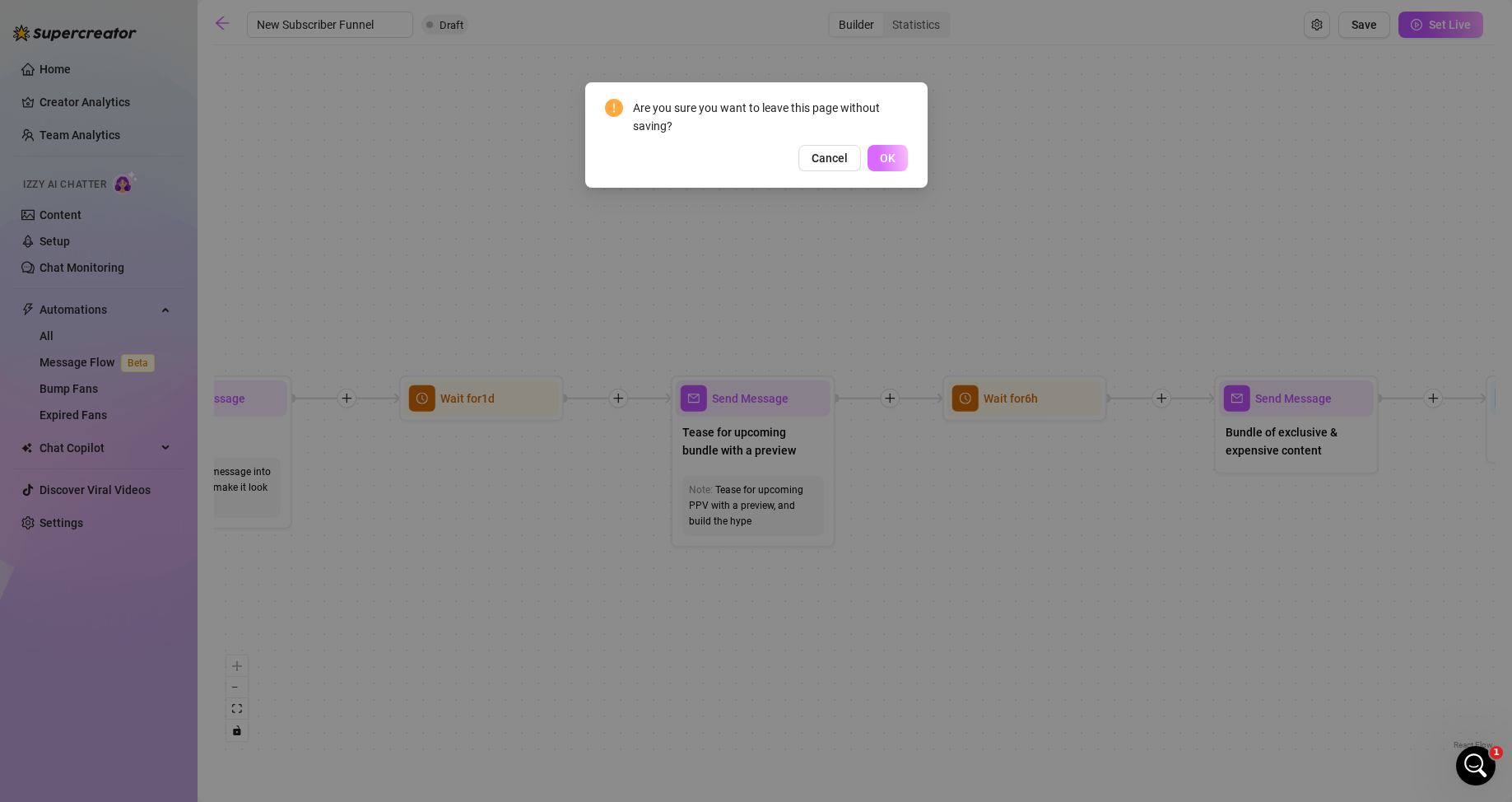
click at [900, 145] on button "OK" at bounding box center [887, 157] width 41 height 26
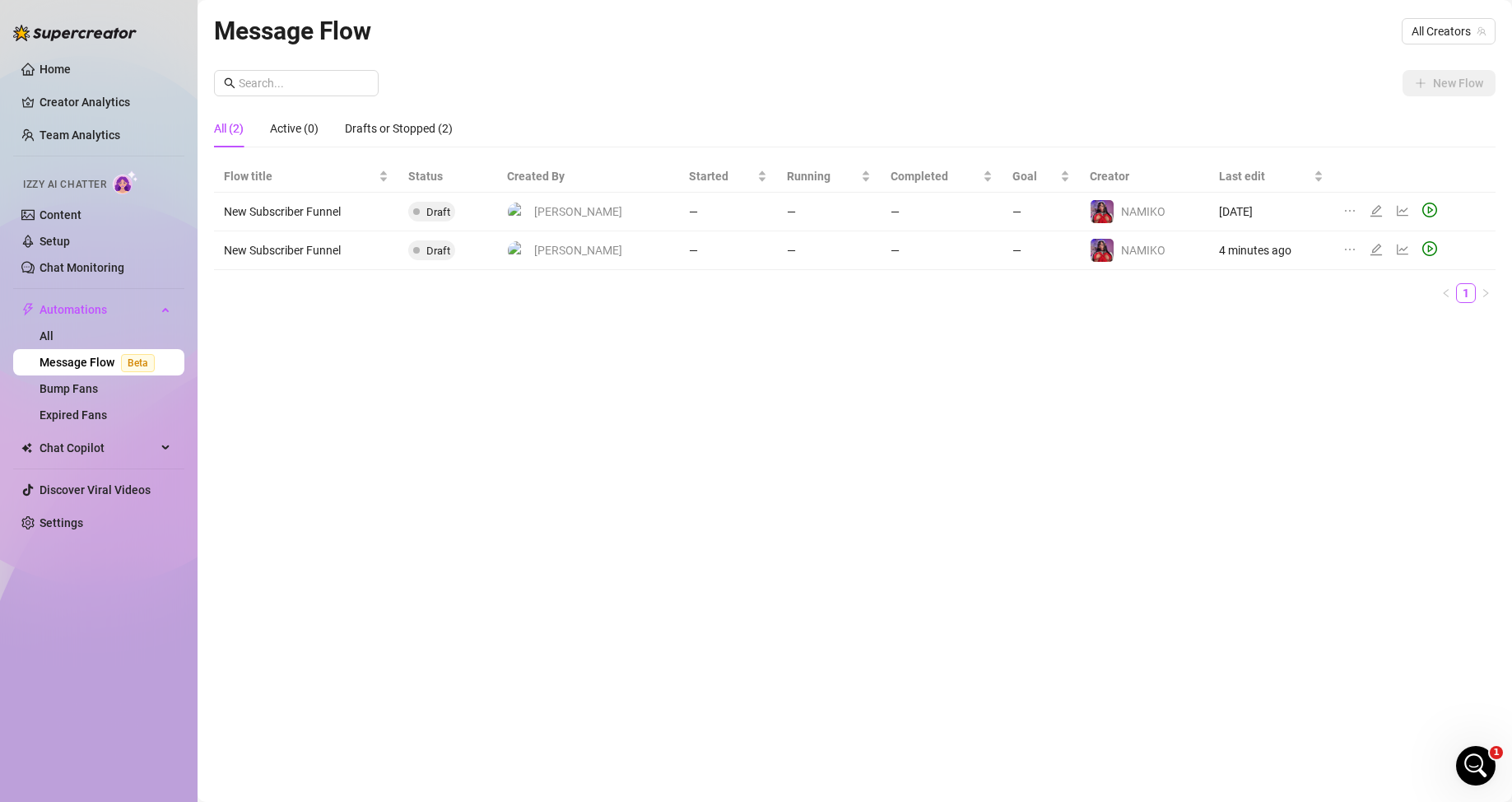
click at [554, 340] on div "Message Flow All Creators New Flow All (2) Active (0) Drafts or Stopped (2) Flo…" at bounding box center [854, 382] width 1281 height 741
click at [980, 30] on span "All Creators" at bounding box center [1448, 31] width 74 height 24
click at [980, 80] on div "[PERSON_NAME] ( lilecchigirl )" at bounding box center [1415, 91] width 155 height 28
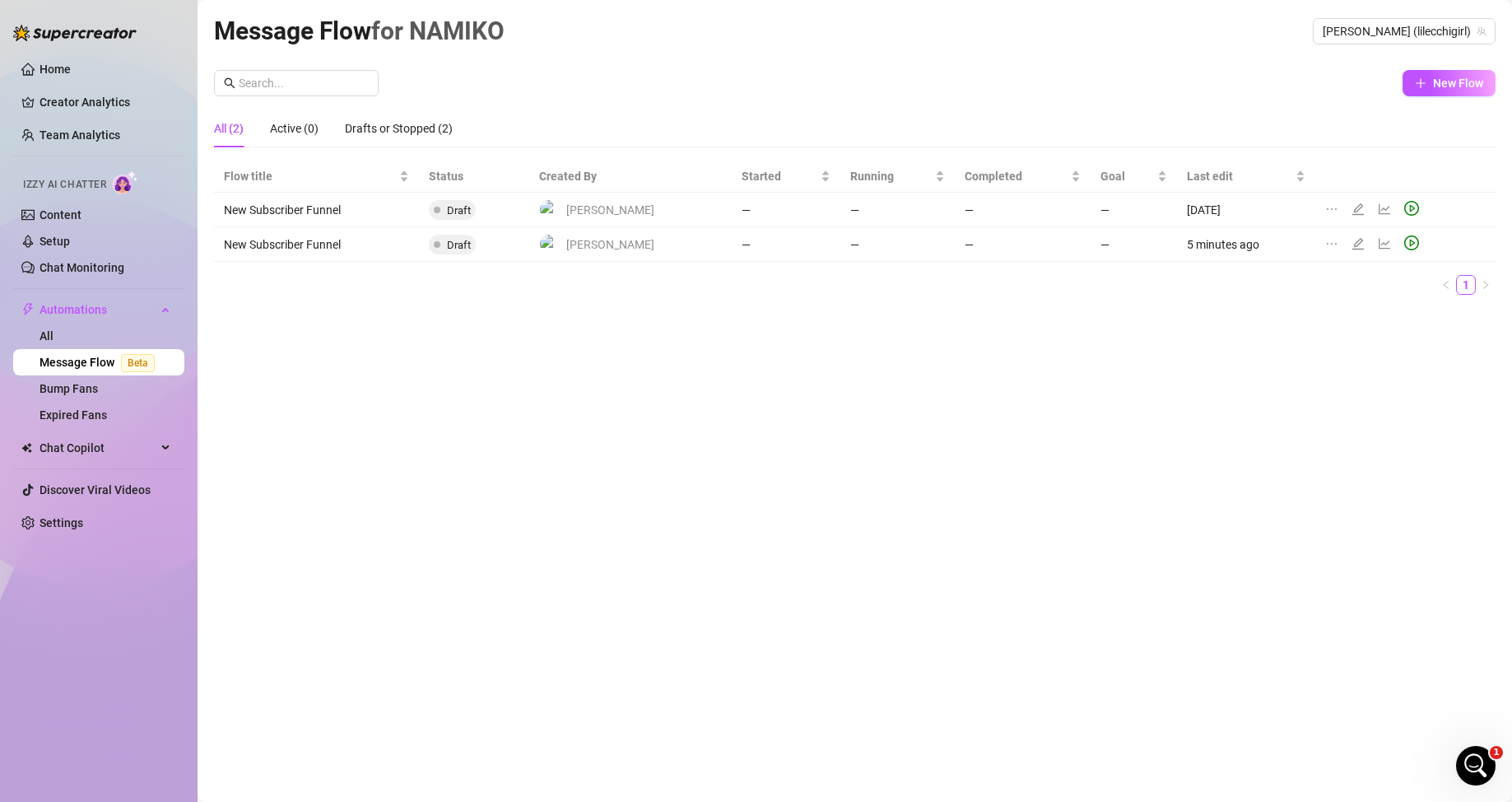
click at [980, 80] on icon "plus" at bounding box center [1421, 83] width 12 height 12
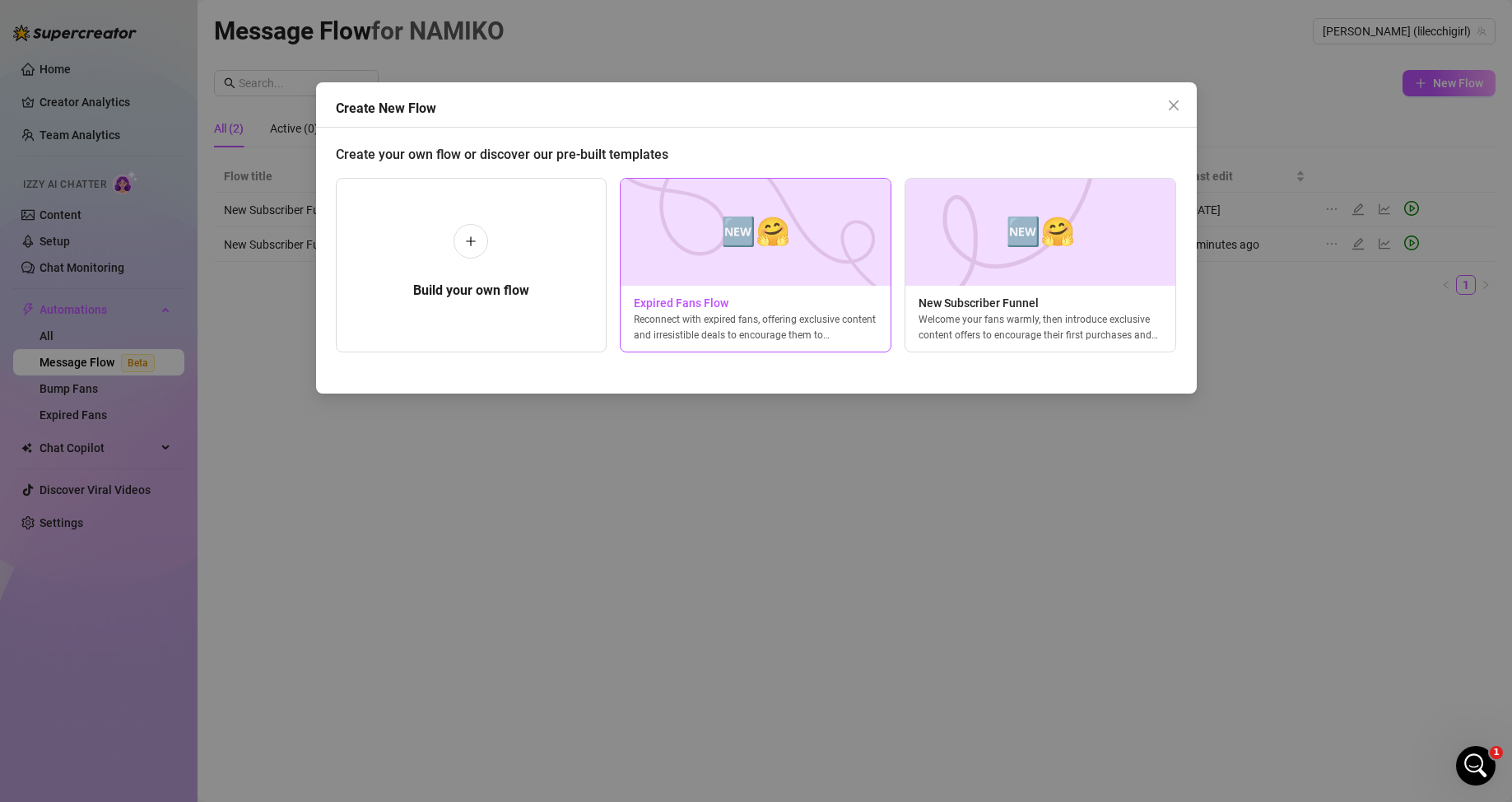
click at [797, 282] on img at bounding box center [756, 232] width 272 height 107
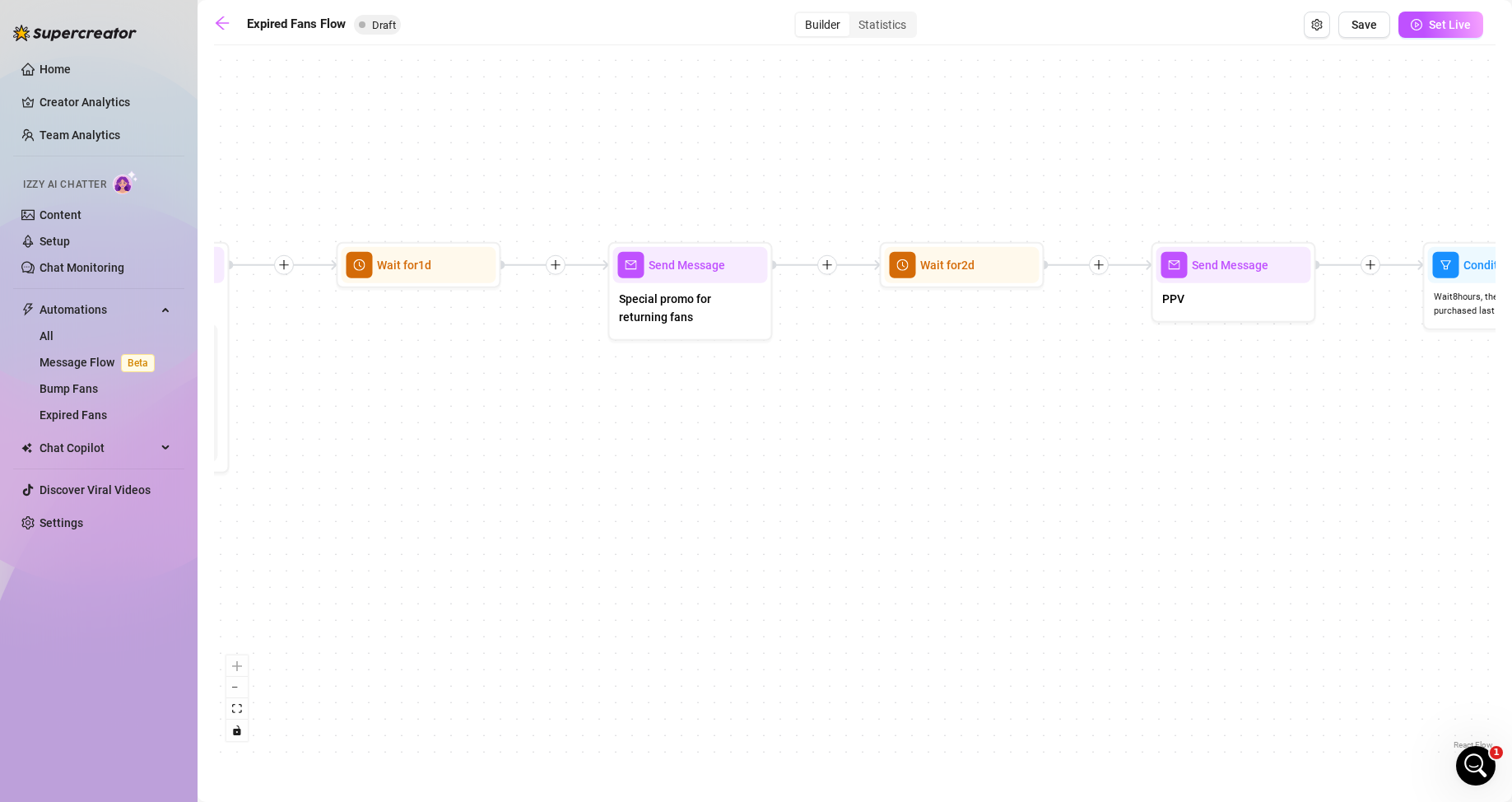
drag, startPoint x: 988, startPoint y: 507, endPoint x: 521, endPoint y: 512, distance: 467.0
click at [520, 504] on div "If True If False Send Message Send Message Wait for 2d Merge Send Message Follo…" at bounding box center [854, 402] width 1281 height 699
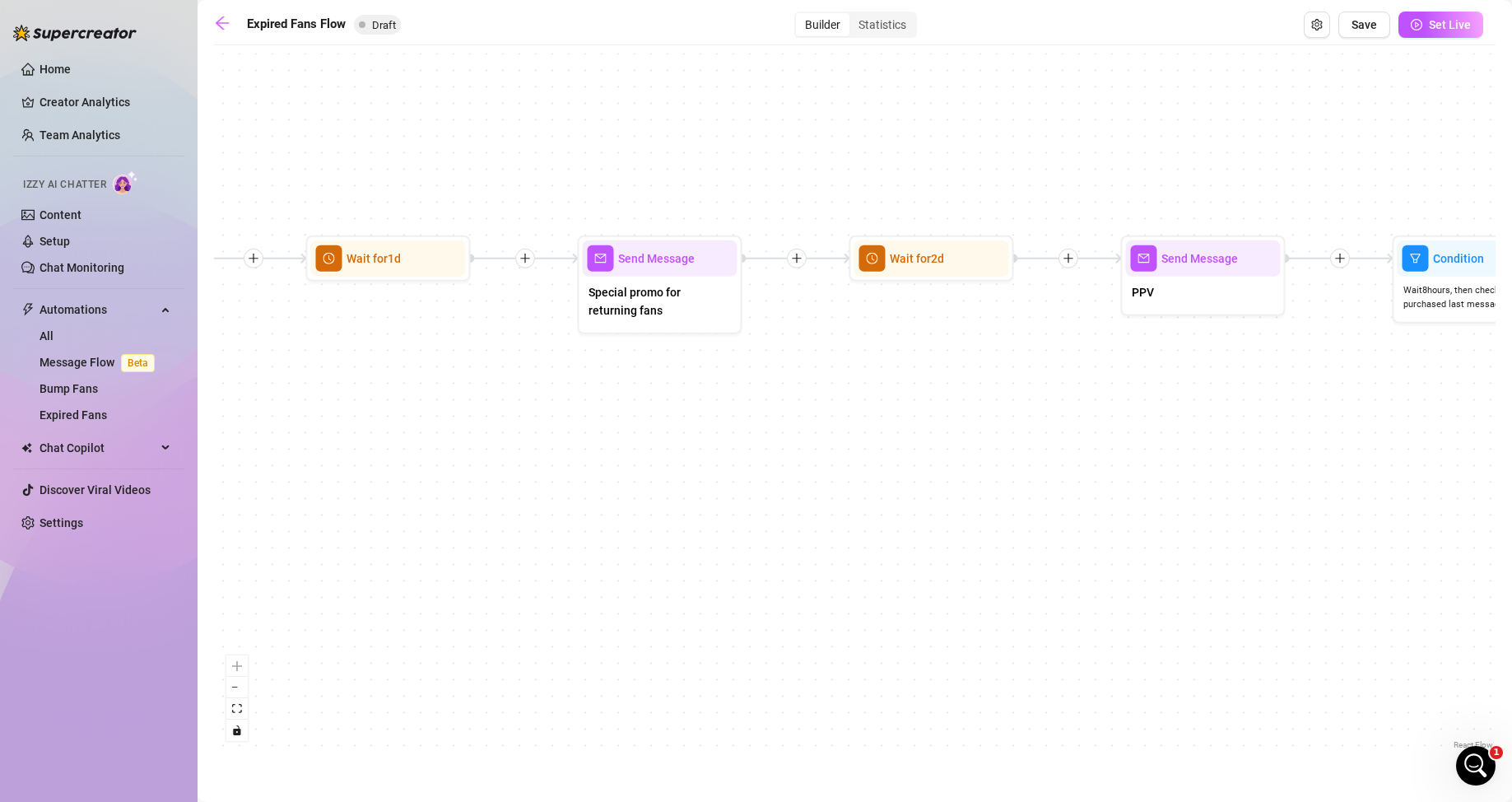
drag, startPoint x: 1093, startPoint y: 462, endPoint x: 441, endPoint y: 465, distance: 652.0
click at [441, 465] on div "If True If False Send Message Send Message Wait for 2d Merge Send Message Follo…" at bounding box center [854, 402] width 1281 height 699
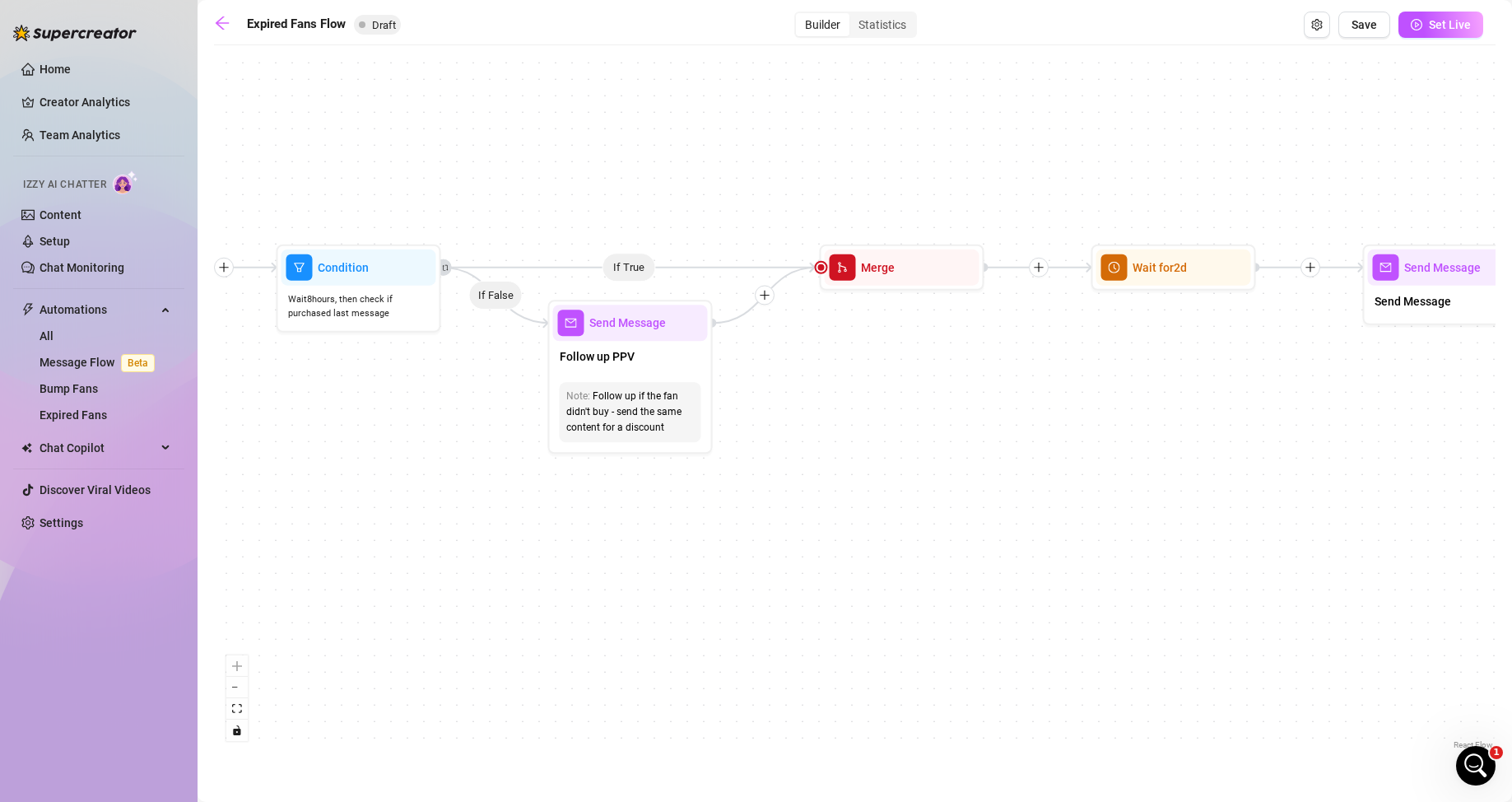
drag, startPoint x: 1203, startPoint y: 578, endPoint x: 738, endPoint y: 583, distance: 465.0
click at [738, 504] on div "If True If False Send Message Send Message Wait for 2d Merge Send Message Follo…" at bounding box center [854, 402] width 1281 height 699
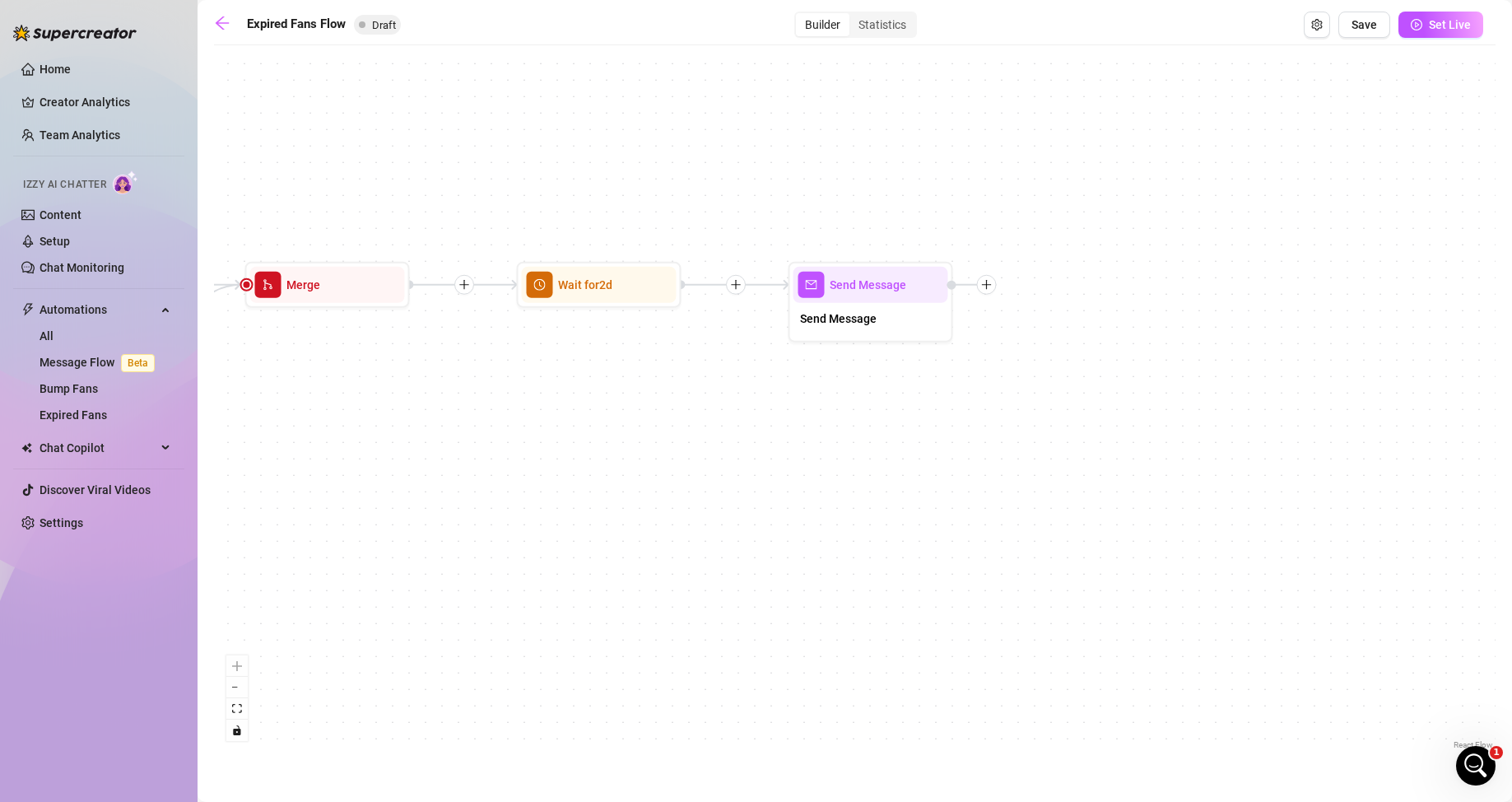
drag, startPoint x: 1053, startPoint y: 533, endPoint x: 524, endPoint y: 551, distance: 529.3
click at [524, 504] on div "If True If False Send Message Send Message Wait for 2d Merge Send Message Follo…" at bounding box center [854, 402] width 1281 height 699
click at [219, 28] on icon "arrow-left" at bounding box center [222, 22] width 16 height 16
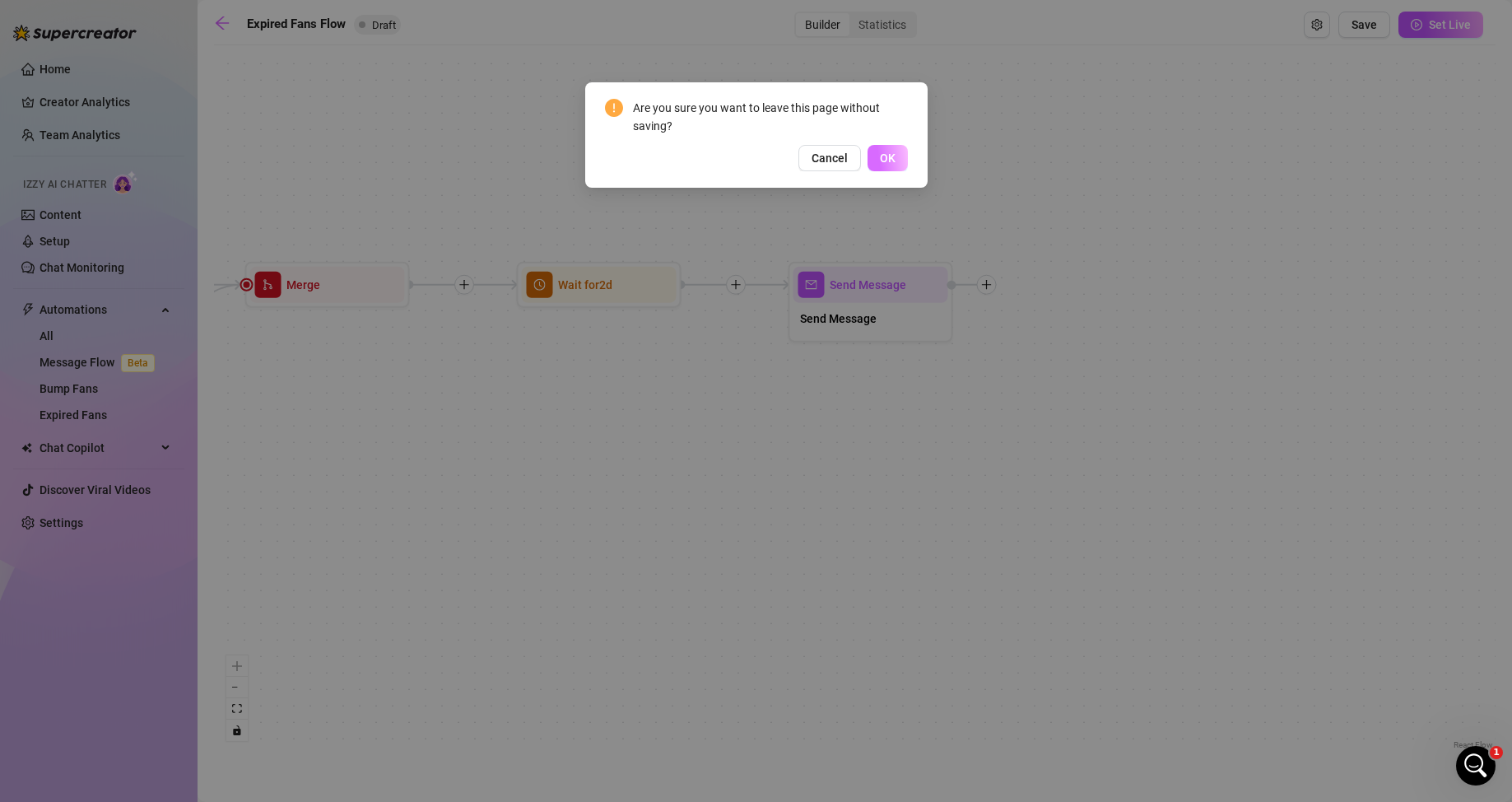
click at [879, 159] on button "OK" at bounding box center [887, 157] width 41 height 26
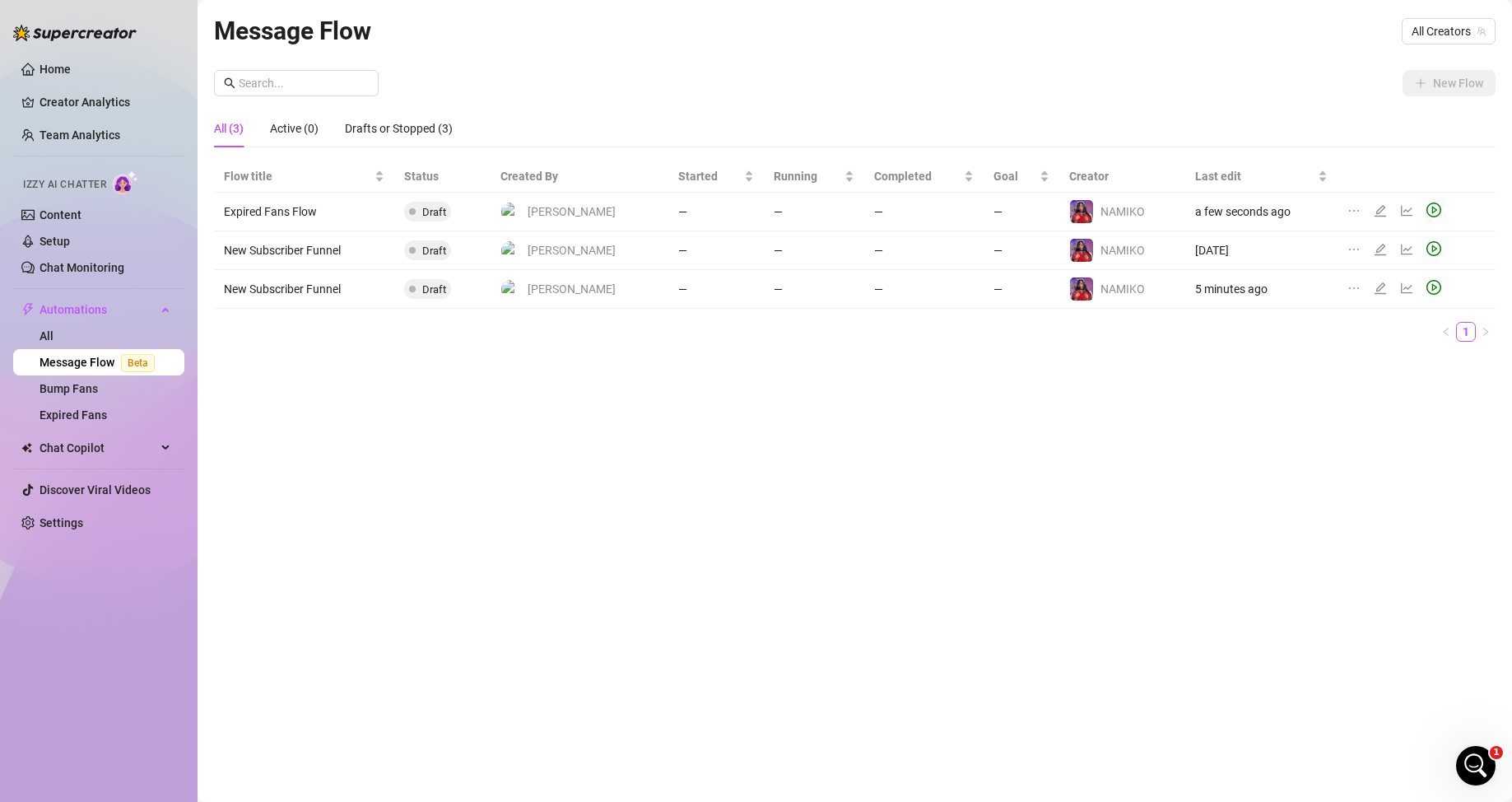
click at [514, 439] on div "Message Flow All Creators New Flow All (3) Active (0) Drafts or Stopped (3) Flo…" at bounding box center [854, 382] width 1281 height 741
click at [98, 442] on span "Chat Copilot" at bounding box center [98, 447] width 117 height 26
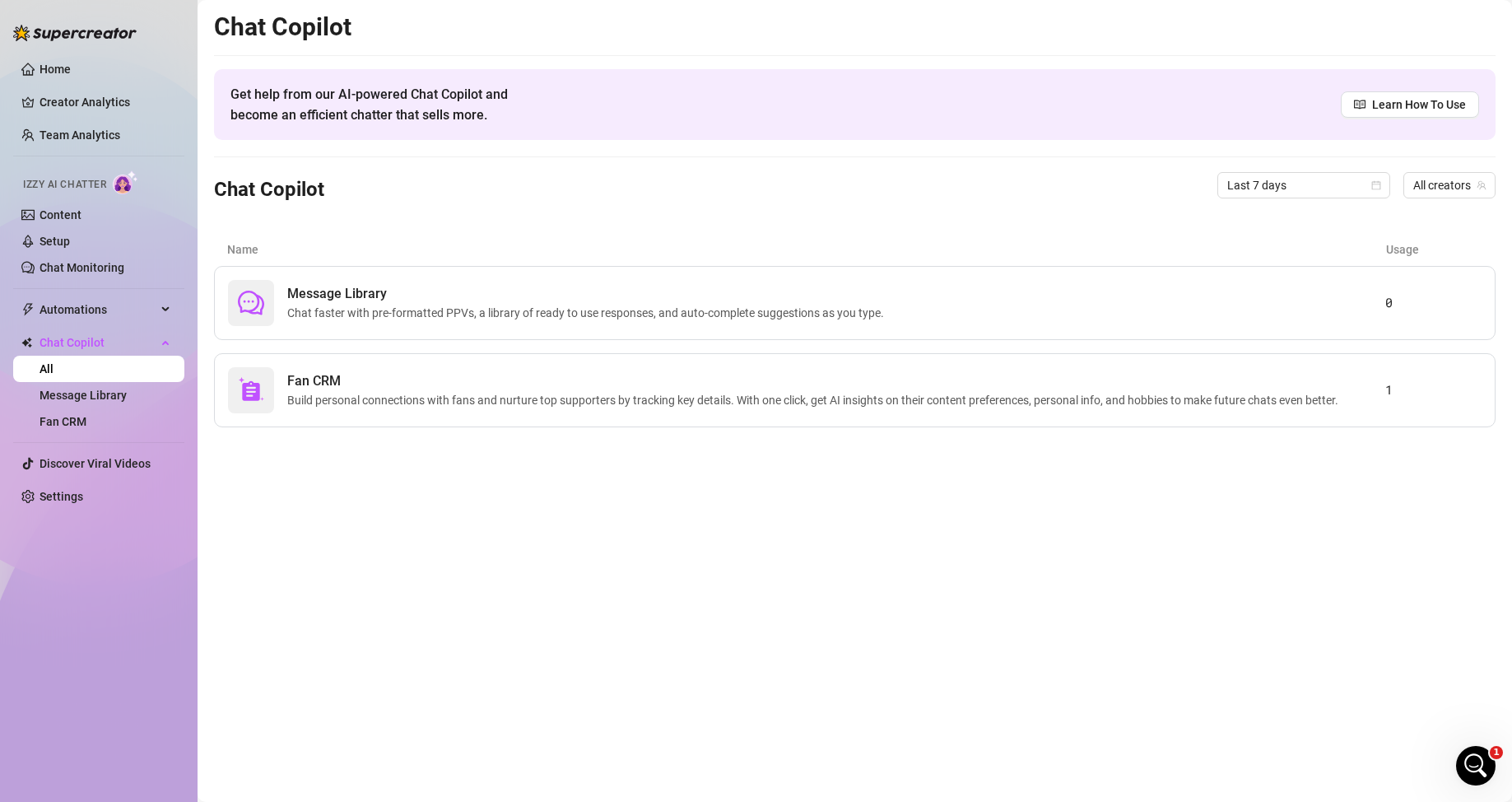
drag, startPoint x: 34, startPoint y: 68, endPoint x: 15, endPoint y: 84, distance: 24.8
click at [40, 68] on link "Home" at bounding box center [55, 69] width 31 height 14
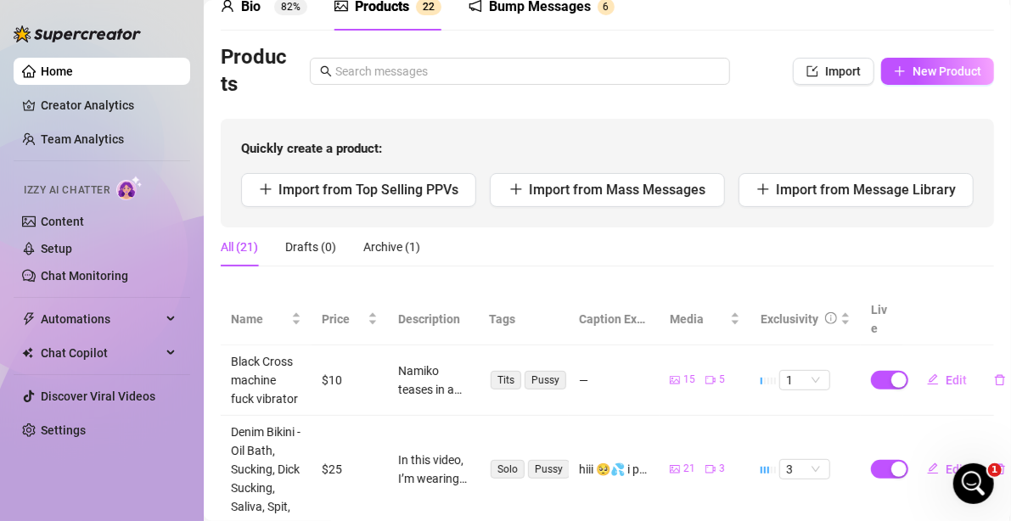
scroll to position [85, 0]
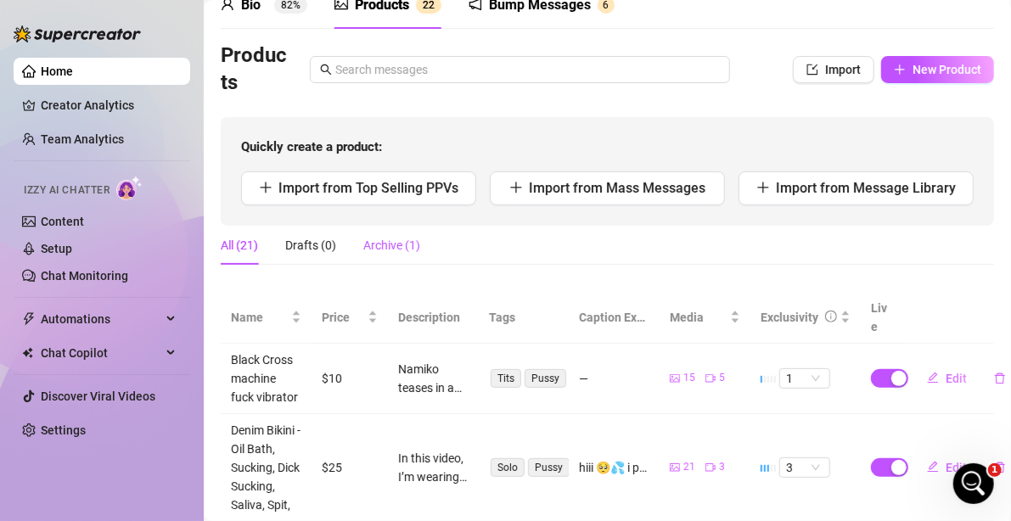
click at [394, 240] on div "Archive (1)" at bounding box center [391, 245] width 57 height 19
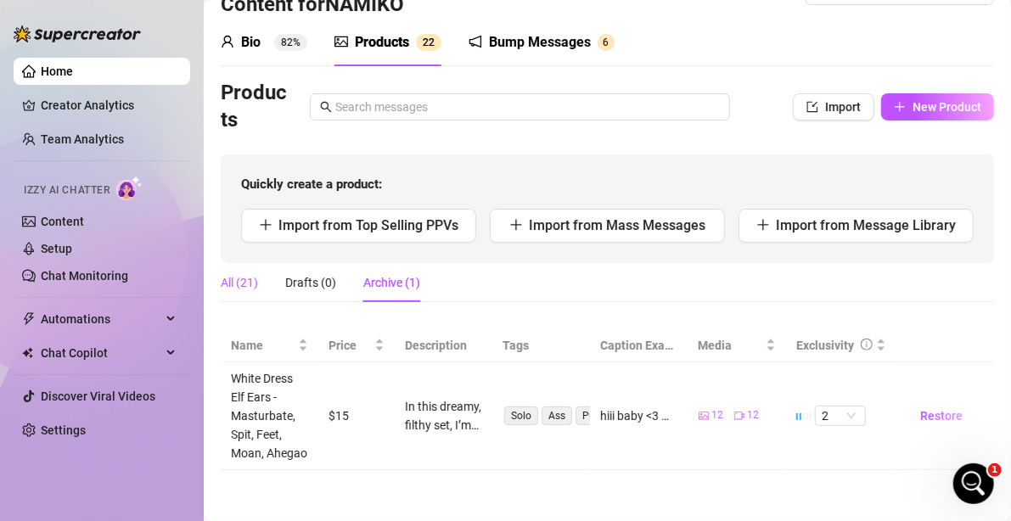
click at [250, 273] on div "All (21)" at bounding box center [239, 282] width 37 height 19
